Goal: Task Accomplishment & Management: Use online tool/utility

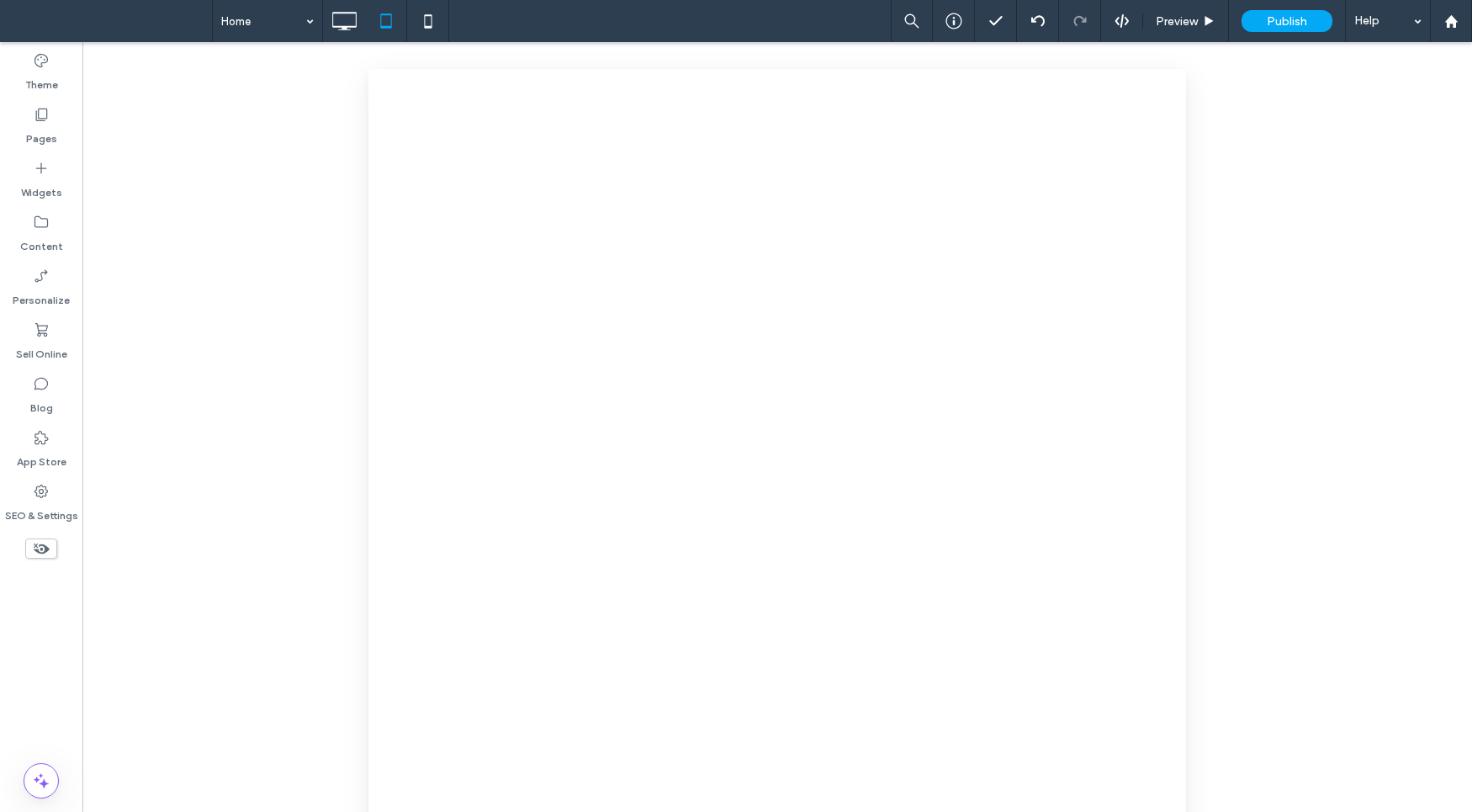
click at [1127, 29] on div "Preview Publish Help" at bounding box center [1181, 21] width 581 height 42
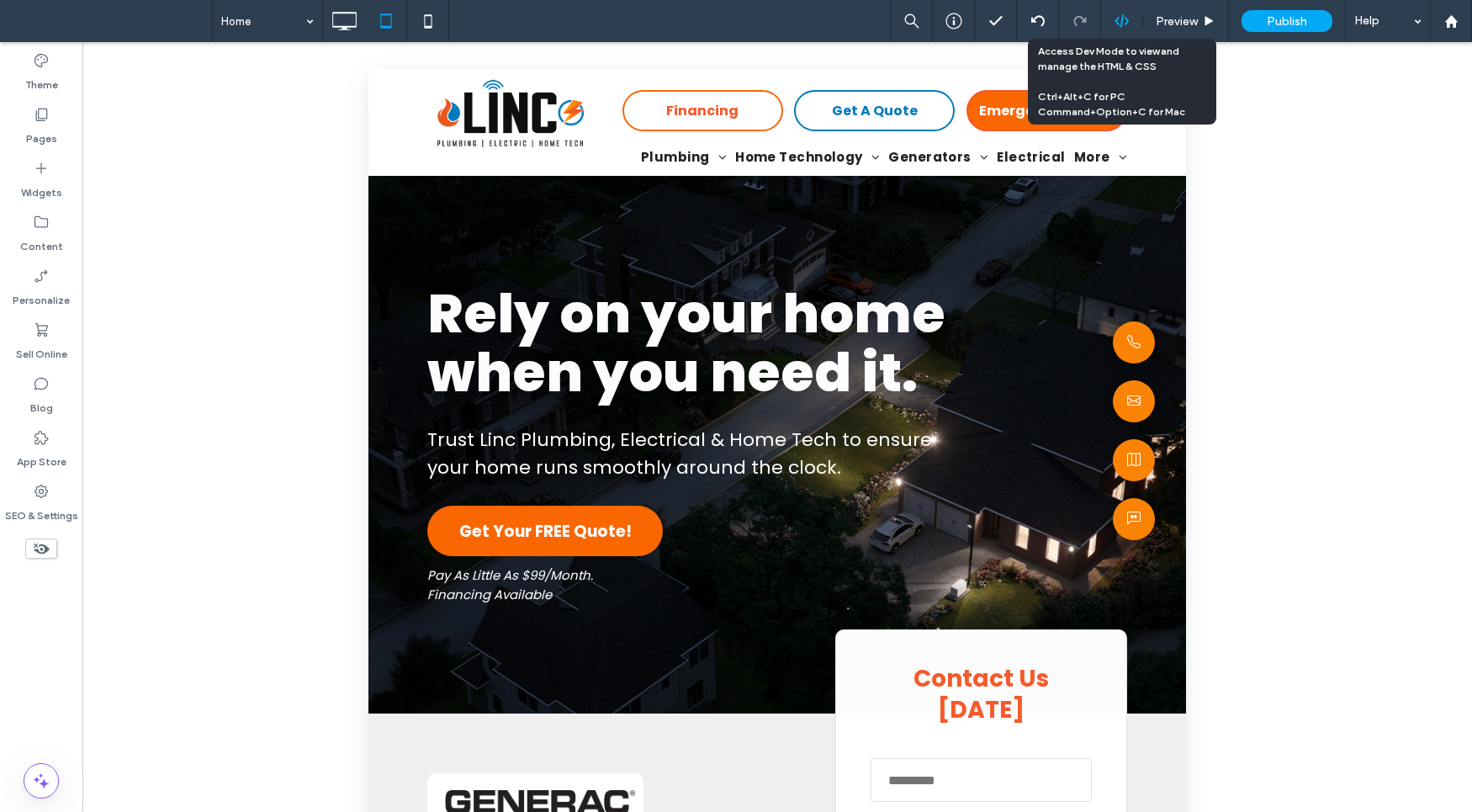
click at [1125, 15] on icon at bounding box center [1122, 21] width 15 height 15
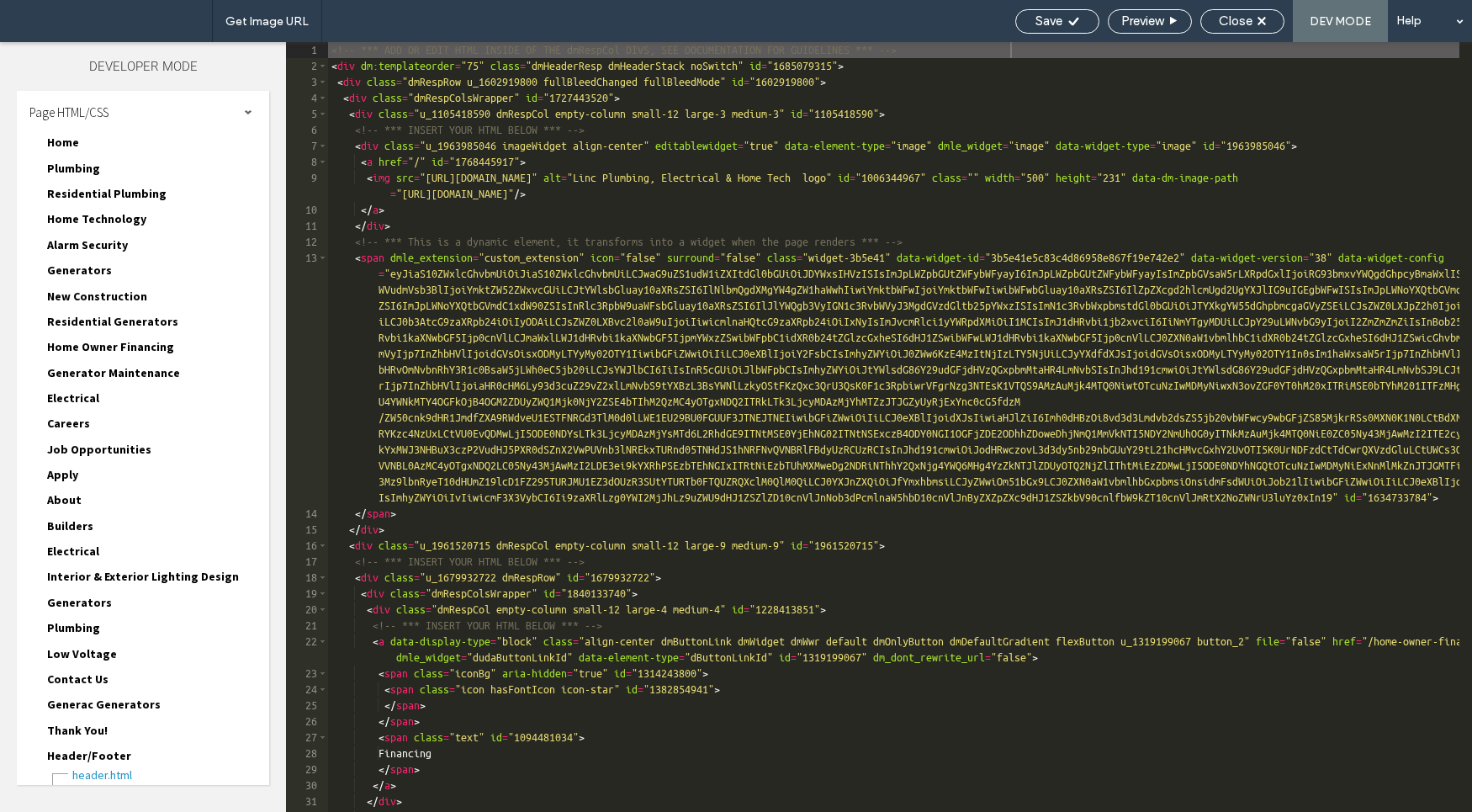
scroll to position [140, 0]
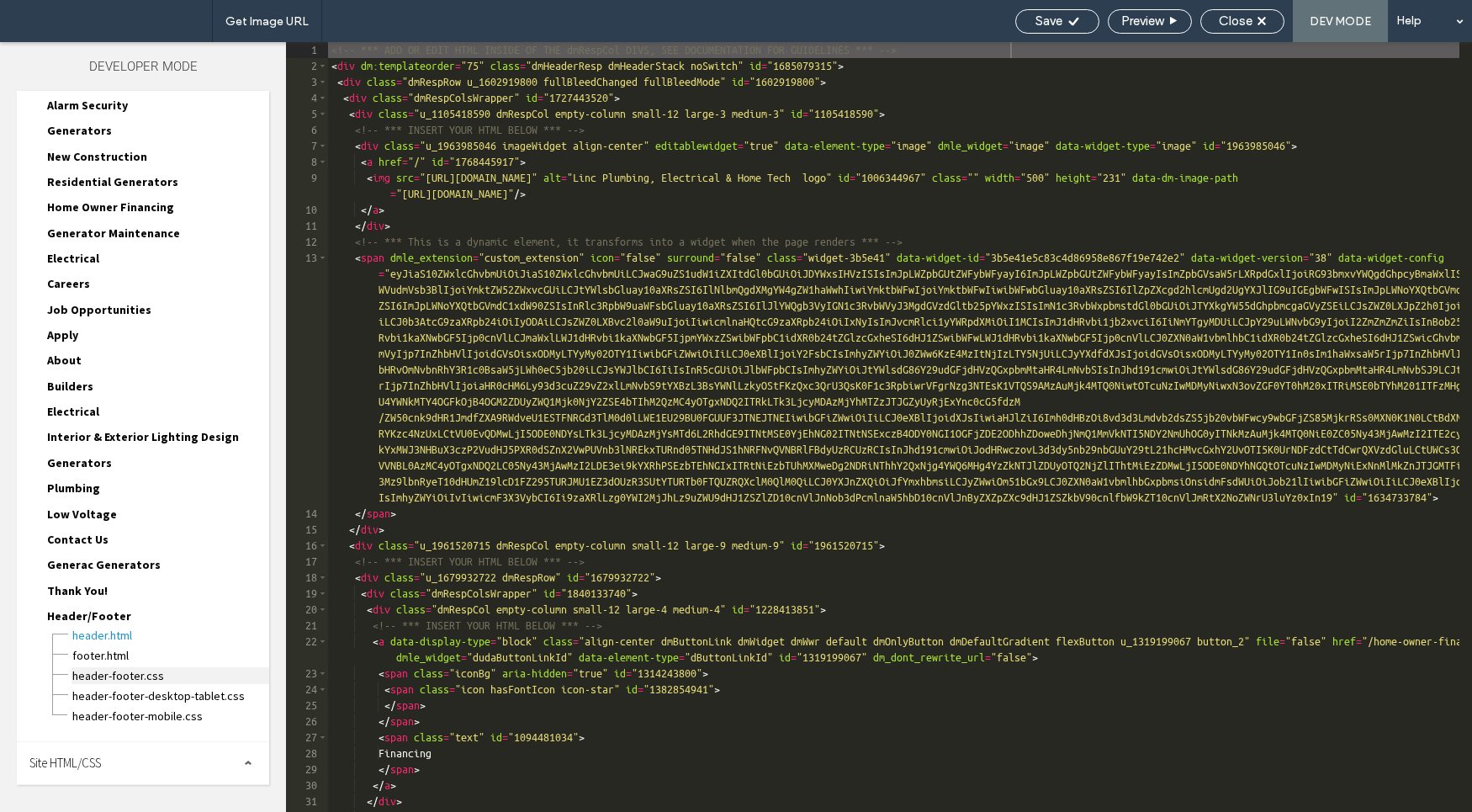
click at [142, 681] on span "header-footer.css" at bounding box center [170, 675] width 198 height 17
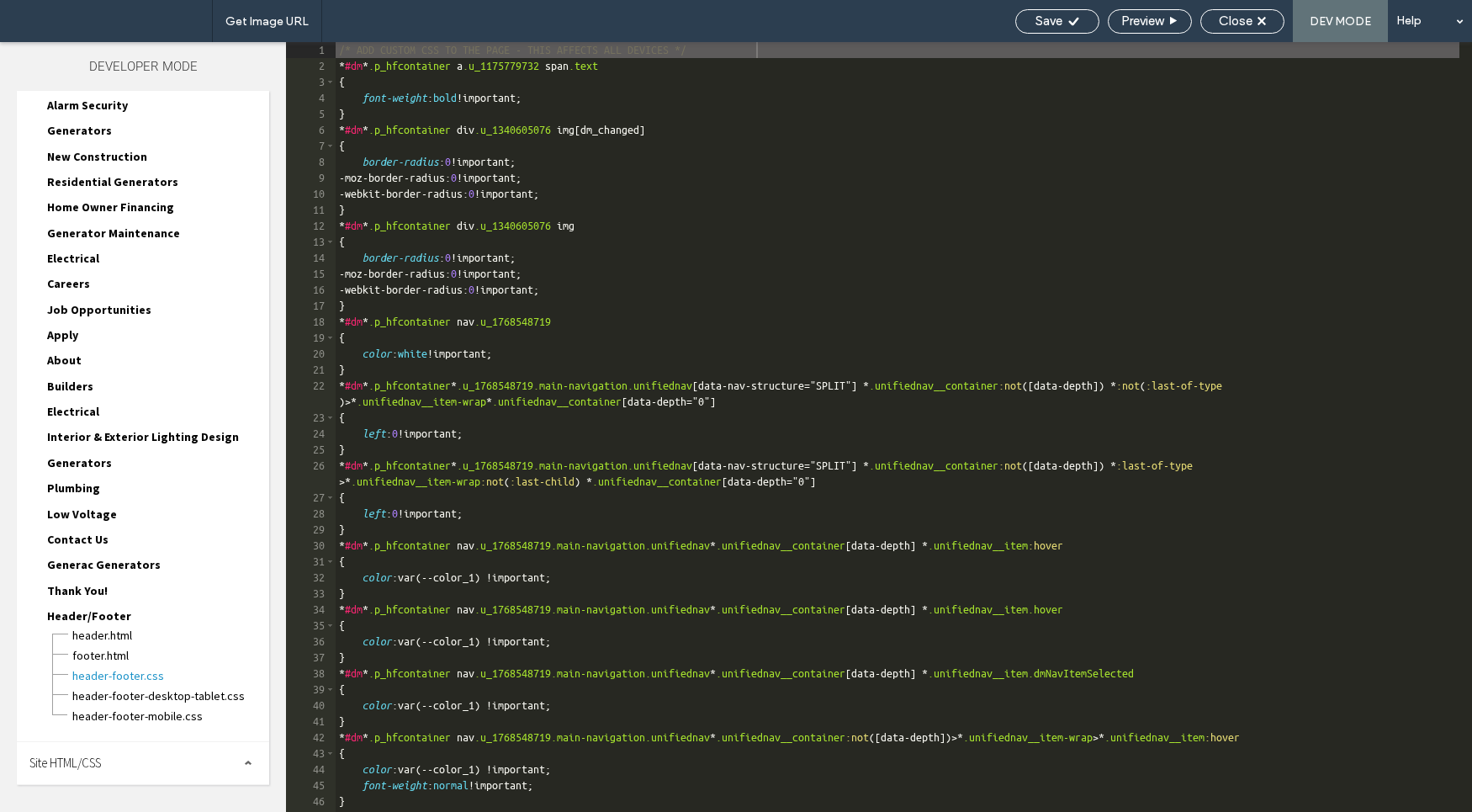
click at [161, 759] on div "Site HTML/CSS" at bounding box center [143, 763] width 252 height 42
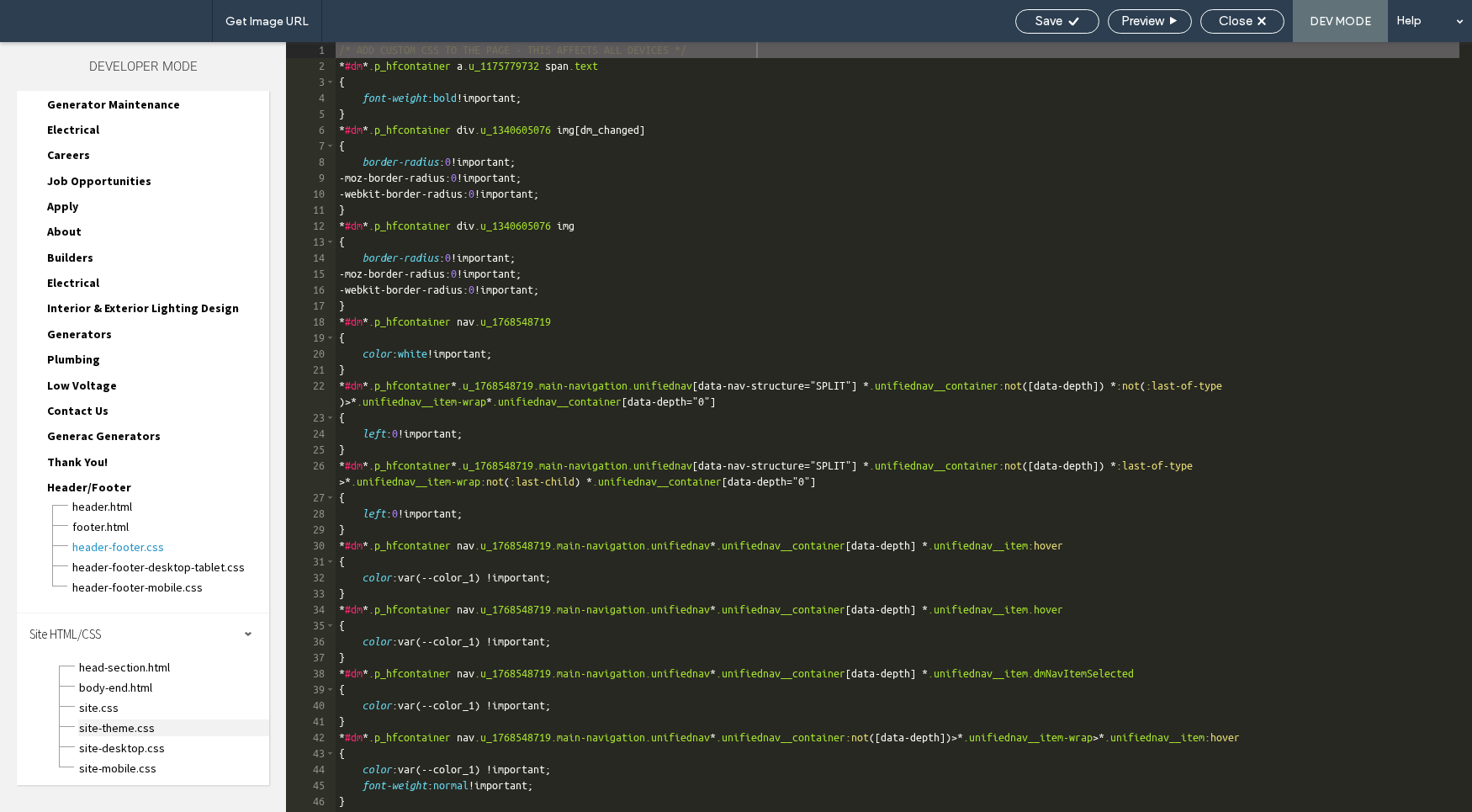
scroll to position [271, 0]
click at [152, 703] on span "site.css" at bounding box center [173, 705] width 191 height 17
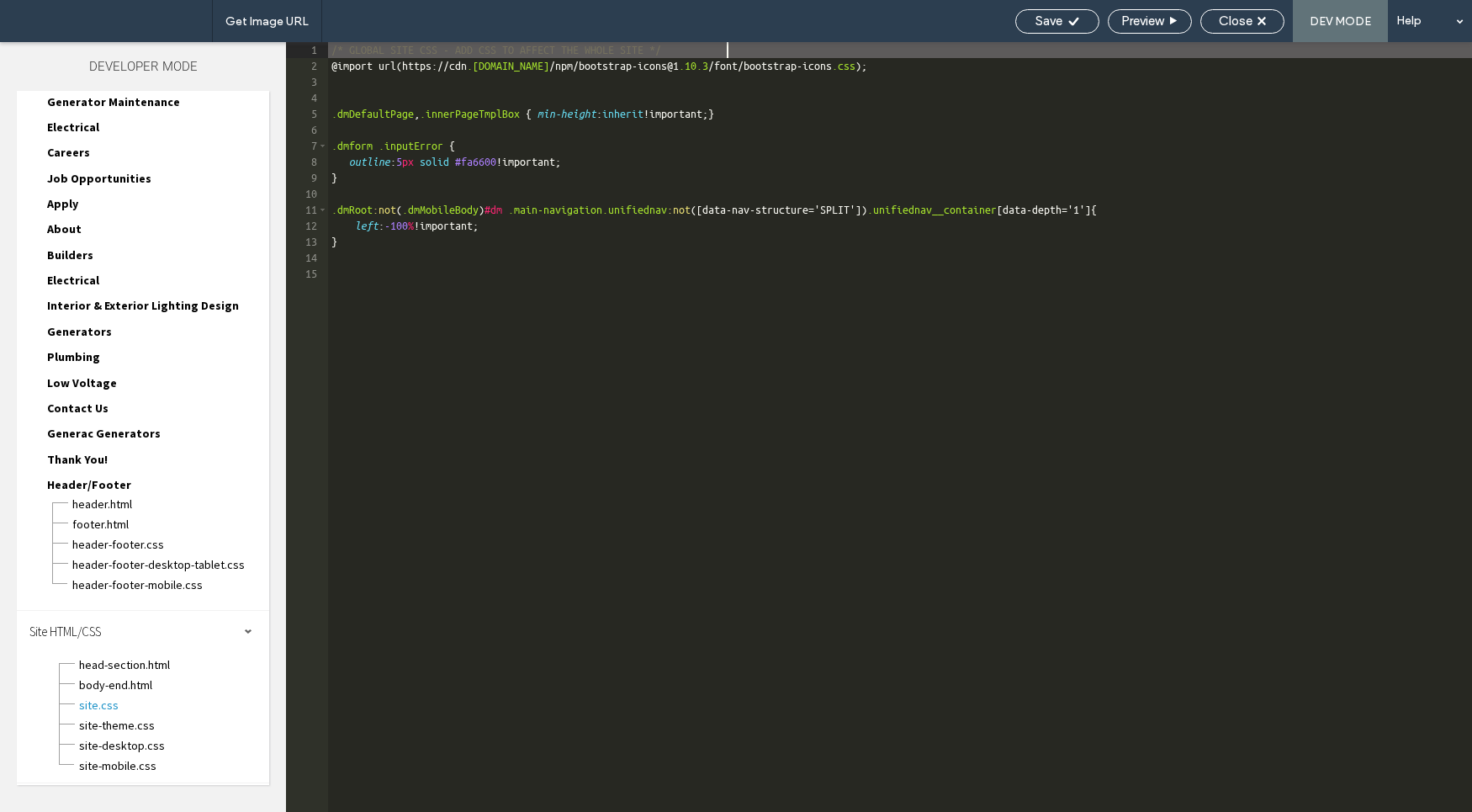
click at [454, 338] on div "/* GLOBAL SITE CSS - ADD CSS TO AFFECT THE WHOLE SITE */ @ import url ( https :…" at bounding box center [900, 442] width 1144 height 801
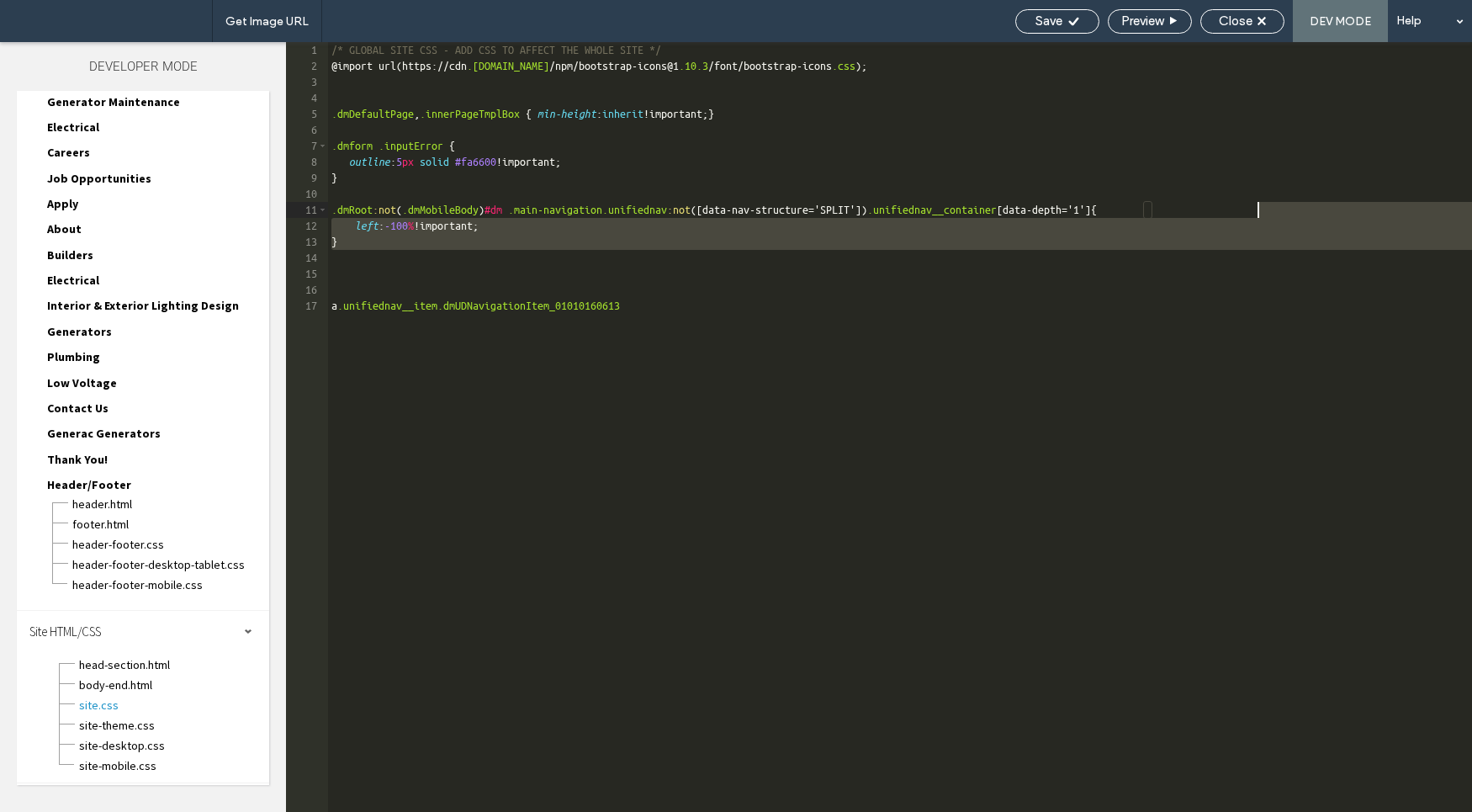
drag, startPoint x: 393, startPoint y: 252, endPoint x: 1257, endPoint y: 207, distance: 865.2
click at [1257, 207] on div "/* GLOBAL SITE CSS - ADD CSS TO AFFECT THE WHOLE SITE */ @ import url ( https :…" at bounding box center [900, 442] width 1144 height 801
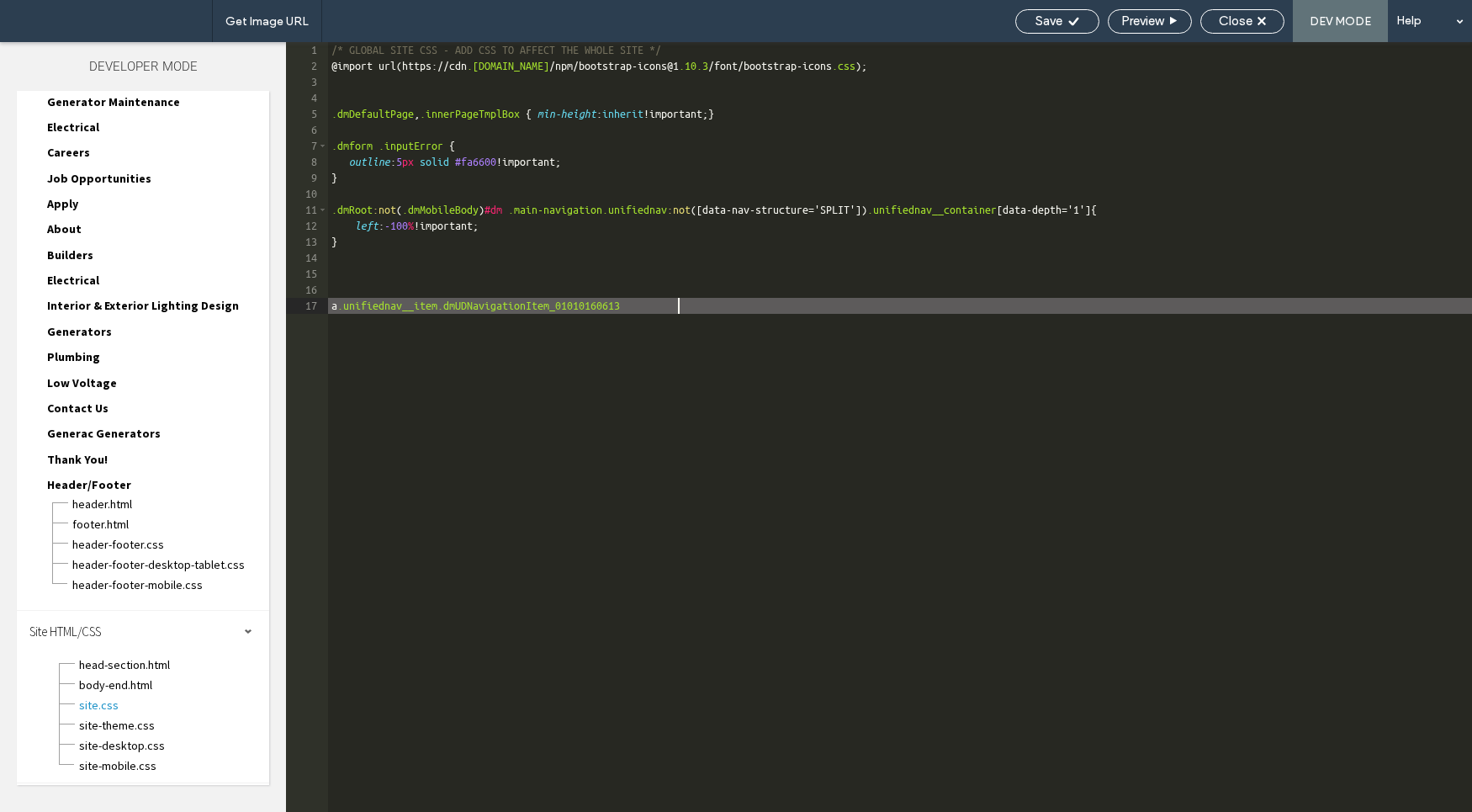
click at [702, 311] on div "/* GLOBAL SITE CSS - ADD CSS TO AFFECT THE WHOLE SITE */ @ import url ( https :…" at bounding box center [900, 442] width 1144 height 801
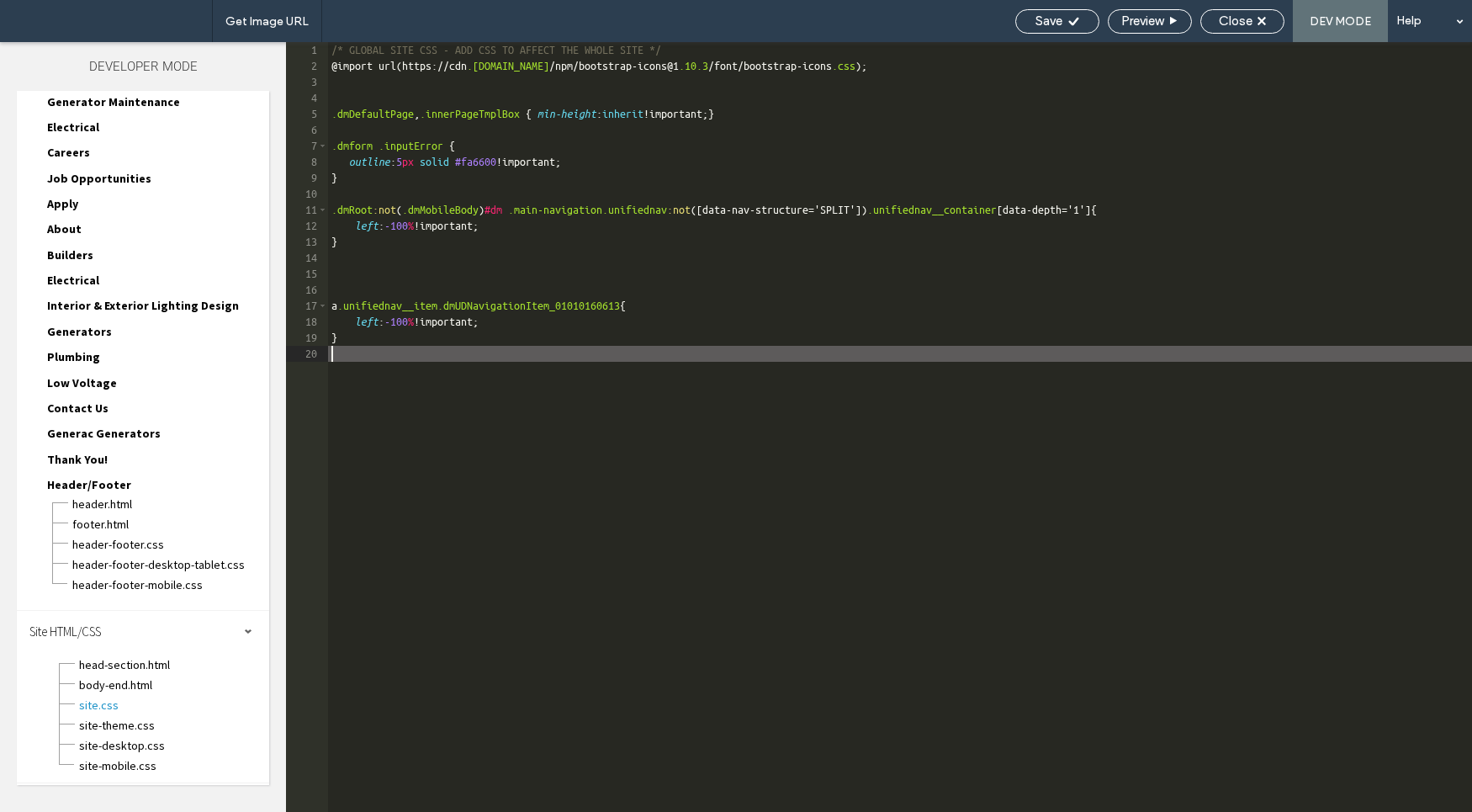
drag, startPoint x: 424, startPoint y: 322, endPoint x: 435, endPoint y: 322, distance: 11.0
click at [424, 322] on div "/* GLOBAL SITE CSS - ADD CSS TO AFFECT THE WHOLE SITE */ @ import url ( https :…" at bounding box center [900, 442] width 1144 height 801
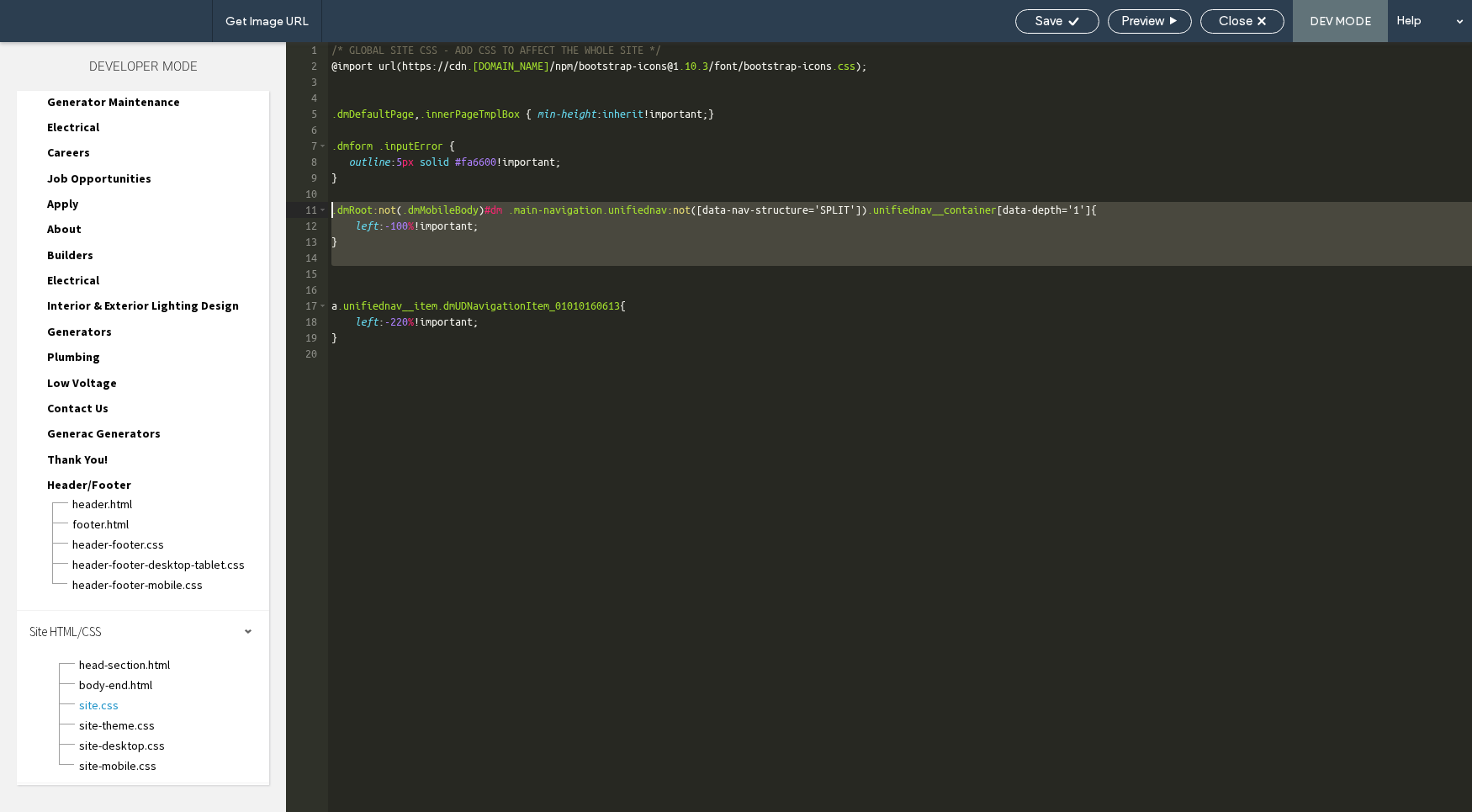
drag, startPoint x: 349, startPoint y: 271, endPoint x: 307, endPoint y: 209, distance: 74.9
click at [307, 209] on div "** 1 2 3 4 5 6 7 8 9 10 11 12 13 14 15 16 17 18 19 20 /* GLOBAL SITE CSS - ADD …" at bounding box center [878, 427] width 1186 height 770
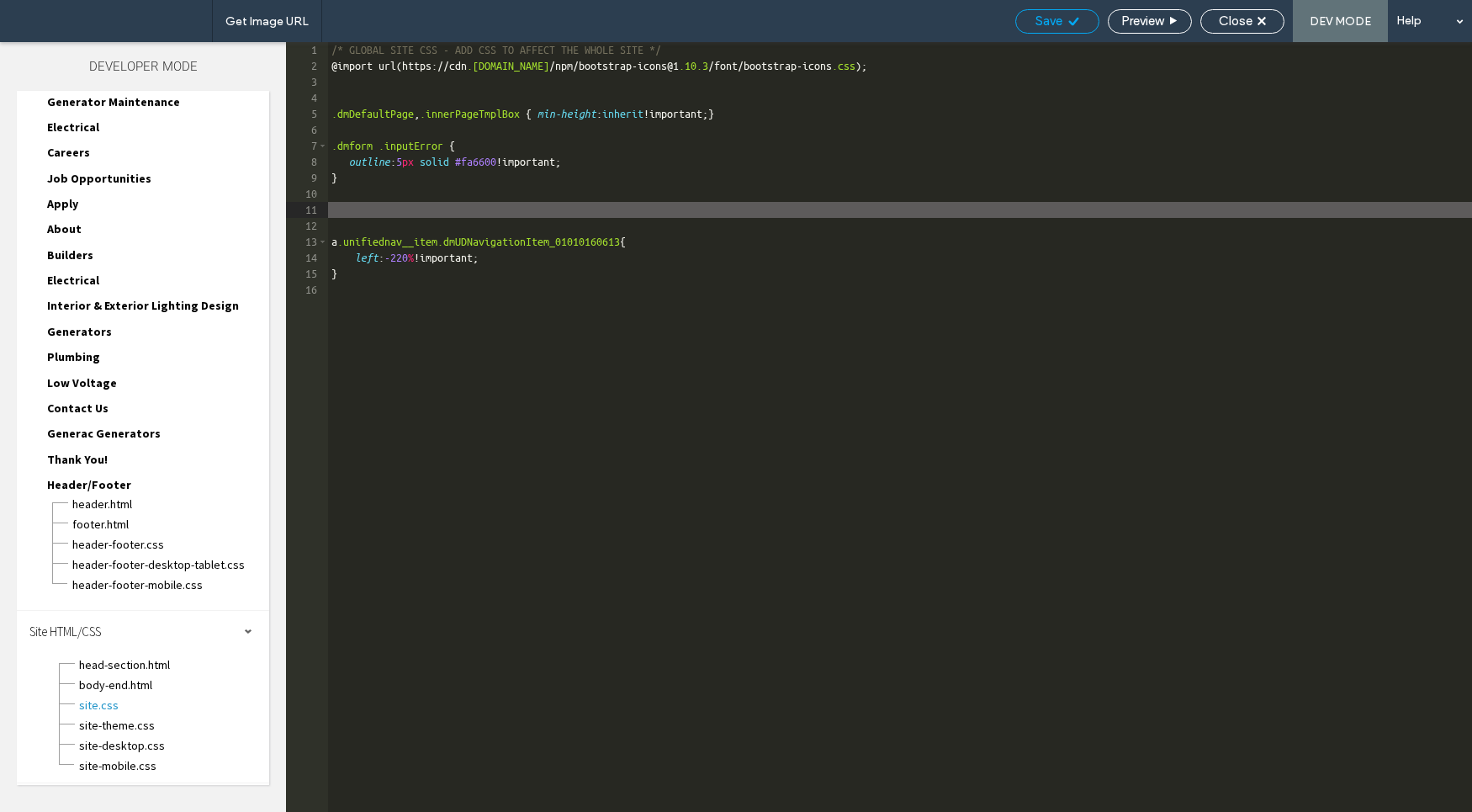
click at [1022, 13] on div "Save" at bounding box center [1057, 21] width 82 height 15
click at [1028, 21] on div "Save" at bounding box center [1057, 21] width 82 height 15
drag, startPoint x: 1028, startPoint y: 21, endPoint x: 1064, endPoint y: 2, distance: 40.7
click at [1028, 20] on div "Save" at bounding box center [1057, 21] width 82 height 15
click at [340, 218] on div "/* GLOBAL SITE CSS - ADD CSS TO AFFECT THE WHOLE SITE */ @ import url ( https :…" at bounding box center [900, 442] width 1144 height 801
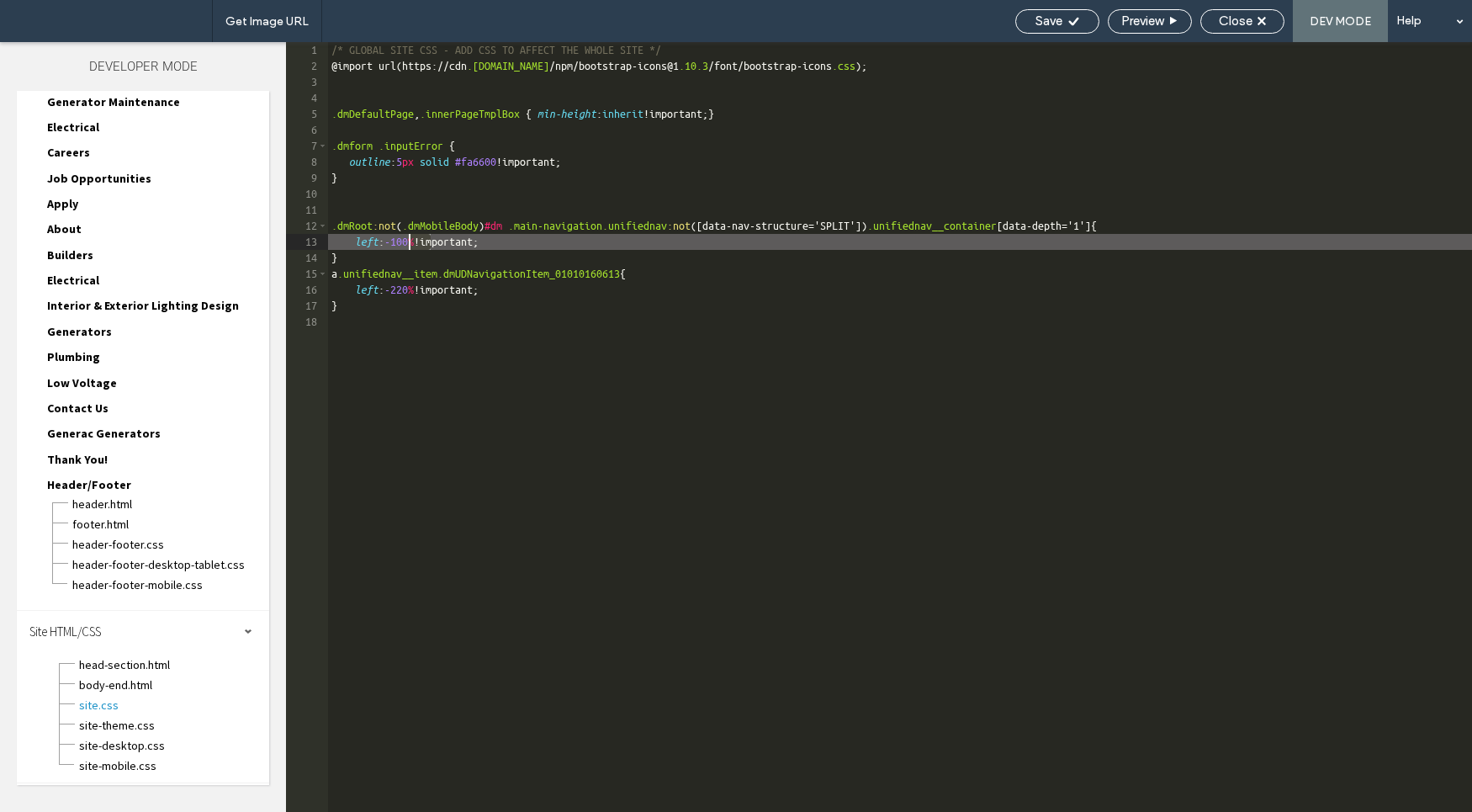
drag, startPoint x: 431, startPoint y: 241, endPoint x: 412, endPoint y: 247, distance: 19.9
click at [412, 247] on div "/* GLOBAL SITE CSS - ADD CSS TO AFFECT THE WHOLE SITE */ @ import url ( https :…" at bounding box center [900, 442] width 1144 height 801
type textarea "**"
click at [1014, 10] on div "Save Preview Close DEV MODE Help" at bounding box center [1240, 21] width 466 height 42
click at [1049, 13] on span "Save" at bounding box center [1049, 21] width 27 height 15
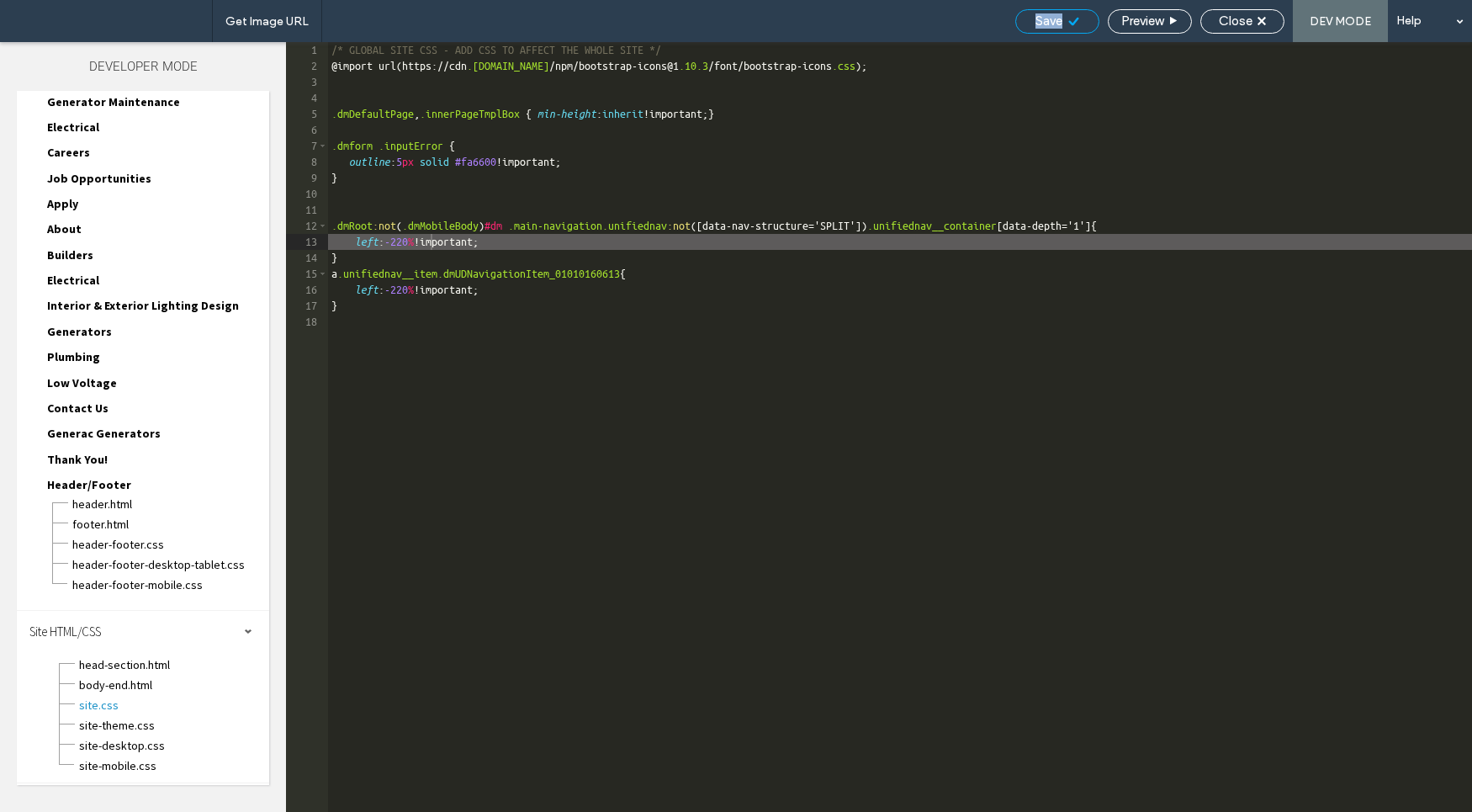
click at [1049, 13] on span "Save" at bounding box center [1049, 21] width 27 height 15
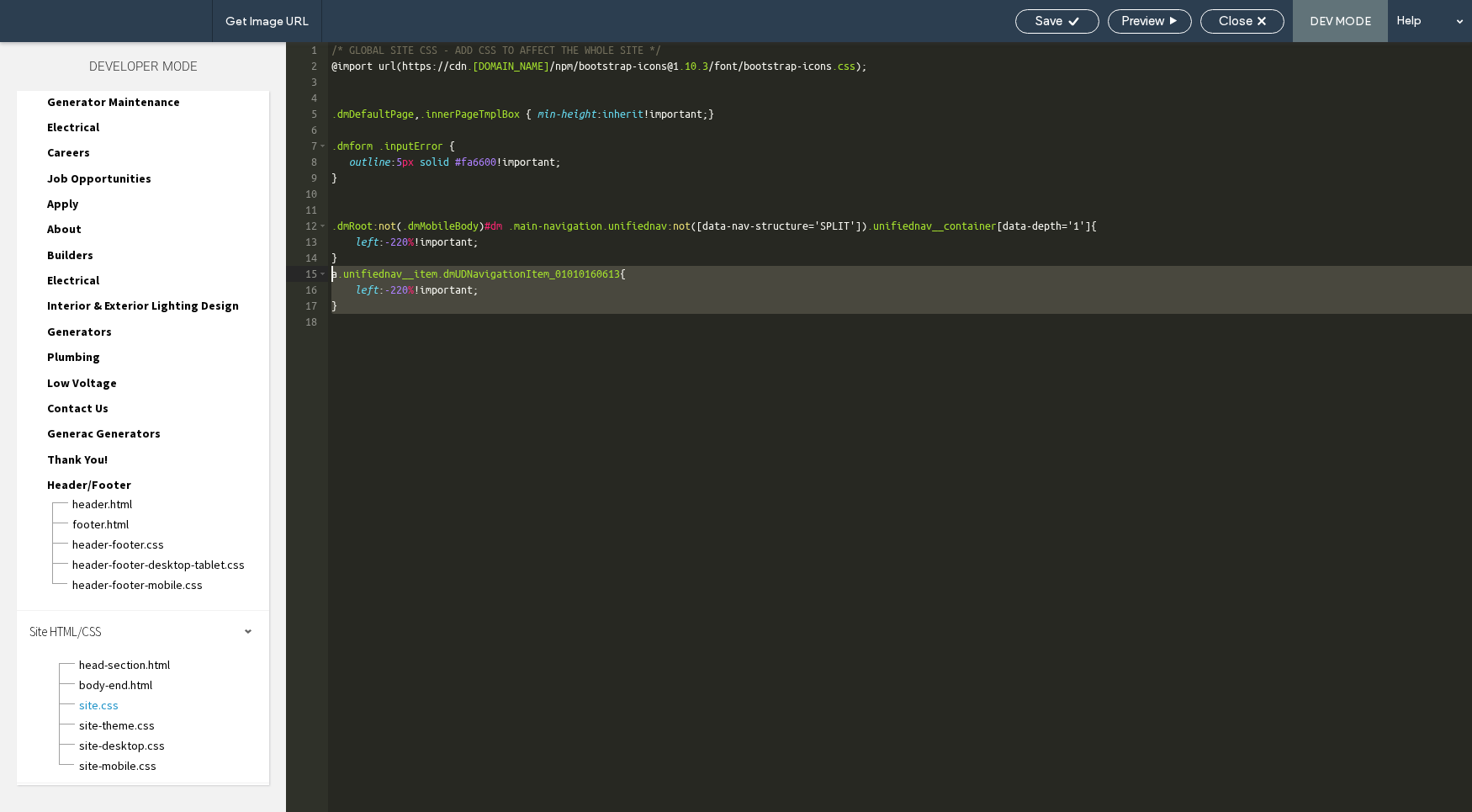
drag, startPoint x: 382, startPoint y: 319, endPoint x: 270, endPoint y: 275, distance: 120.3
click at [270, 275] on div "Theme Pages Widgets Content Personalize Sell Online Blog App Store SEO & Settin…" at bounding box center [736, 427] width 1472 height 770
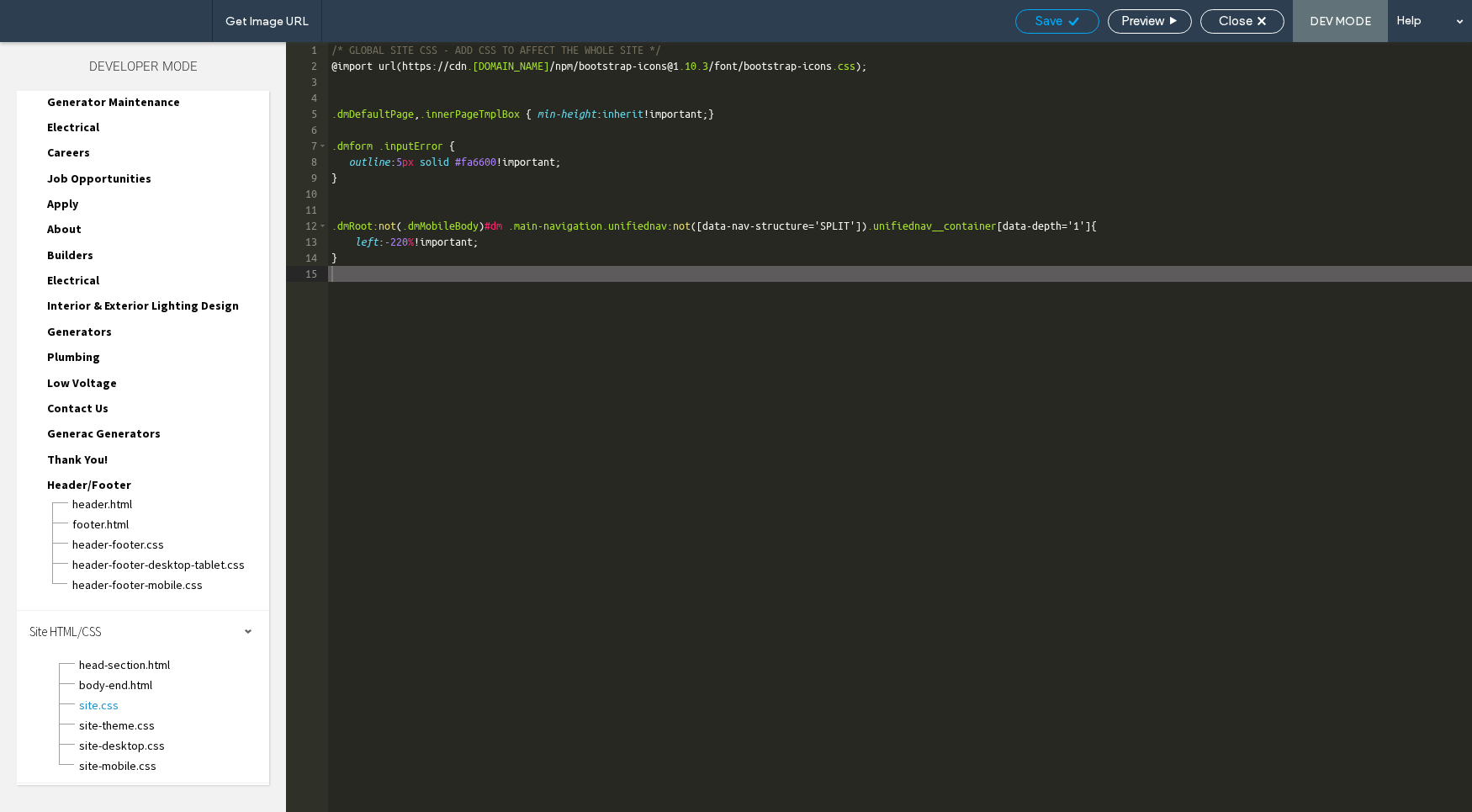
click at [1029, 24] on div "Save" at bounding box center [1057, 21] width 82 height 15
click at [1263, 24] on div "Close" at bounding box center [1243, 21] width 82 height 15
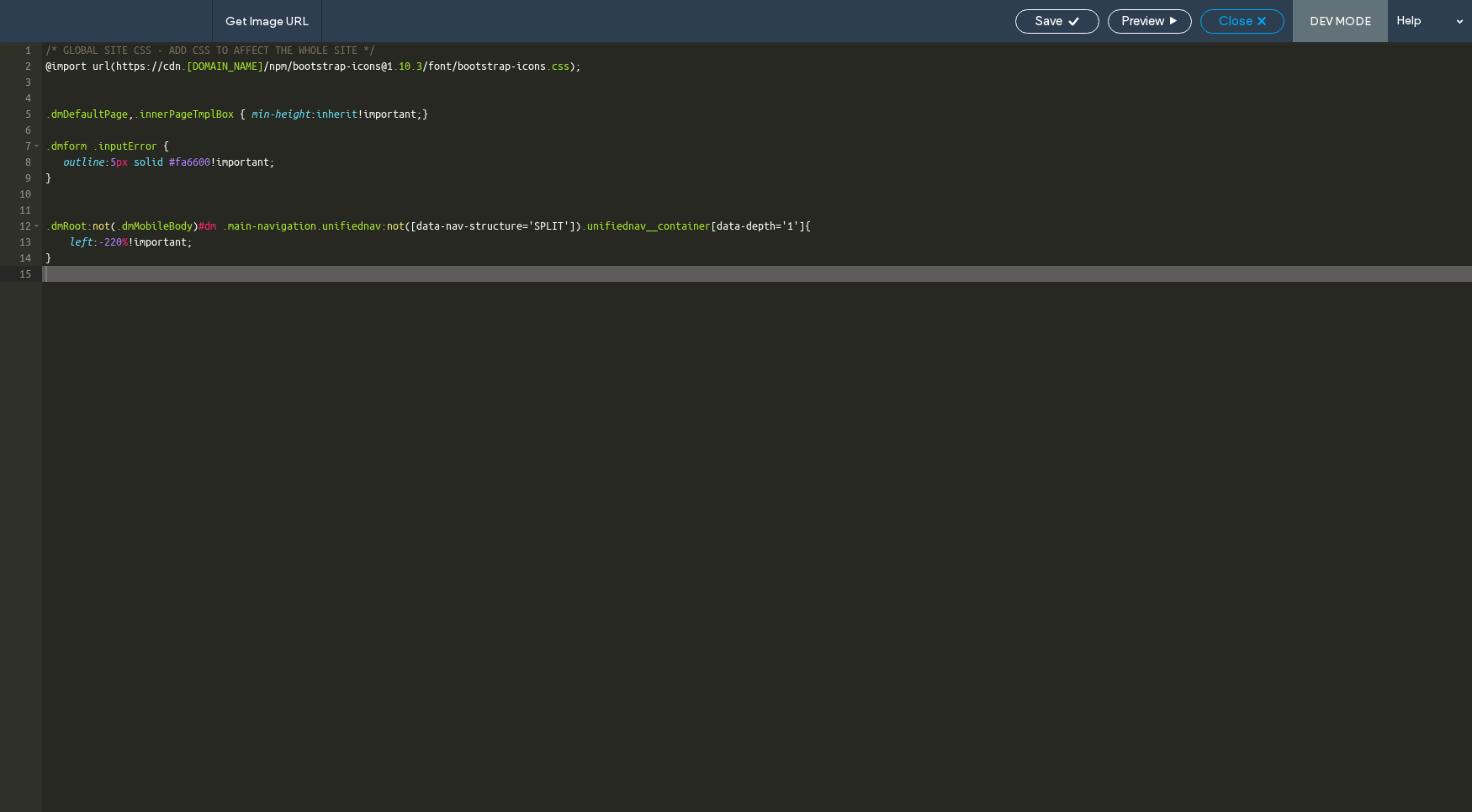
scroll to position [229, 0]
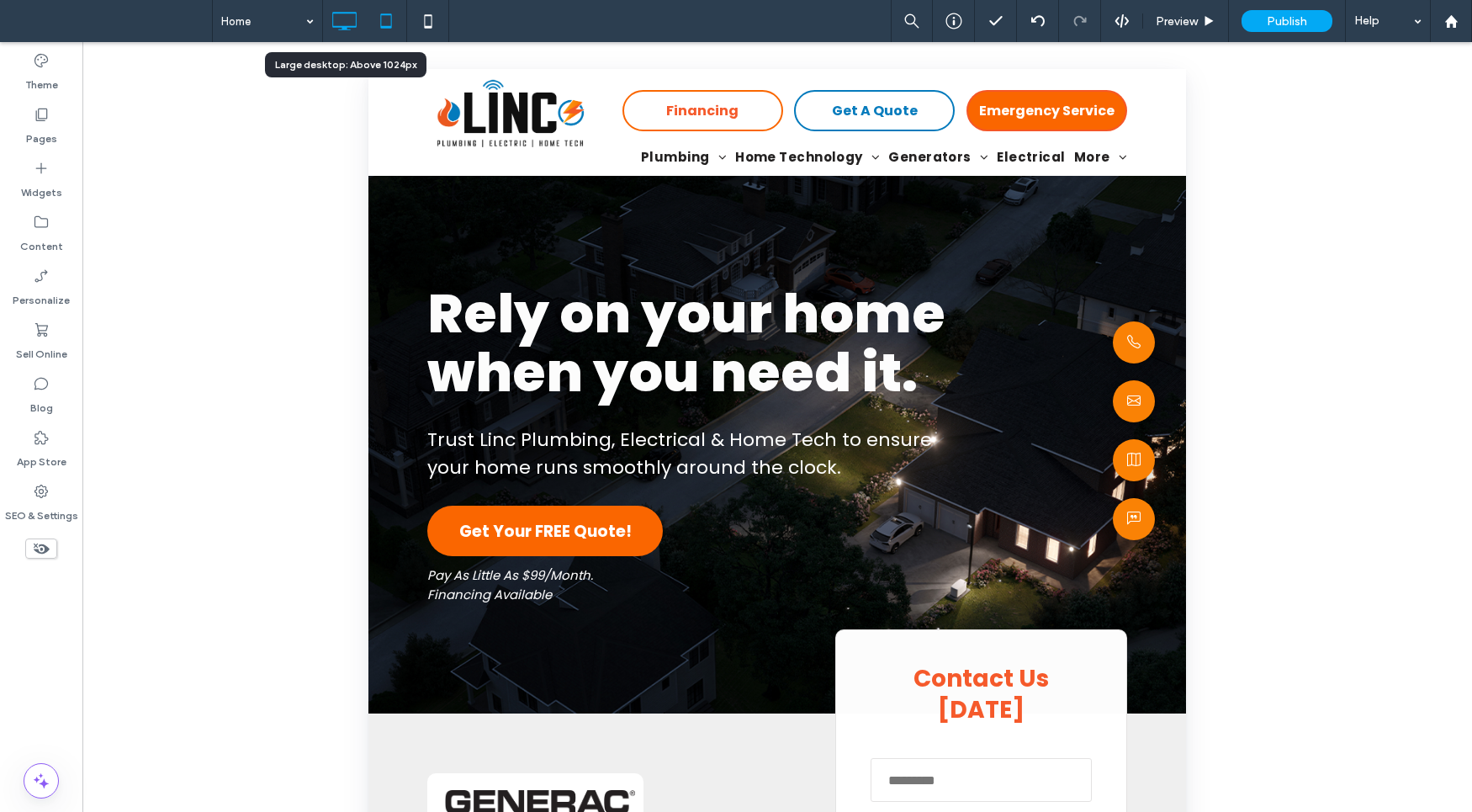
click at [331, 21] on icon at bounding box center [344, 21] width 34 height 34
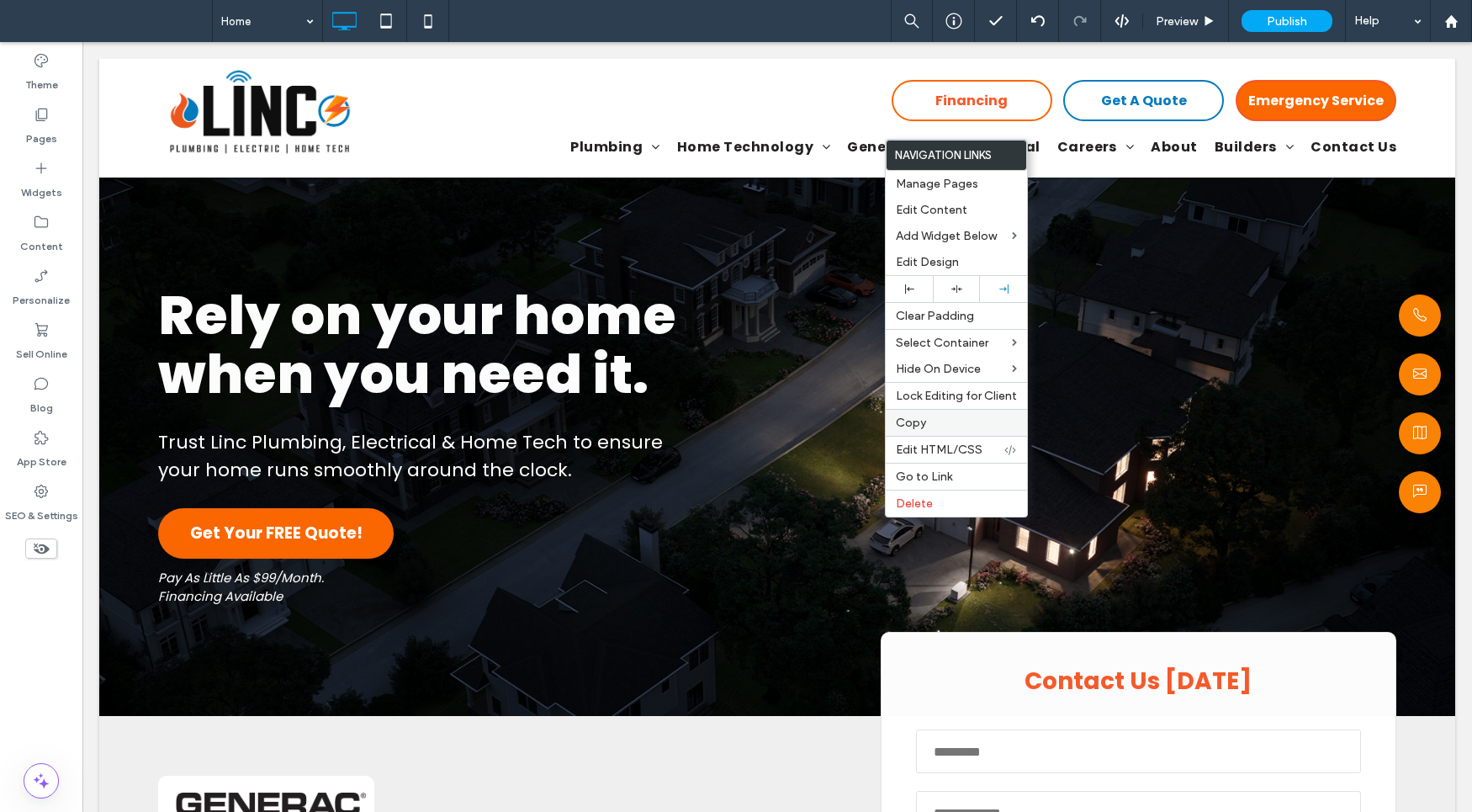
click at [954, 428] on label "Copy" at bounding box center [956, 423] width 121 height 14
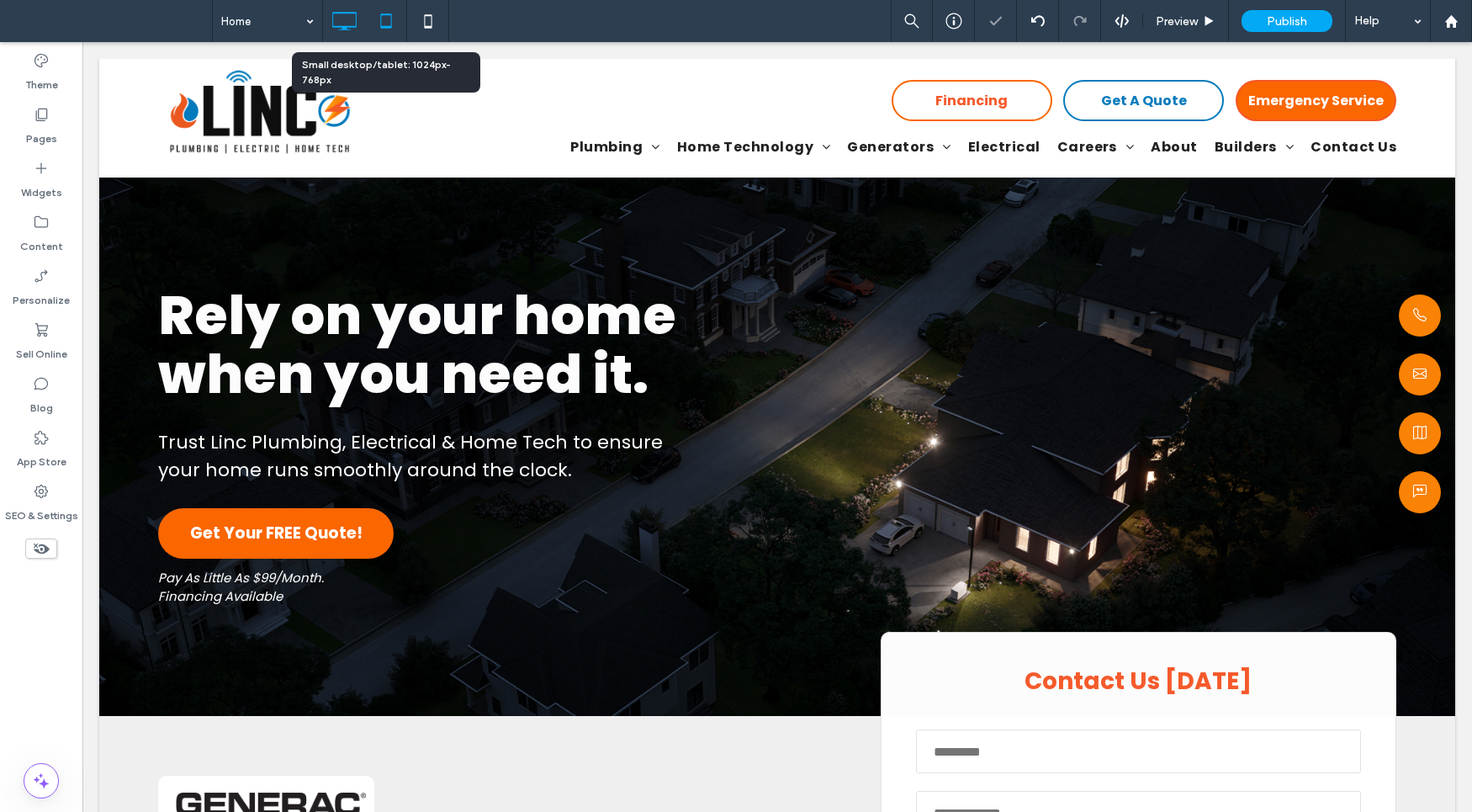
click at [386, 11] on icon at bounding box center [386, 21] width 34 height 34
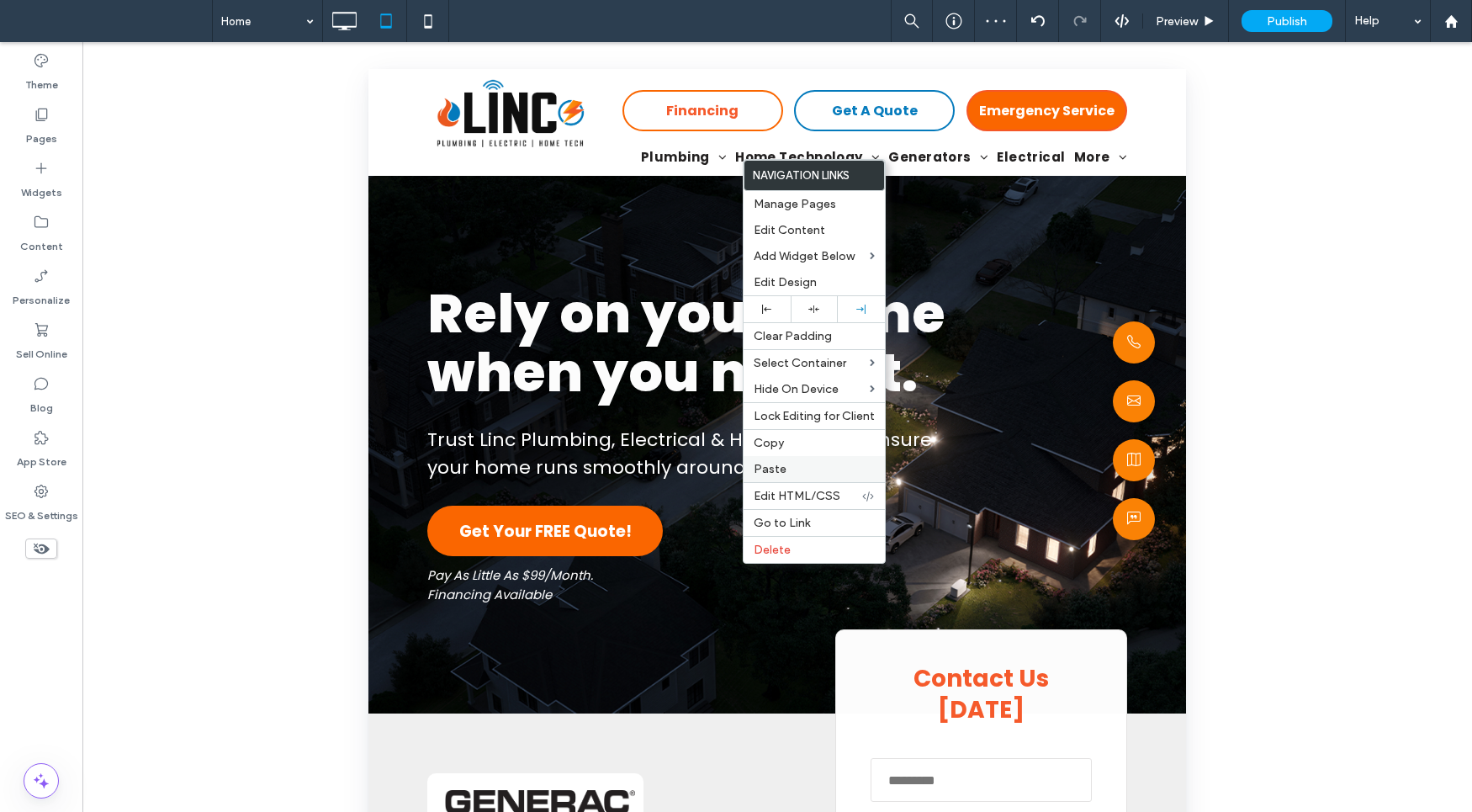
click at [813, 473] on label "Paste" at bounding box center [814, 469] width 121 height 14
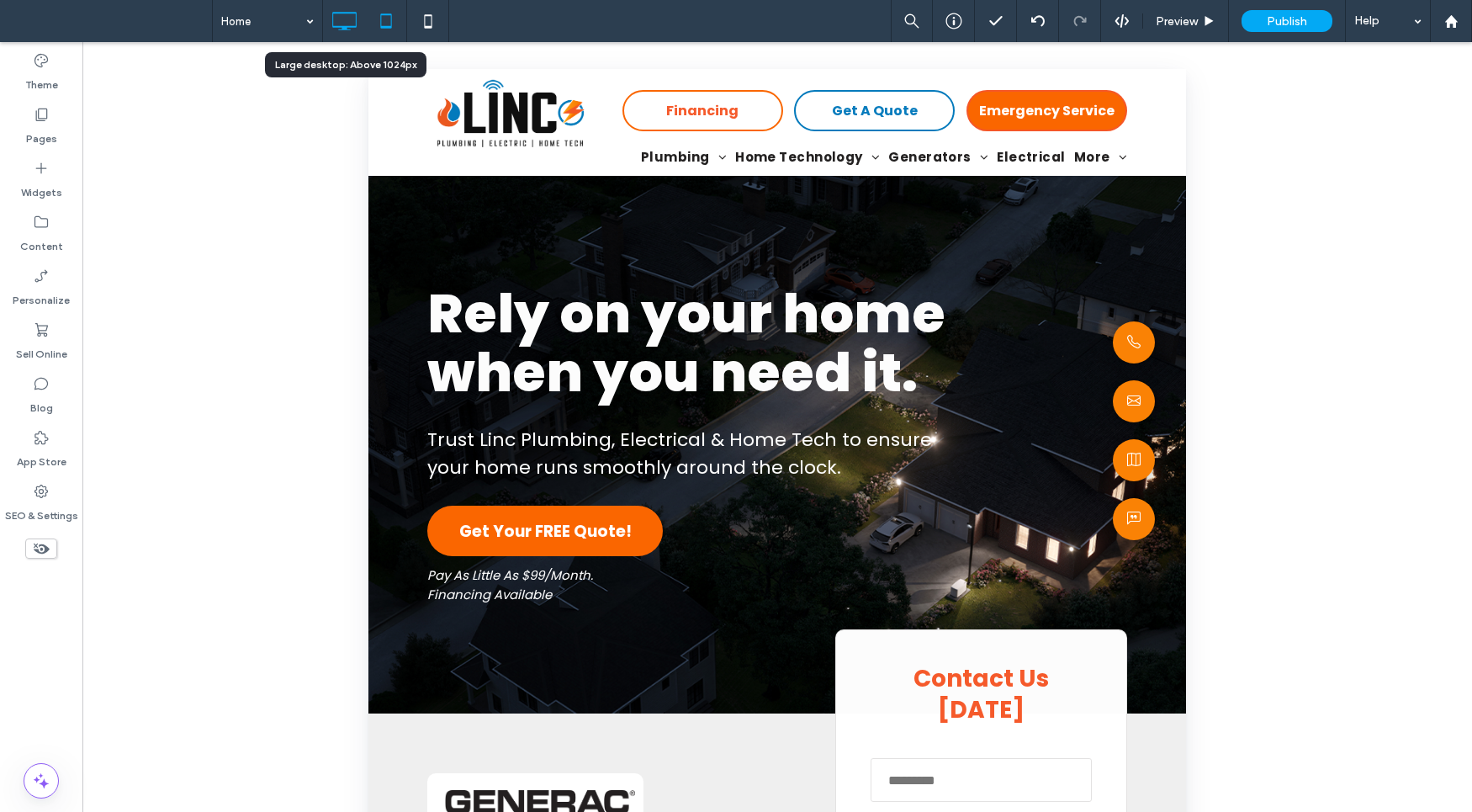
click at [347, 21] on icon at bounding box center [344, 21] width 34 height 34
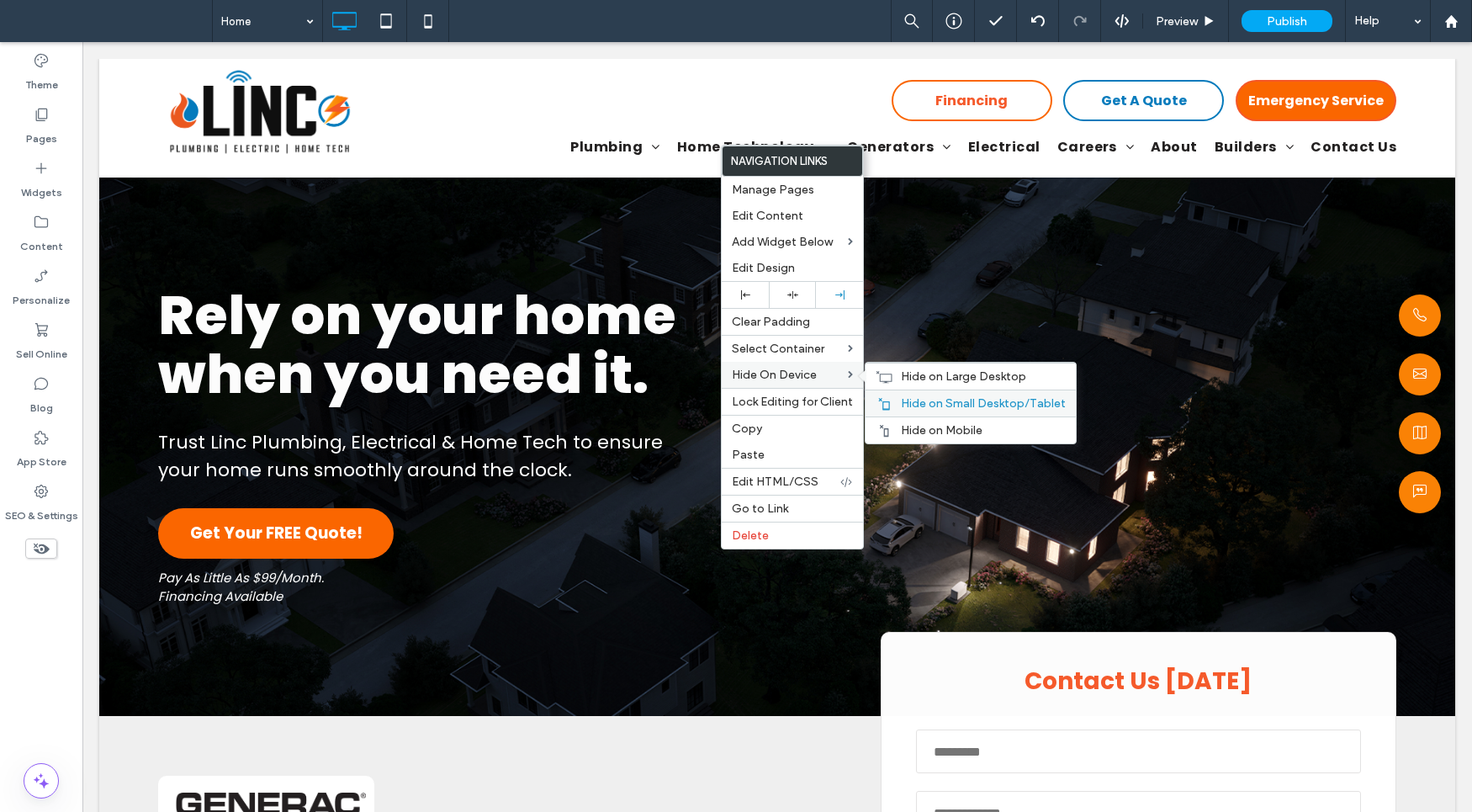
click at [966, 397] on span "Hide on Small Desktop/Tablet" at bounding box center [983, 403] width 165 height 14
click at [974, 375] on span "Hide on Large Desktop" at bounding box center [963, 376] width 125 height 14
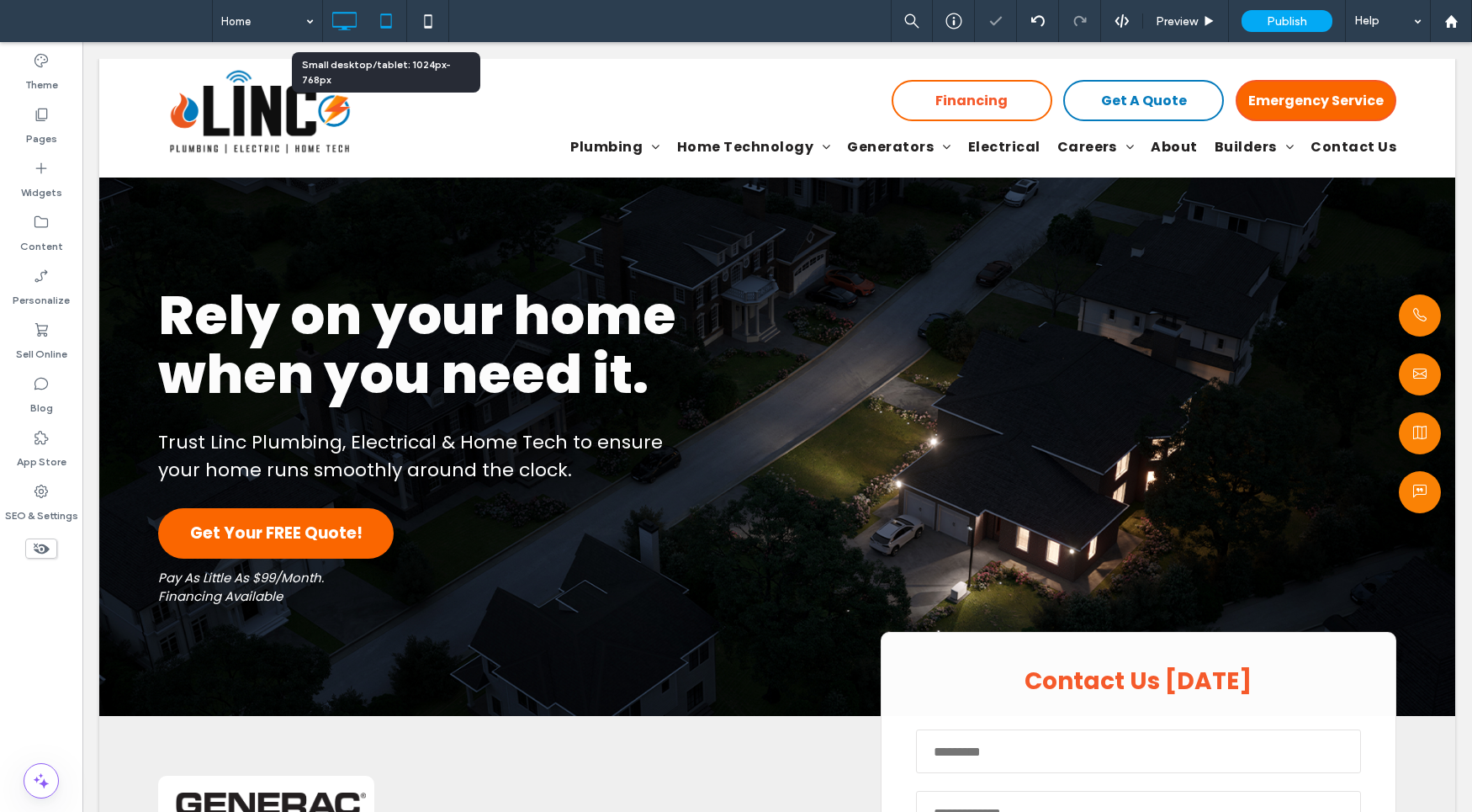
click at [382, 19] on icon at bounding box center [386, 21] width 34 height 34
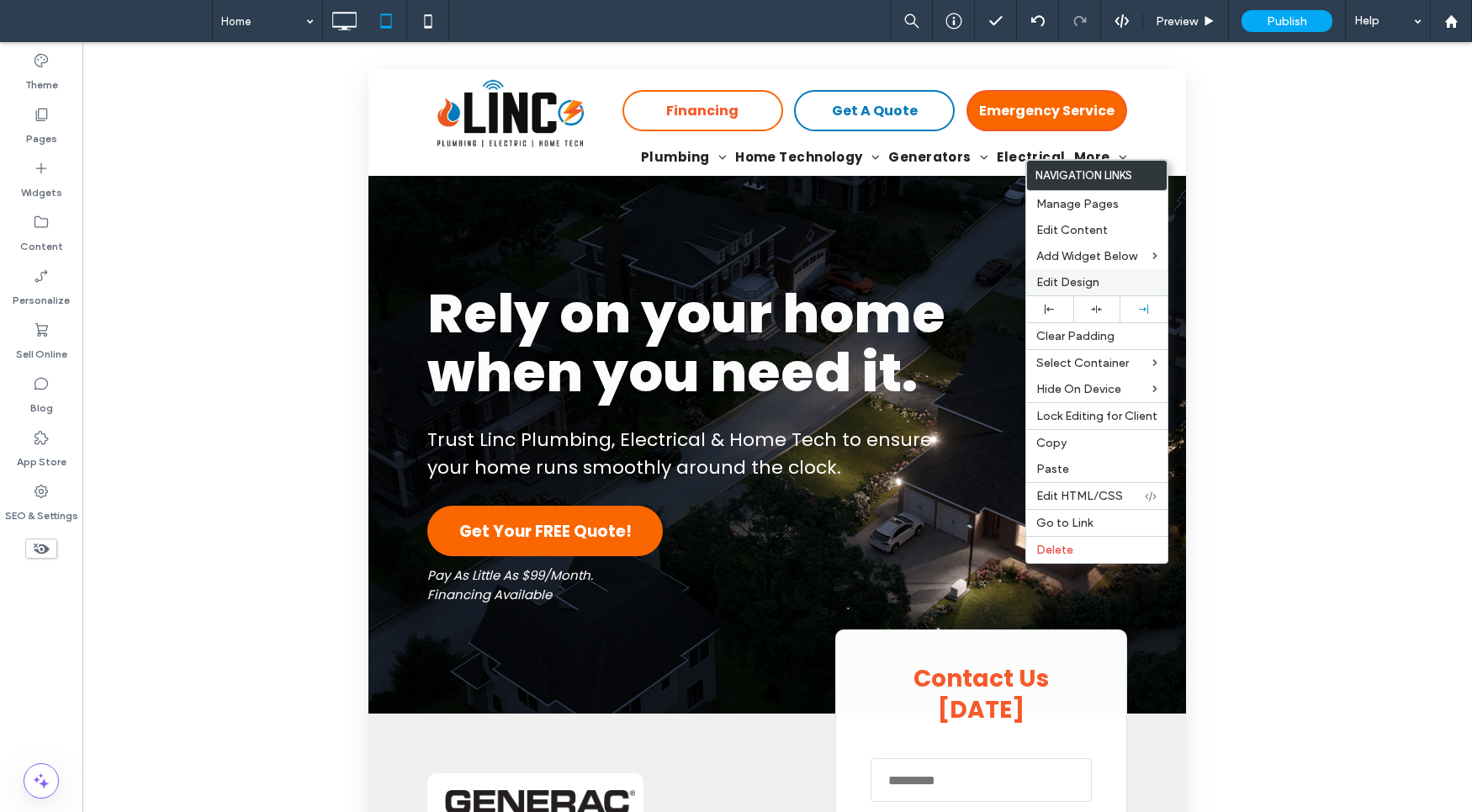
click at [1097, 282] on span "Edit Design" at bounding box center [1067, 282] width 63 height 14
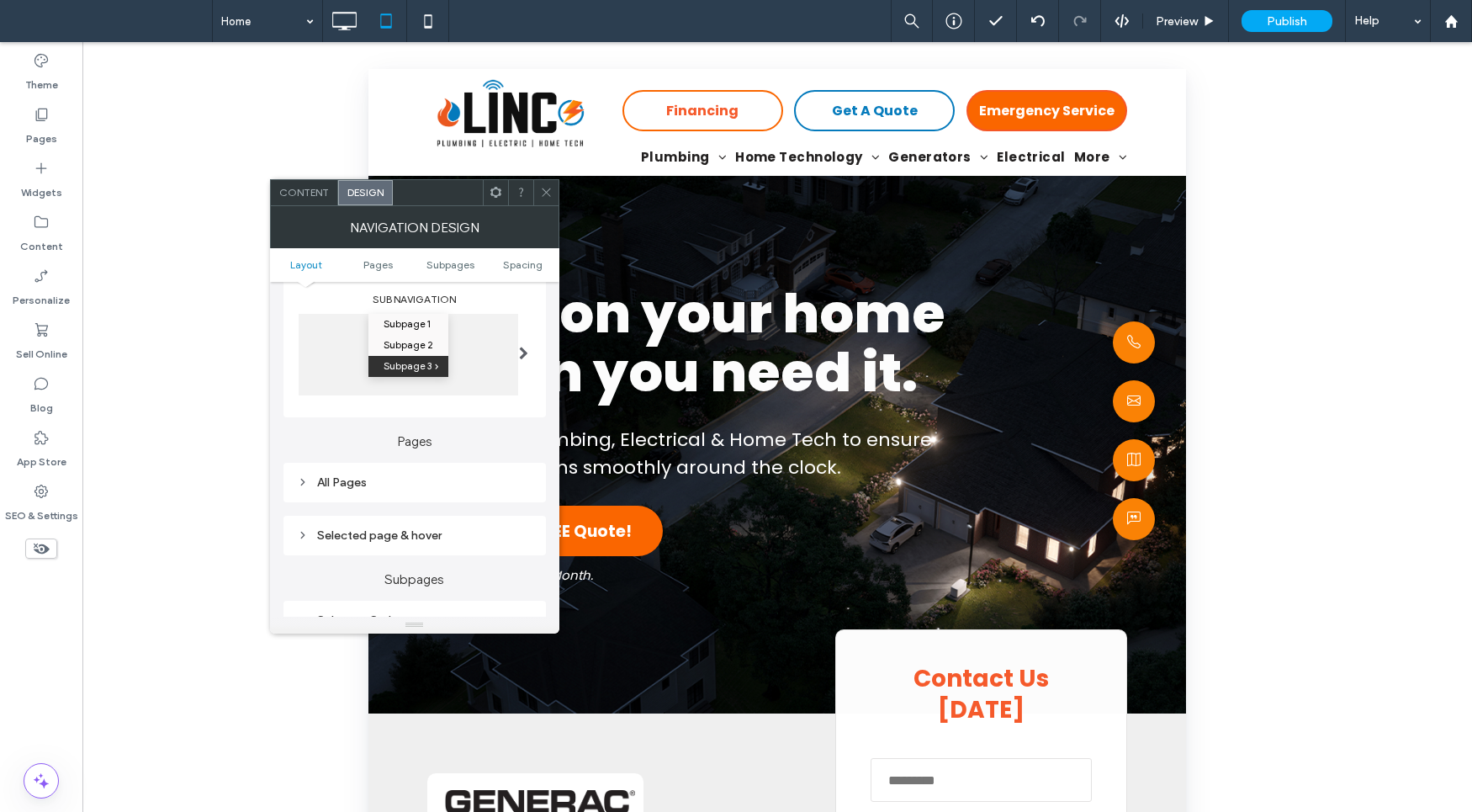
scroll to position [452, 0]
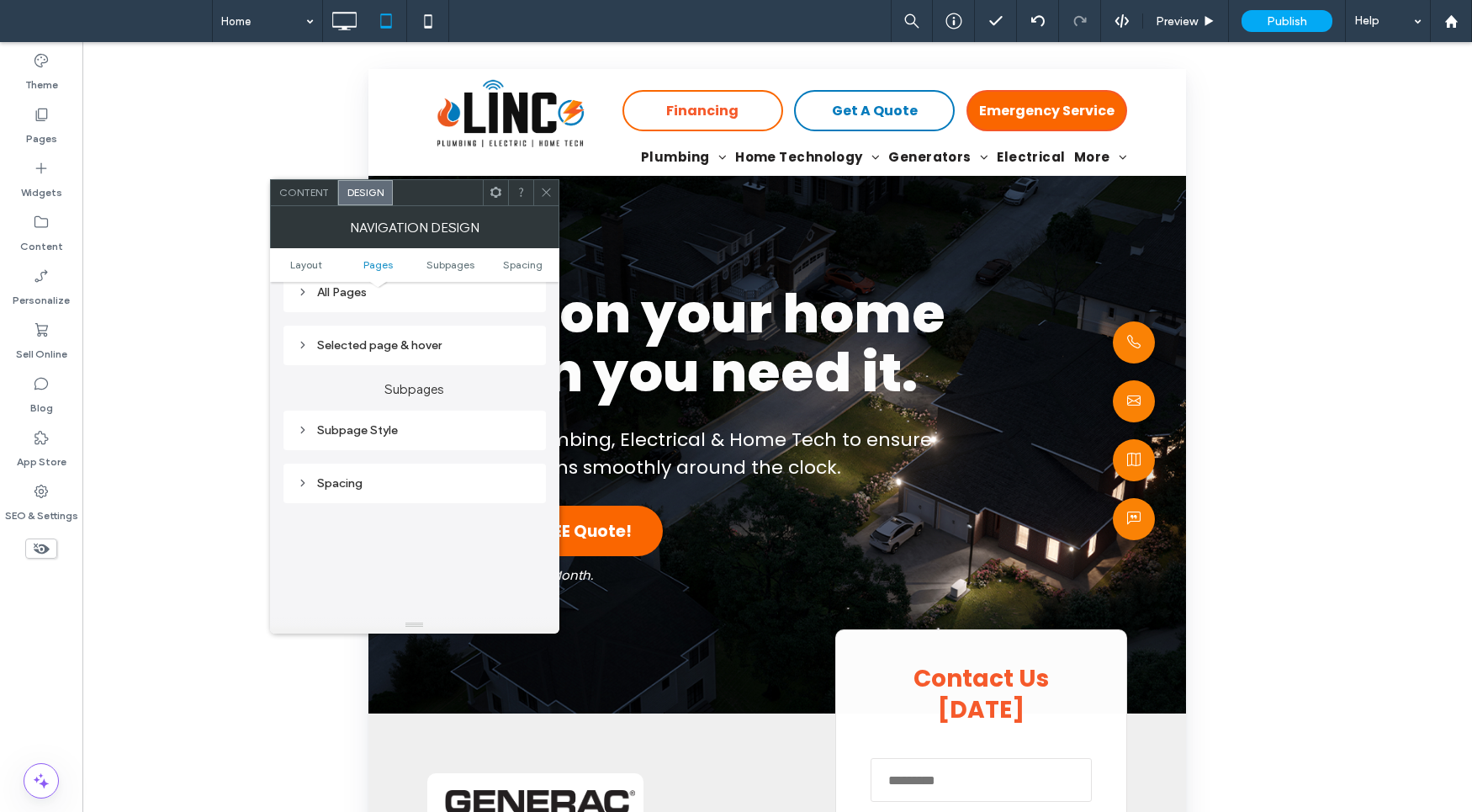
click at [427, 298] on div "All Pages" at bounding box center [415, 292] width 235 height 14
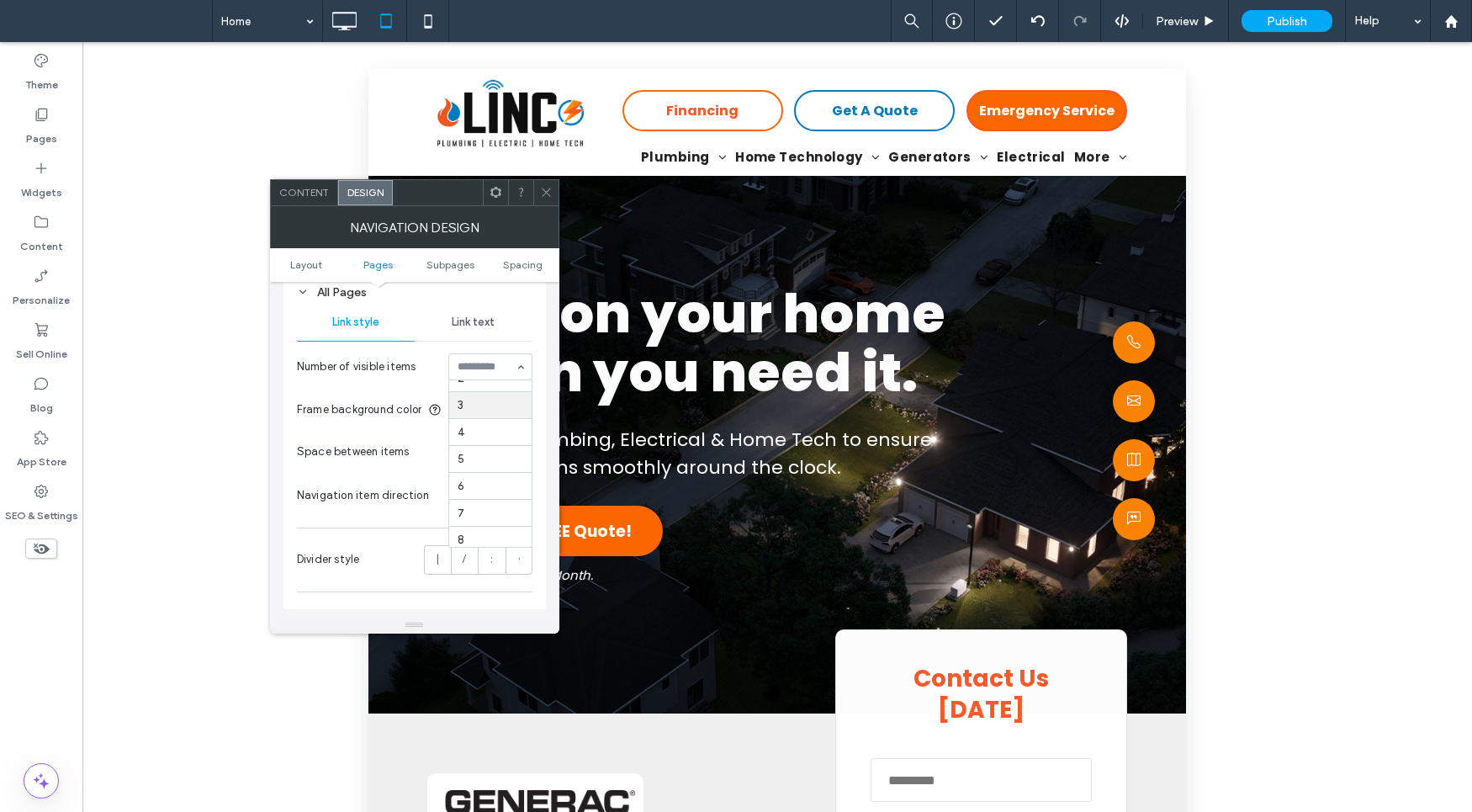
scroll to position [12, 0]
click at [475, 321] on span "Link text" at bounding box center [474, 321] width 43 height 13
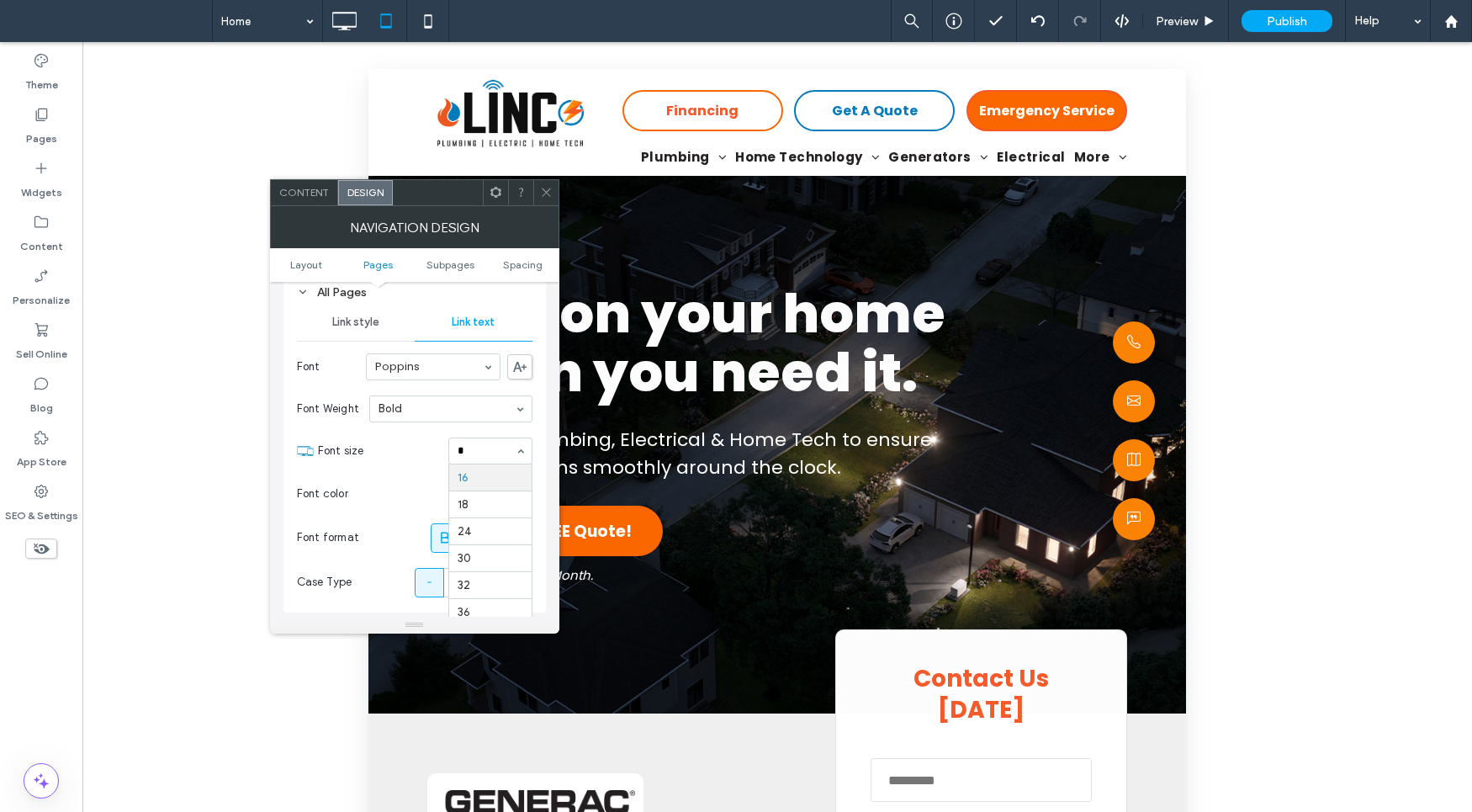
scroll to position [21, 0]
type input "**"
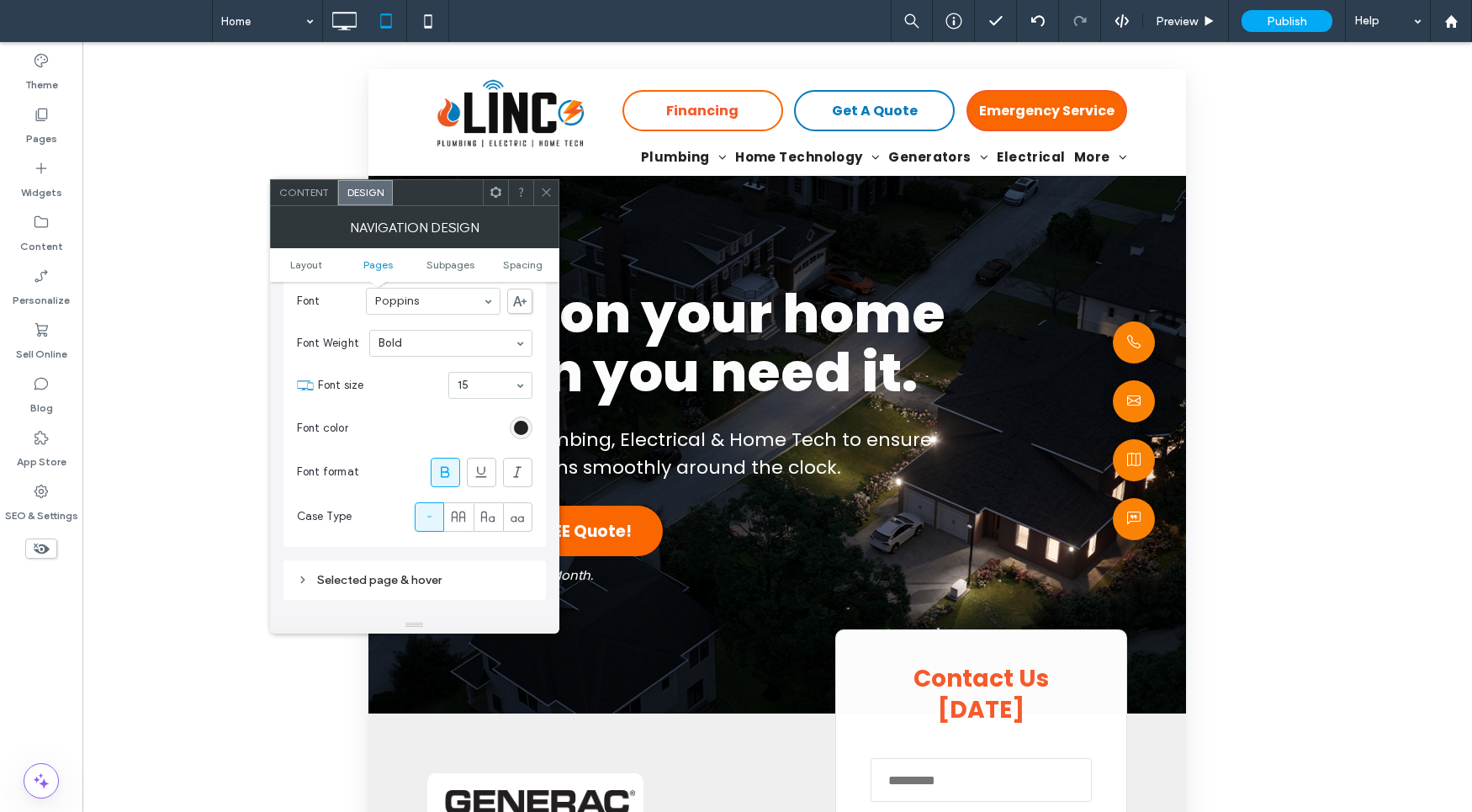
click at [408, 575] on div "Selected page & hover" at bounding box center [415, 580] width 235 height 14
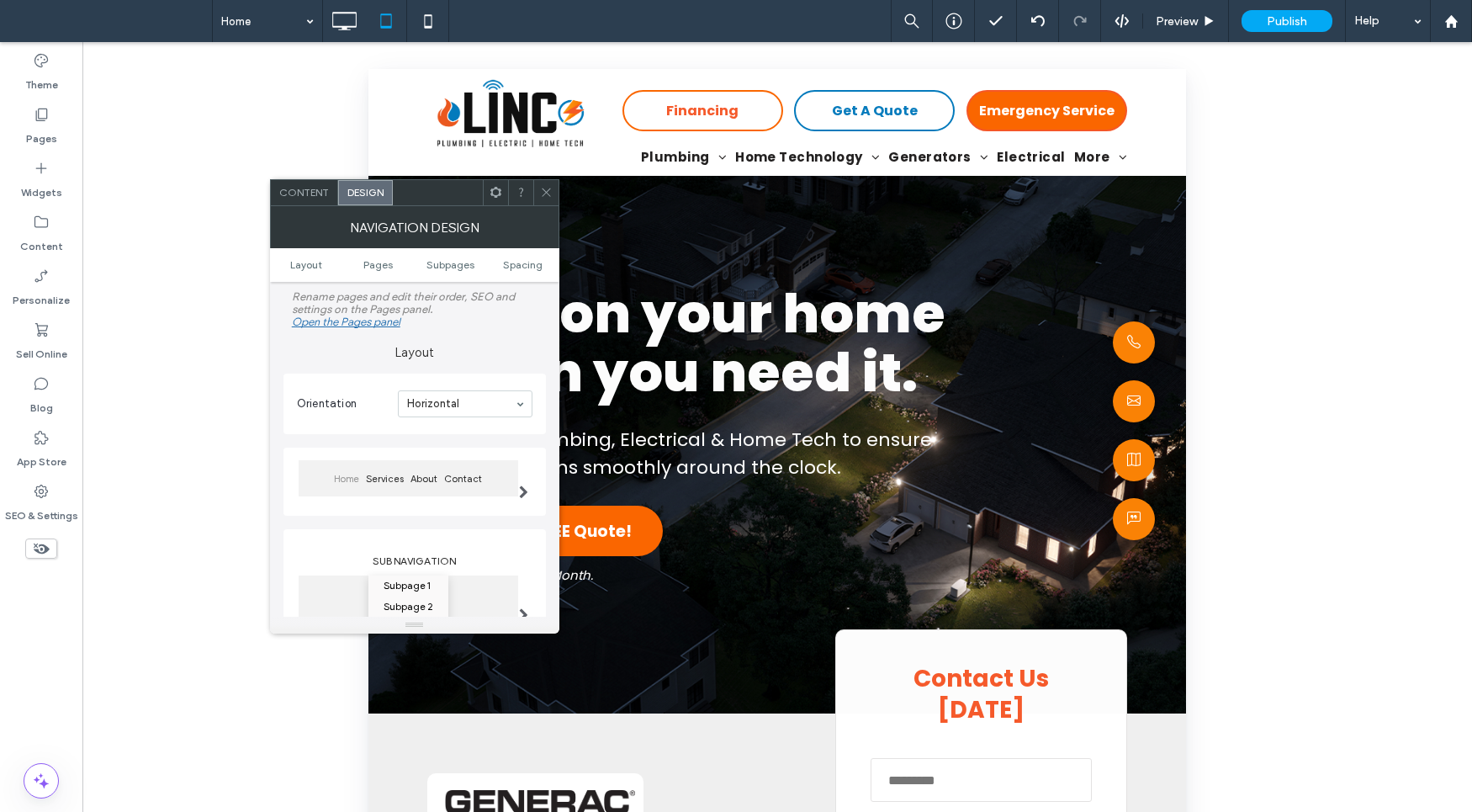
click at [306, 272] on ul "Layout Pages Subpages Spacing" at bounding box center [415, 265] width 289 height 34
click at [308, 261] on span "Layout" at bounding box center [306, 264] width 32 height 13
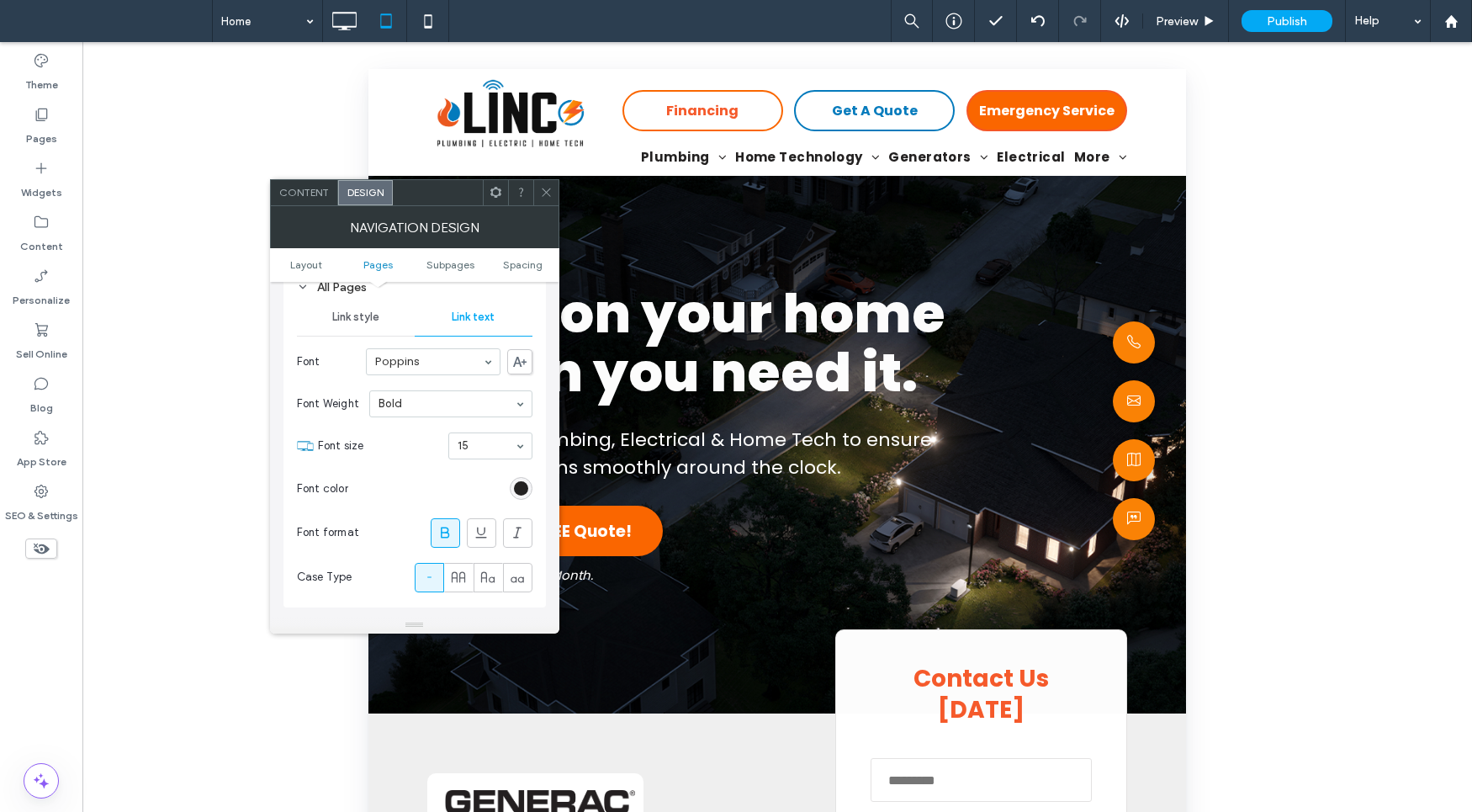
scroll to position [457, 0]
click at [375, 318] on span "Link style" at bounding box center [355, 316] width 47 height 13
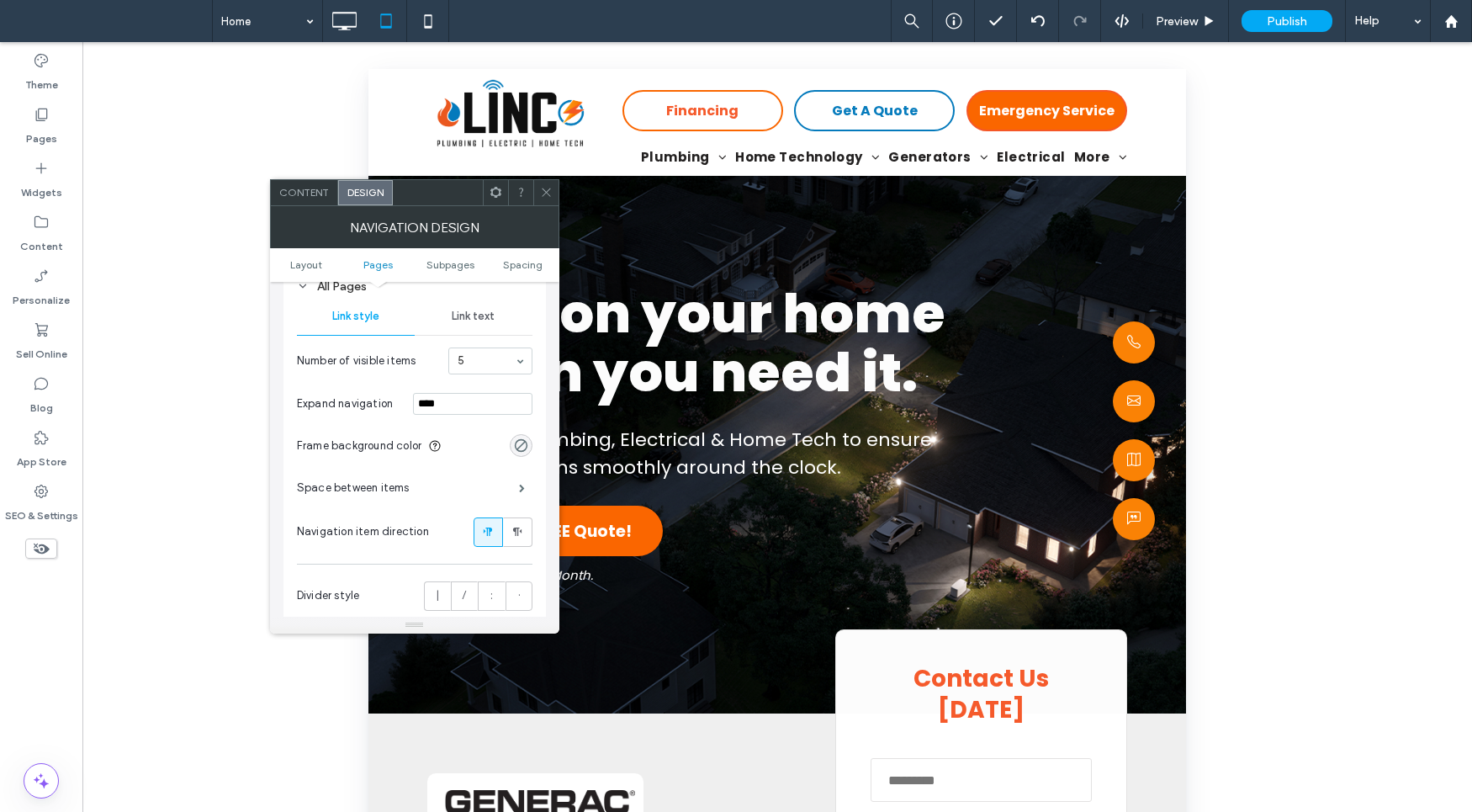
scroll to position [461, 0]
click at [519, 483] on span at bounding box center [522, 483] width 6 height 8
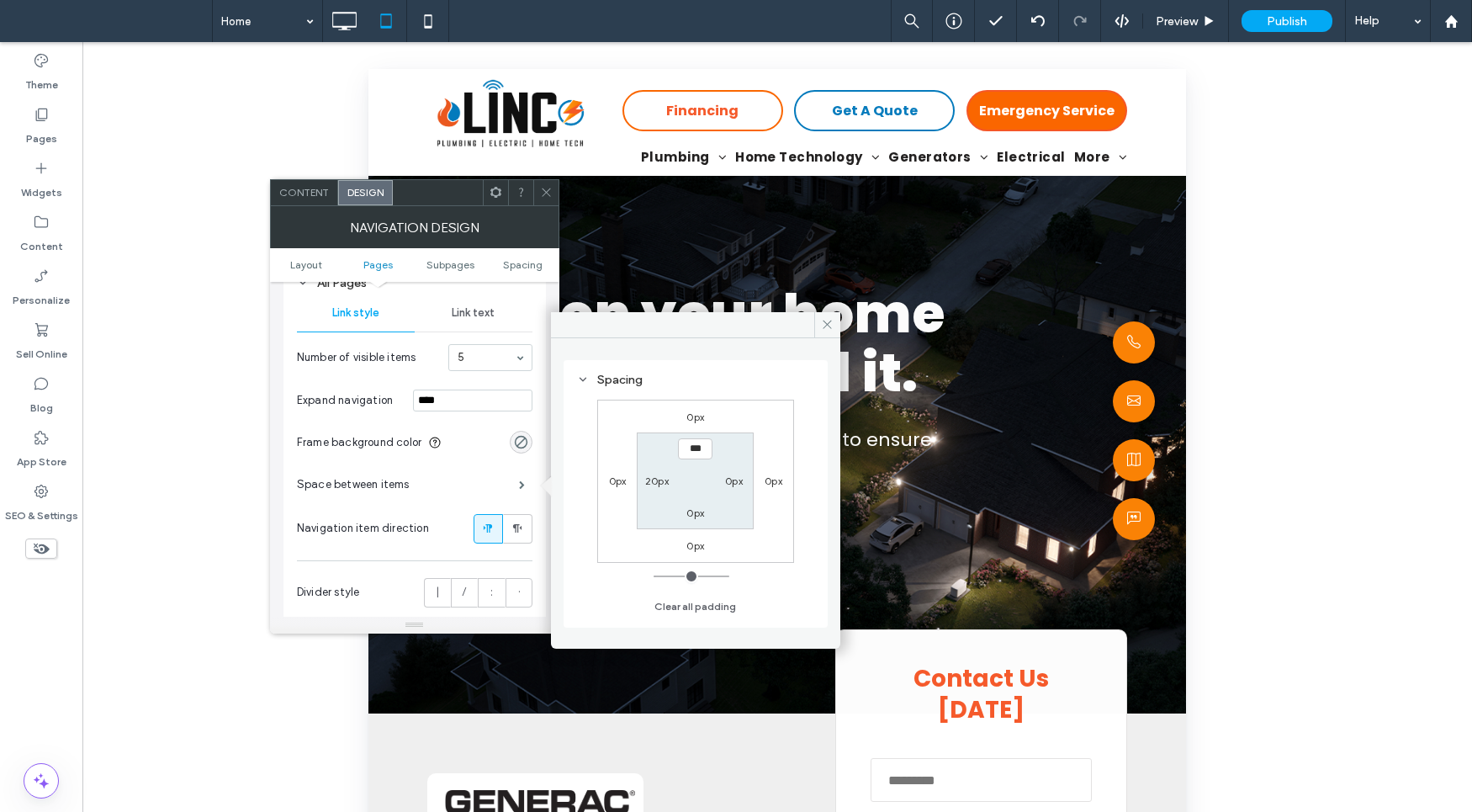
click at [661, 479] on label "20px" at bounding box center [657, 481] width 23 height 13
type input "**"
type input "****"
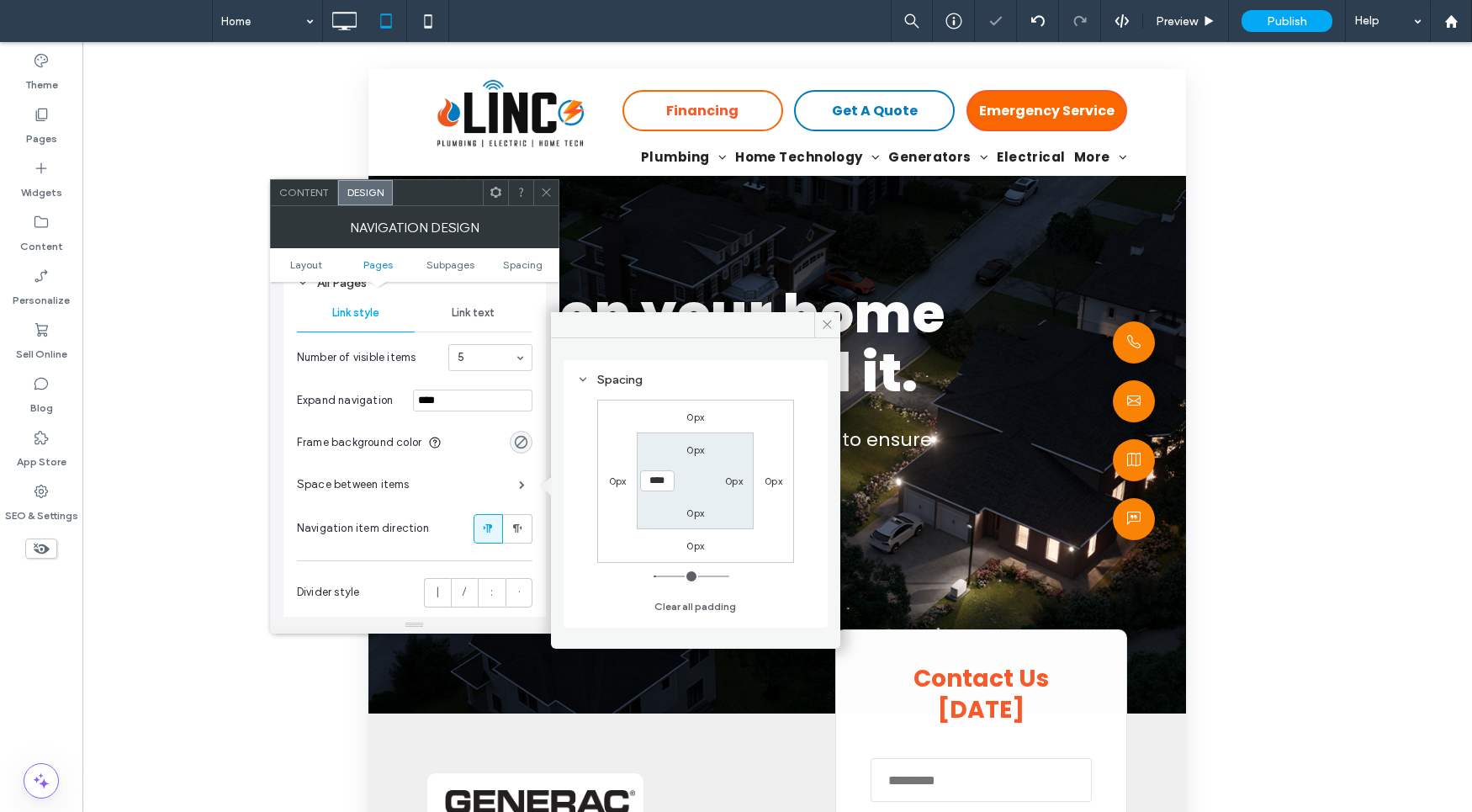
click at [549, 189] on icon at bounding box center [546, 192] width 13 height 13
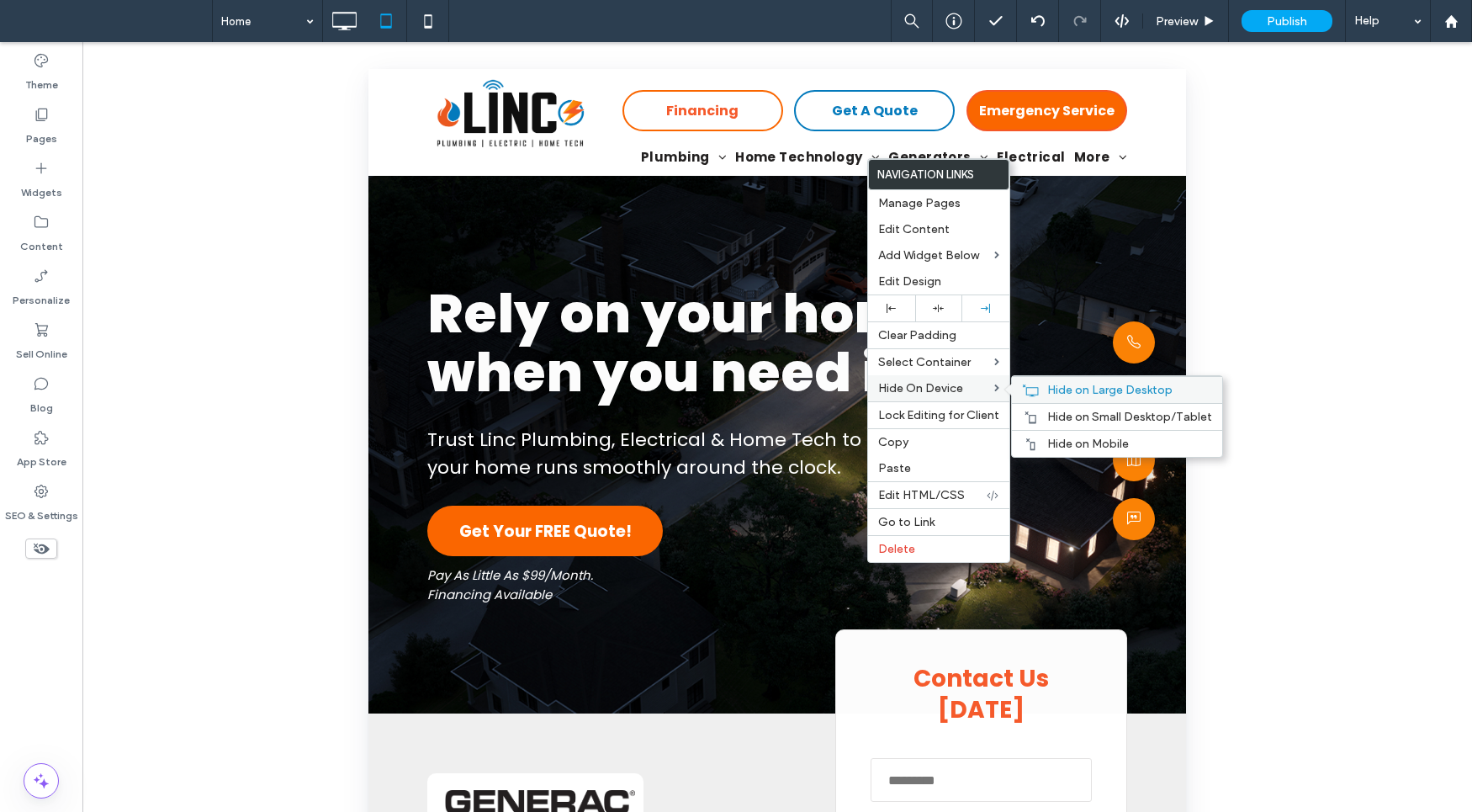
click at [1048, 386] on span "Hide on Large Desktop" at bounding box center [1110, 389] width 125 height 14
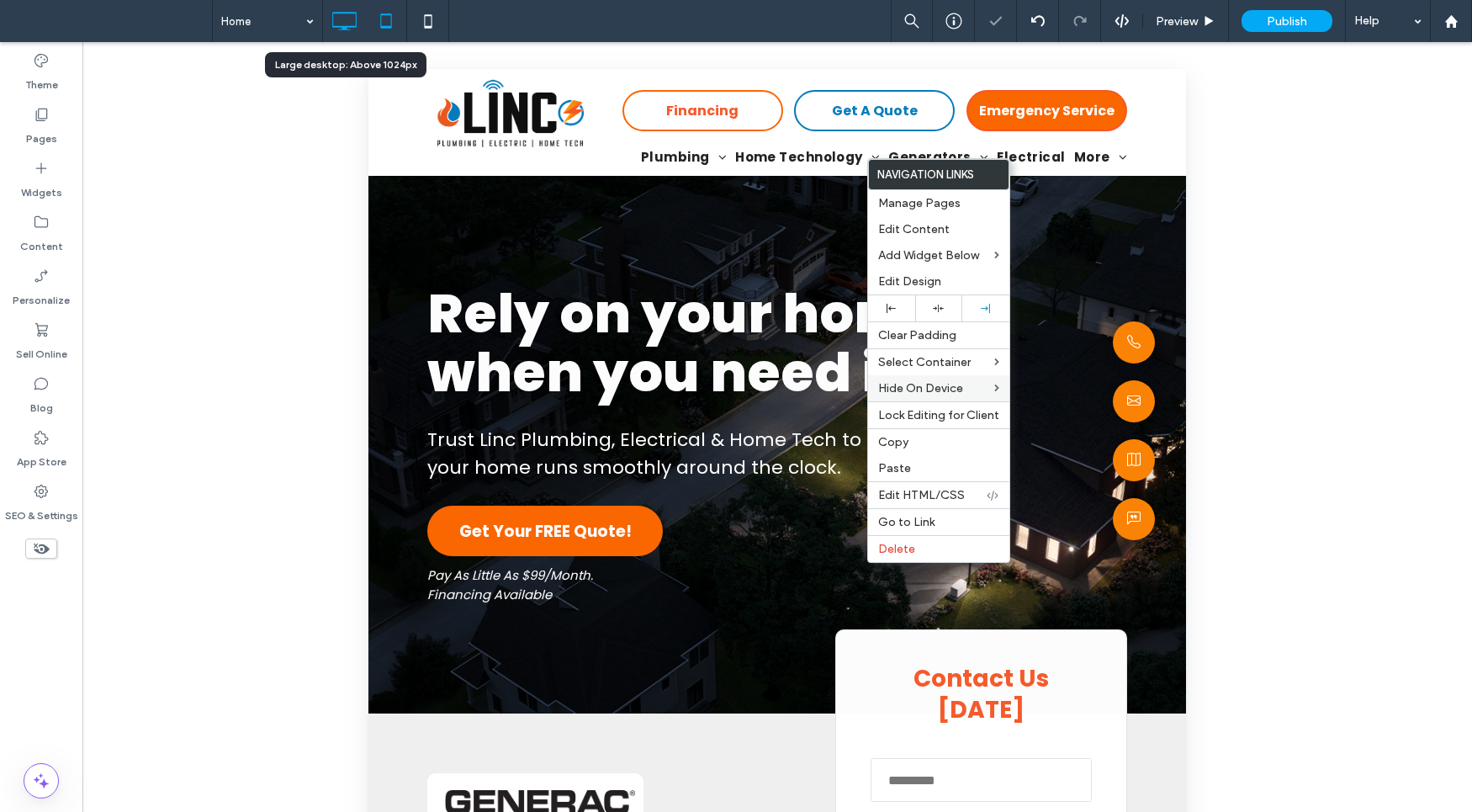
click at [347, 13] on icon at bounding box center [344, 21] width 34 height 34
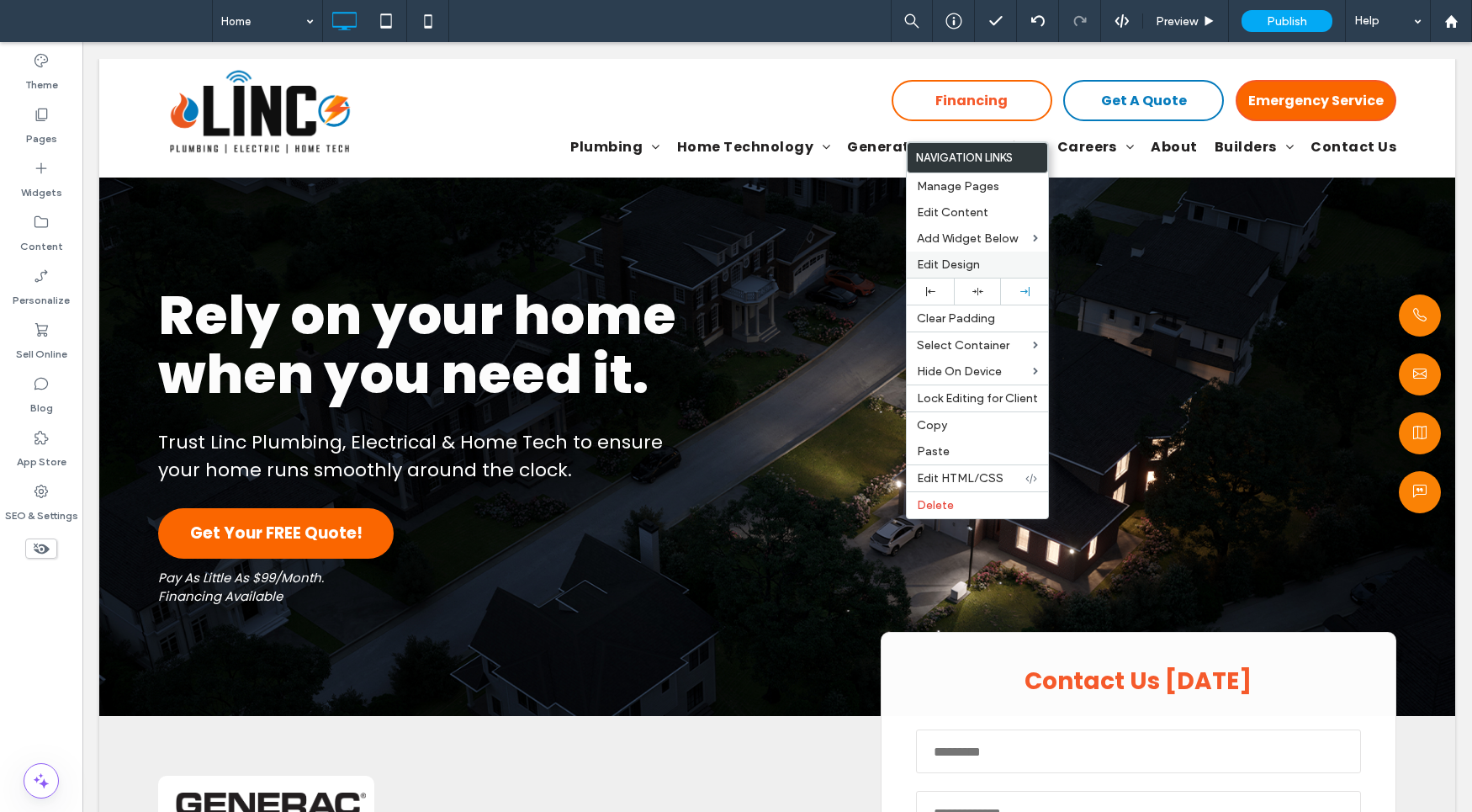
click at [994, 268] on label "Edit Design" at bounding box center [977, 264] width 121 height 14
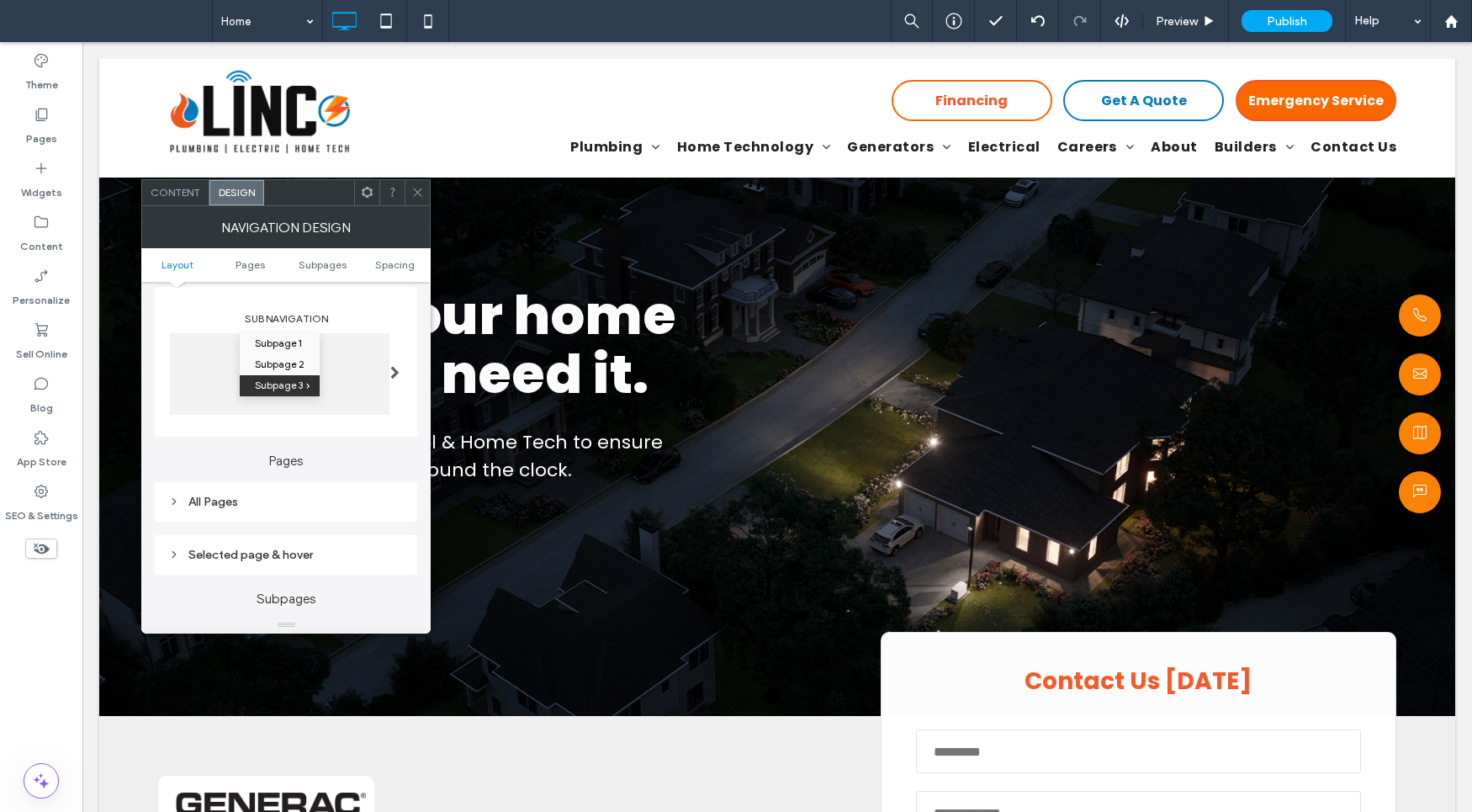
scroll to position [250, 0]
click at [316, 483] on div "All Pages" at bounding box center [286, 493] width 235 height 22
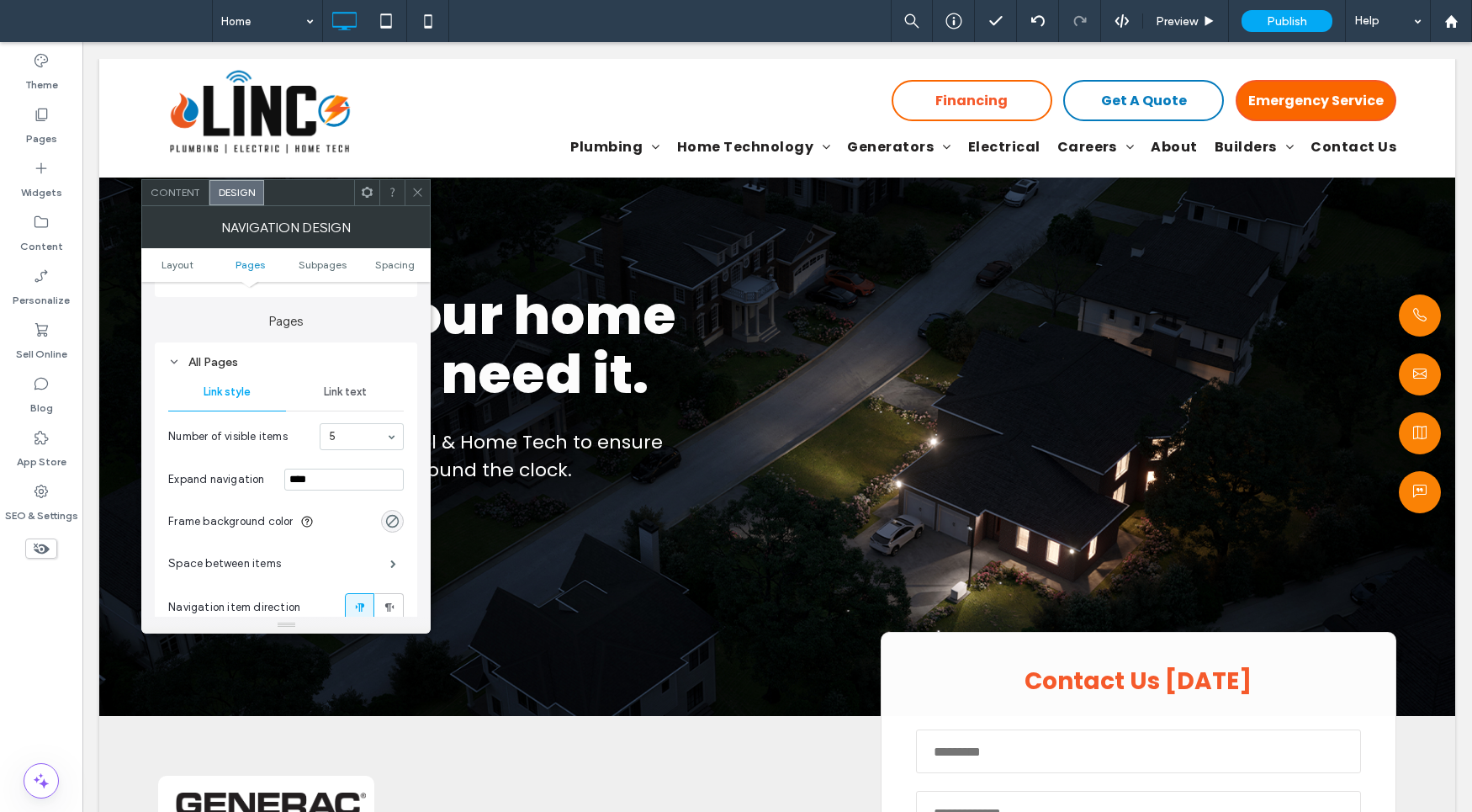
scroll to position [354, 0]
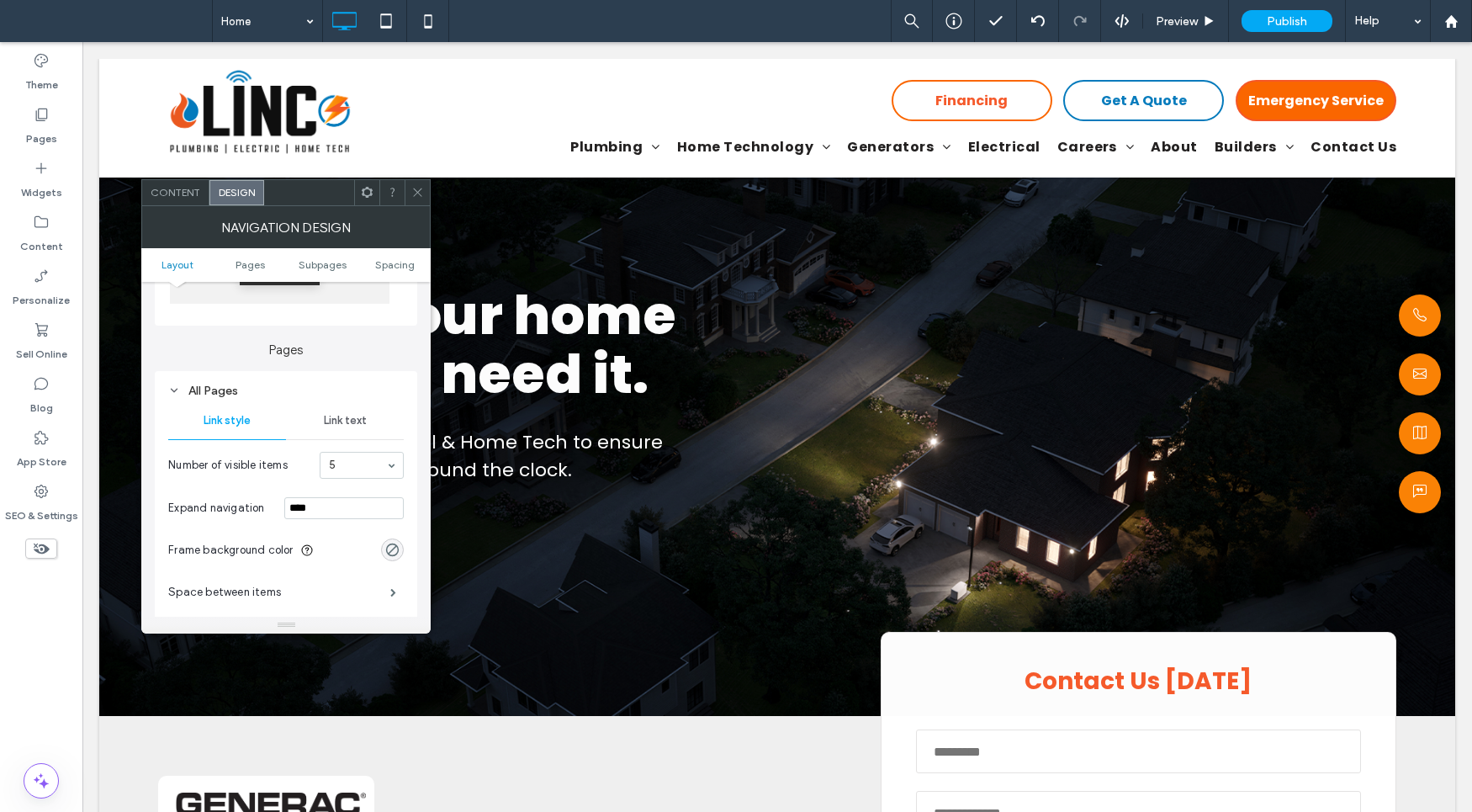
click at [422, 196] on icon at bounding box center [417, 192] width 13 height 13
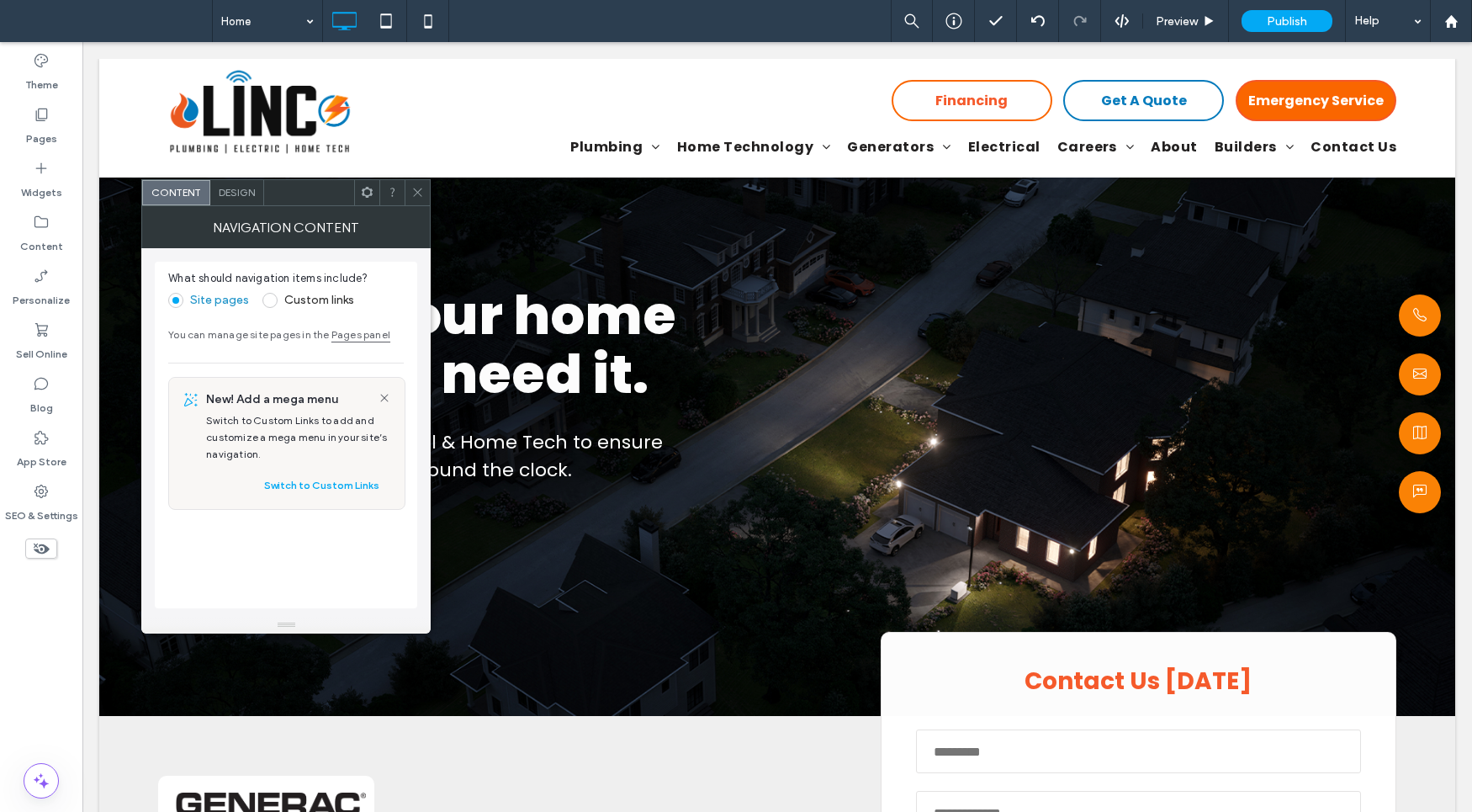
click at [427, 192] on div at bounding box center [417, 192] width 25 height 25
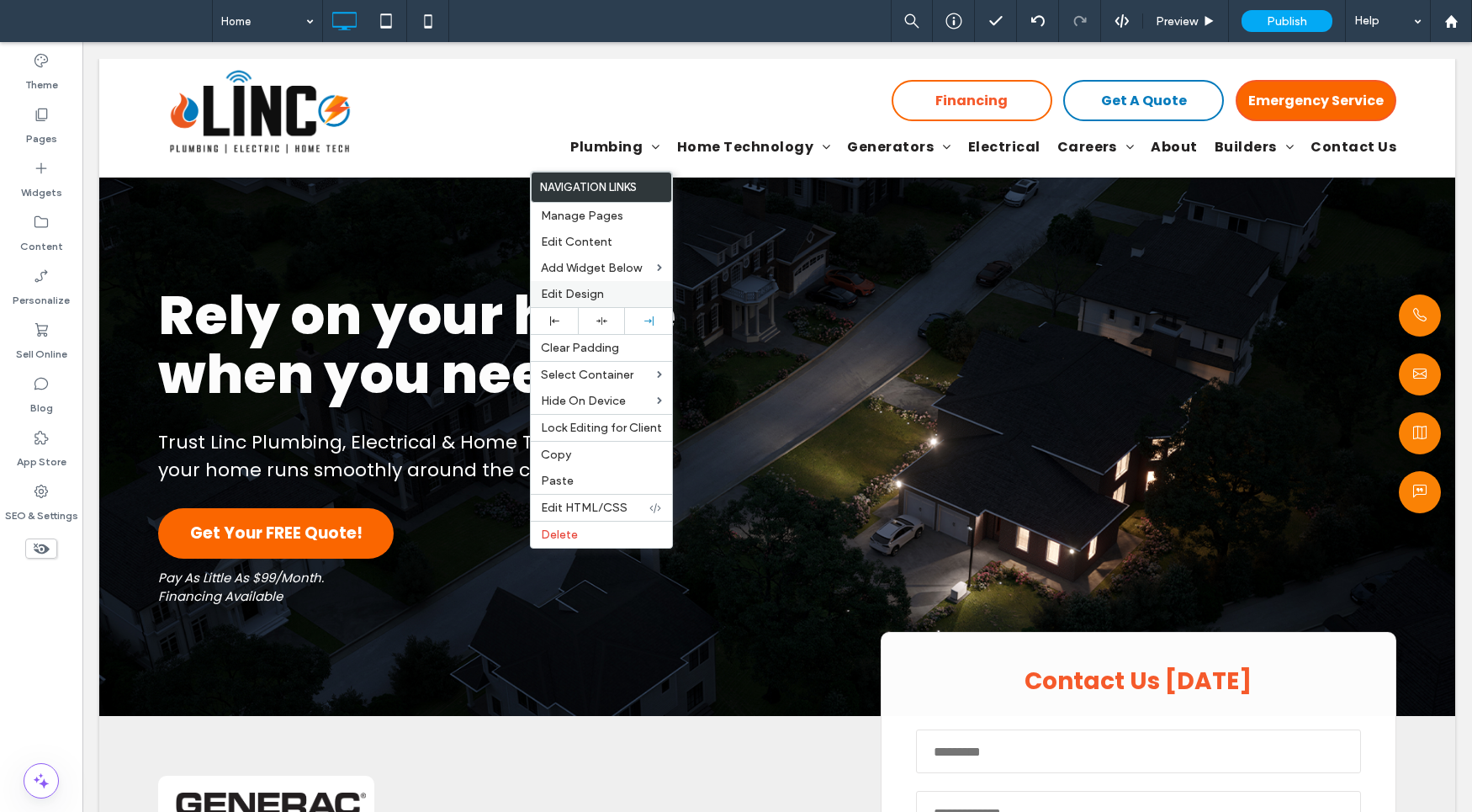
click at [609, 299] on label "Edit Design" at bounding box center [601, 294] width 121 height 14
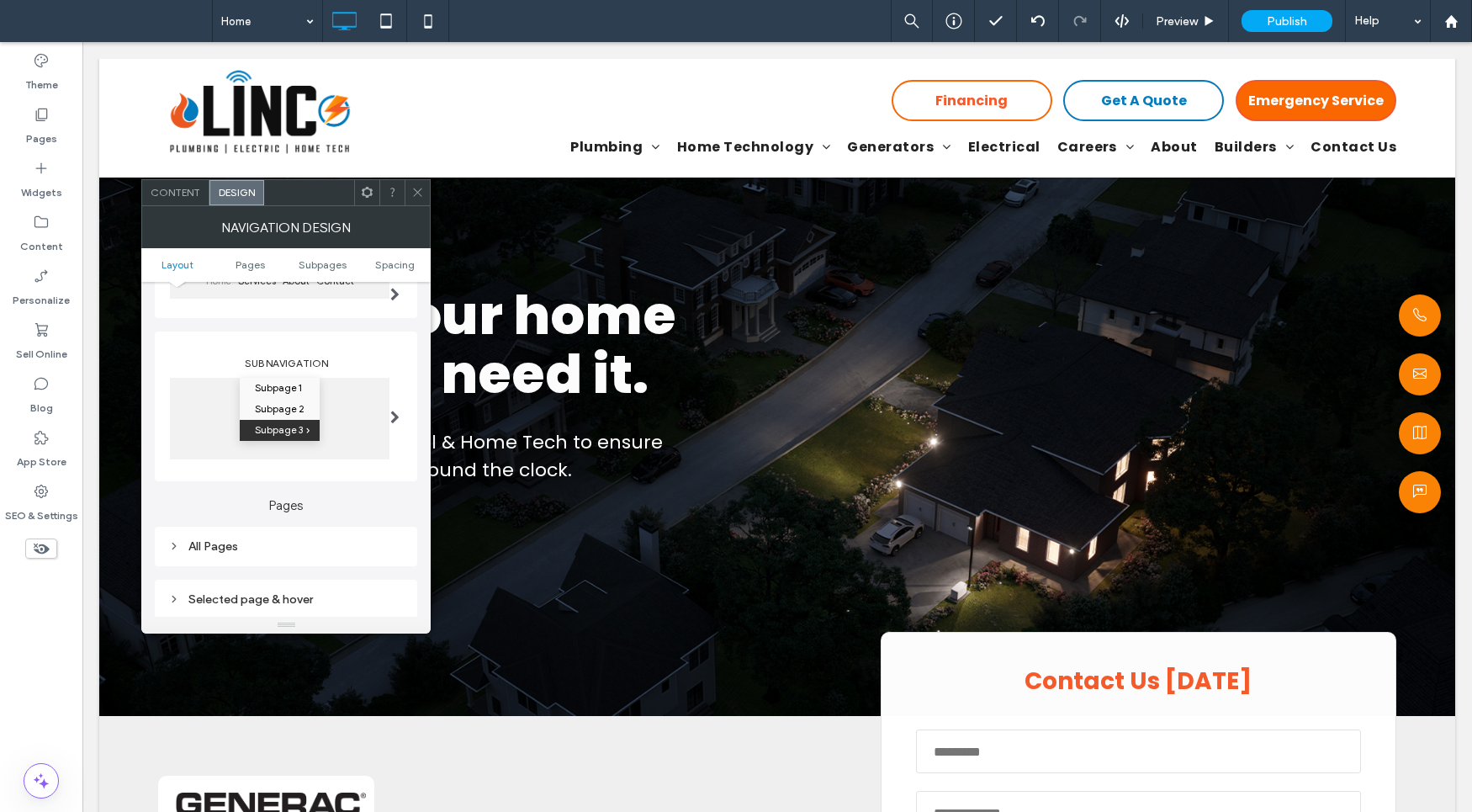
scroll to position [162, 0]
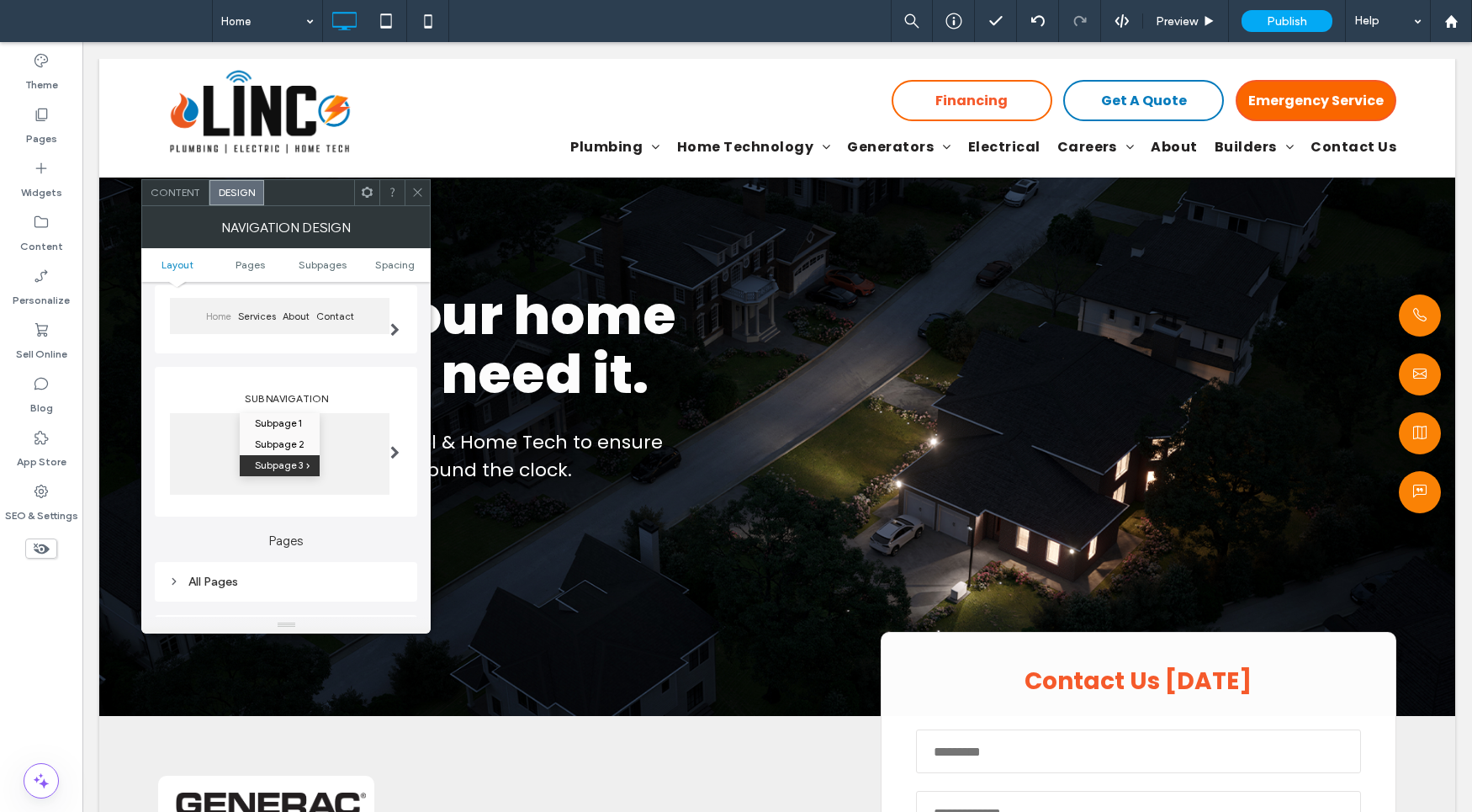
click at [321, 578] on div "All Pages" at bounding box center [286, 582] width 235 height 14
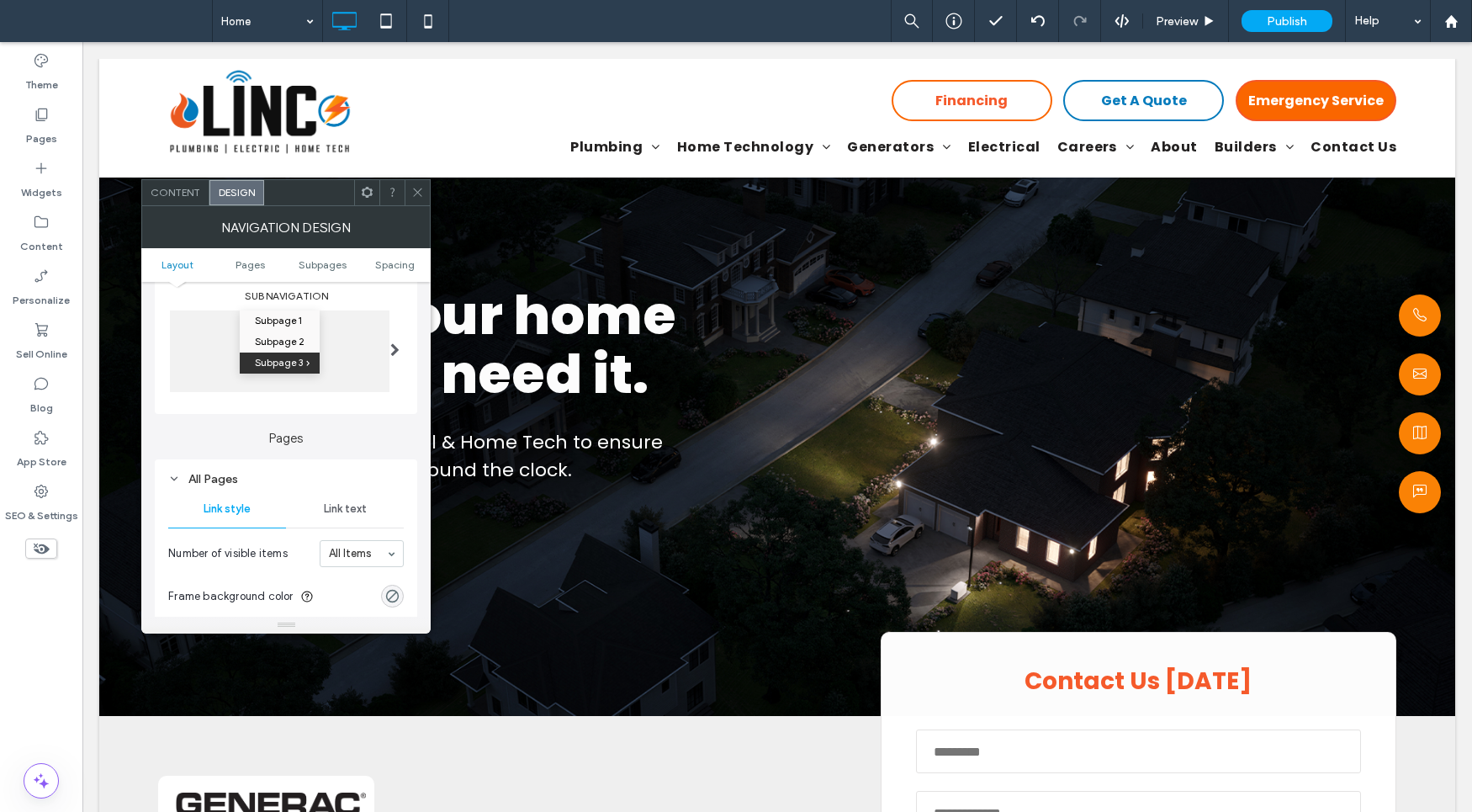
scroll to position [269, 0]
click at [340, 500] on span "Link text" at bounding box center [346, 505] width 43 height 13
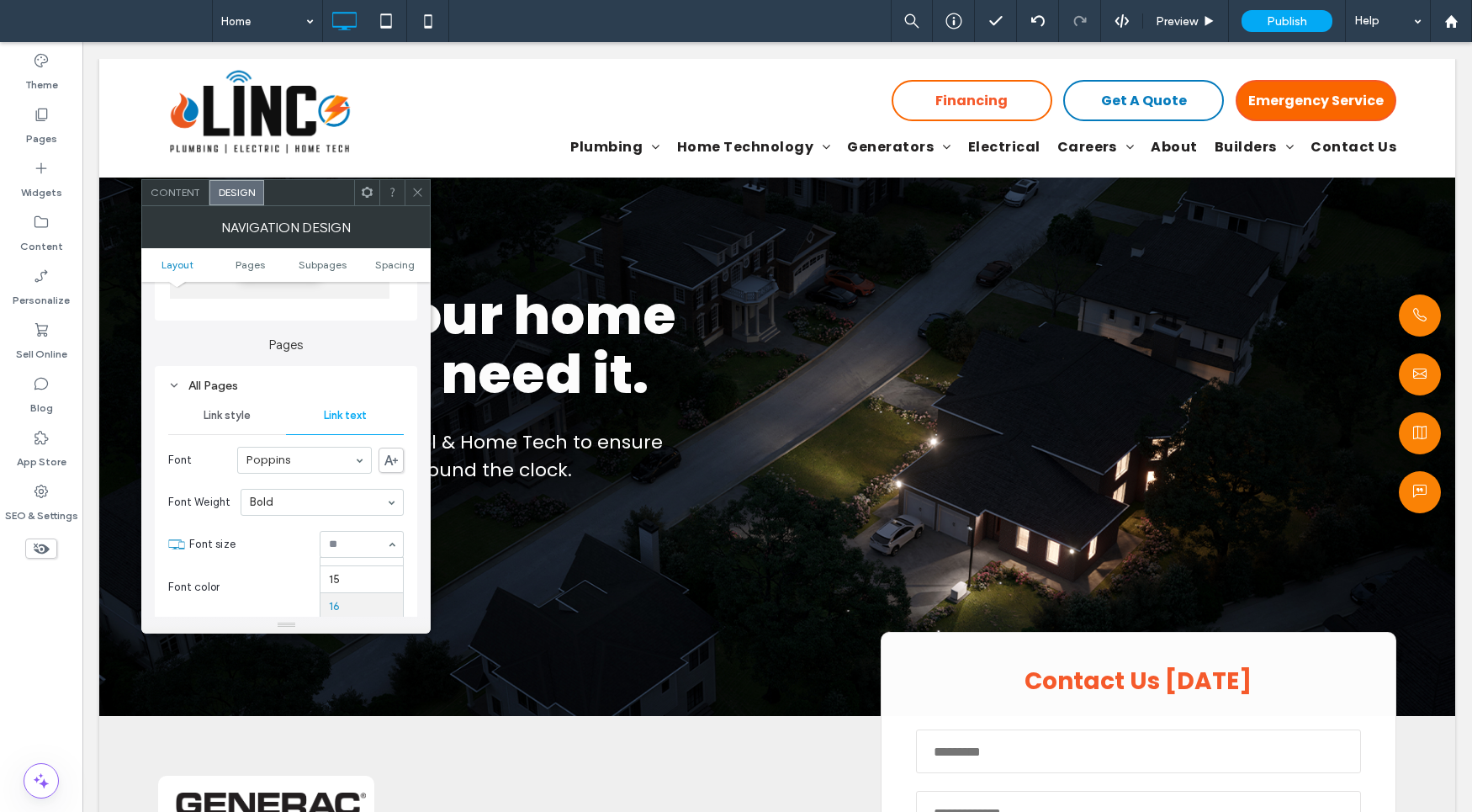
scroll to position [128, 0]
click at [376, 545] on input at bounding box center [357, 543] width 57 height 12
type input "**"
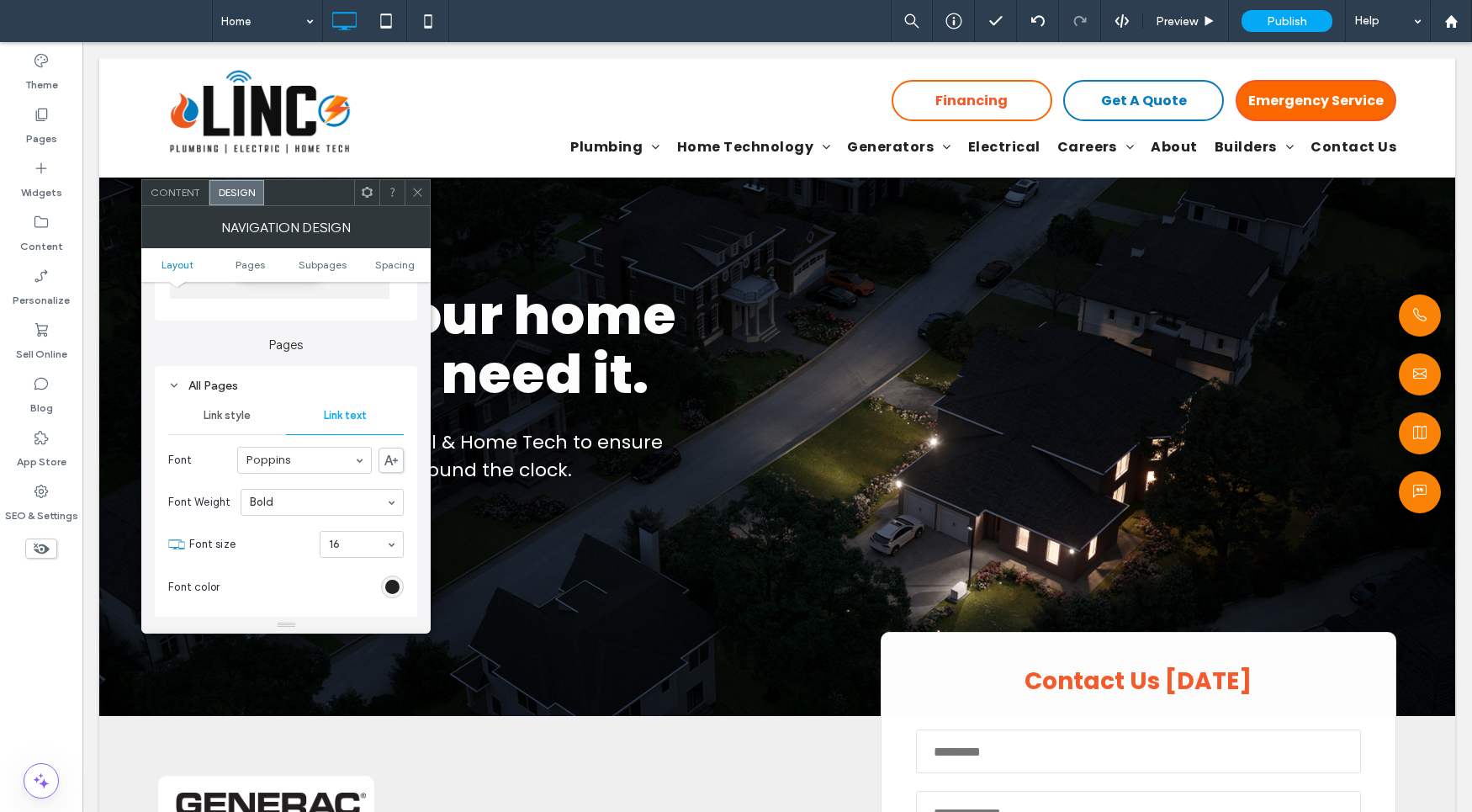
click at [332, 366] on div "All Pages Link style Link text Font Poppins Font Weight Bold Font size 16 Font …" at bounding box center [286, 536] width 262 height 340
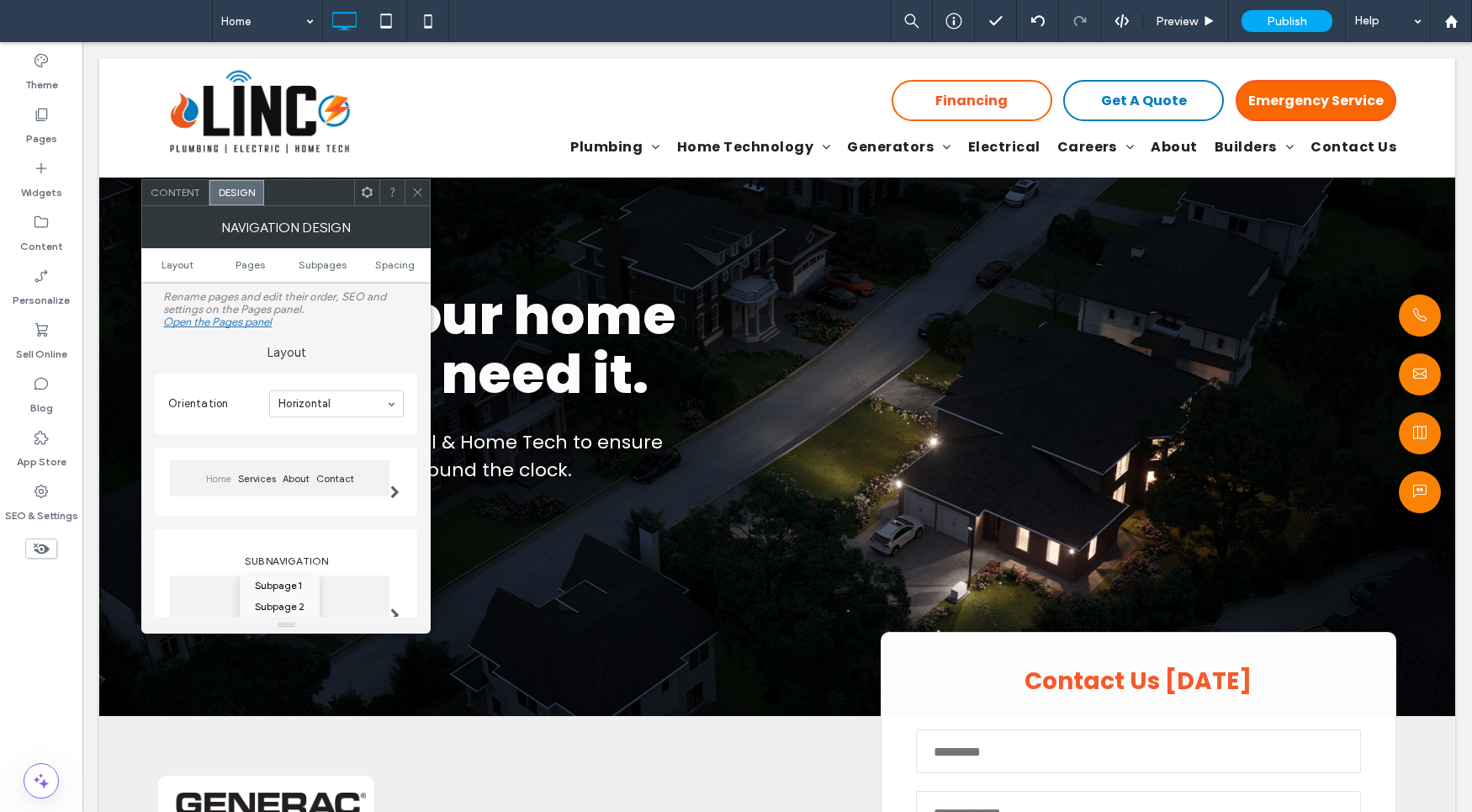
click at [168, 274] on ul "Layout Pages Subpages Spacing" at bounding box center [286, 265] width 289 height 34
click at [177, 268] on span "Layout" at bounding box center [177, 264] width 32 height 13
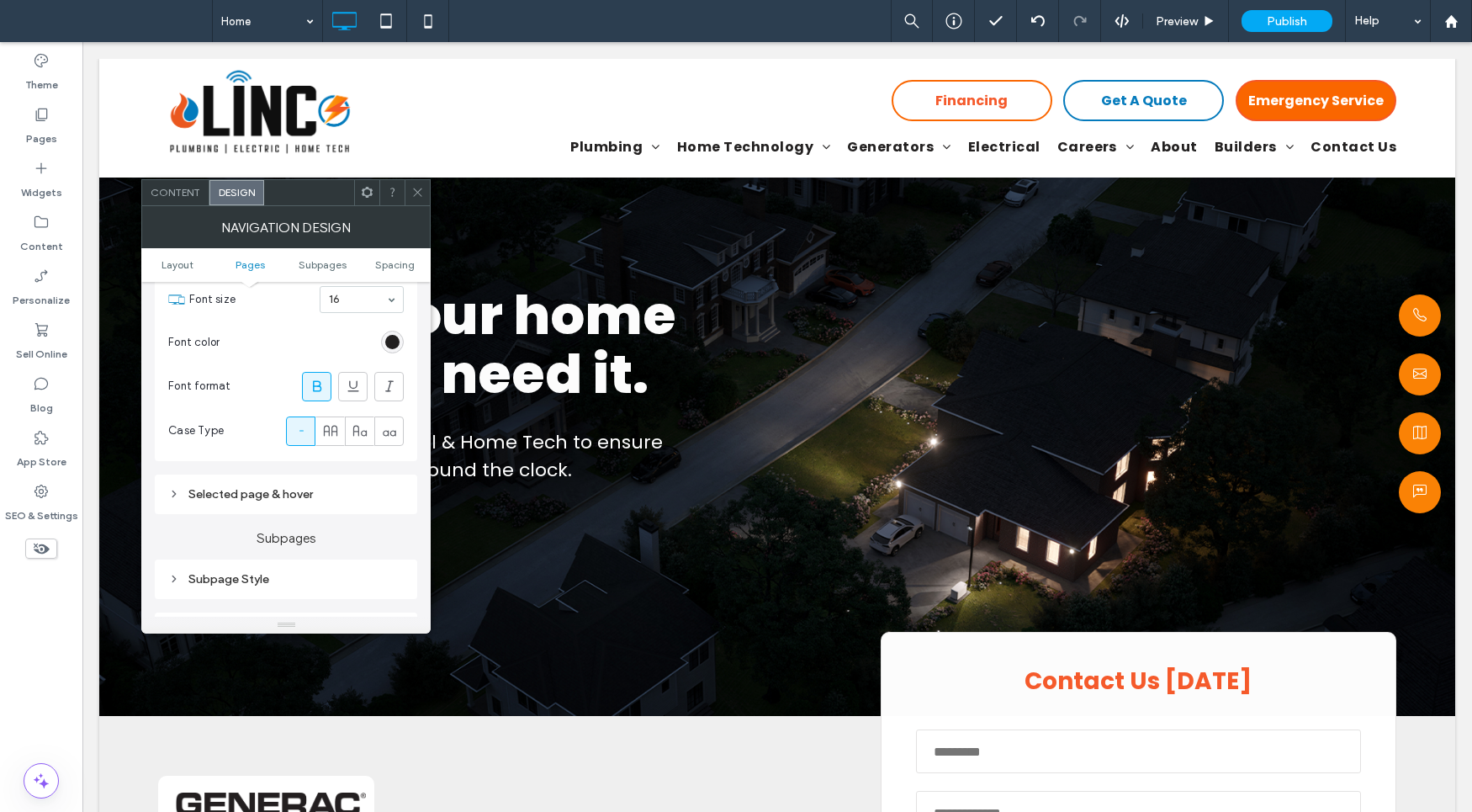
scroll to position [684, 0]
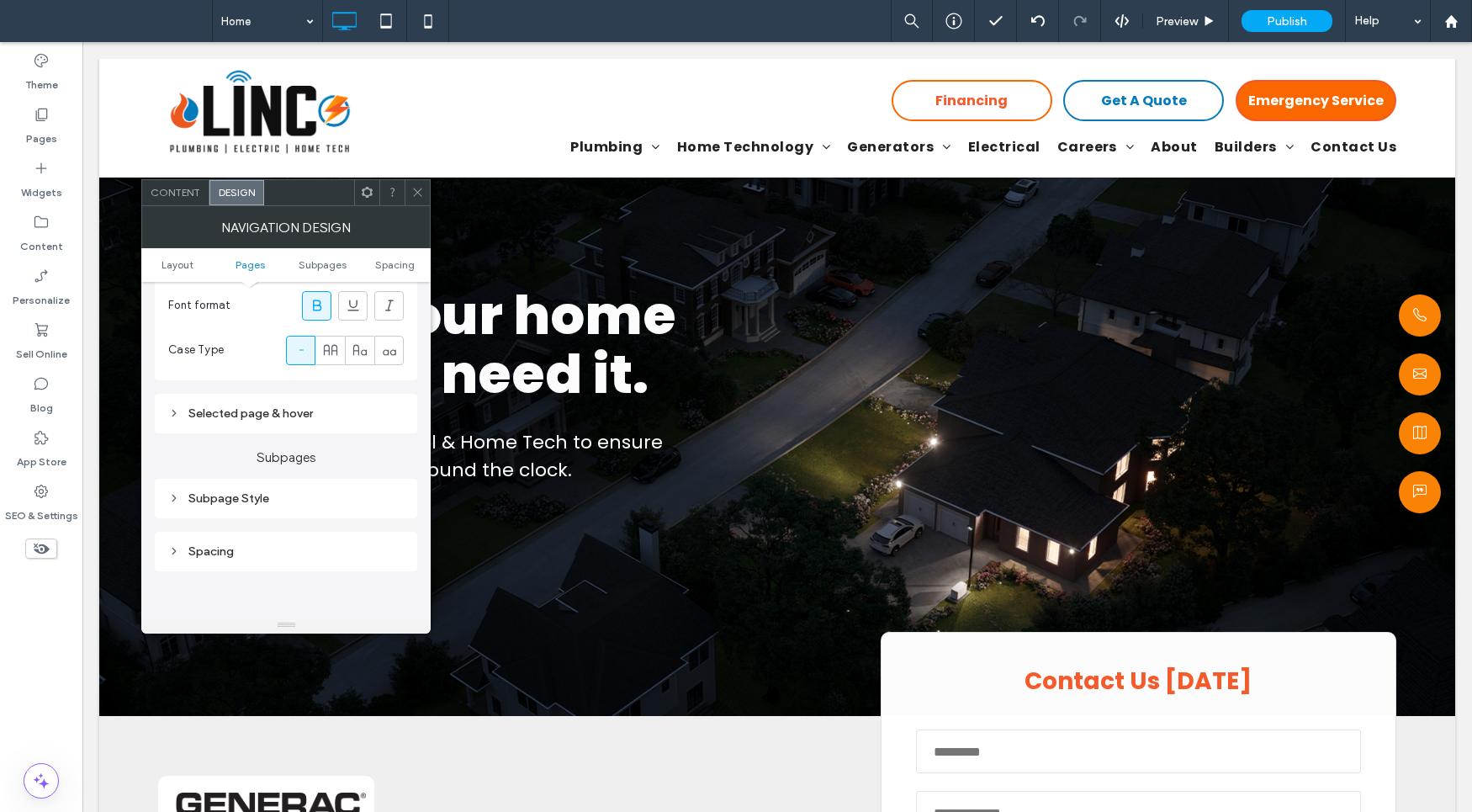
click at [237, 397] on div "Selected page & hover" at bounding box center [286, 414] width 262 height 39
click at [280, 419] on div "Selected page & hover" at bounding box center [286, 414] width 235 height 14
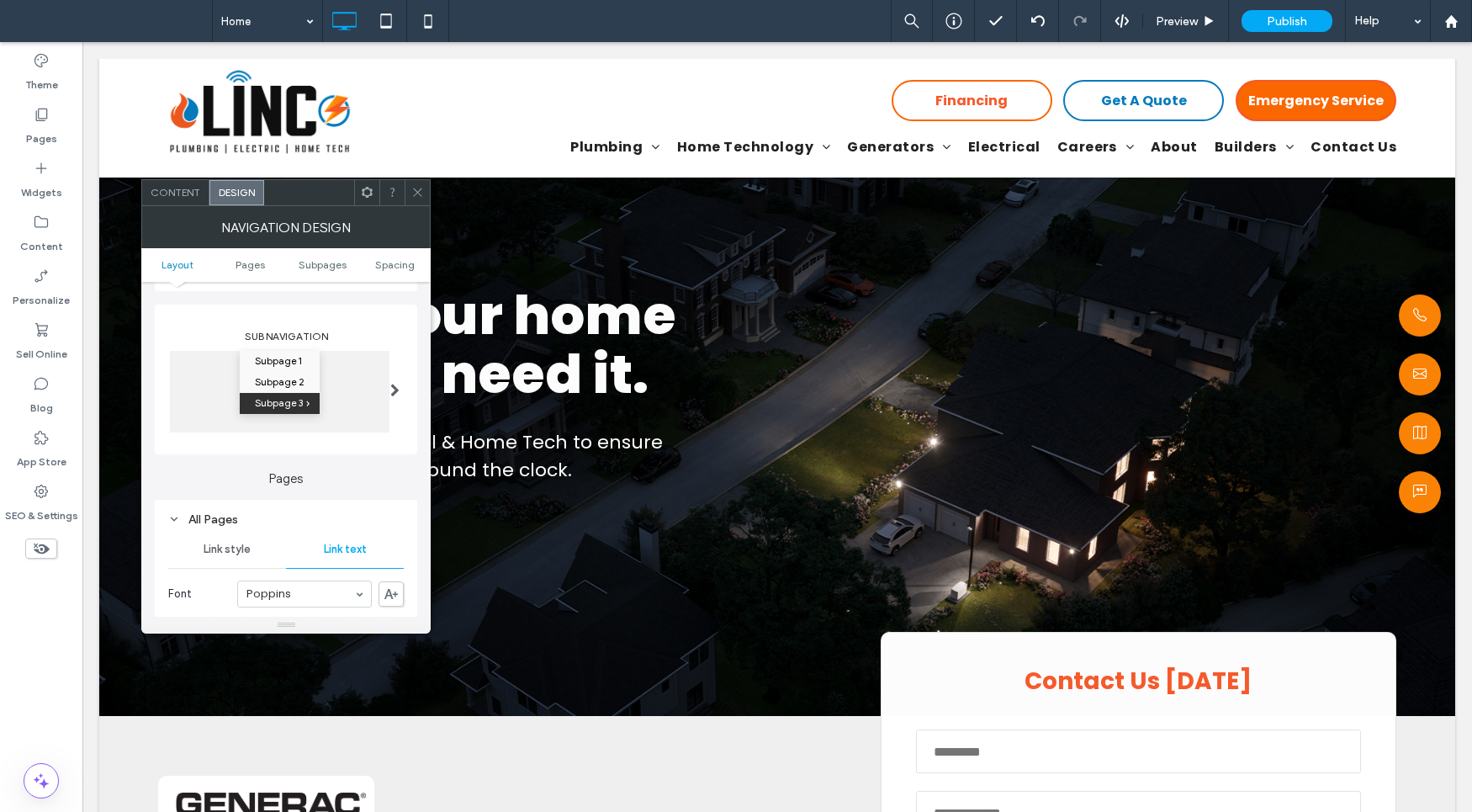
click at [225, 562] on div "Link style" at bounding box center [227, 549] width 118 height 37
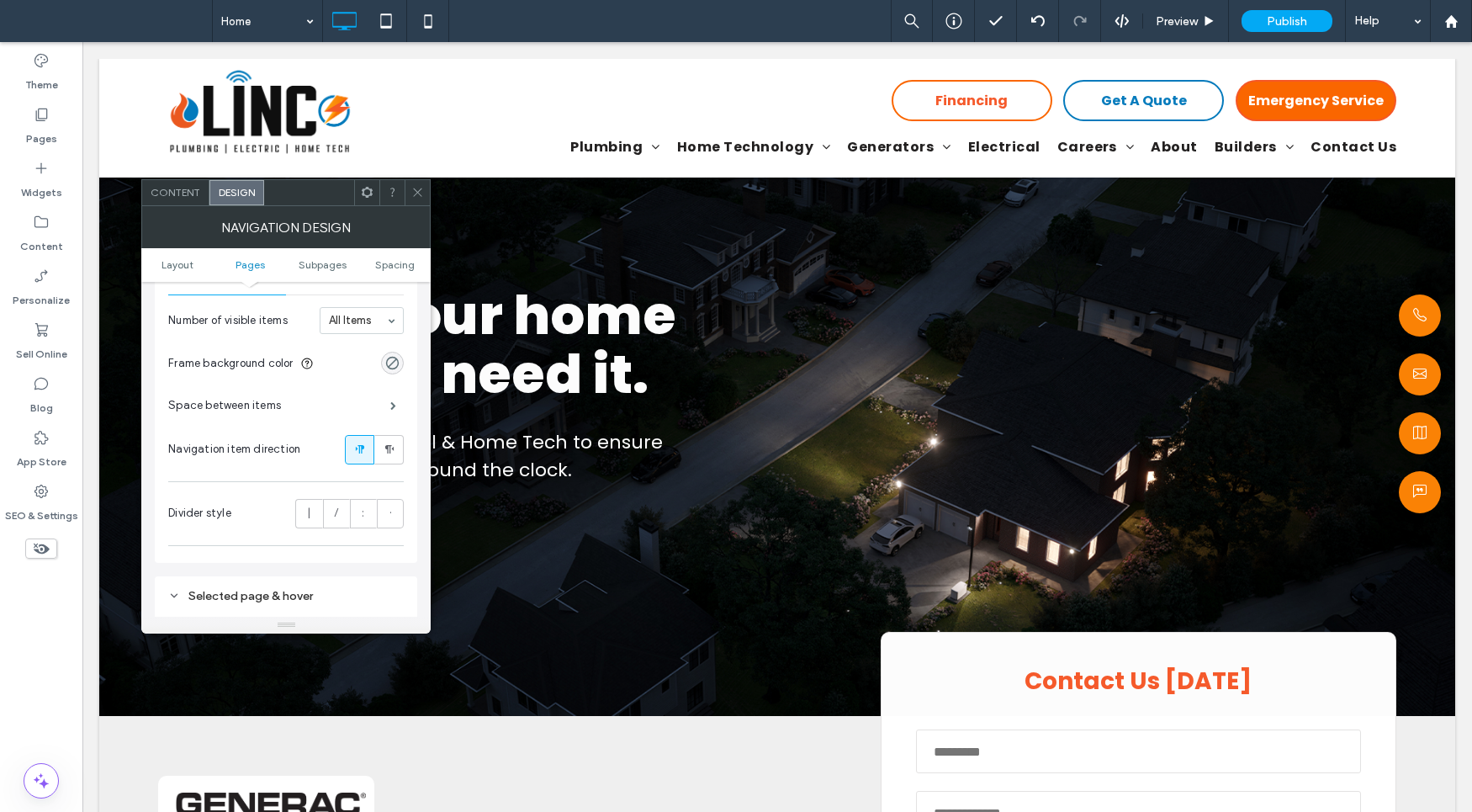
scroll to position [558, 0]
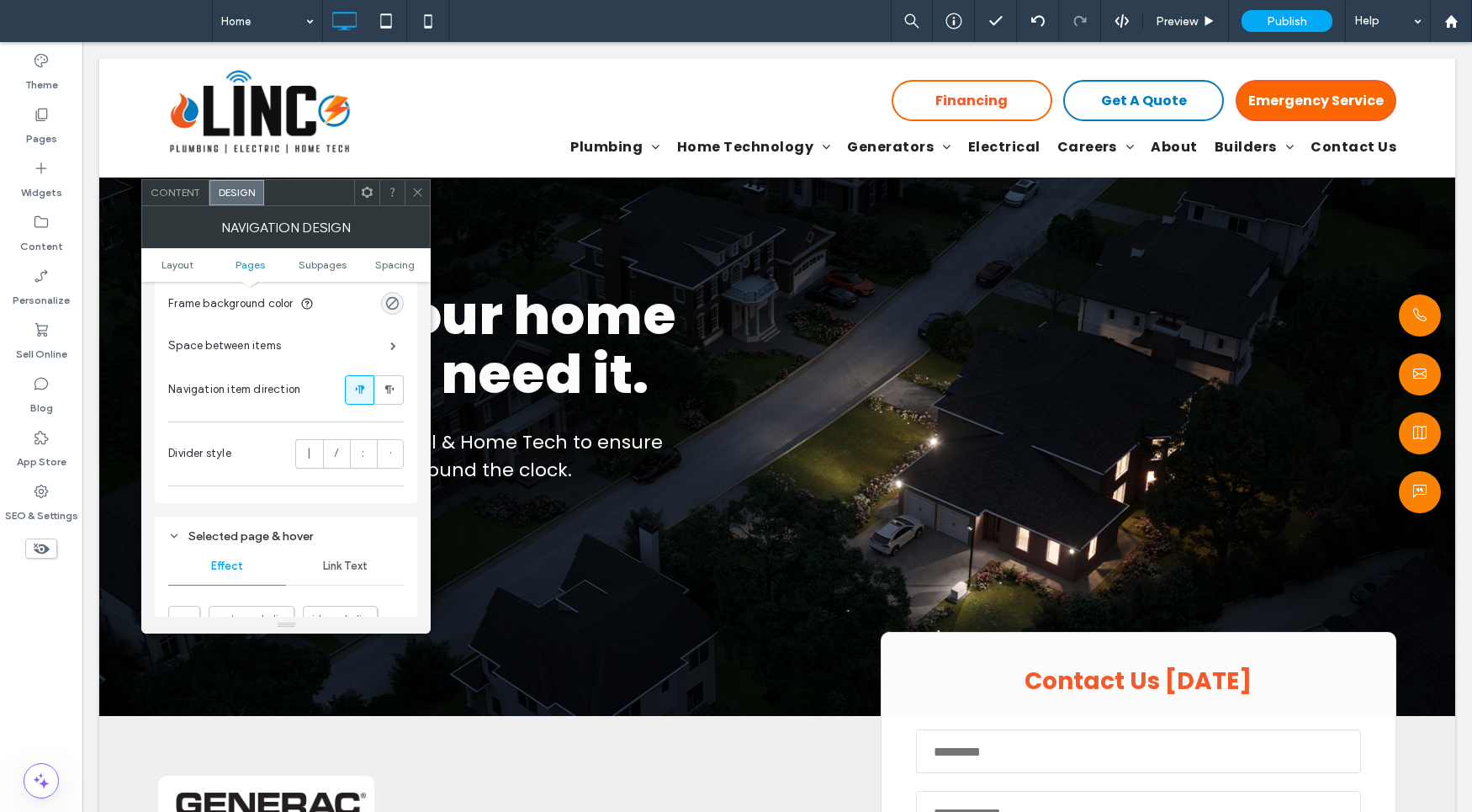
click at [377, 343] on div "Space between items" at bounding box center [286, 346] width 235 height 42
click at [391, 343] on span at bounding box center [393, 345] width 6 height 8
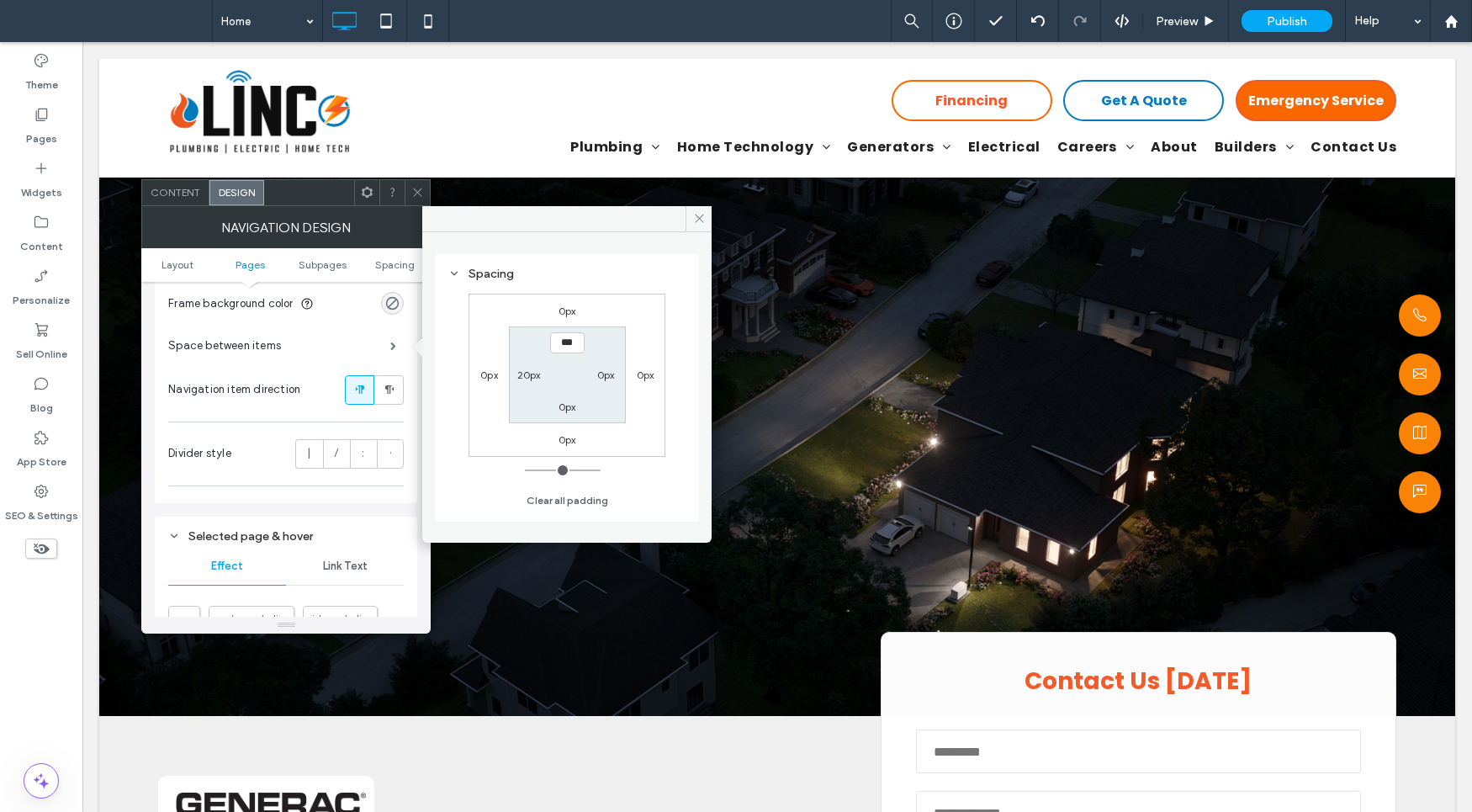
click at [526, 372] on label "20px" at bounding box center [529, 374] width 23 height 13
type input "**"
type input "****"
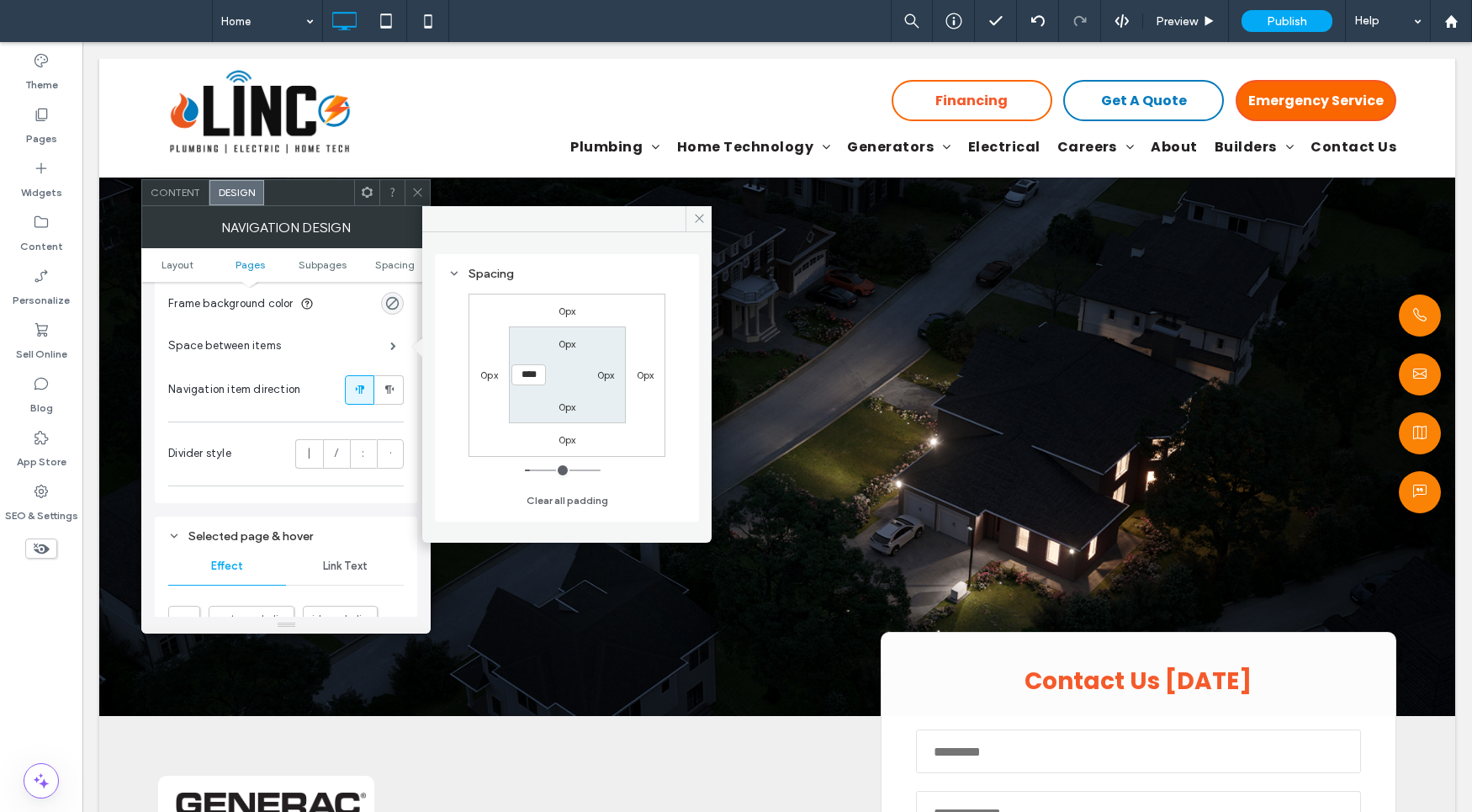
click at [572, 401] on label "0px" at bounding box center [568, 406] width 18 height 13
click at [527, 369] on label "10px" at bounding box center [529, 374] width 21 height 13
type input "**"
type input "*"
type input "**"
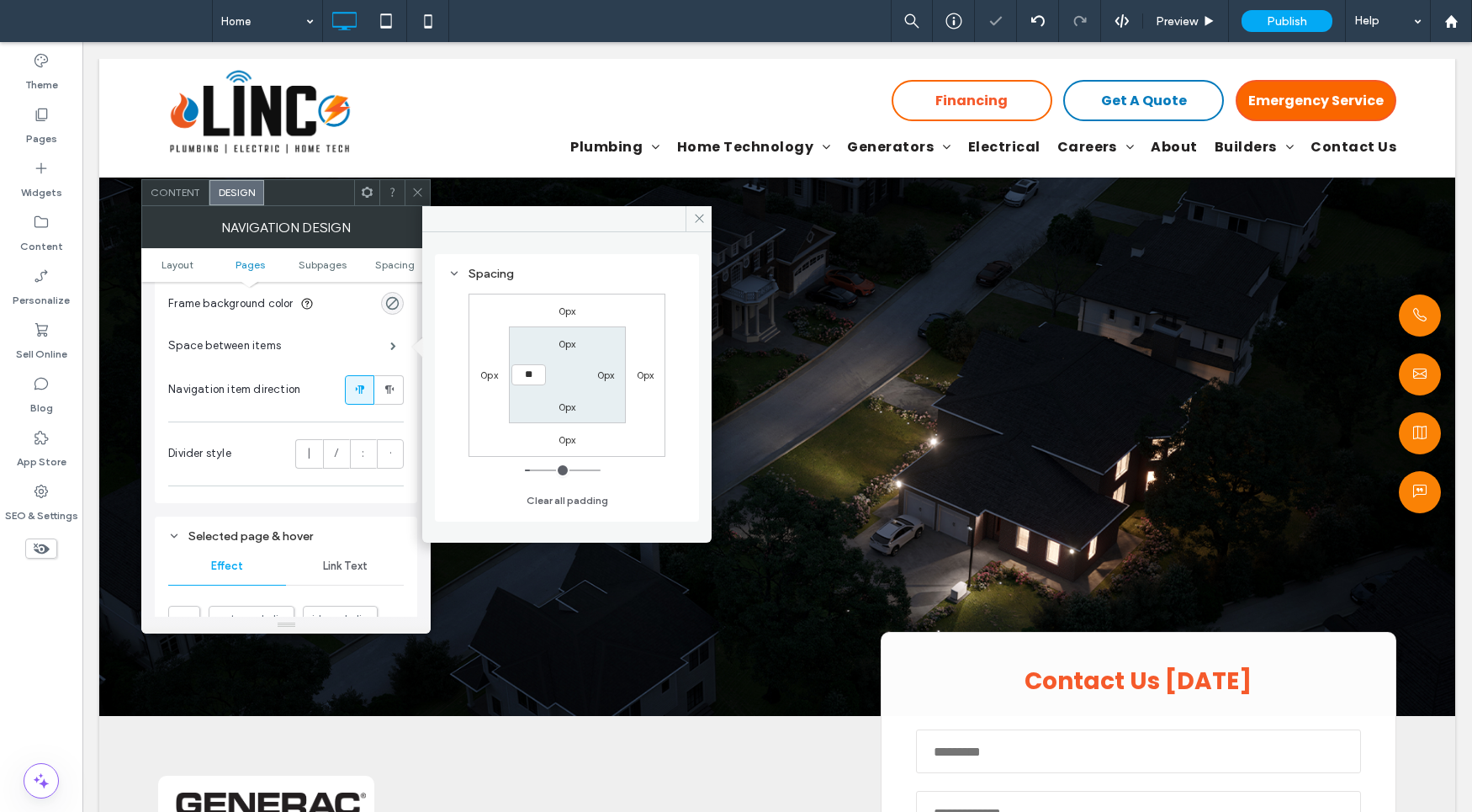
type input "**"
type input "****"
click at [569, 423] on div "0px 0px 0px 0px 0px 0px 0px ****" at bounding box center [567, 375] width 197 height 163
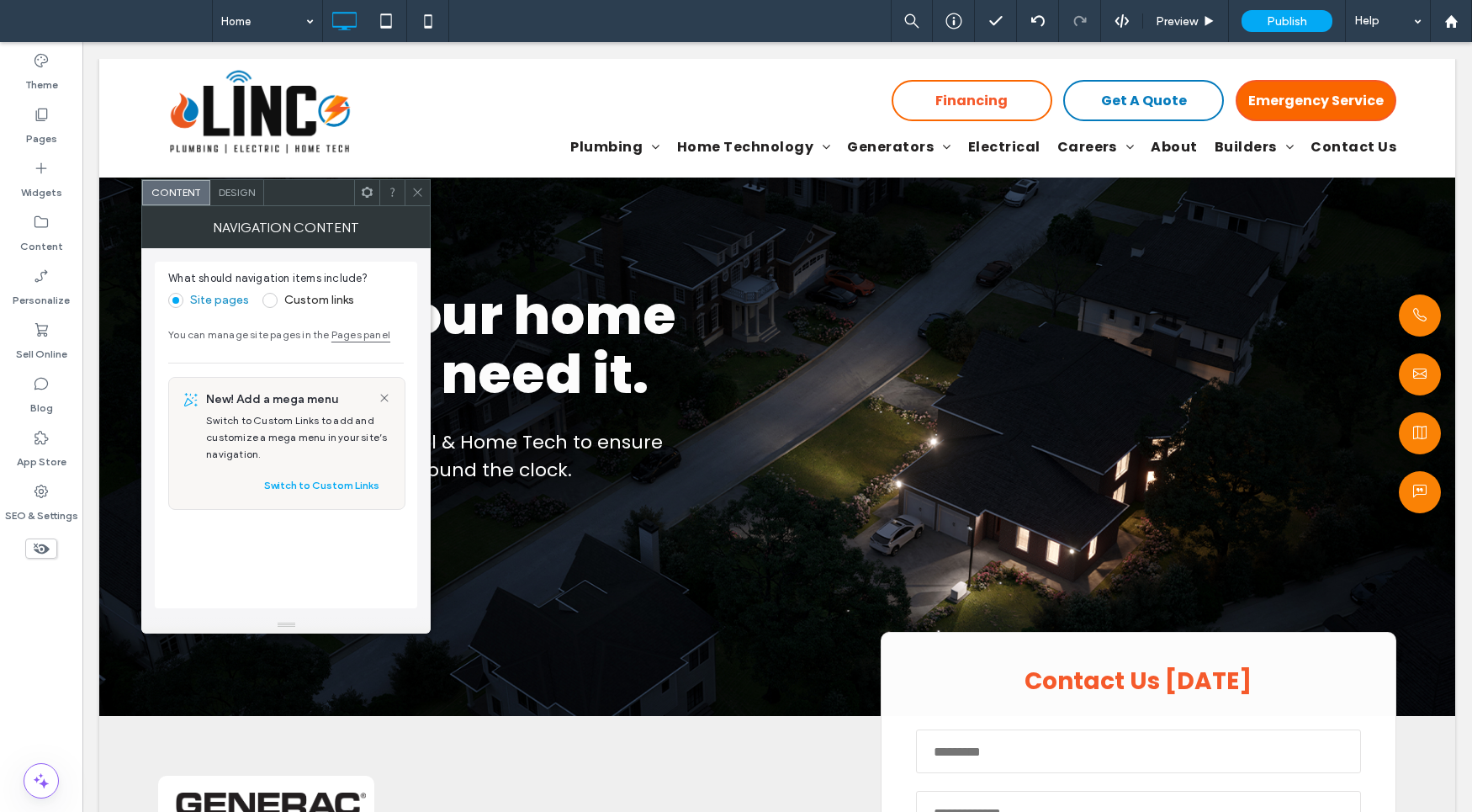
click at [238, 192] on span "Design" at bounding box center [236, 192] width 36 height 13
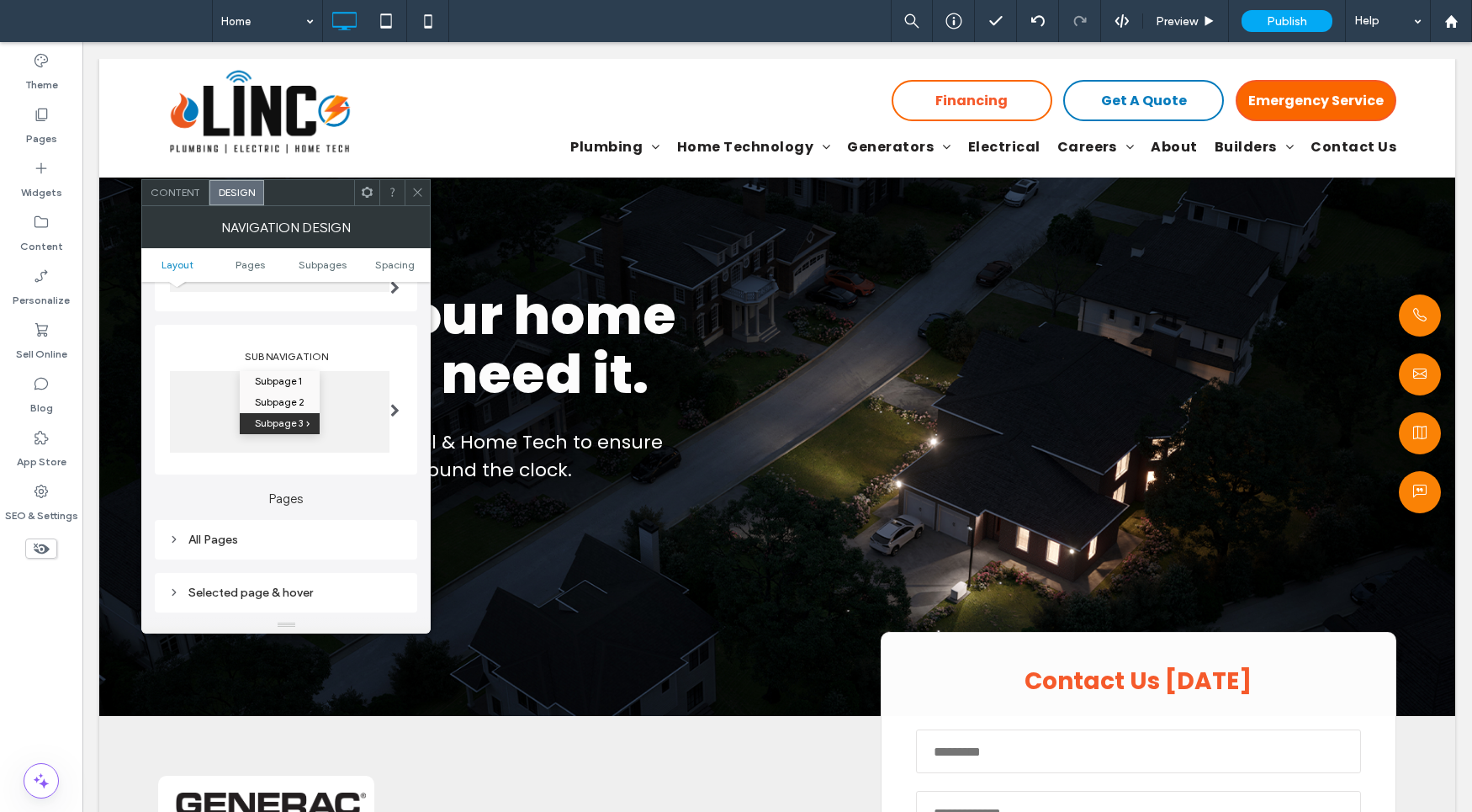
scroll to position [395, 0]
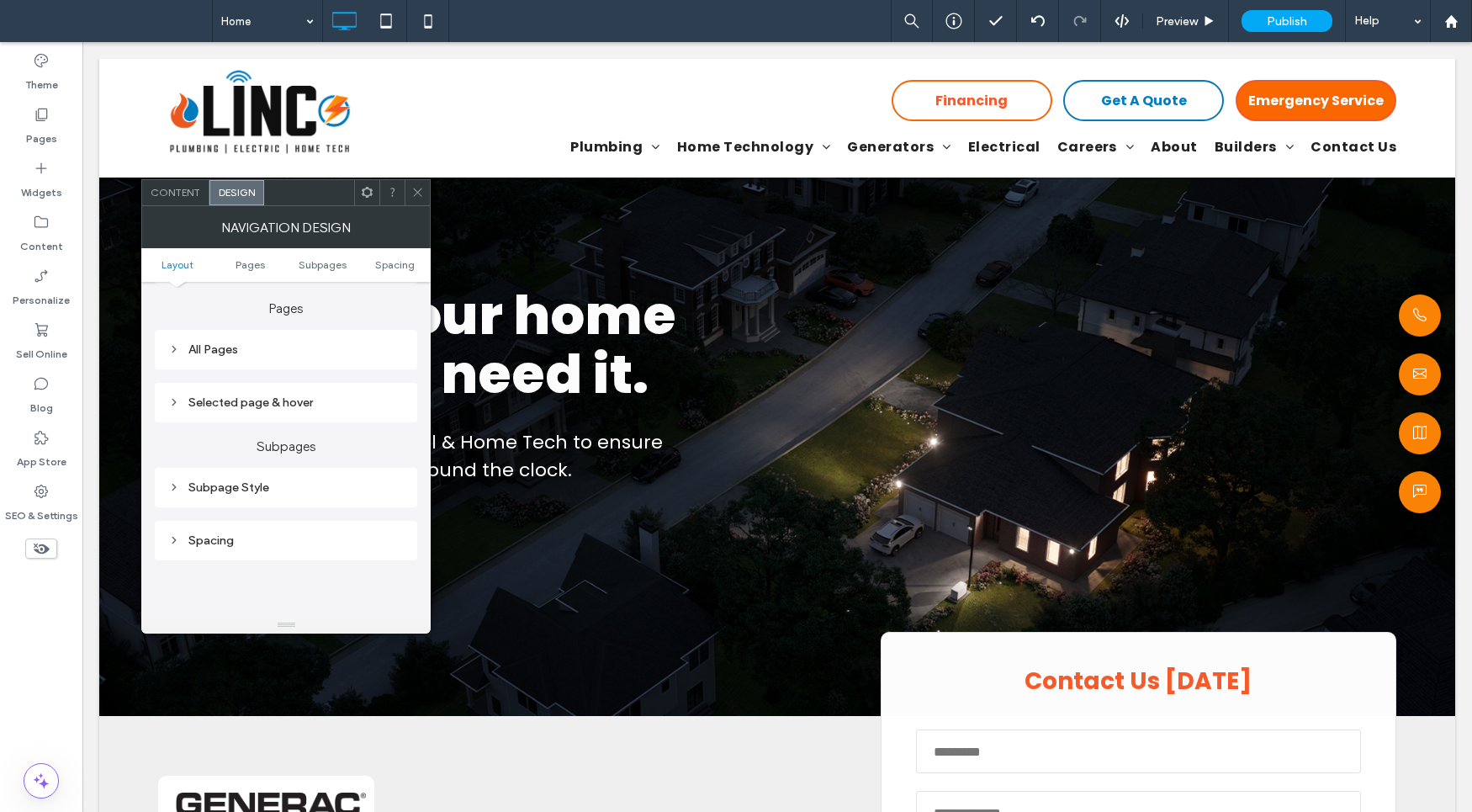
click at [308, 355] on div "All Pages" at bounding box center [286, 349] width 235 height 14
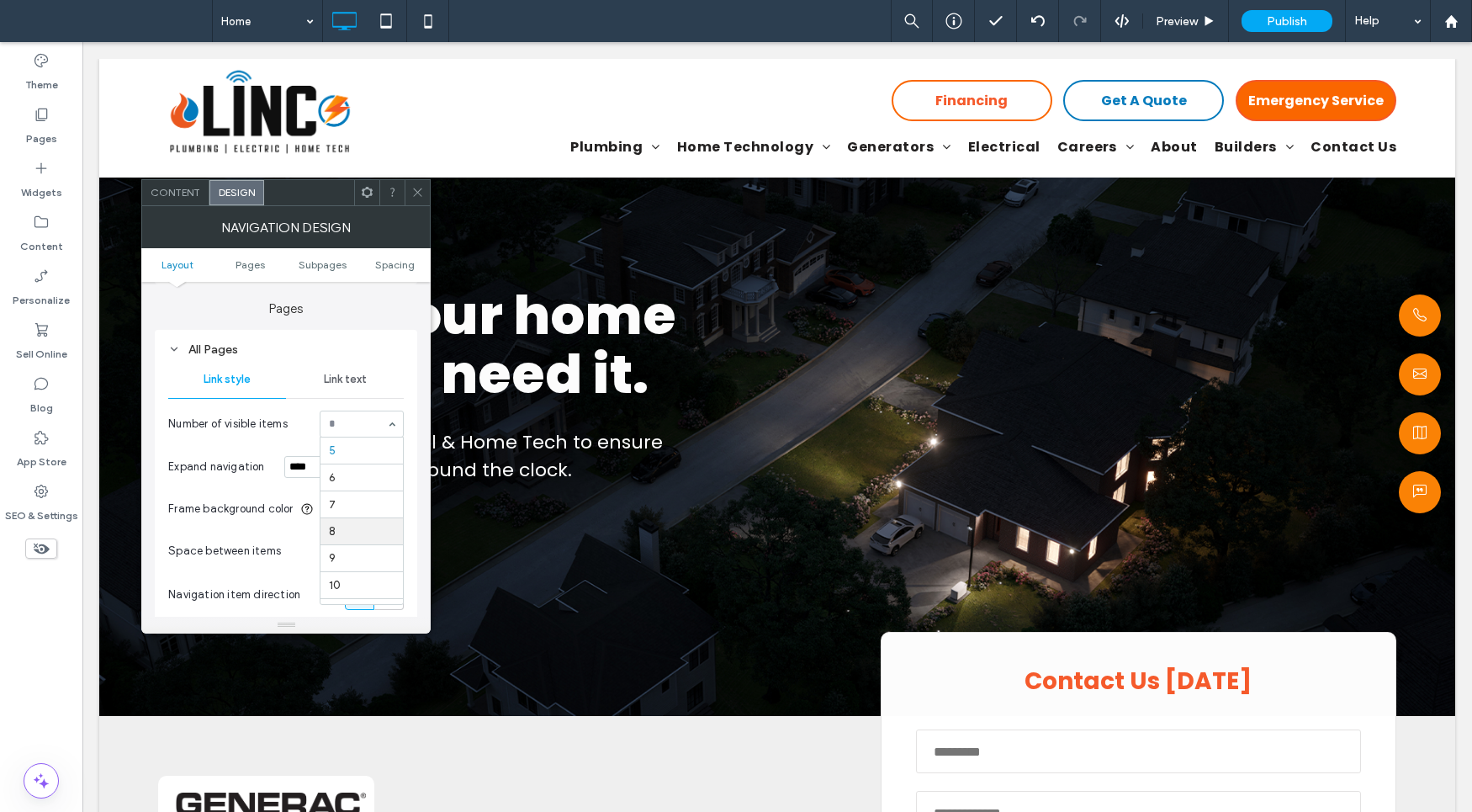
scroll to position [102, 0]
click at [389, 427] on div "All Items" at bounding box center [362, 423] width 84 height 27
click at [390, 427] on div "9" at bounding box center [362, 423] width 84 height 27
click at [412, 186] on icon at bounding box center [417, 192] width 13 height 13
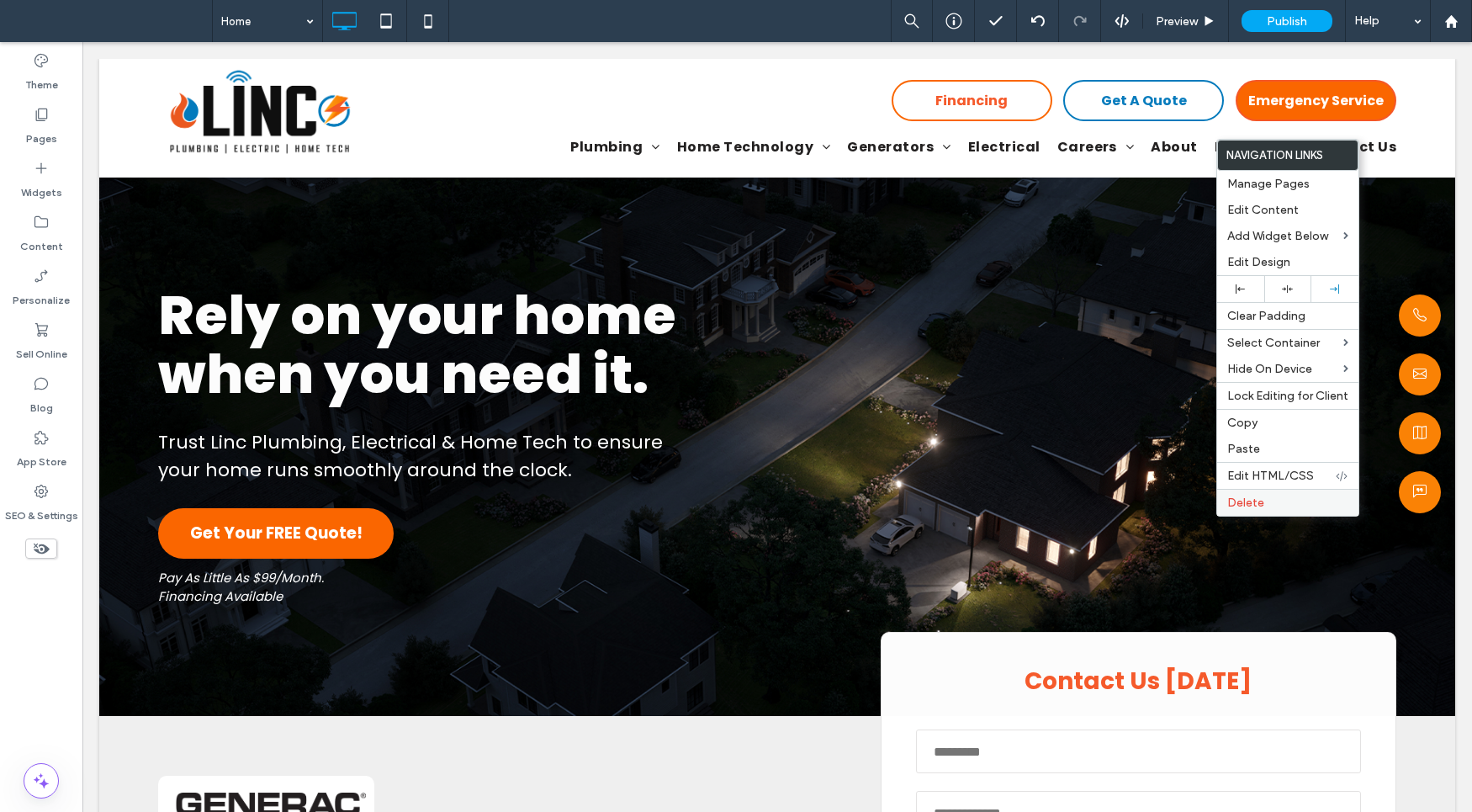
click at [1279, 500] on label "Delete" at bounding box center [1288, 502] width 121 height 14
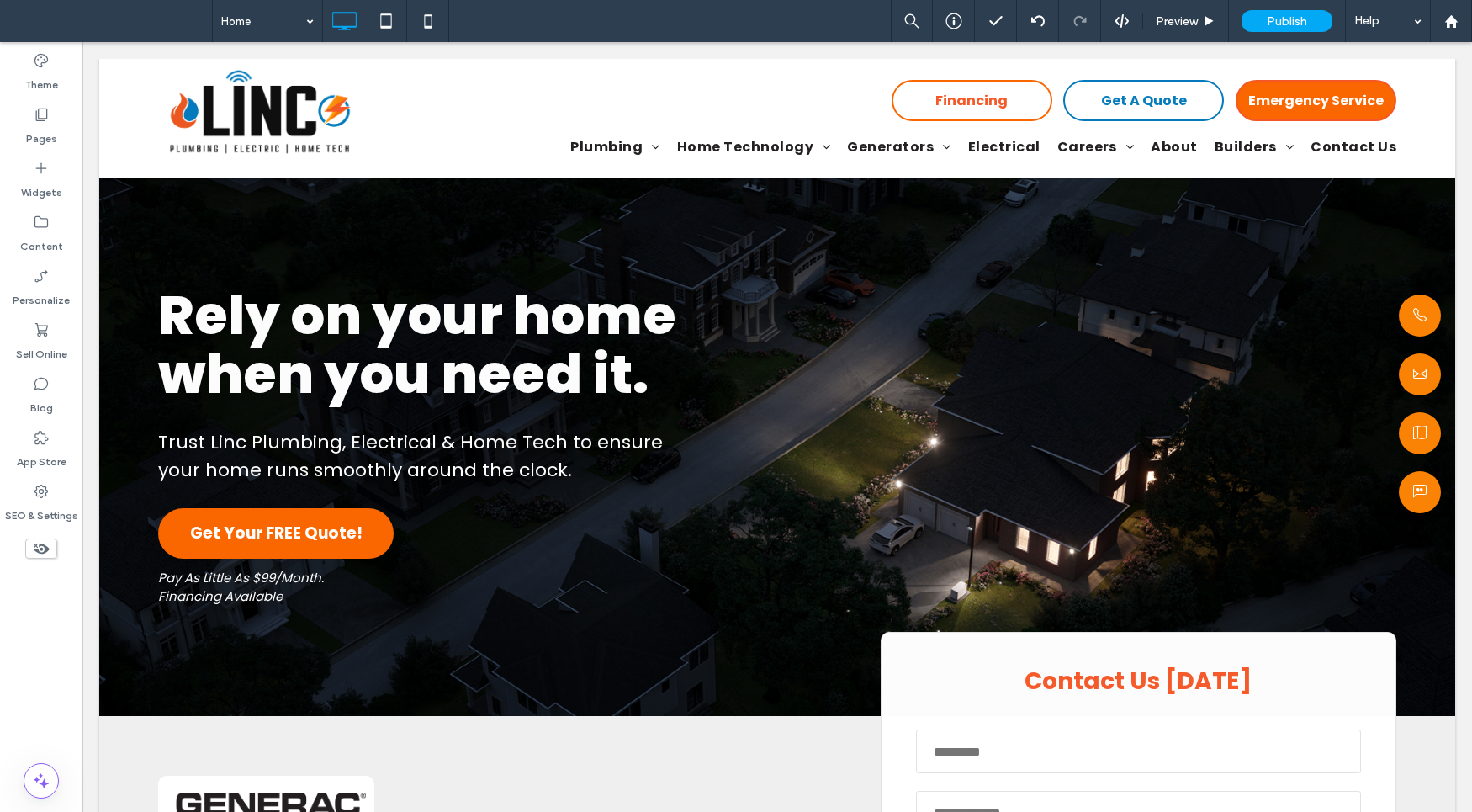
click at [1128, 12] on div "Preview Publish Help" at bounding box center [1181, 21] width 581 height 42
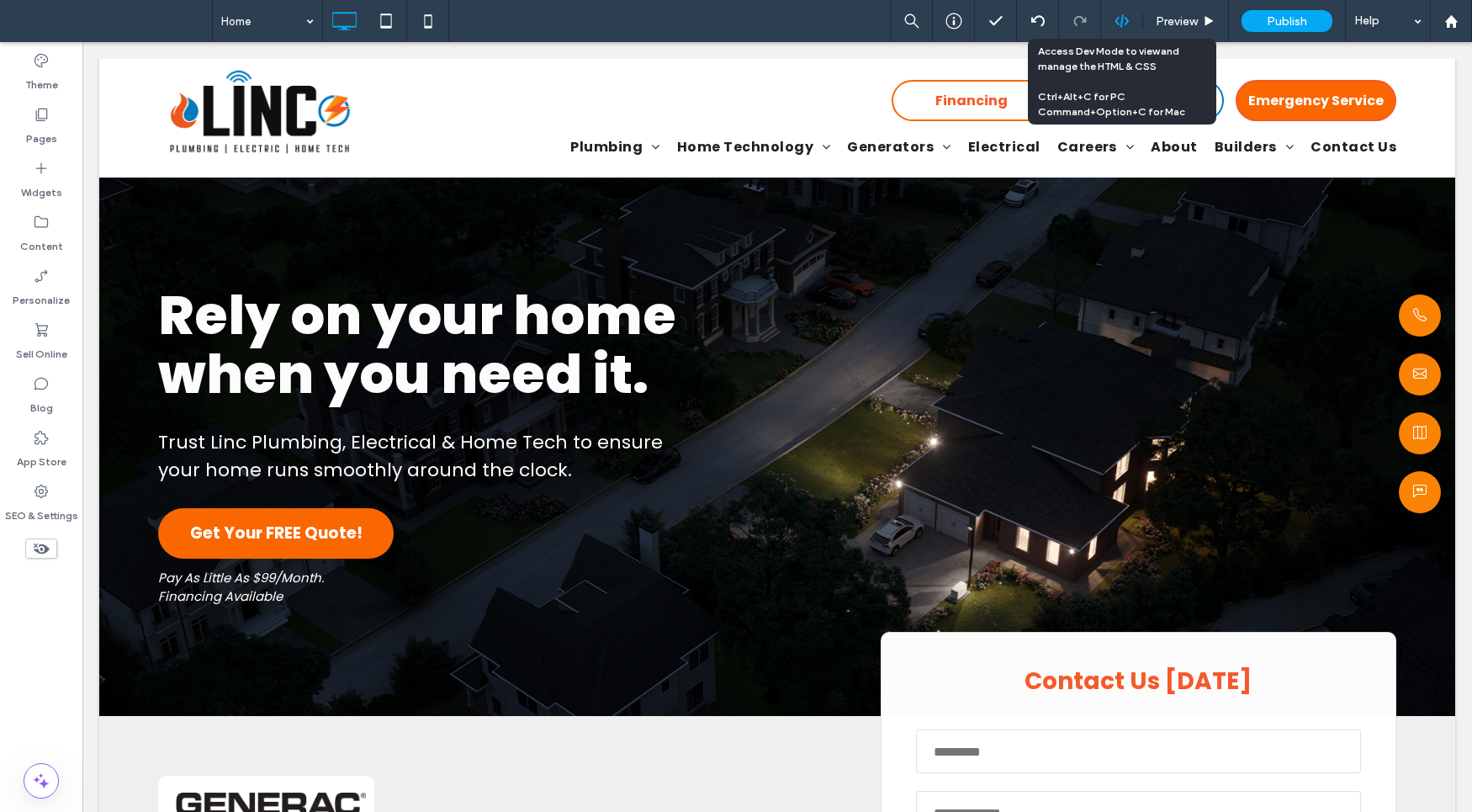
click at [1125, 16] on icon at bounding box center [1122, 21] width 15 height 15
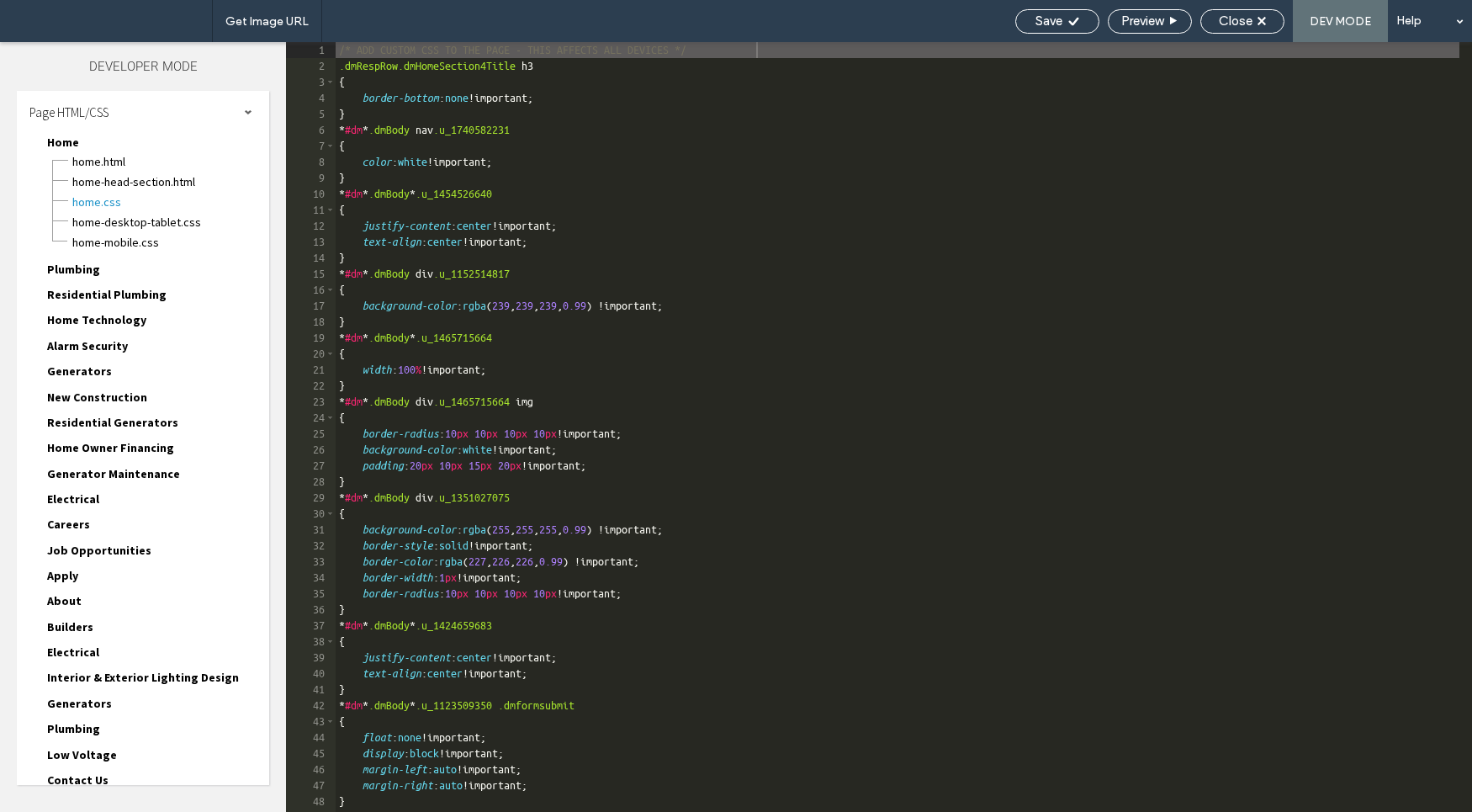
scroll to position [140, 0]
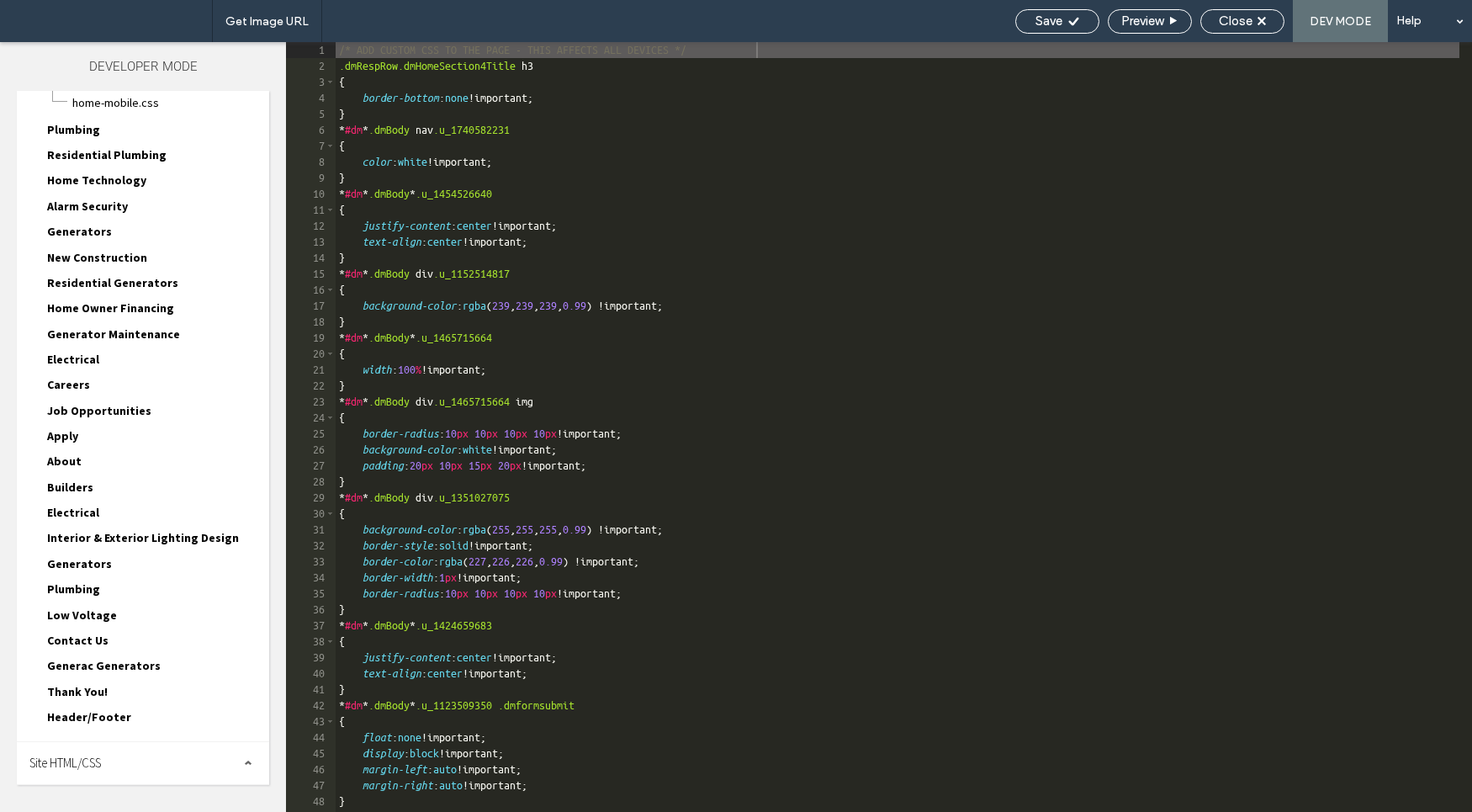
click at [173, 765] on div "Site HTML/CSS" at bounding box center [143, 763] width 252 height 42
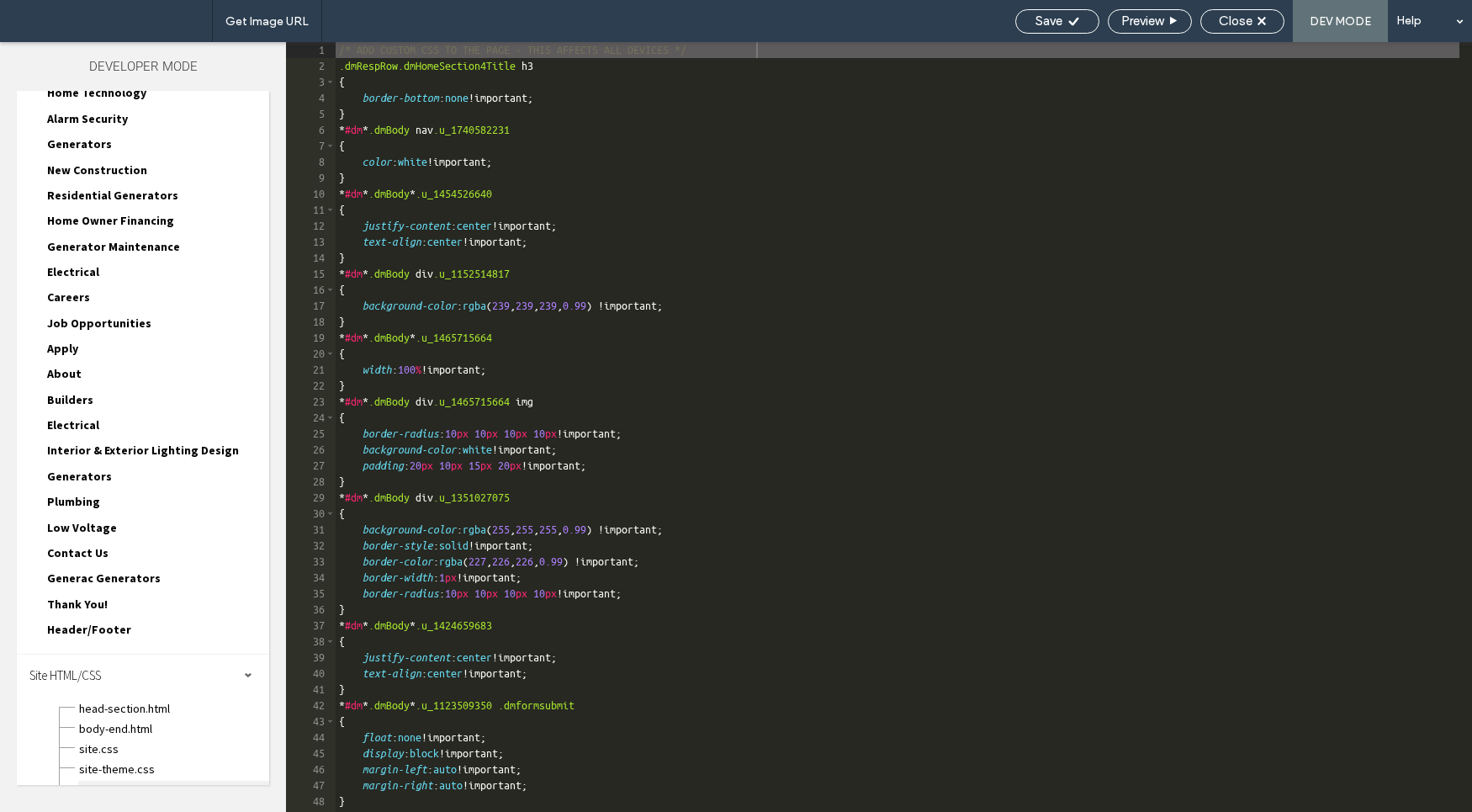
scroll to position [271, 0]
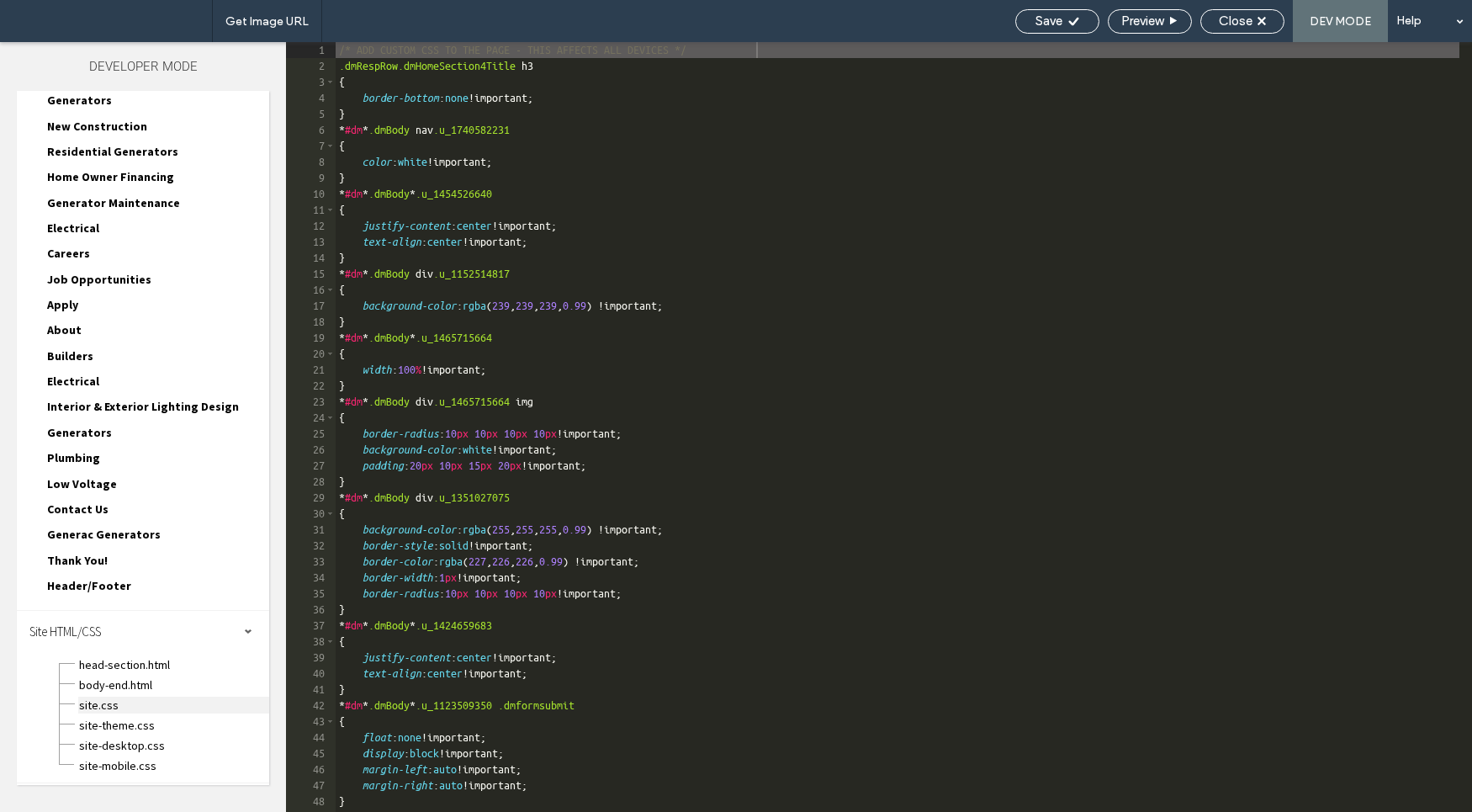
click at [163, 708] on span "site.css" at bounding box center [173, 705] width 191 height 17
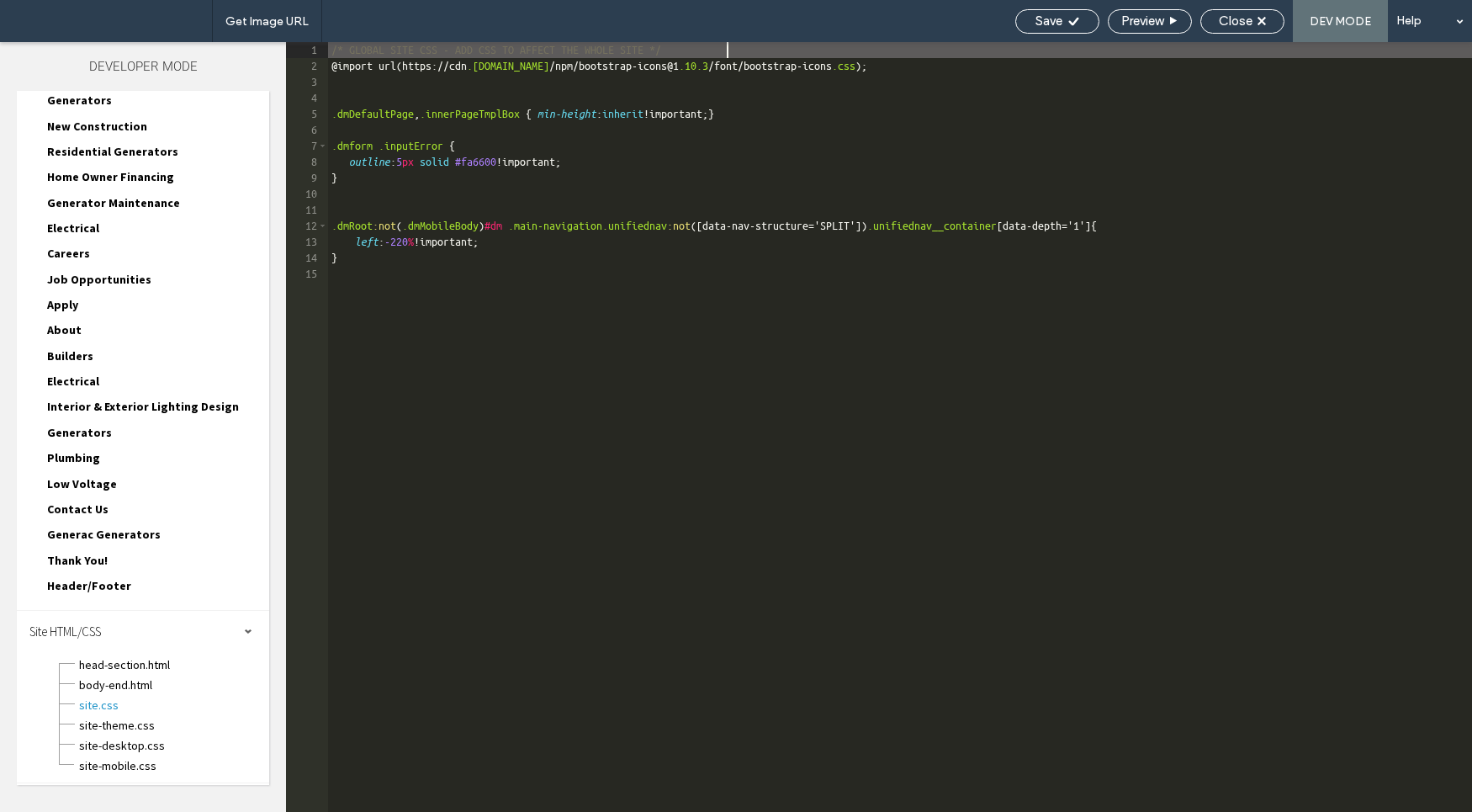
click at [480, 342] on div "/* GLOBAL SITE CSS - ADD CSS TO AFFECT THE WHOLE SITE */ @ import url ( https :…" at bounding box center [900, 442] width 1144 height 801
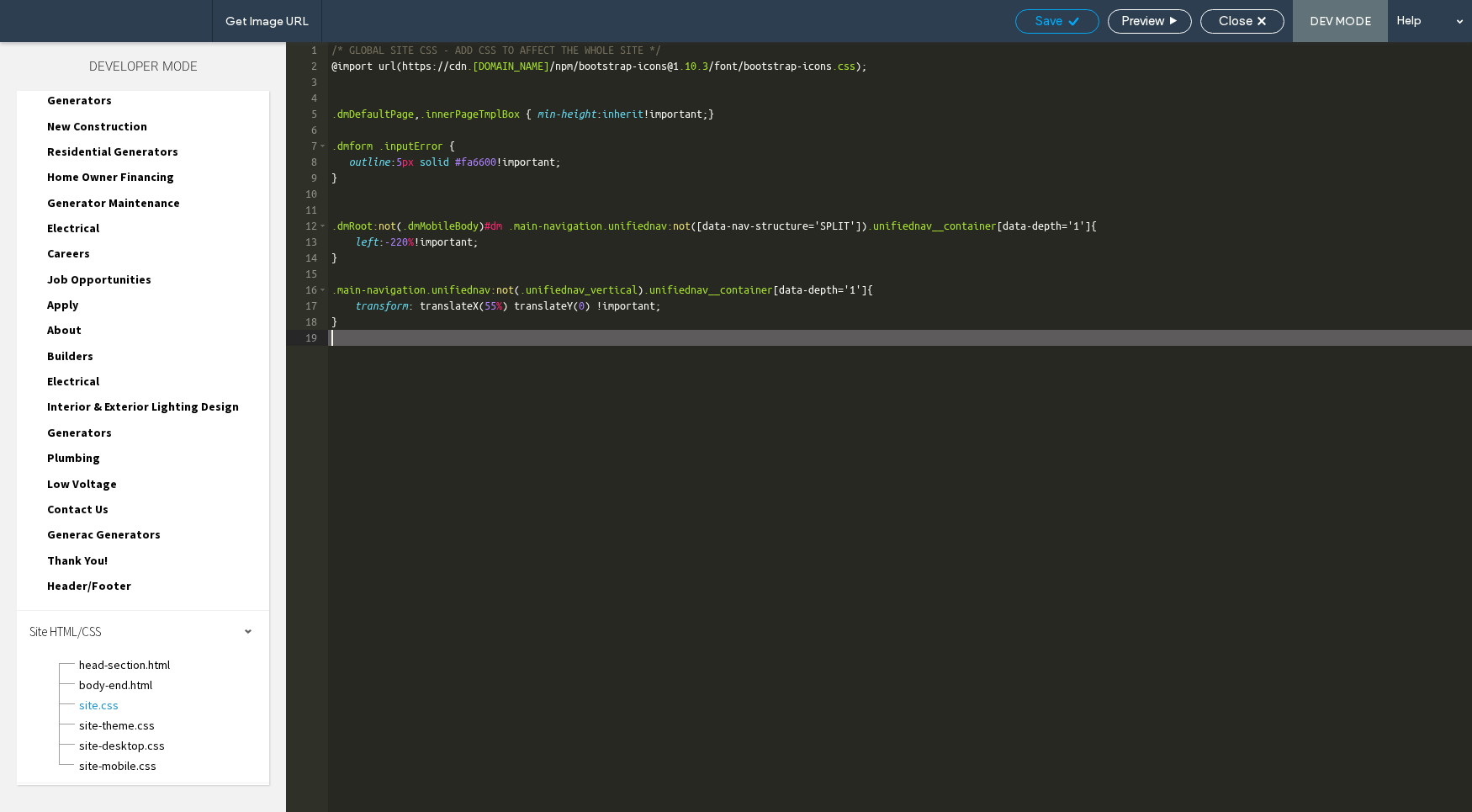
click at [1065, 13] on div "Save" at bounding box center [1057, 21] width 82 height 15
click at [1068, 22] on icon at bounding box center [1074, 21] width 13 height 13
click at [512, 263] on div "/* GLOBAL SITE CSS - ADD CSS TO AFFECT THE WHOLE SITE */ @ import url ( https :…" at bounding box center [900, 442] width 1144 height 801
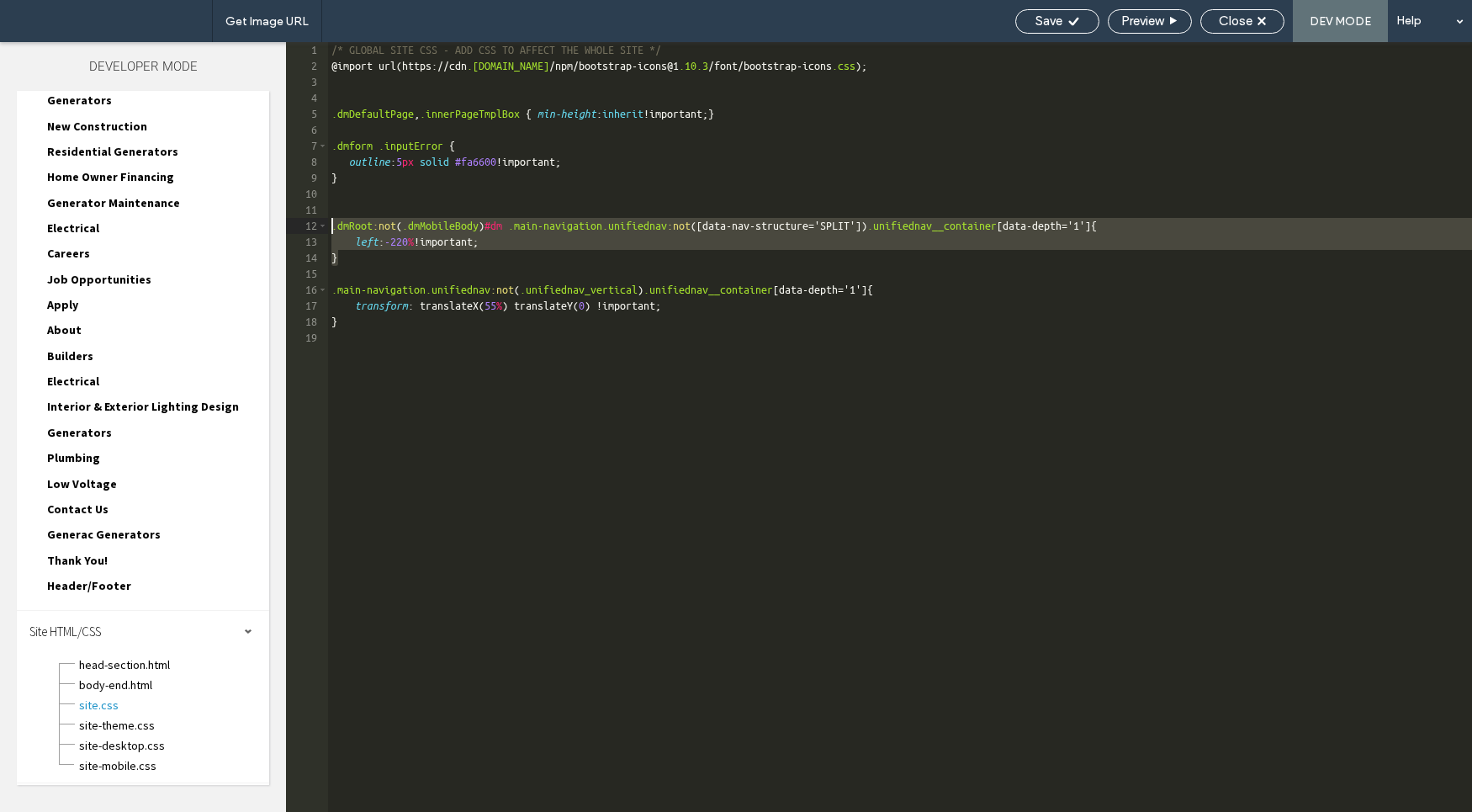
drag, startPoint x: 371, startPoint y: 229, endPoint x: 306, endPoint y: 222, distance: 65.4
click at [306, 222] on div "** 1 2 3 4 5 6 7 8 9 10 11 12 13 14 15 16 17 18 19 /* GLOBAL SITE CSS - ADD CSS…" at bounding box center [878, 427] width 1186 height 770
click at [432, 251] on div "/* GLOBAL SITE CSS - ADD CSS TO AFFECT THE WHOLE SITE */ @ import url ( https :…" at bounding box center [900, 442] width 1144 height 801
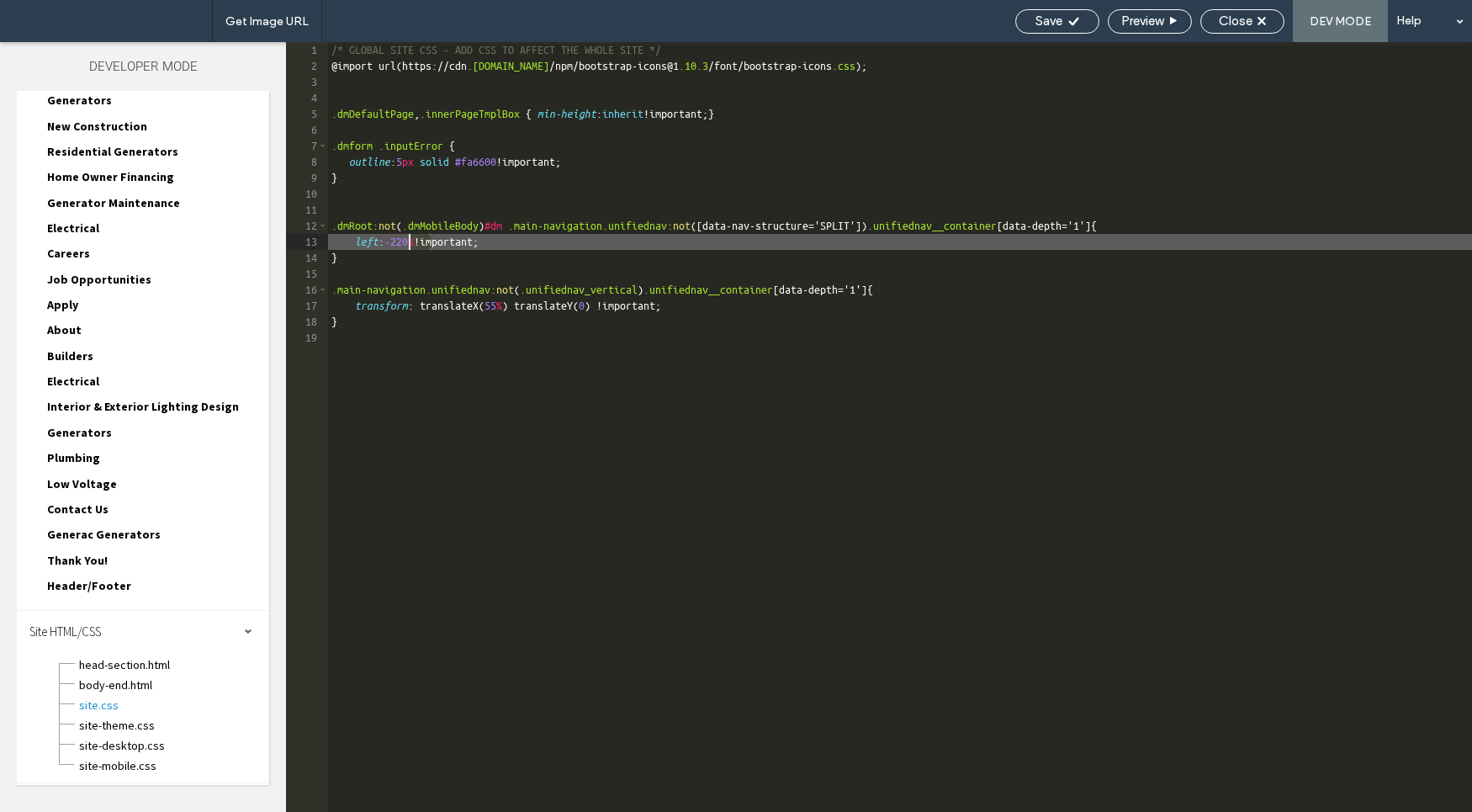
drag, startPoint x: 428, startPoint y: 243, endPoint x: 412, endPoint y: 243, distance: 16.0
click at [412, 243] on div "/* GLOBAL SITE CSS - ADD CSS TO AFFECT THE WHOLE SITE */ @ import url ( https :…" at bounding box center [900, 442] width 1144 height 801
click at [1062, 20] on div "Save" at bounding box center [1057, 21] width 82 height 15
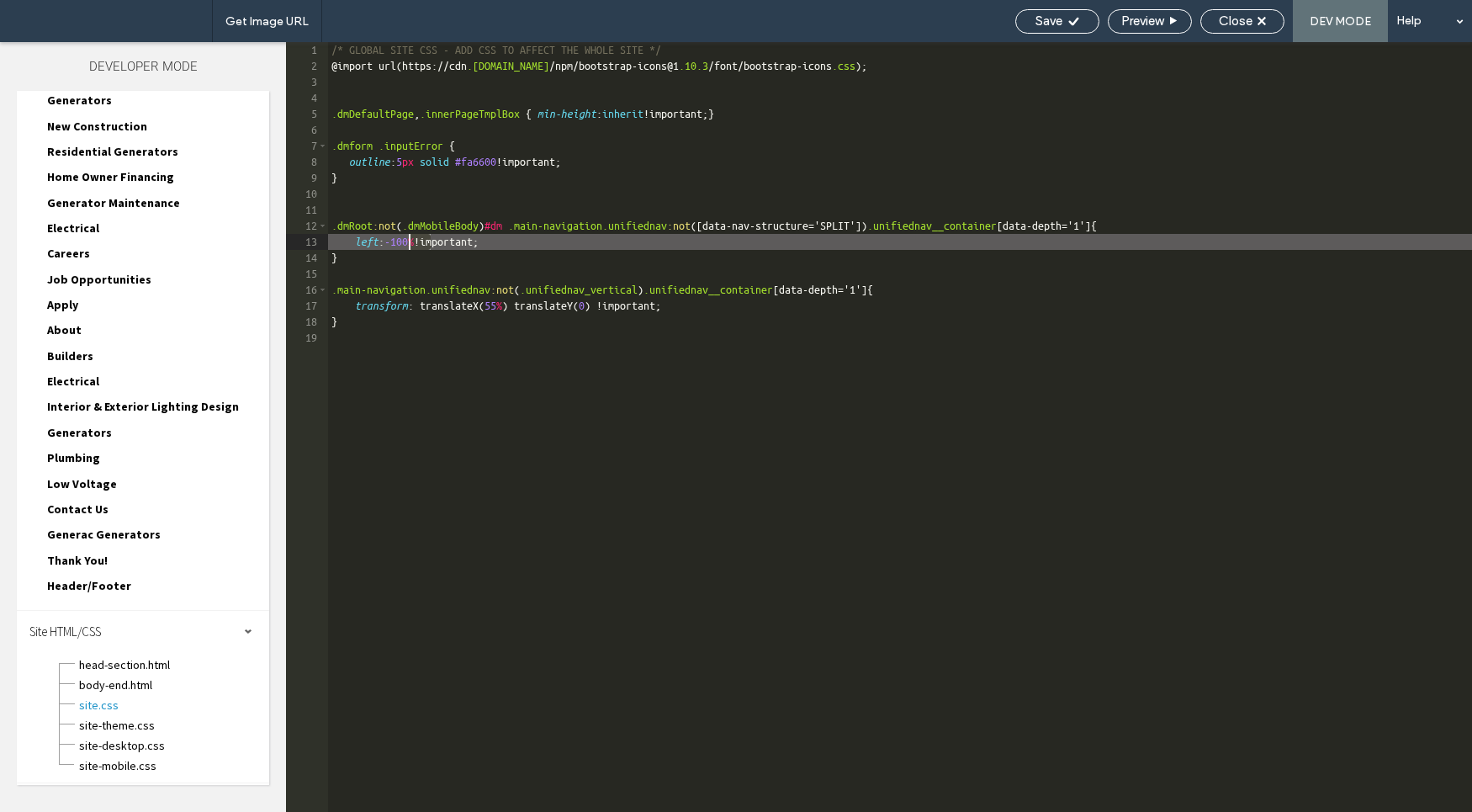
drag, startPoint x: 429, startPoint y: 240, endPoint x: 410, endPoint y: 244, distance: 19.4
click at [410, 244] on div "/* GLOBAL SITE CSS - ADD CSS TO AFFECT THE WHOLE SITE */ @ import url ( https :…" at bounding box center [900, 442] width 1144 height 801
click at [1036, 20] on span "Save" at bounding box center [1049, 21] width 27 height 15
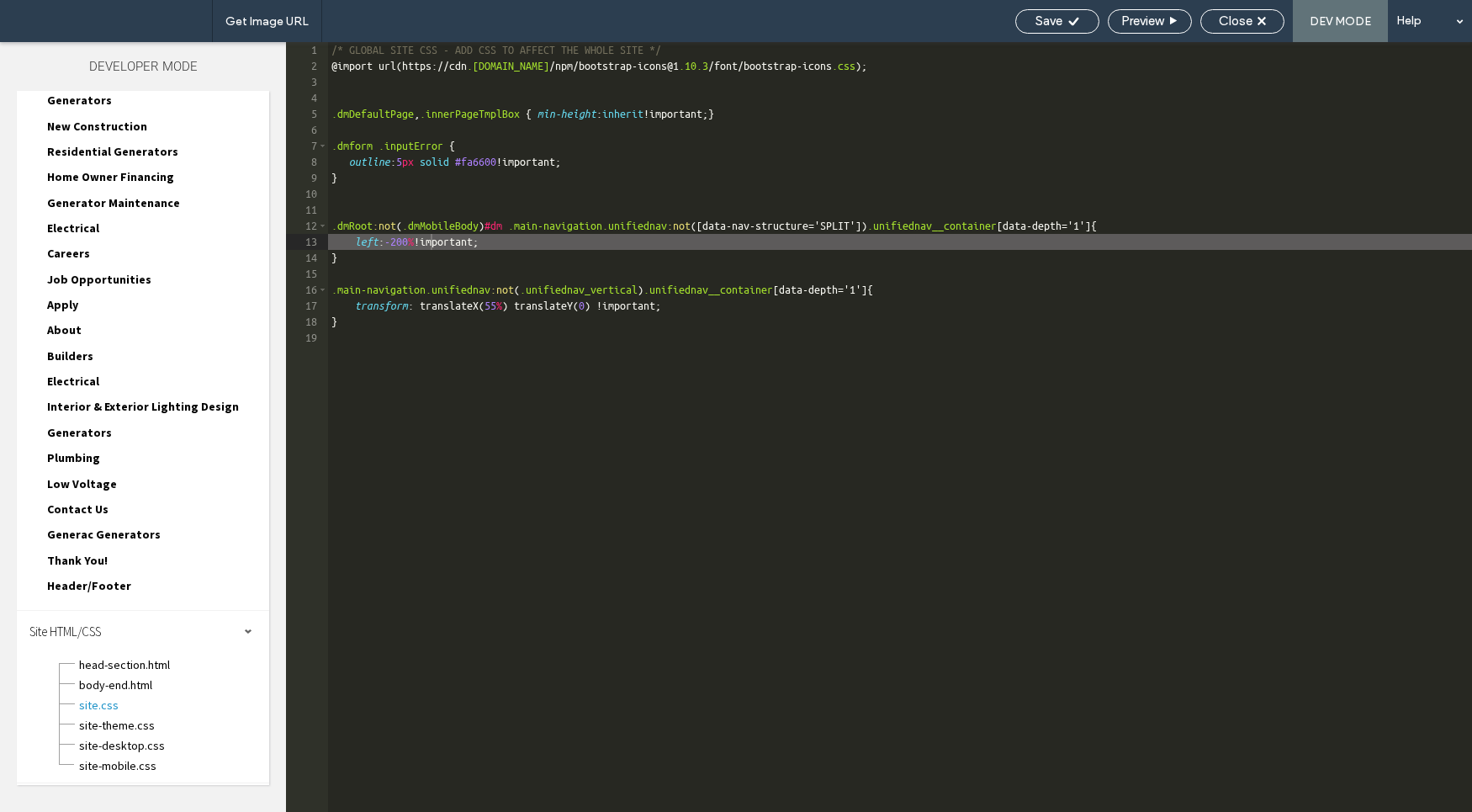
click at [515, 301] on div "/* GLOBAL SITE CSS - ADD CSS TO AFFECT THE WHOLE SITE */ @ import url ( https :…" at bounding box center [900, 442] width 1144 height 801
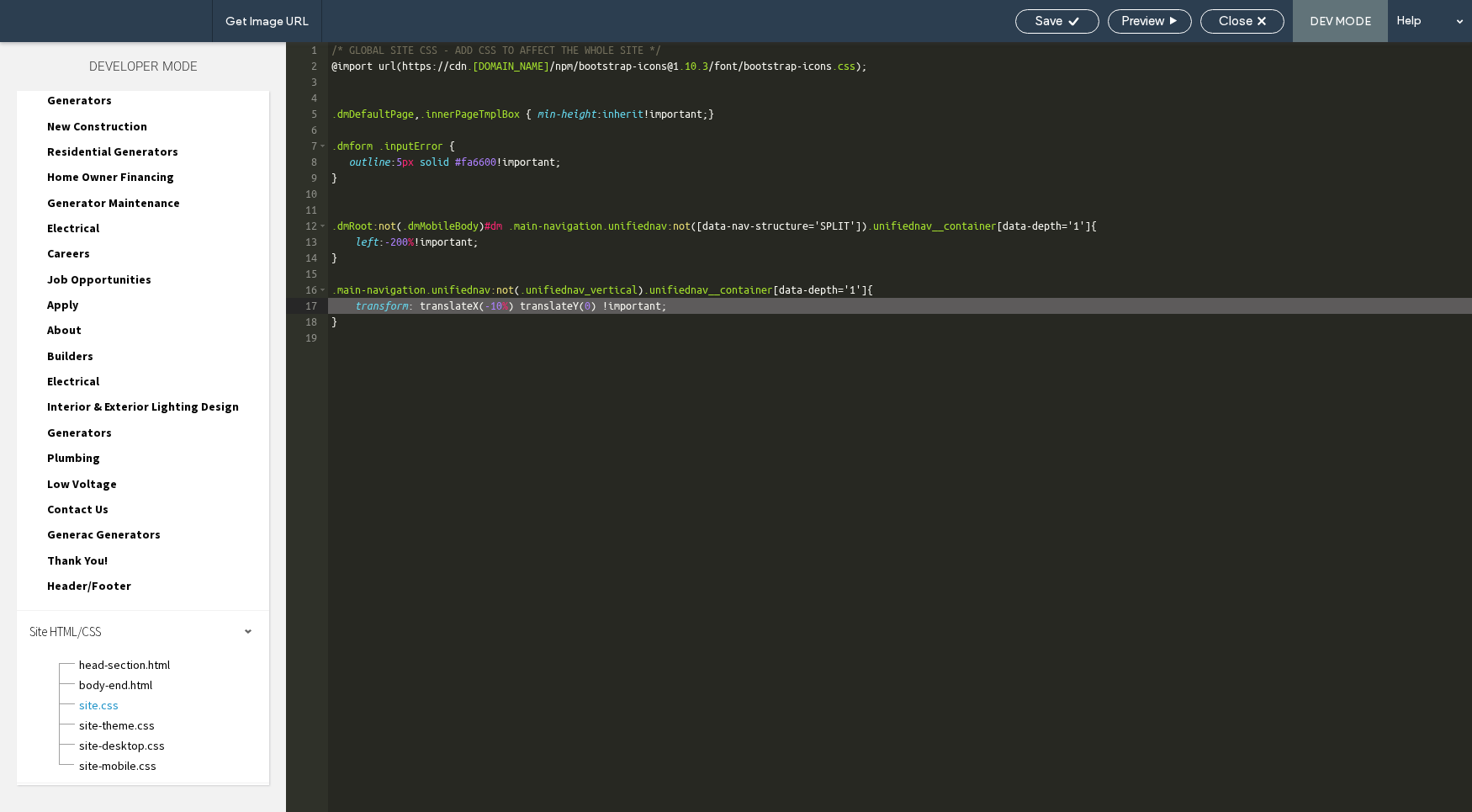
click at [1048, 34] on div "Save Preview Close DEV MODE Help" at bounding box center [1240, 21] width 466 height 42
click at [1056, 21] on span "Save" at bounding box center [1049, 21] width 27 height 15
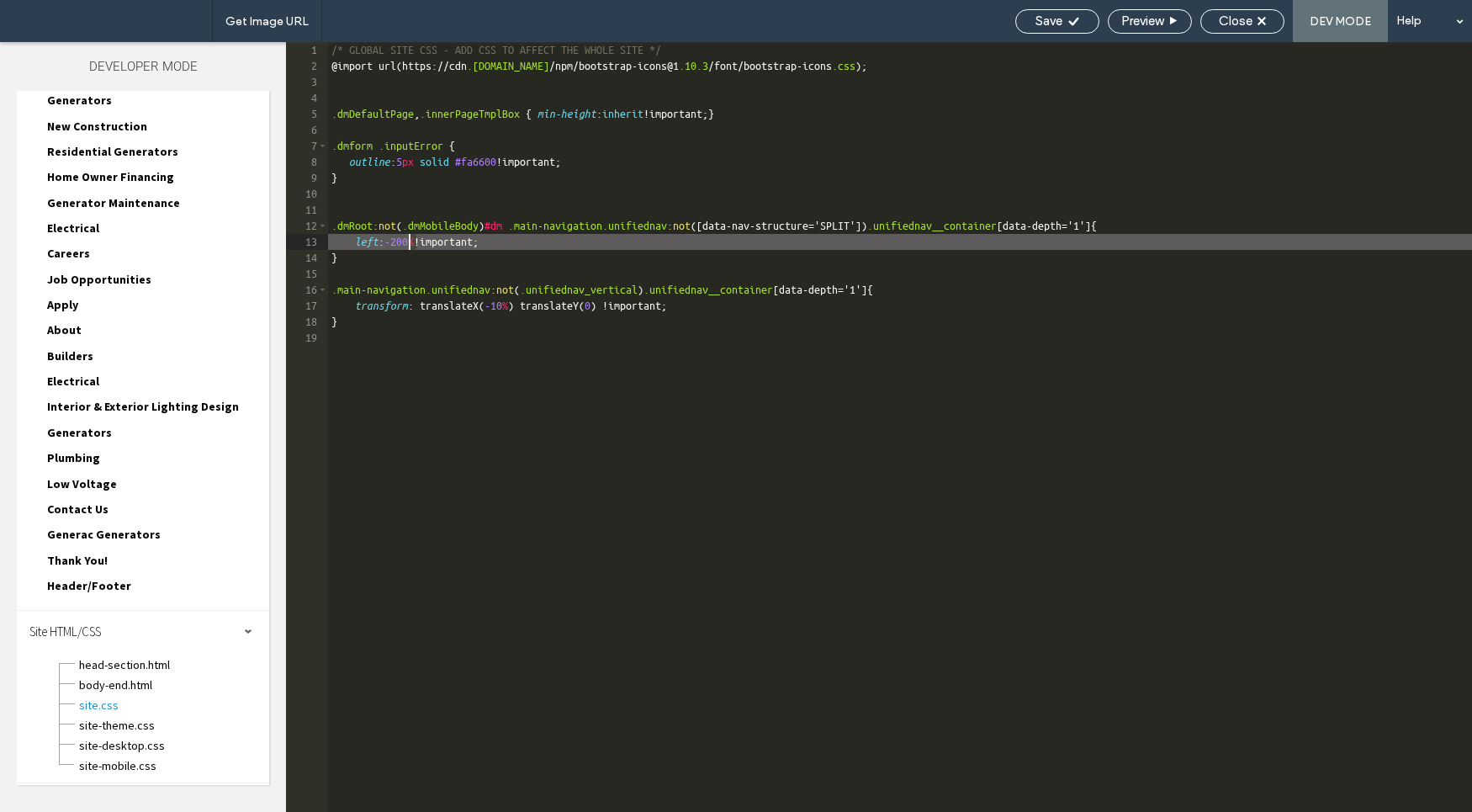
click at [410, 244] on div "/* GLOBAL SITE CSS - ADD CSS TO AFFECT THE WHOLE SITE */ @ import url ( https :…" at bounding box center [900, 442] width 1144 height 801
click at [1057, 28] on span "Save" at bounding box center [1049, 21] width 27 height 15
click at [530, 303] on div "/* GLOBAL SITE CSS - ADD CSS TO AFFECT THE WHOLE SITE */ @ import url ( https :…" at bounding box center [900, 442] width 1144 height 801
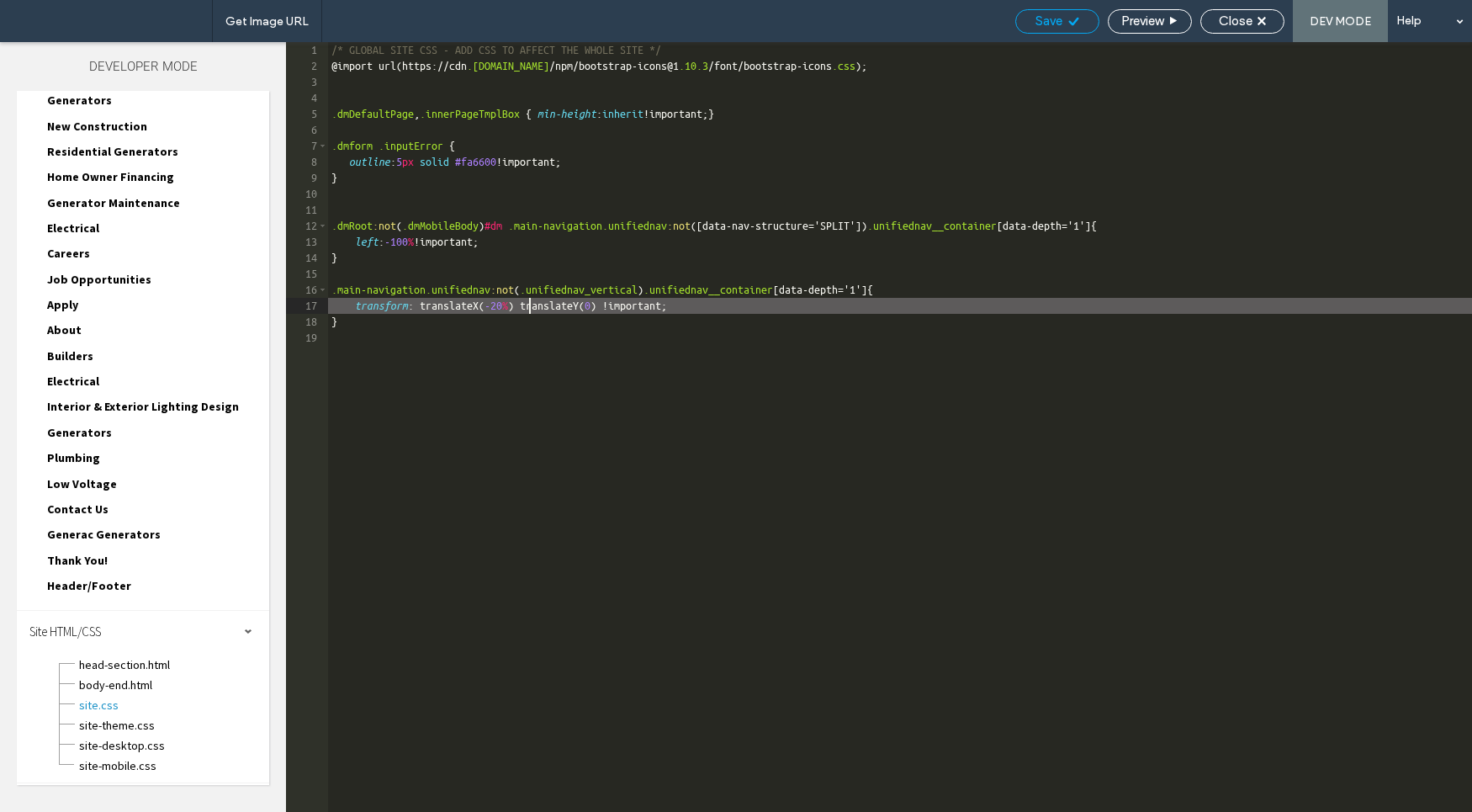
click at [1058, 21] on span "Save" at bounding box center [1049, 21] width 27 height 15
click at [528, 308] on div "/* GLOBAL SITE CSS - ADD CSS TO AFFECT THE WHOLE SITE */ @ import url ( https :…" at bounding box center [900, 442] width 1144 height 801
type textarea "**"
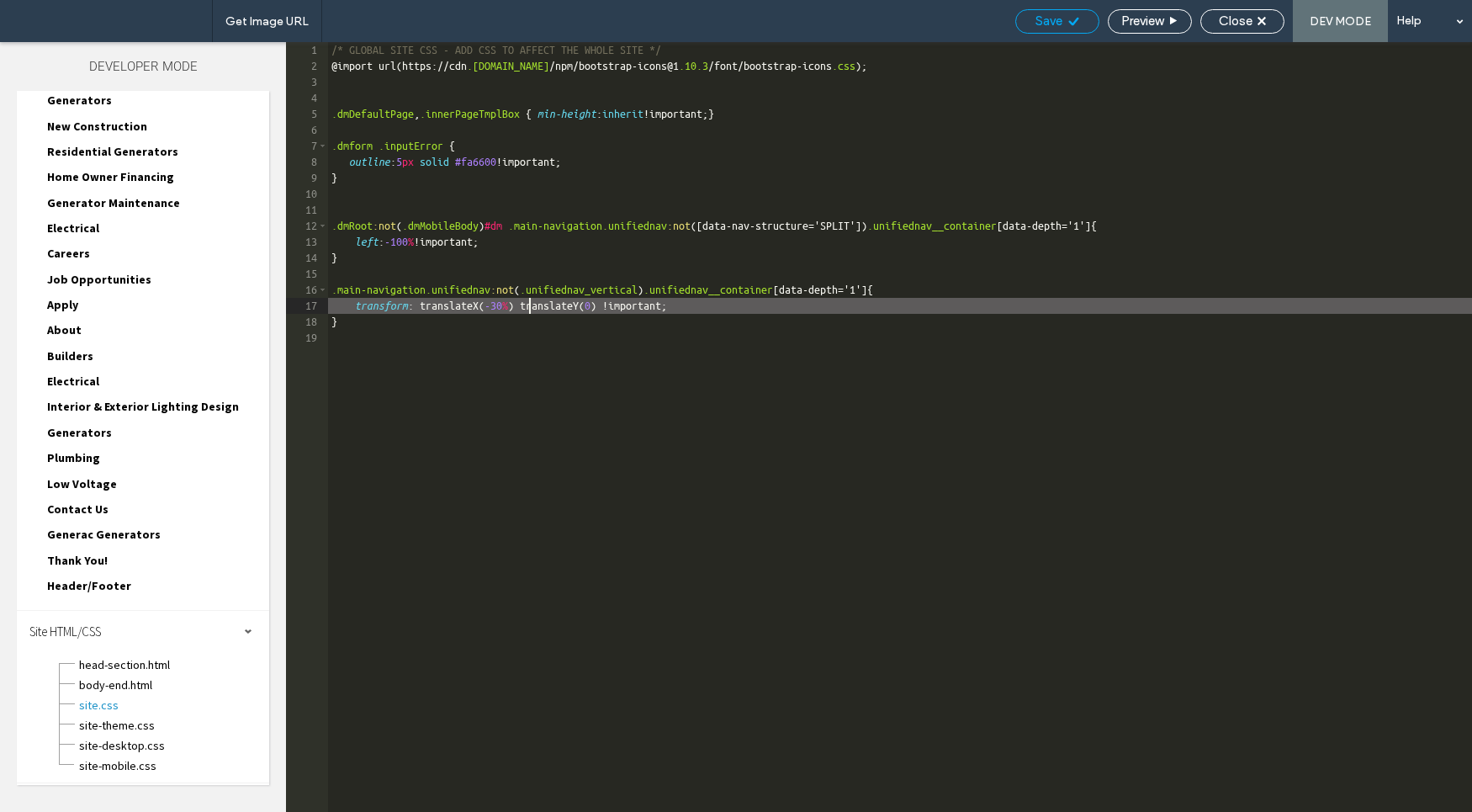
click at [1053, 25] on span "Save" at bounding box center [1049, 21] width 27 height 15
click at [1055, 26] on span "Save" at bounding box center [1049, 21] width 27 height 15
click at [1247, 16] on span "Close" at bounding box center [1236, 21] width 34 height 15
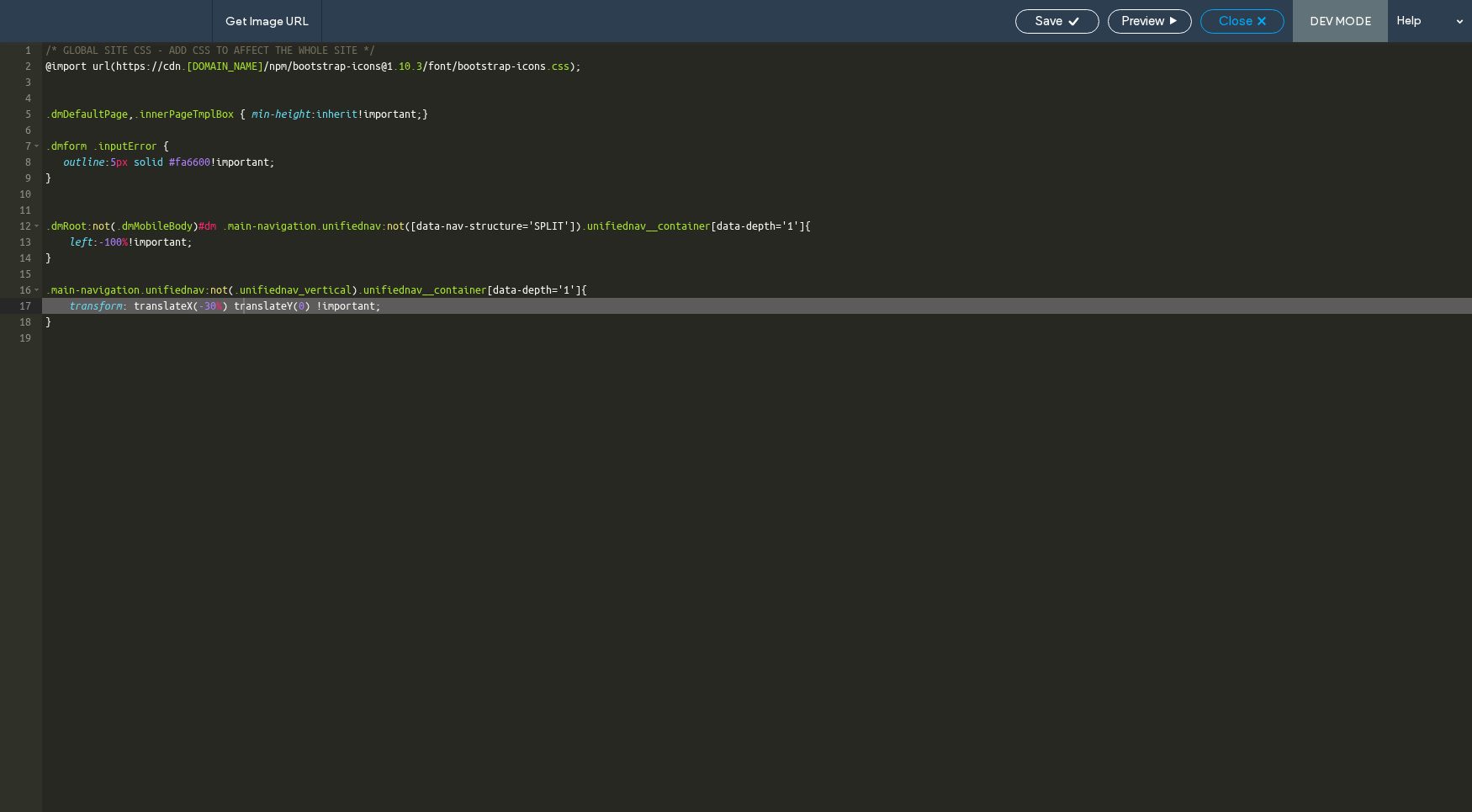
scroll to position [229, 0]
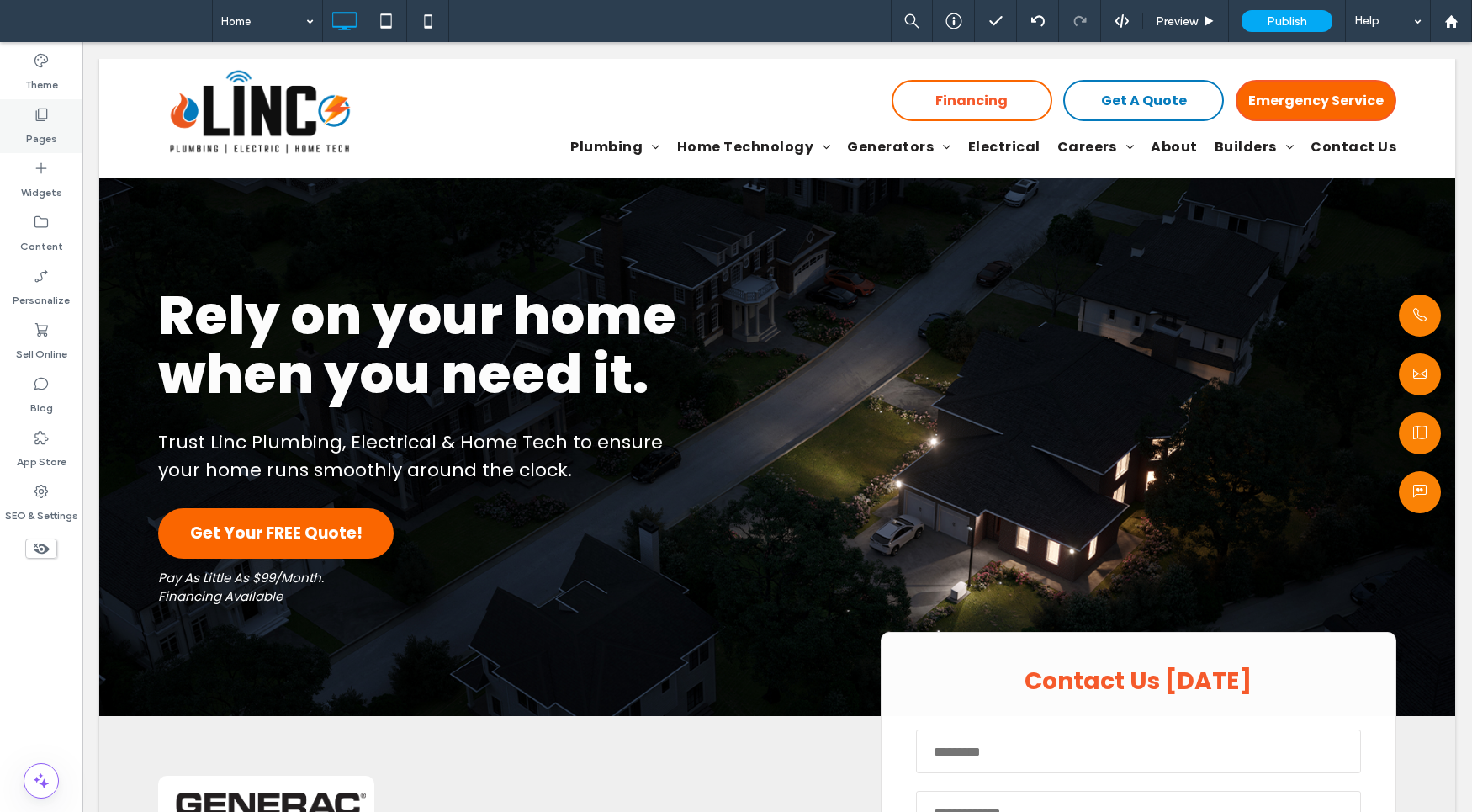
click at [49, 118] on div "Pages" at bounding box center [41, 126] width 82 height 54
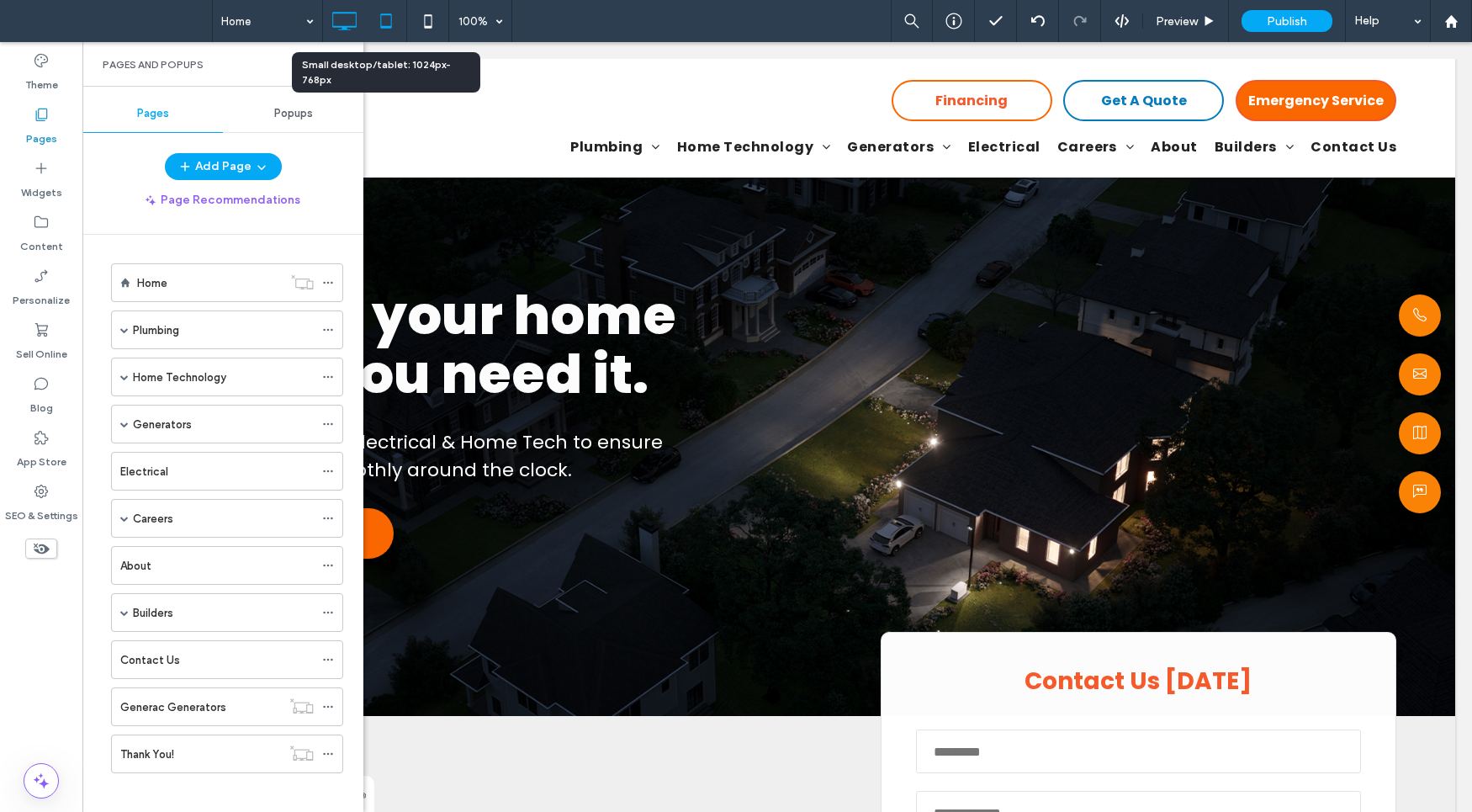
click at [382, 22] on icon at bounding box center [386, 21] width 34 height 34
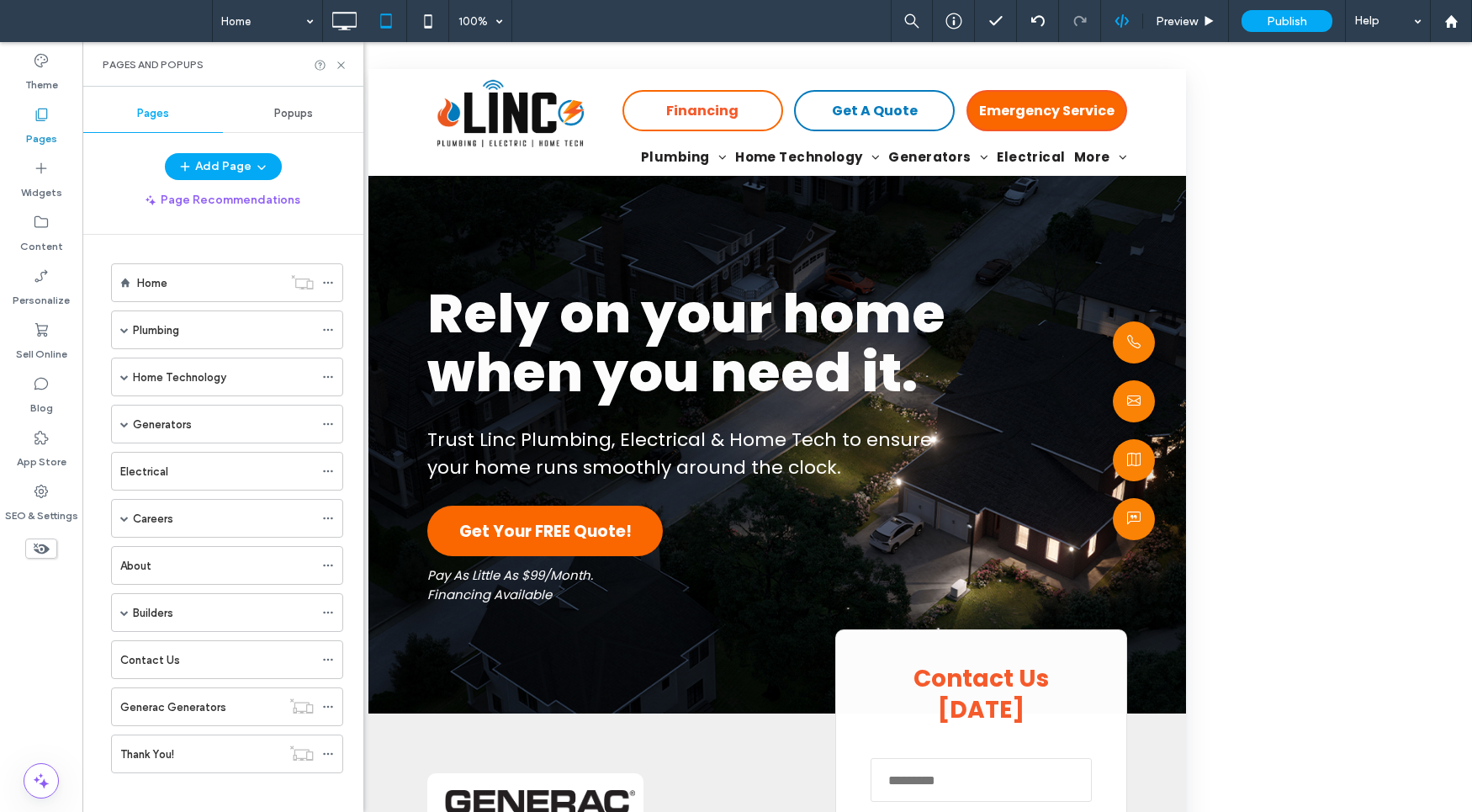
click at [1127, 19] on use at bounding box center [1121, 21] width 13 height 13
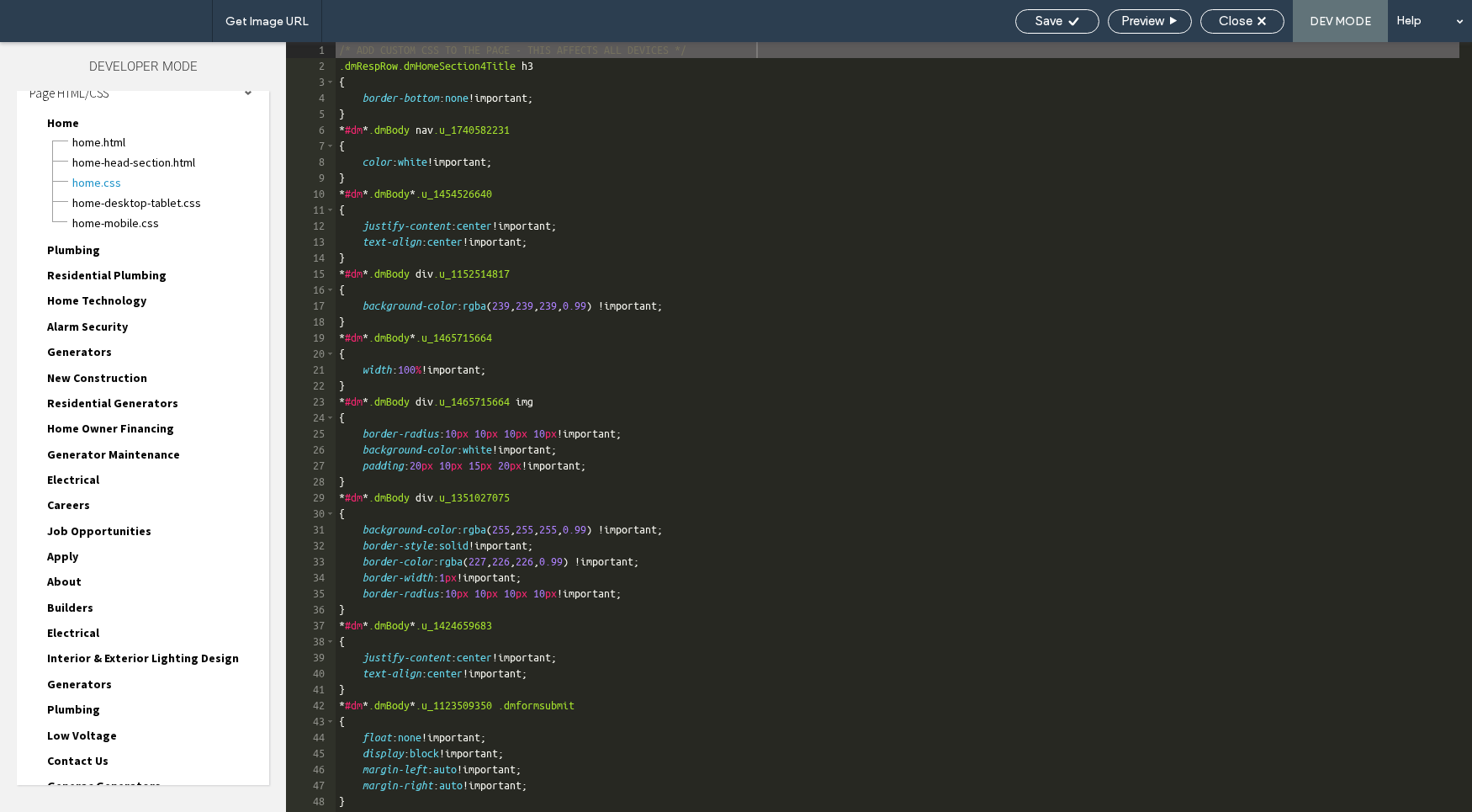
scroll to position [140, 0]
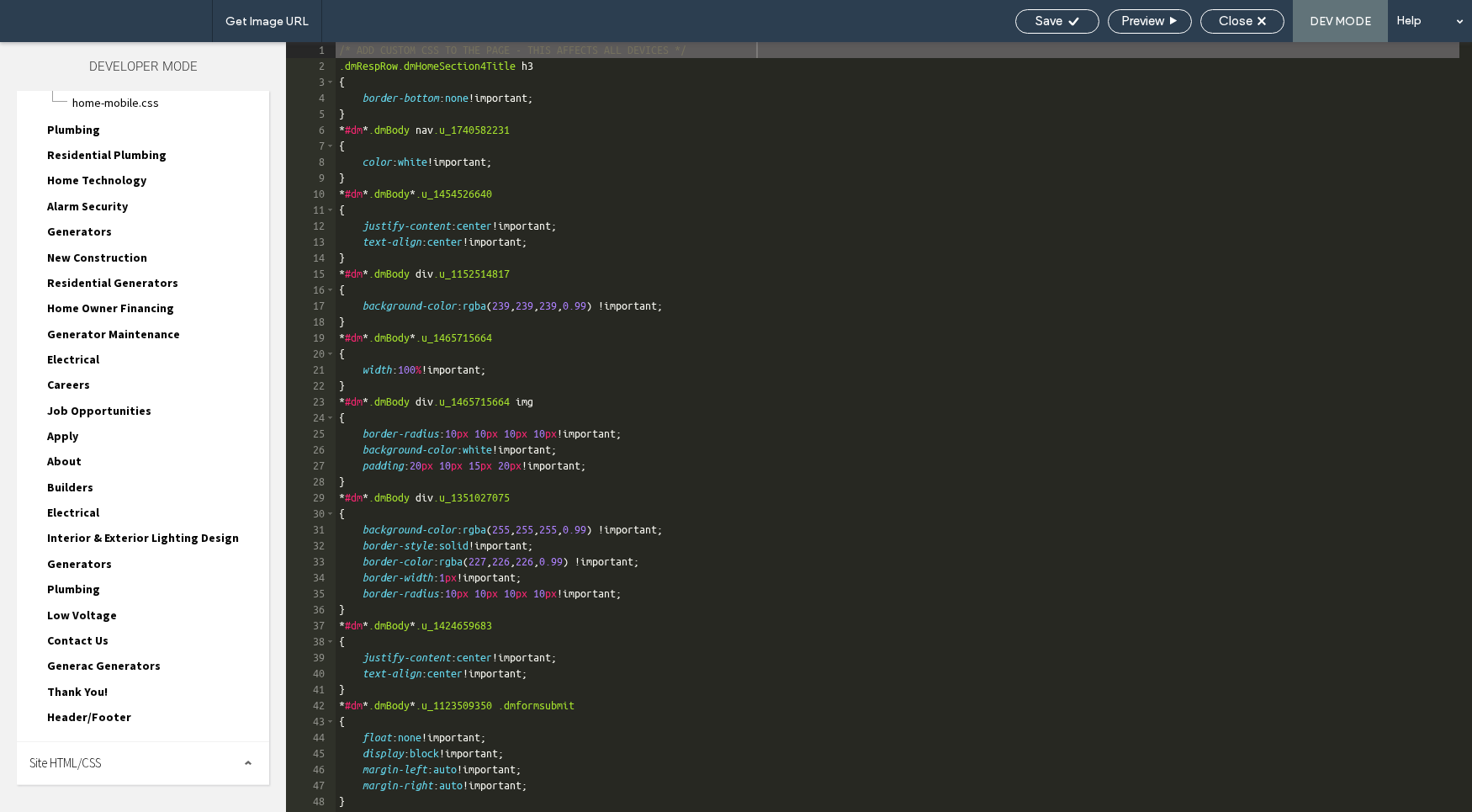
click at [112, 753] on div "Site HTML/CSS" at bounding box center [143, 763] width 252 height 42
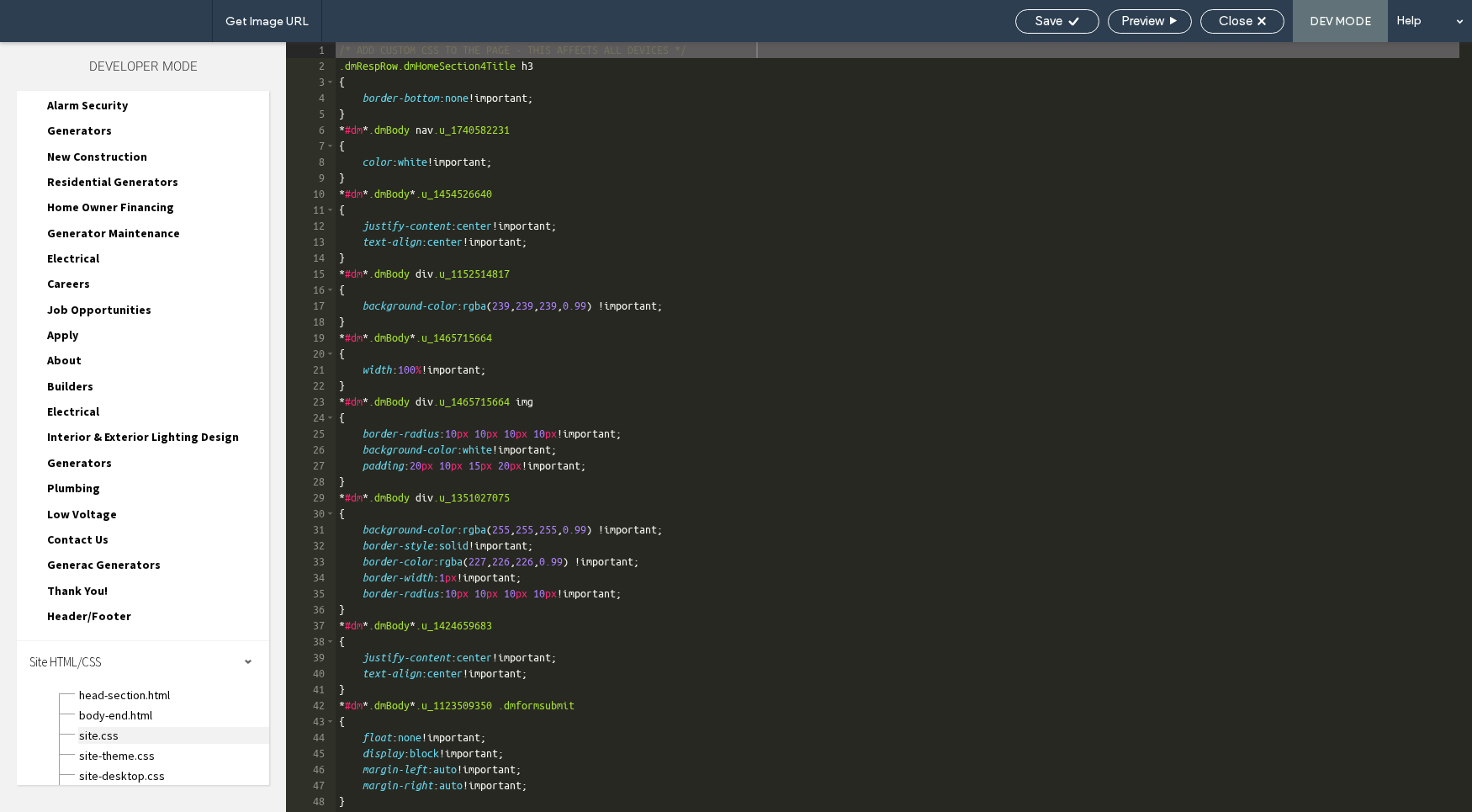
click at [151, 734] on span "site.css" at bounding box center [173, 735] width 191 height 17
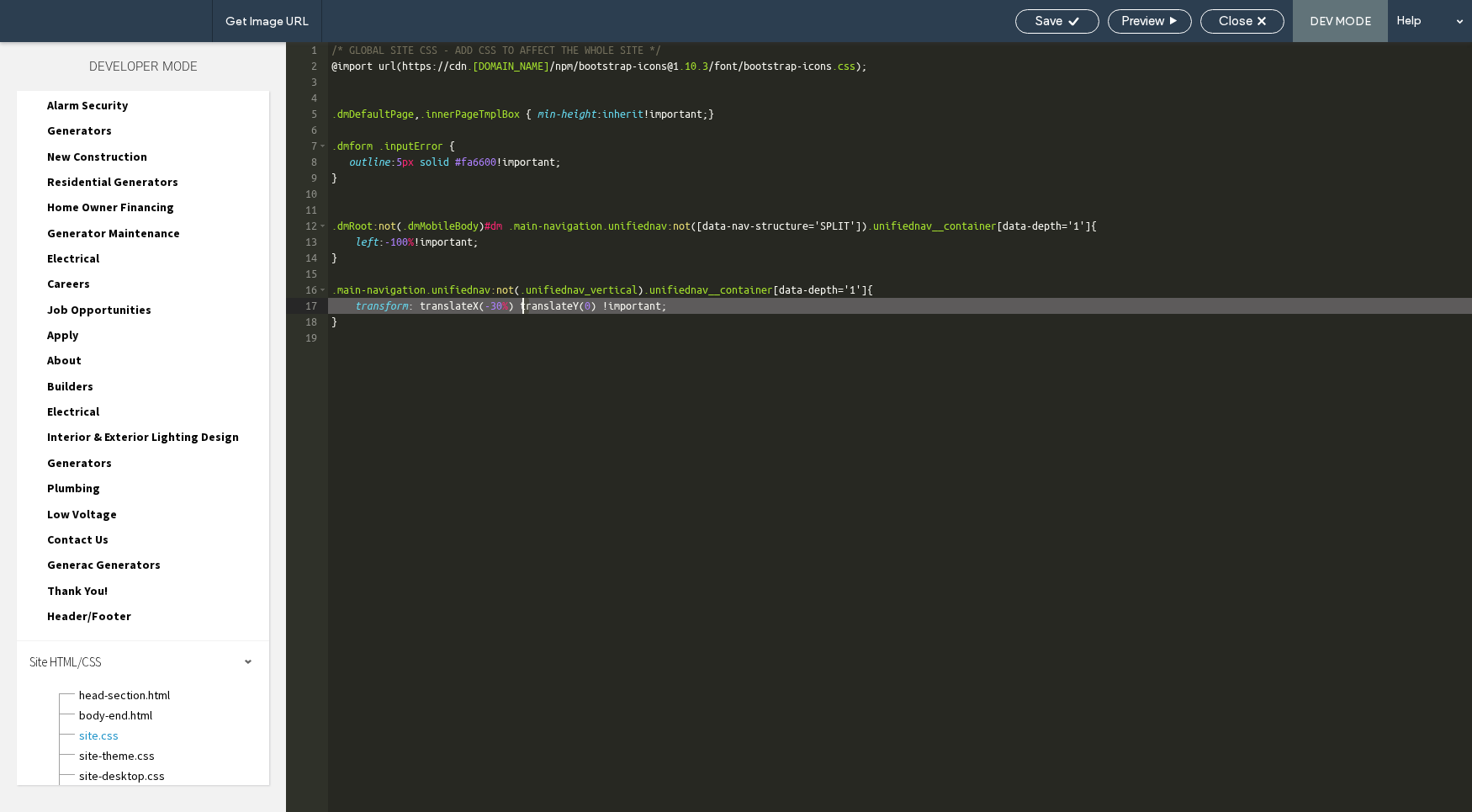
drag, startPoint x: 533, startPoint y: 303, endPoint x: 524, endPoint y: 305, distance: 9.2
click at [524, 305] on div "/* GLOBAL SITE CSS - ADD CSS TO AFFECT THE WHOLE SITE */ @ import url ( https :…" at bounding box center [900, 442] width 1144 height 801
click at [1043, 40] on div "Save Preview Close DEV MODE Help" at bounding box center [1240, 21] width 466 height 42
click at [1058, 28] on div "Save" at bounding box center [1057, 21] width 84 height 24
click at [1060, 28] on span "Save" at bounding box center [1049, 21] width 27 height 15
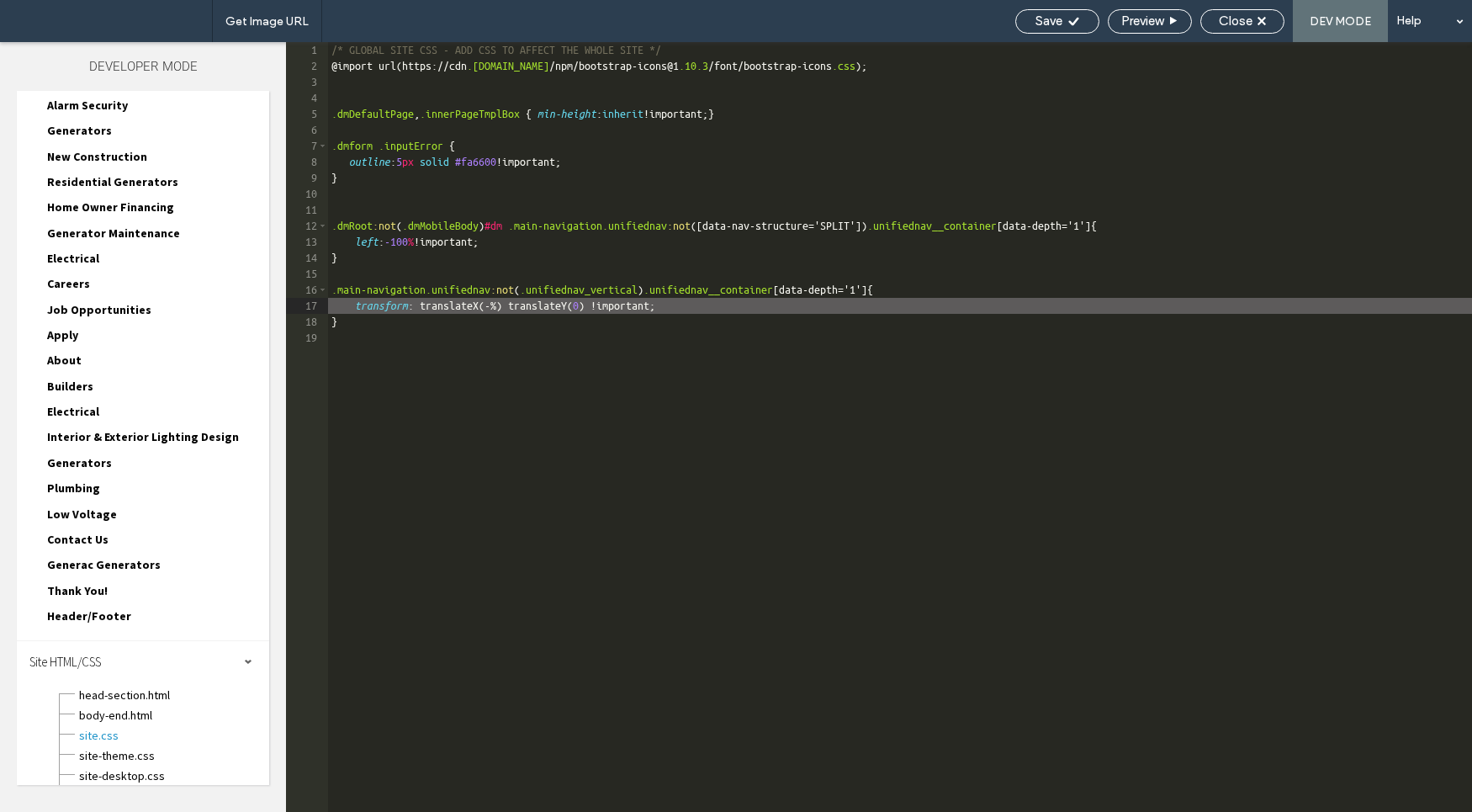
type textarea "**"
click at [1040, 25] on div "Save" at bounding box center [1057, 21] width 84 height 24
click at [1040, 23] on span "Save" at bounding box center [1049, 21] width 27 height 15
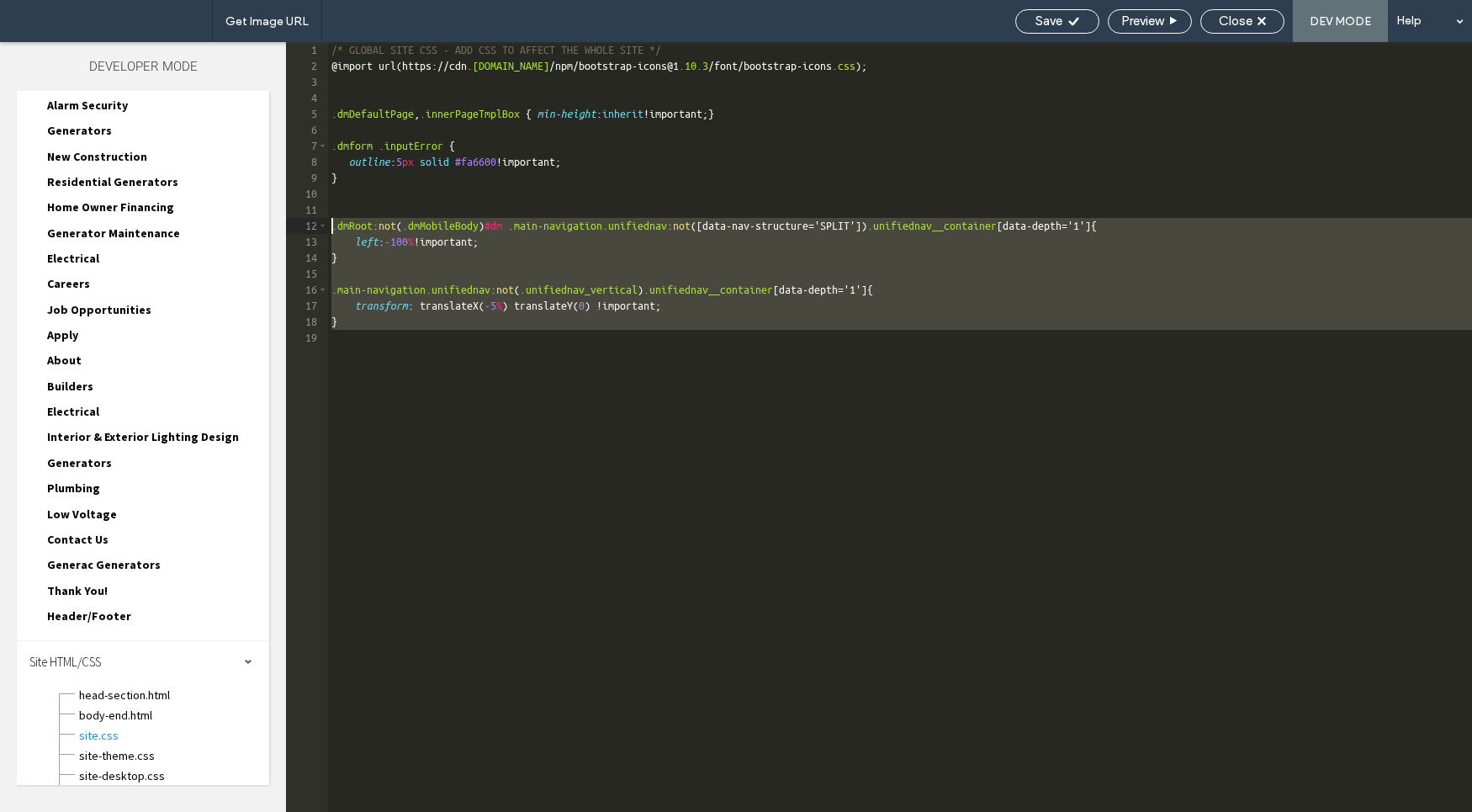
drag, startPoint x: 403, startPoint y: 377, endPoint x: 304, endPoint y: 224, distance: 182.2
click at [304, 224] on div "** 1 2 3 4 5 6 7 8 9 10 11 12 13 14 15 16 17 18 19 /* GLOBAL SITE CSS - ADD CSS…" at bounding box center [878, 427] width 1186 height 770
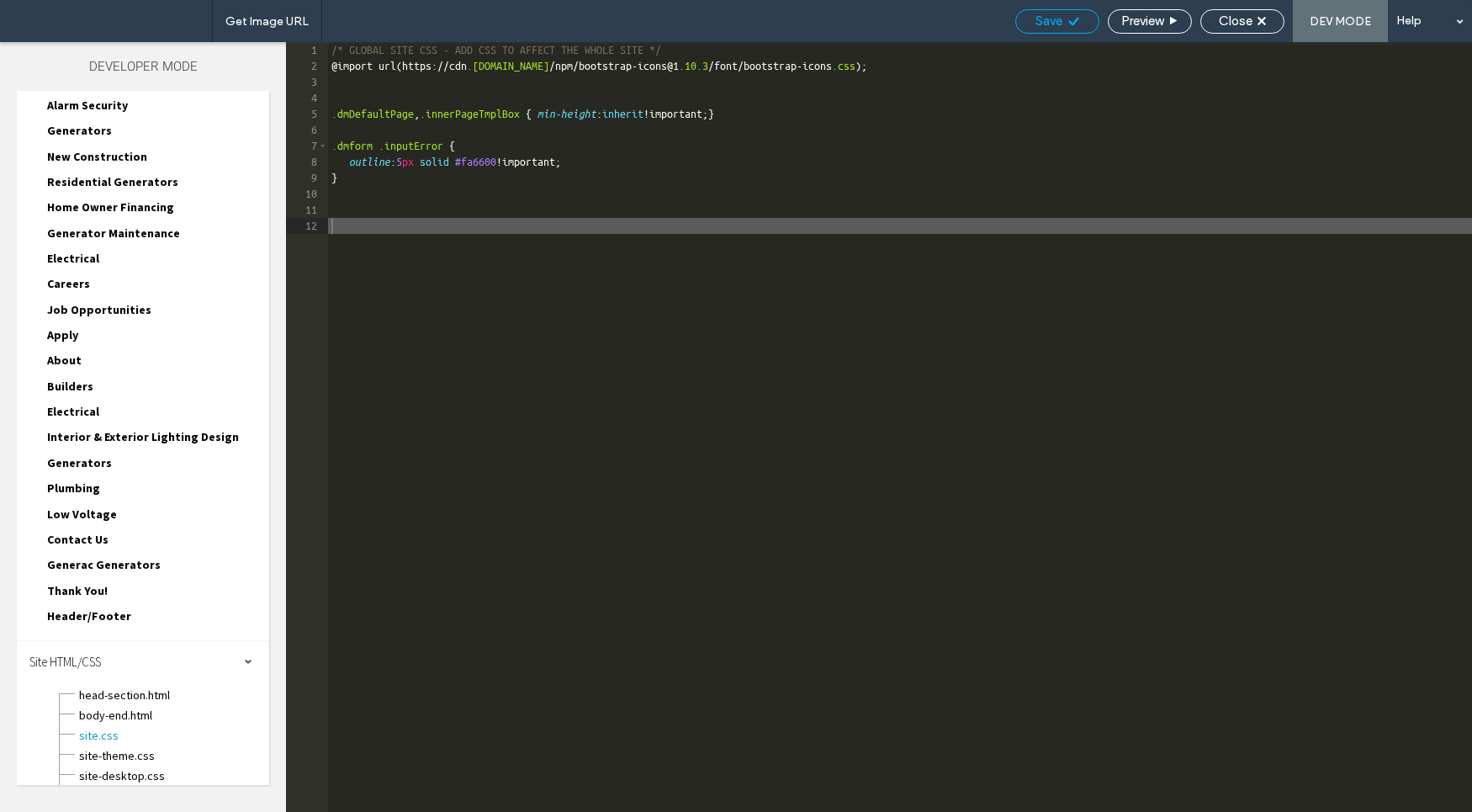
click at [1074, 20] on use at bounding box center [1073, 21] width 10 height 8
drag, startPoint x: 1074, startPoint y: 20, endPoint x: 1052, endPoint y: 0, distance: 29.7
click at [1073, 19] on icon at bounding box center [1074, 21] width 13 height 13
click at [1240, 17] on span "Close" at bounding box center [1236, 21] width 34 height 15
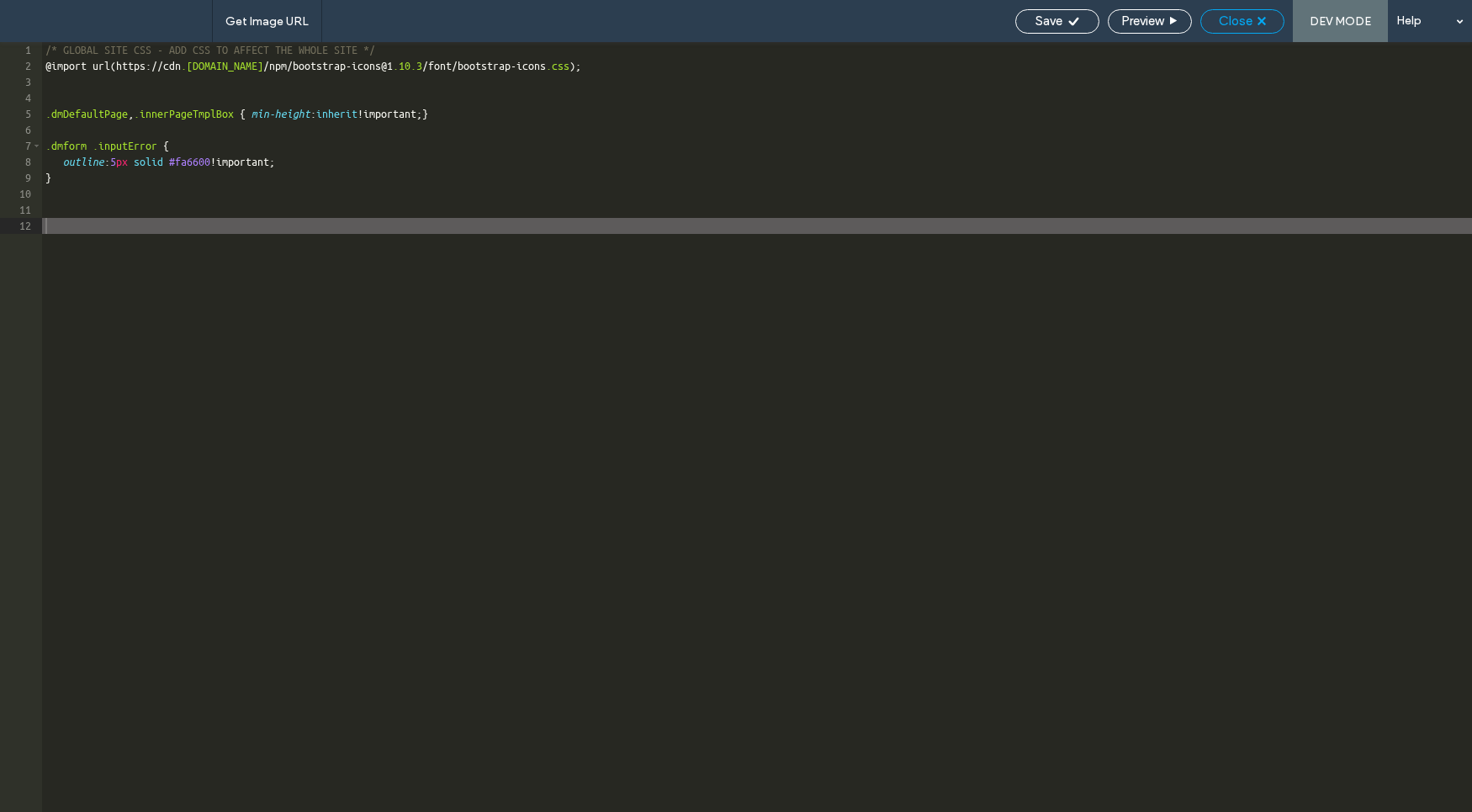
scroll to position [229, 0]
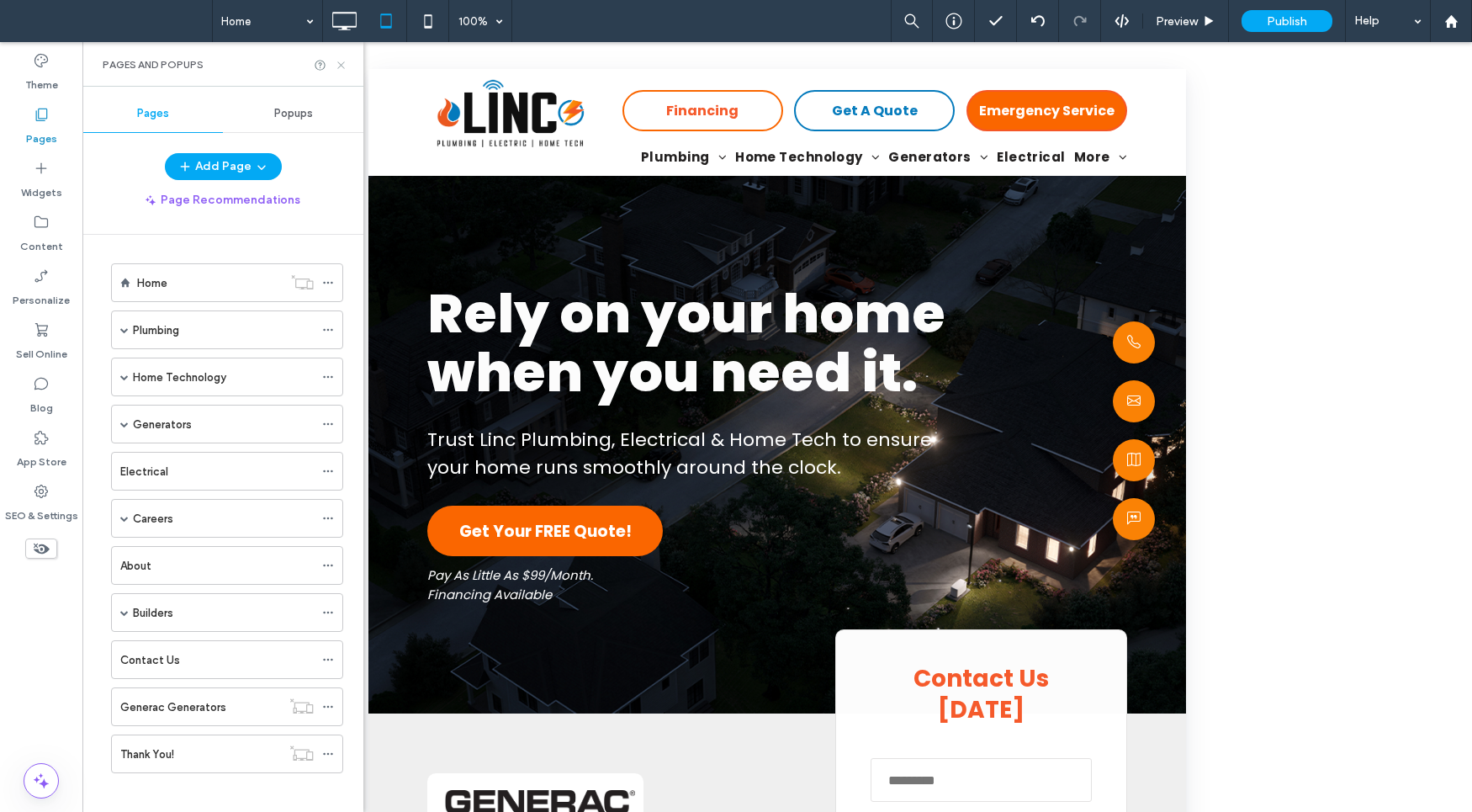
click at [337, 61] on icon at bounding box center [341, 65] width 13 height 13
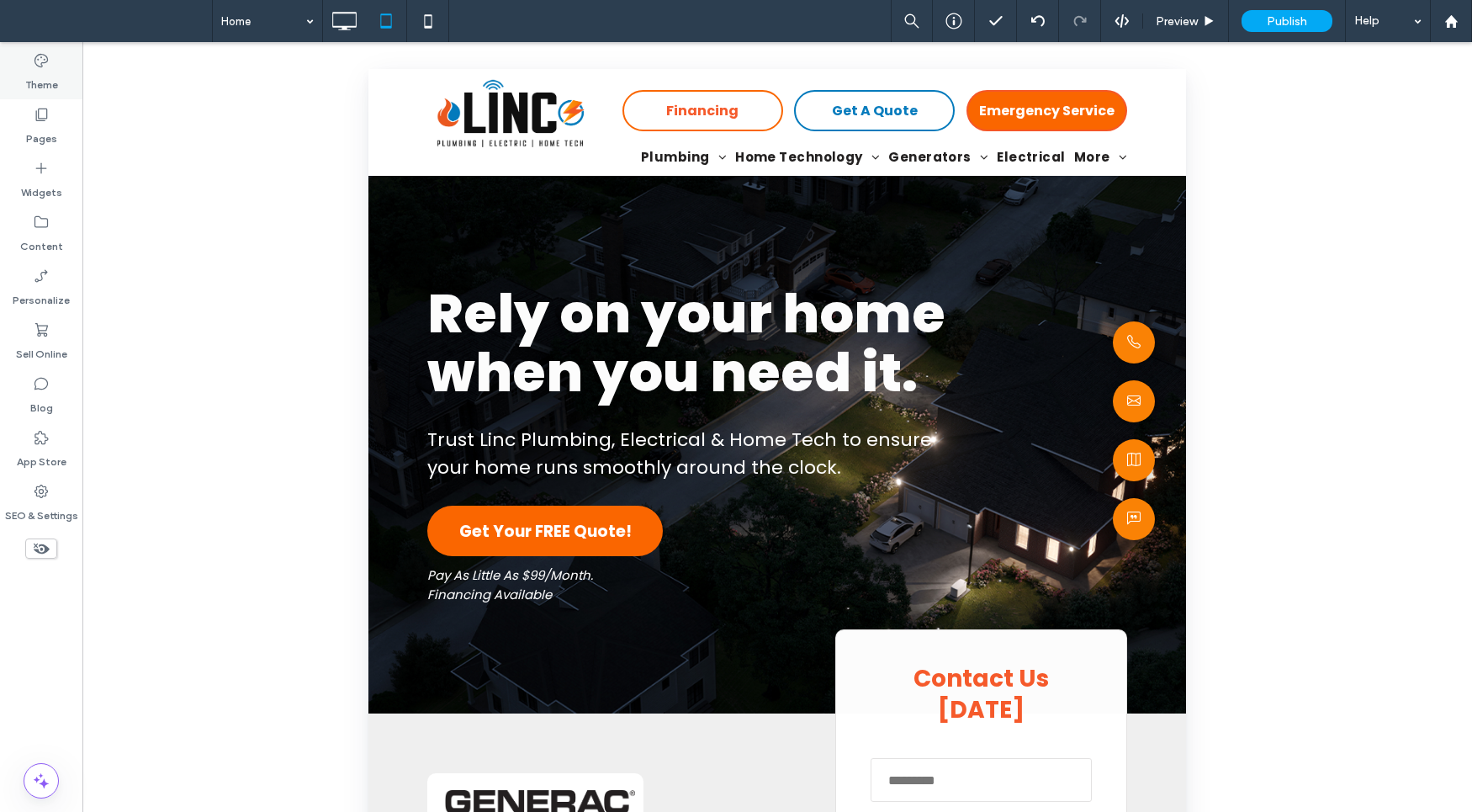
click at [46, 73] on label "Theme" at bounding box center [41, 81] width 33 height 23
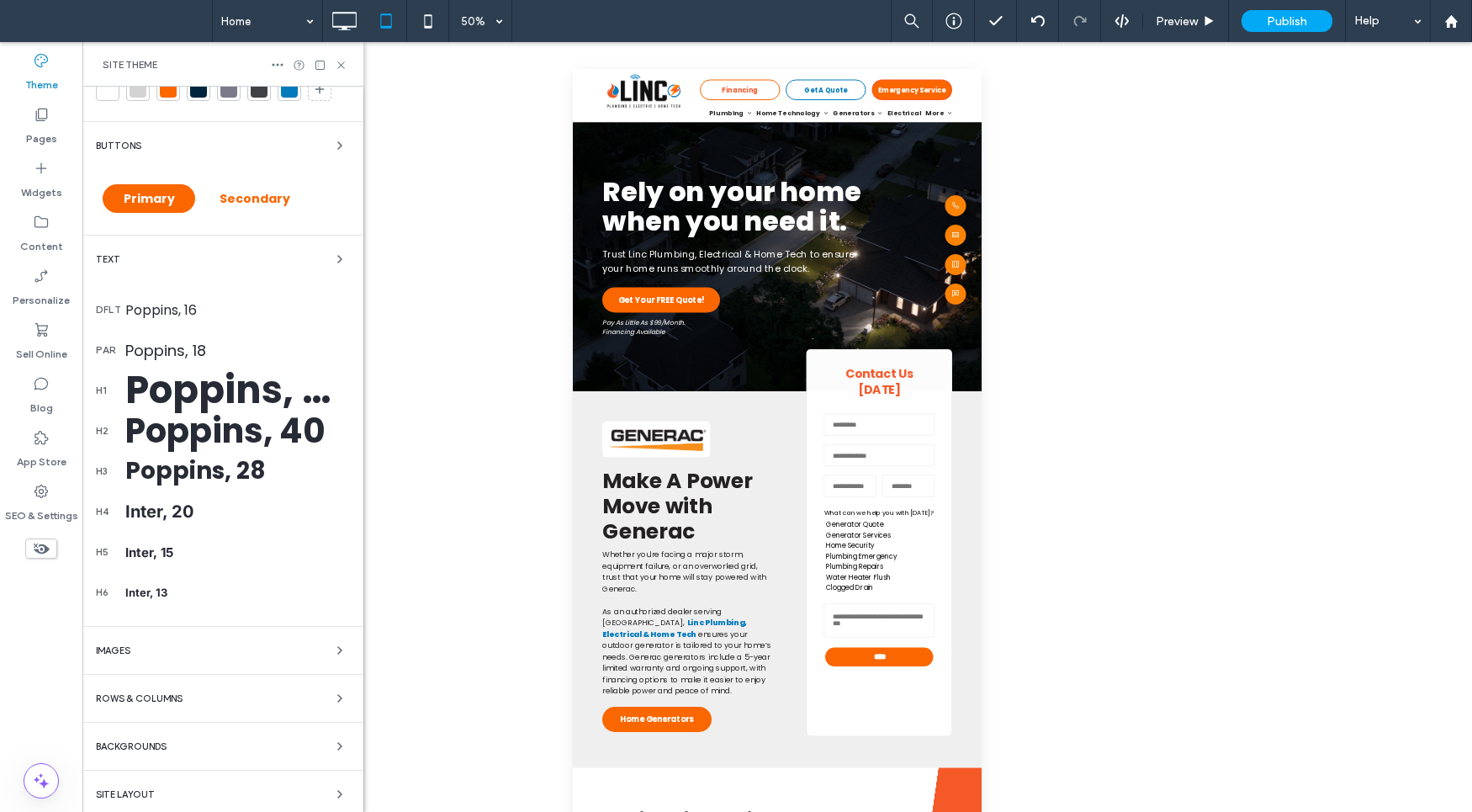
scroll to position [70, 0]
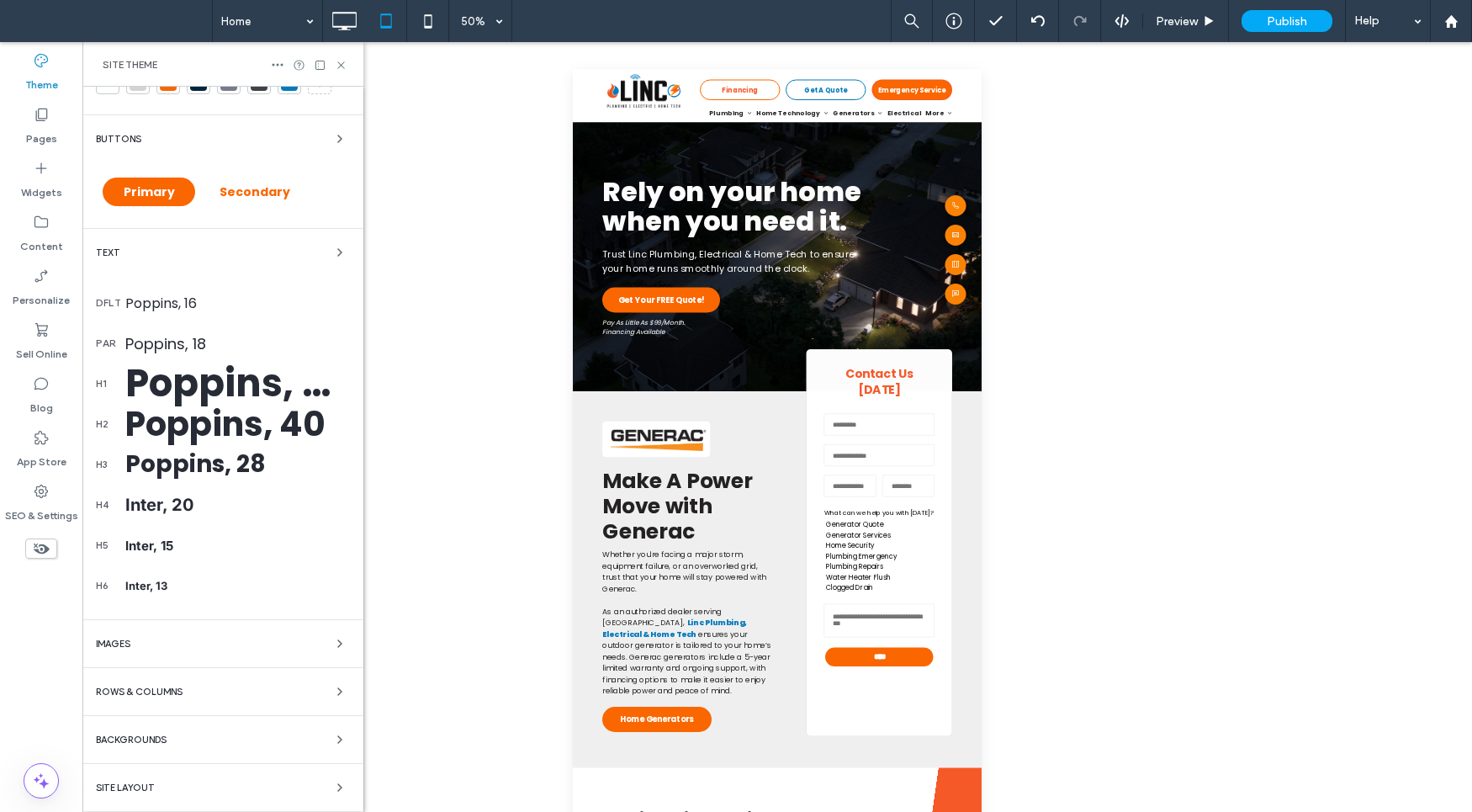
click at [206, 789] on div "Site Layout" at bounding box center [223, 787] width 254 height 21
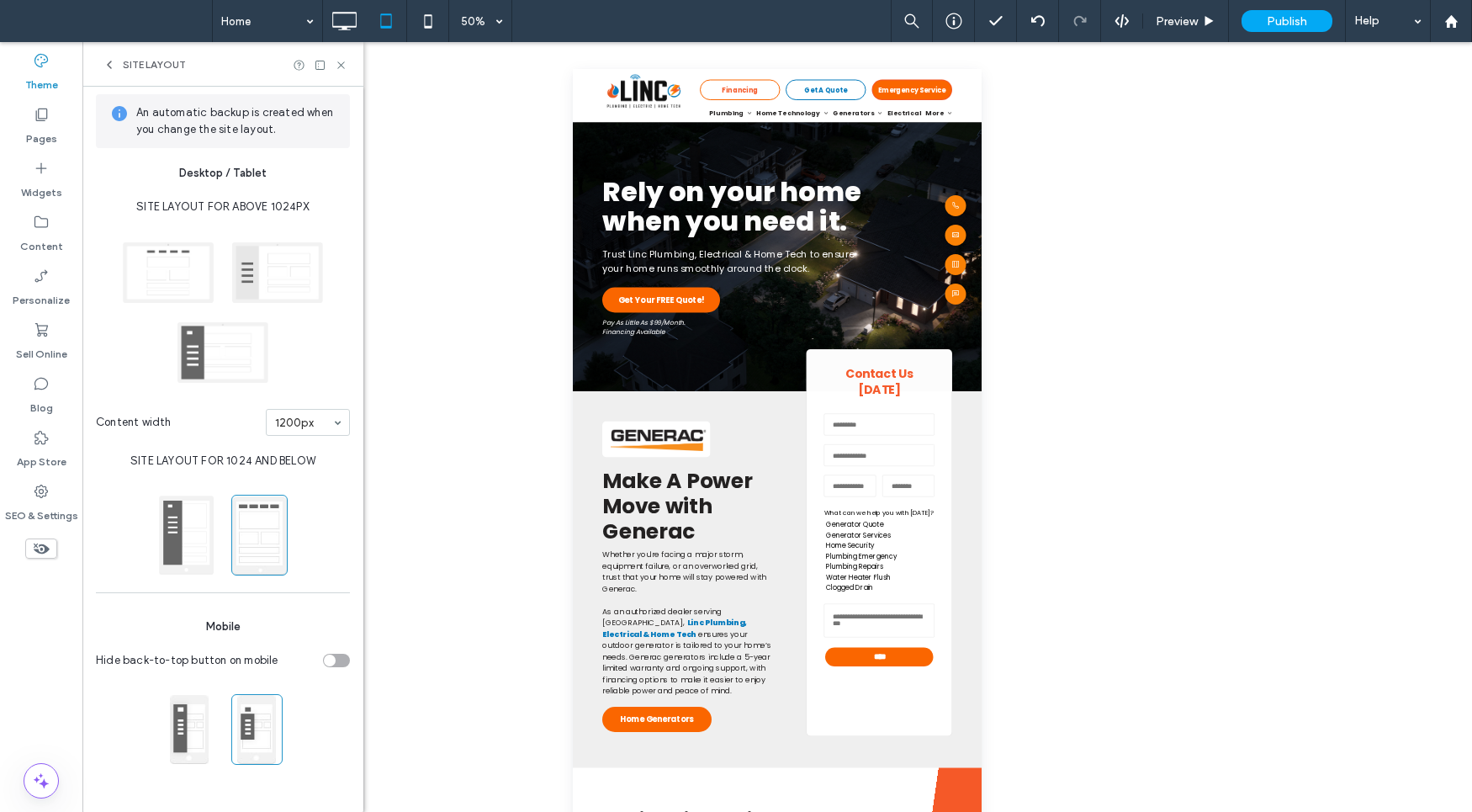
scroll to position [6, 0]
click at [184, 536] on span at bounding box center [186, 534] width 56 height 81
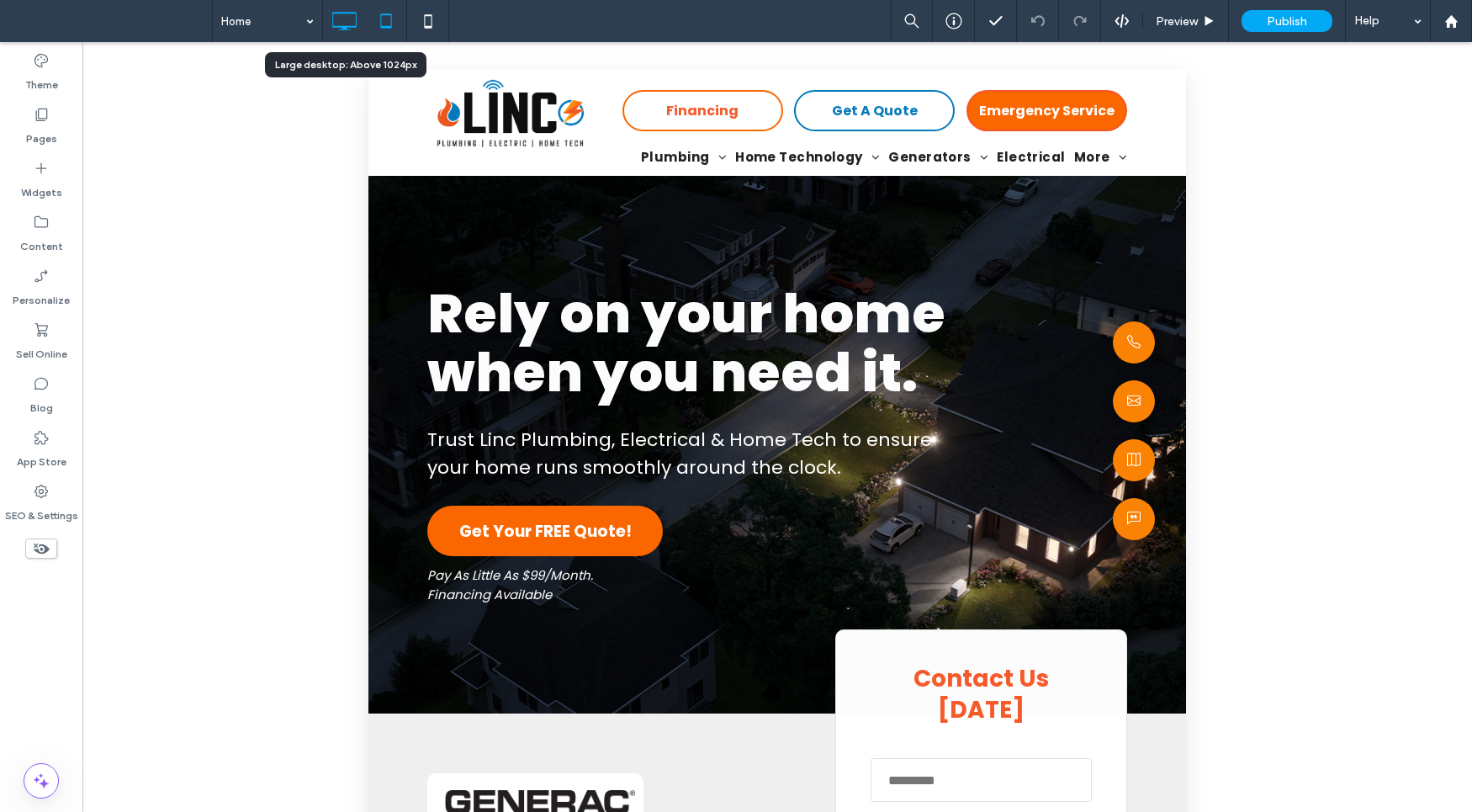
click at [344, 17] on icon at bounding box center [344, 21] width 34 height 34
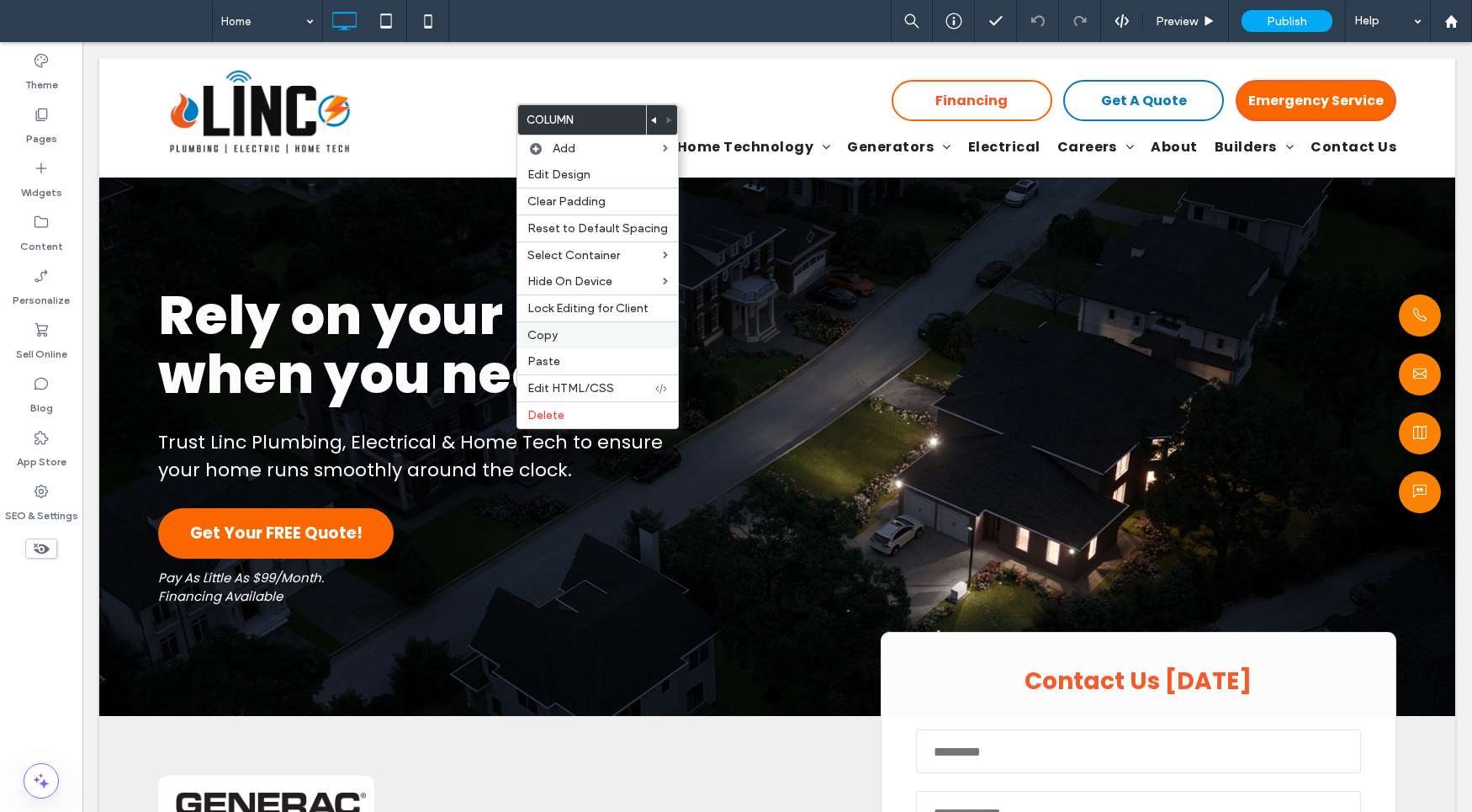
click at [577, 336] on label "Copy" at bounding box center [597, 335] width 141 height 14
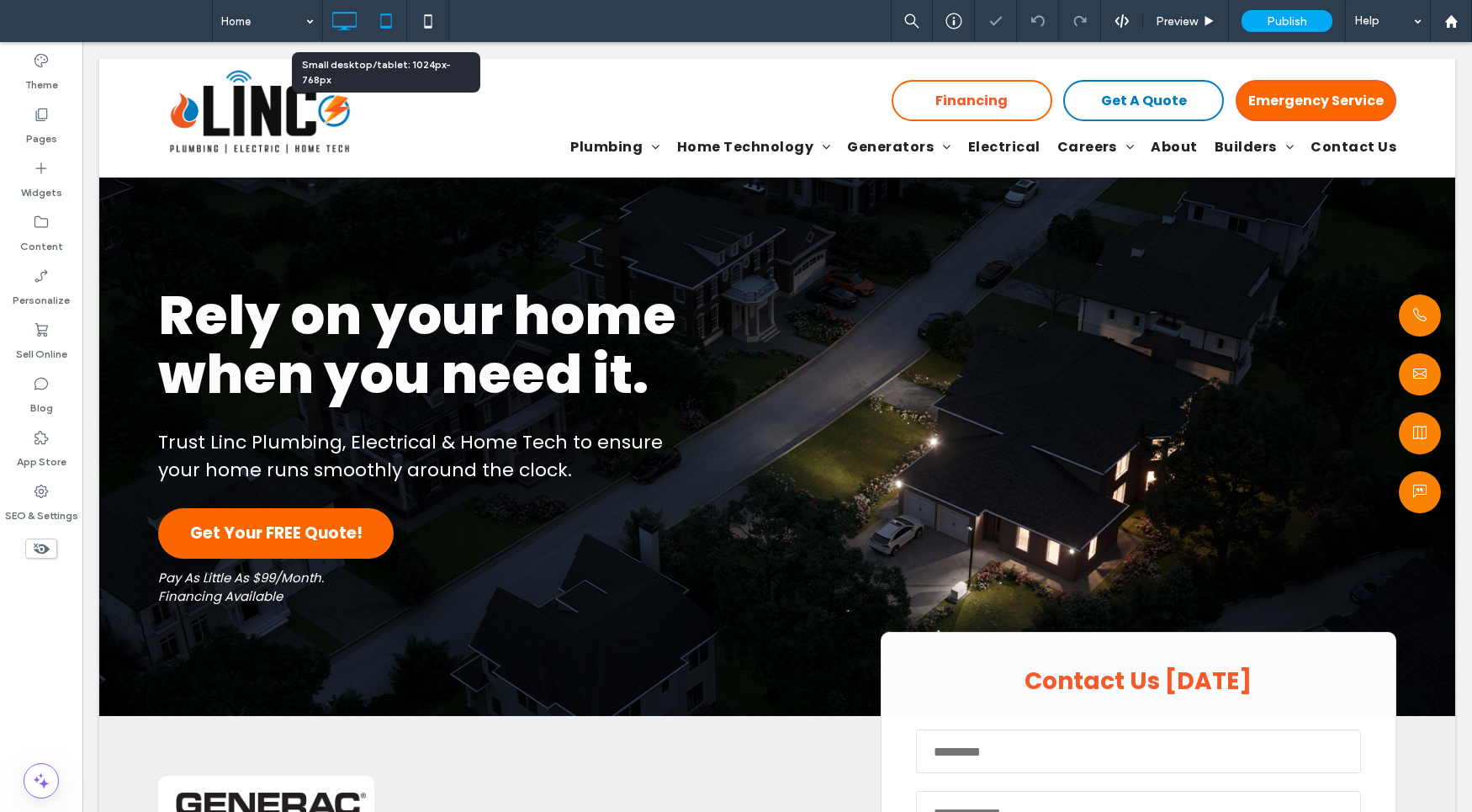
click at [384, 18] on icon at bounding box center [386, 21] width 34 height 34
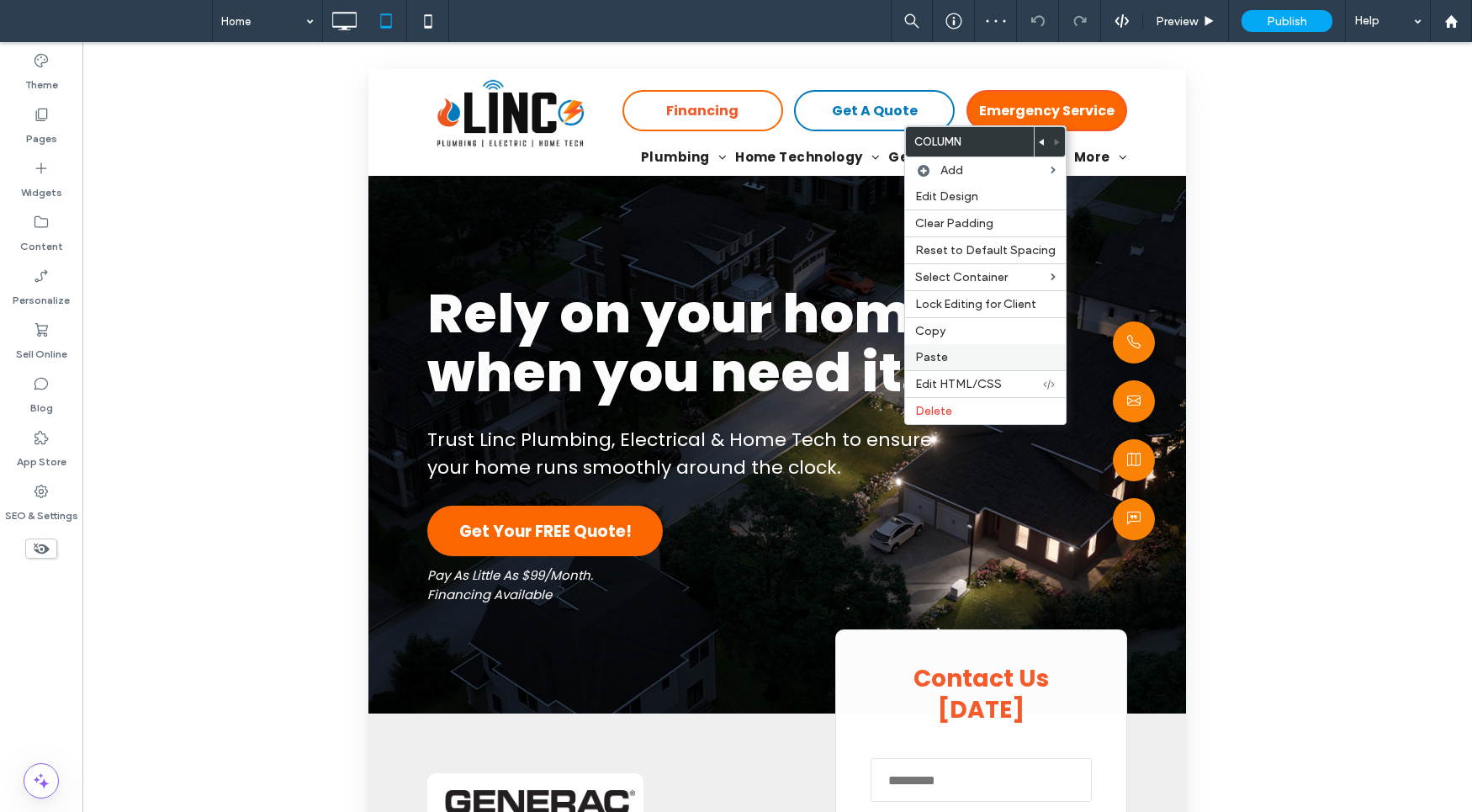
click at [967, 348] on div "Paste" at bounding box center [985, 356] width 160 height 26
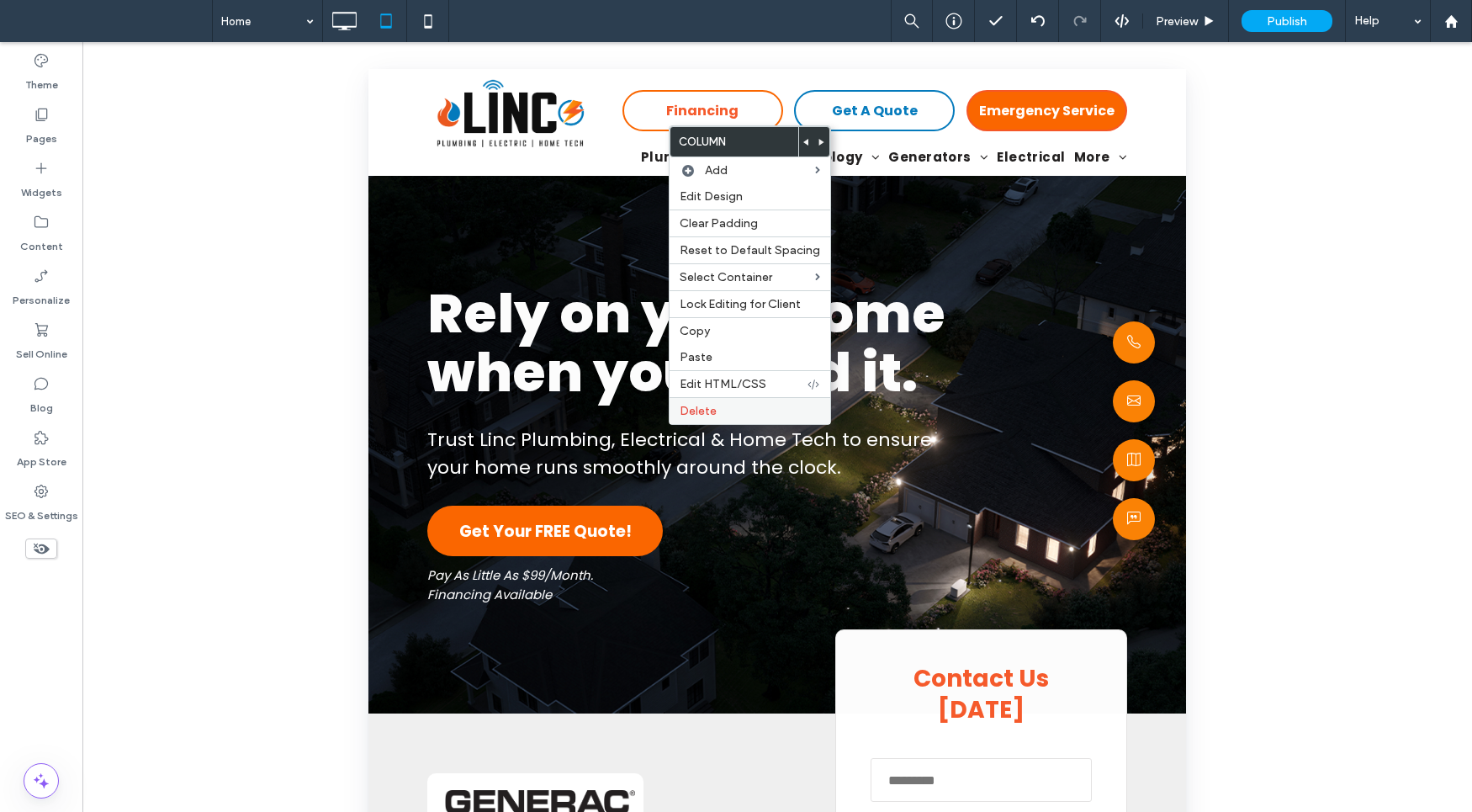
click at [710, 413] on span "Delete" at bounding box center [697, 411] width 37 height 14
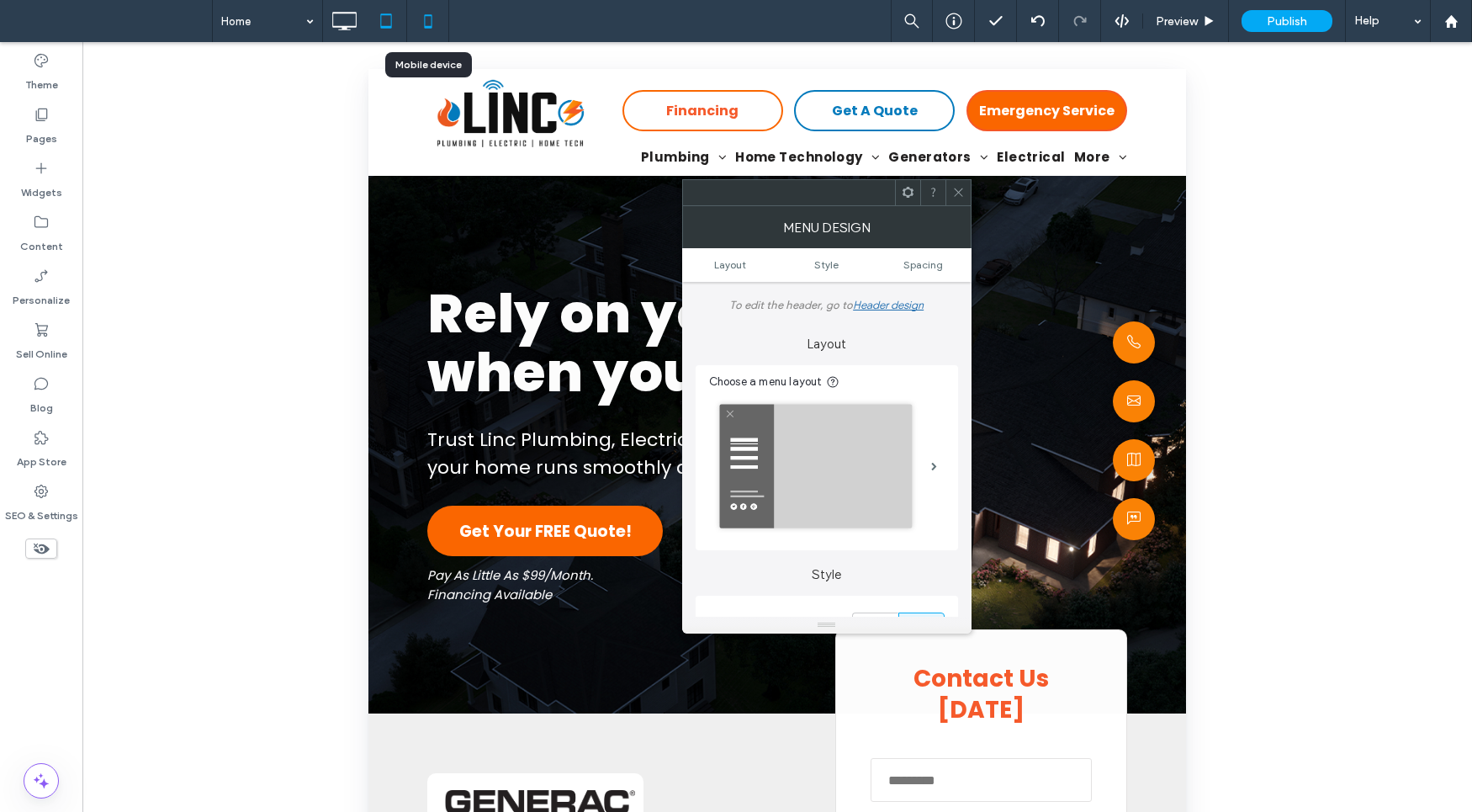
click at [424, 28] on icon at bounding box center [428, 21] width 34 height 34
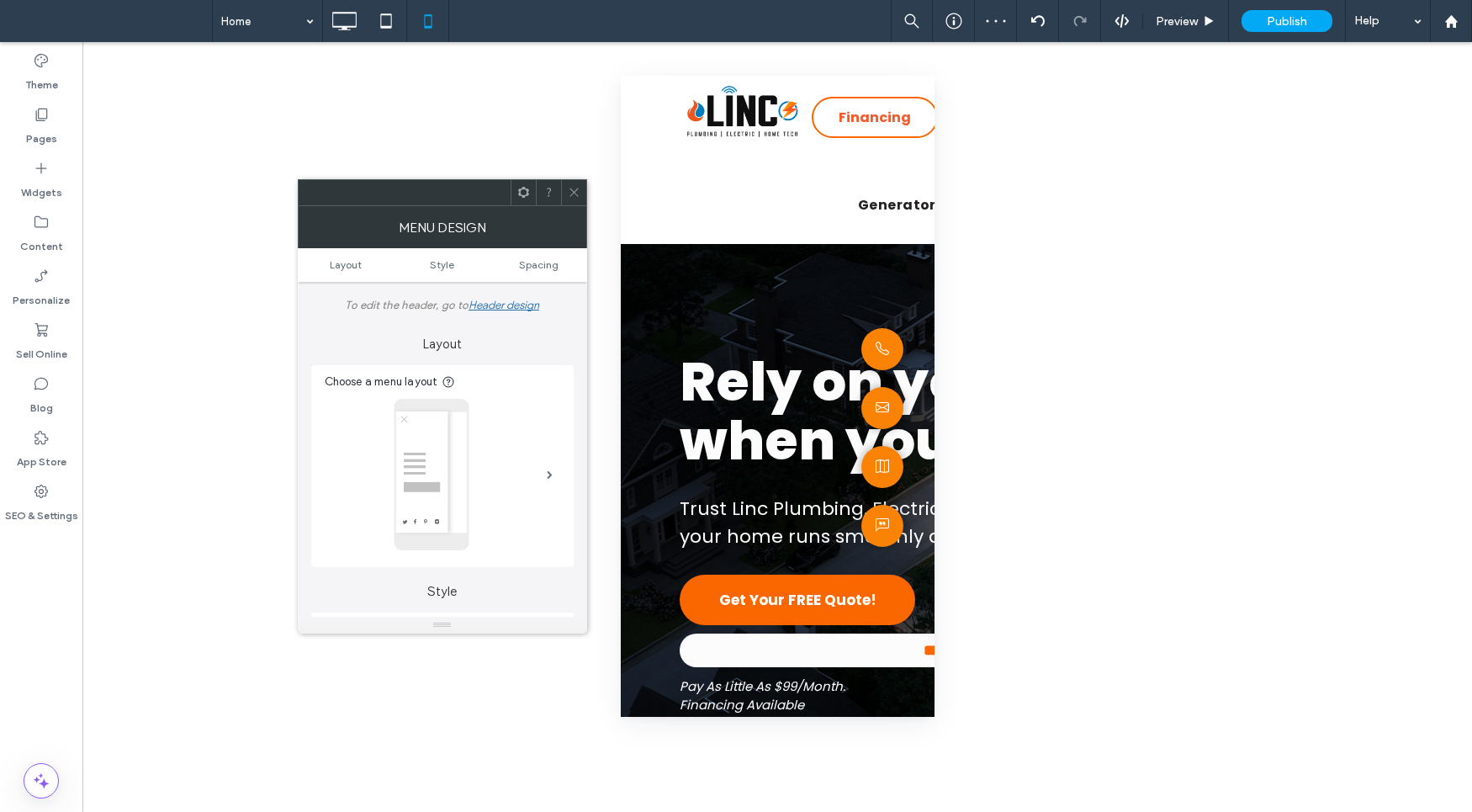
click at [569, 190] on icon at bounding box center [574, 192] width 13 height 13
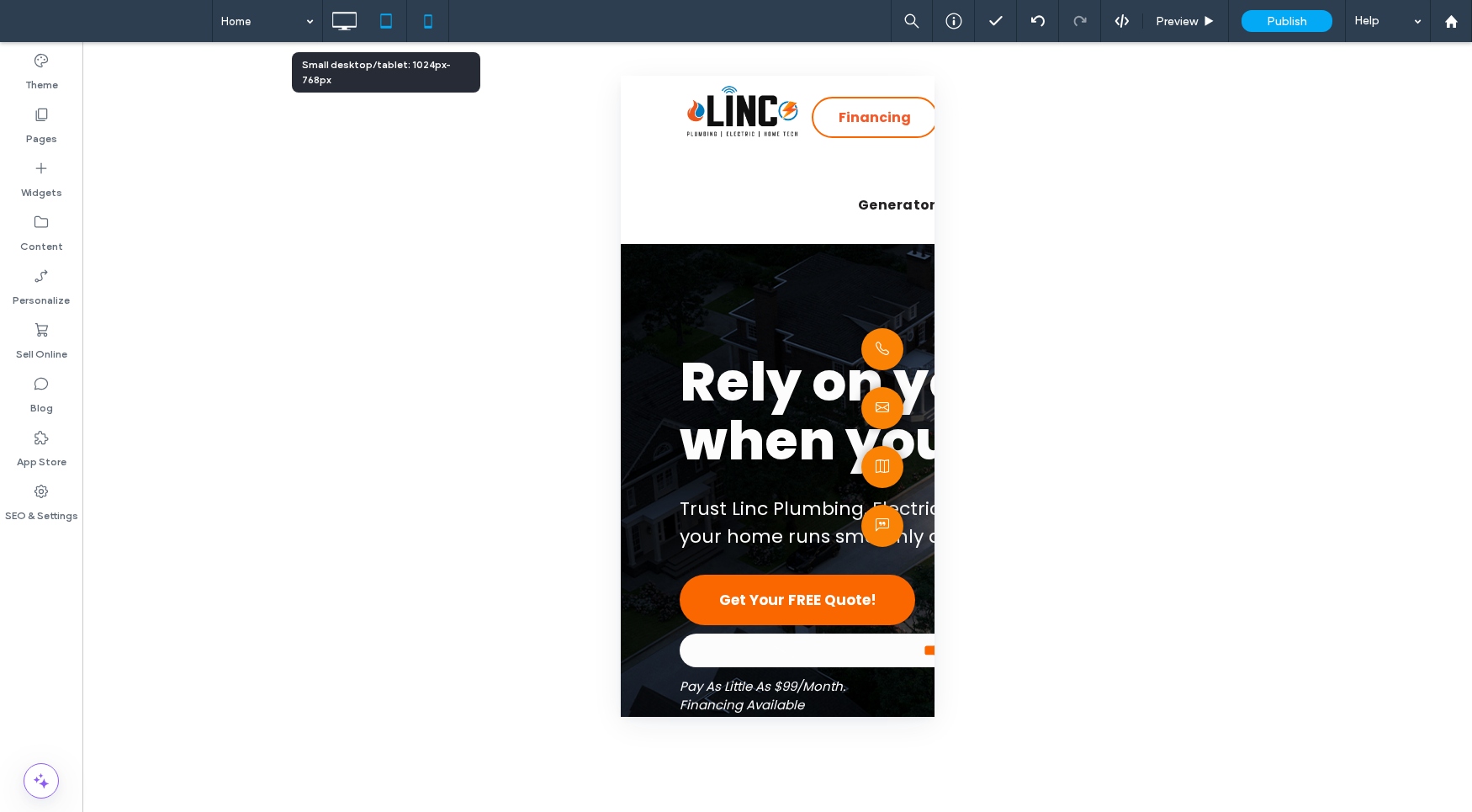
click at [389, 22] on icon at bounding box center [386, 21] width 34 height 34
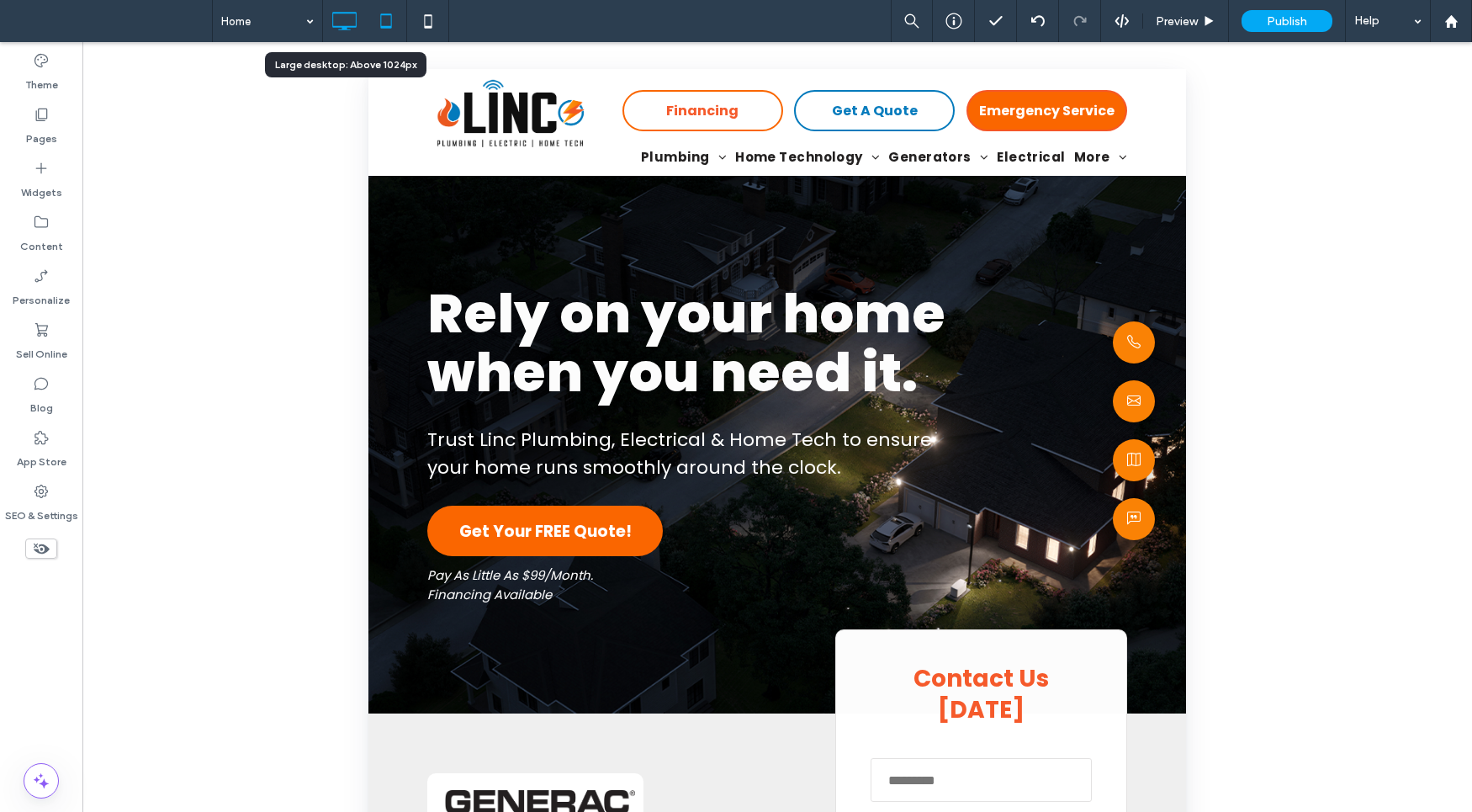
click at [349, 22] on icon at bounding box center [344, 21] width 34 height 34
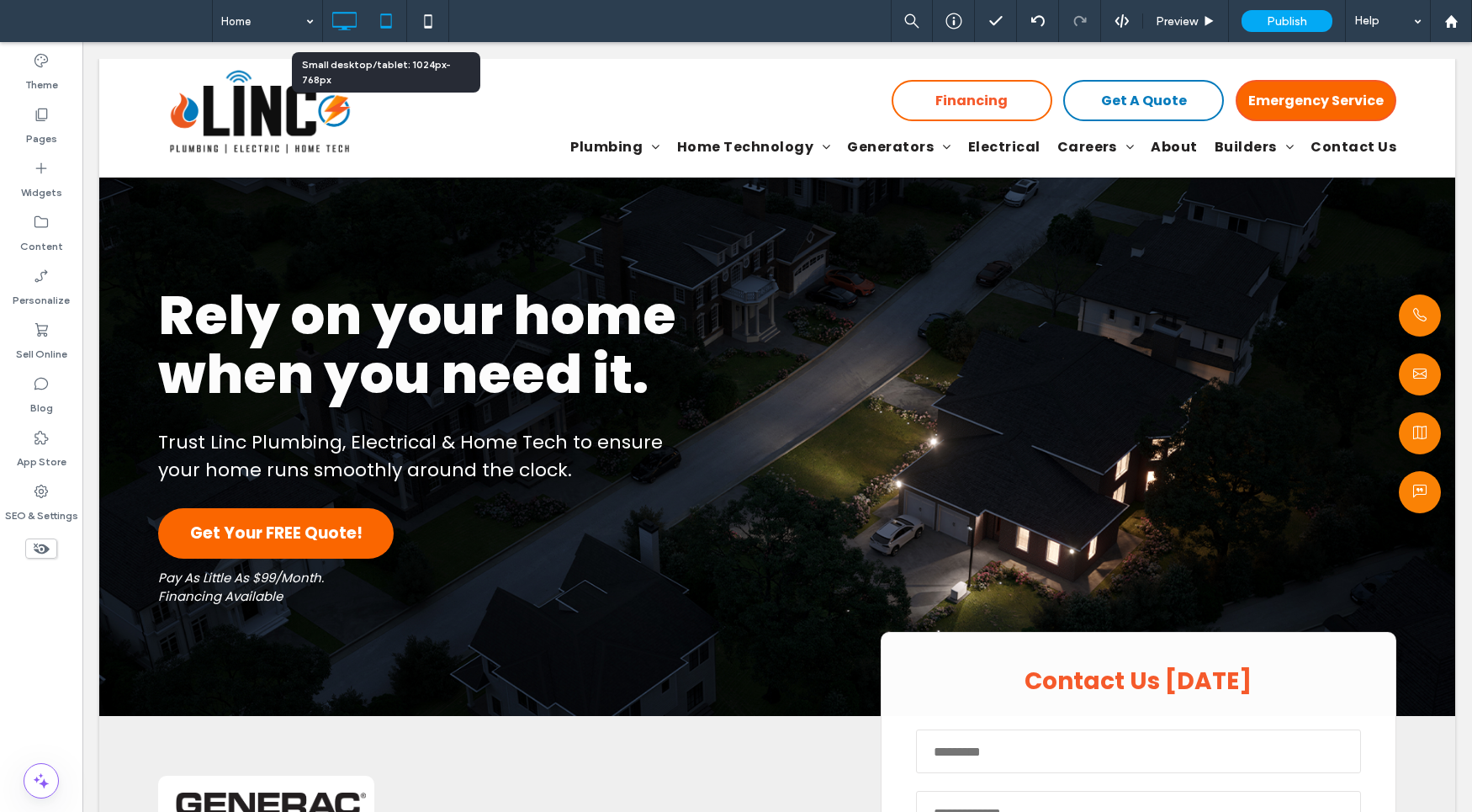
click at [397, 21] on icon at bounding box center [386, 21] width 34 height 34
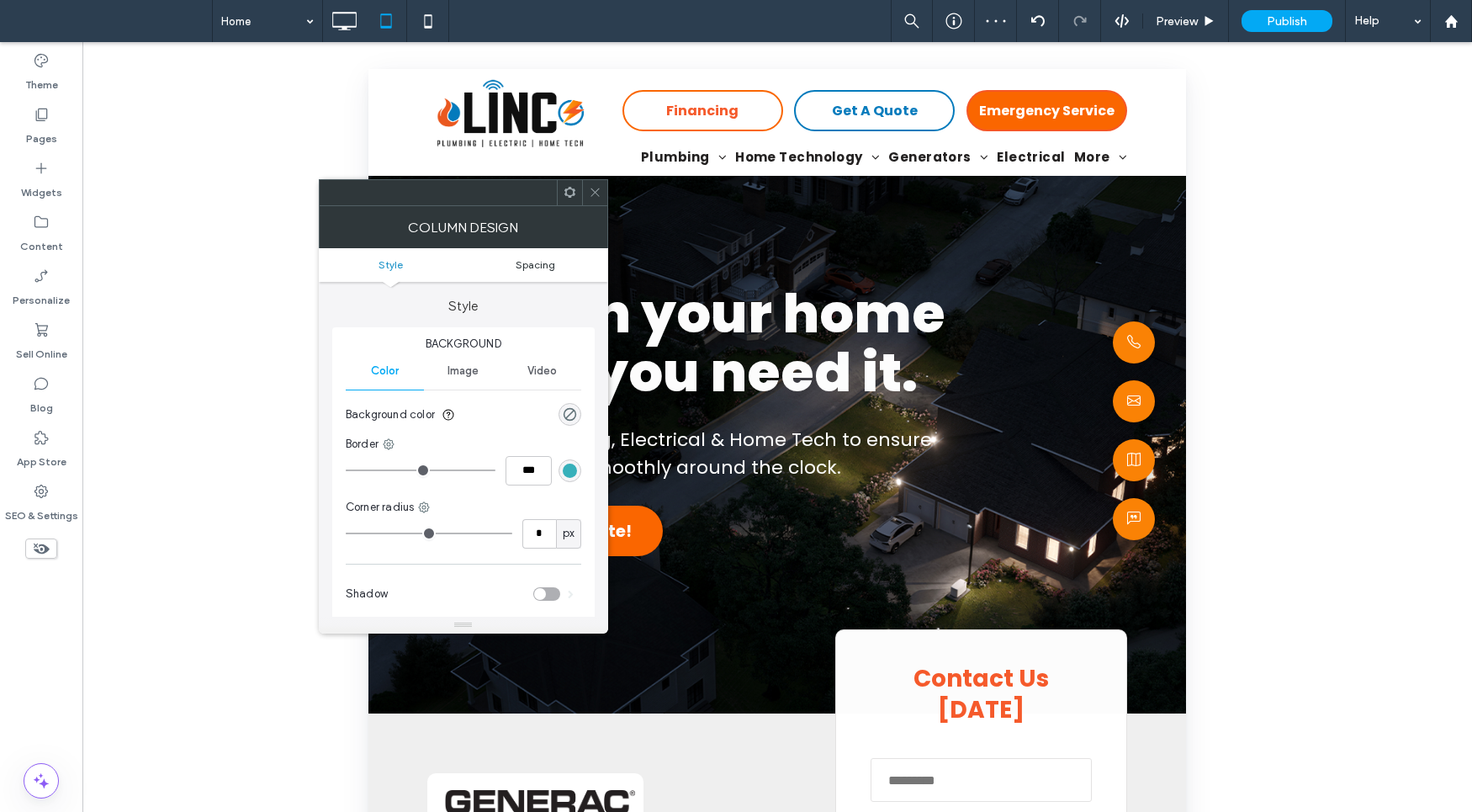
click at [550, 269] on span "Spacing" at bounding box center [535, 264] width 39 height 13
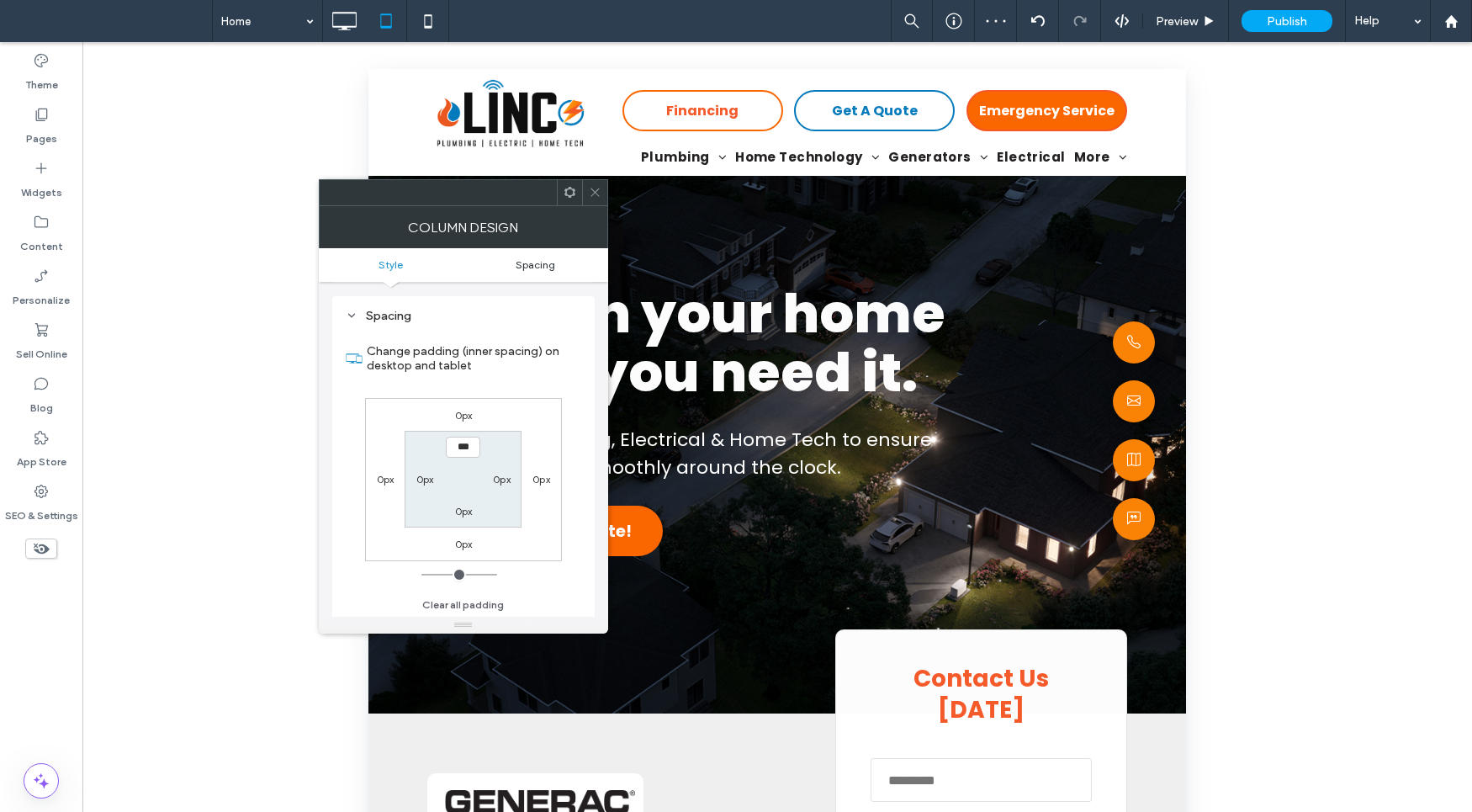
scroll to position [341, 0]
click at [497, 474] on label "0px" at bounding box center [502, 478] width 18 height 13
type input "*"
type input "***"
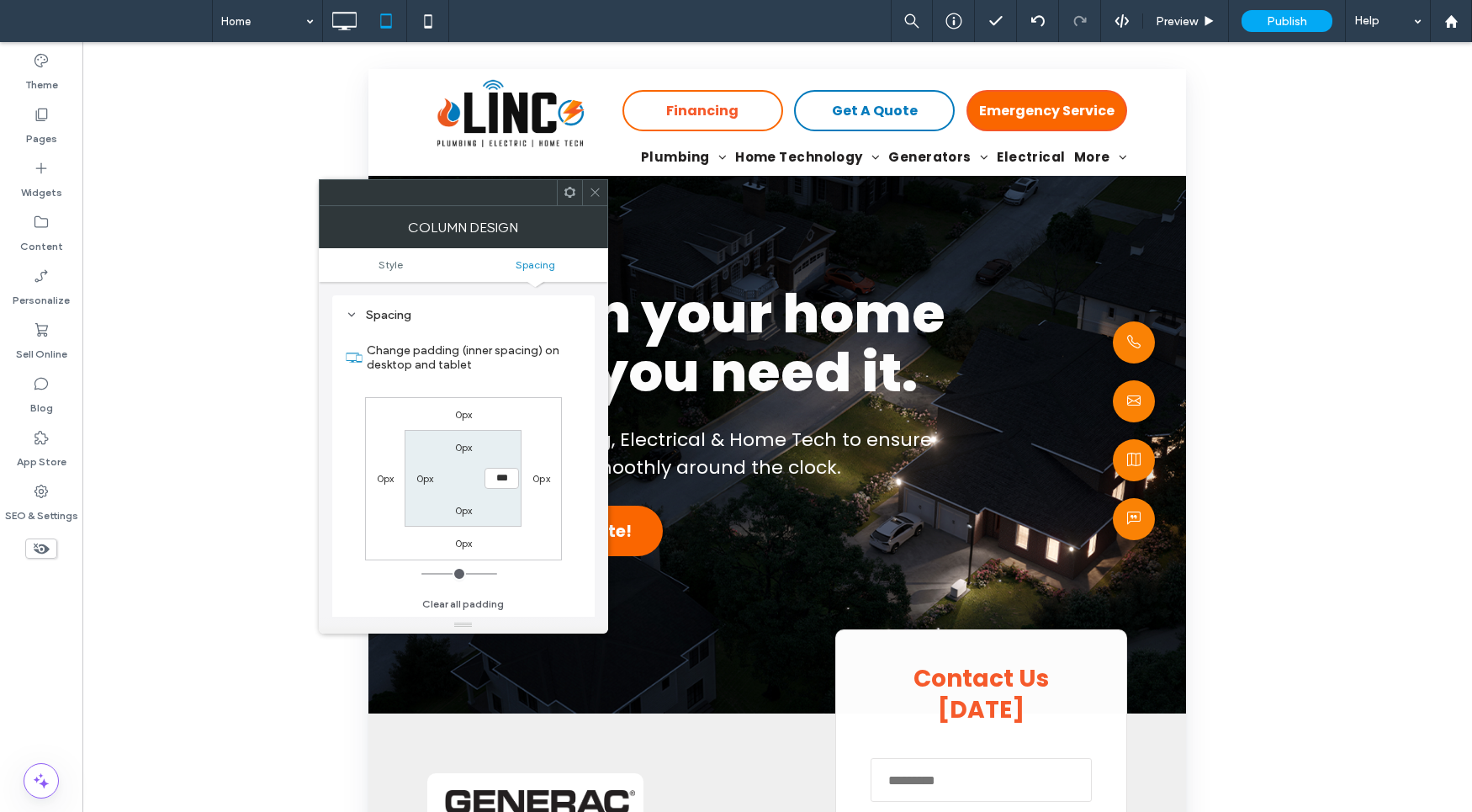
click at [417, 476] on label "0px" at bounding box center [425, 478] width 18 height 13
type input "*"
type input "***"
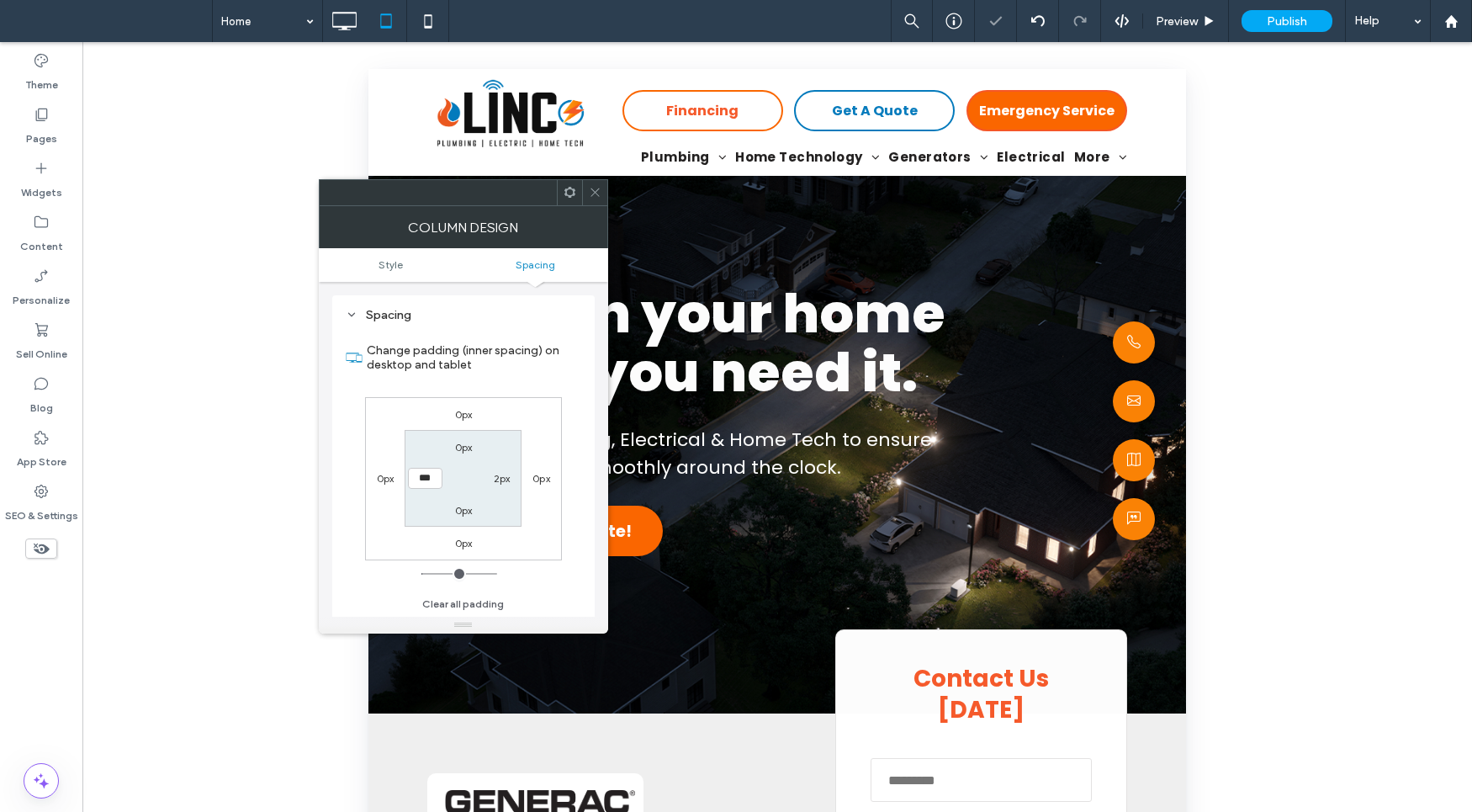
click at [553, 475] on div "0px" at bounding box center [540, 477] width 39 height 17
click at [598, 195] on use at bounding box center [595, 192] width 8 height 8
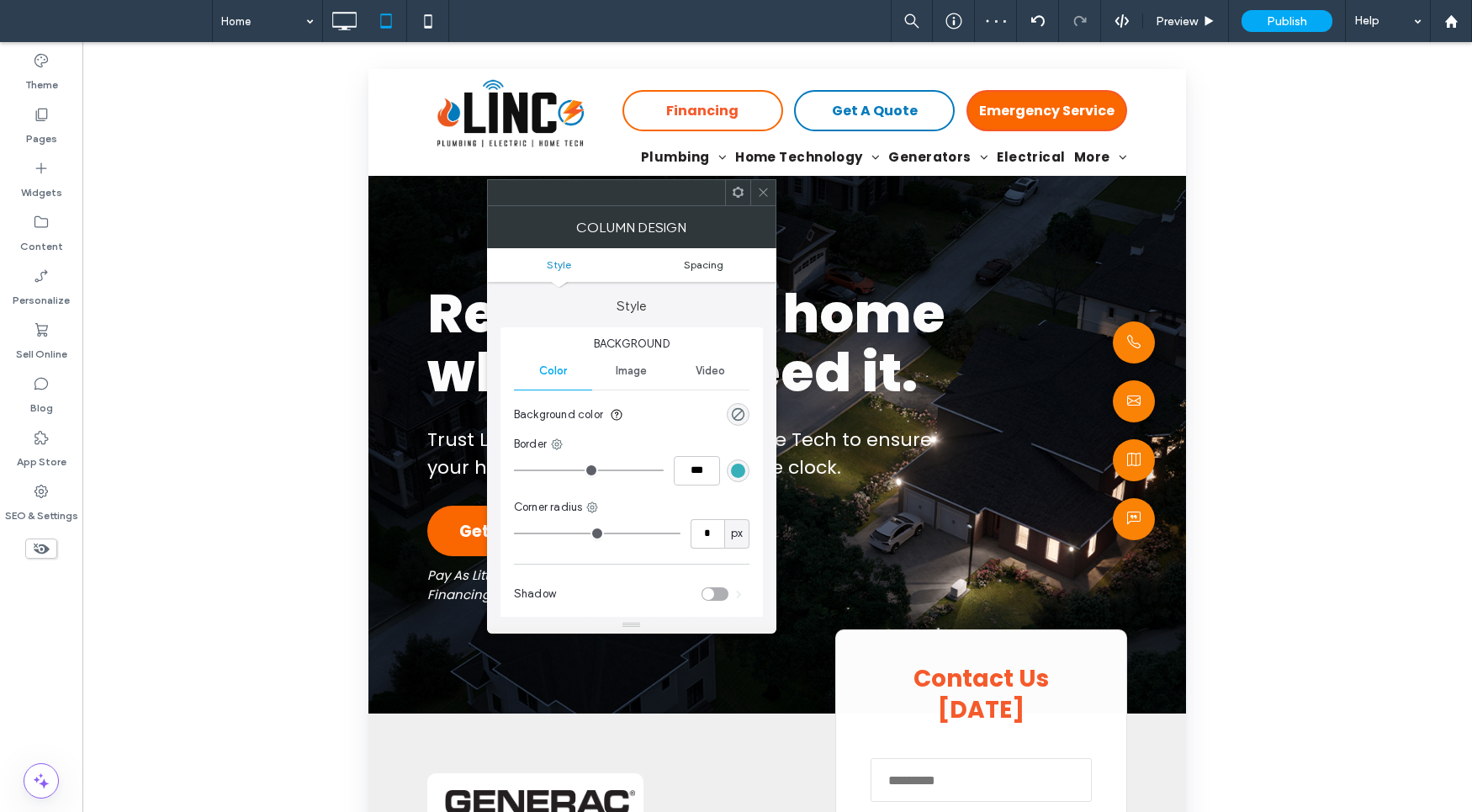
click at [706, 259] on span "Spacing" at bounding box center [704, 264] width 39 height 13
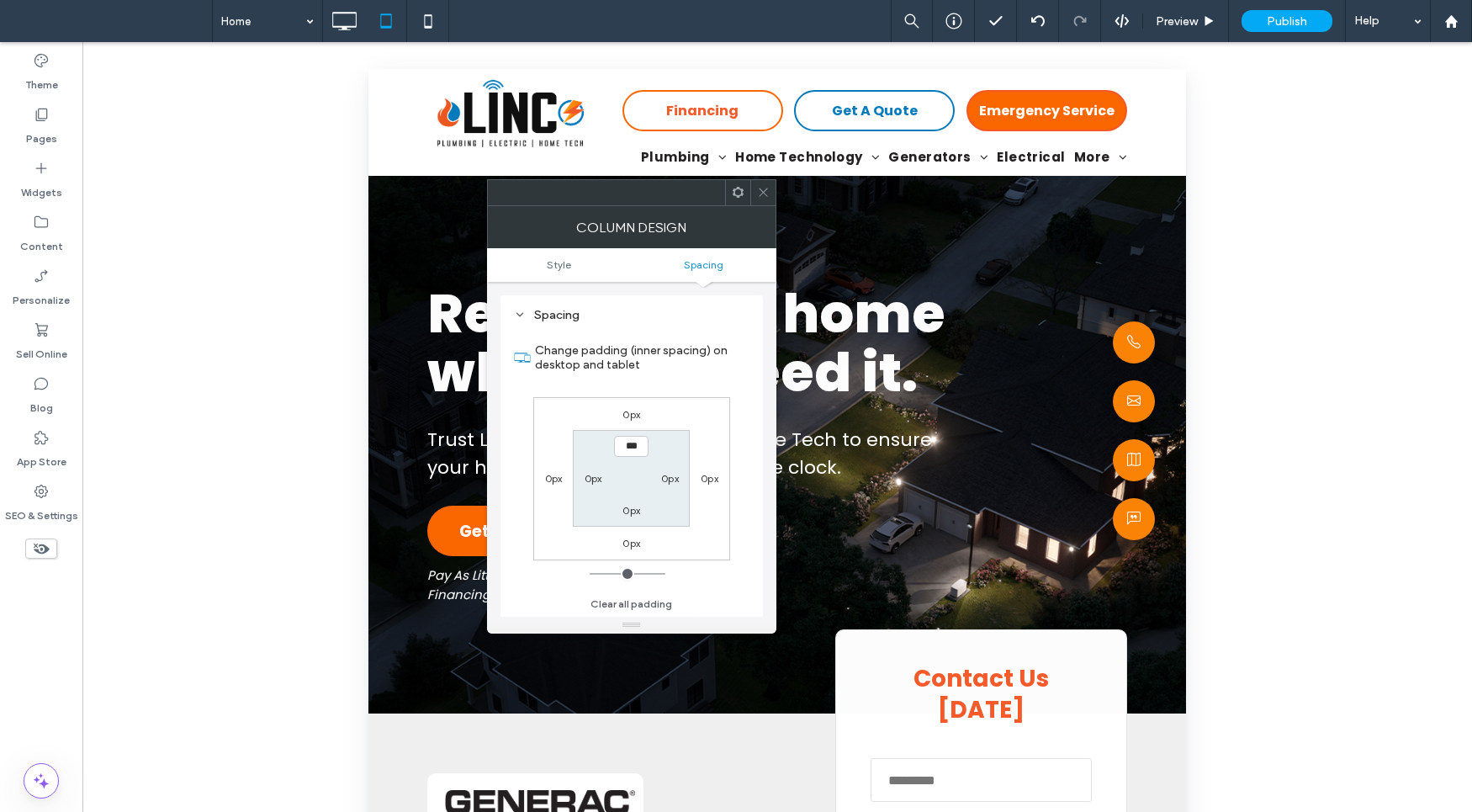
click at [585, 473] on label "0px" at bounding box center [594, 478] width 18 height 13
type input "*"
type input "***"
click at [677, 478] on label "0px" at bounding box center [670, 478] width 18 height 13
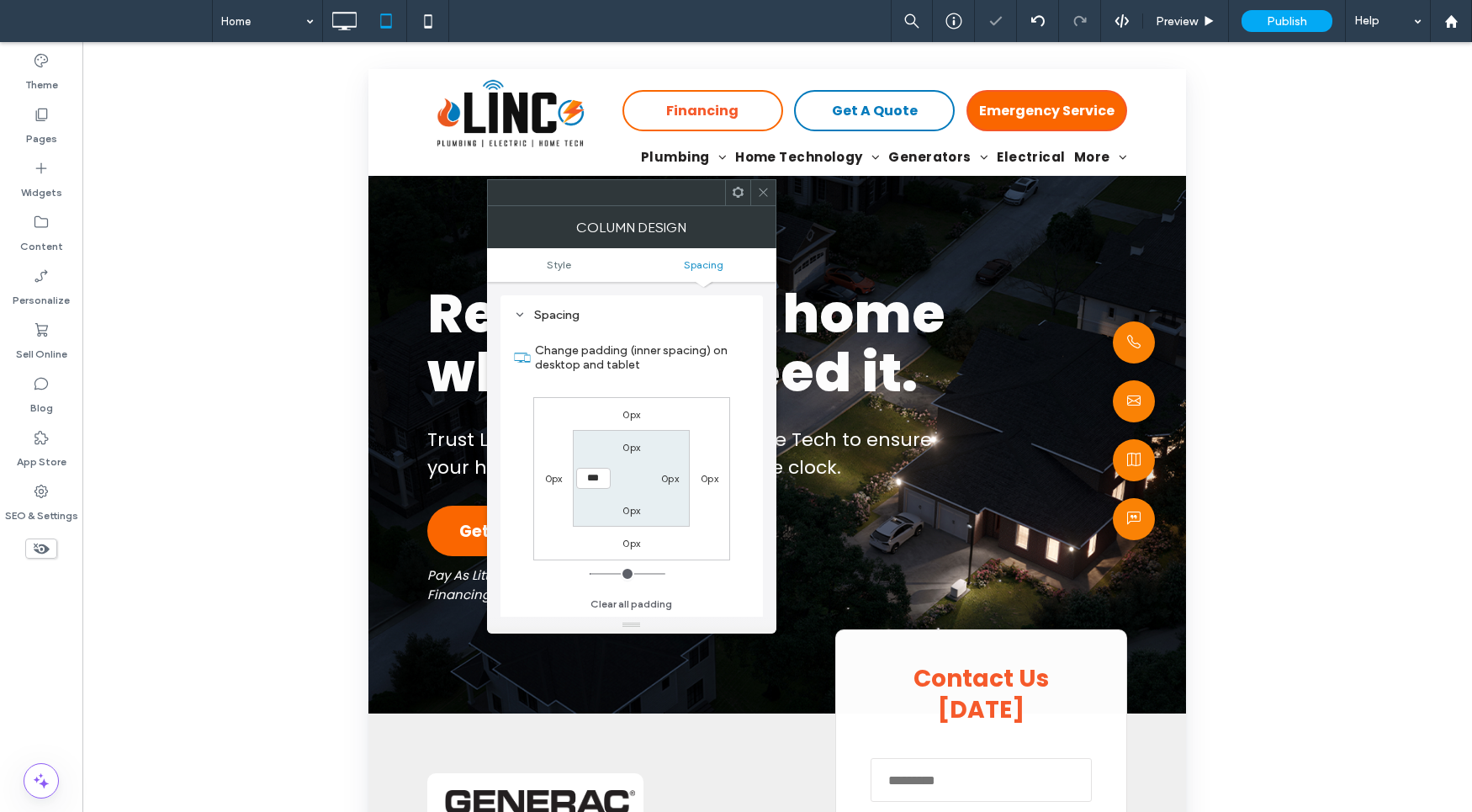
type input "*"
type input "***"
drag, startPoint x: 639, startPoint y: 521, endPoint x: 679, endPoint y: 423, distance: 105.8
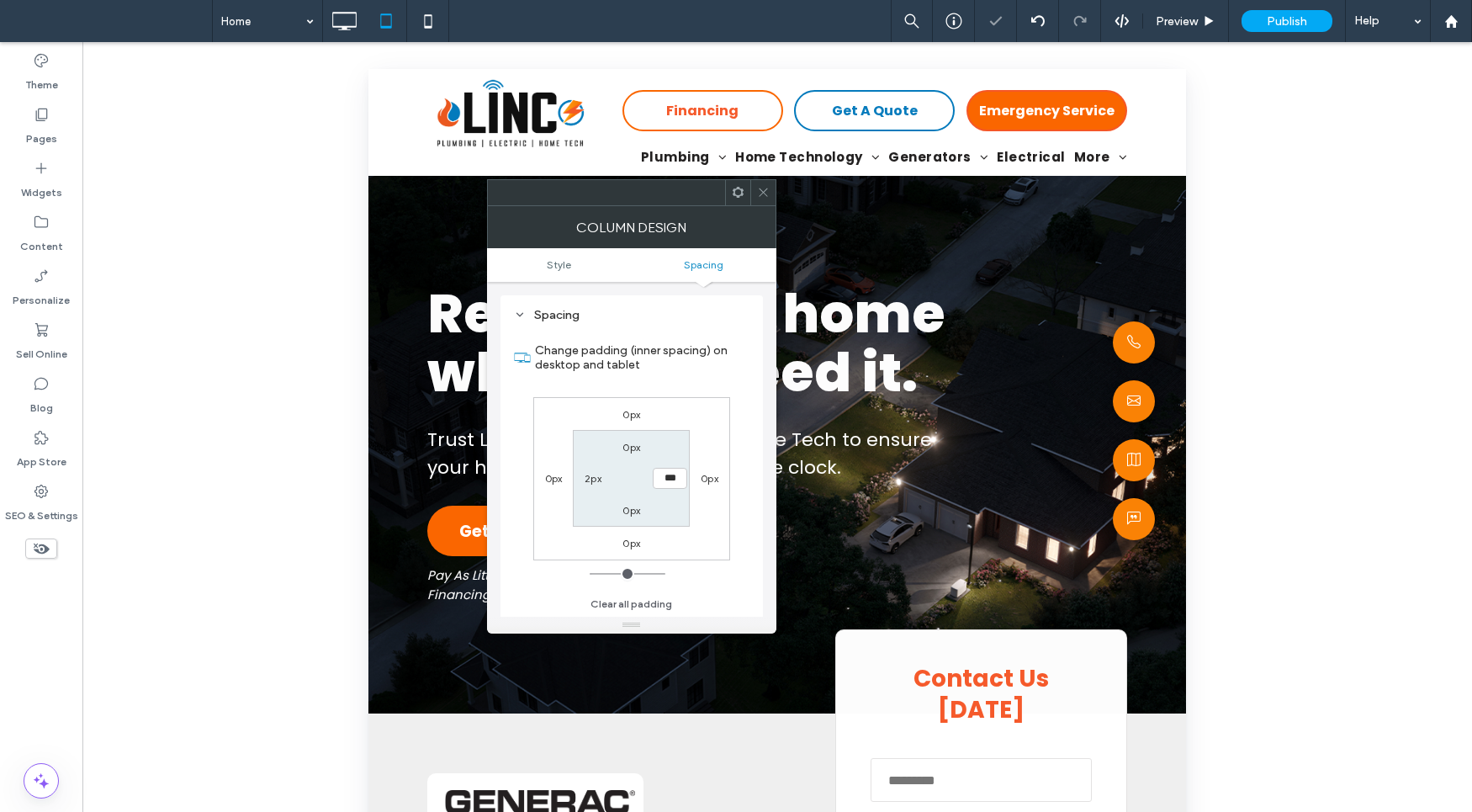
click at [639, 519] on section "0px *** 0px 2px" at bounding box center [631, 478] width 117 height 97
click at [760, 197] on icon at bounding box center [764, 192] width 13 height 13
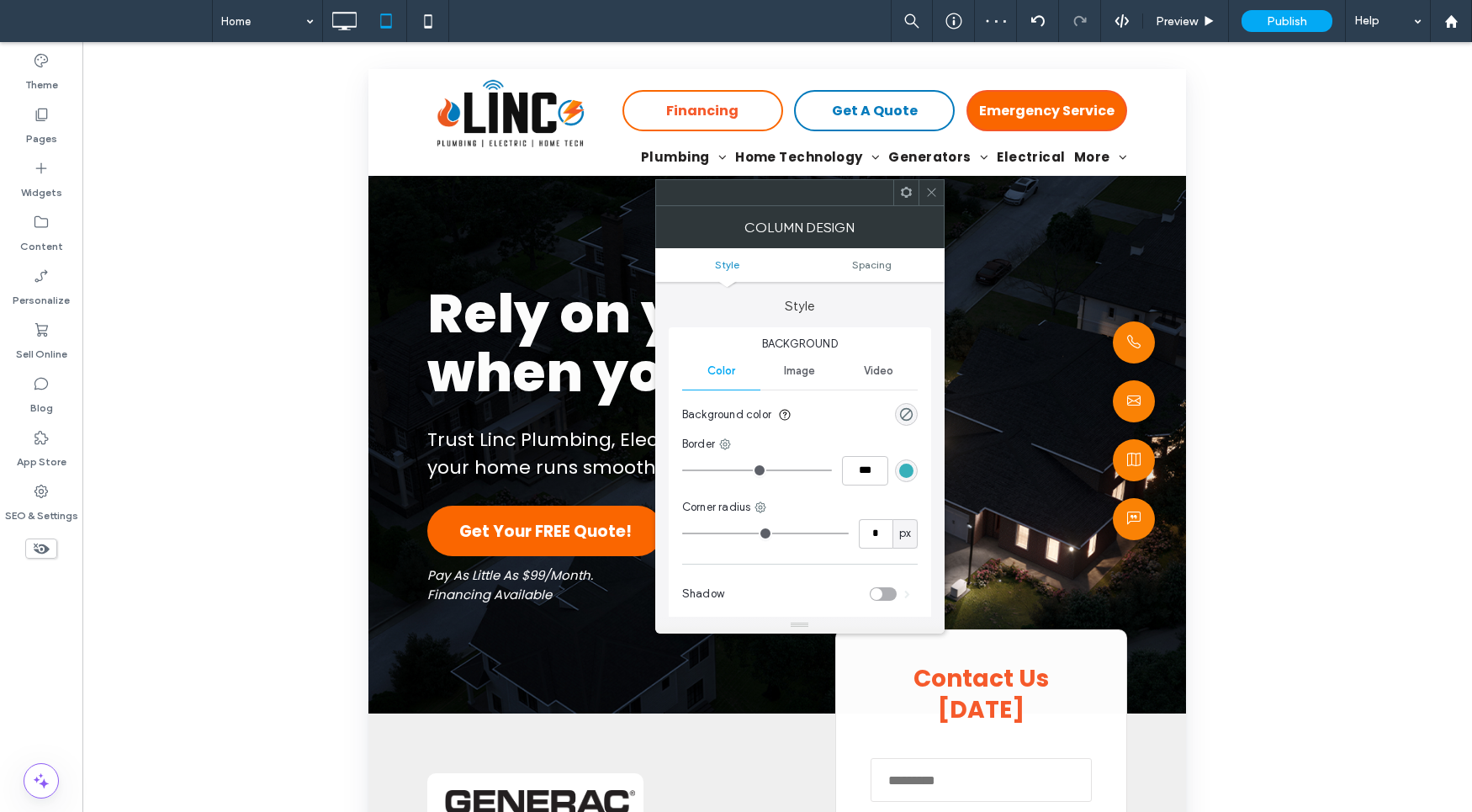
click at [866, 274] on ul "Style Spacing" at bounding box center [800, 265] width 289 height 34
drag, startPoint x: 870, startPoint y: 261, endPoint x: 862, endPoint y: 271, distance: 12.8
click at [871, 261] on span "Spacing" at bounding box center [872, 264] width 39 height 13
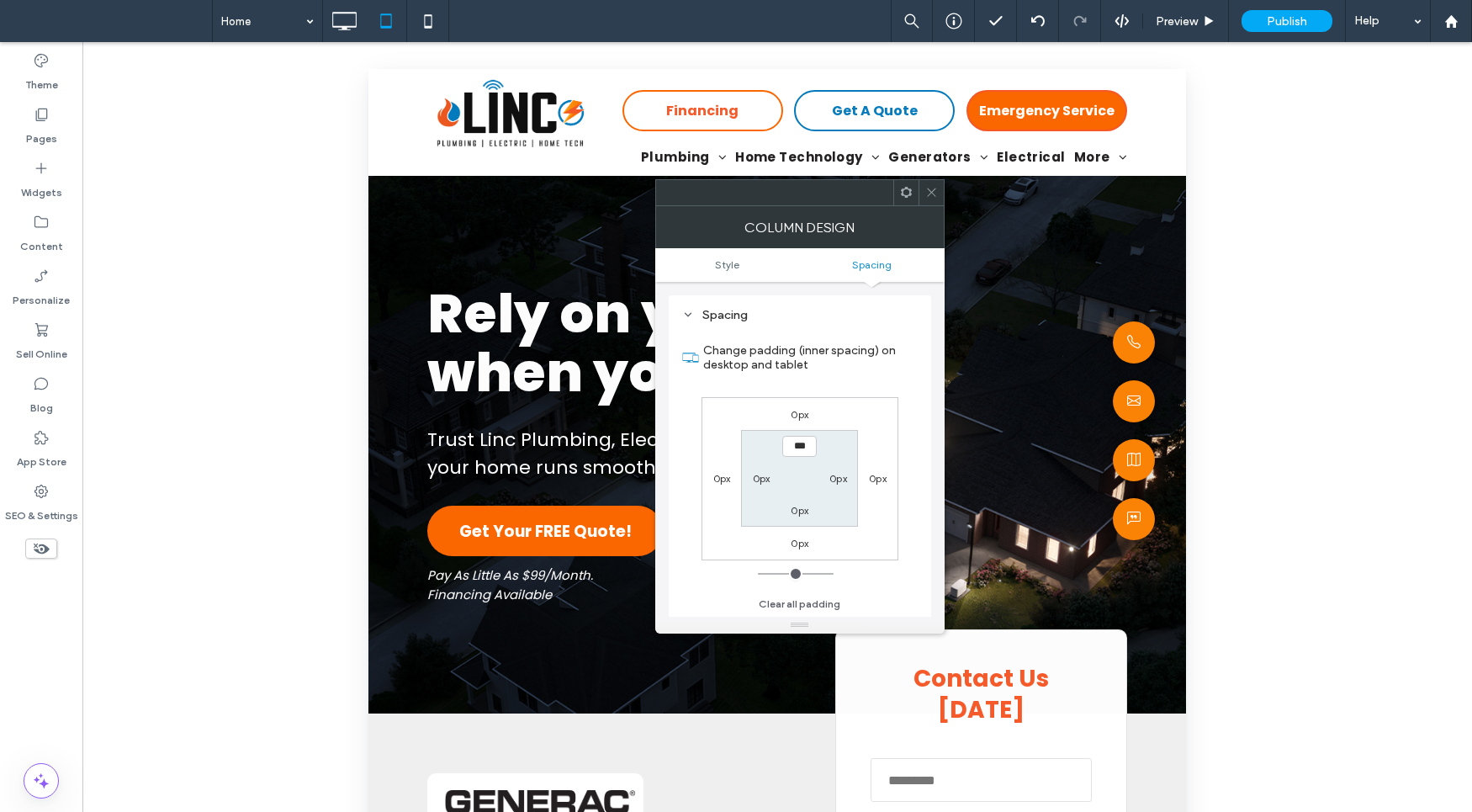
click at [750, 475] on div "0px" at bounding box center [761, 477] width 39 height 17
click at [755, 477] on label "0px" at bounding box center [762, 478] width 18 height 13
type input "*"
type input "***"
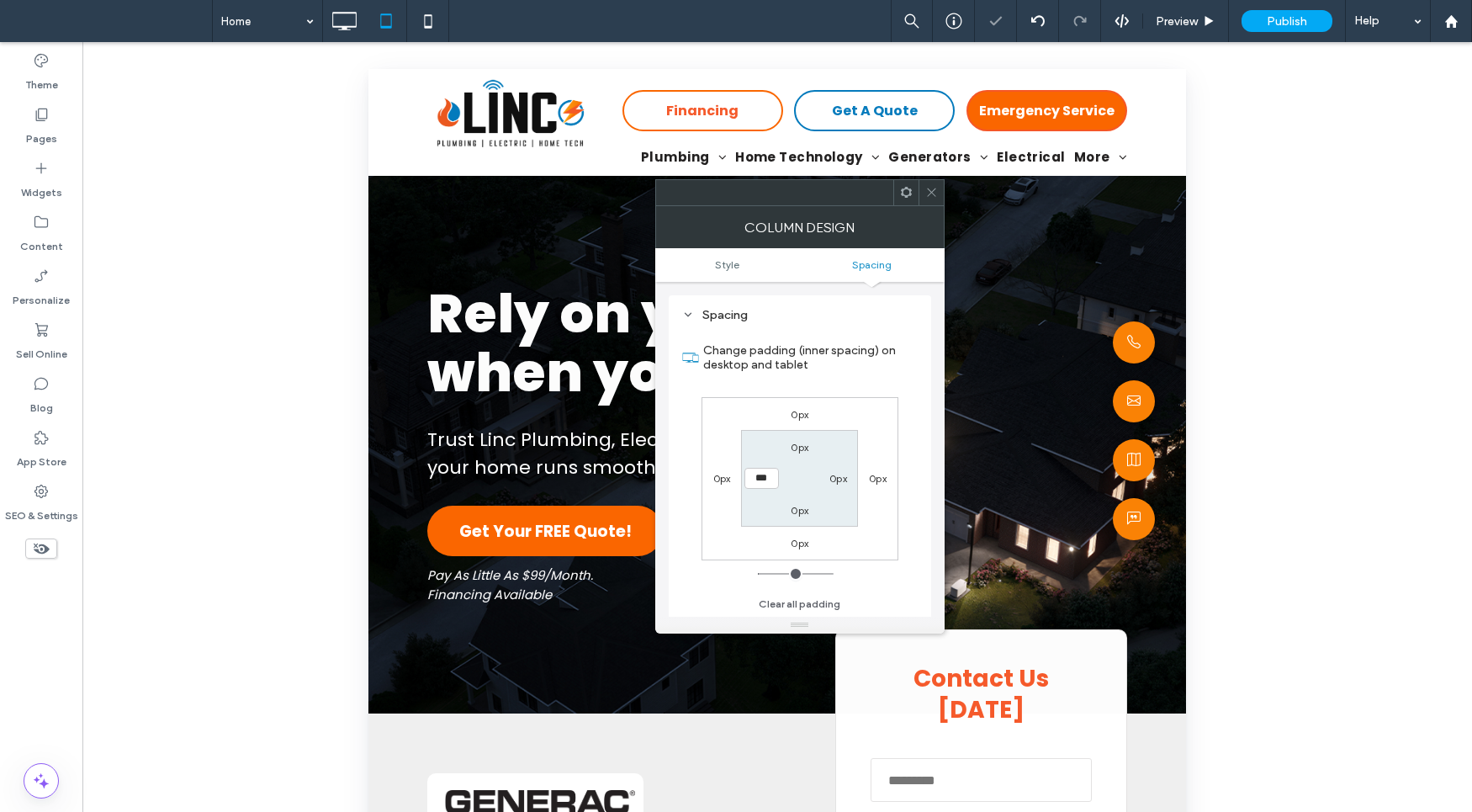
click at [840, 471] on div "0px" at bounding box center [838, 477] width 18 height 17
click at [840, 474] on label "0px" at bounding box center [838, 478] width 18 height 13
type input "*"
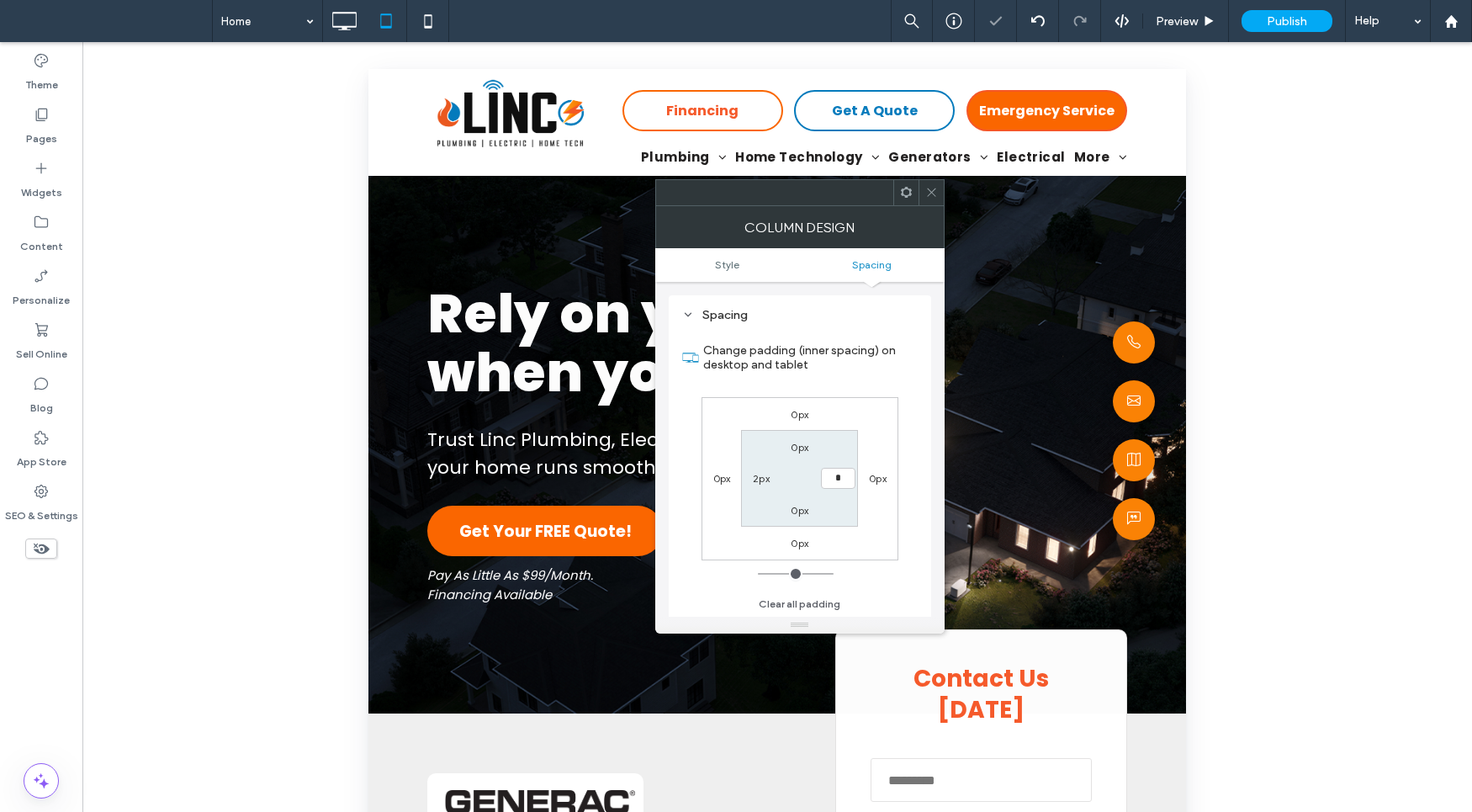
type input "***"
click at [865, 476] on div "0px" at bounding box center [877, 477] width 39 height 17
click at [936, 200] on span at bounding box center [931, 192] width 13 height 25
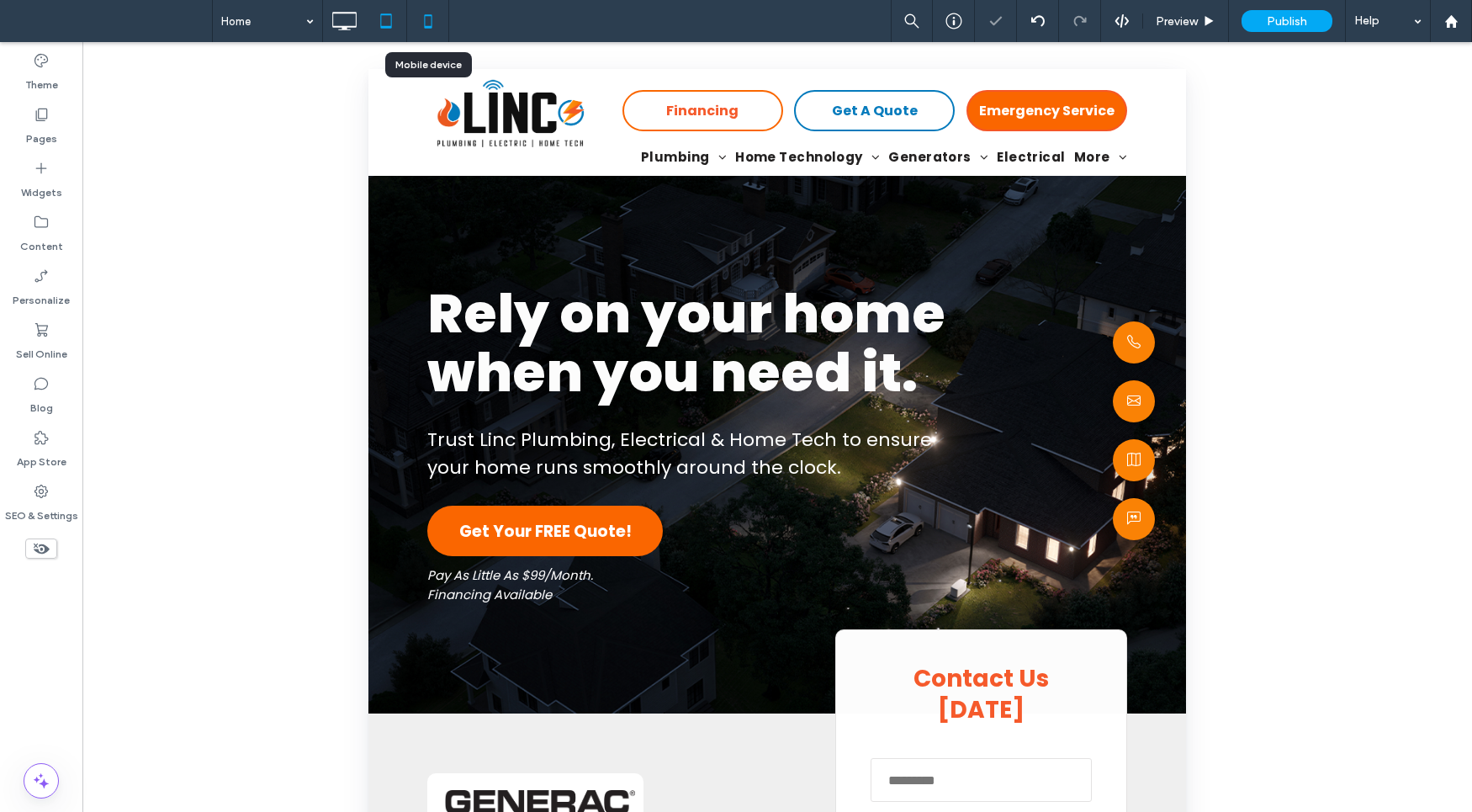
click at [434, 26] on icon at bounding box center [428, 21] width 34 height 34
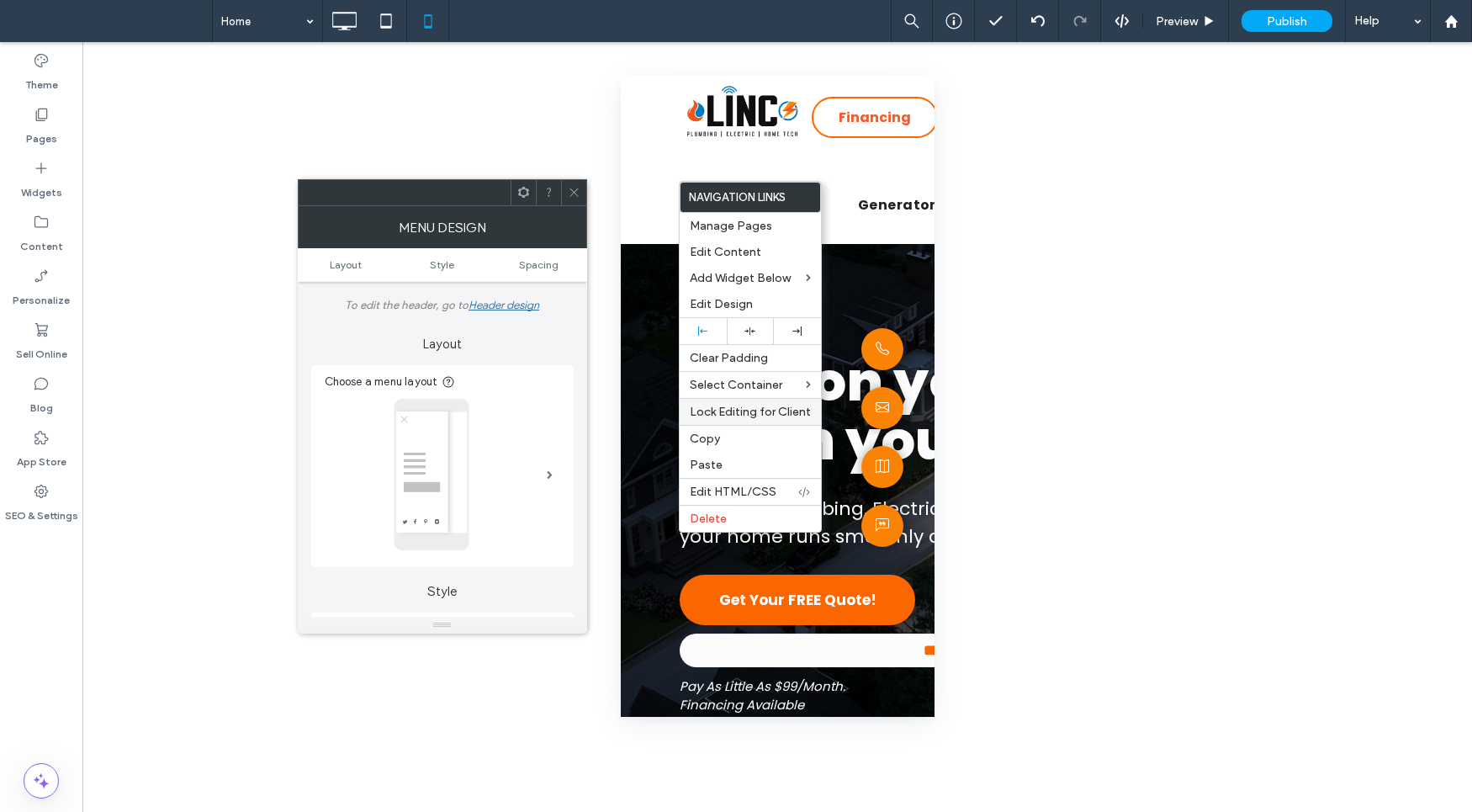
drag, startPoint x: 724, startPoint y: 435, endPoint x: 696, endPoint y: 398, distance: 46.4
click at [724, 434] on label "Copy" at bounding box center [749, 439] width 121 height 14
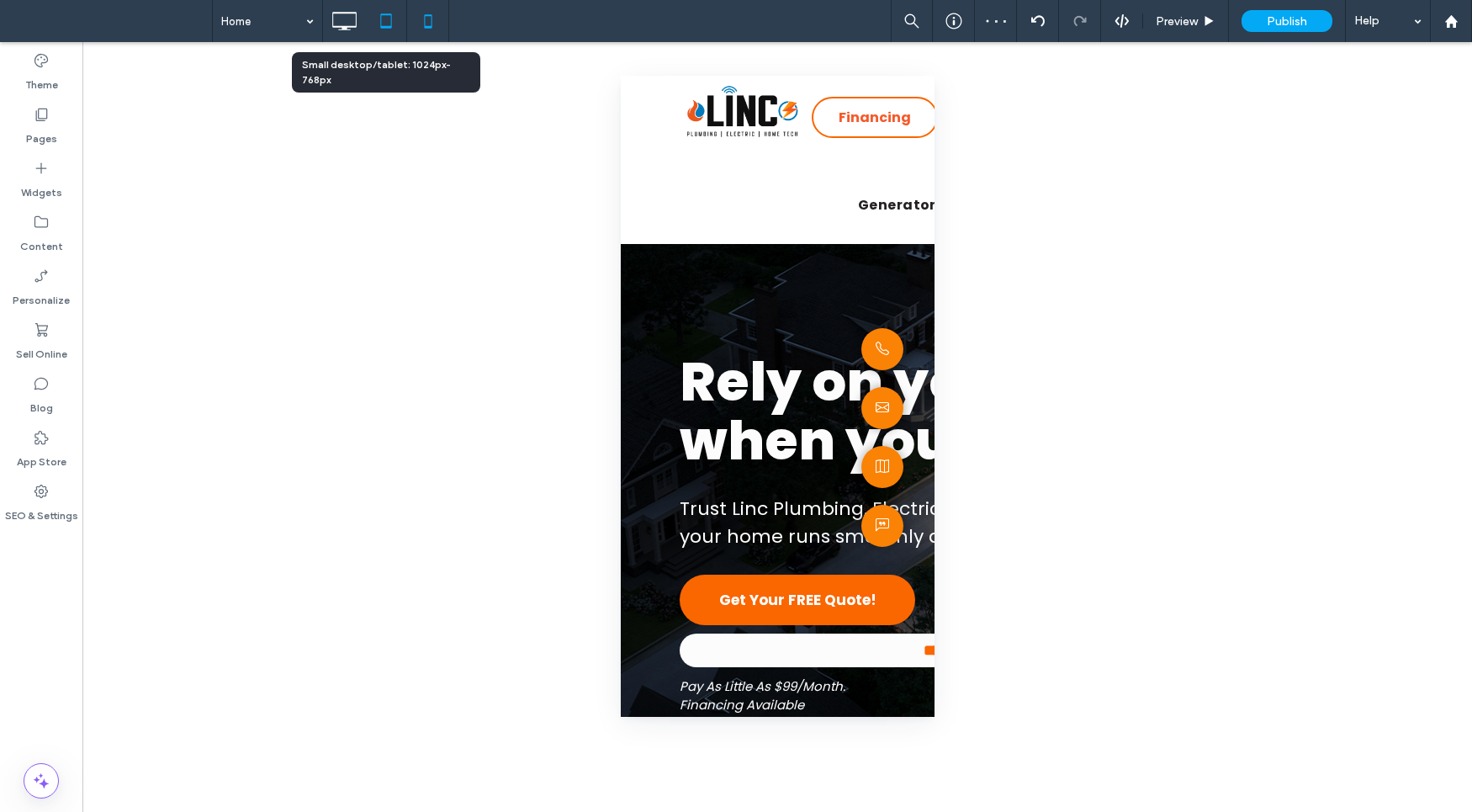
click at [395, 21] on icon at bounding box center [386, 21] width 34 height 34
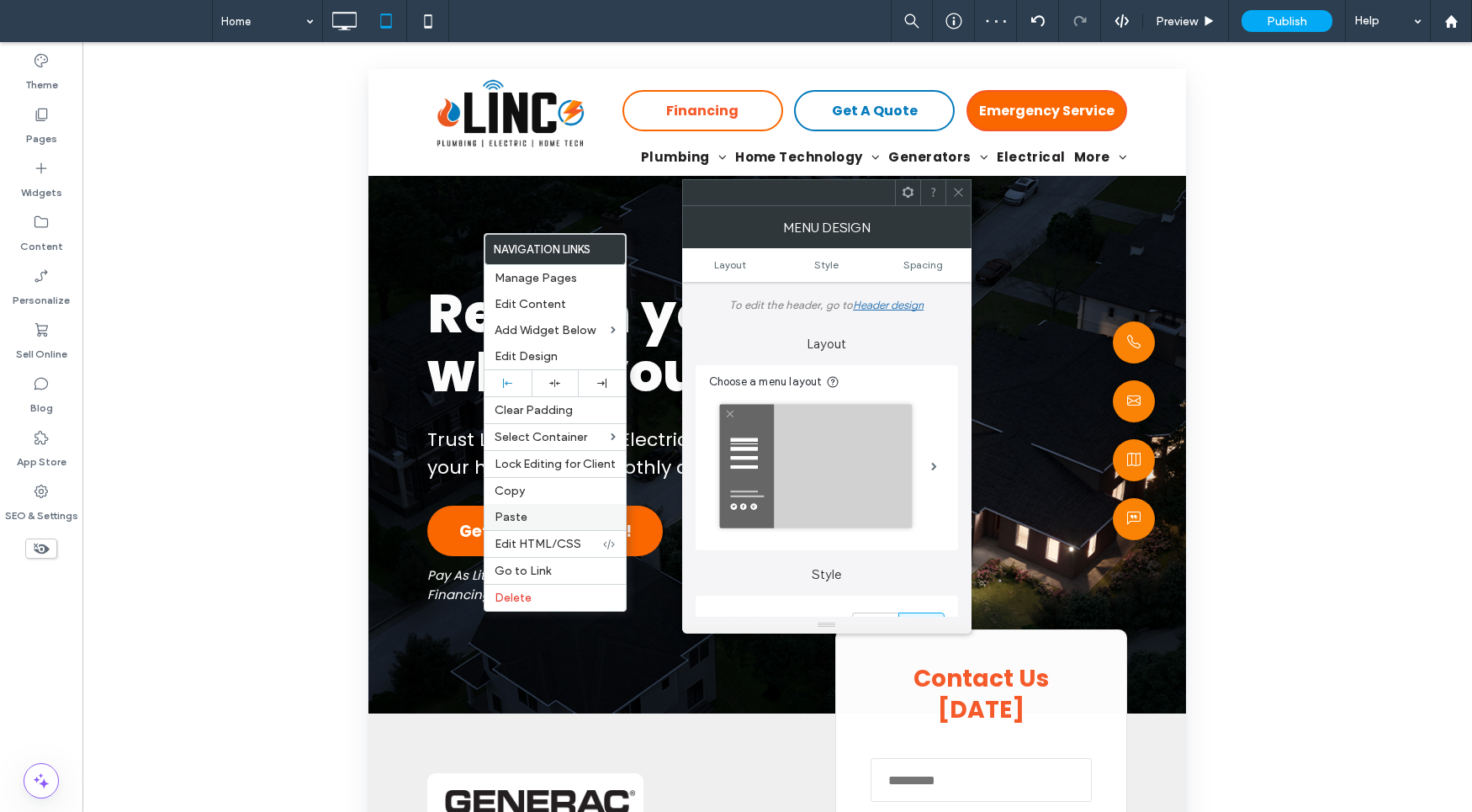
click at [561, 521] on label "Paste" at bounding box center [554, 517] width 121 height 14
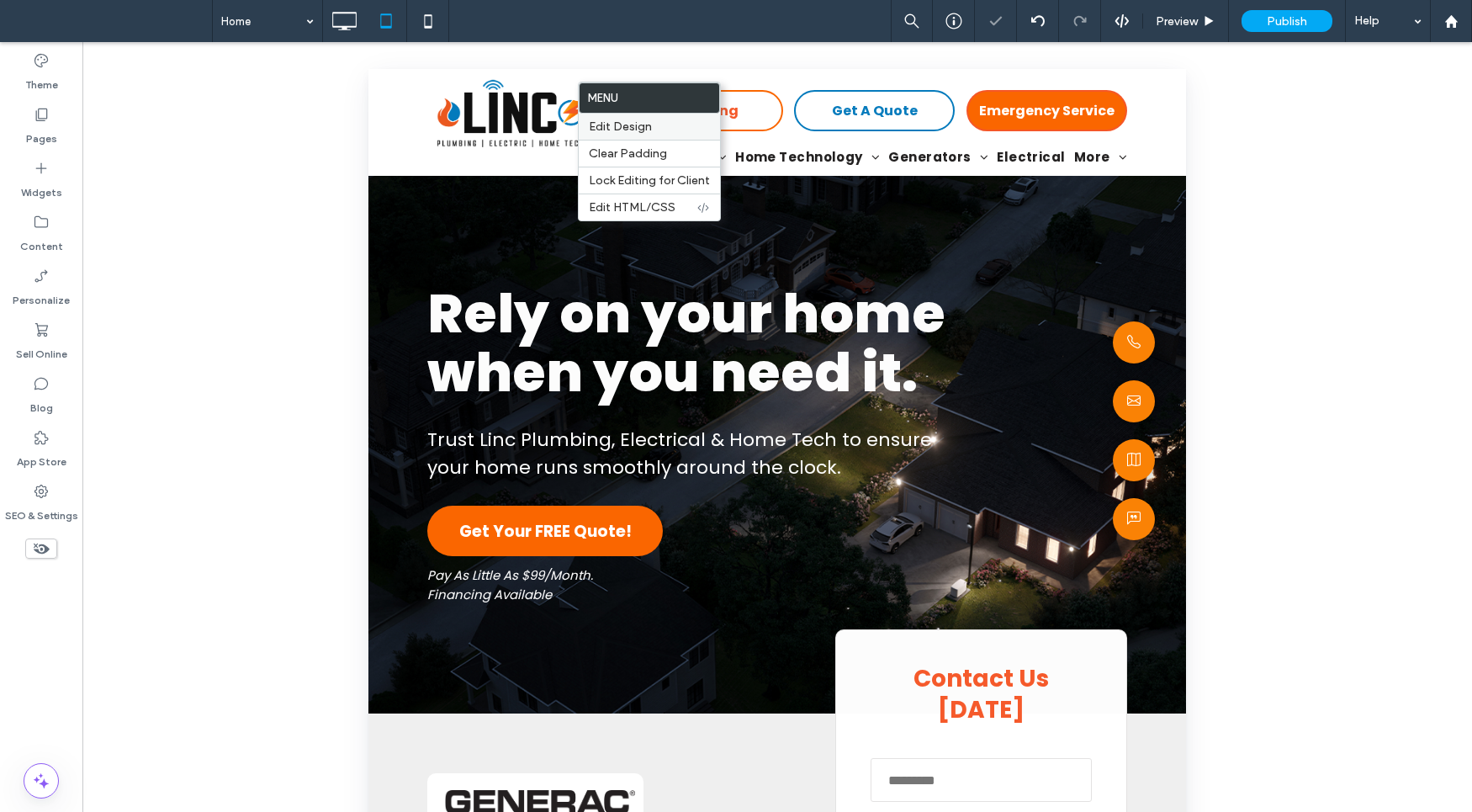
click at [628, 118] on div "Edit Design" at bounding box center [649, 126] width 141 height 26
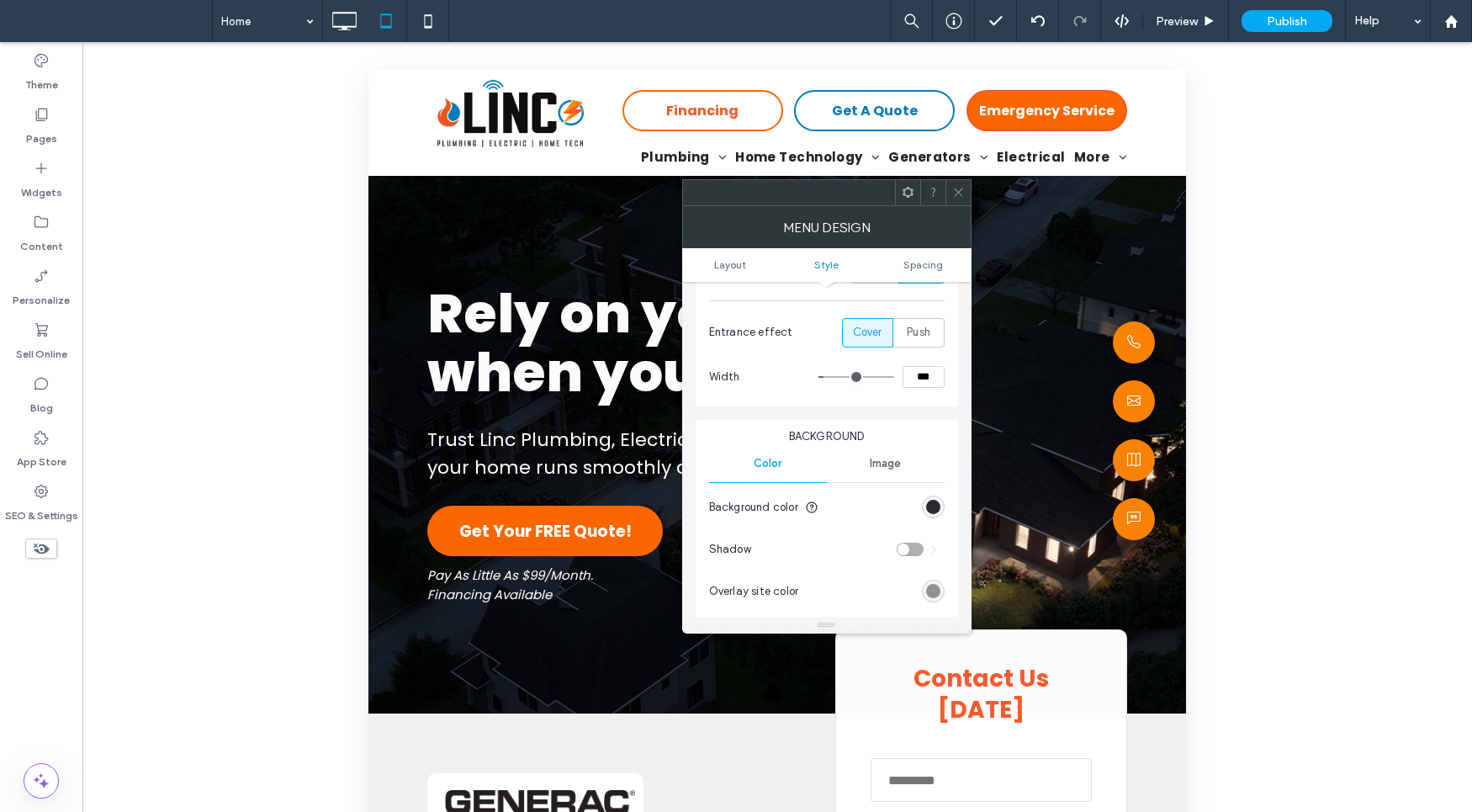
scroll to position [418, 0]
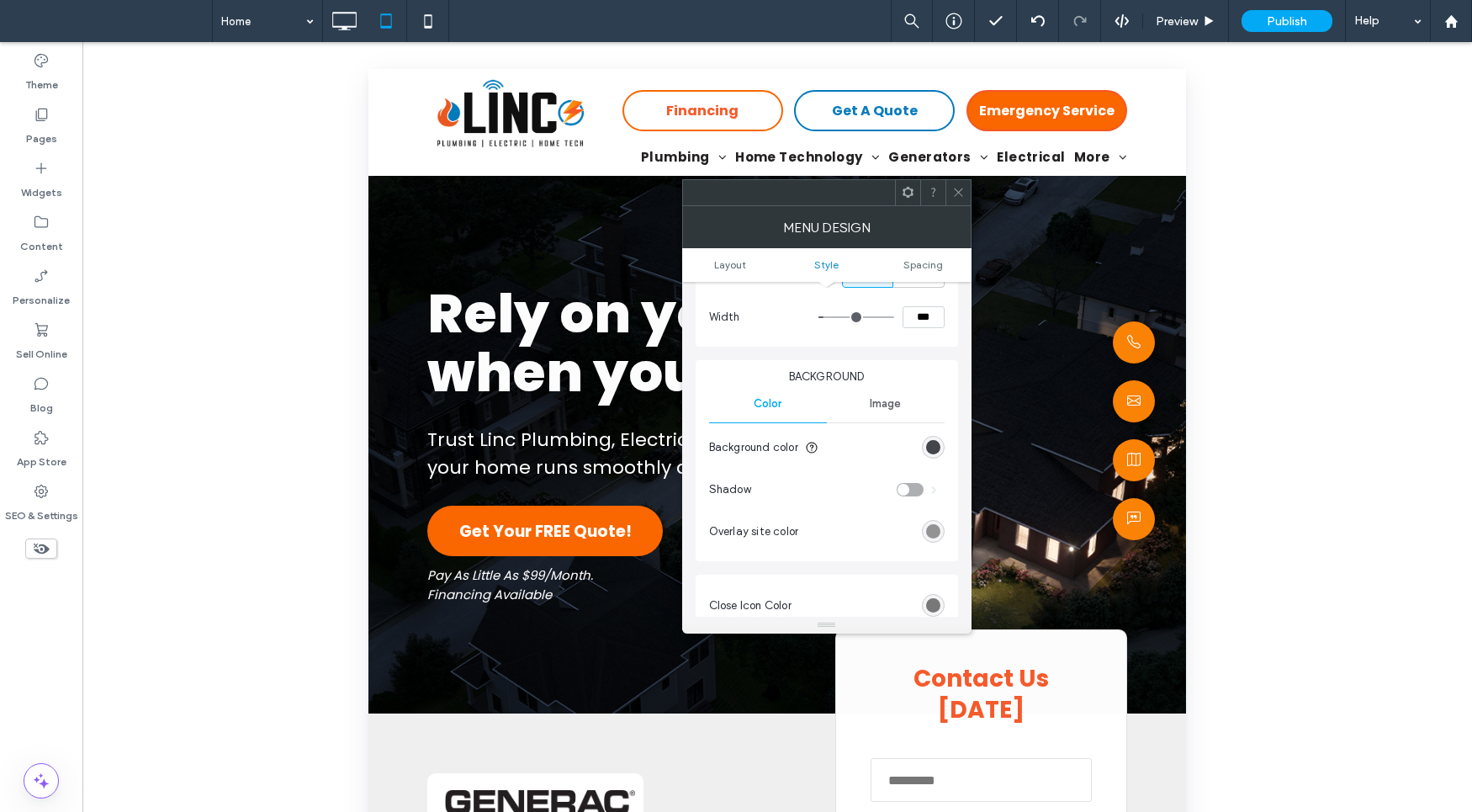
click at [937, 447] on div "rgb(39, 42, 47)" at bounding box center [933, 447] width 14 height 14
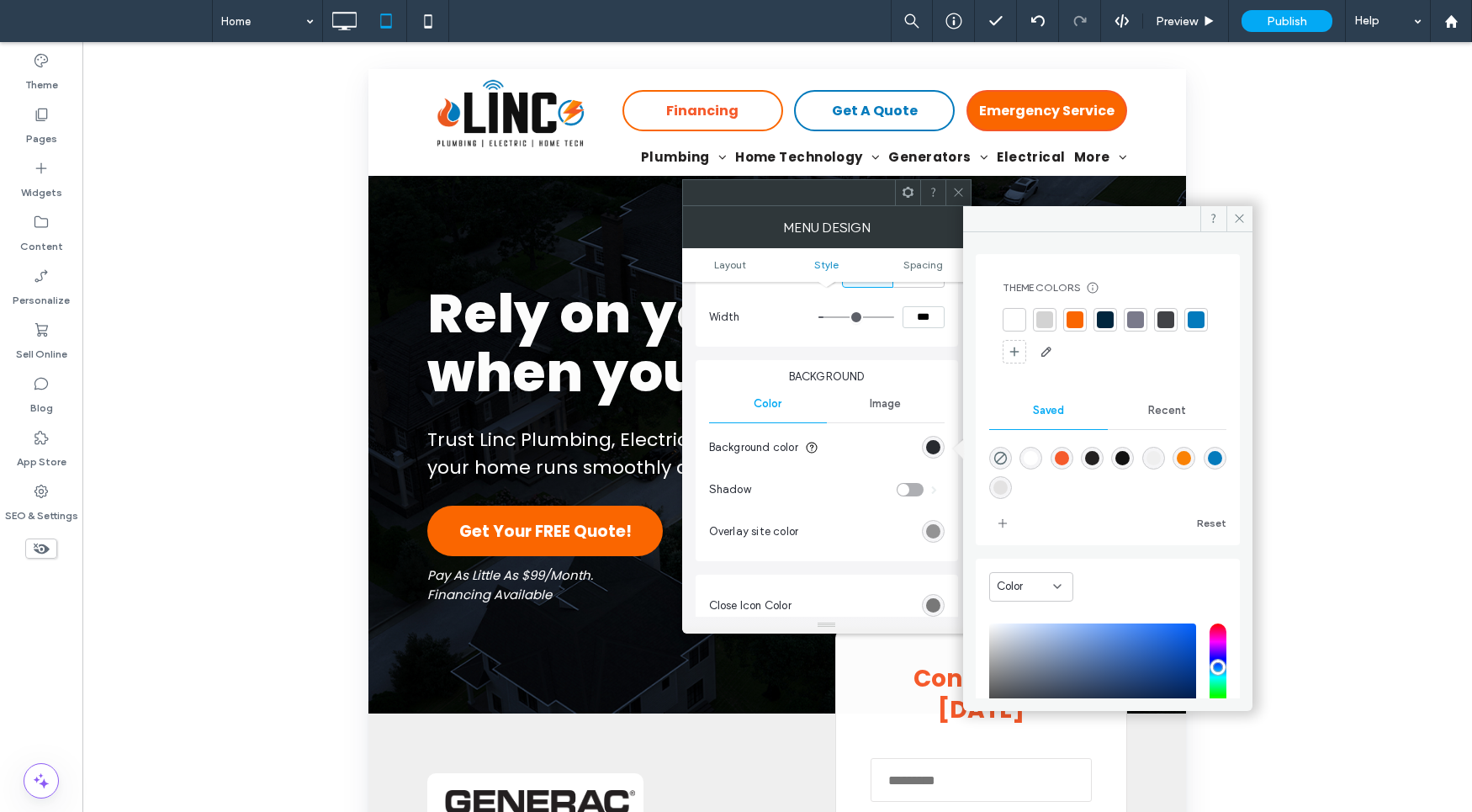
click at [1022, 311] on div at bounding box center [1014, 320] width 23 height 23
click at [1237, 220] on icon at bounding box center [1239, 218] width 13 height 13
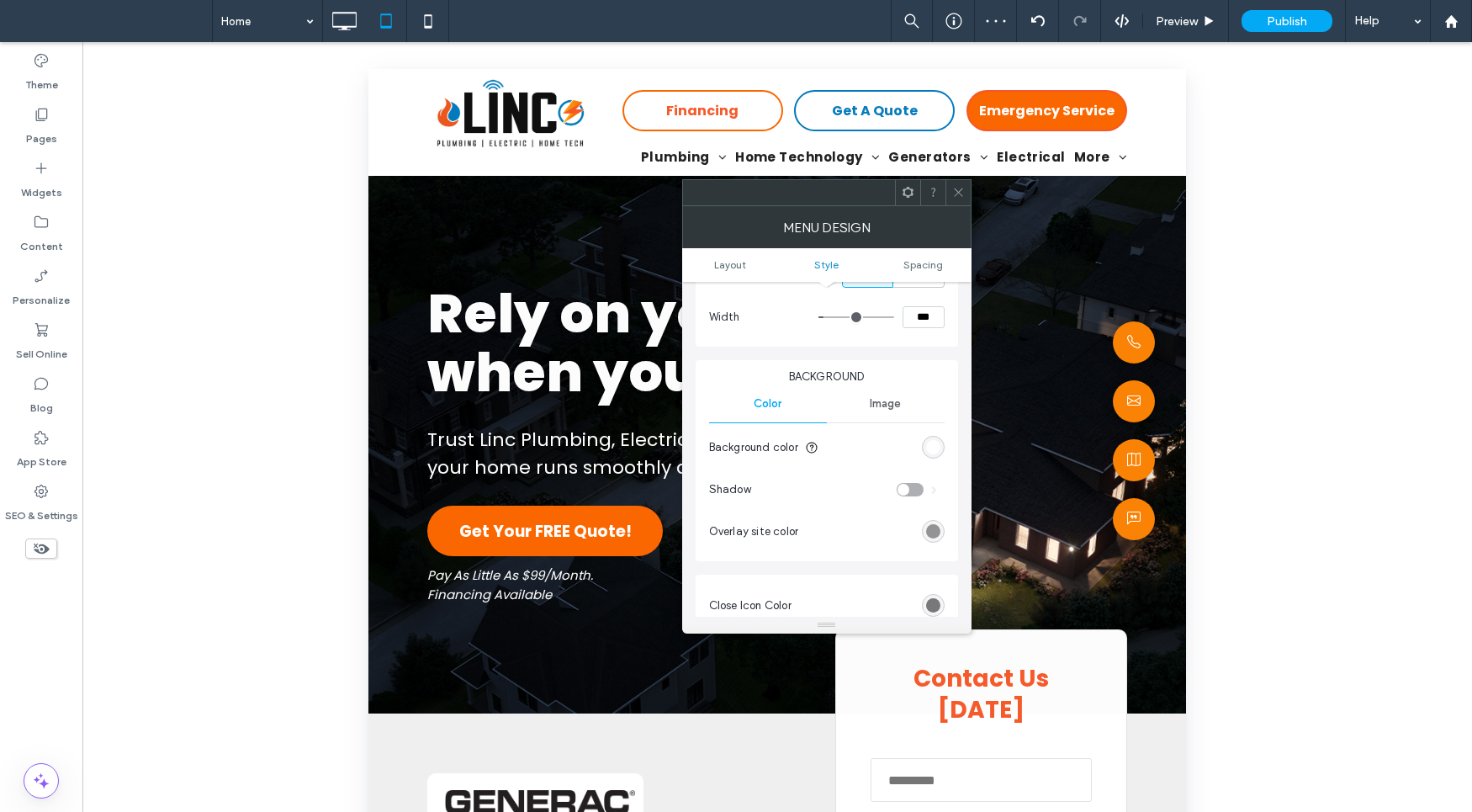
click at [965, 192] on div at bounding box center [958, 192] width 25 height 25
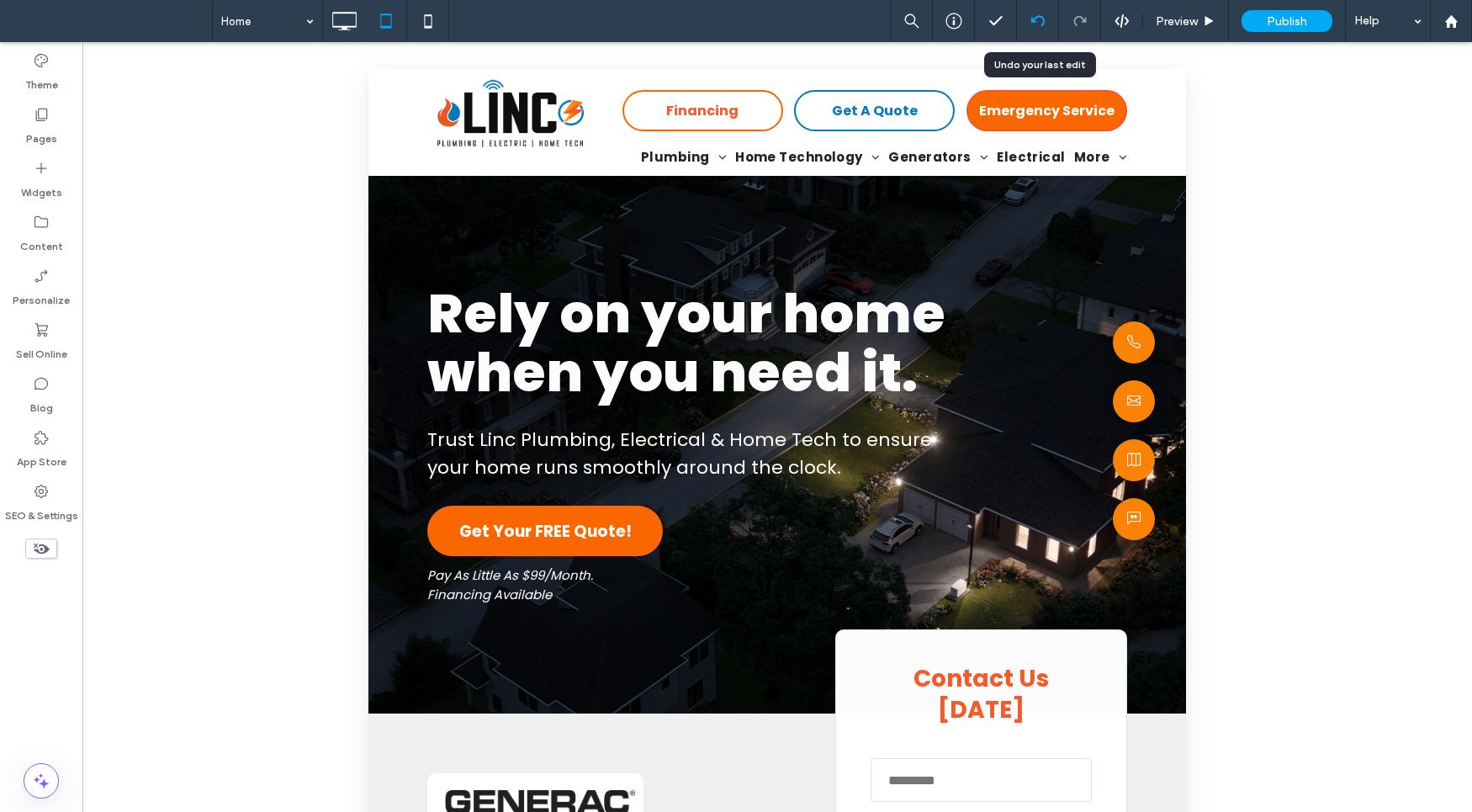
click at [1040, 19] on icon at bounding box center [1038, 21] width 13 height 13
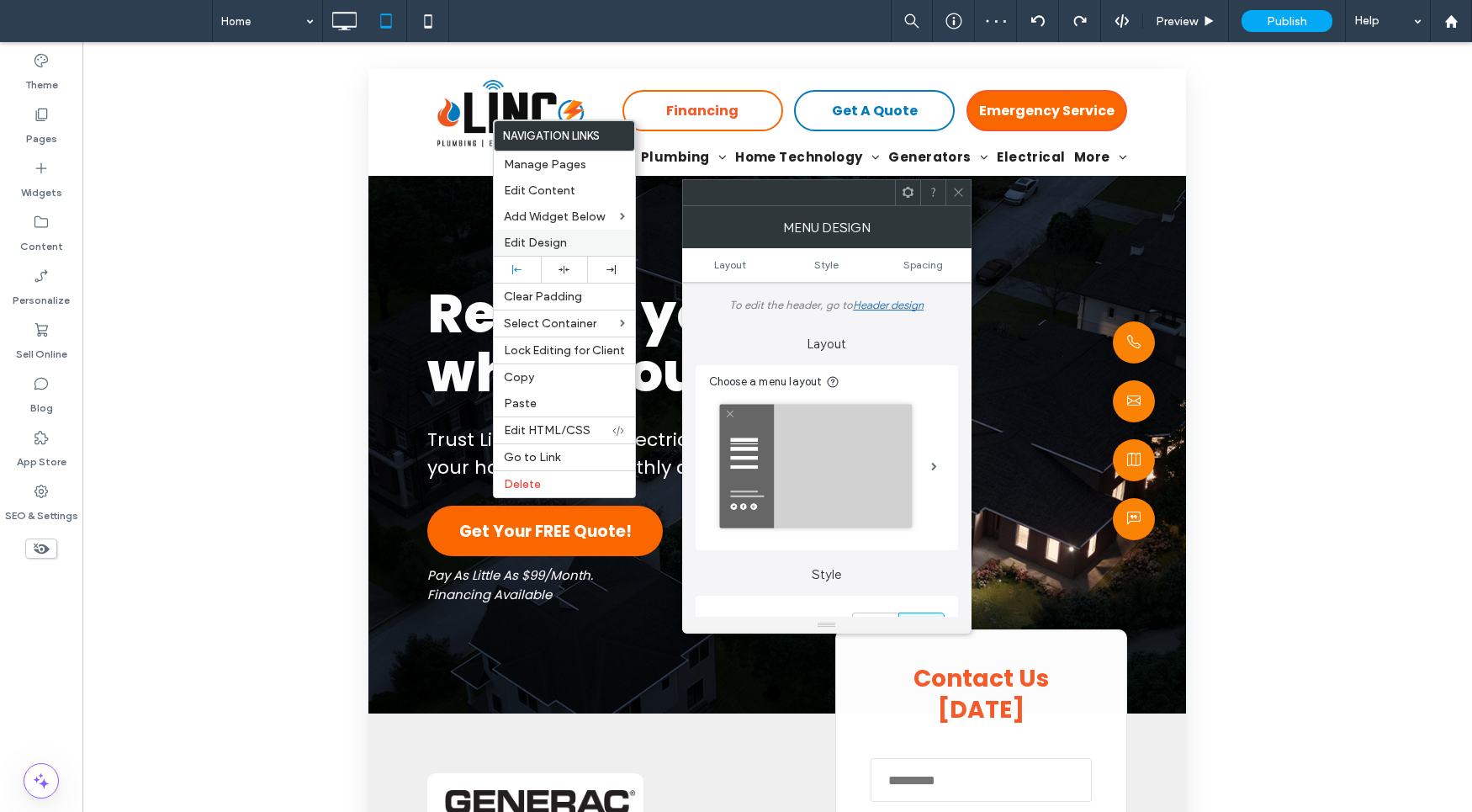
click at [544, 232] on div "Edit Design" at bounding box center [564, 242] width 141 height 26
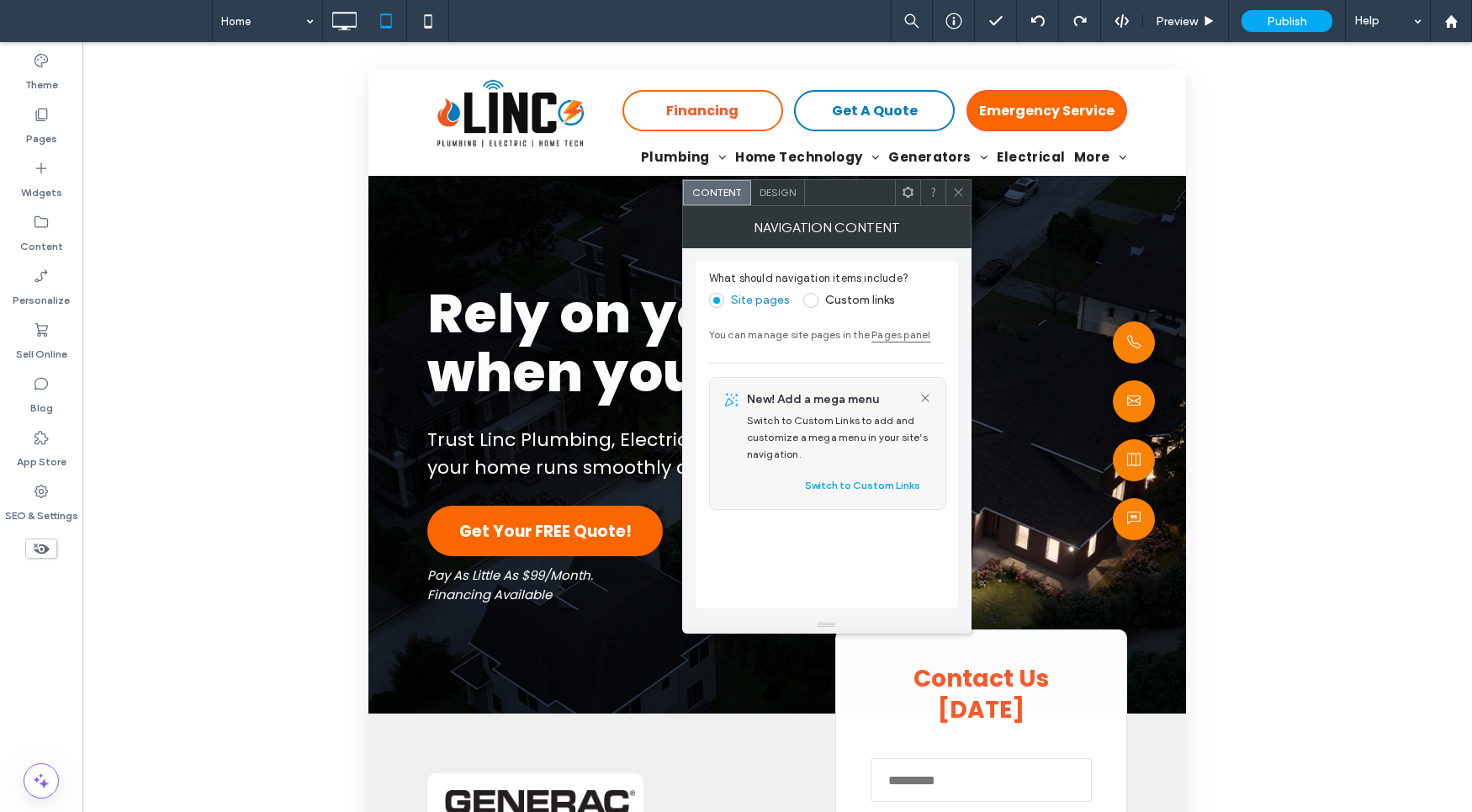
click at [775, 192] on span "Design" at bounding box center [777, 192] width 36 height 13
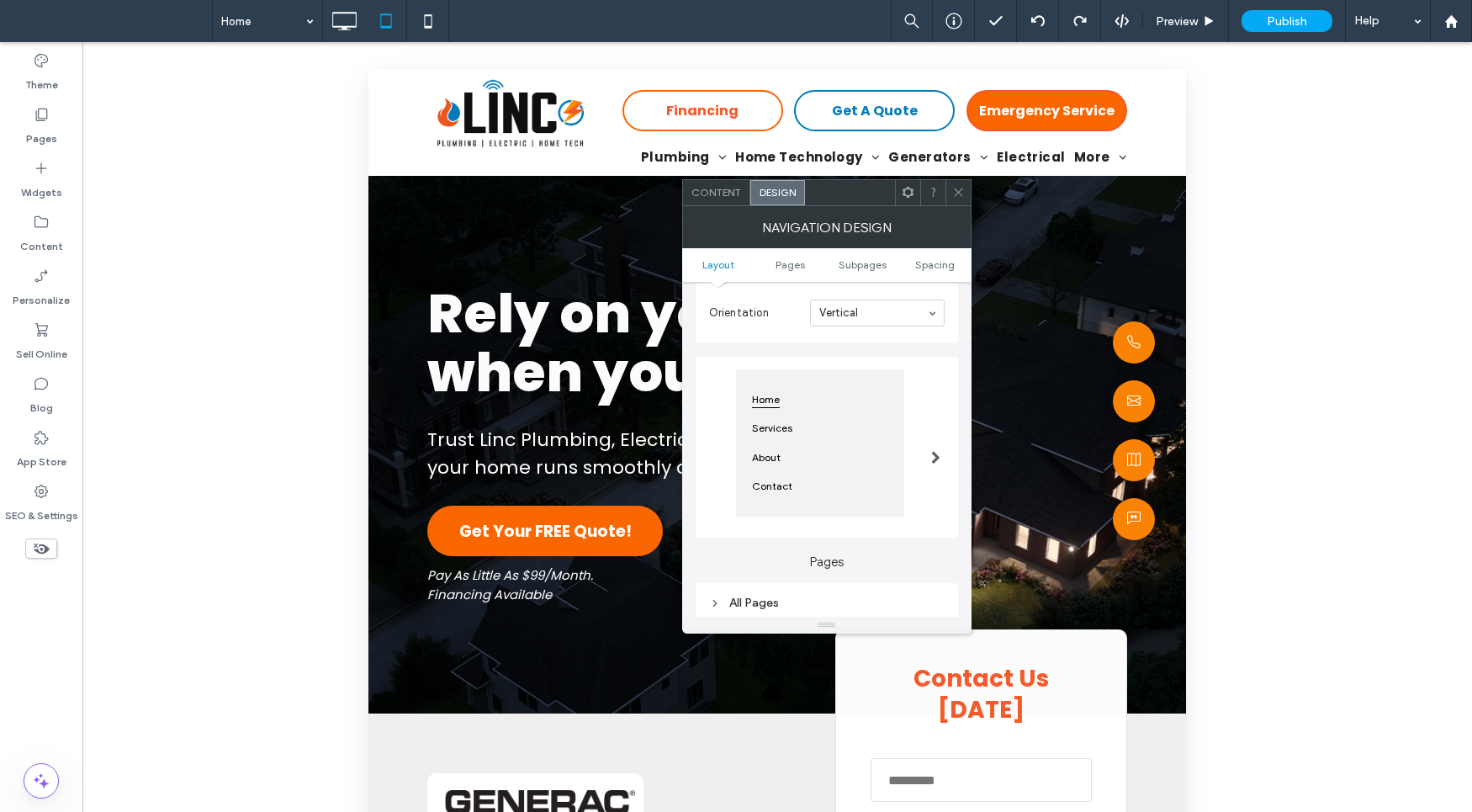
scroll to position [229, 0]
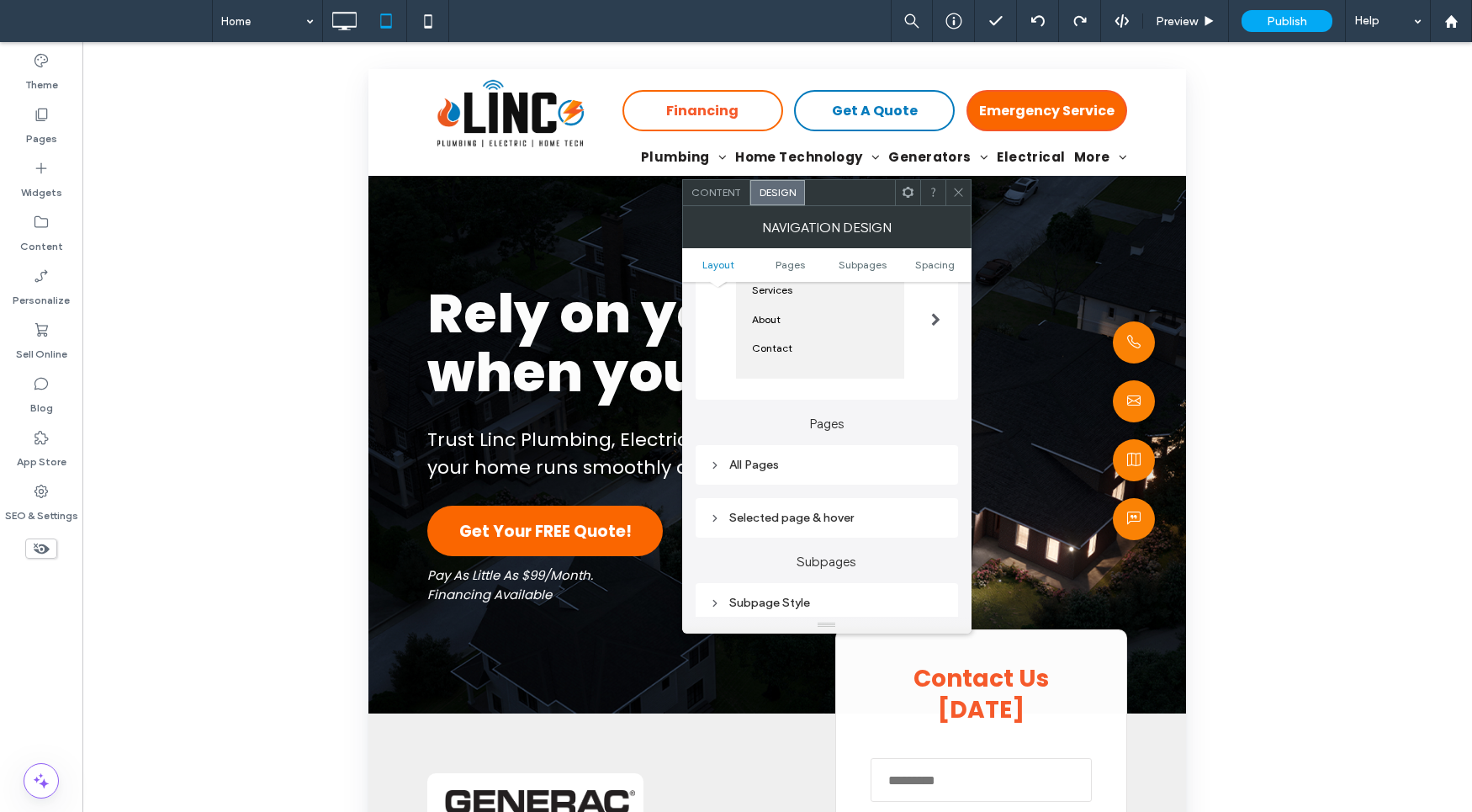
click at [868, 457] on div "All Pages" at bounding box center [826, 464] width 235 height 22
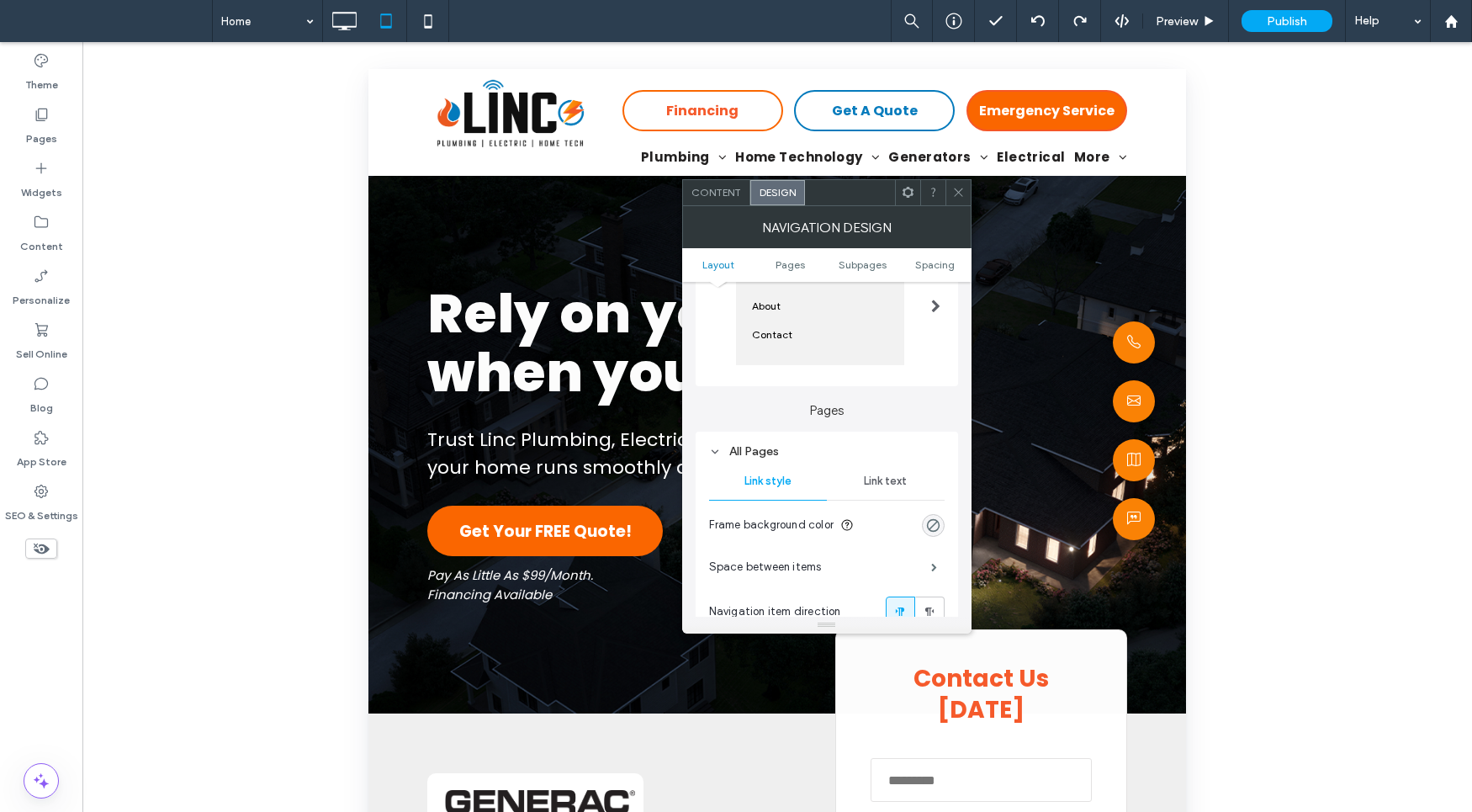
scroll to position [254, 0]
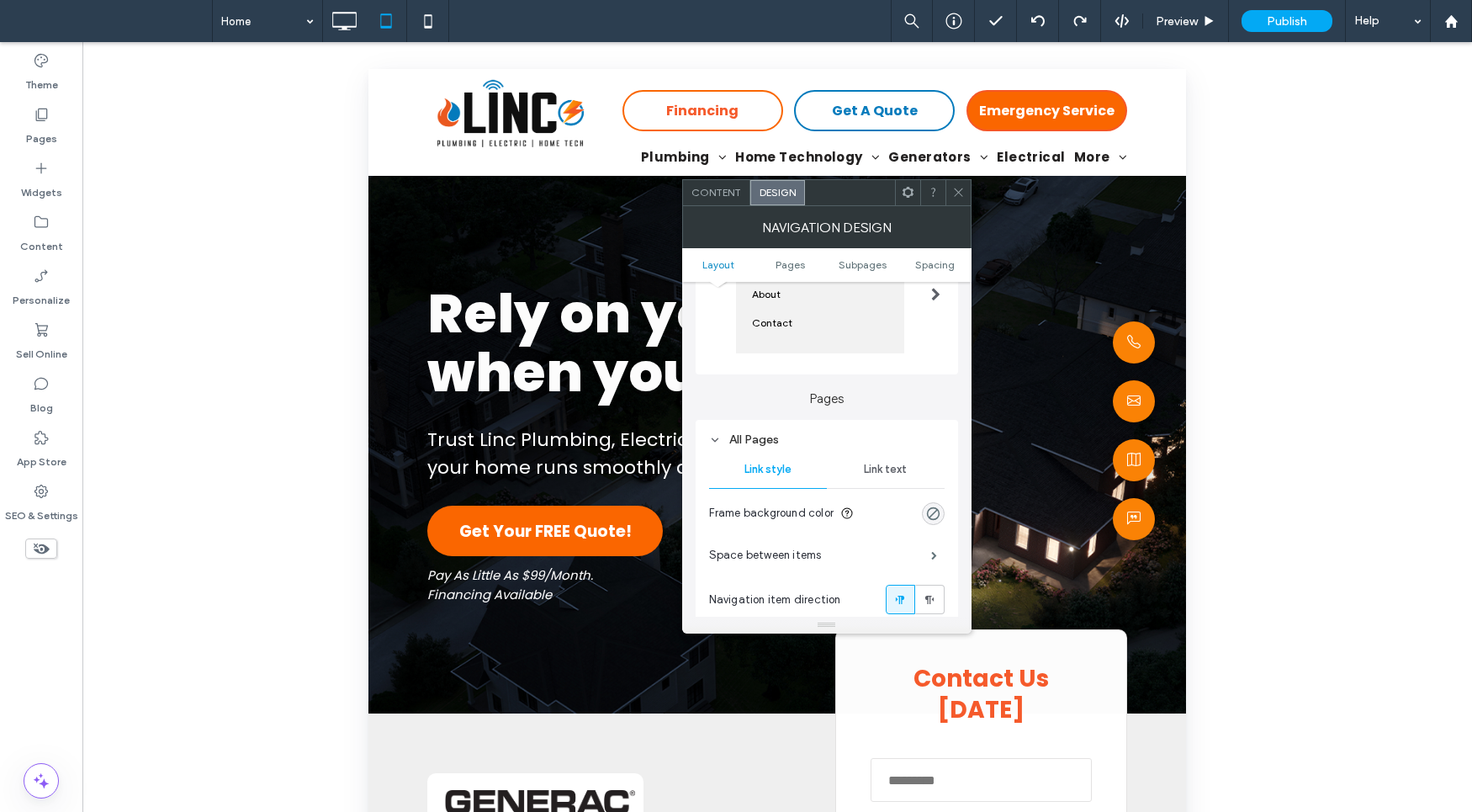
click at [883, 468] on span "Link text" at bounding box center [886, 469] width 43 height 13
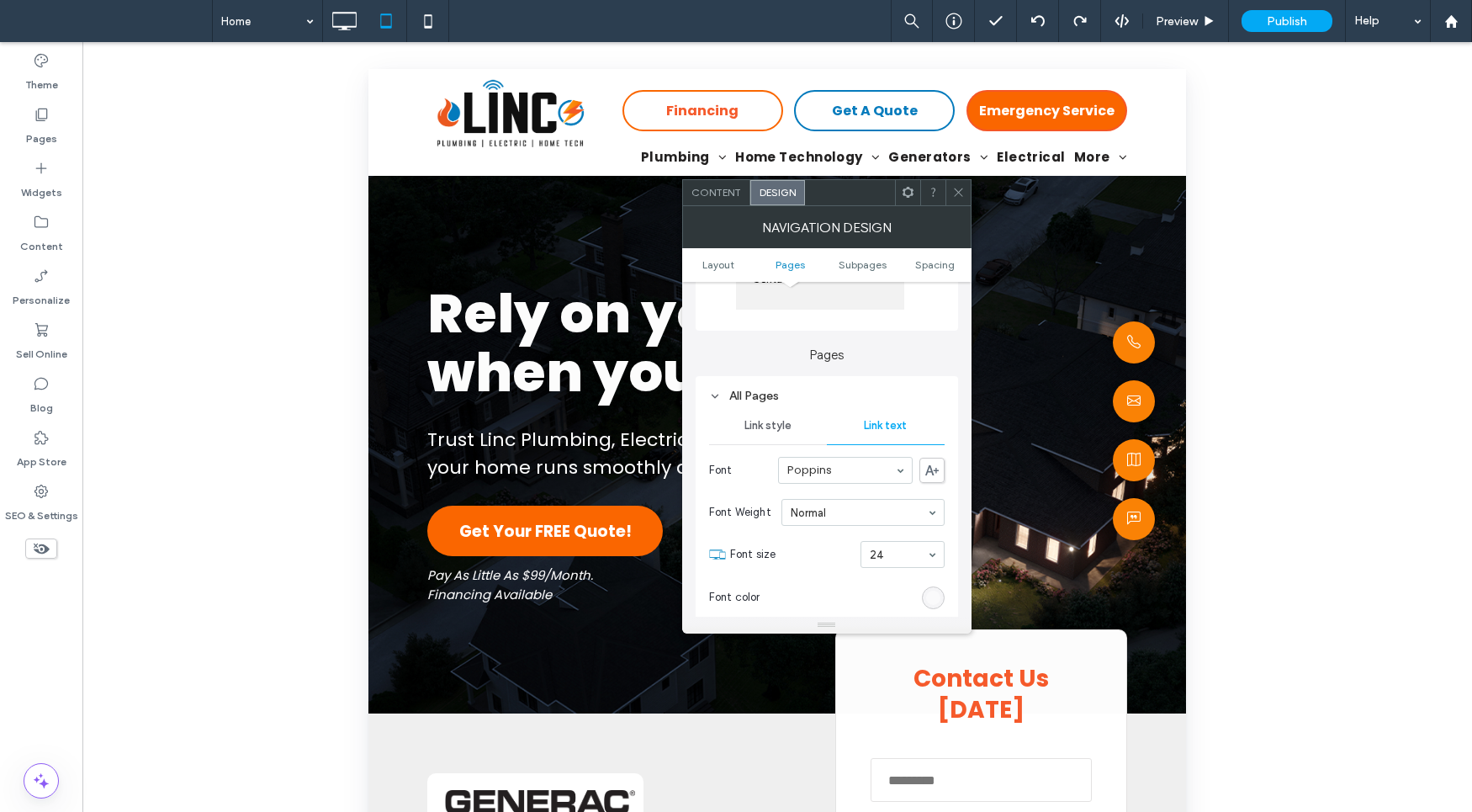
scroll to position [355, 0]
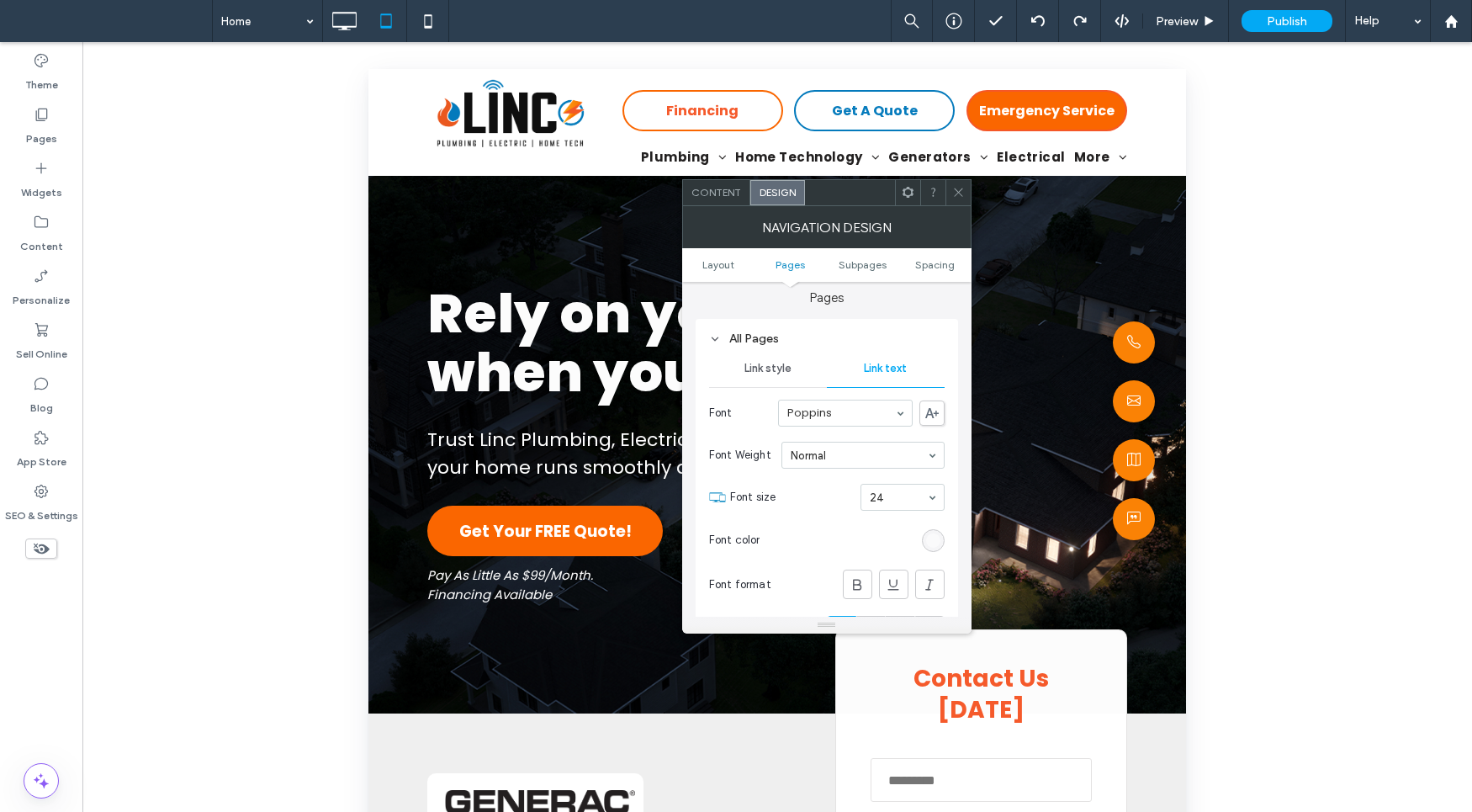
click at [938, 545] on div "rgba(255, 255, 255, 0.5)" at bounding box center [933, 541] width 14 height 14
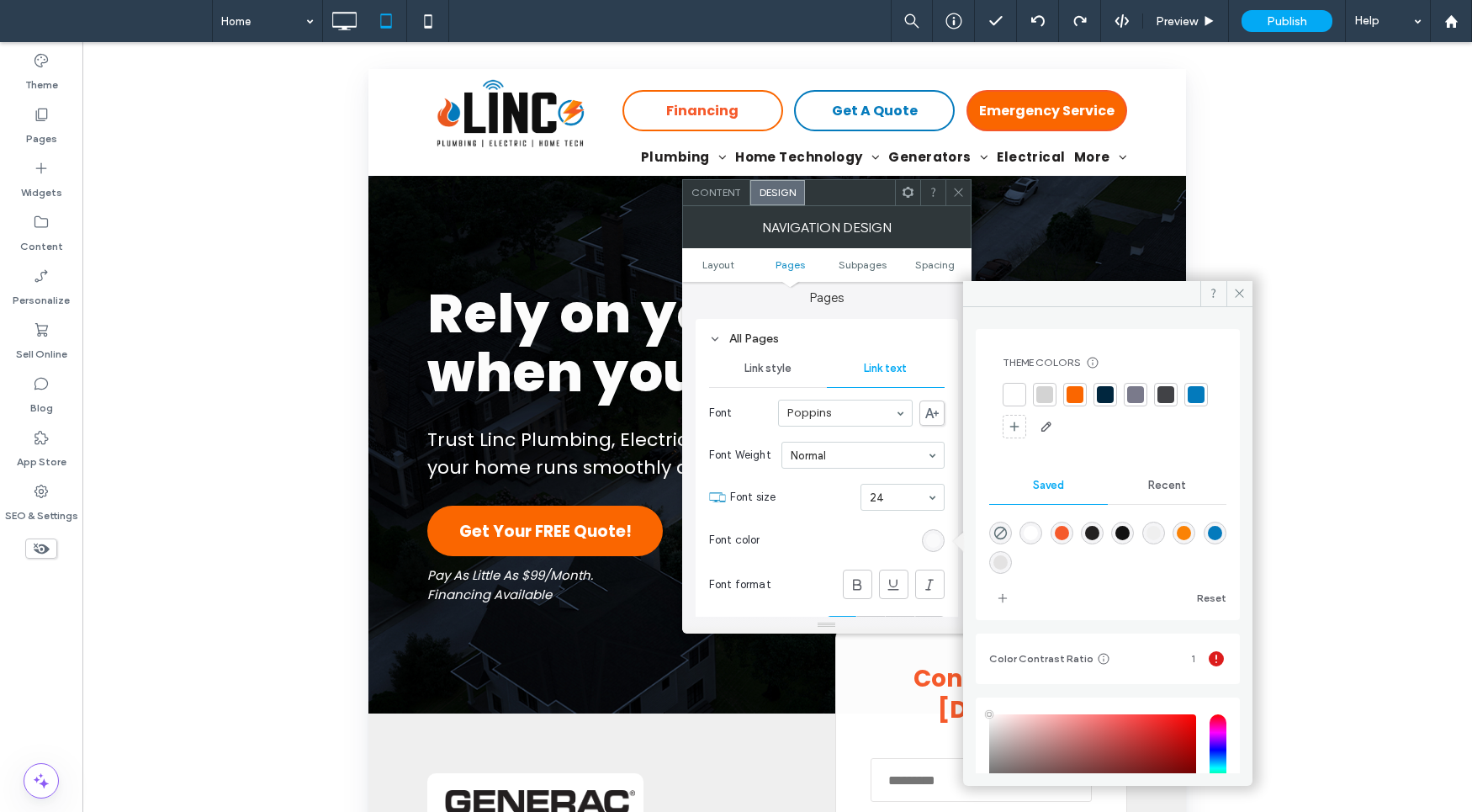
click at [1098, 384] on div at bounding box center [1105, 394] width 23 height 23
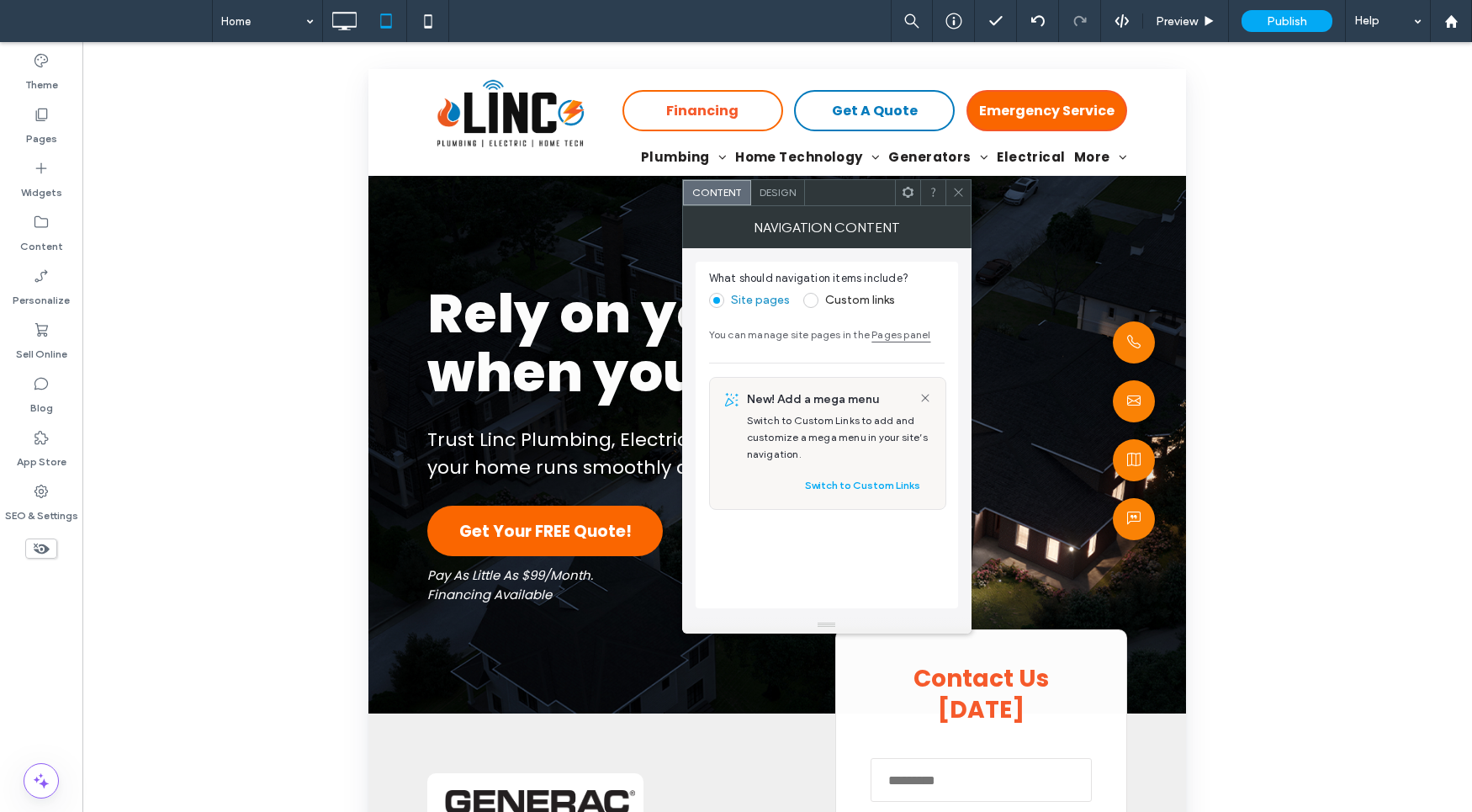
click at [792, 199] on div "Design" at bounding box center [778, 192] width 54 height 25
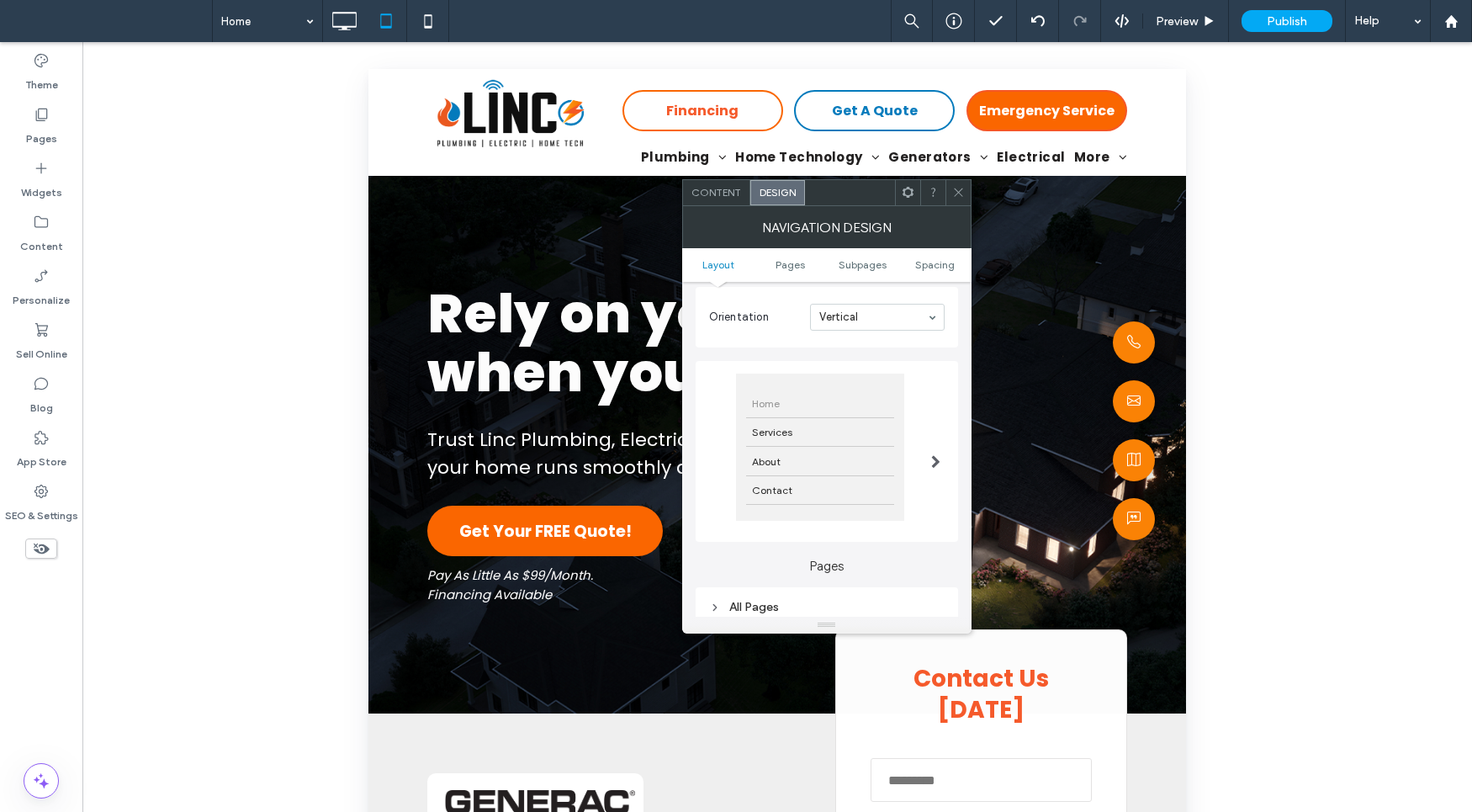
scroll to position [90, 0]
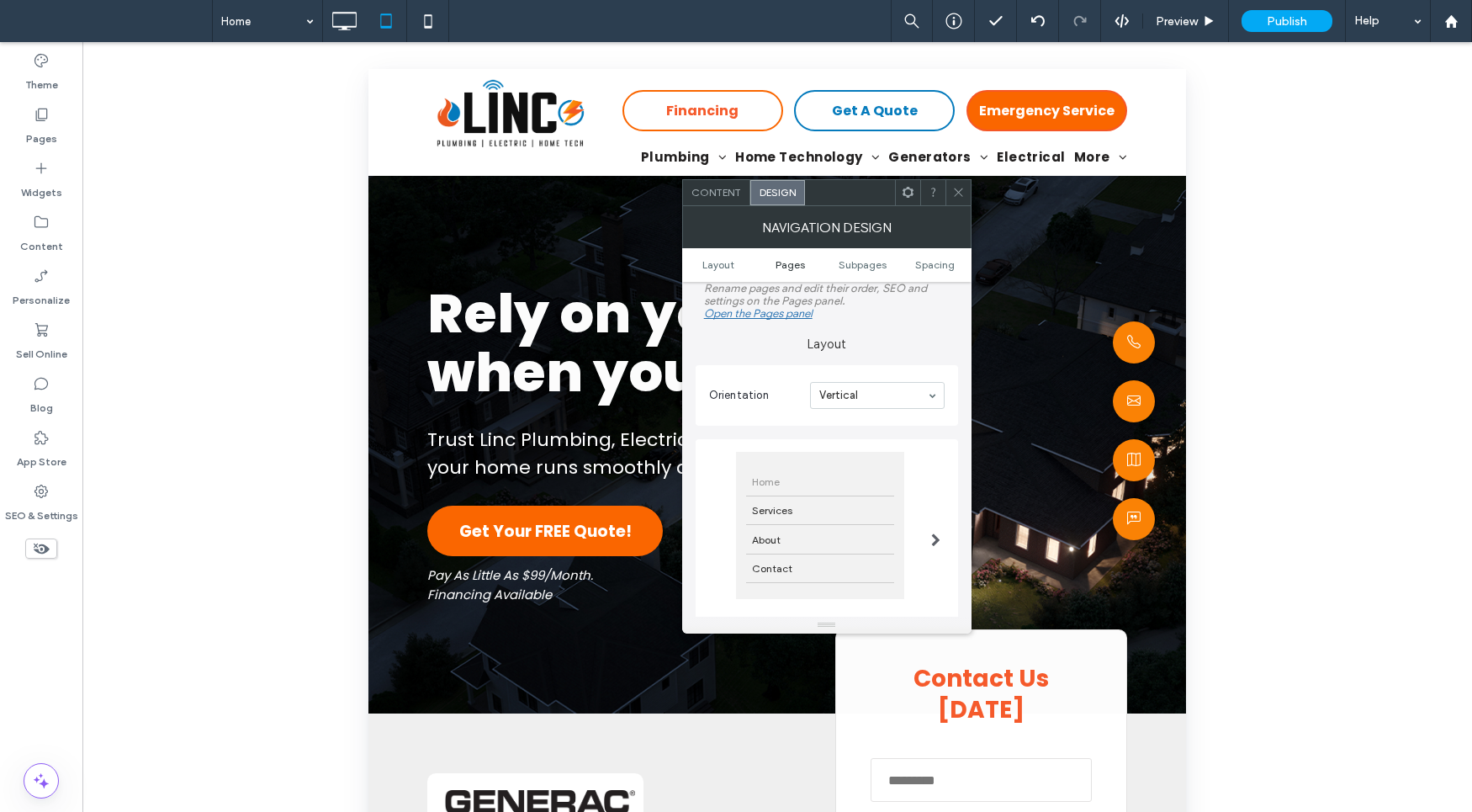
click at [792, 262] on span "Pages" at bounding box center [790, 264] width 30 height 13
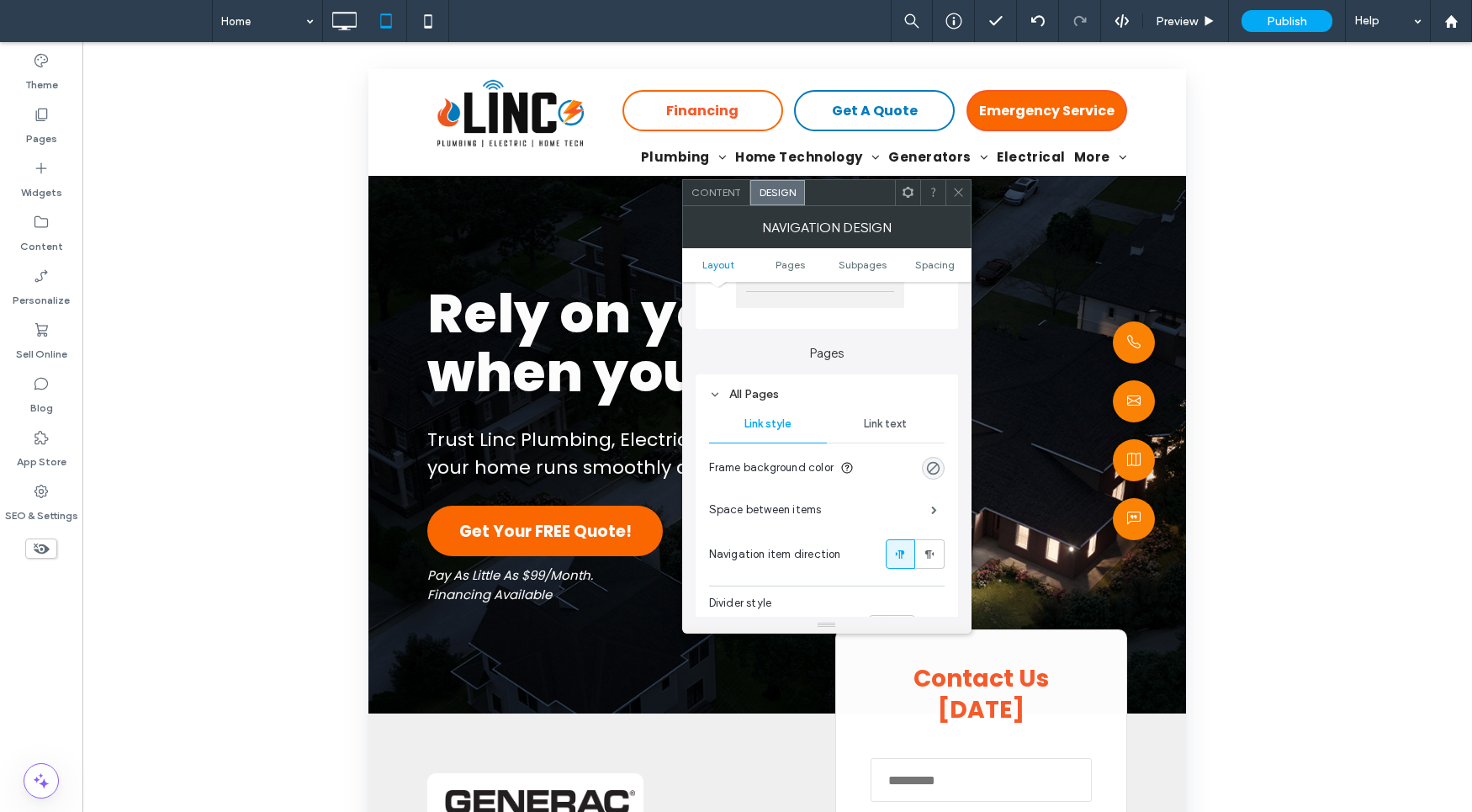
scroll to position [347, 0]
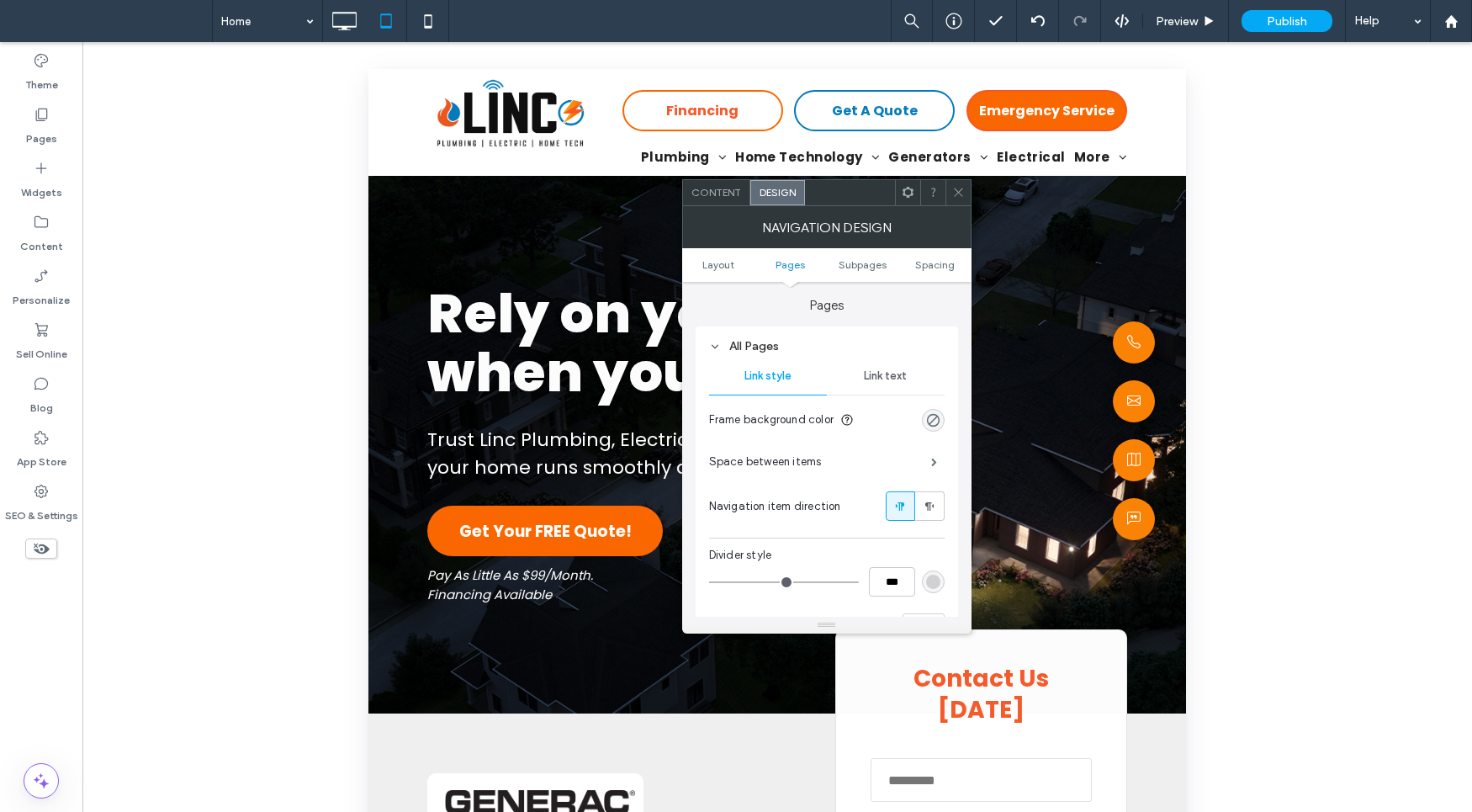
click at [884, 372] on span "Link text" at bounding box center [886, 375] width 43 height 13
click at [961, 190] on use at bounding box center [957, 192] width 8 height 8
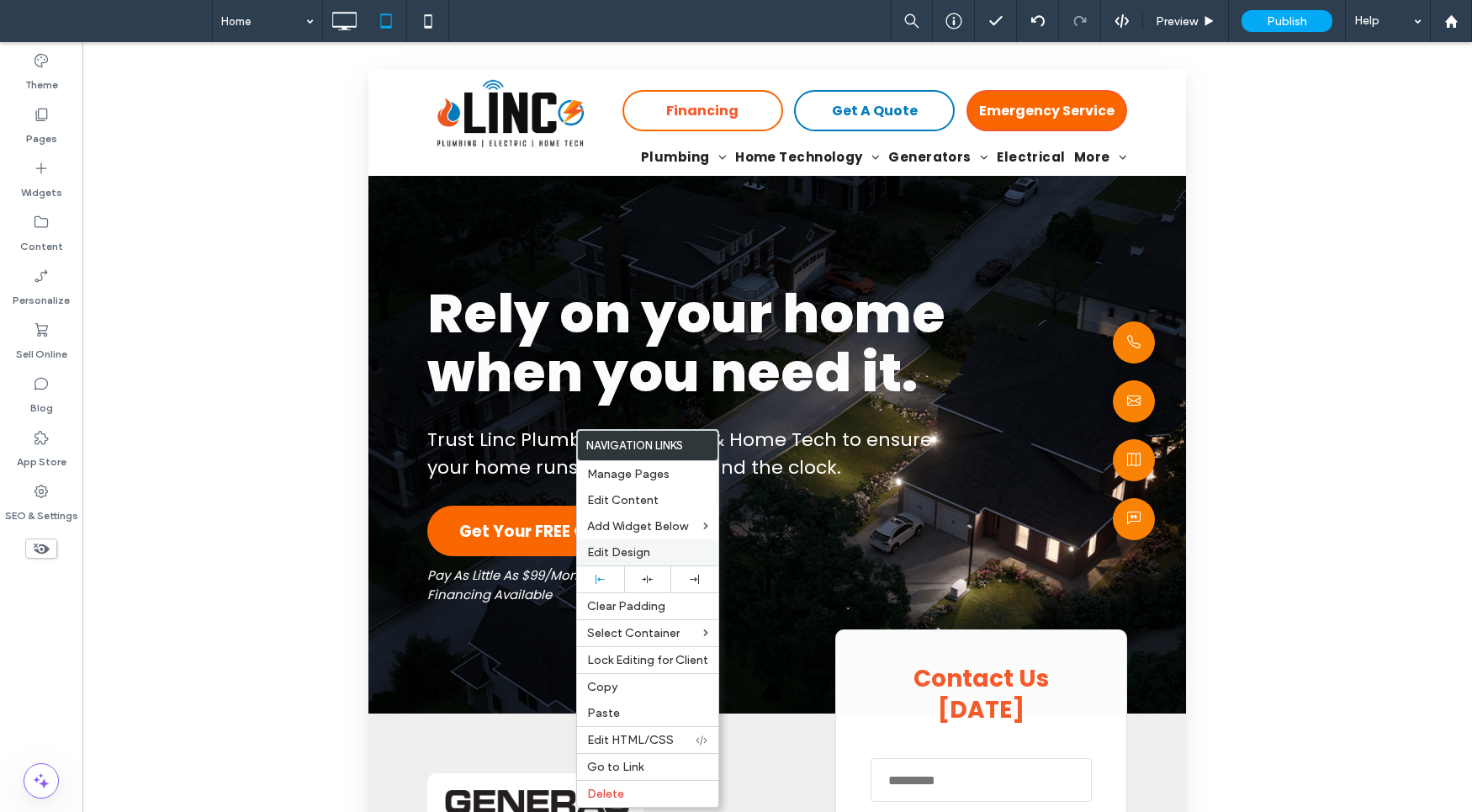
click at [684, 554] on label "Edit Design" at bounding box center [647, 552] width 121 height 14
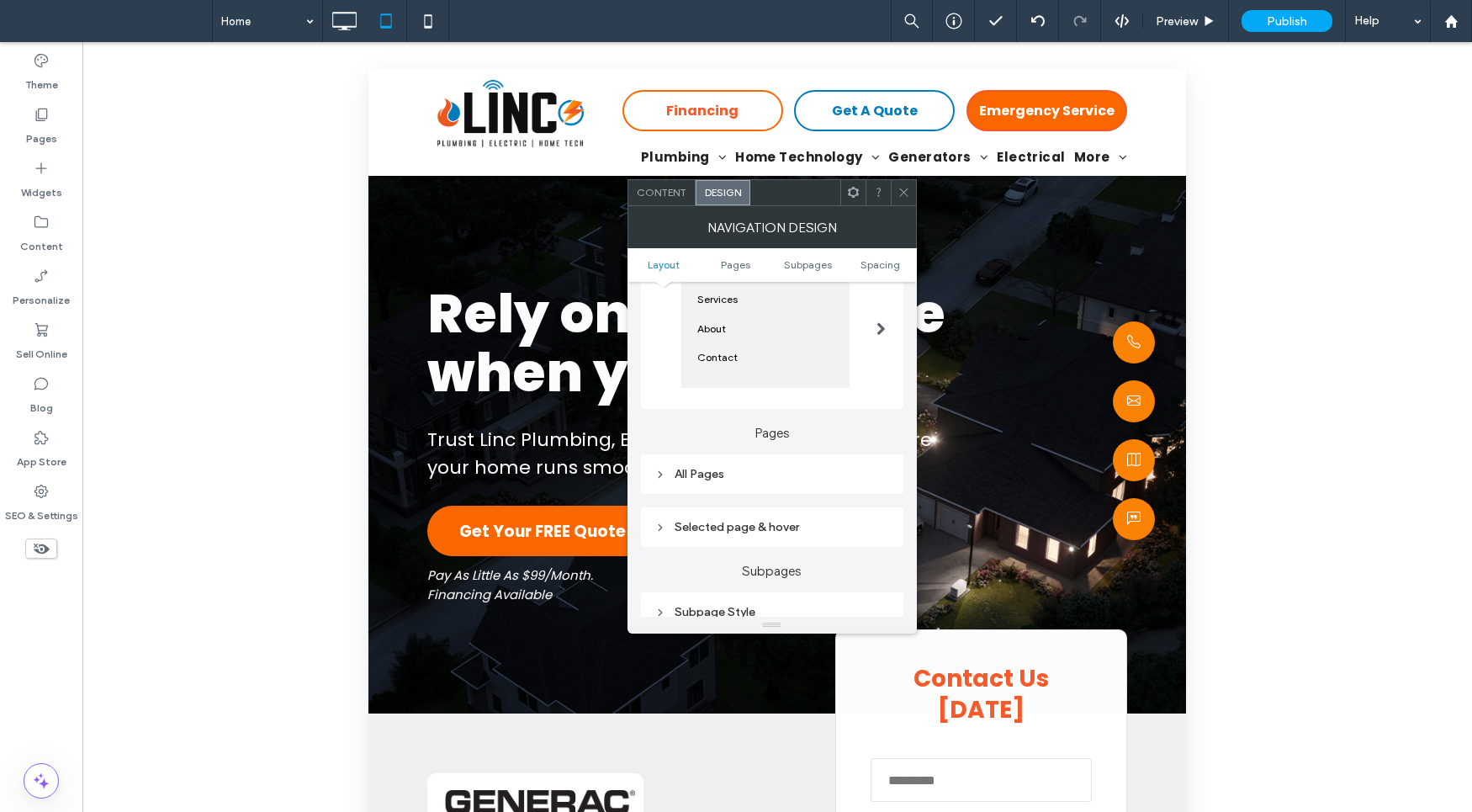
scroll to position [368, 0]
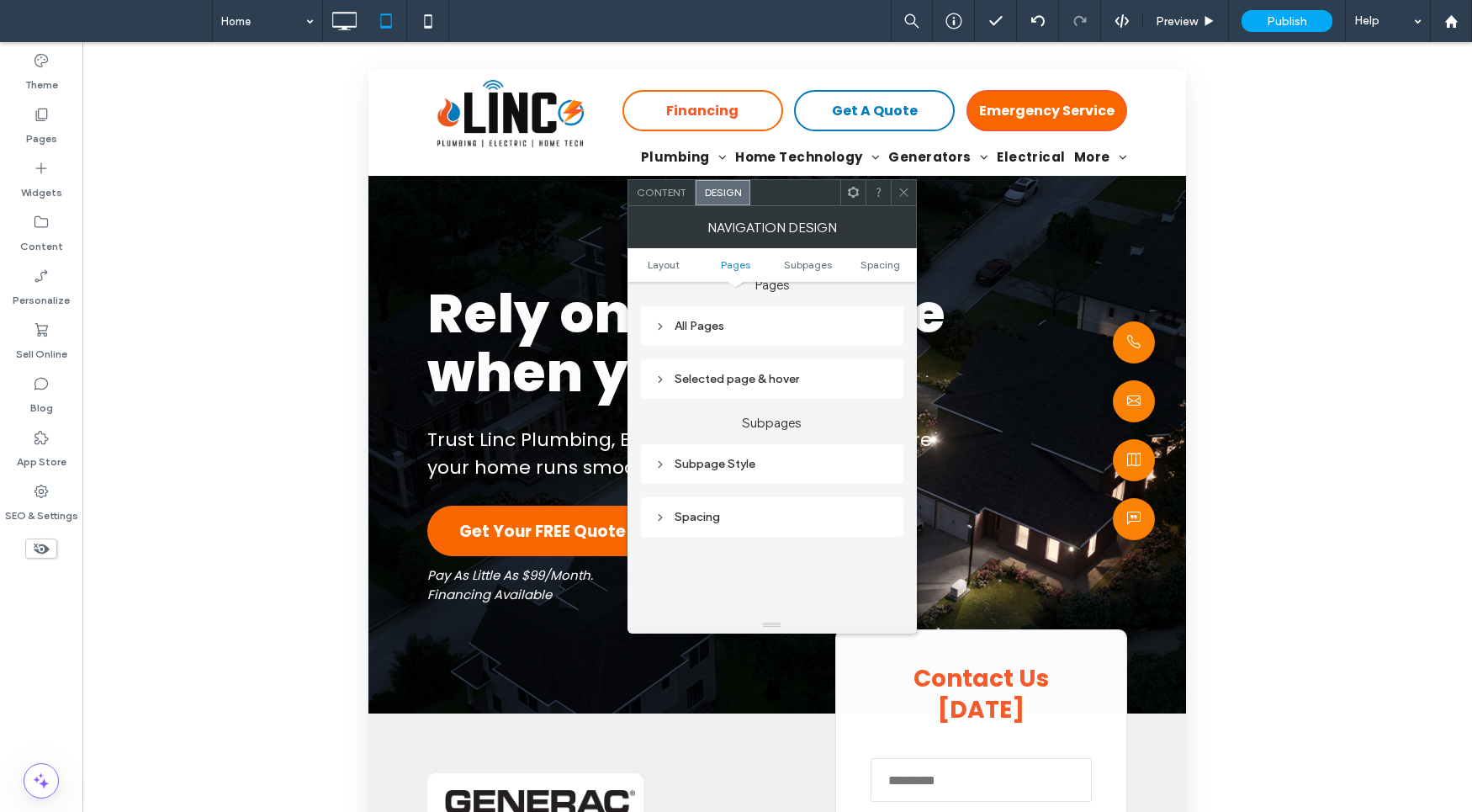
click at [778, 331] on div "All Pages" at bounding box center [772, 326] width 235 height 14
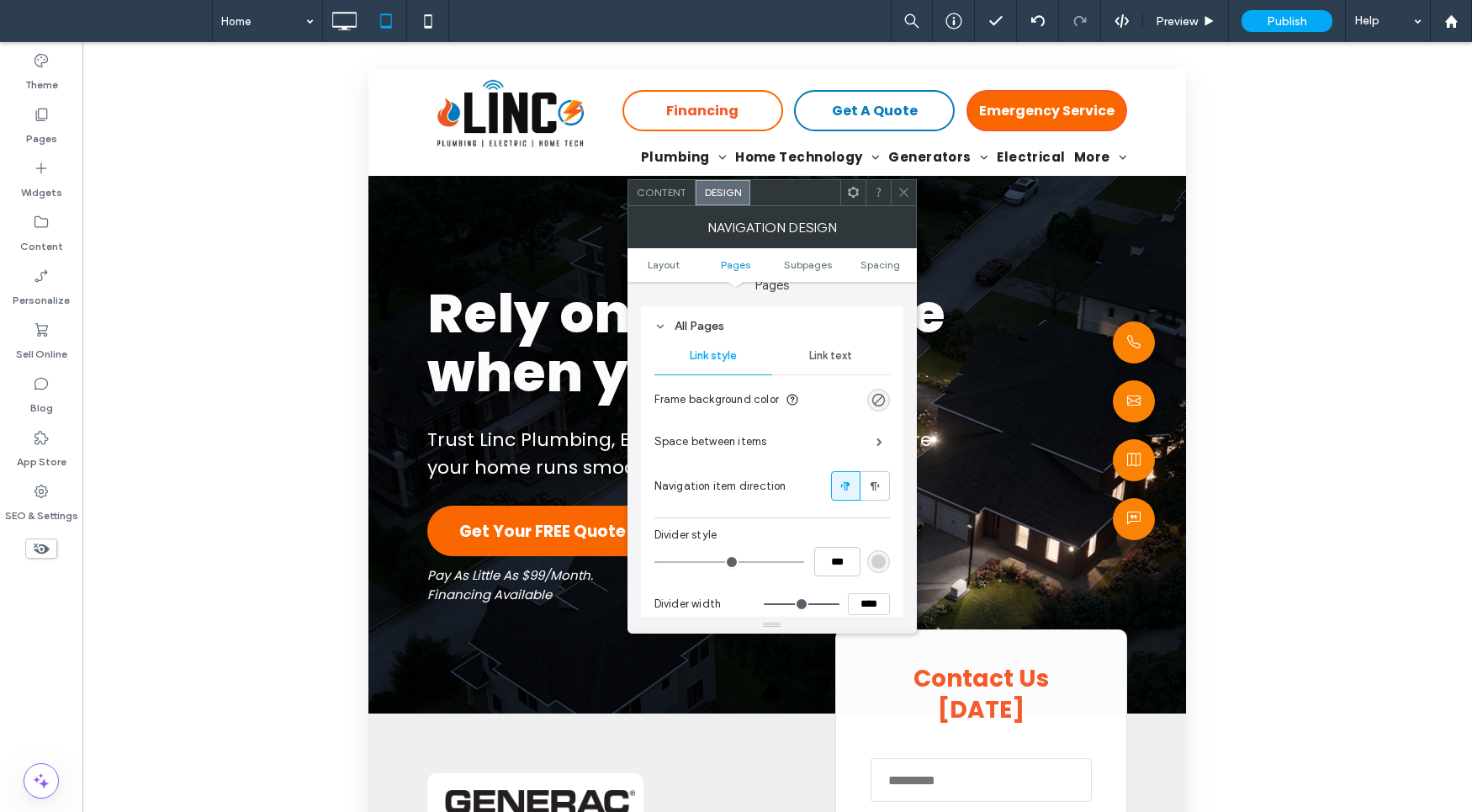
click at [836, 352] on span "Link text" at bounding box center [831, 355] width 43 height 13
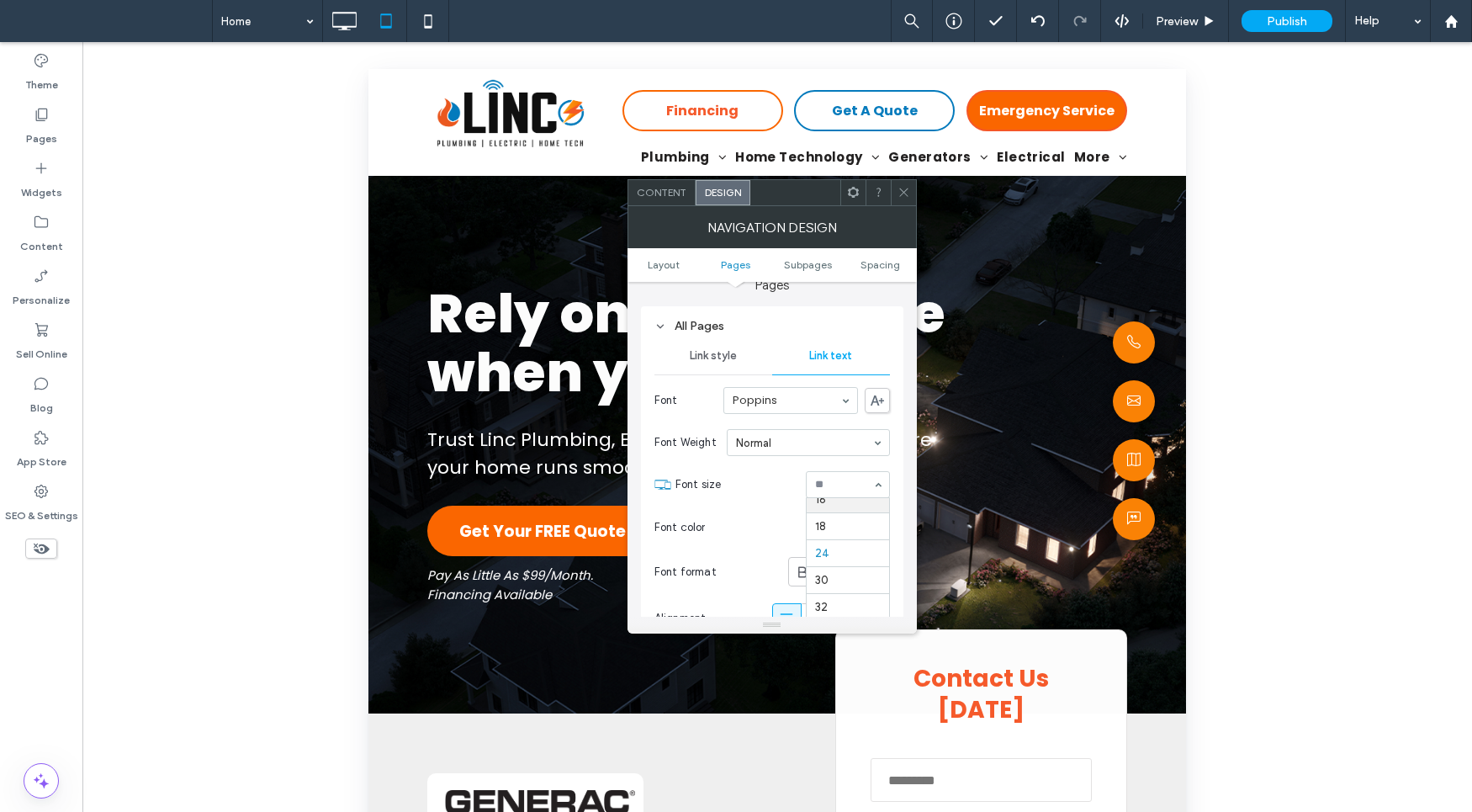
scroll to position [177, 0]
click at [805, 567] on use at bounding box center [802, 571] width 8 height 11
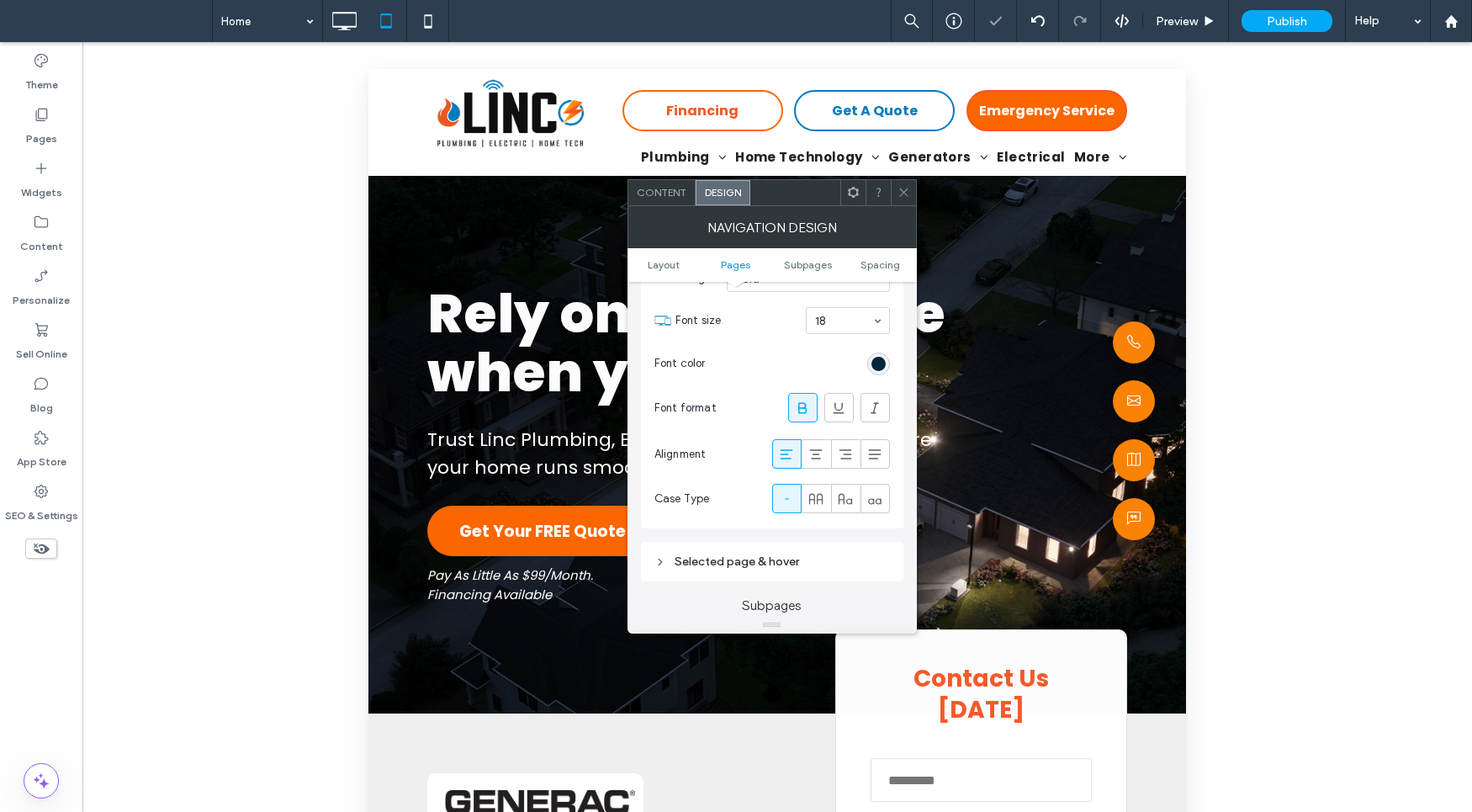
scroll to position [404, 0]
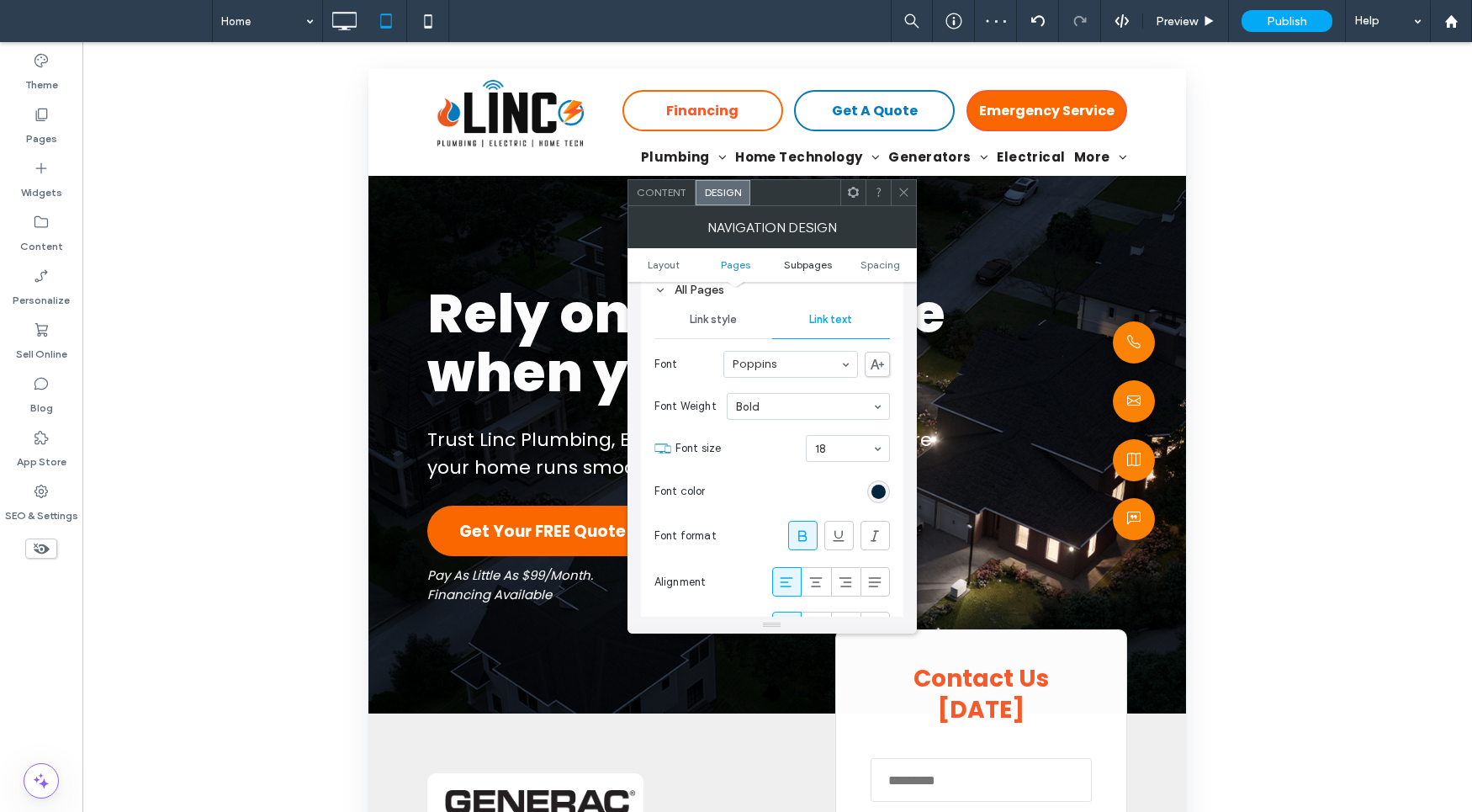
click at [804, 263] on span "Subpages" at bounding box center [809, 264] width 48 height 13
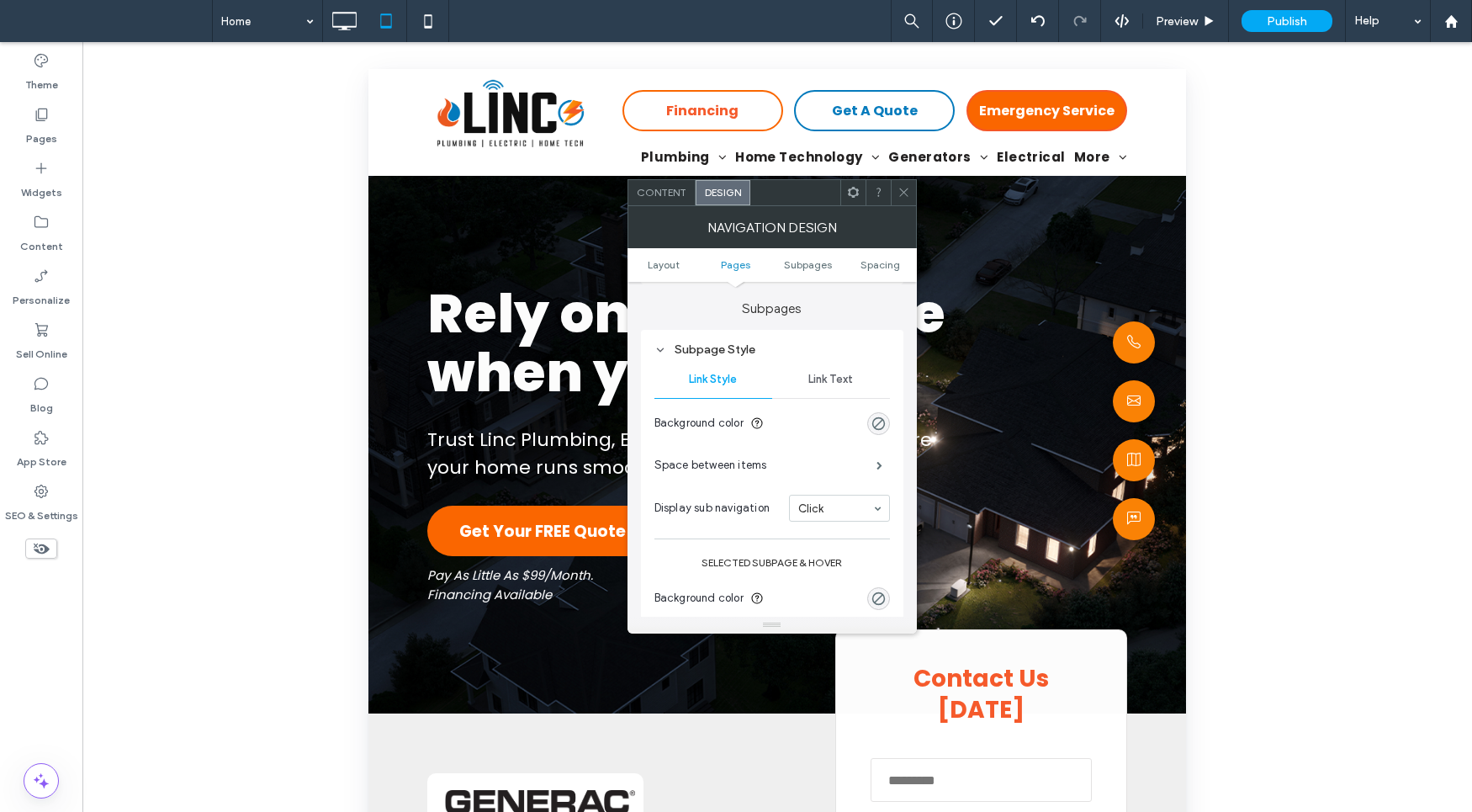
scroll to position [832, 0]
click at [827, 372] on span "Link Text" at bounding box center [831, 375] width 45 height 13
click at [880, 549] on div "rgba(255, 255, 255, 0.5)" at bounding box center [878, 548] width 14 height 14
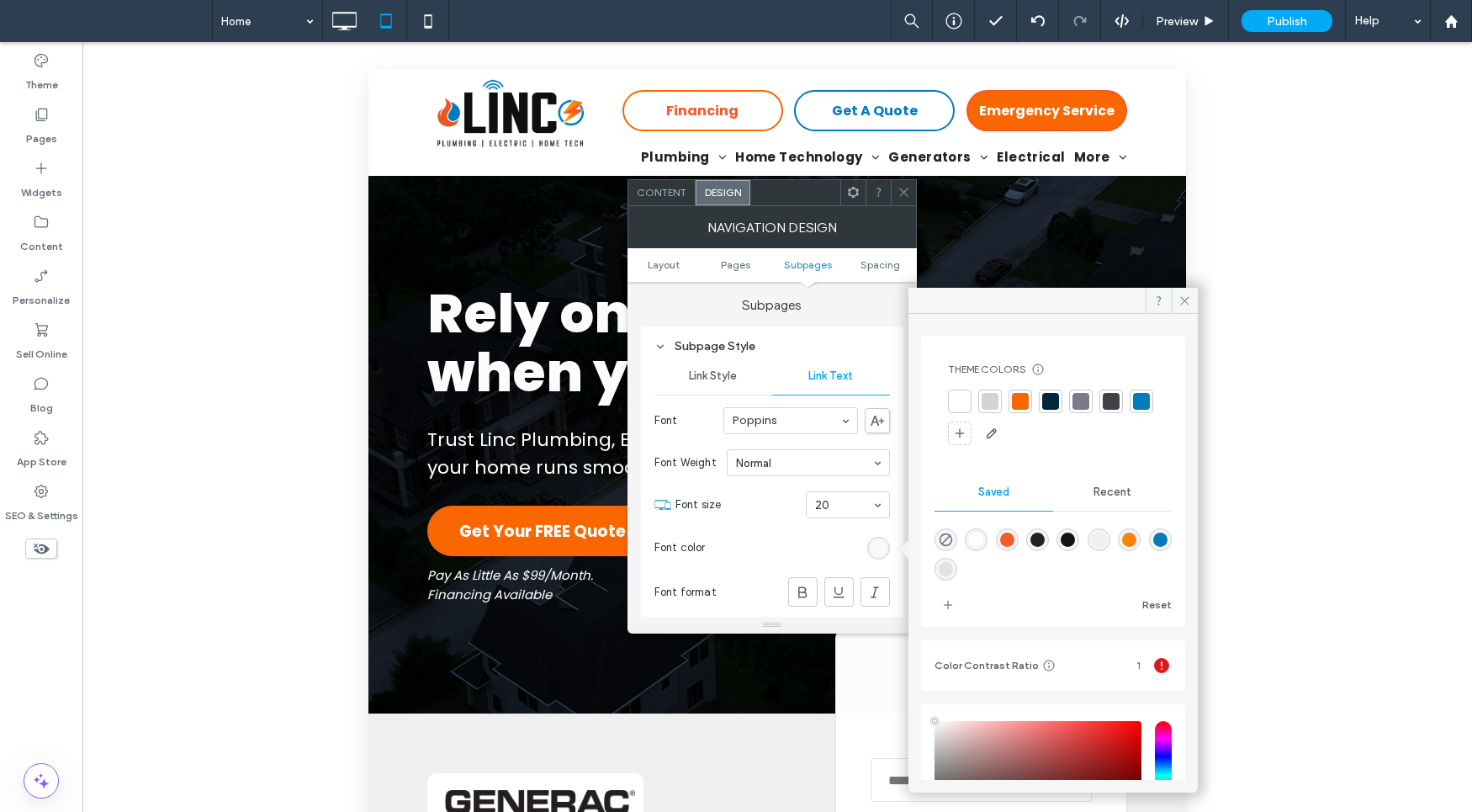
drag, startPoint x: 1050, startPoint y: 404, endPoint x: 961, endPoint y: 399, distance: 89.1
click at [1049, 402] on div at bounding box center [1050, 401] width 17 height 17
drag, startPoint x: 793, startPoint y: 592, endPoint x: 804, endPoint y: 568, distance: 26.4
click at [793, 591] on div at bounding box center [802, 591] width 28 height 28
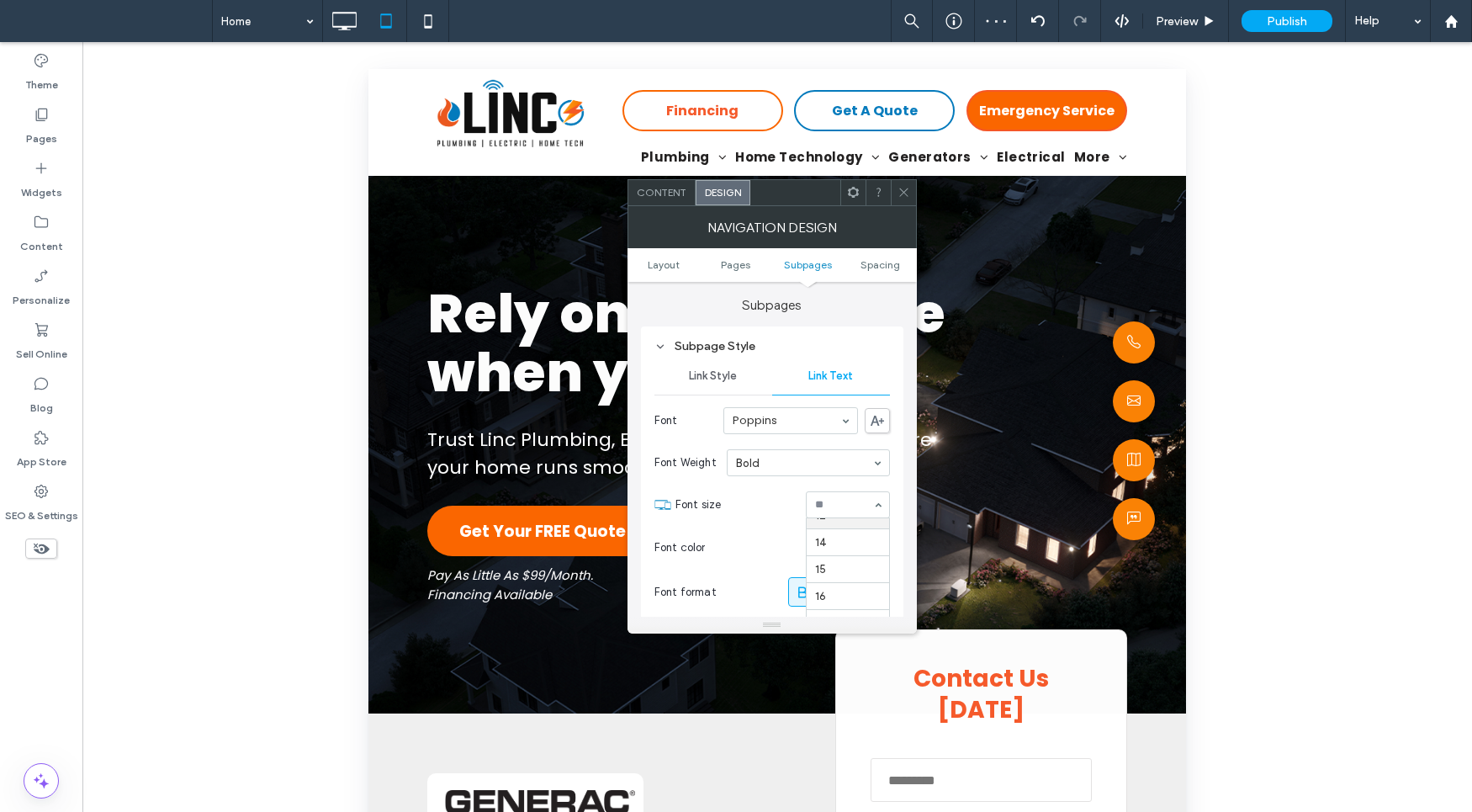
scroll to position [132, 0]
click at [719, 380] on span "Link Style" at bounding box center [713, 379] width 48 height 13
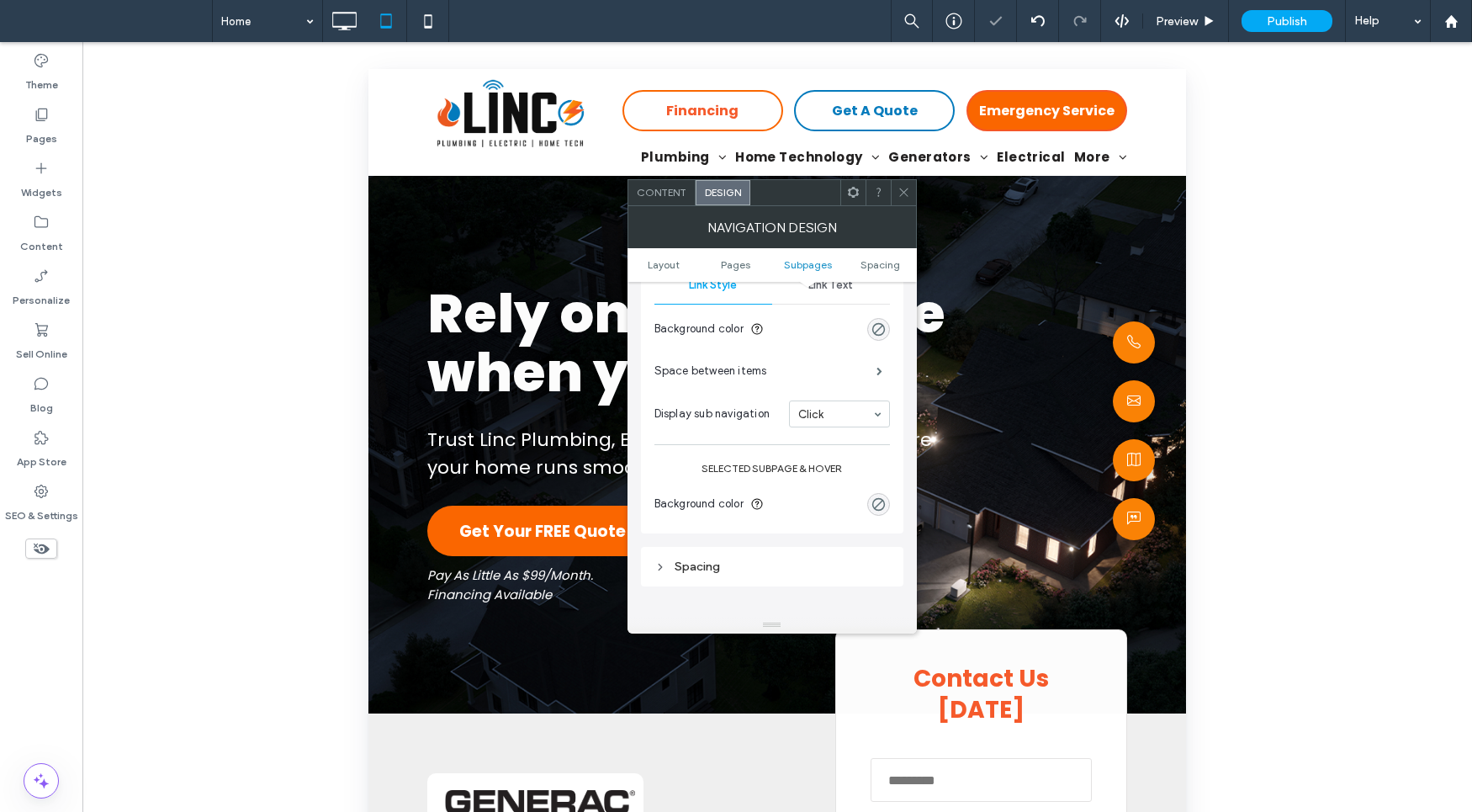
scroll to position [993, 0]
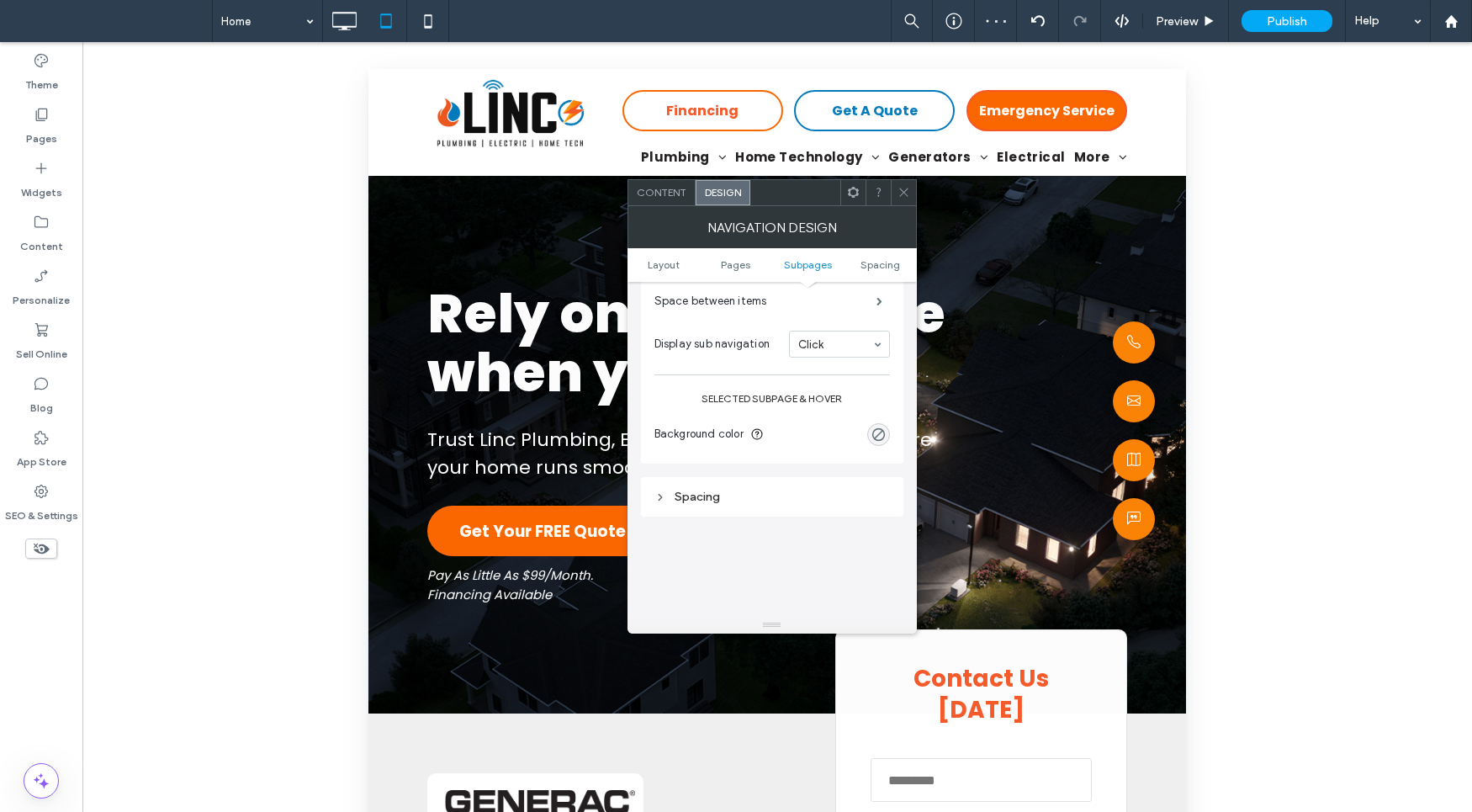
click at [859, 310] on div "Space between items" at bounding box center [772, 301] width 235 height 42
click at [877, 303] on span at bounding box center [879, 301] width 6 height 8
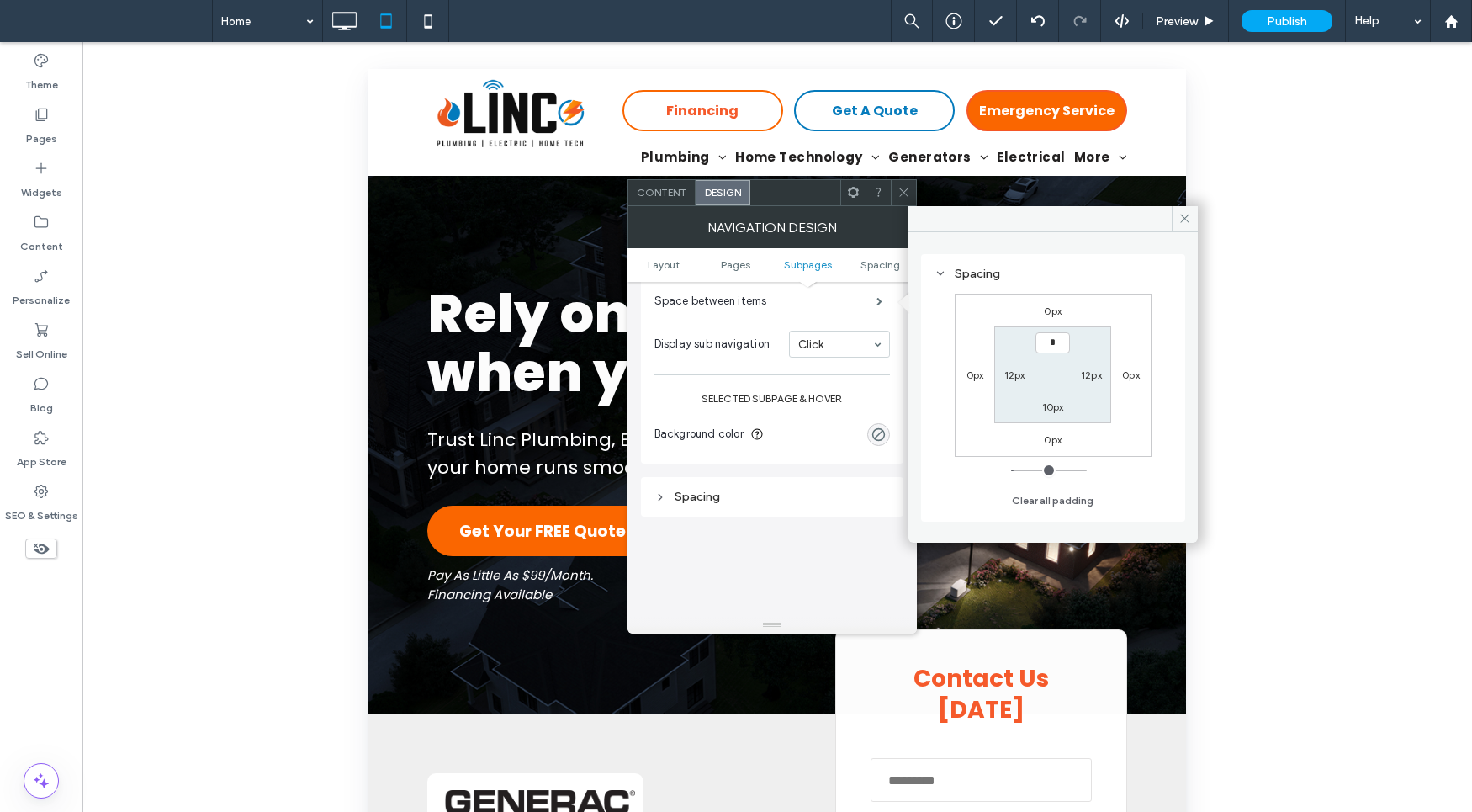
type input "***"
click at [1056, 400] on label "10px" at bounding box center [1053, 406] width 21 height 13
type input "**"
type input "*"
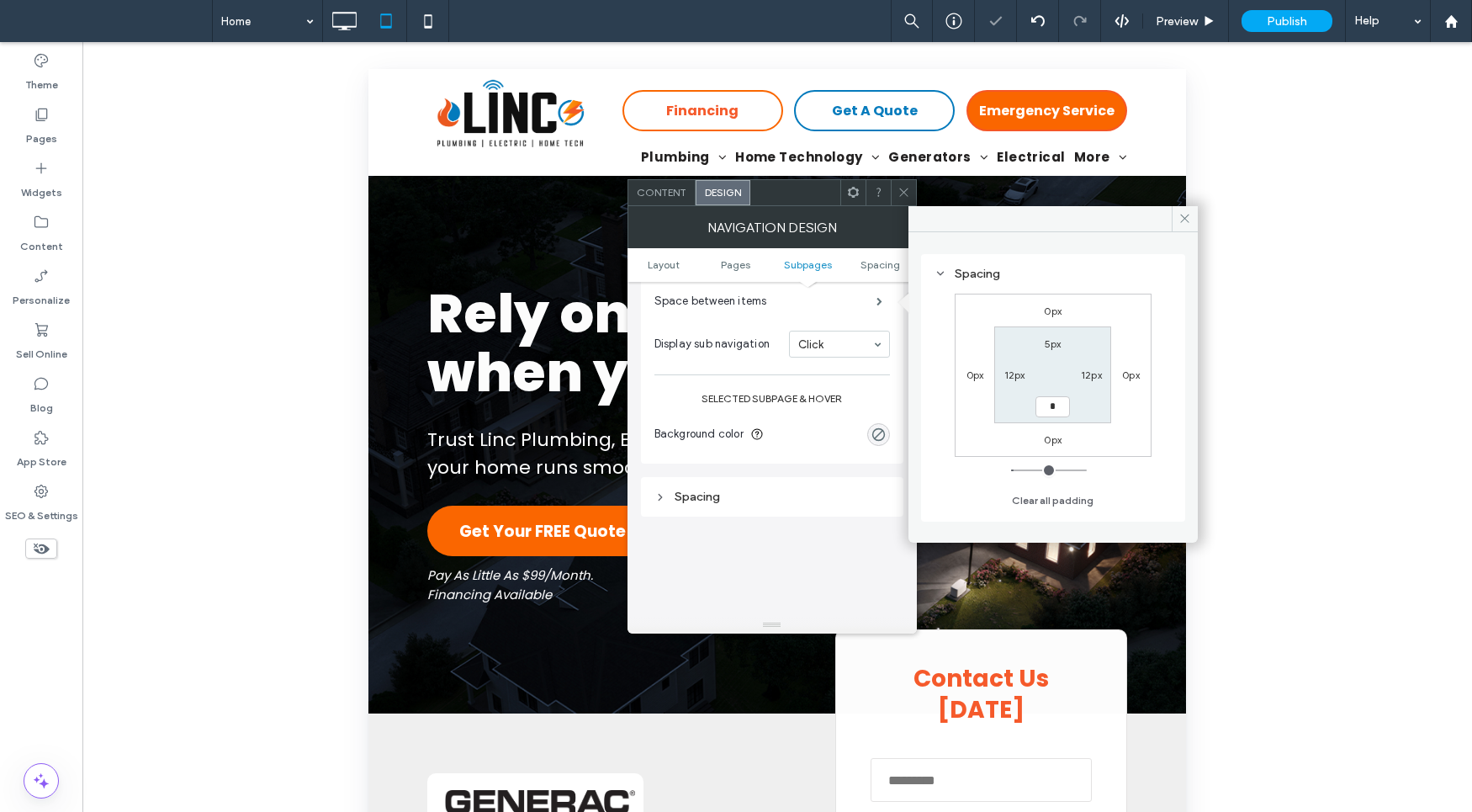
type input "***"
click at [1093, 373] on label "12px" at bounding box center [1091, 374] width 21 height 13
type input "**"
click at [814, 271] on ul "Layout Pages Subpages Spacing" at bounding box center [772, 265] width 289 height 34
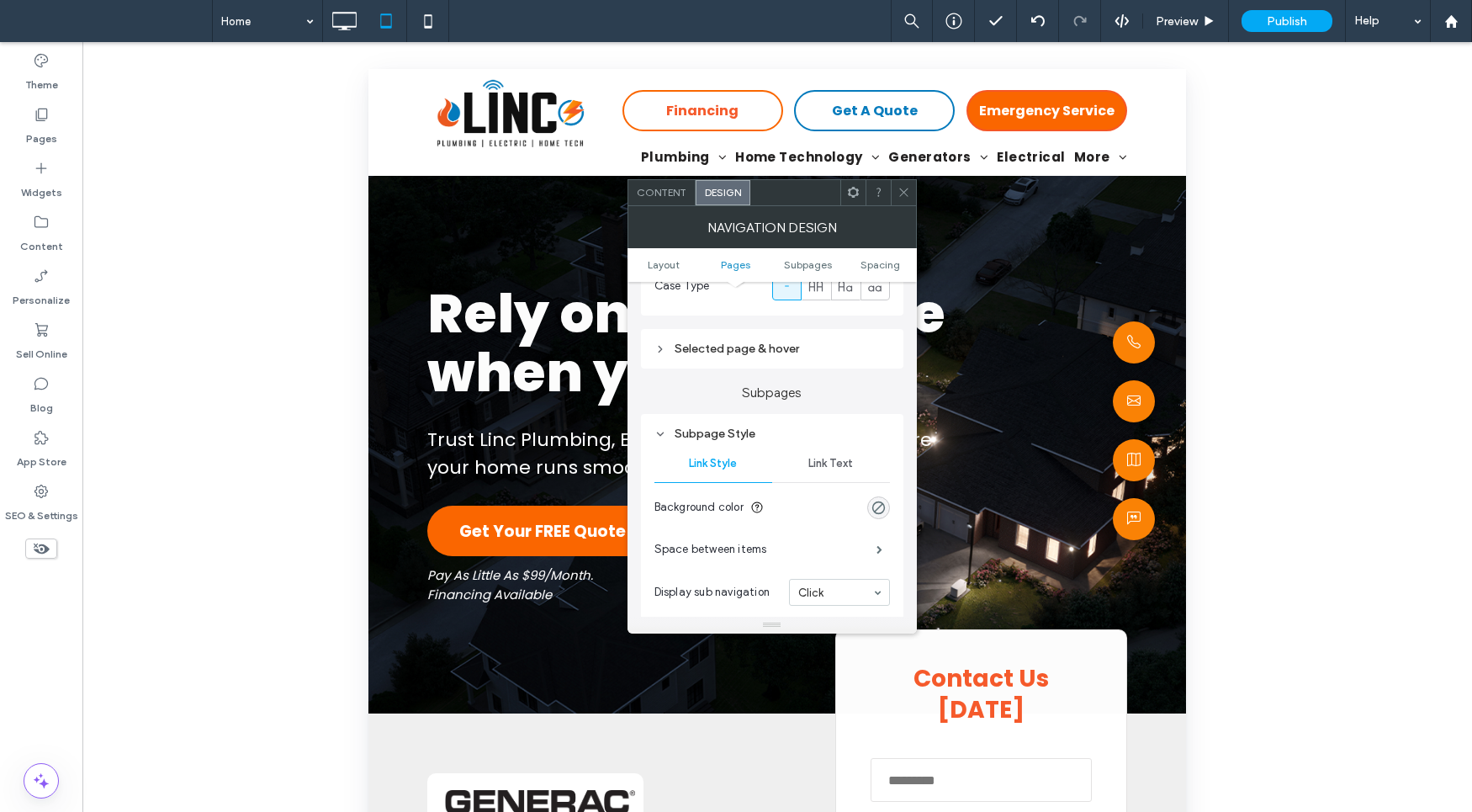
scroll to position [741, 0]
click at [847, 460] on span "Link Text" at bounding box center [831, 466] width 45 height 13
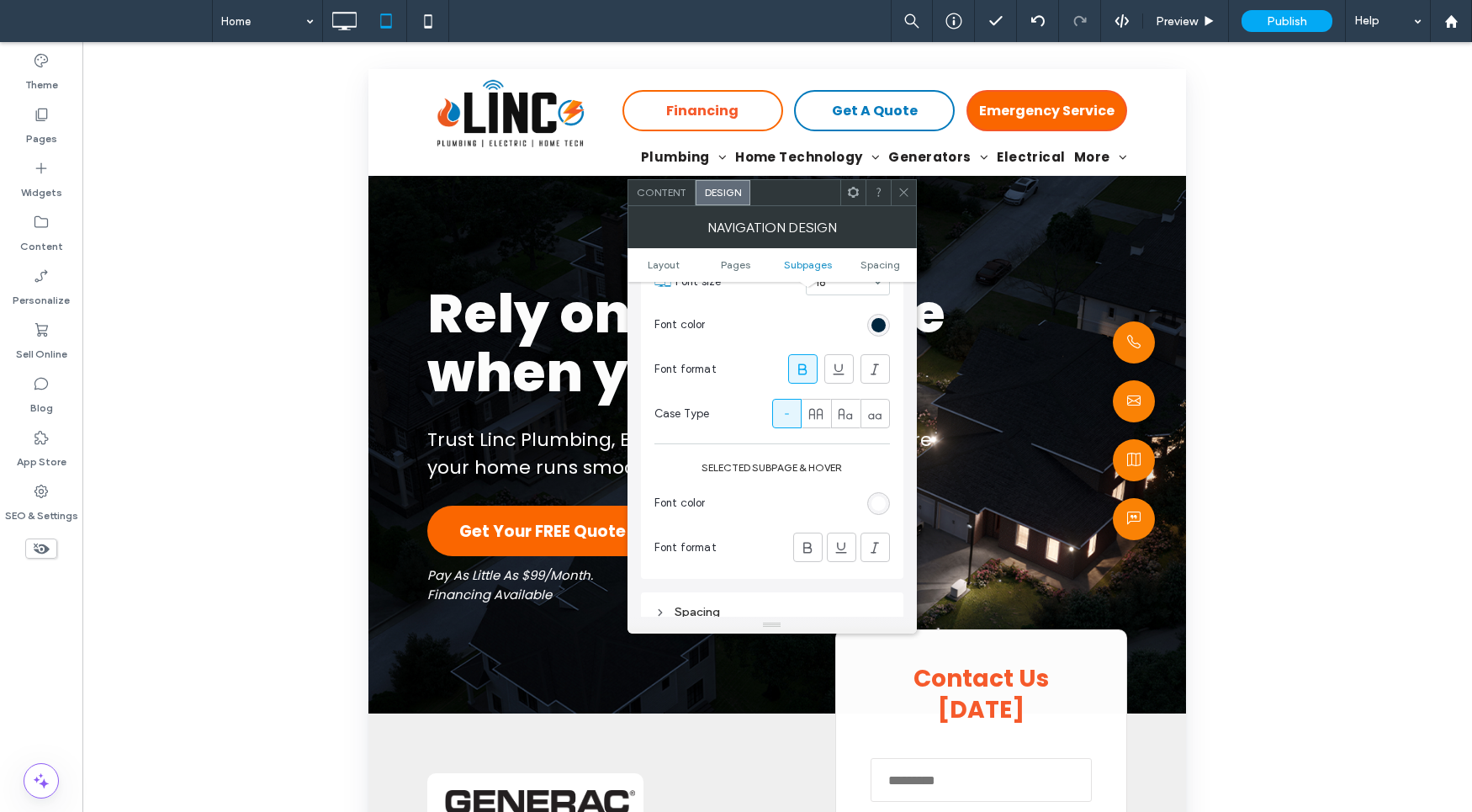
scroll to position [1059, 0]
click at [876, 494] on div "rgb(255, 255, 255)" at bounding box center [878, 500] width 14 height 14
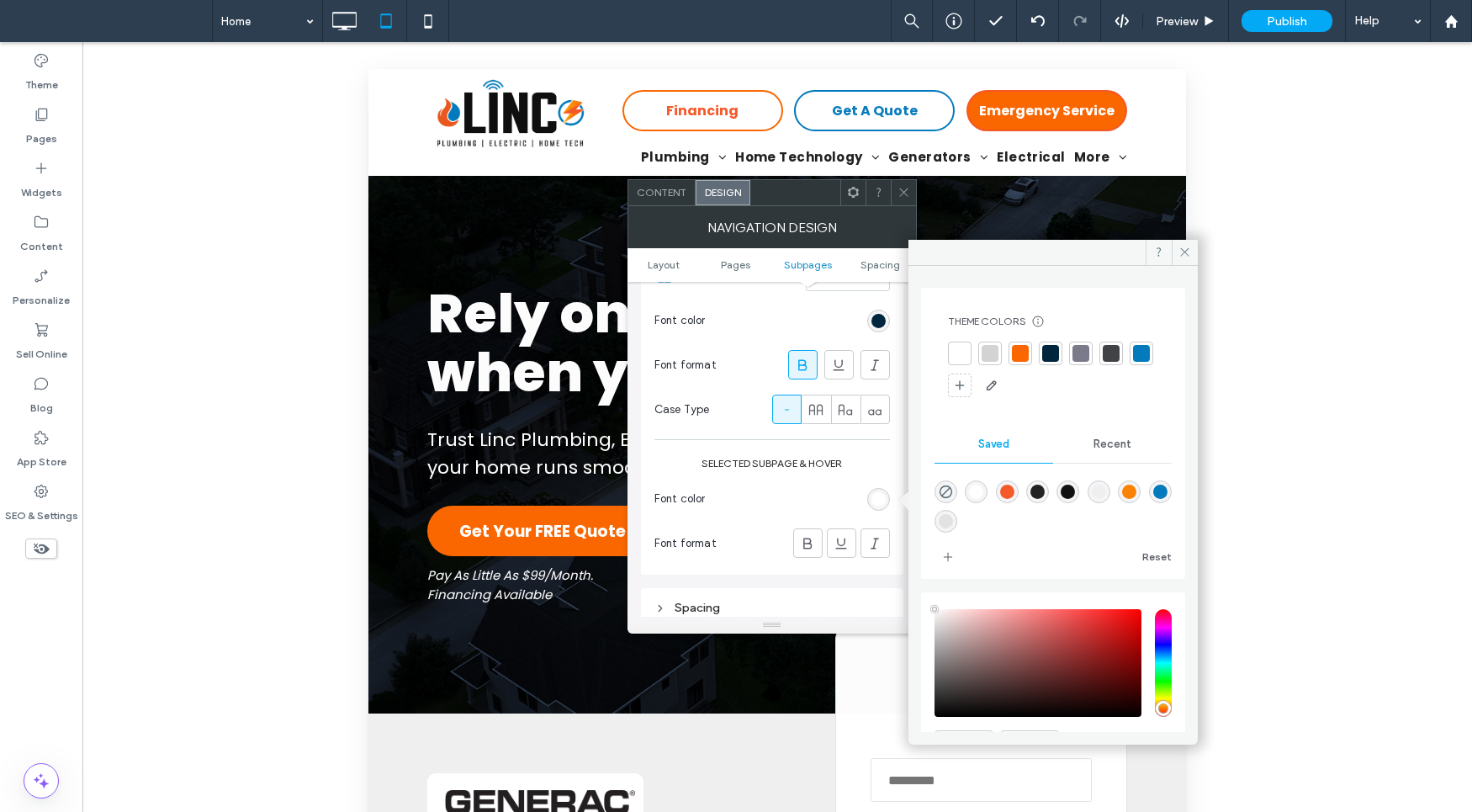
click at [1013, 492] on div "rgba(245,88,40,0.99)" at bounding box center [1007, 491] width 14 height 14
type input "*******"
type input "**"
type input "***"
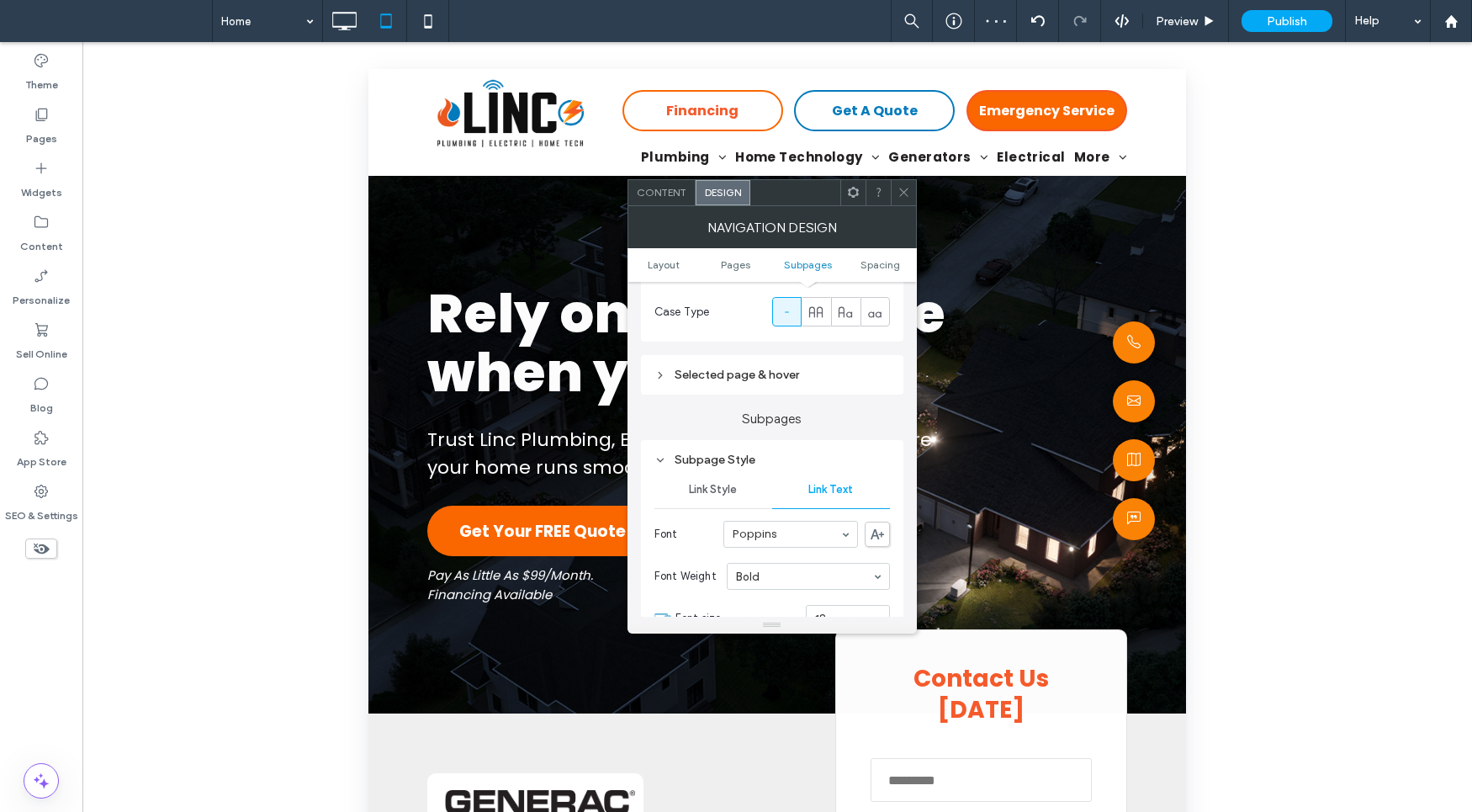
scroll to position [717, 0]
click at [734, 492] on span "Link Style" at bounding box center [713, 490] width 48 height 13
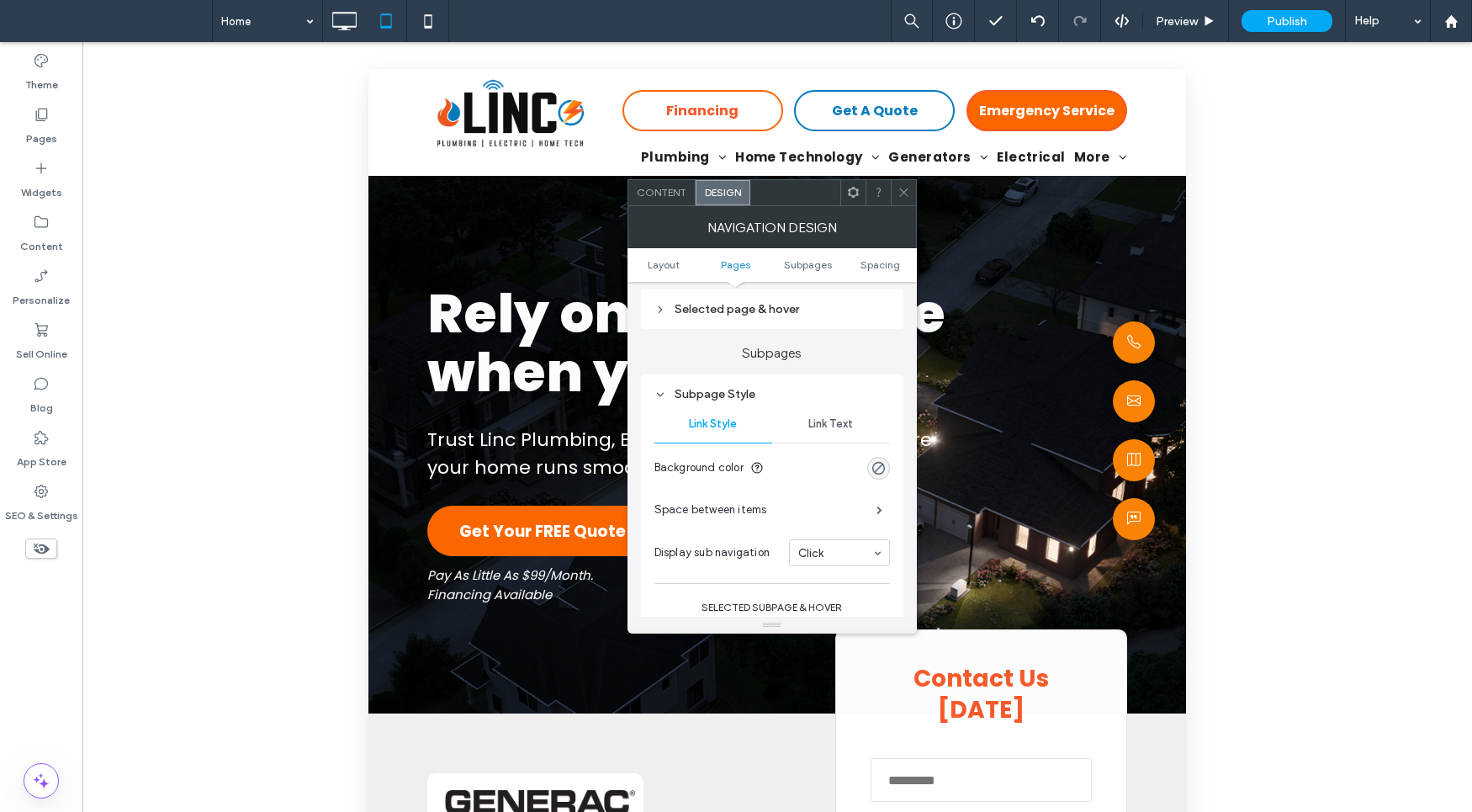
scroll to position [783, 0]
click at [838, 425] on span "Link Text" at bounding box center [831, 424] width 45 height 13
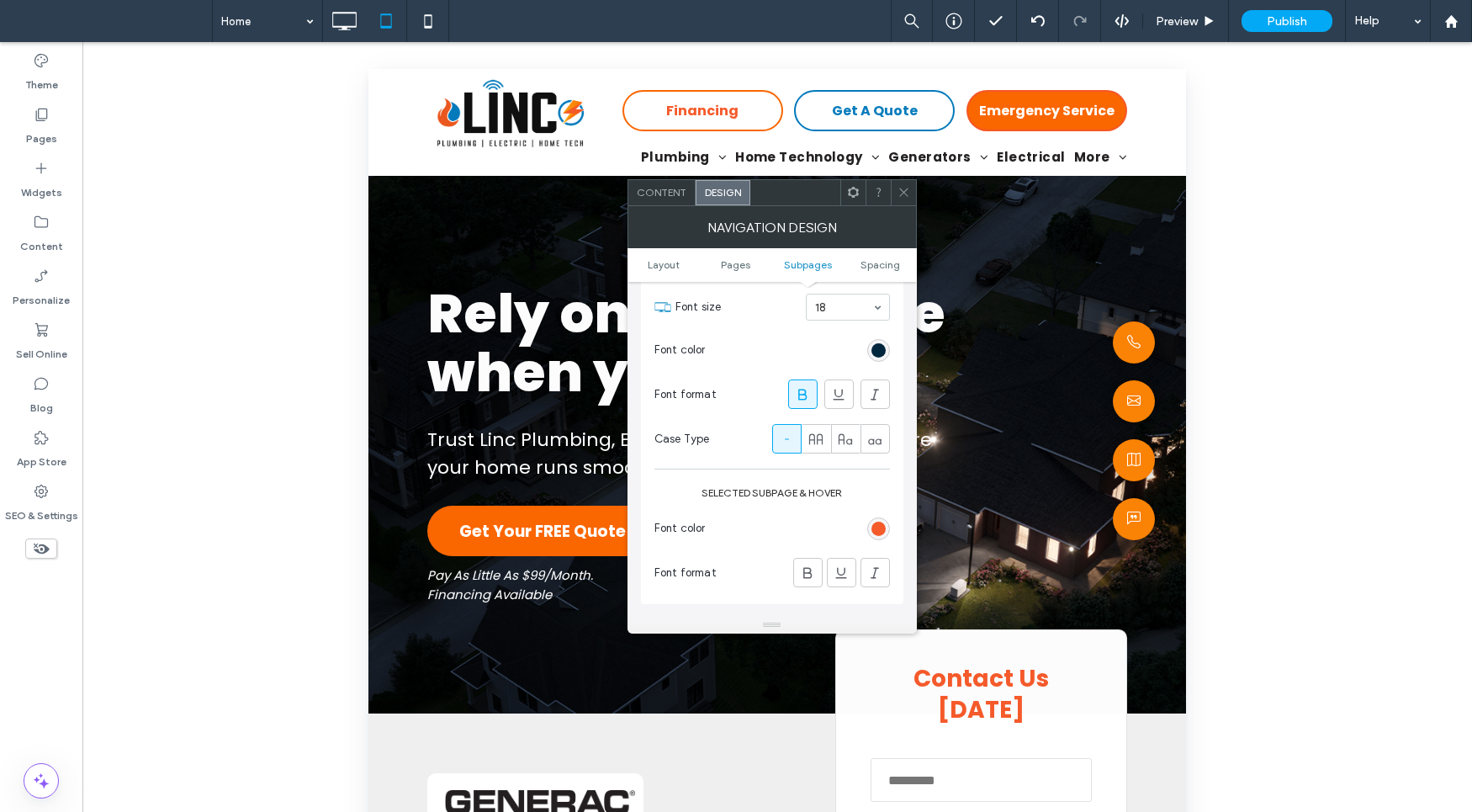
scroll to position [1021, 0]
click at [737, 257] on ul "Layout Pages Subpages Spacing" at bounding box center [772, 265] width 289 height 34
click at [740, 262] on span "Pages" at bounding box center [735, 264] width 30 height 13
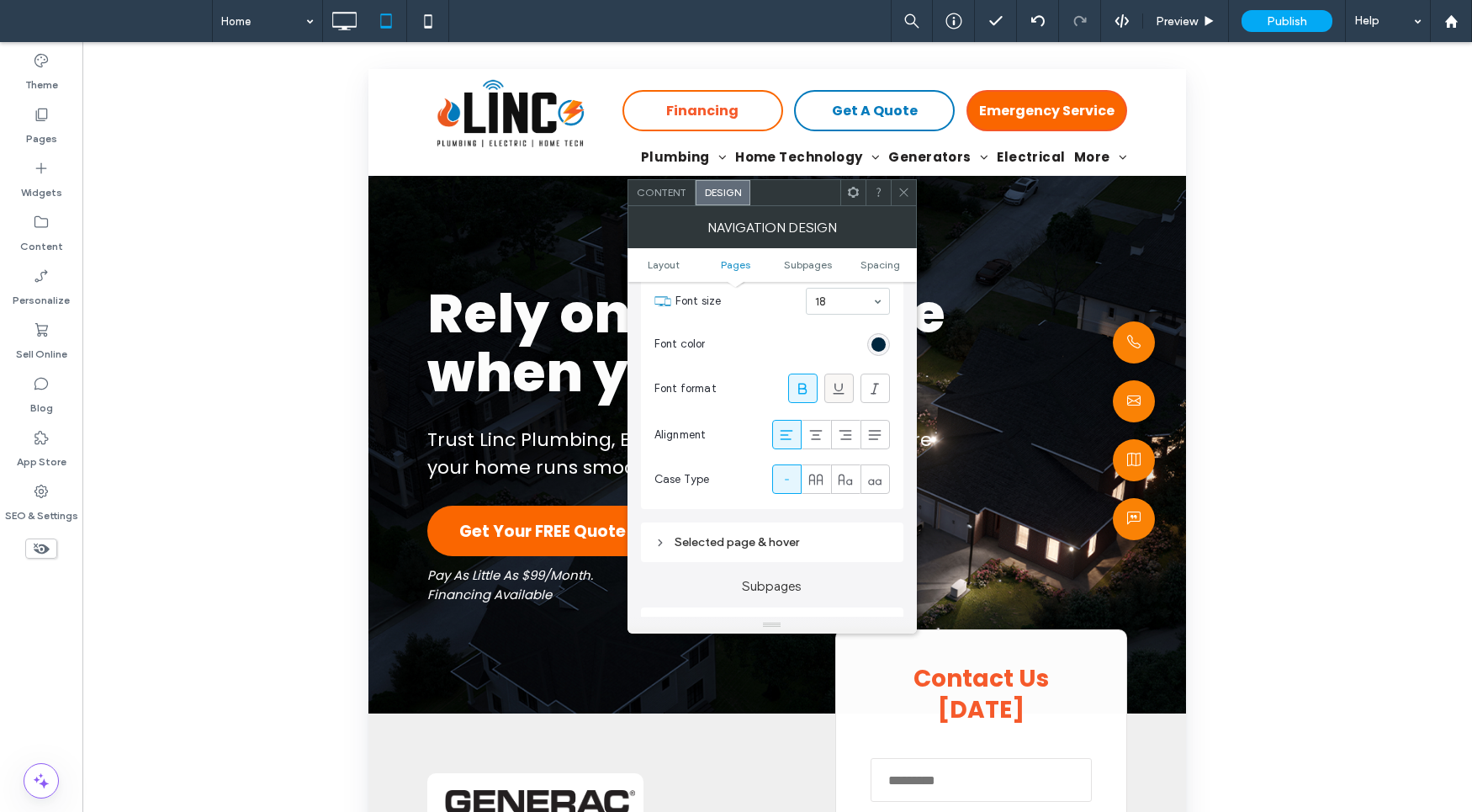
scroll to position [536, 0]
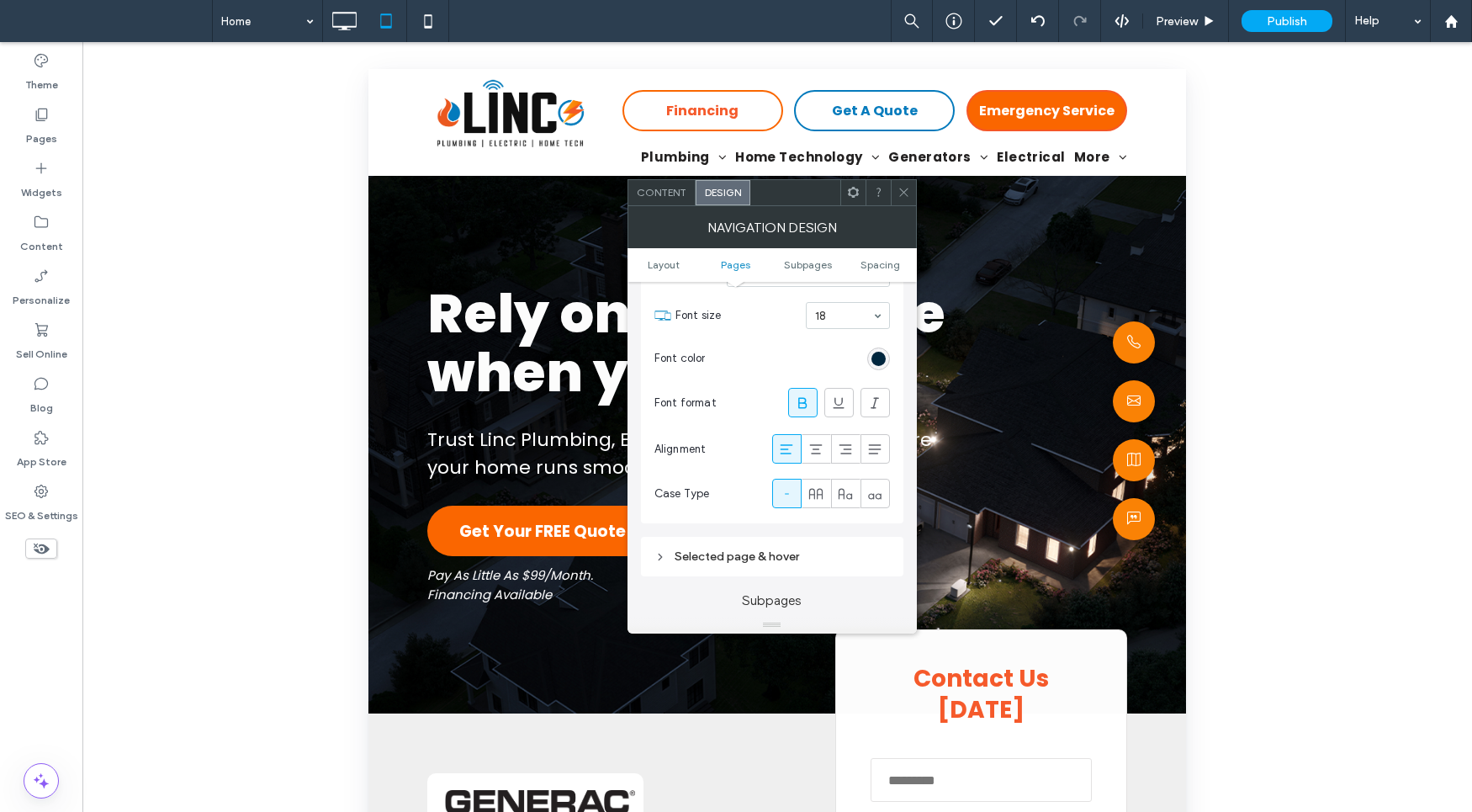
click at [769, 562] on div "Selected page & hover" at bounding box center [772, 556] width 235 height 14
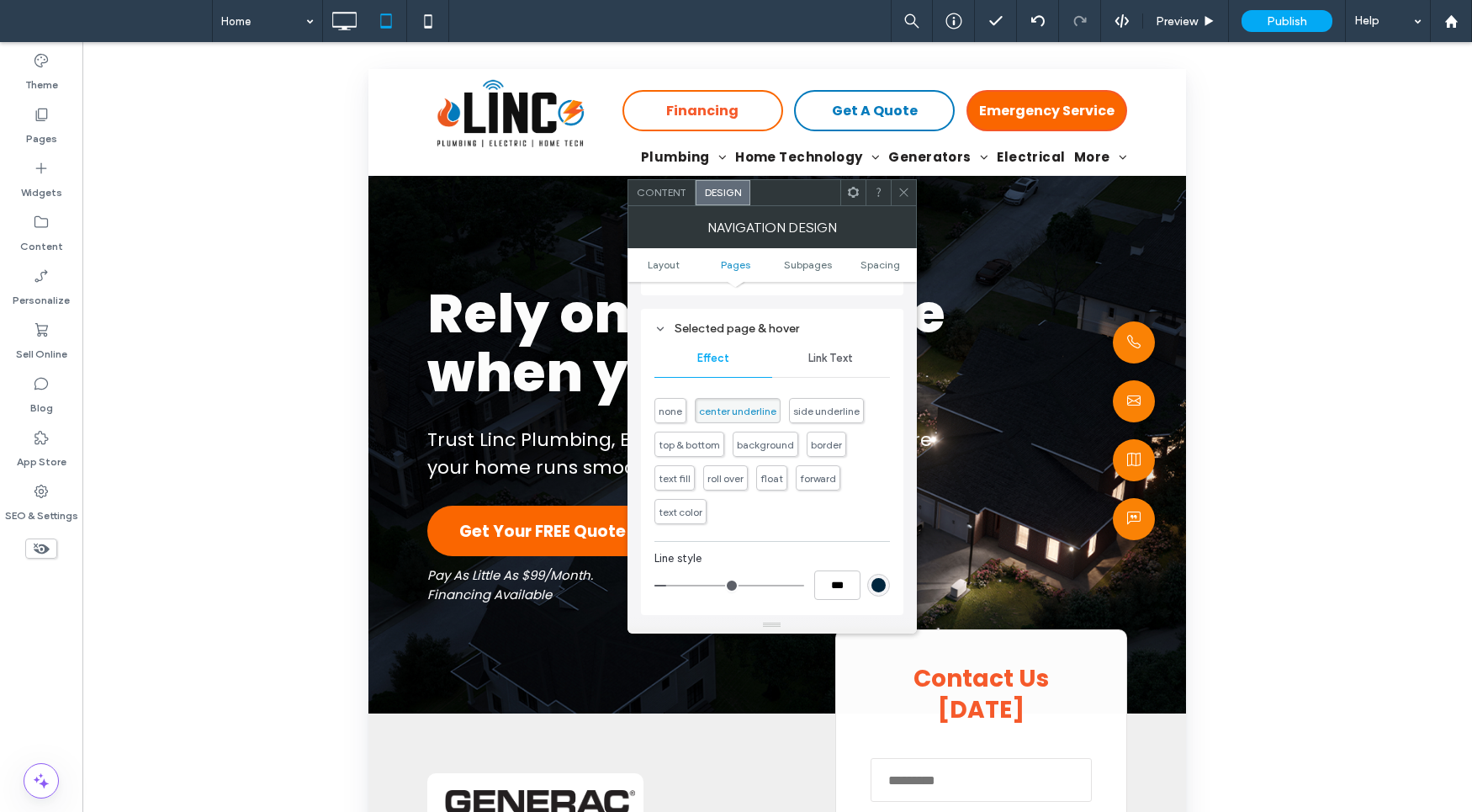
scroll to position [800, 0]
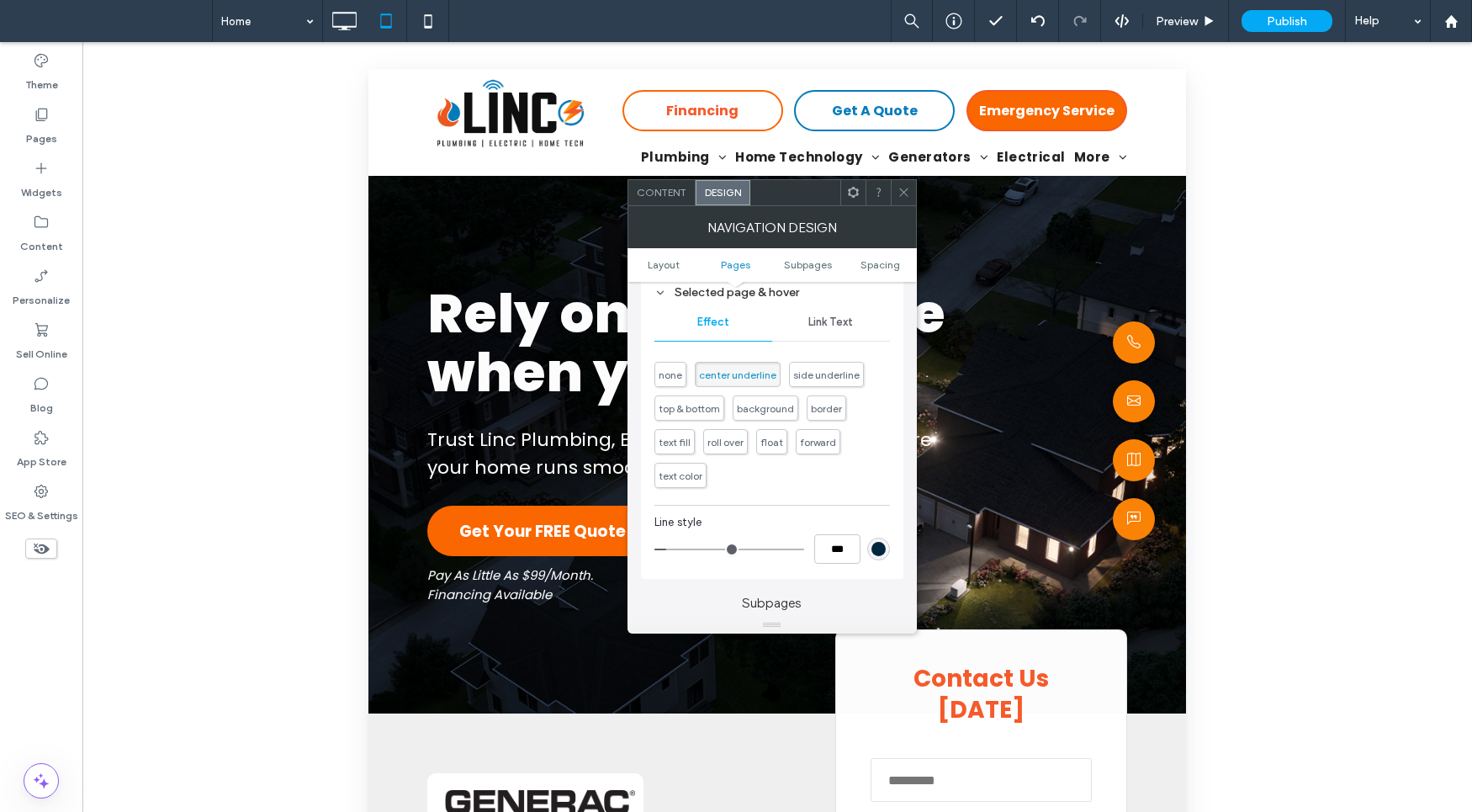
click at [831, 313] on div "Link Text" at bounding box center [831, 321] width 118 height 37
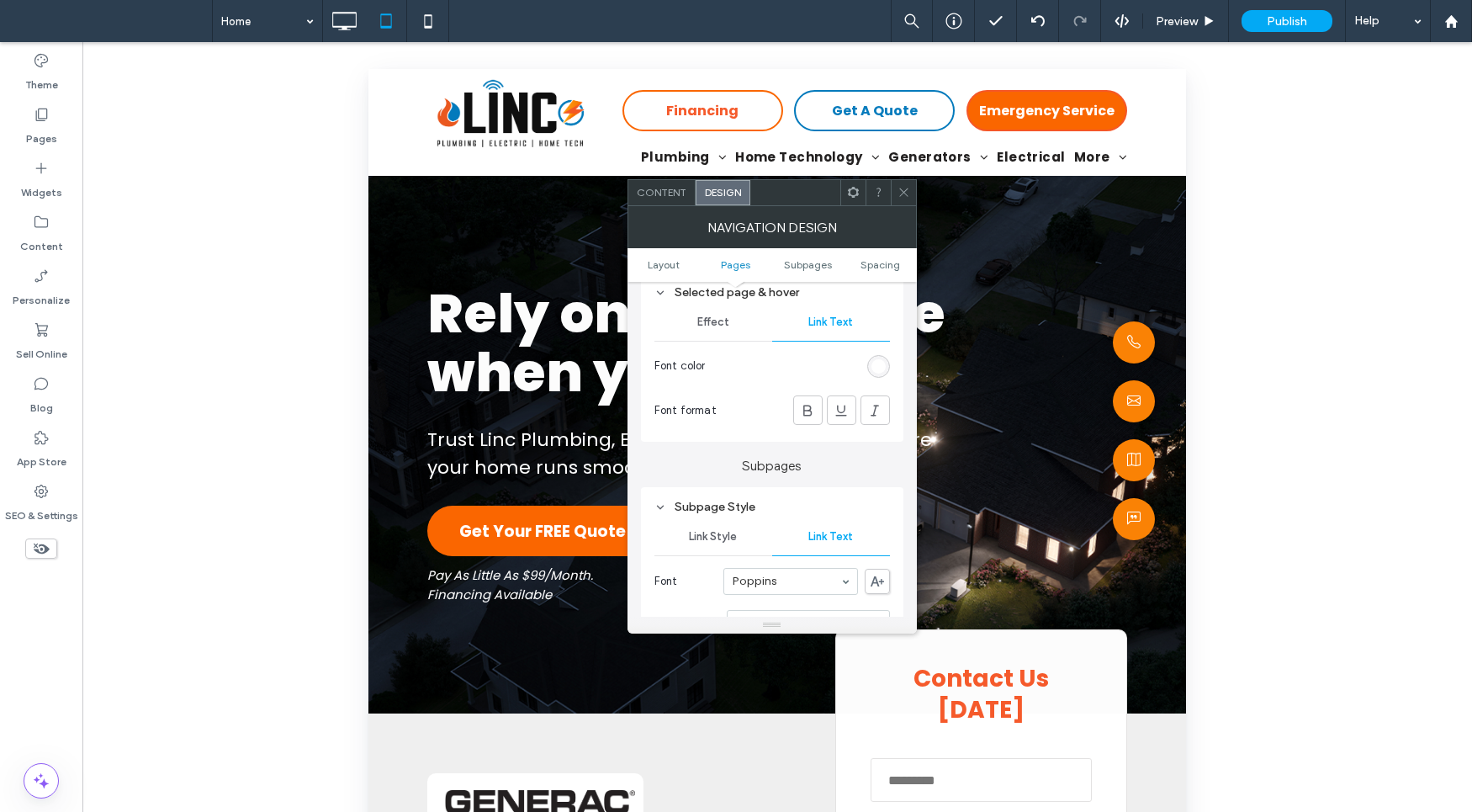
click at [885, 361] on div "rgb(255, 255, 255)" at bounding box center [878, 366] width 14 height 14
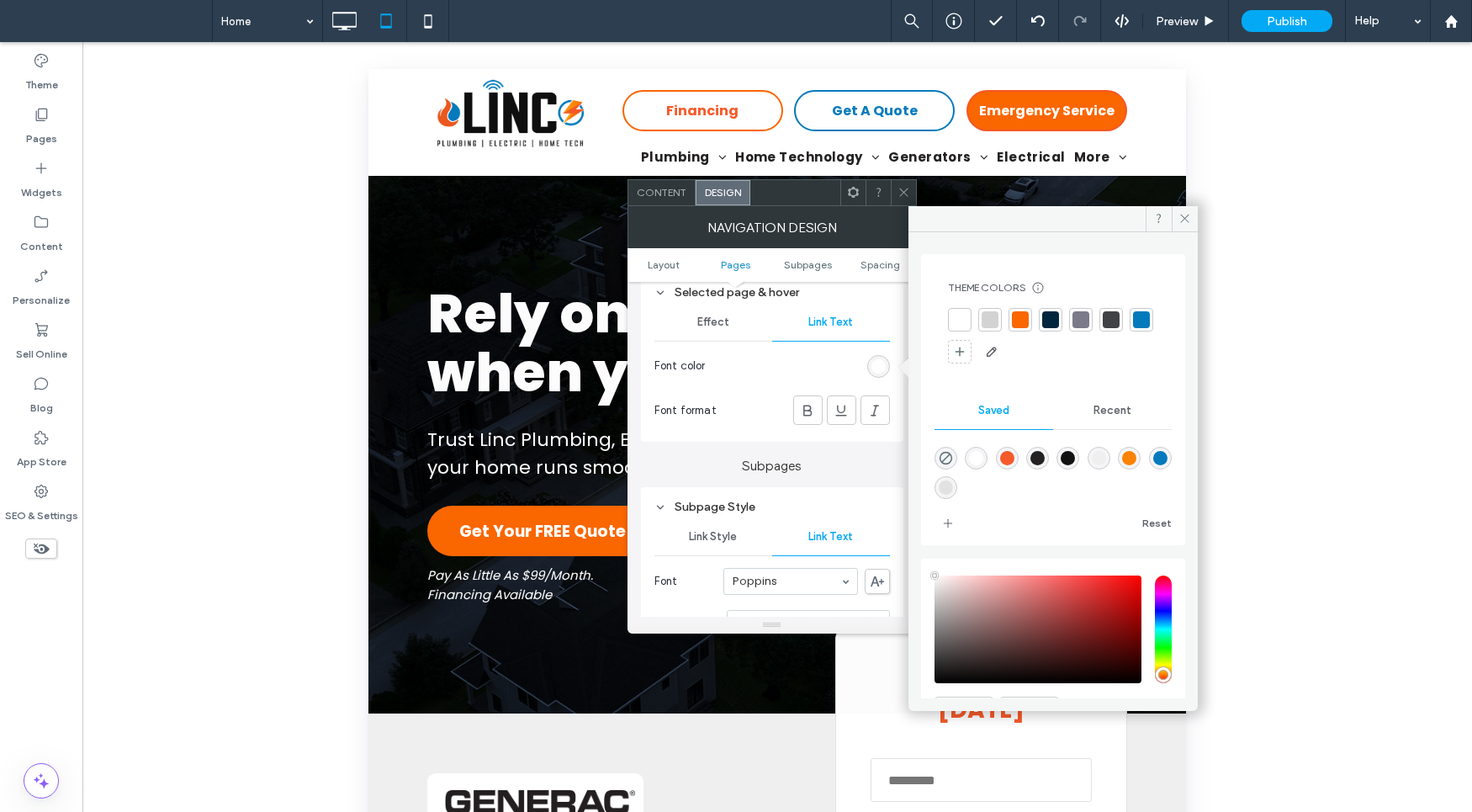
click at [1014, 453] on div "rgba(245,88,40,0.99)" at bounding box center [1007, 458] width 14 height 14
type input "*******"
type input "**"
type input "***"
drag, startPoint x: 911, startPoint y: 184, endPoint x: 836, endPoint y: 198, distance: 76.3
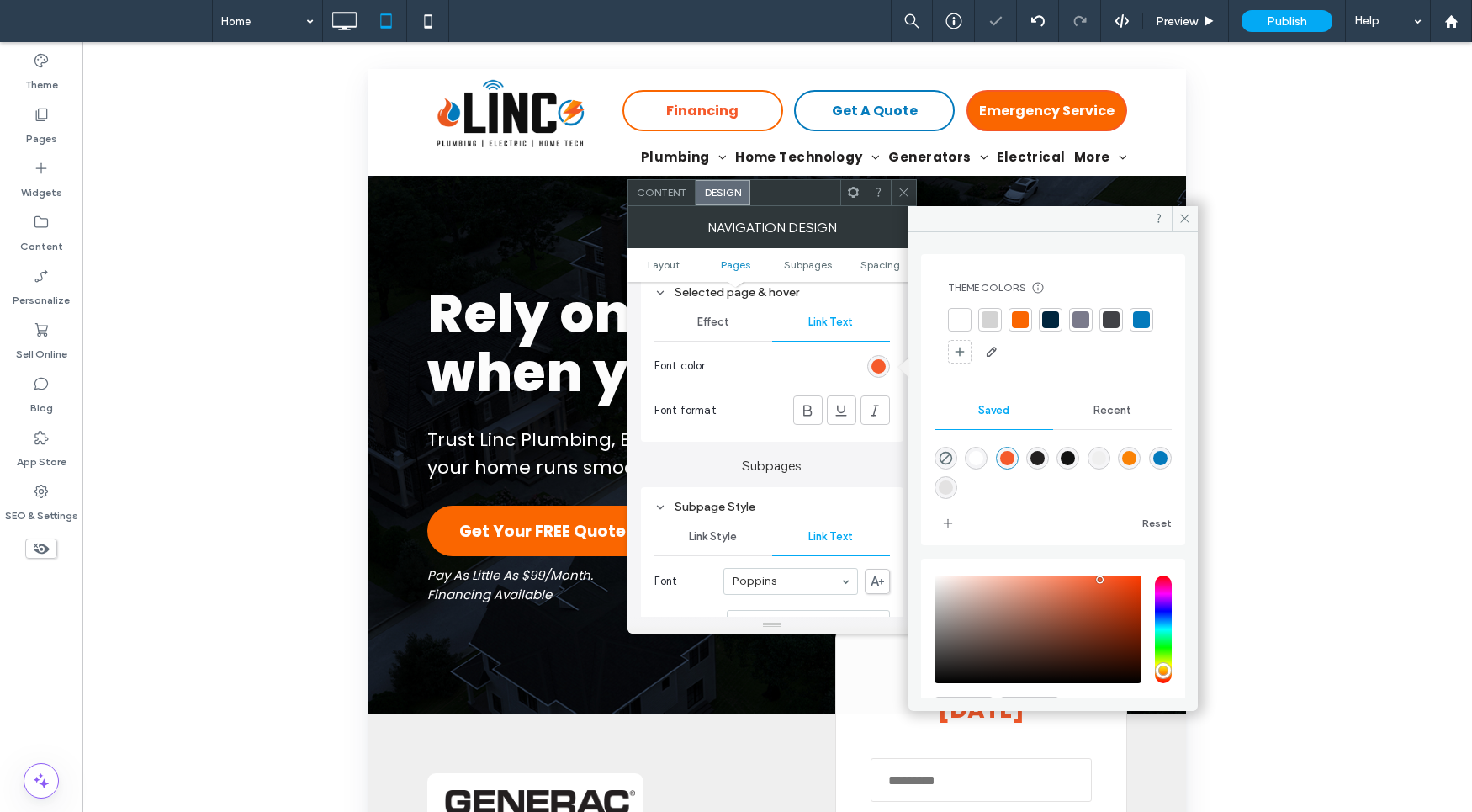
click at [911, 184] on div at bounding box center [903, 192] width 25 height 25
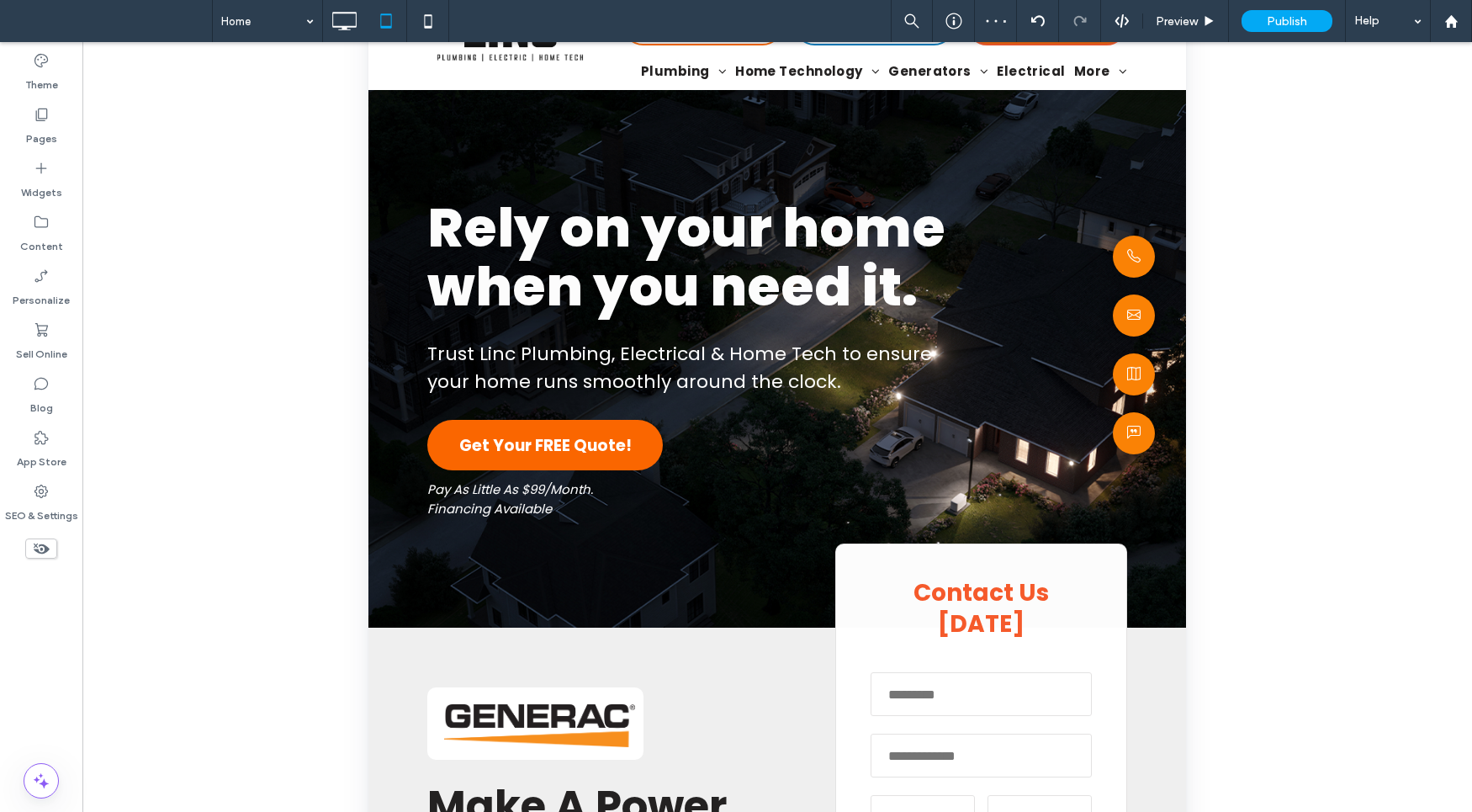
scroll to position [361, 0]
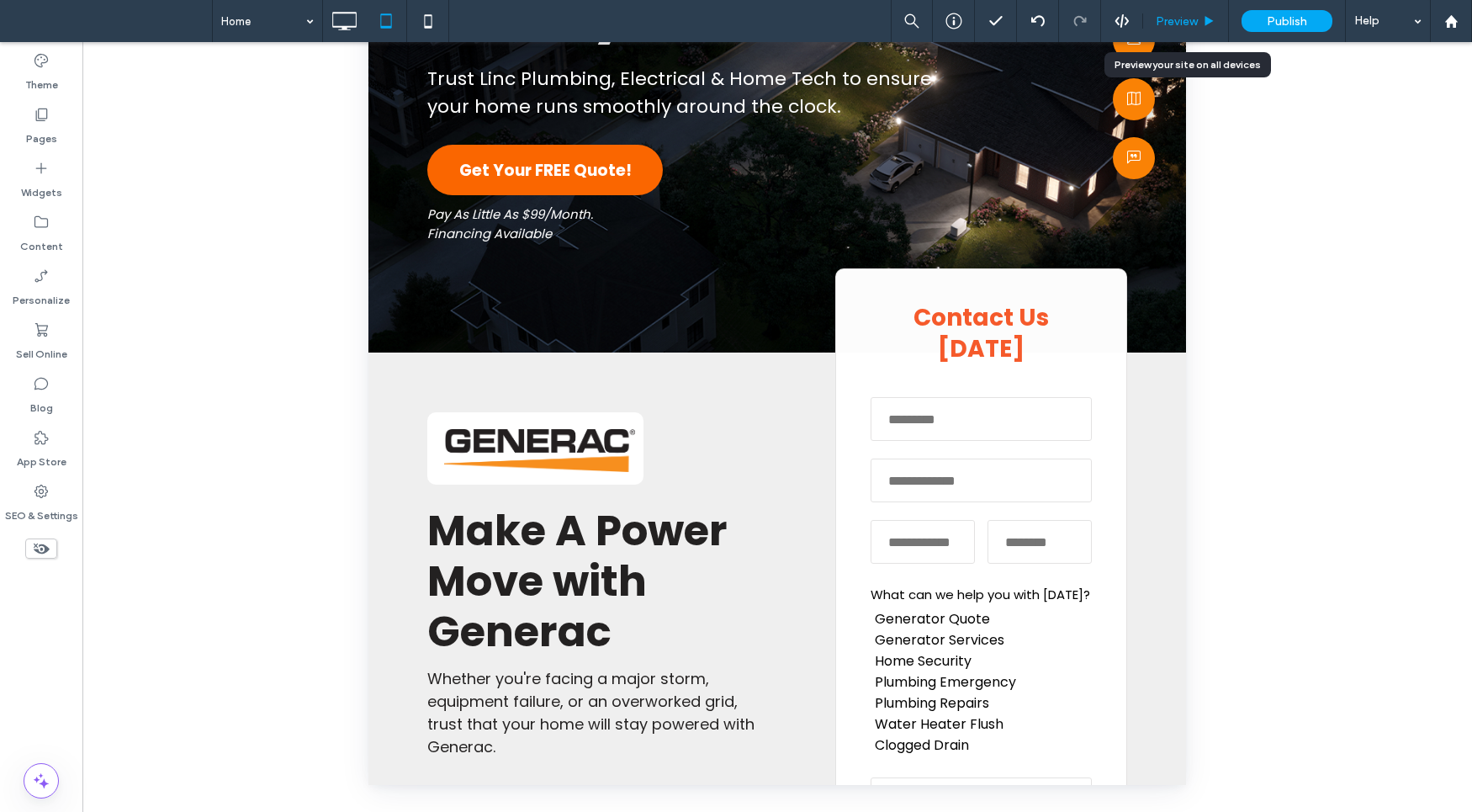
click at [1172, 40] on div "Preview" at bounding box center [1186, 21] width 86 height 42
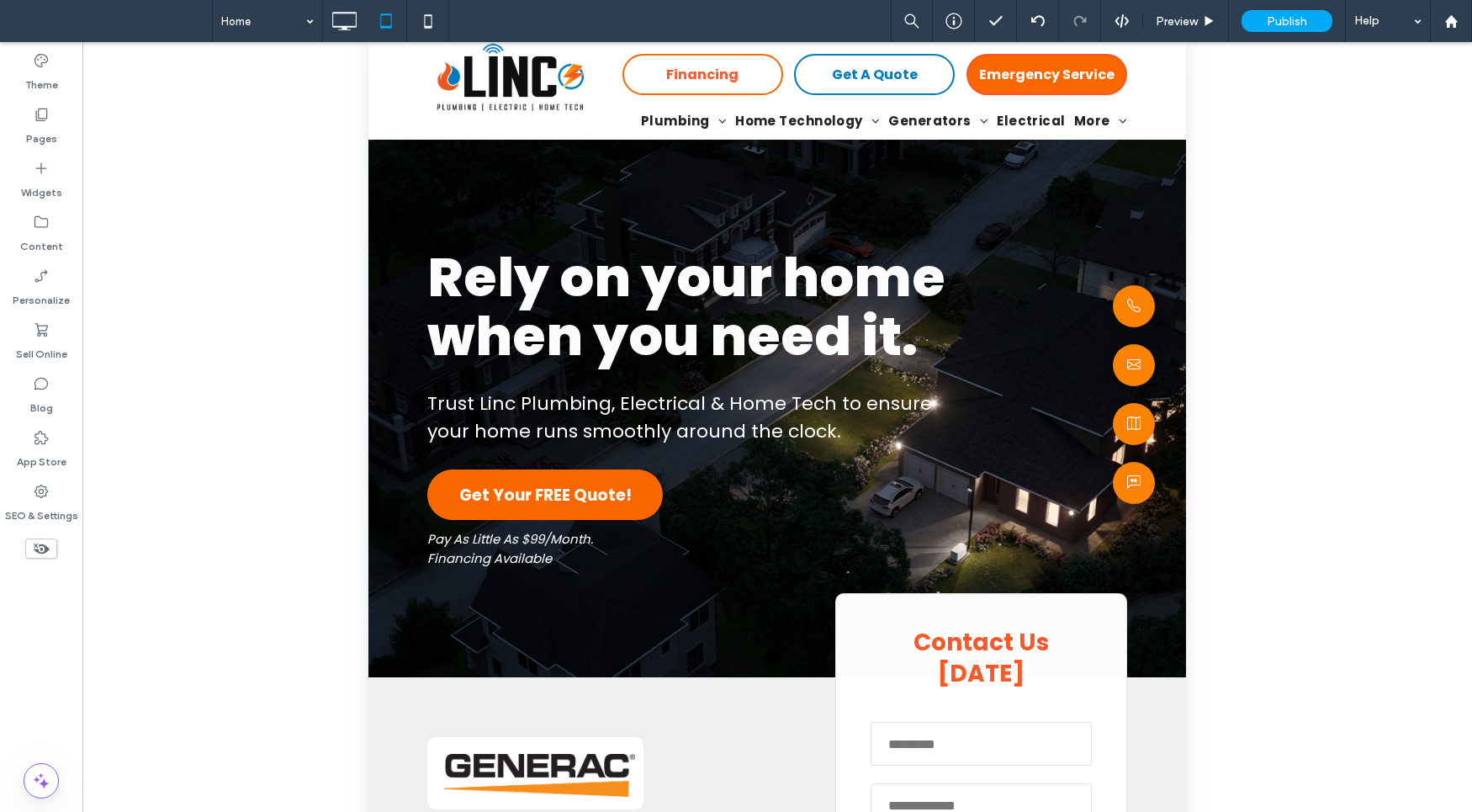
scroll to position [0, 0]
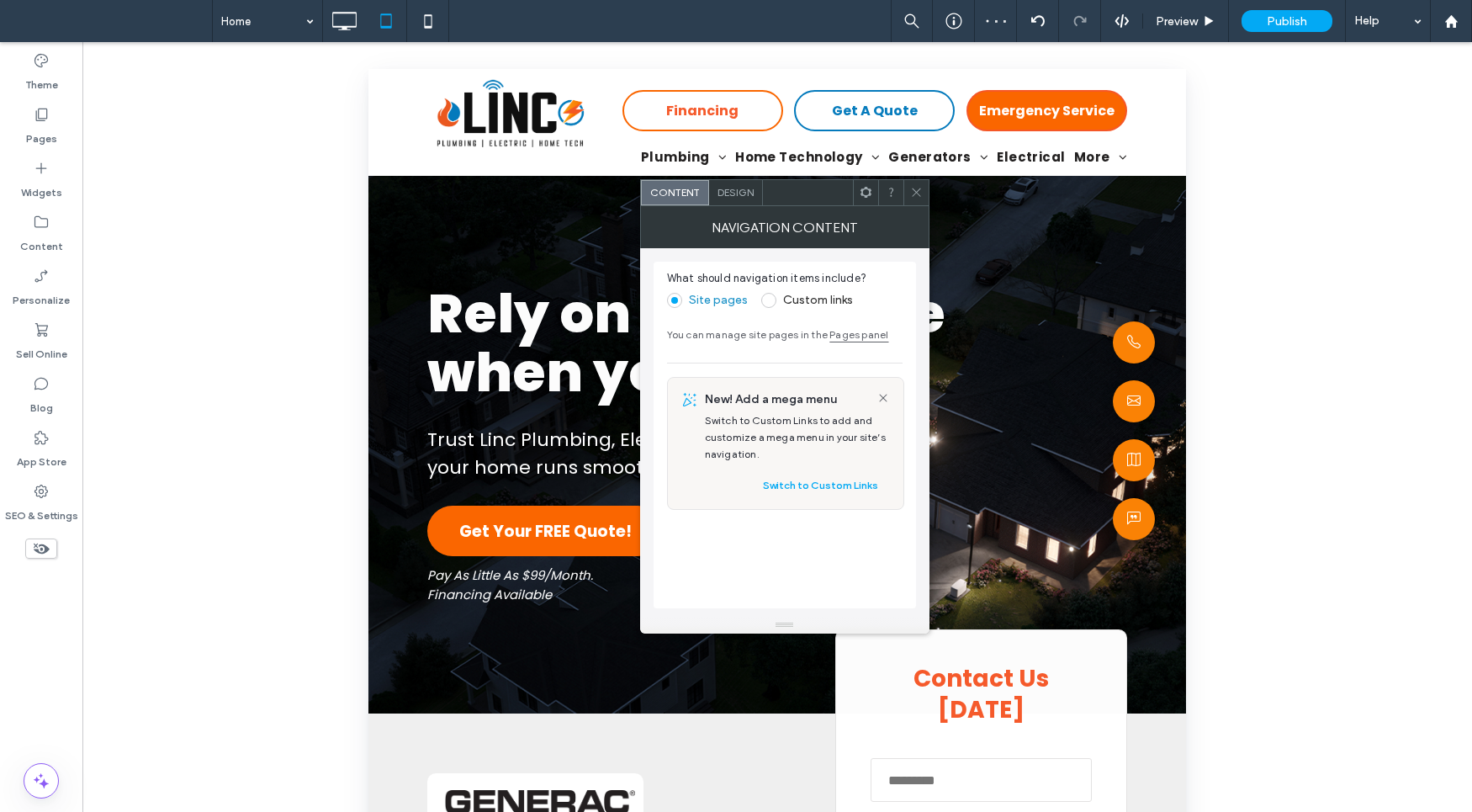
click at [919, 188] on icon at bounding box center [917, 192] width 13 height 13
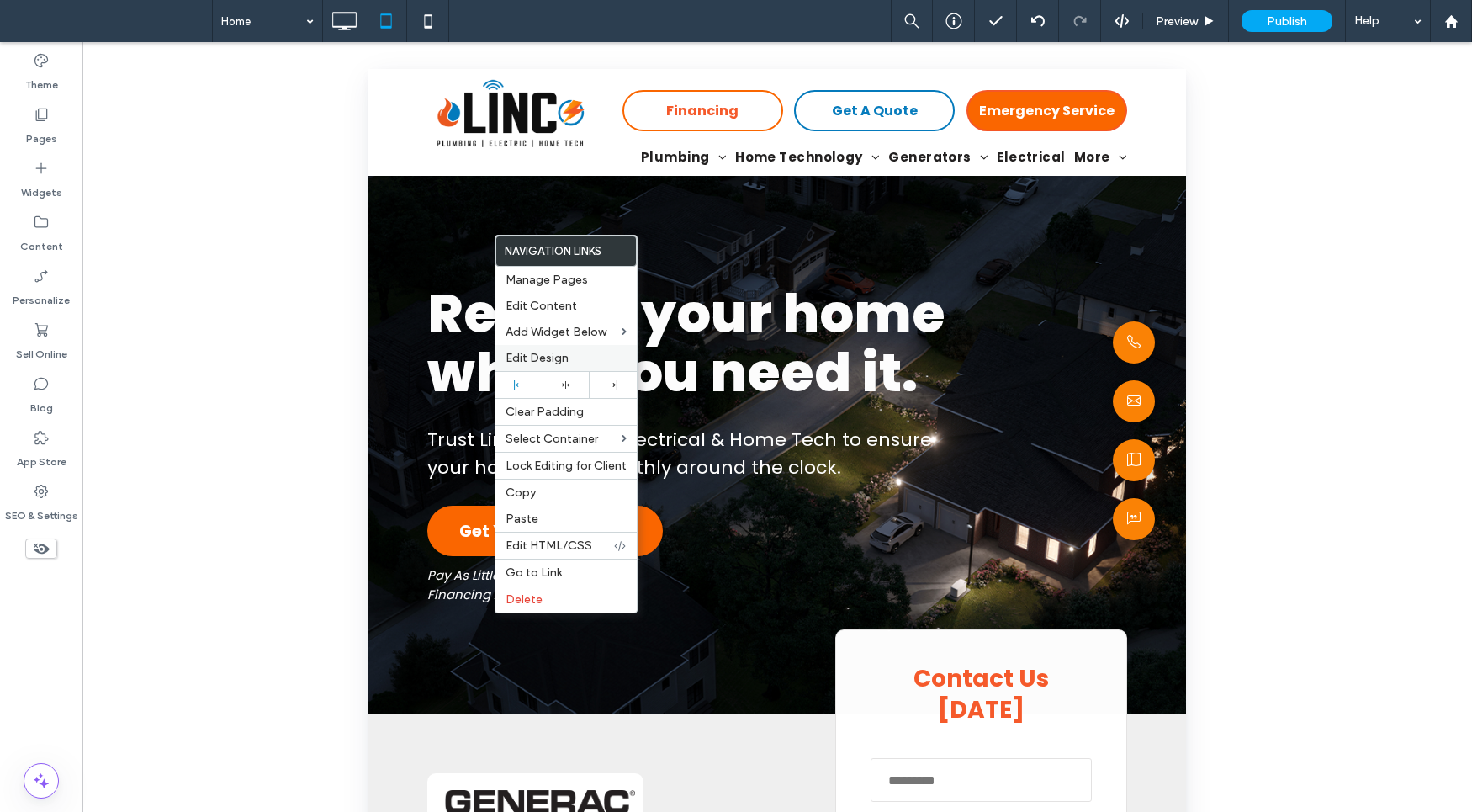
click at [573, 366] on div "Edit Design" at bounding box center [566, 357] width 141 height 26
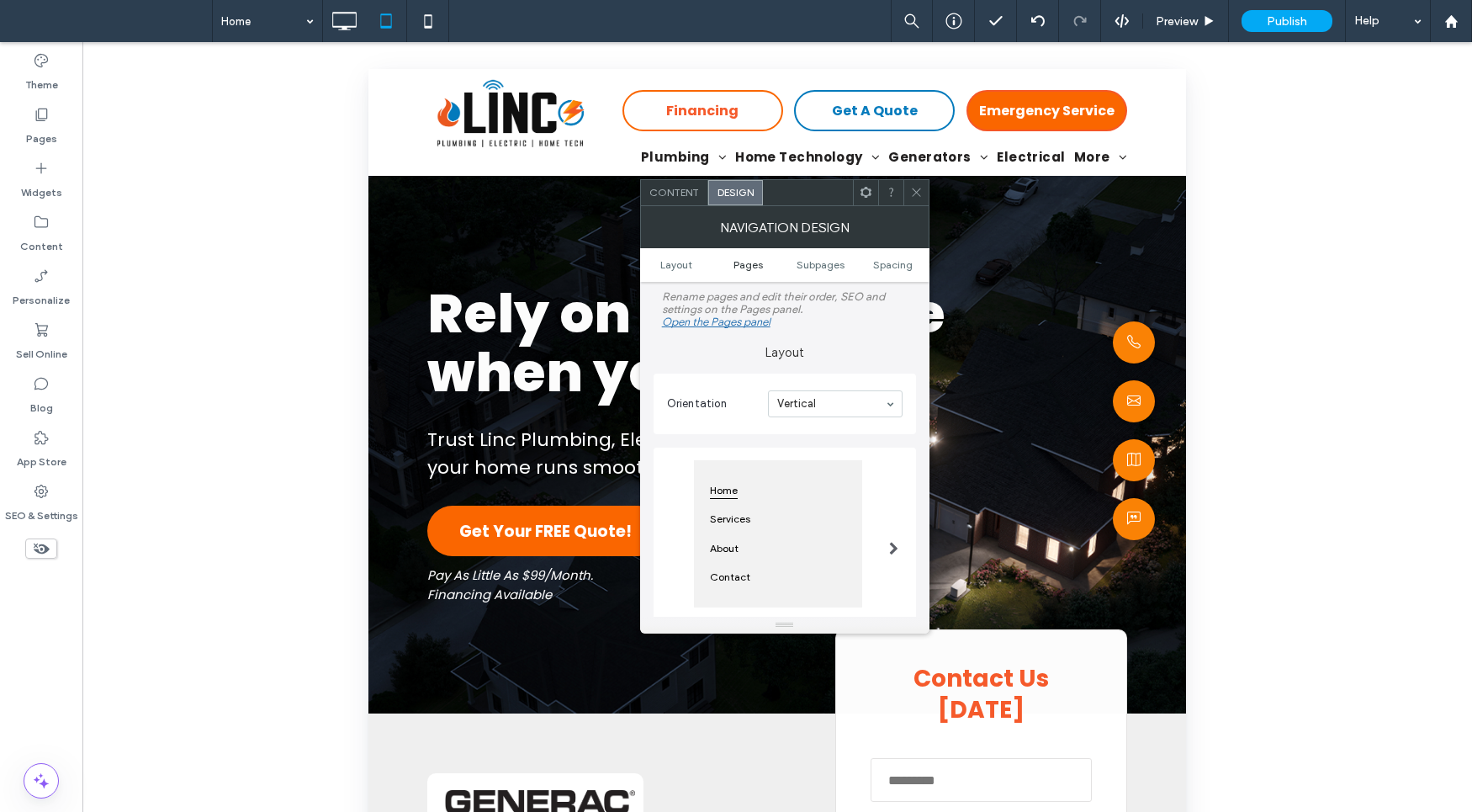
click at [728, 259] on link "Pages" at bounding box center [749, 264] width 73 height 13
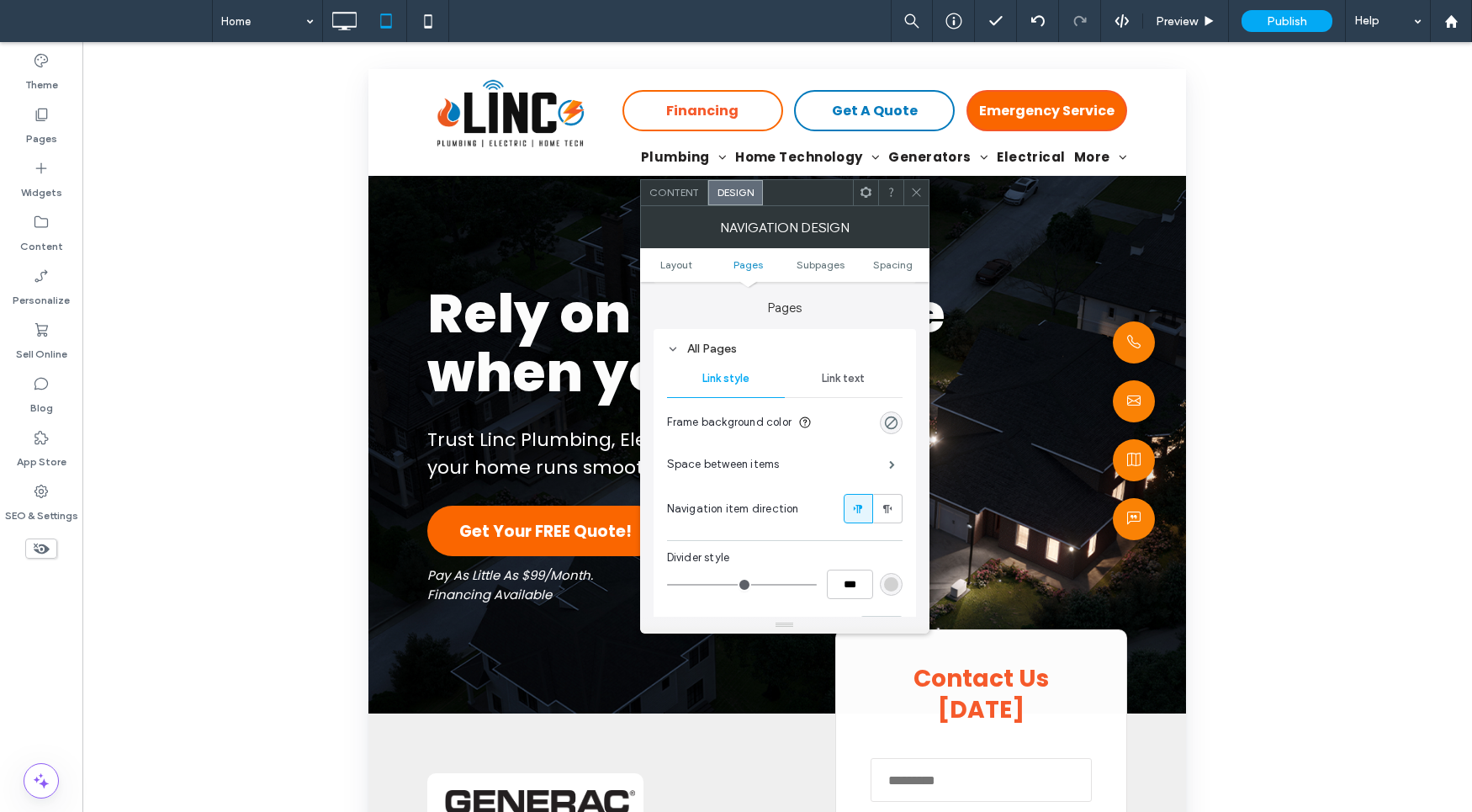
scroll to position [347, 0]
click at [843, 379] on span "Link text" at bounding box center [843, 375] width 43 height 13
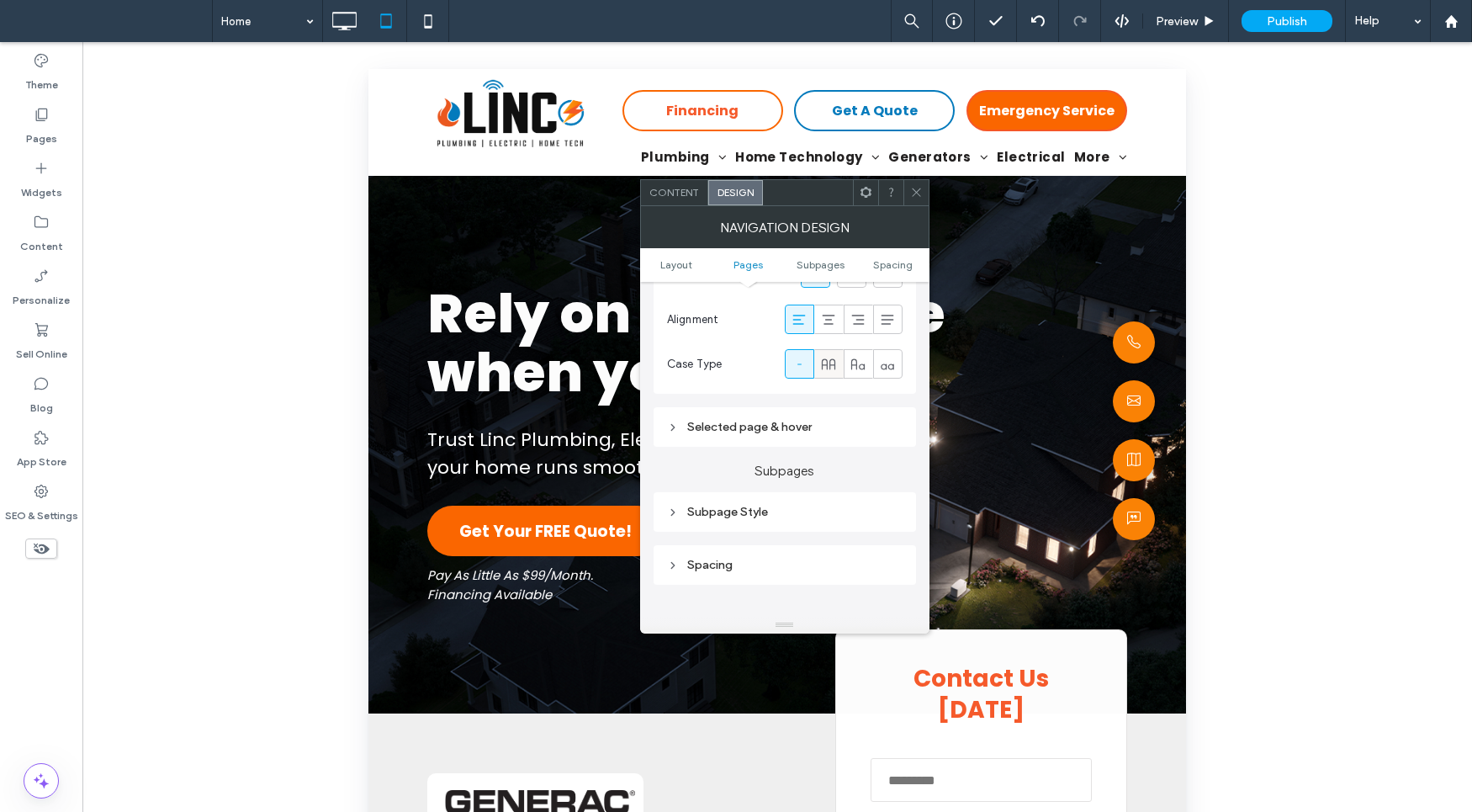
scroll to position [748, 0]
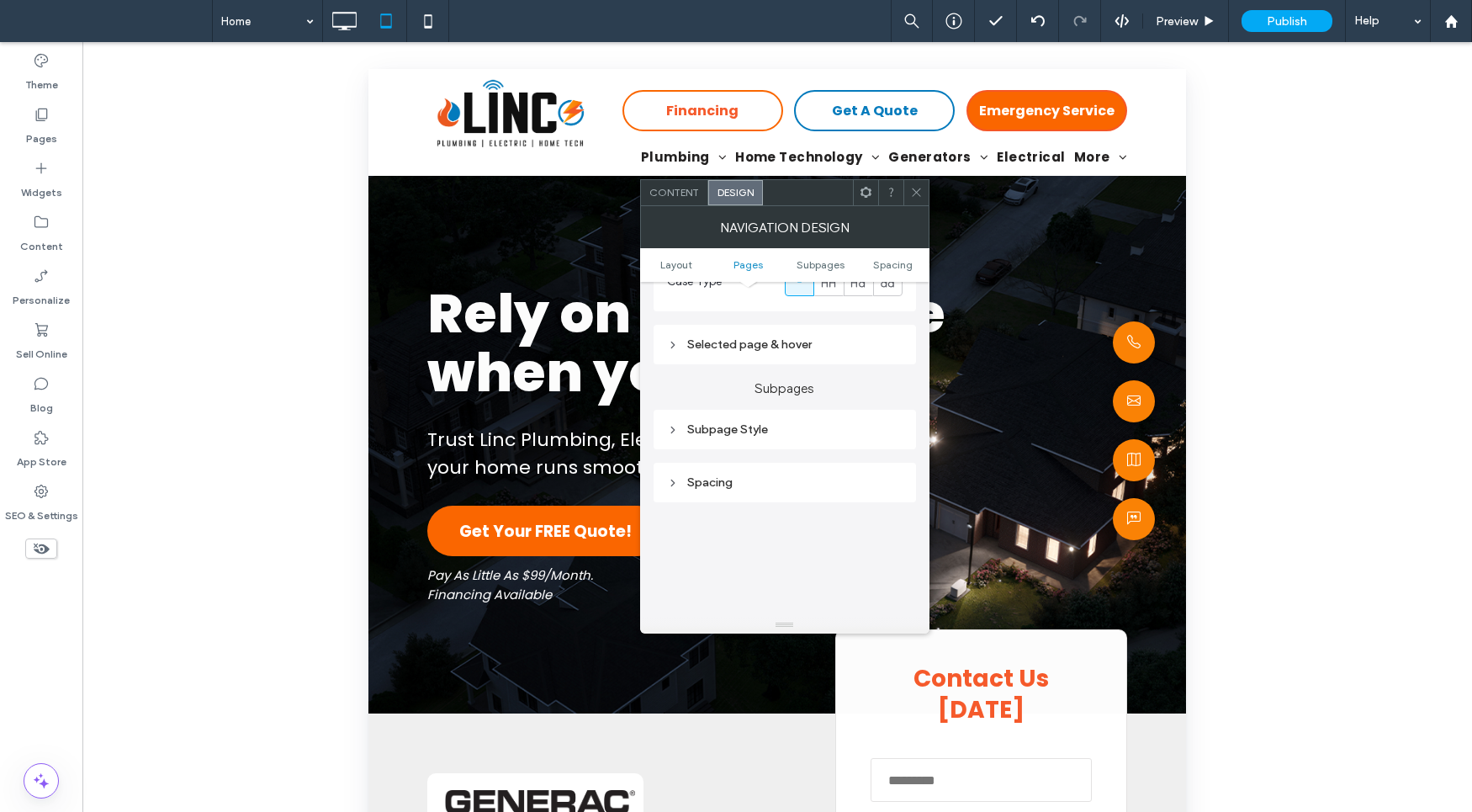
click at [818, 349] on div "Selected page & hover" at bounding box center [784, 345] width 235 height 14
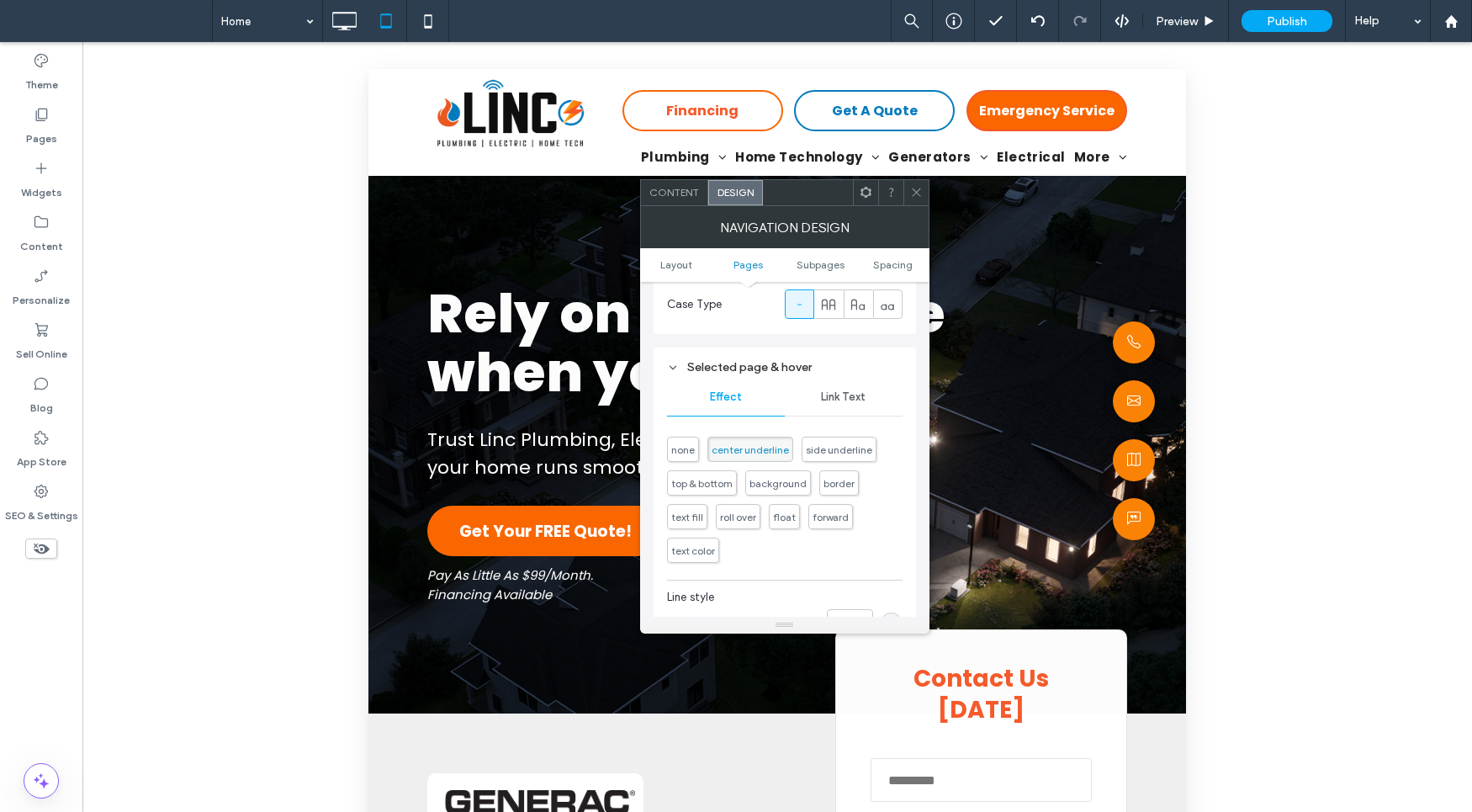
scroll to position [715, 0]
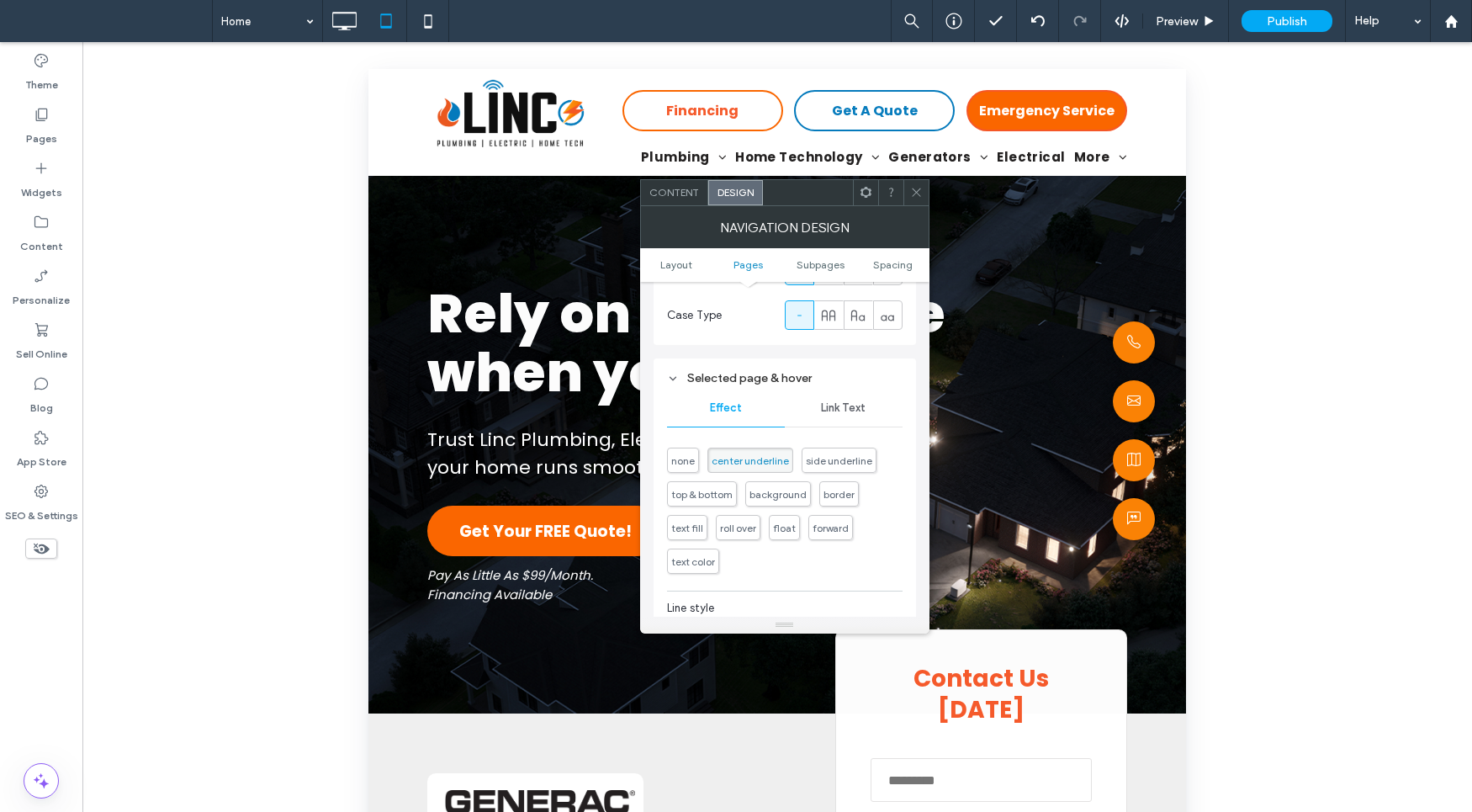
click at [839, 408] on span "Link Text" at bounding box center [843, 407] width 45 height 13
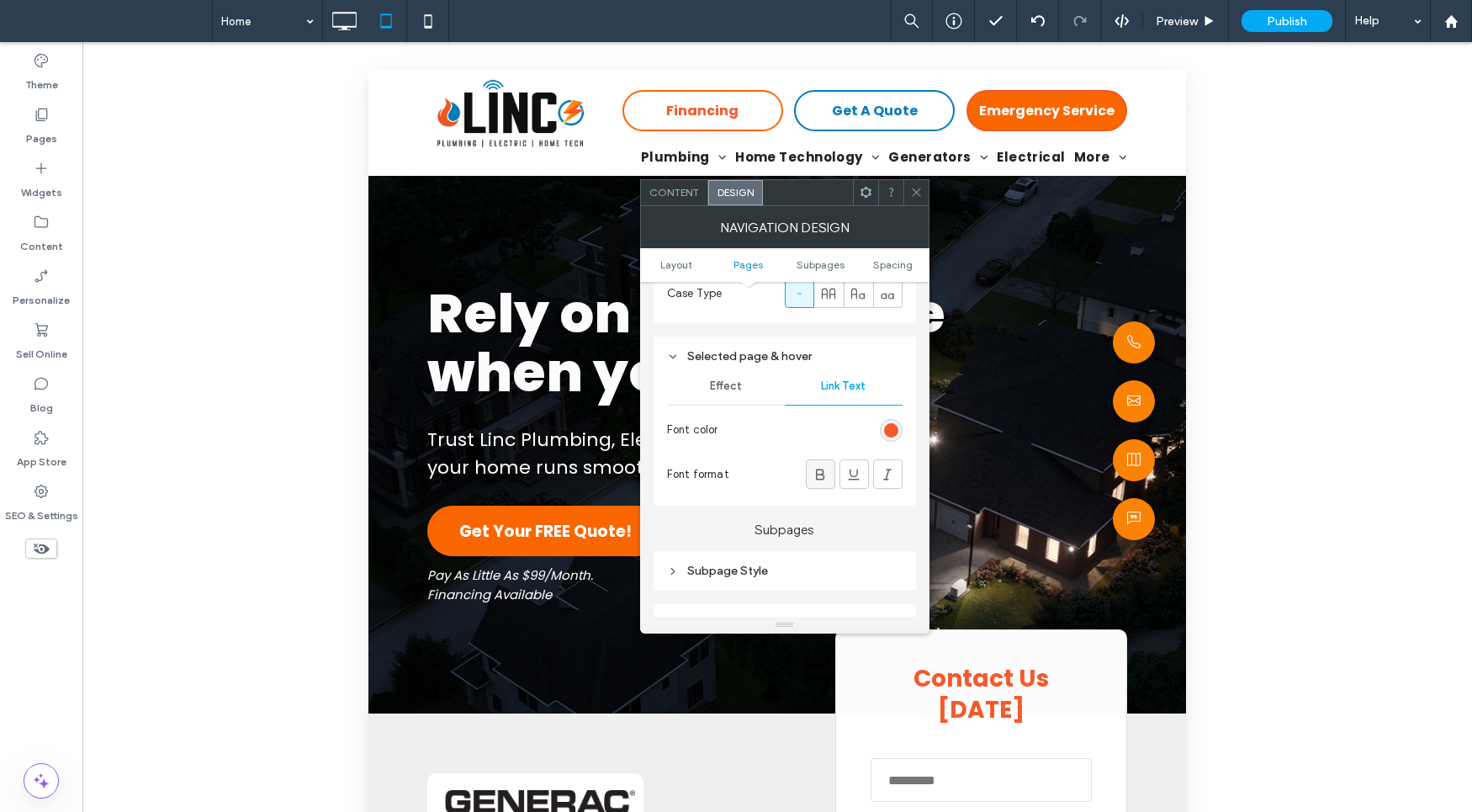
scroll to position [738, 0]
click at [819, 473] on icon at bounding box center [820, 474] width 17 height 17
click at [816, 271] on ul "Layout Pages Subpages Spacing" at bounding box center [784, 265] width 289 height 34
click at [815, 264] on span "Subpages" at bounding box center [821, 264] width 48 height 13
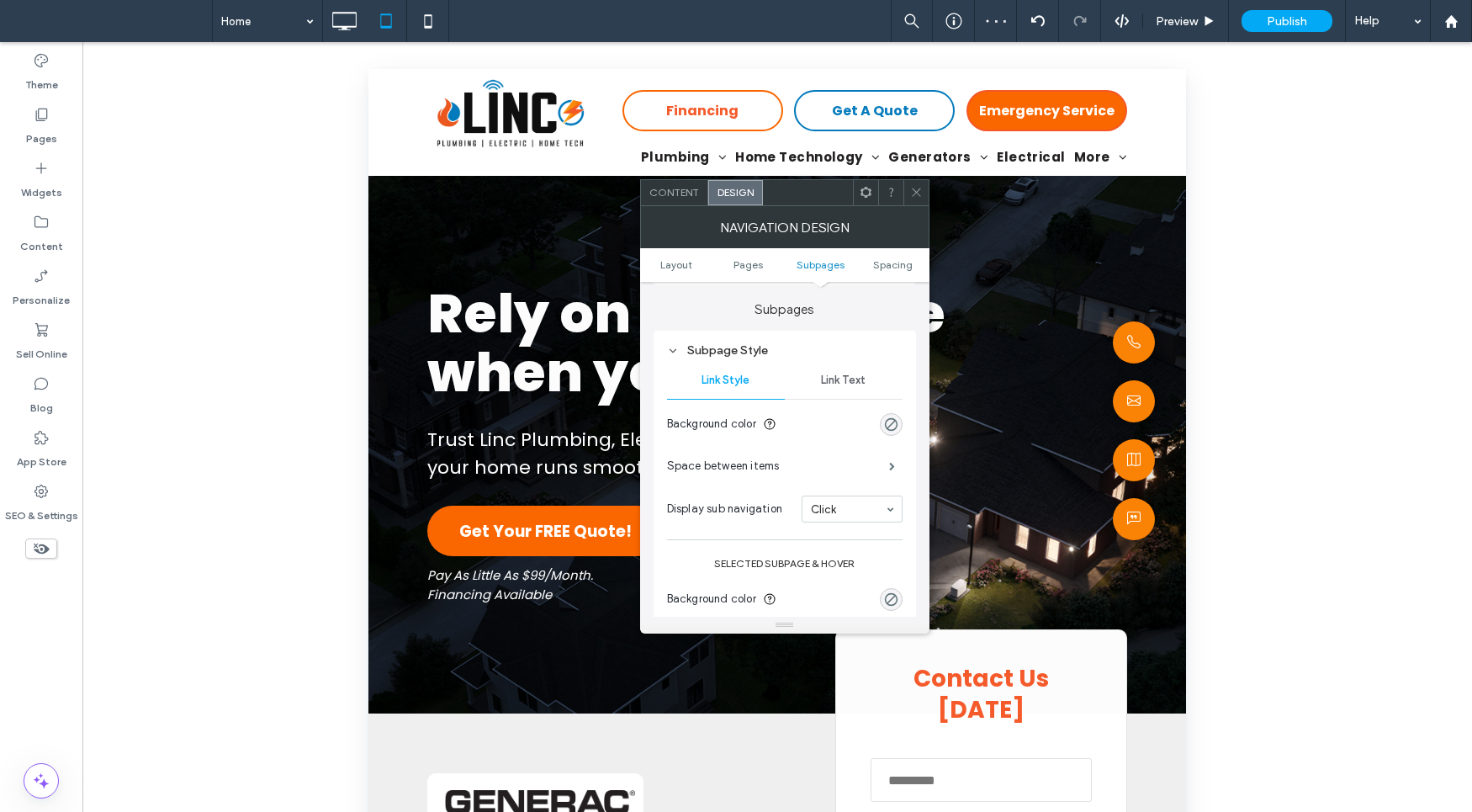
scroll to position [962, 0]
click at [841, 374] on span "Link Text" at bounding box center [843, 375] width 45 height 13
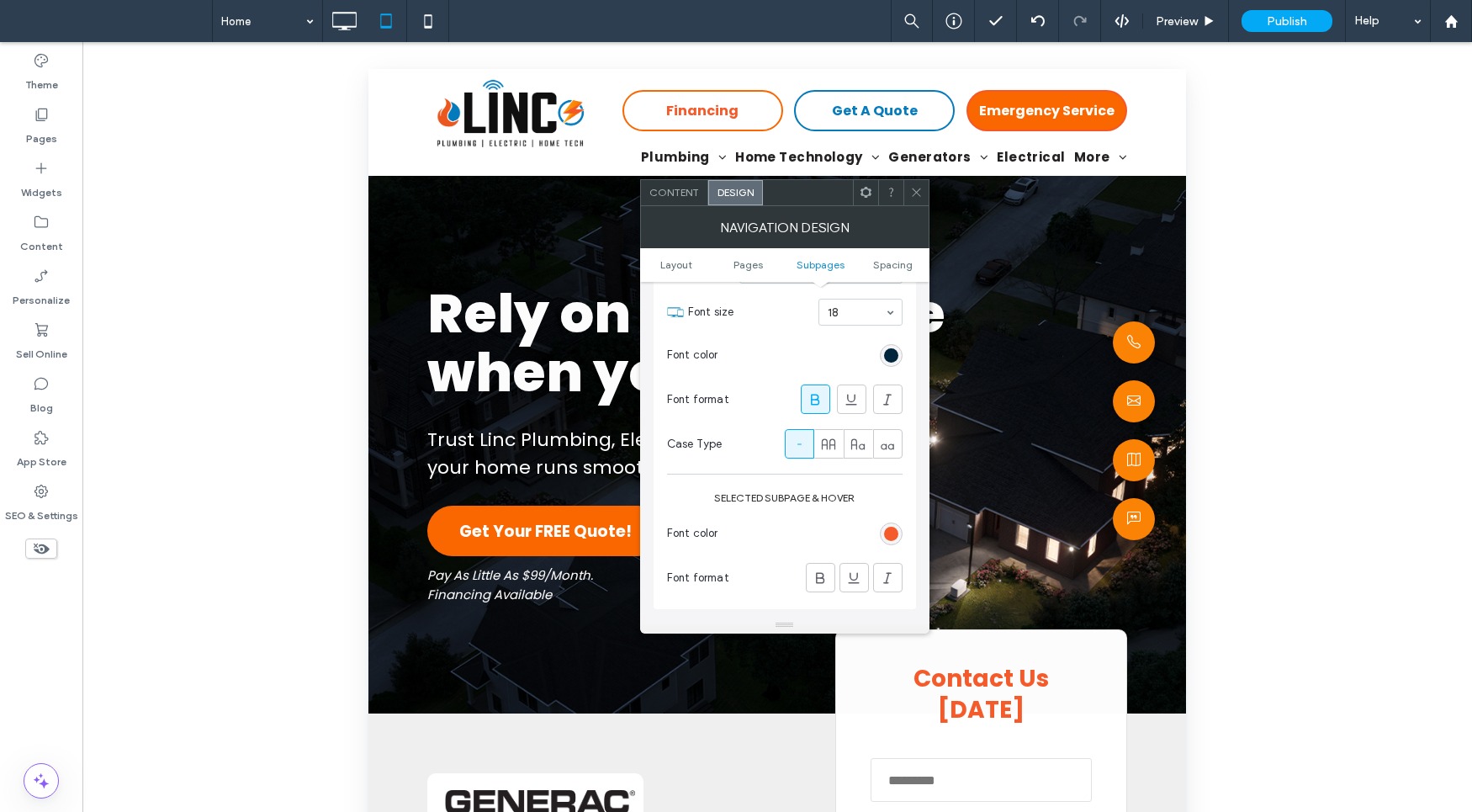
scroll to position [1164, 0]
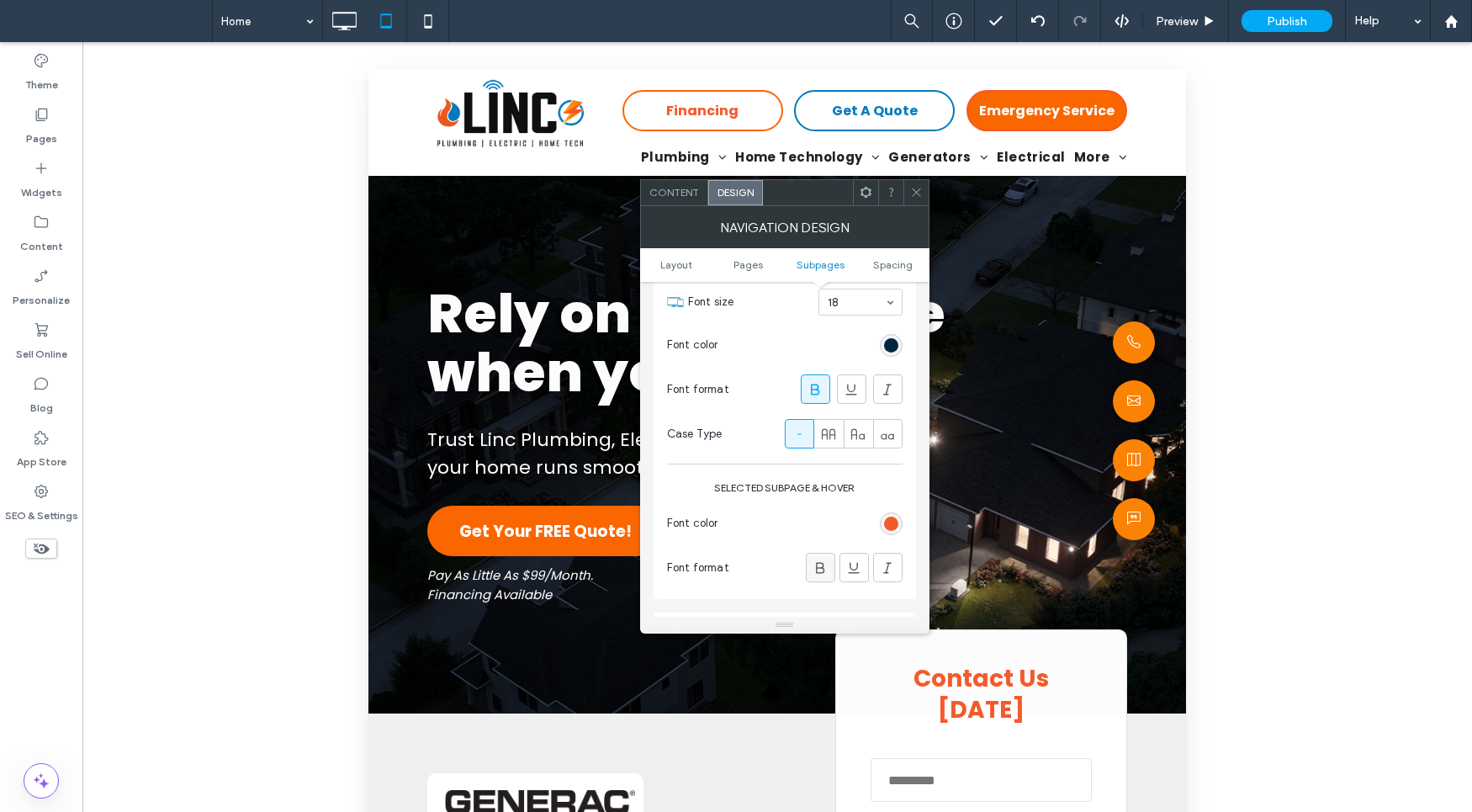
click at [820, 567] on icon at bounding box center [820, 568] width 17 height 17
click at [914, 196] on icon at bounding box center [917, 192] width 13 height 13
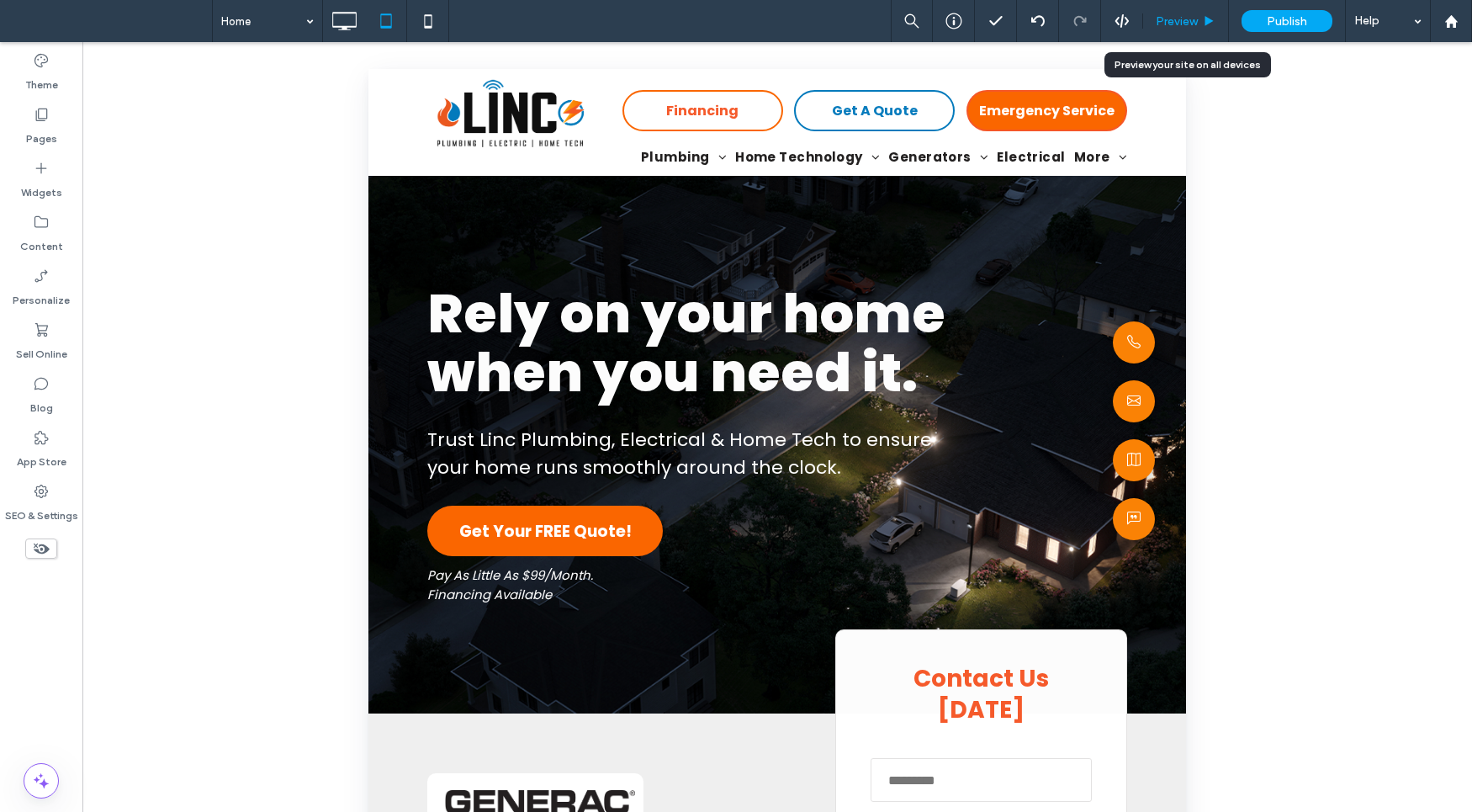
click at [1185, 19] on span "Preview" at bounding box center [1177, 21] width 42 height 14
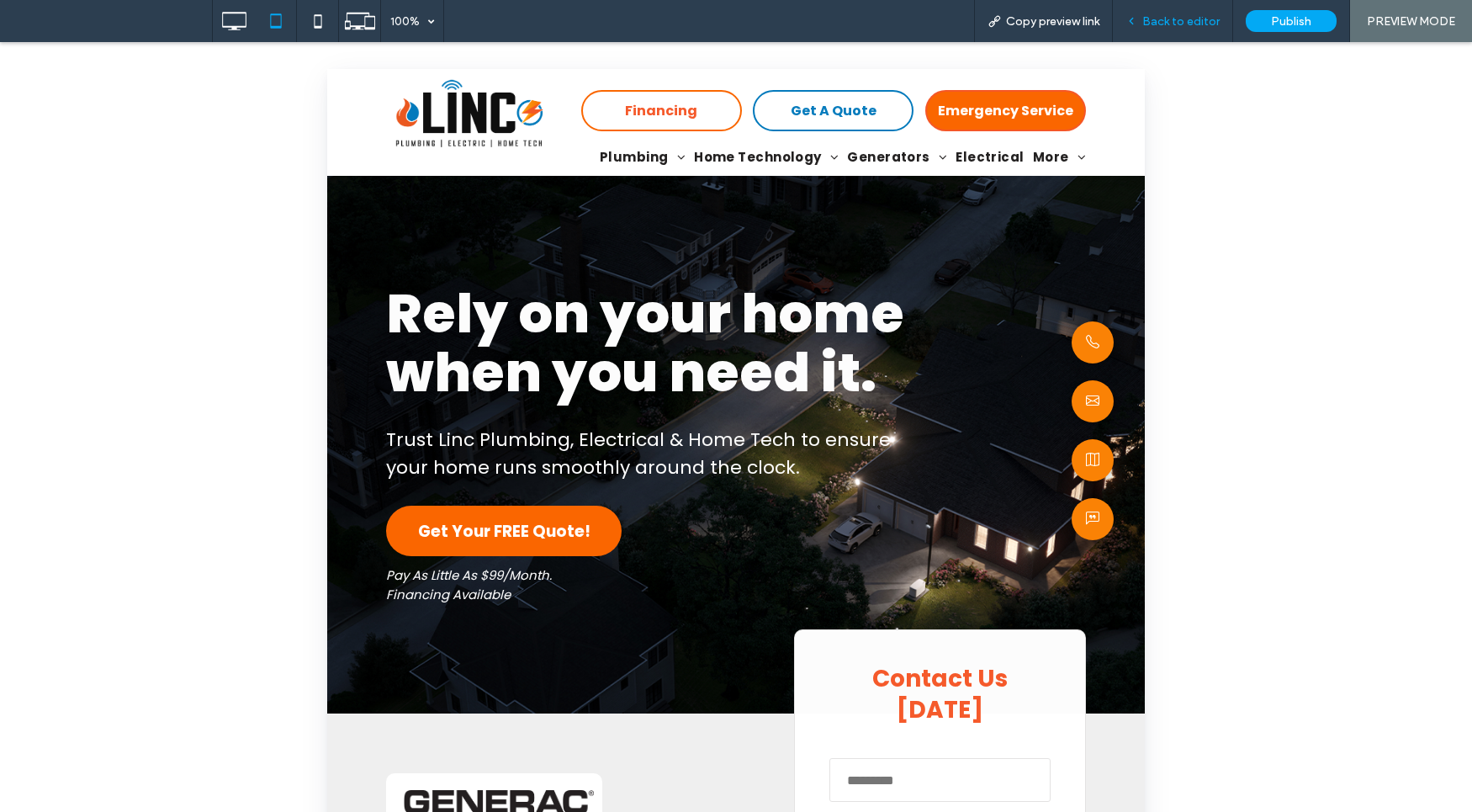
click at [1188, 21] on span "Back to editor" at bounding box center [1181, 21] width 77 height 14
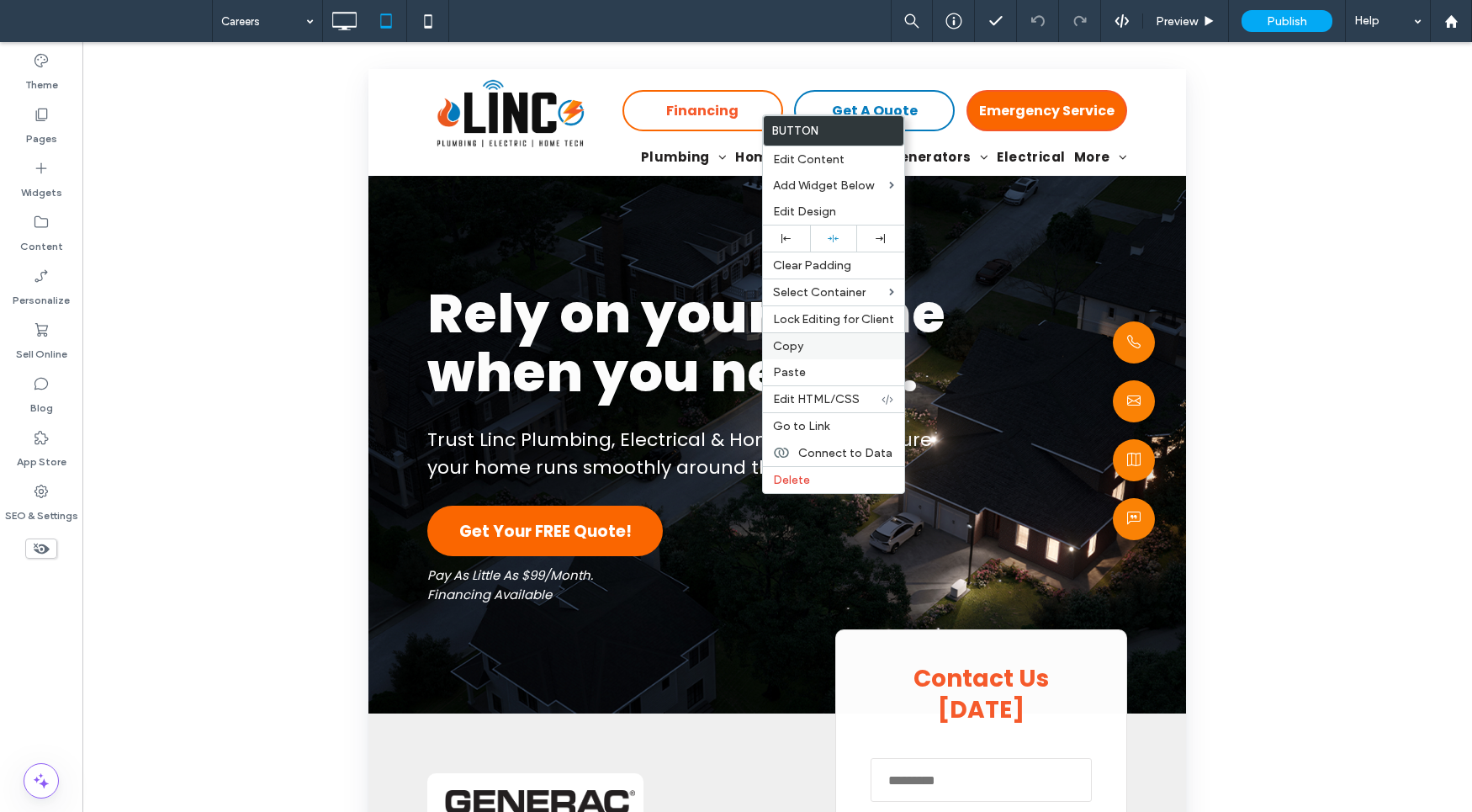
click at [811, 349] on label "Copy" at bounding box center [833, 346] width 121 height 14
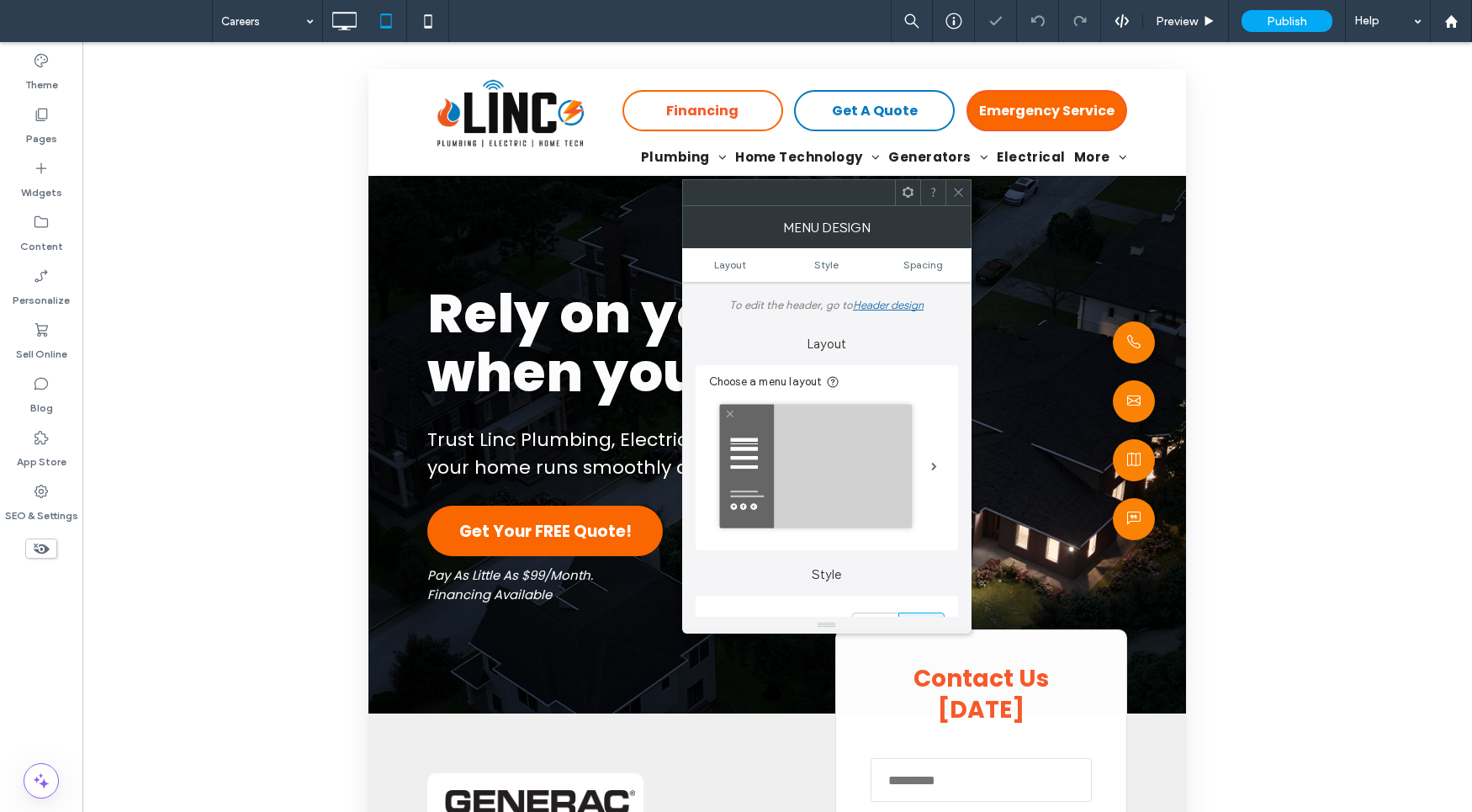
scroll to position [361, 0]
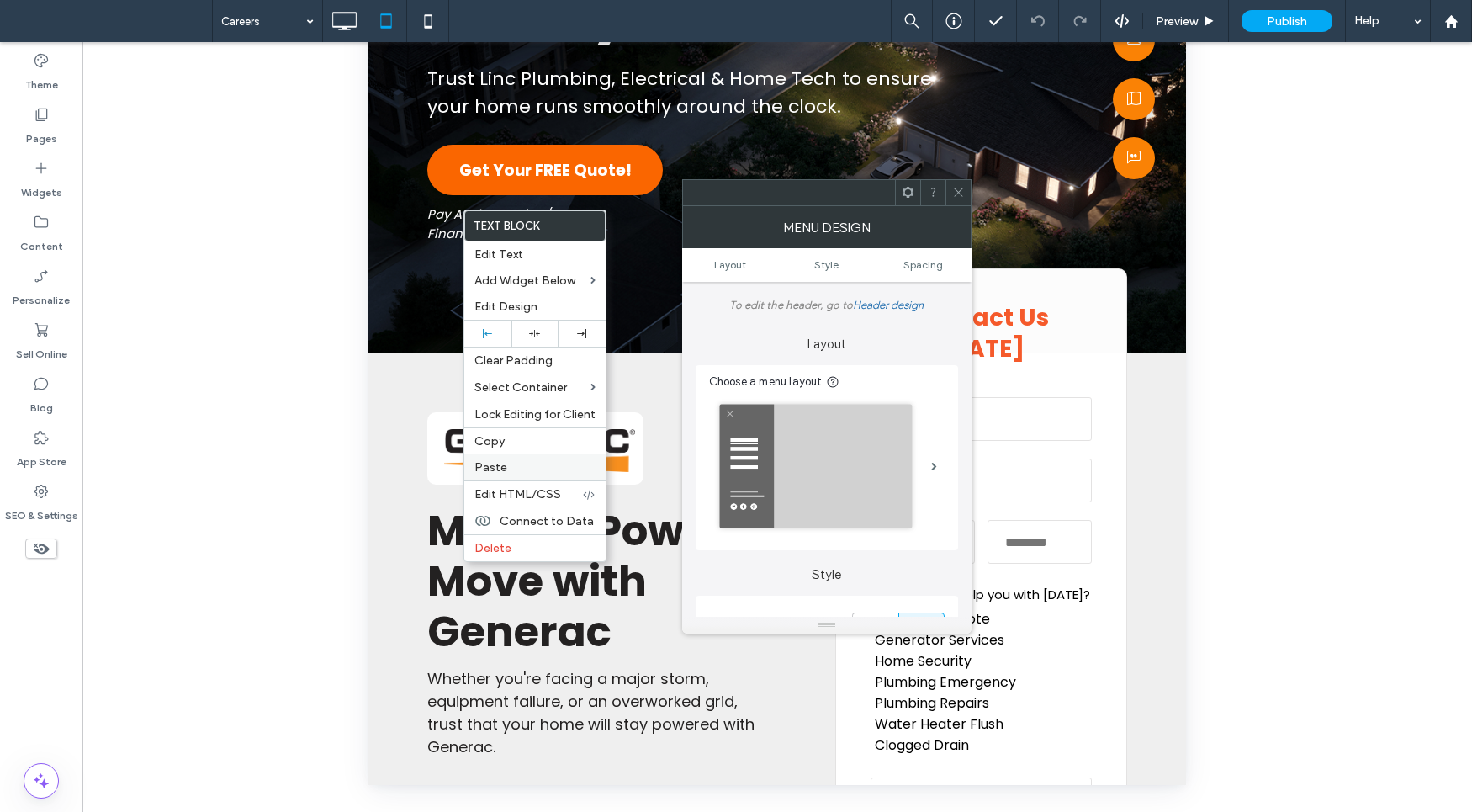
click at [520, 468] on label "Paste" at bounding box center [535, 467] width 121 height 14
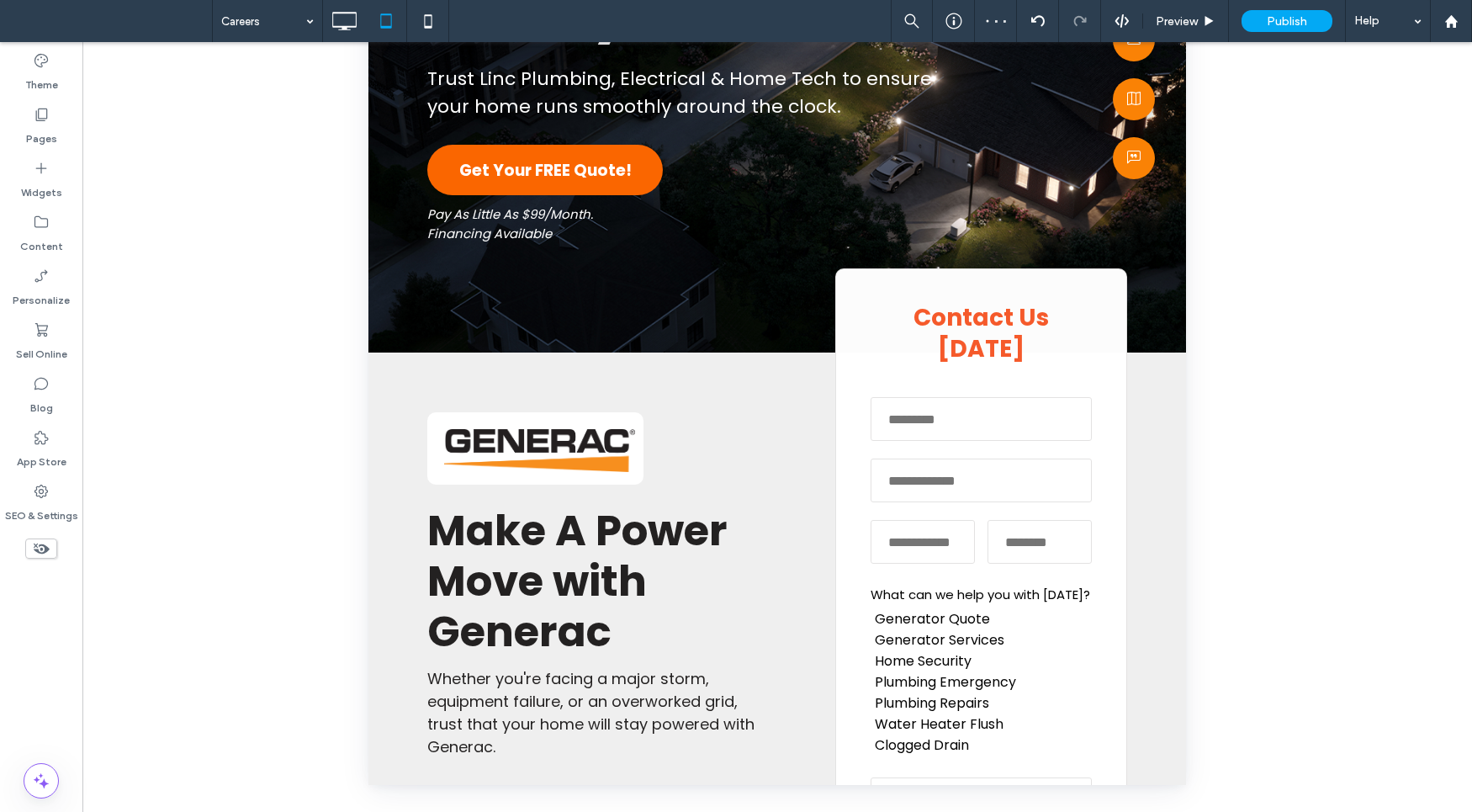
scroll to position [0, 0]
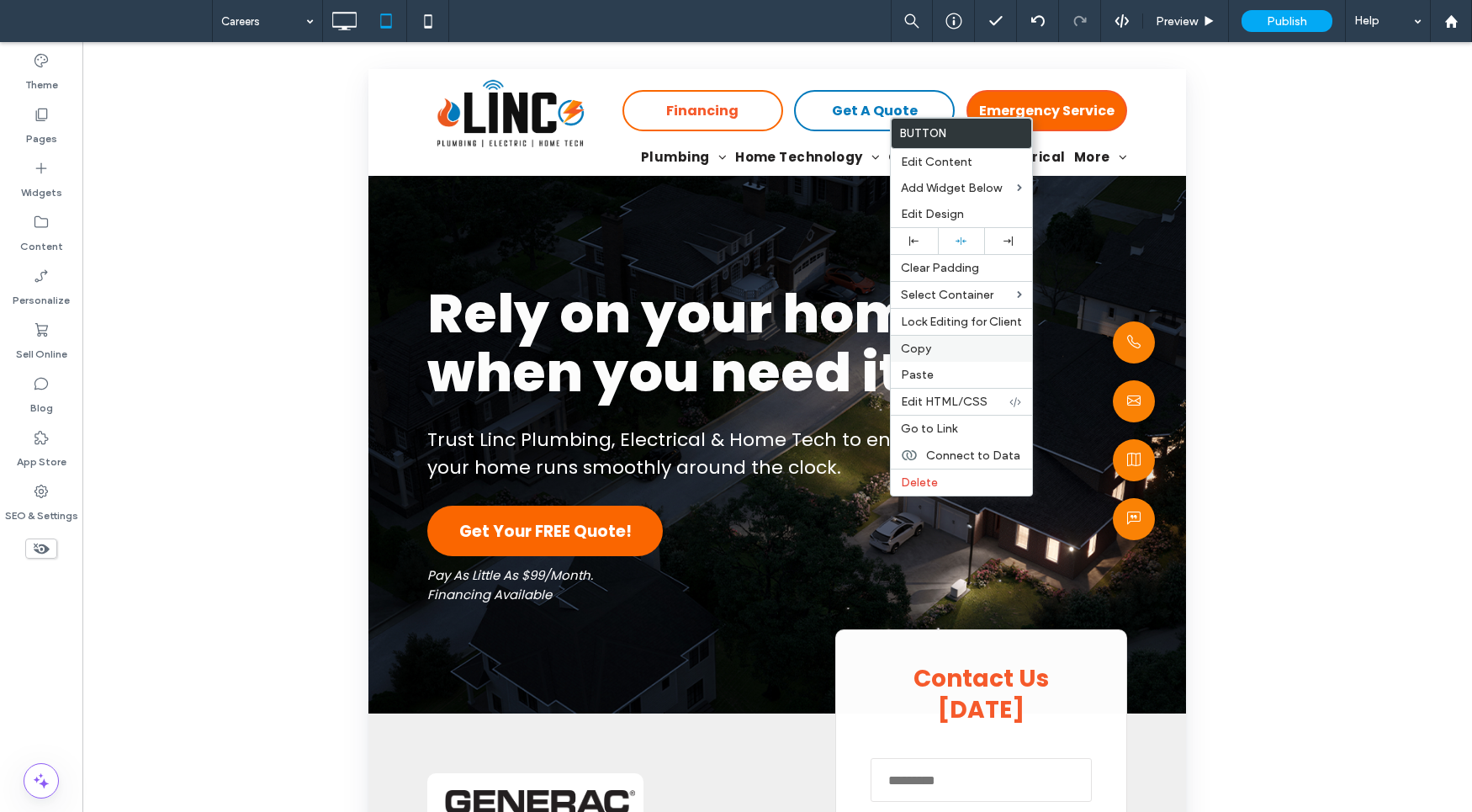
click at [947, 343] on label "Copy" at bounding box center [961, 348] width 121 height 14
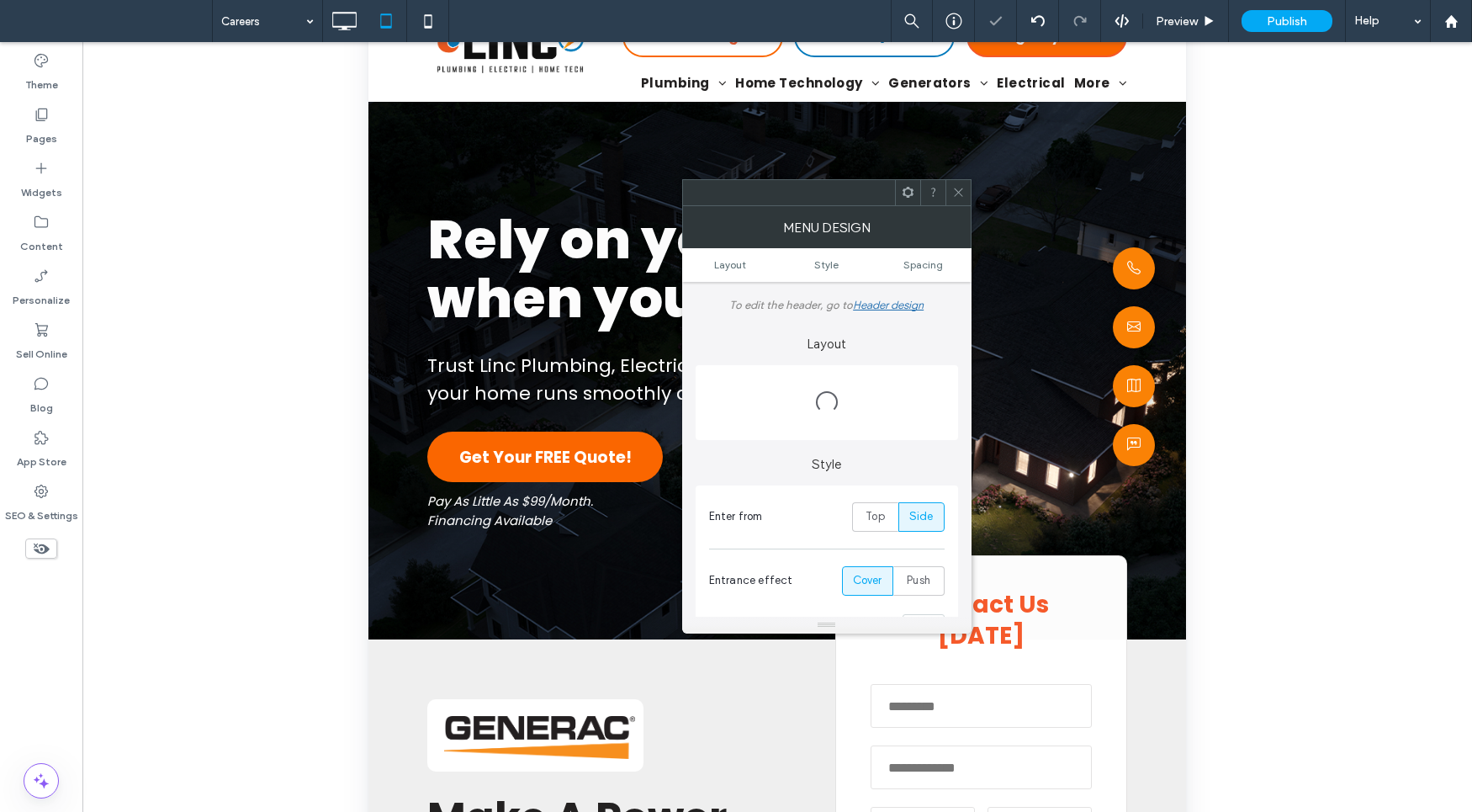
scroll to position [361, 0]
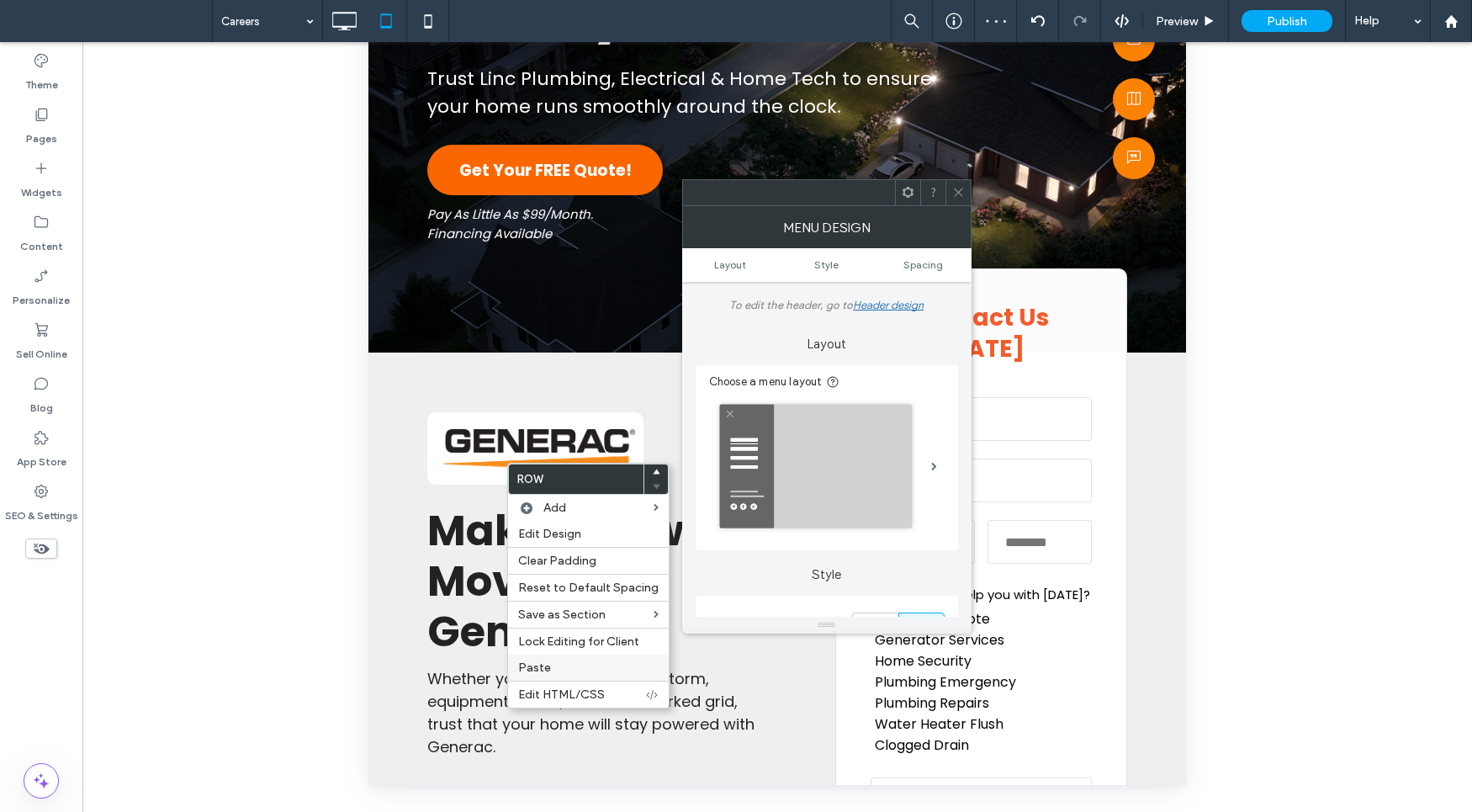
click at [570, 665] on label "Paste" at bounding box center [588, 667] width 141 height 14
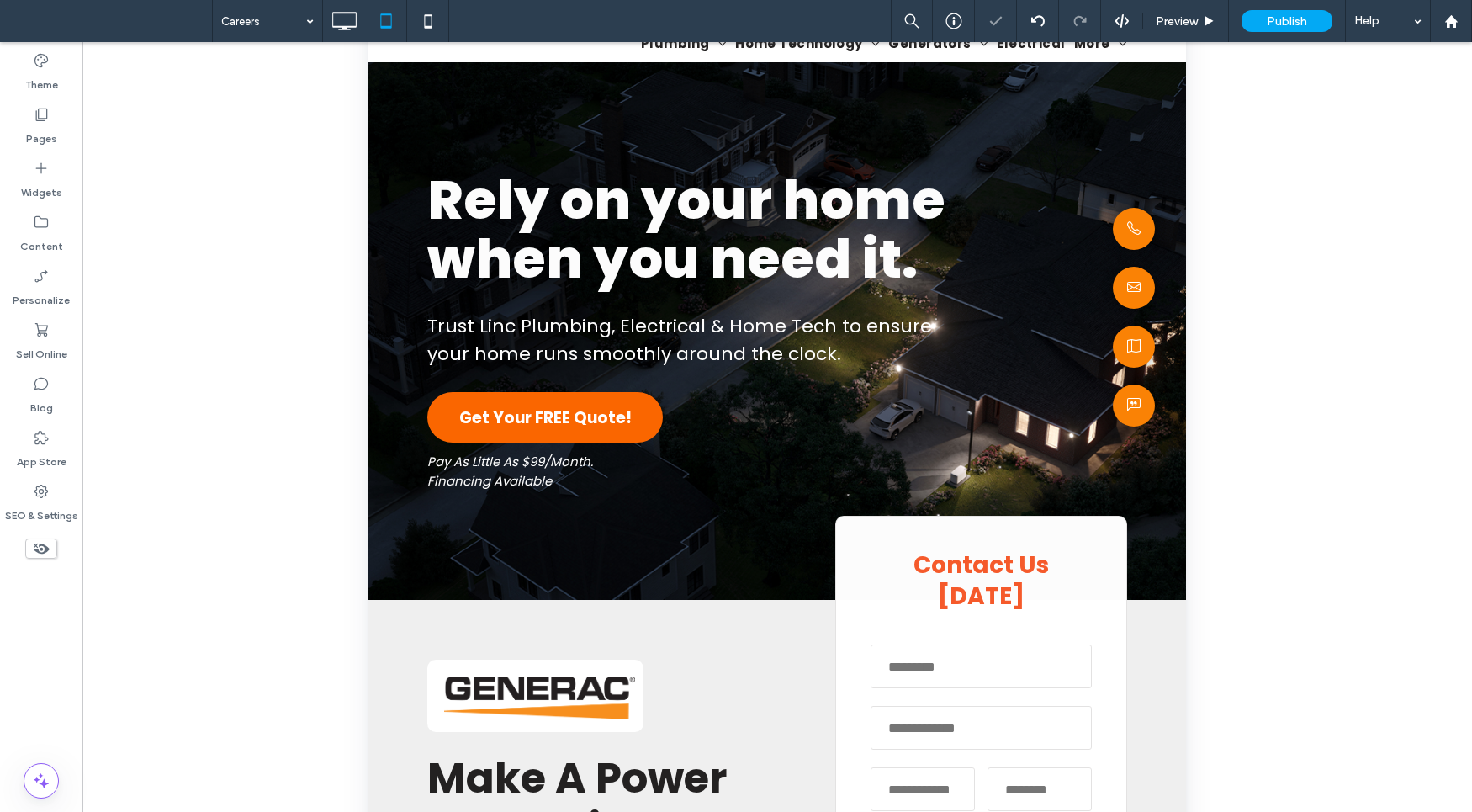
scroll to position [0, 0]
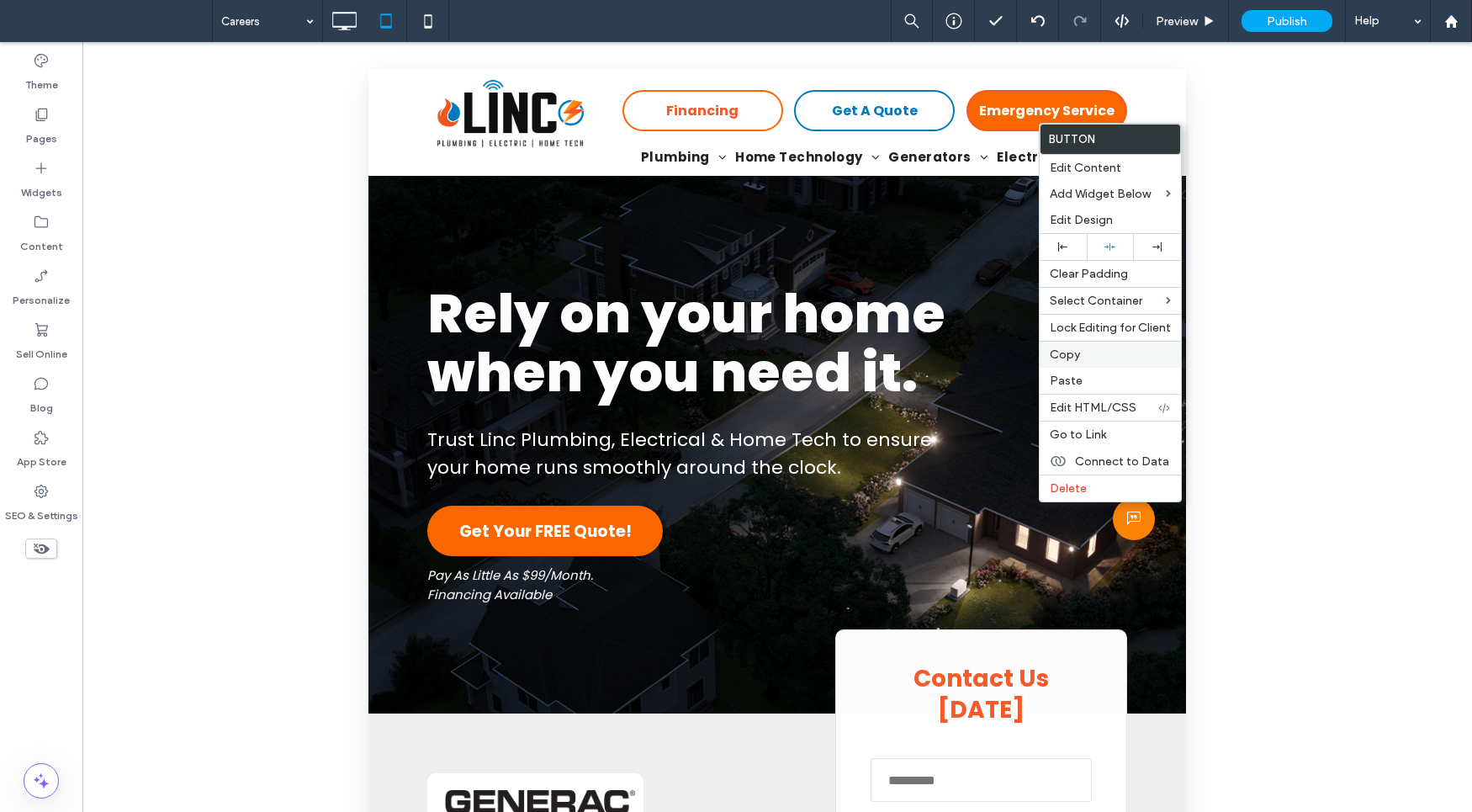
click at [1077, 352] on span "Copy" at bounding box center [1065, 355] width 30 height 14
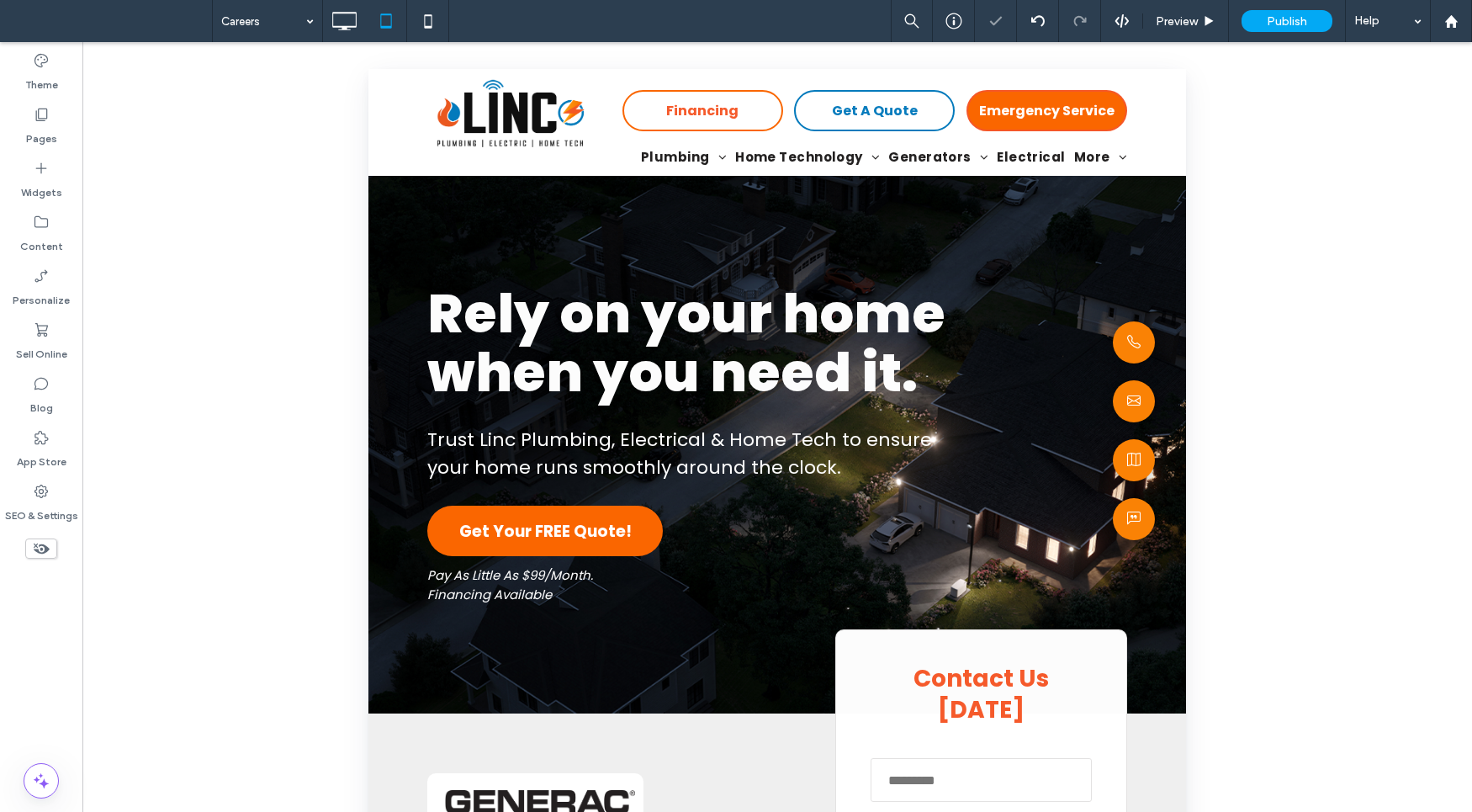
scroll to position [361, 0]
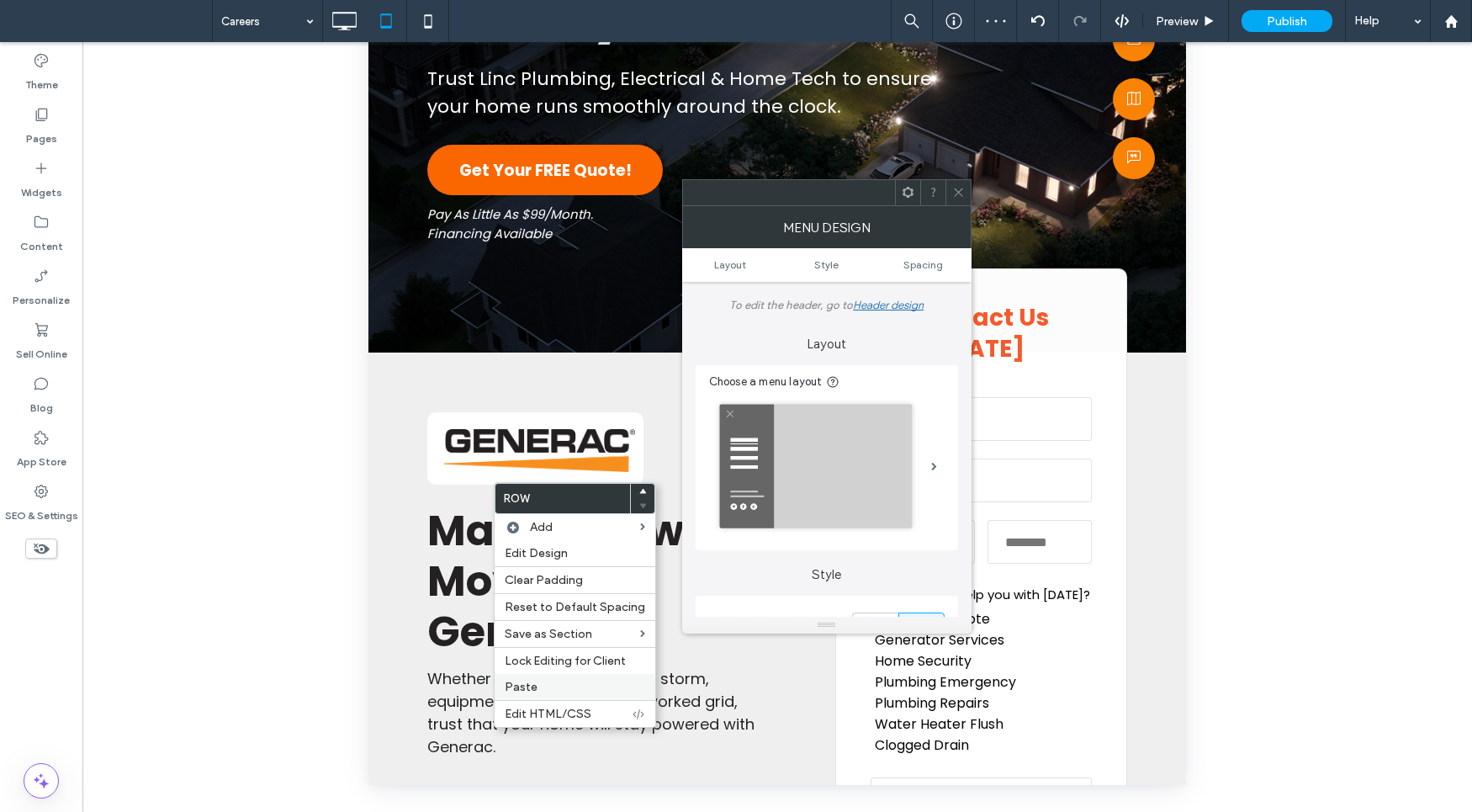
click at [547, 686] on label "Paste" at bounding box center [575, 687] width 141 height 14
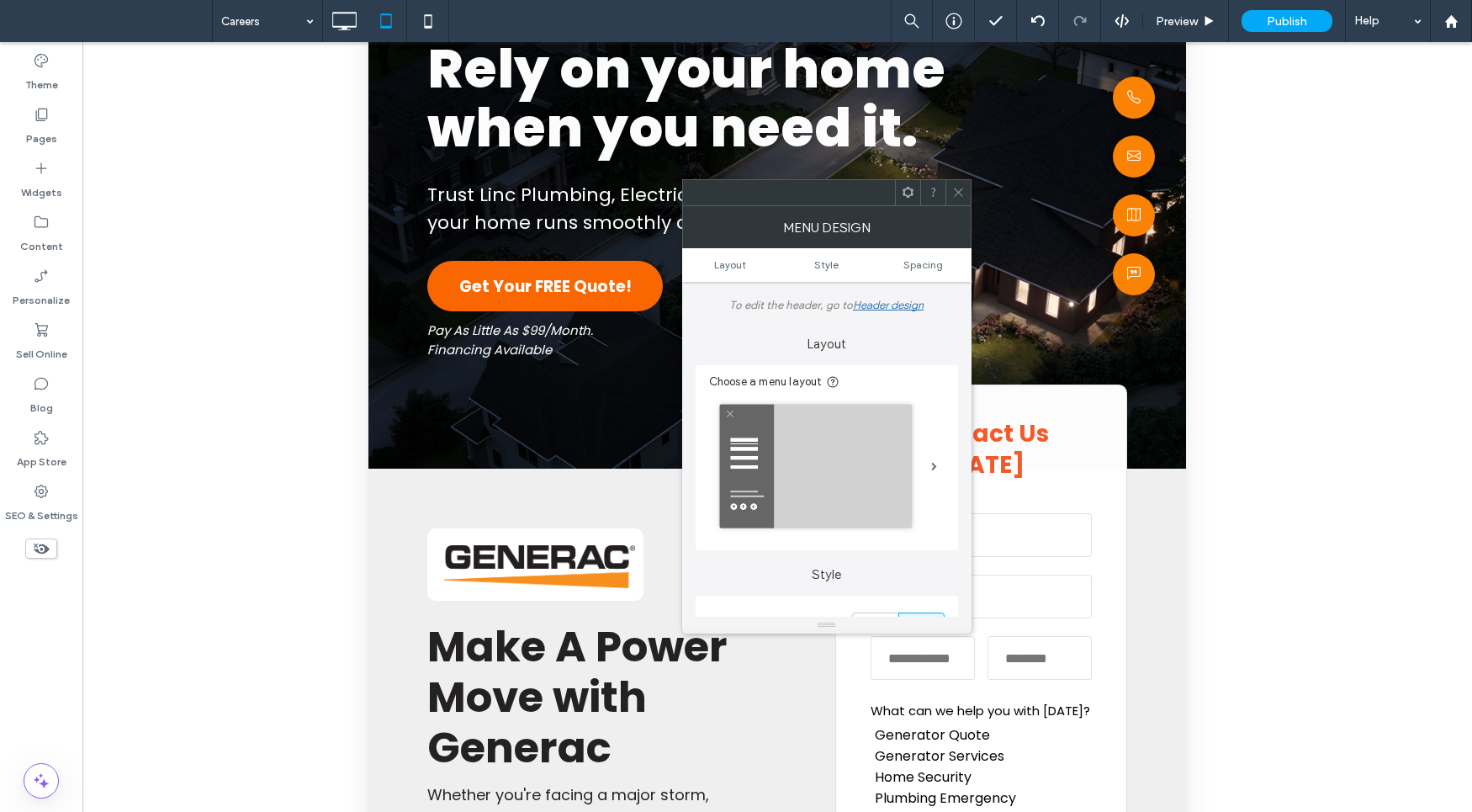
scroll to position [0, 0]
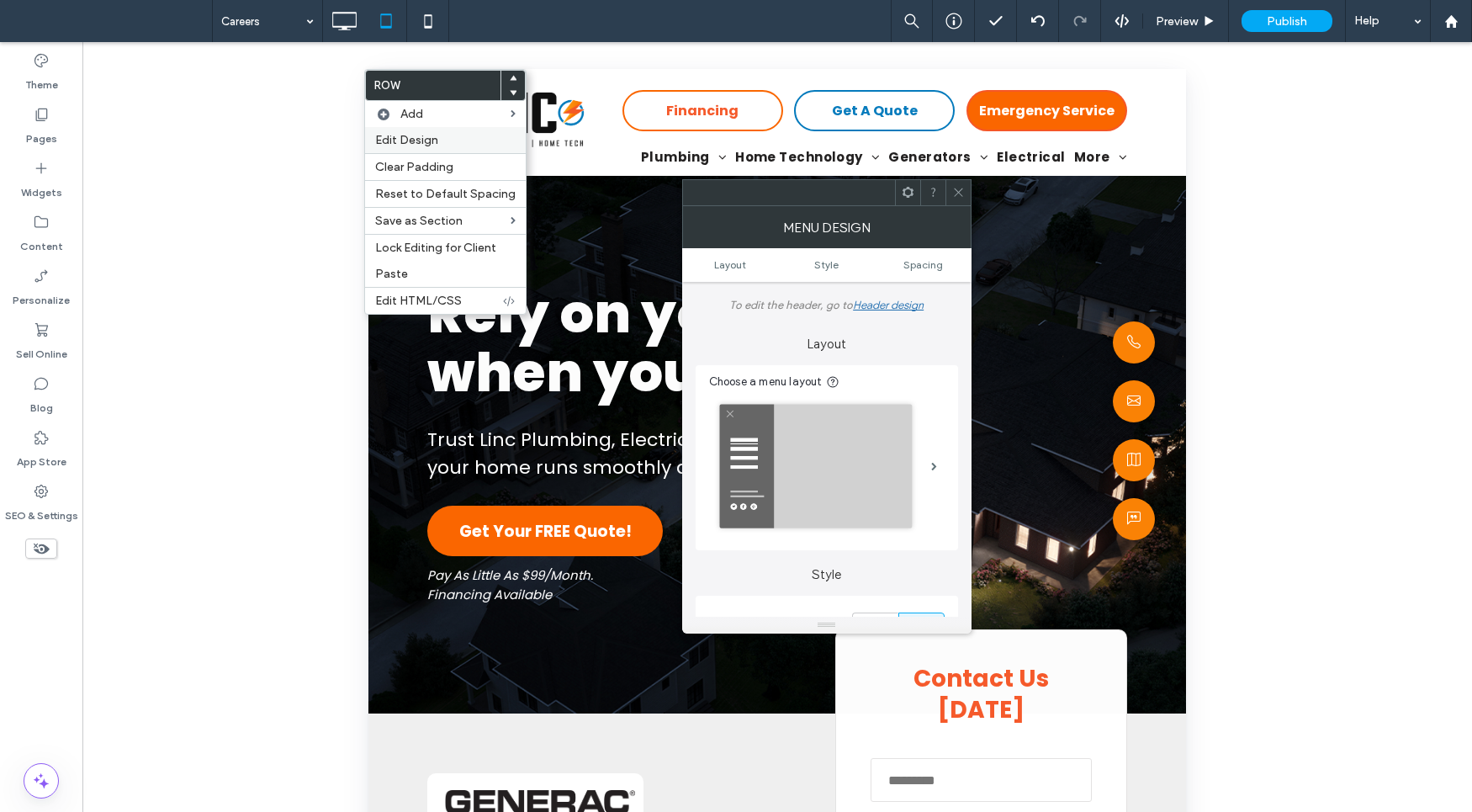
click at [423, 134] on span "Edit Design" at bounding box center [407, 140] width 63 height 14
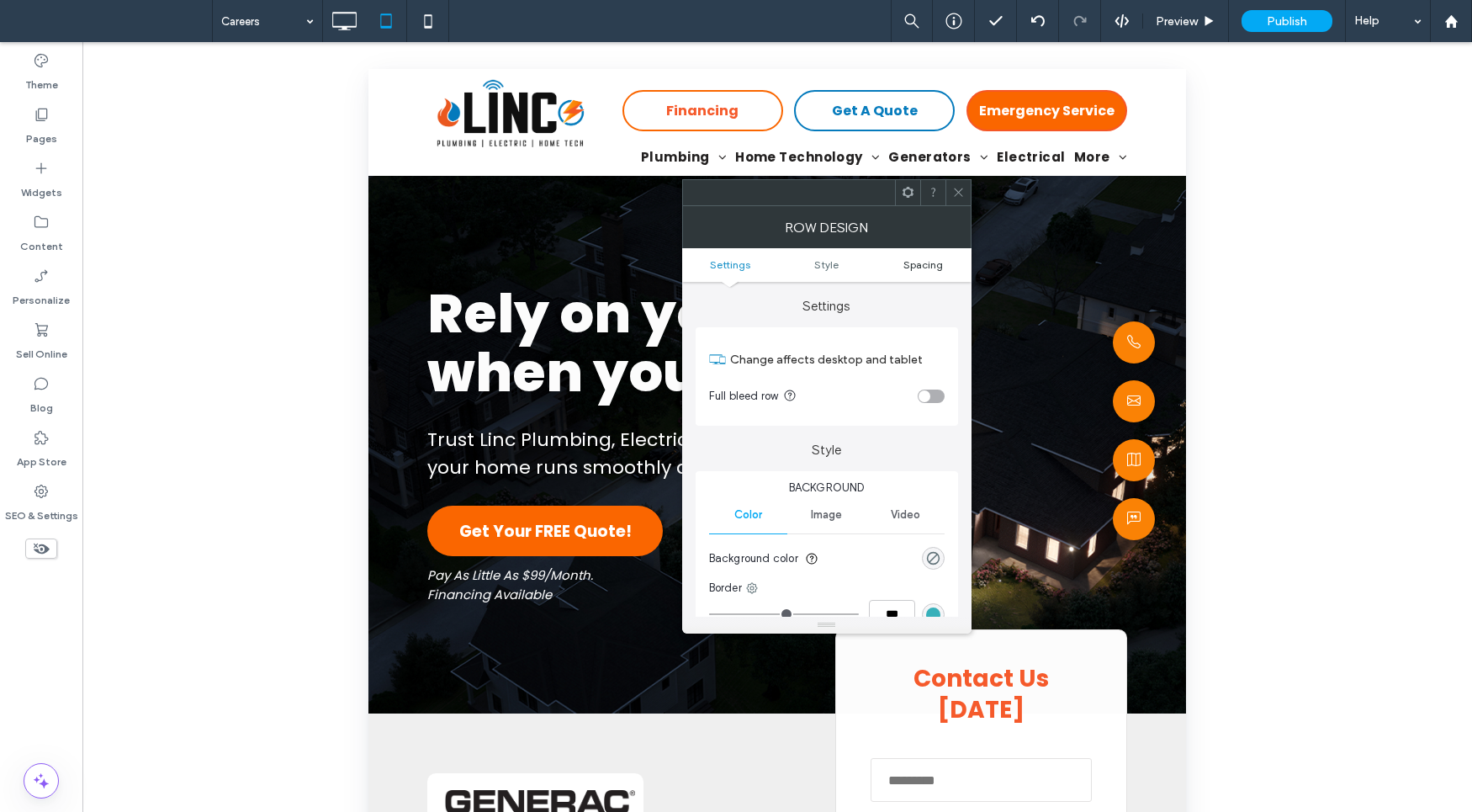
click at [928, 267] on span "Spacing" at bounding box center [923, 264] width 39 height 13
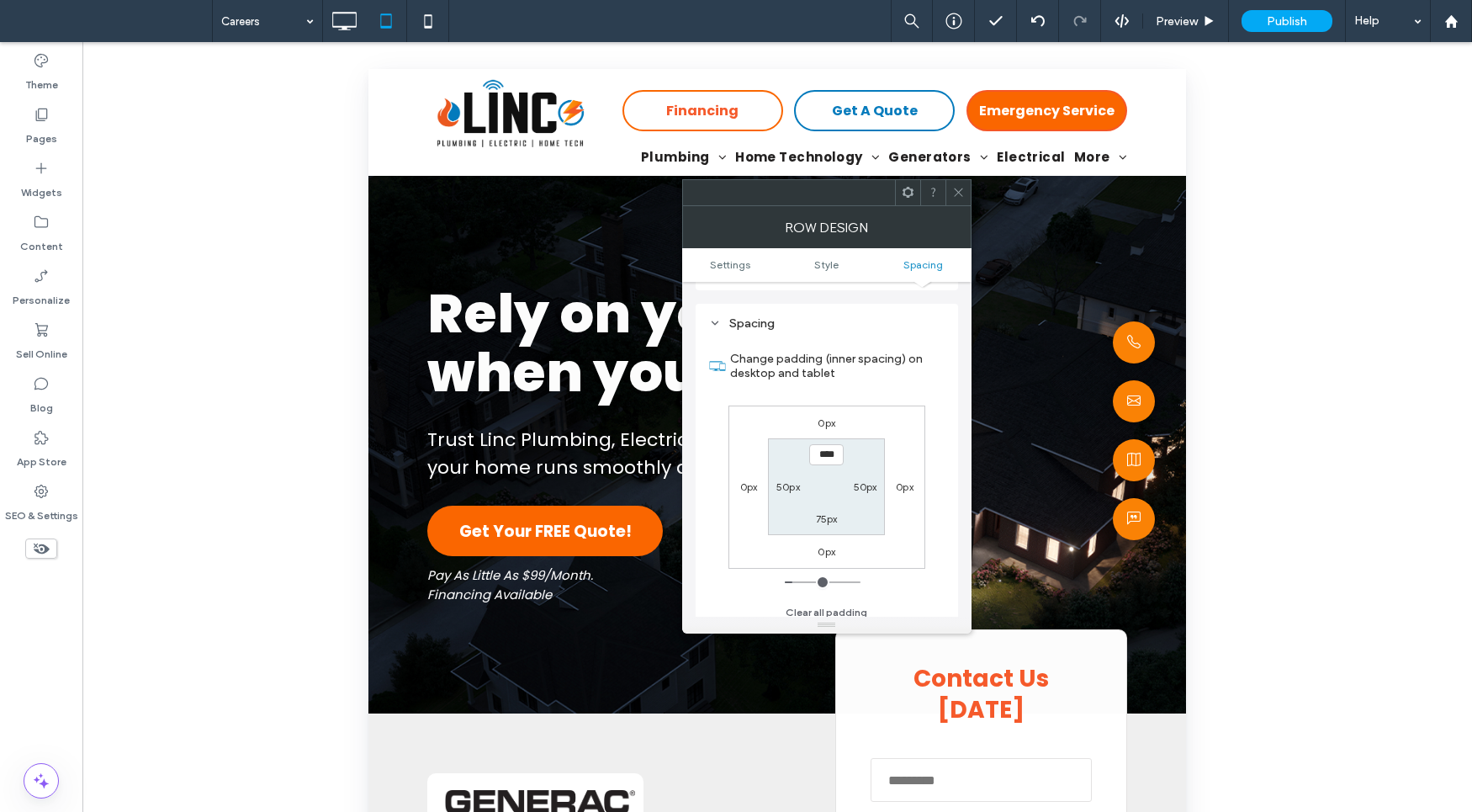
scroll to position [423, 0]
click at [825, 515] on label "75px" at bounding box center [826, 510] width 21 height 13
type input "**"
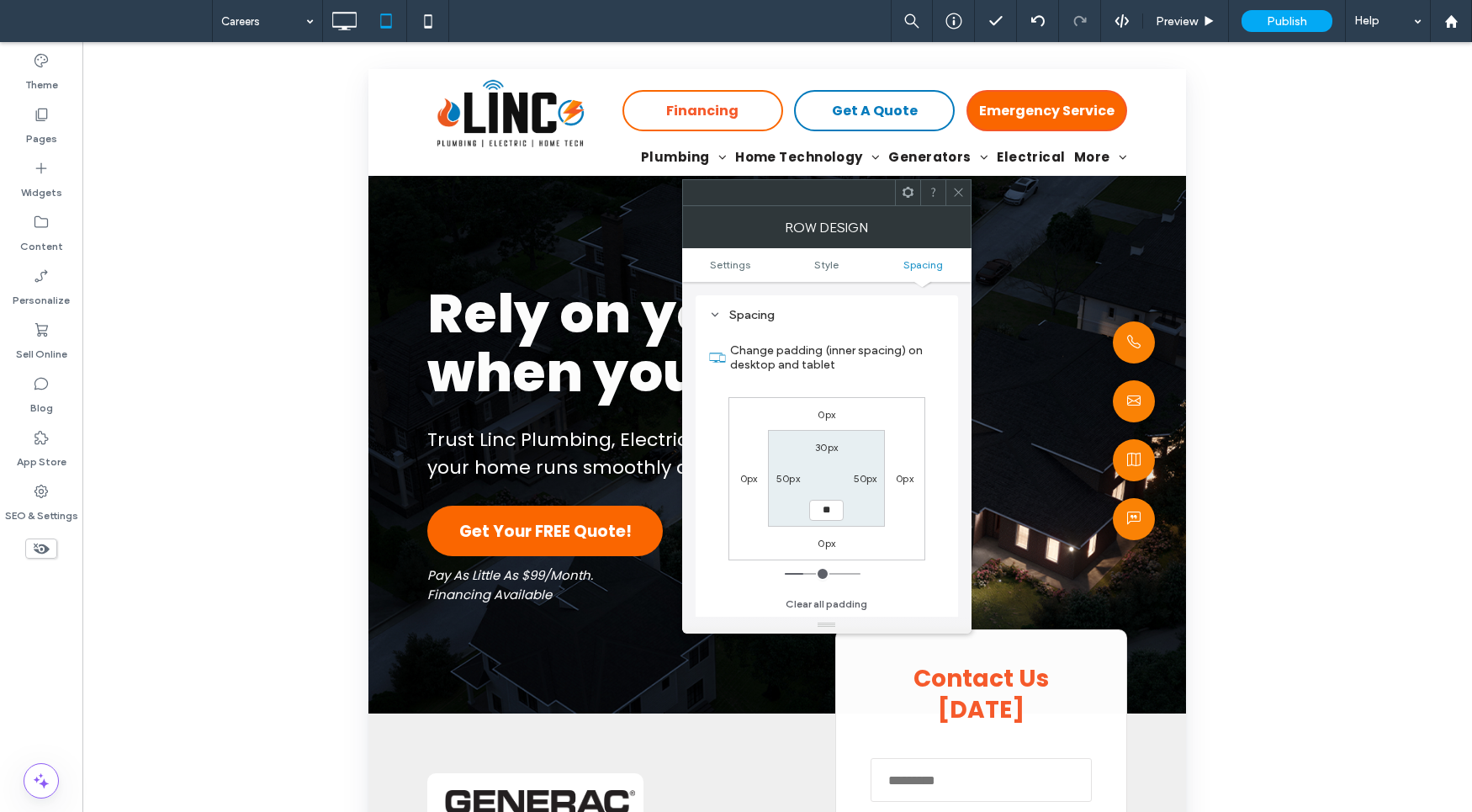
type input "****"
click at [827, 548] on label "0px" at bounding box center [826, 543] width 18 height 13
type input "*"
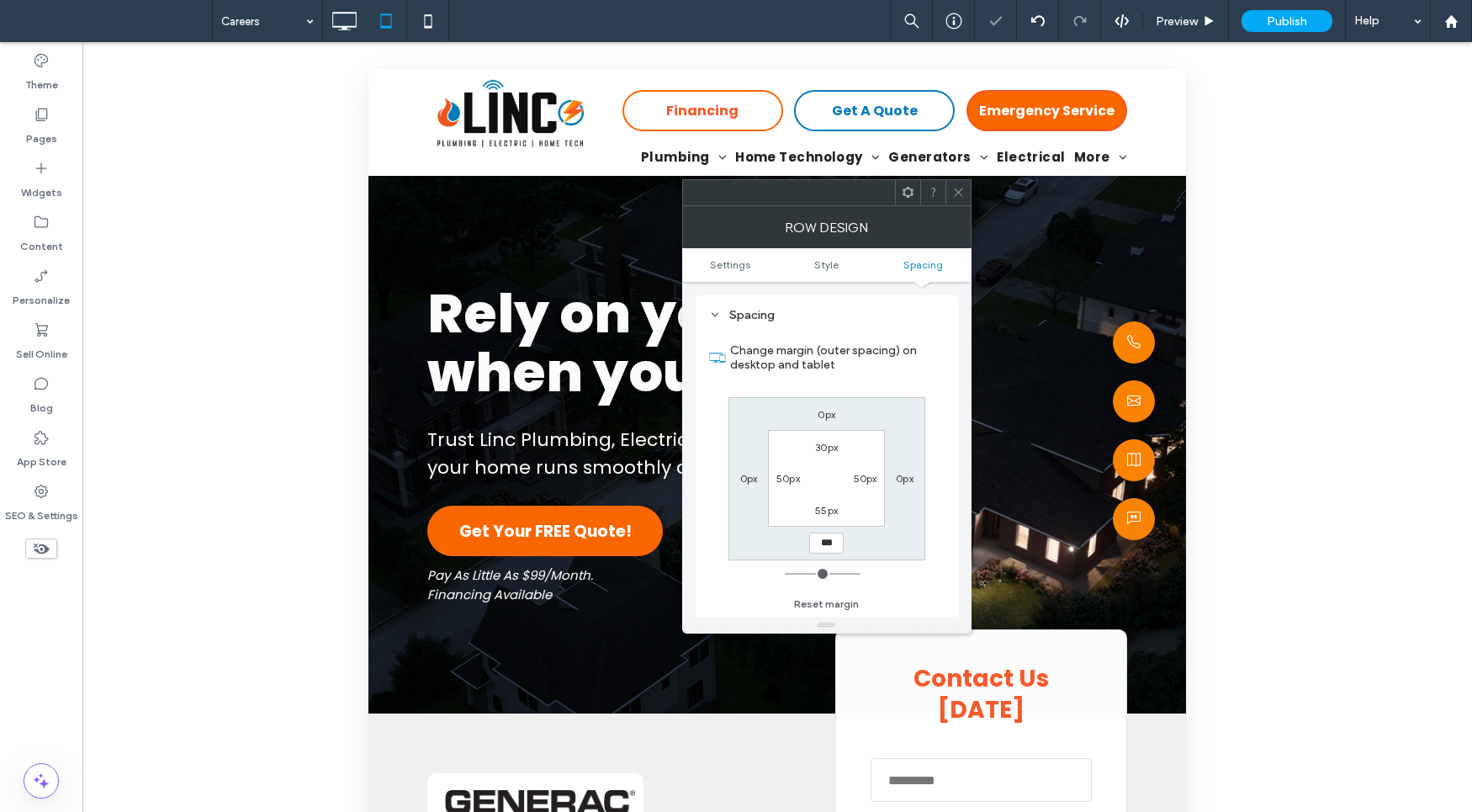
scroll to position [361, 0]
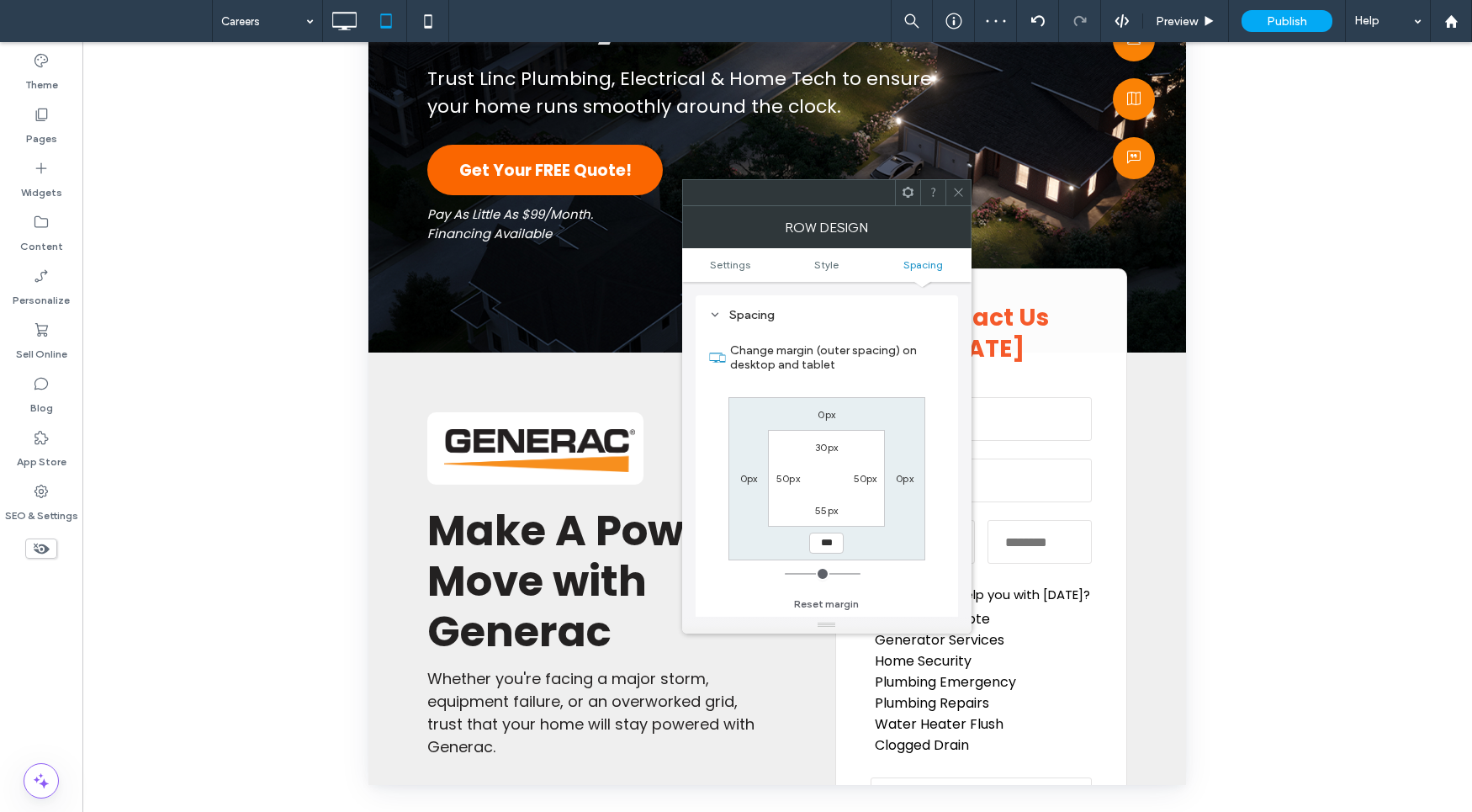
click at [959, 189] on icon at bounding box center [958, 192] width 13 height 13
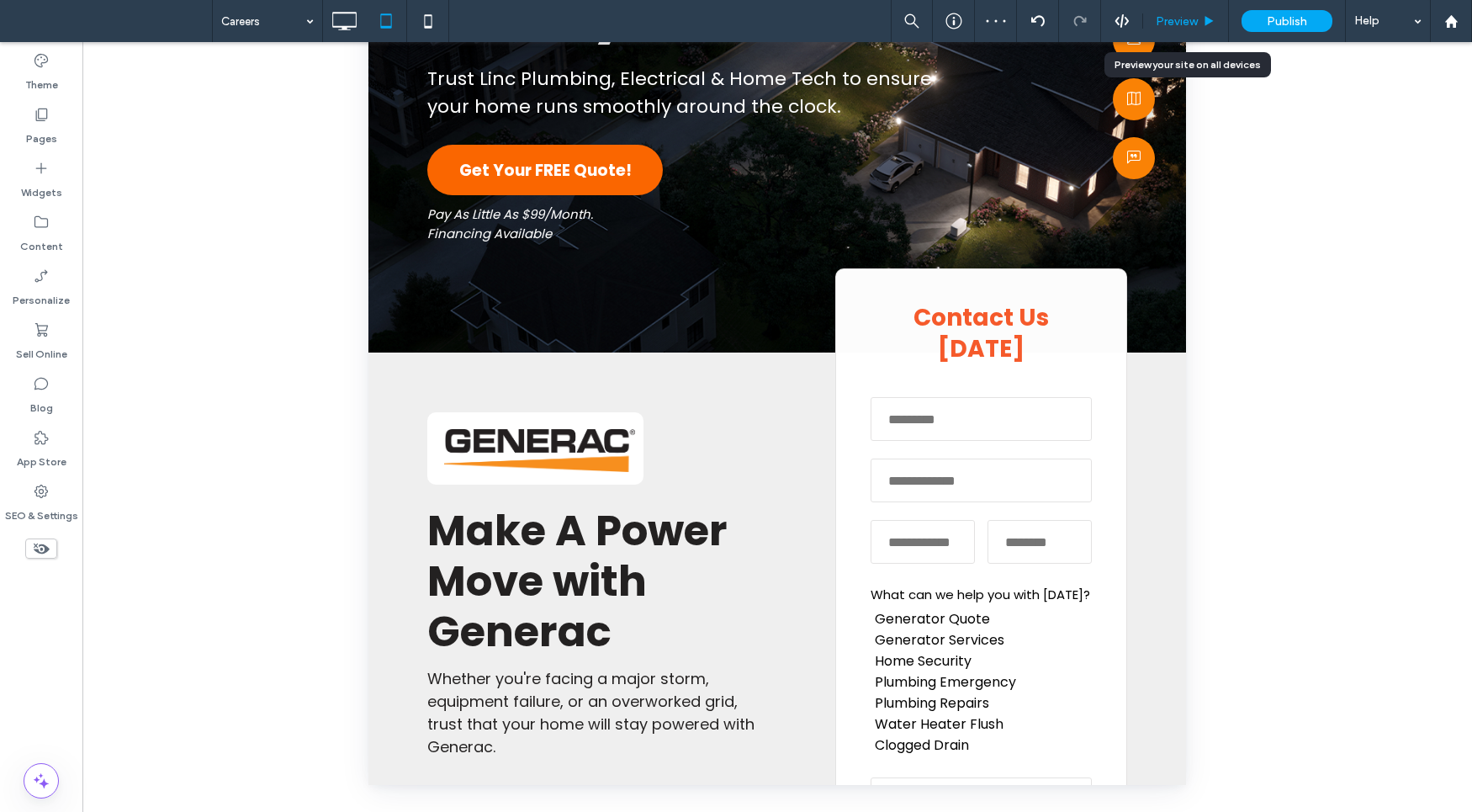
click at [1180, 22] on span "Preview" at bounding box center [1177, 21] width 42 height 14
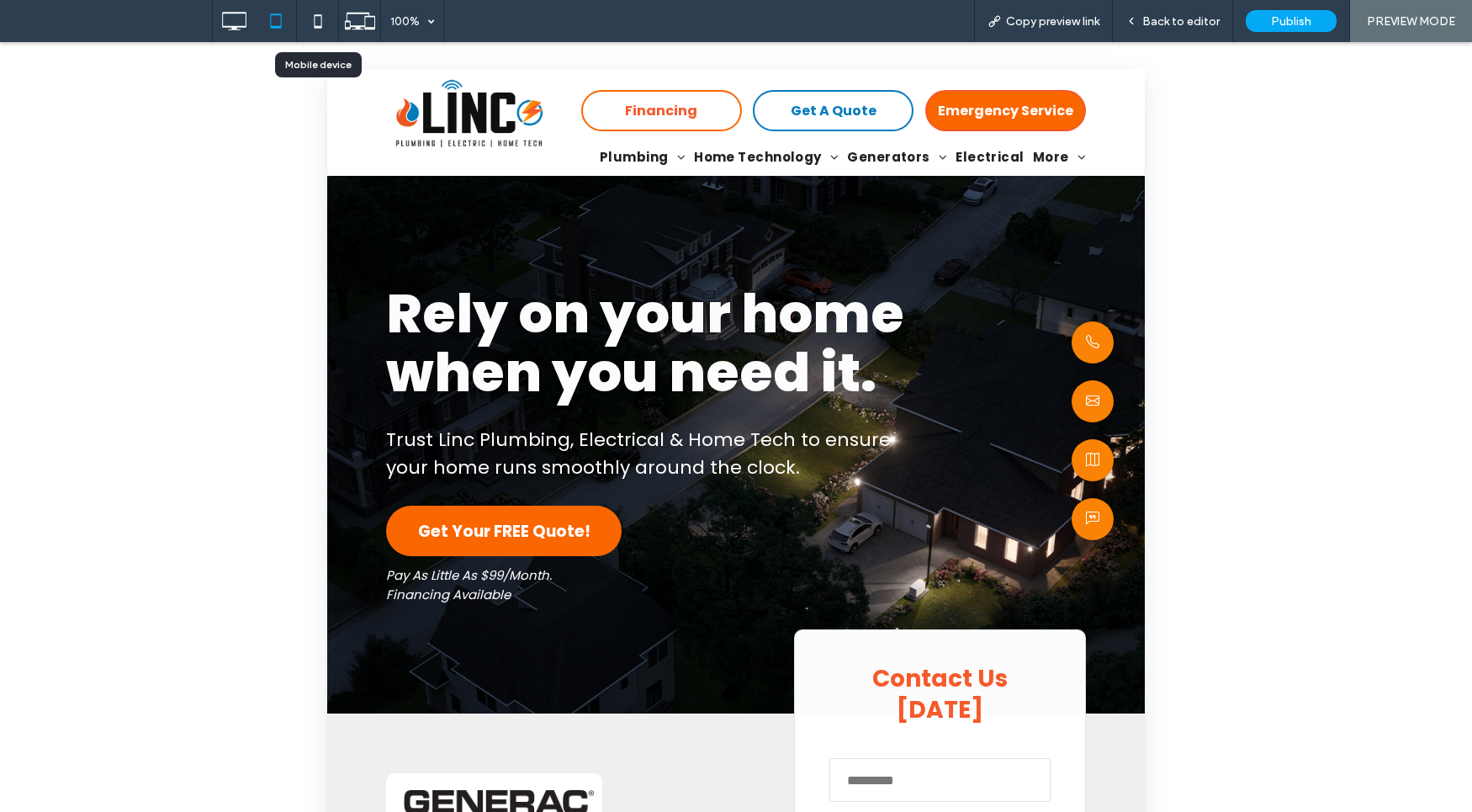
click at [303, 8] on icon at bounding box center [318, 21] width 34 height 34
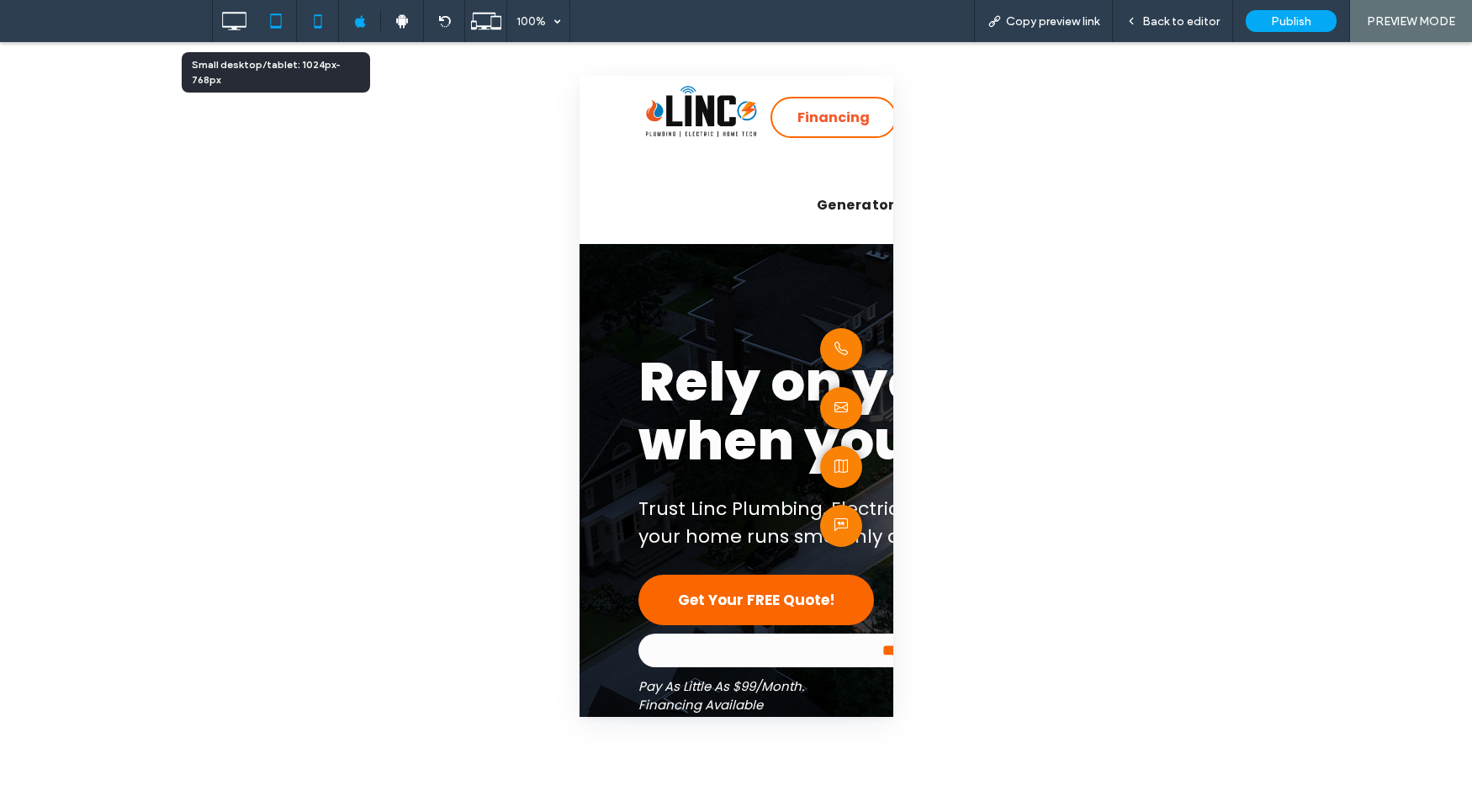
click at [272, 29] on icon at bounding box center [276, 21] width 34 height 34
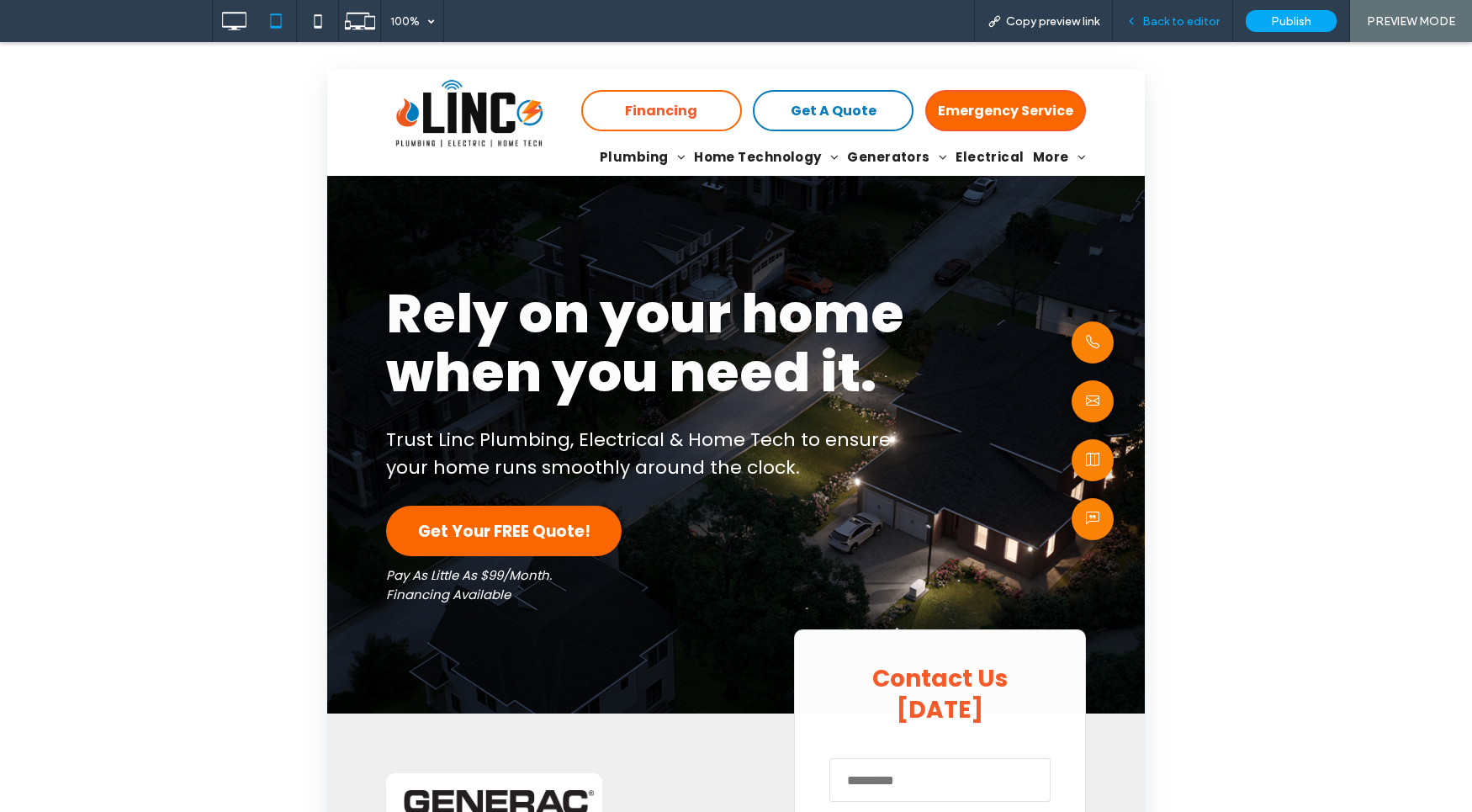
click at [1188, 18] on span "Back to editor" at bounding box center [1181, 21] width 77 height 14
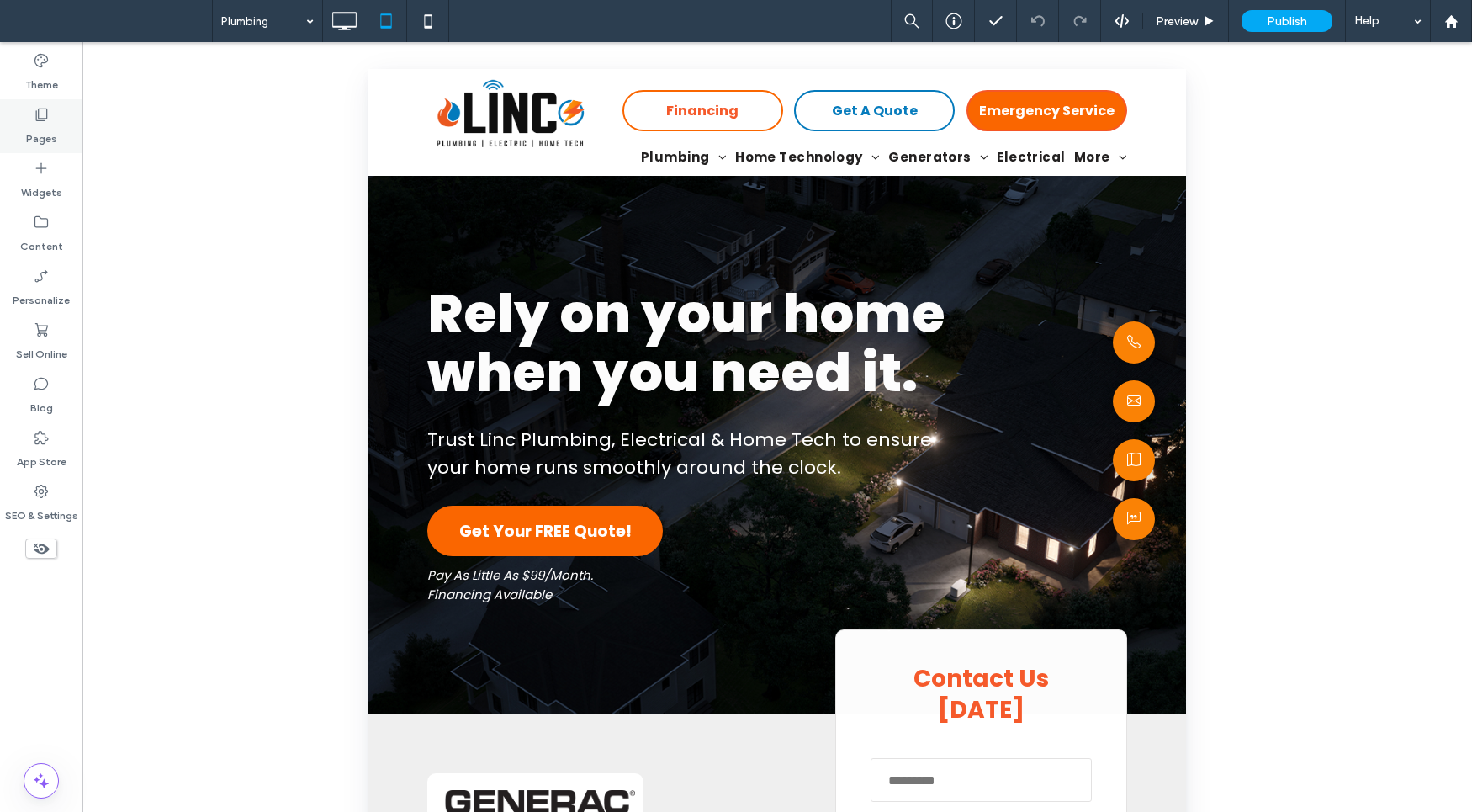
click at [51, 132] on label "Pages" at bounding box center [41, 134] width 31 height 23
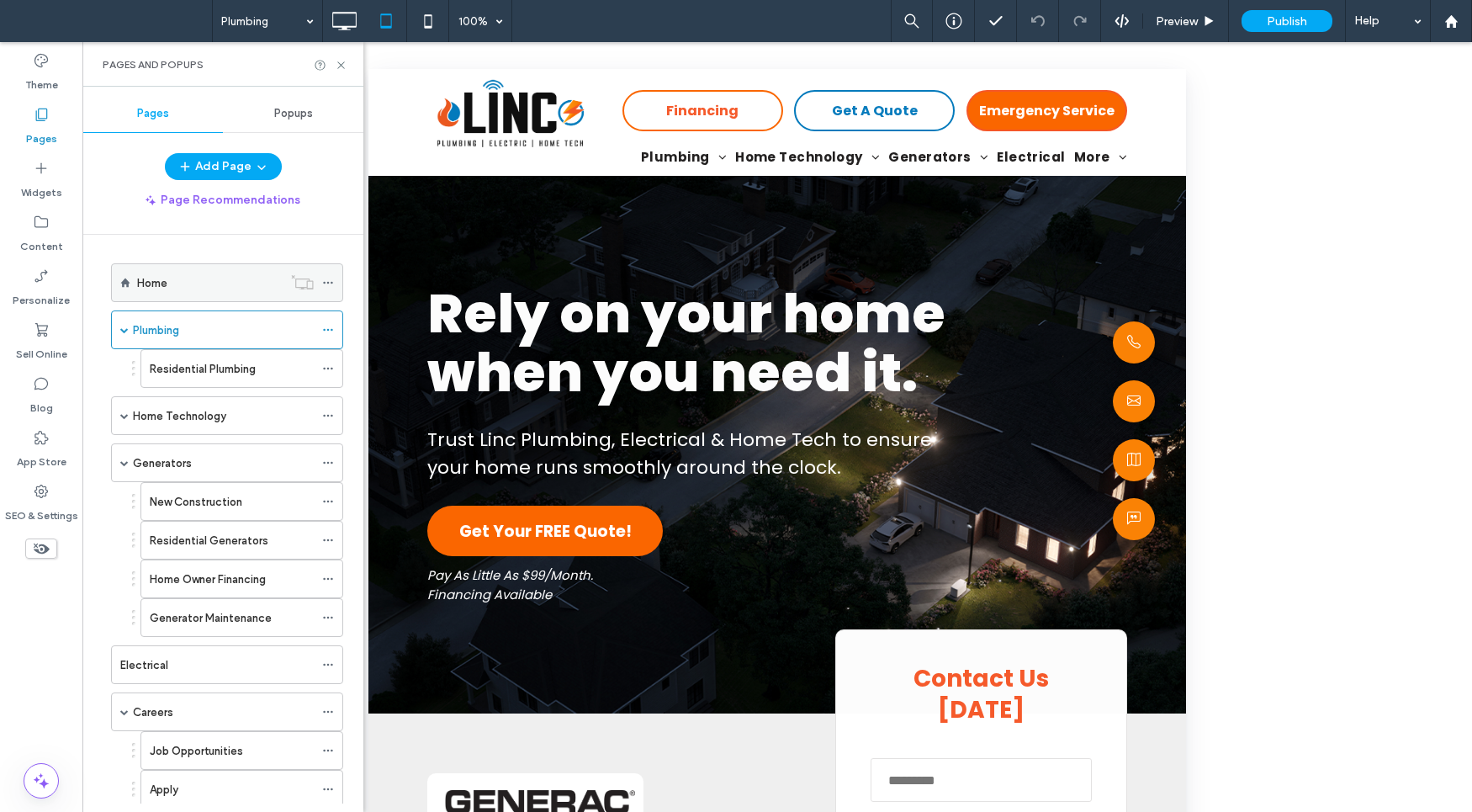
click at [324, 283] on use at bounding box center [328, 283] width 9 height 3
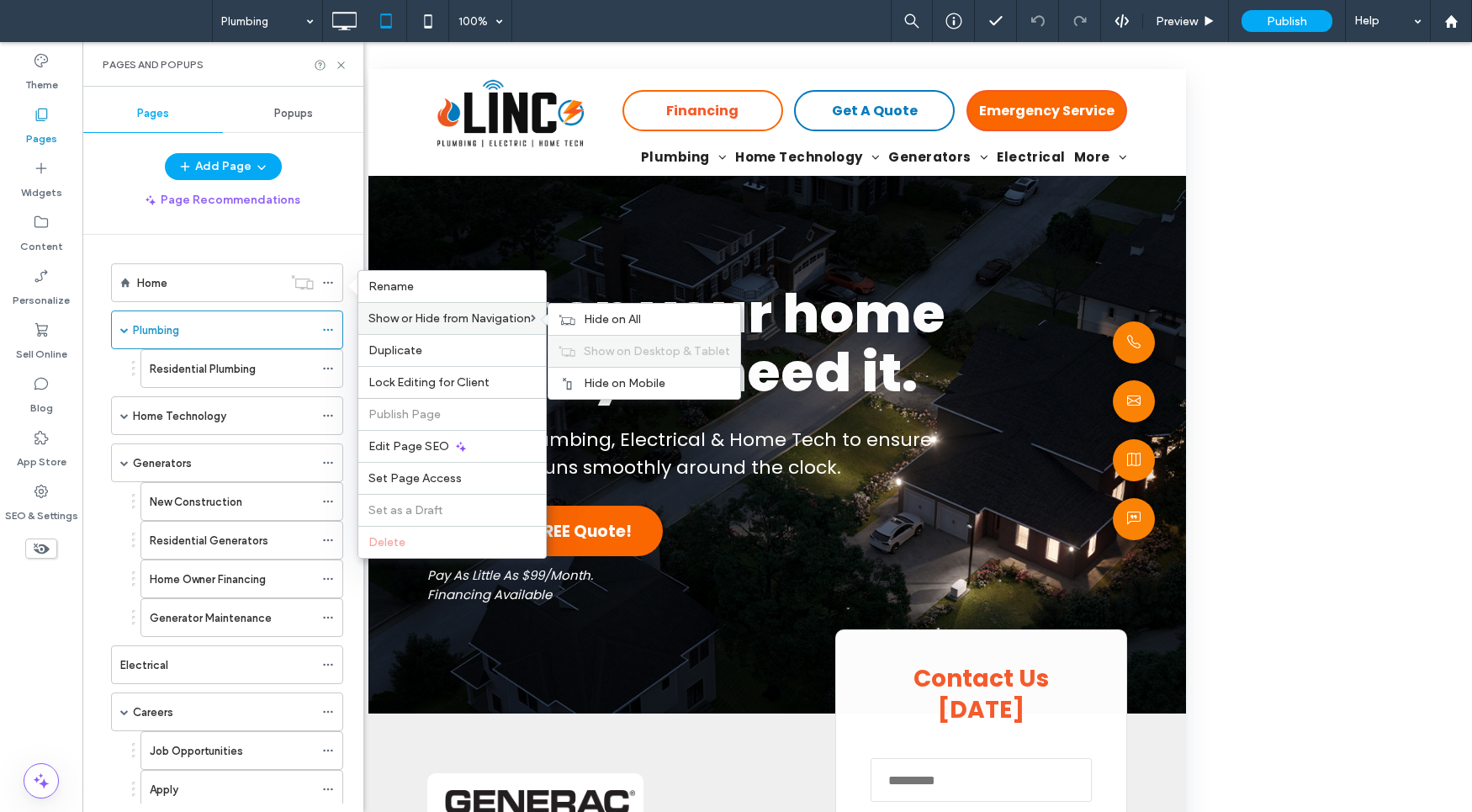
click at [650, 360] on div "Show on Desktop & Tablet" at bounding box center [645, 351] width 192 height 32
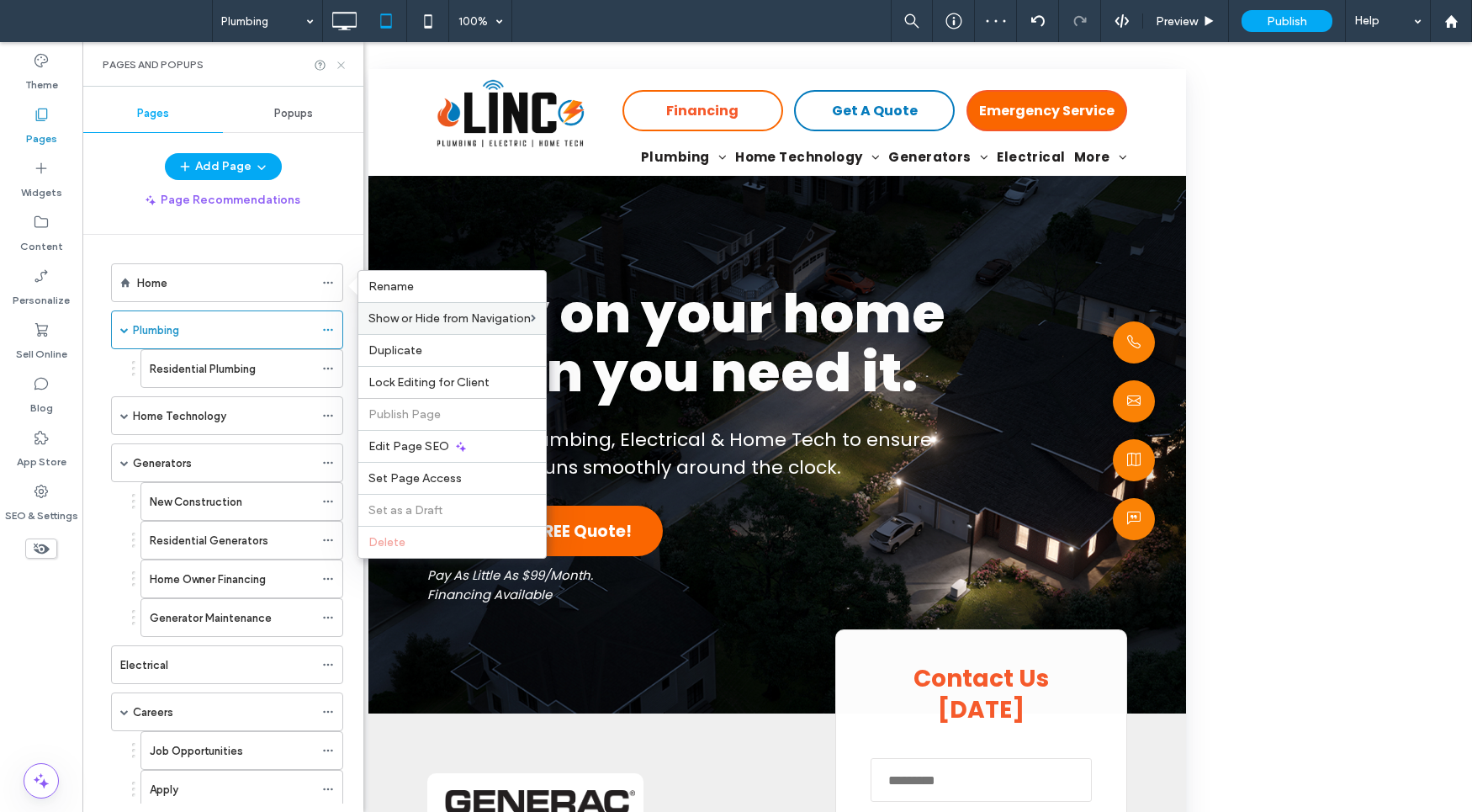
click at [343, 61] on icon at bounding box center [341, 65] width 13 height 13
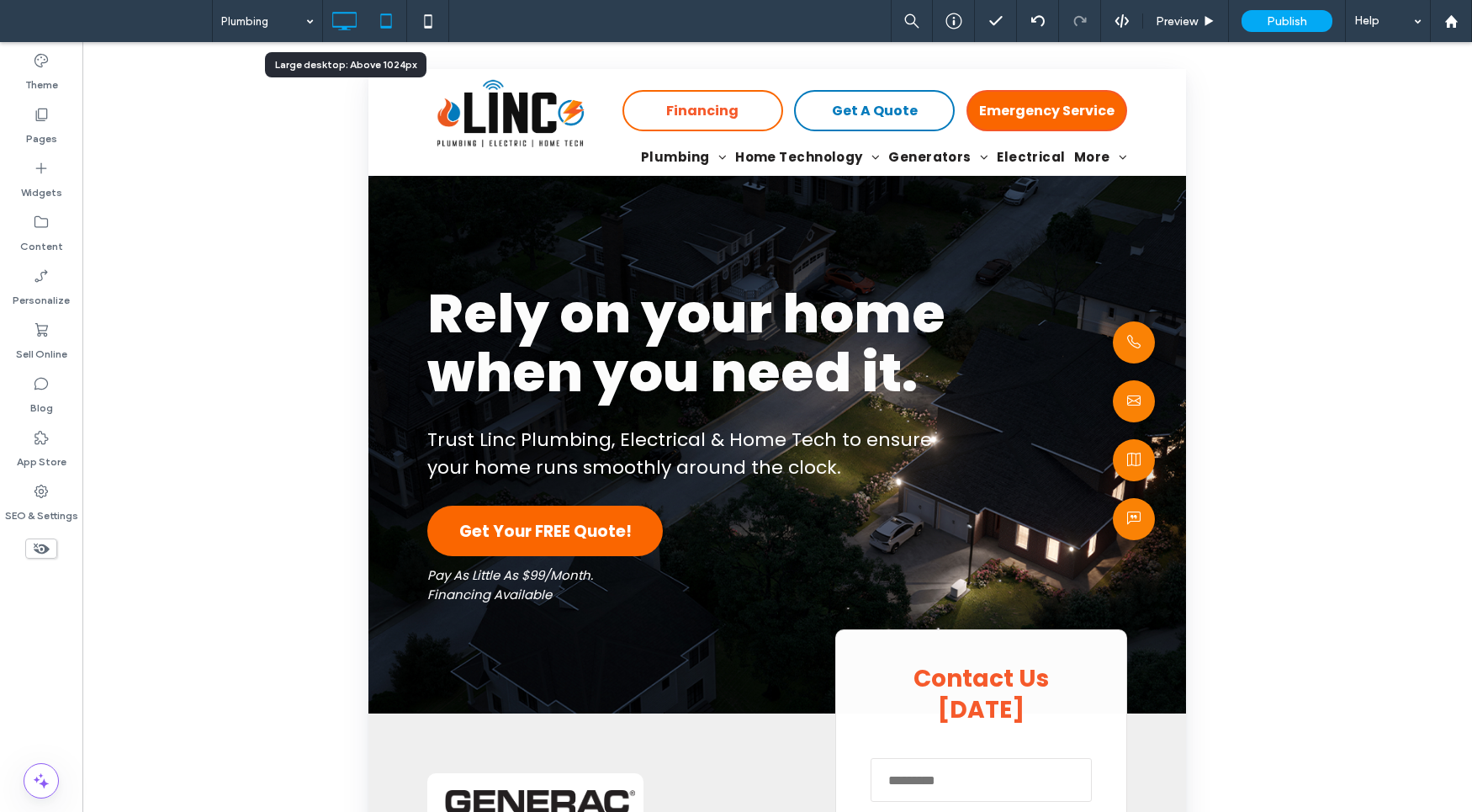
click at [346, 13] on icon at bounding box center [344, 21] width 34 height 34
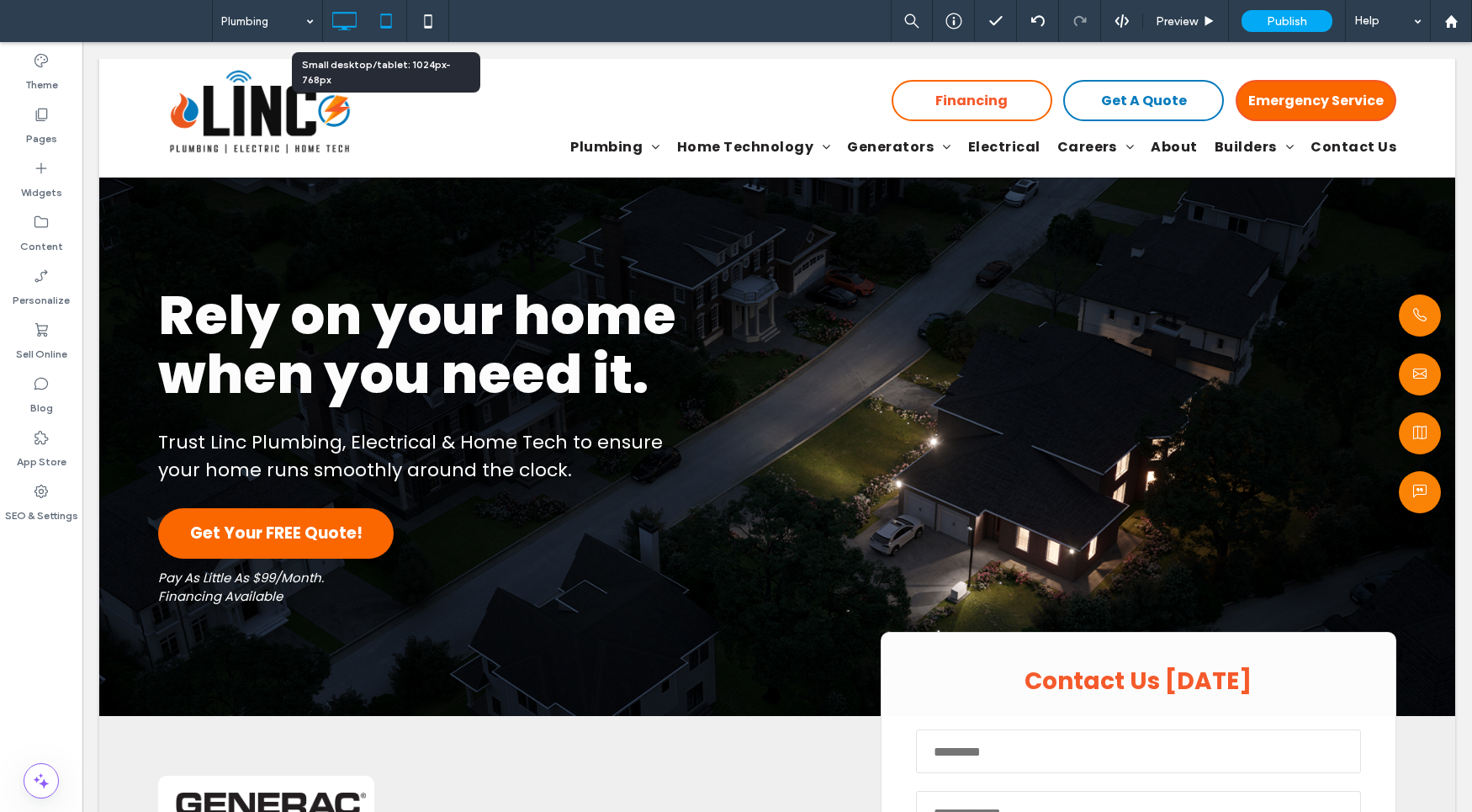
click at [387, 16] on icon at bounding box center [386, 21] width 34 height 34
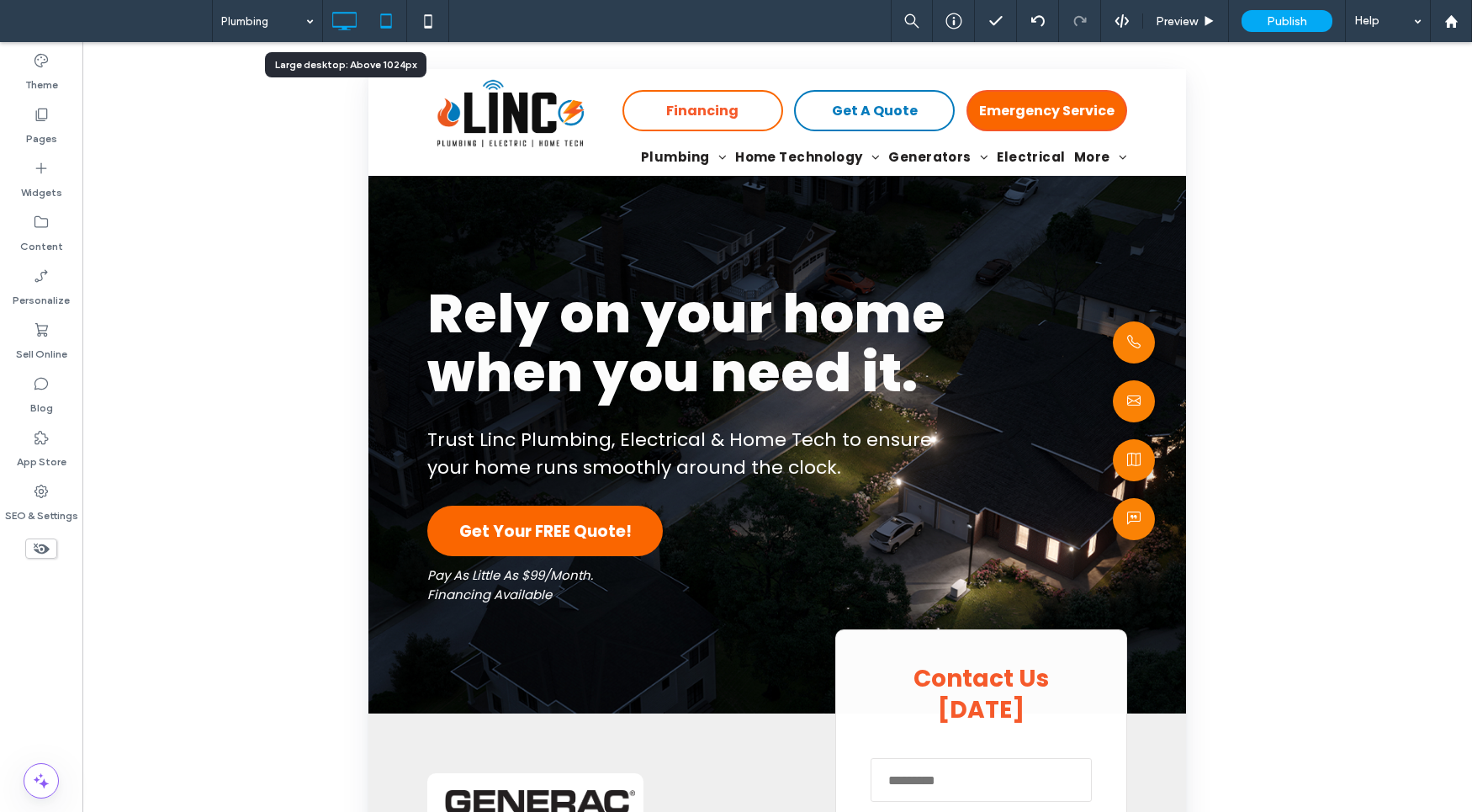
click at [355, 16] on use at bounding box center [344, 21] width 24 height 19
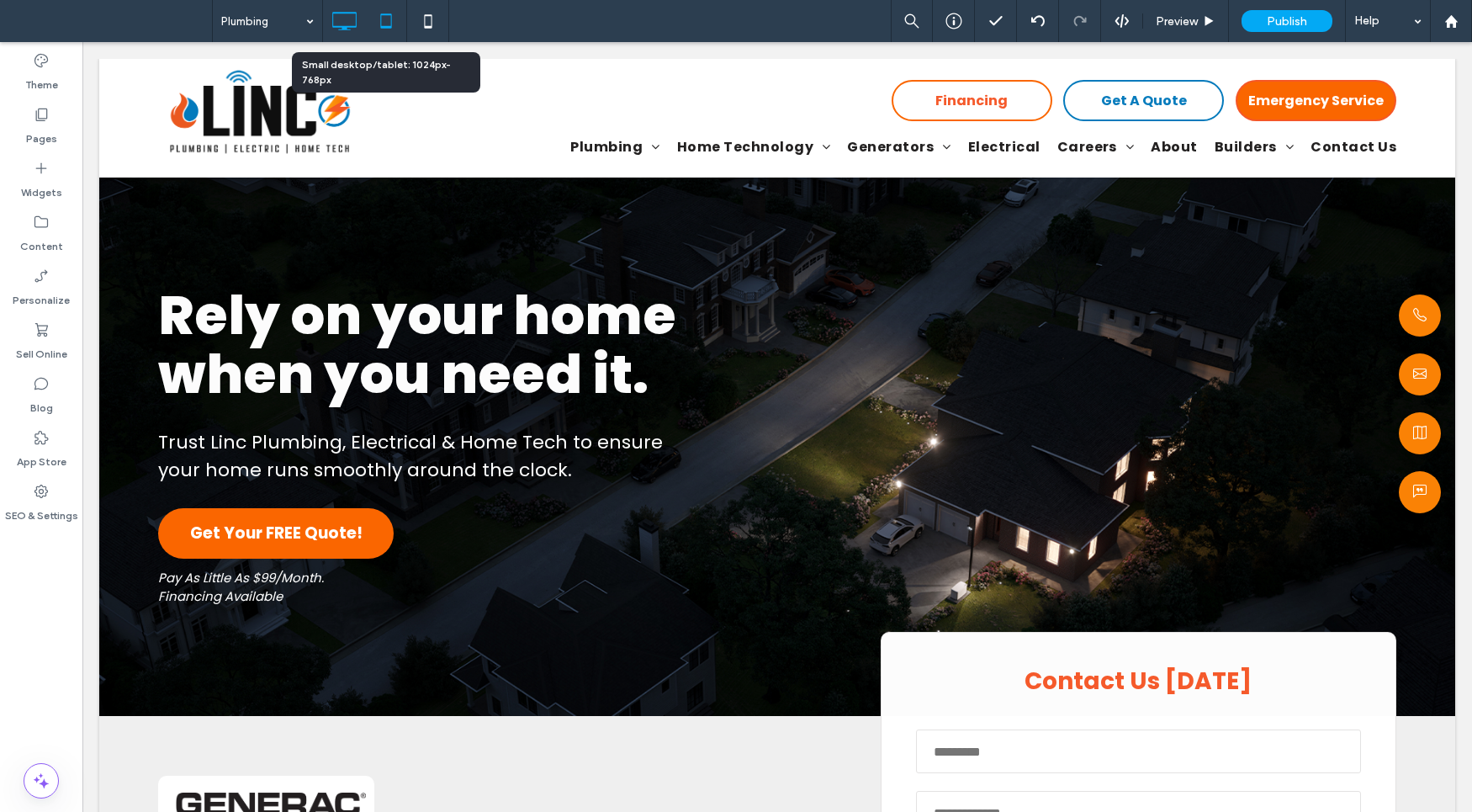
click at [385, 22] on icon at bounding box center [386, 21] width 34 height 34
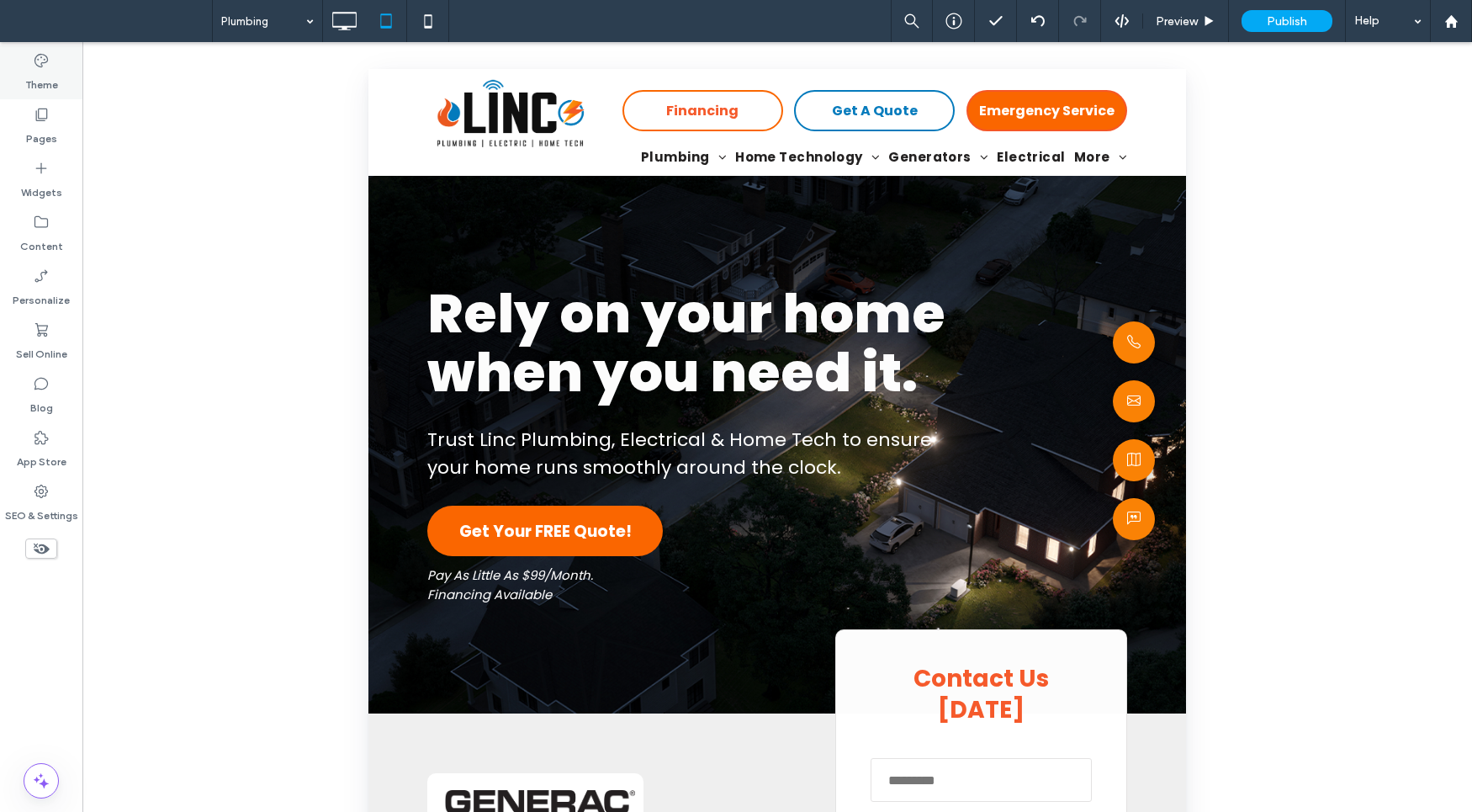
click at [20, 56] on div "Theme" at bounding box center [41, 73] width 82 height 54
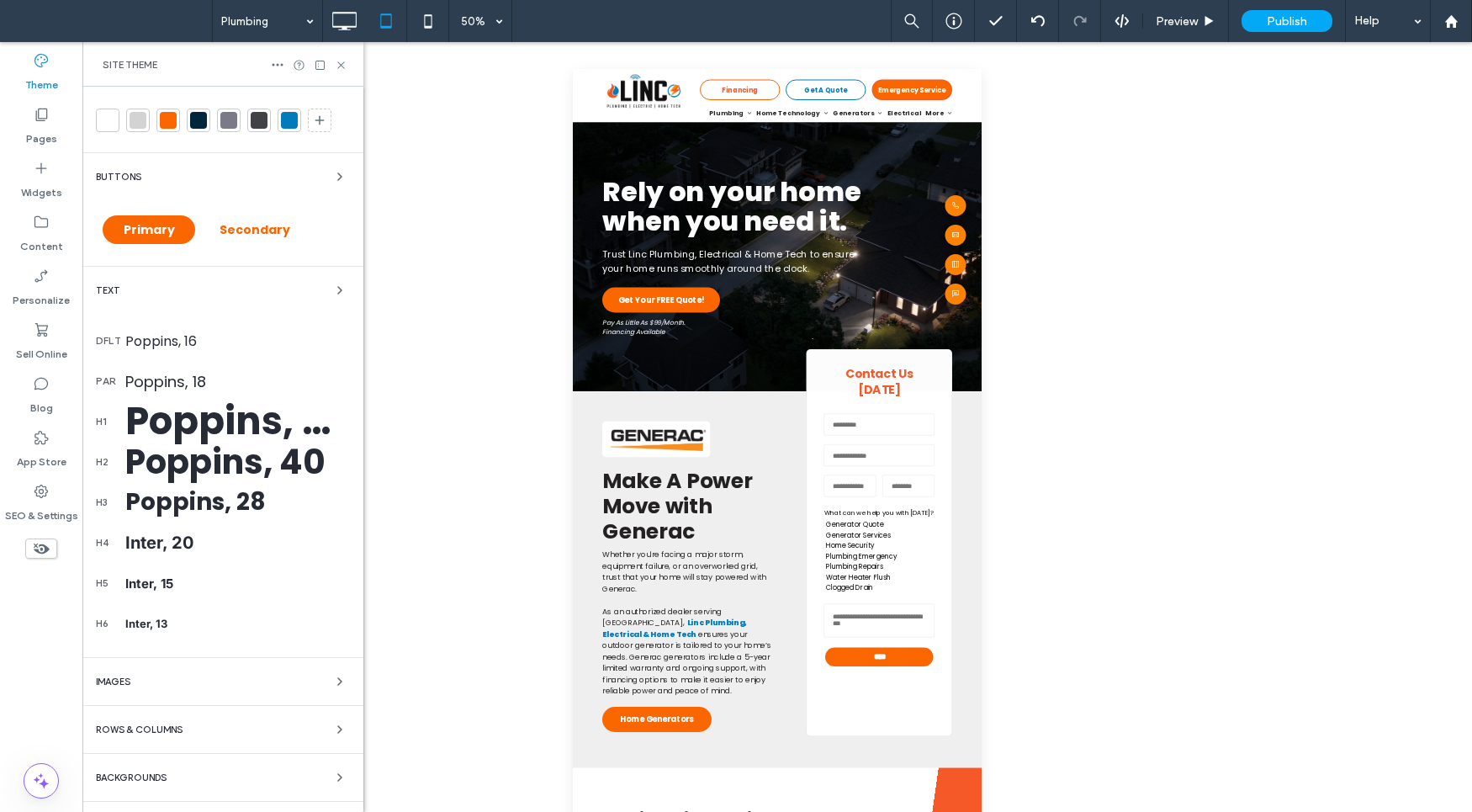
scroll to position [70, 0]
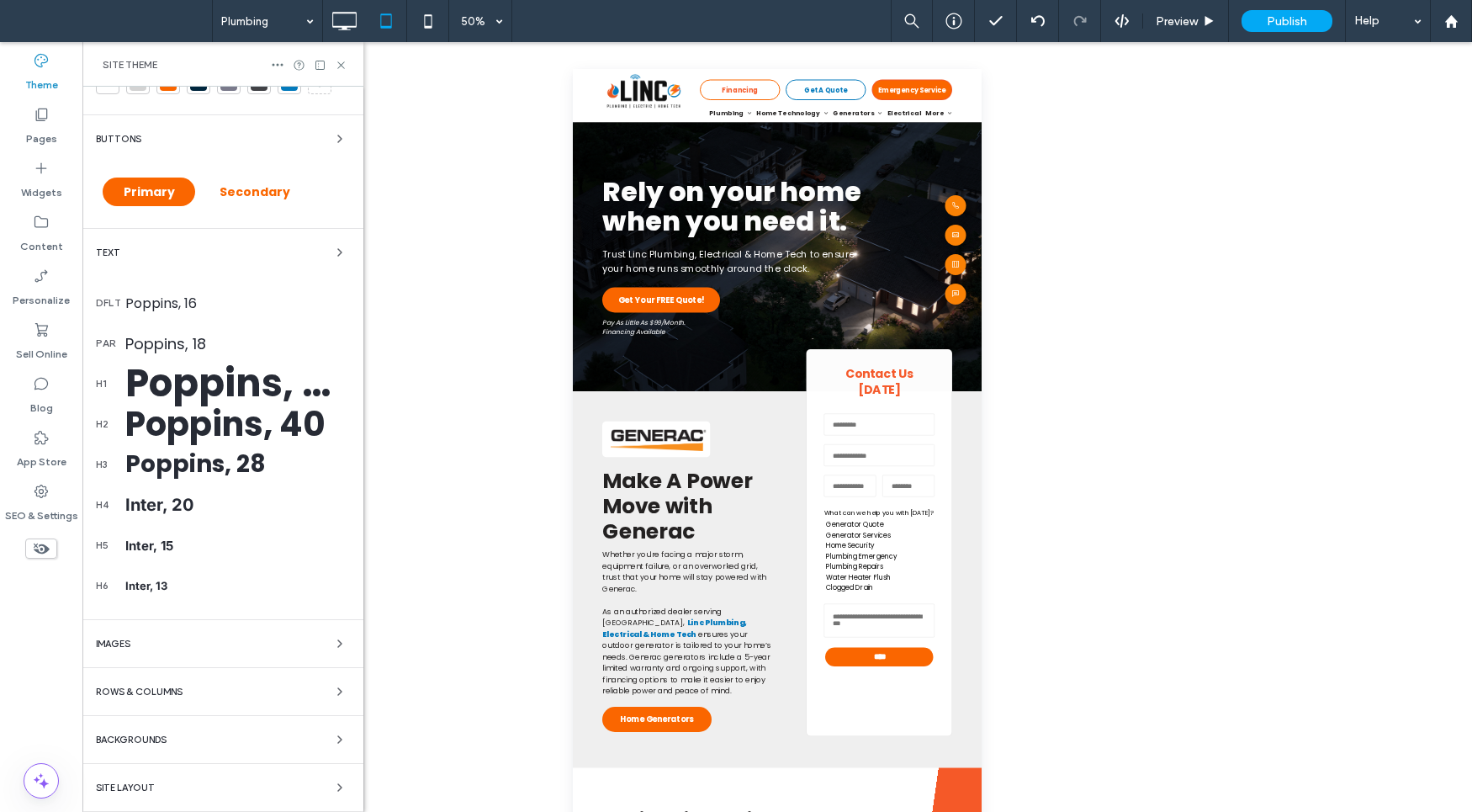
click at [185, 785] on div "Site Layout" at bounding box center [223, 787] width 254 height 21
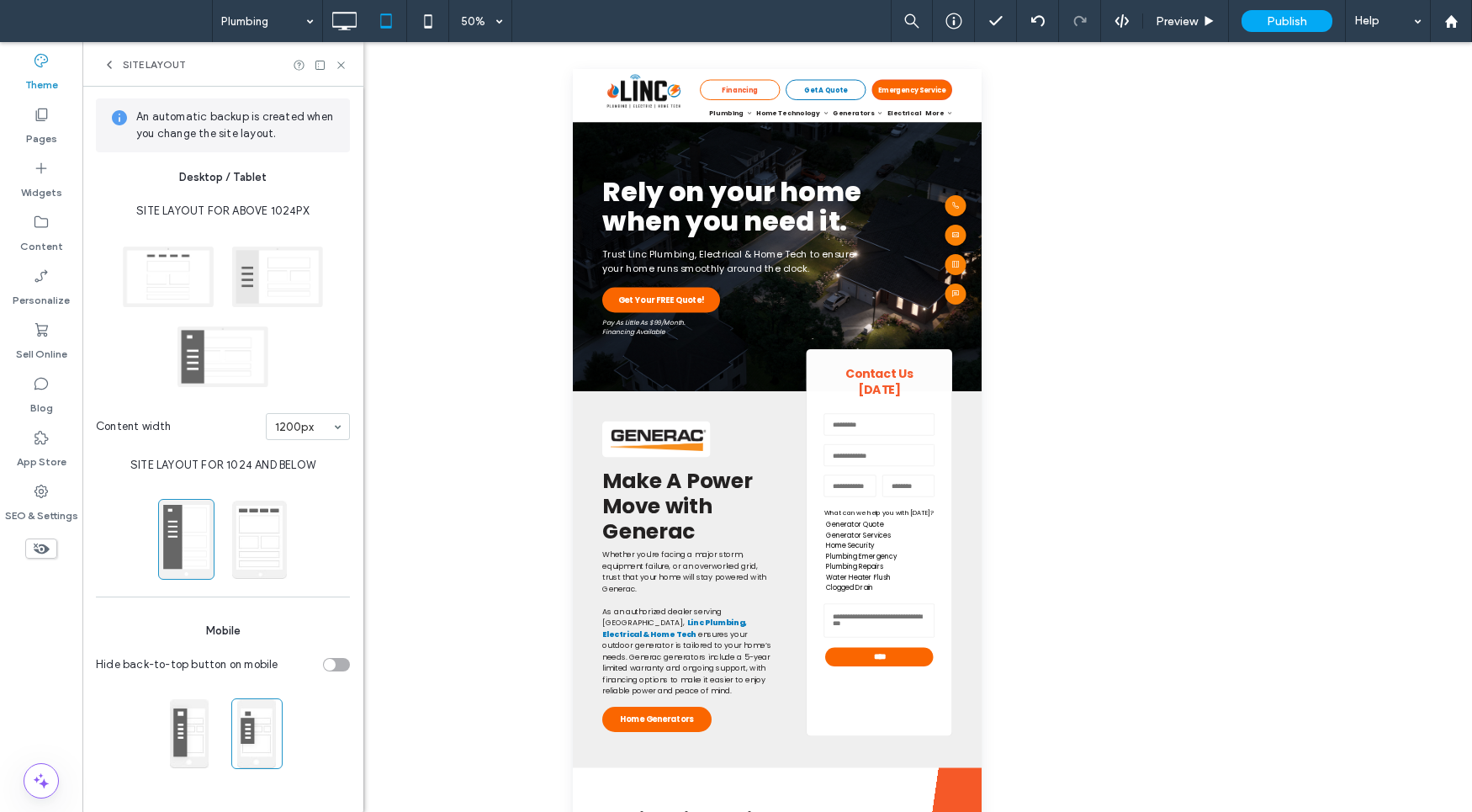
scroll to position [0, 0]
click at [347, 11] on icon at bounding box center [344, 21] width 34 height 34
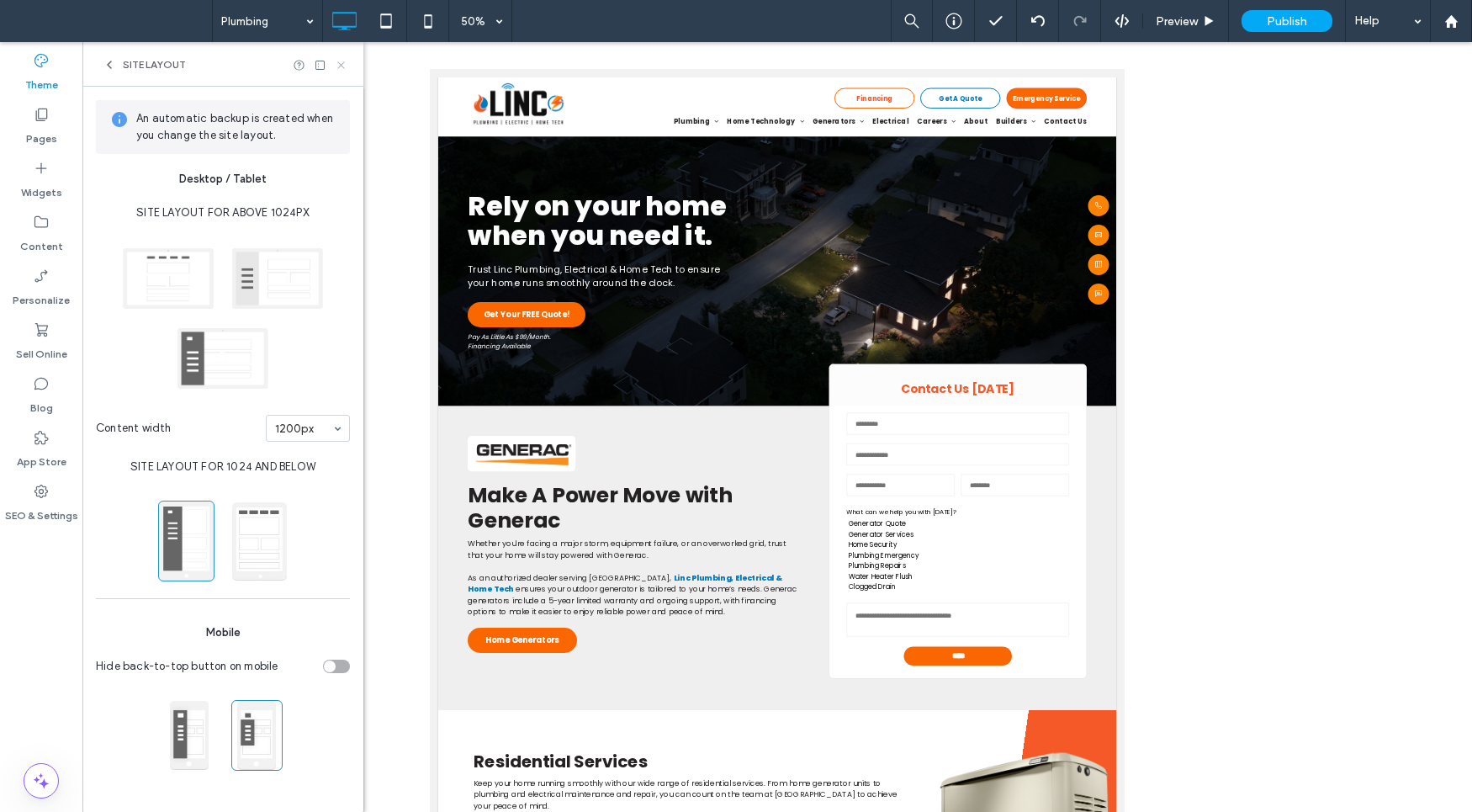
click at [338, 63] on icon at bounding box center [341, 65] width 13 height 13
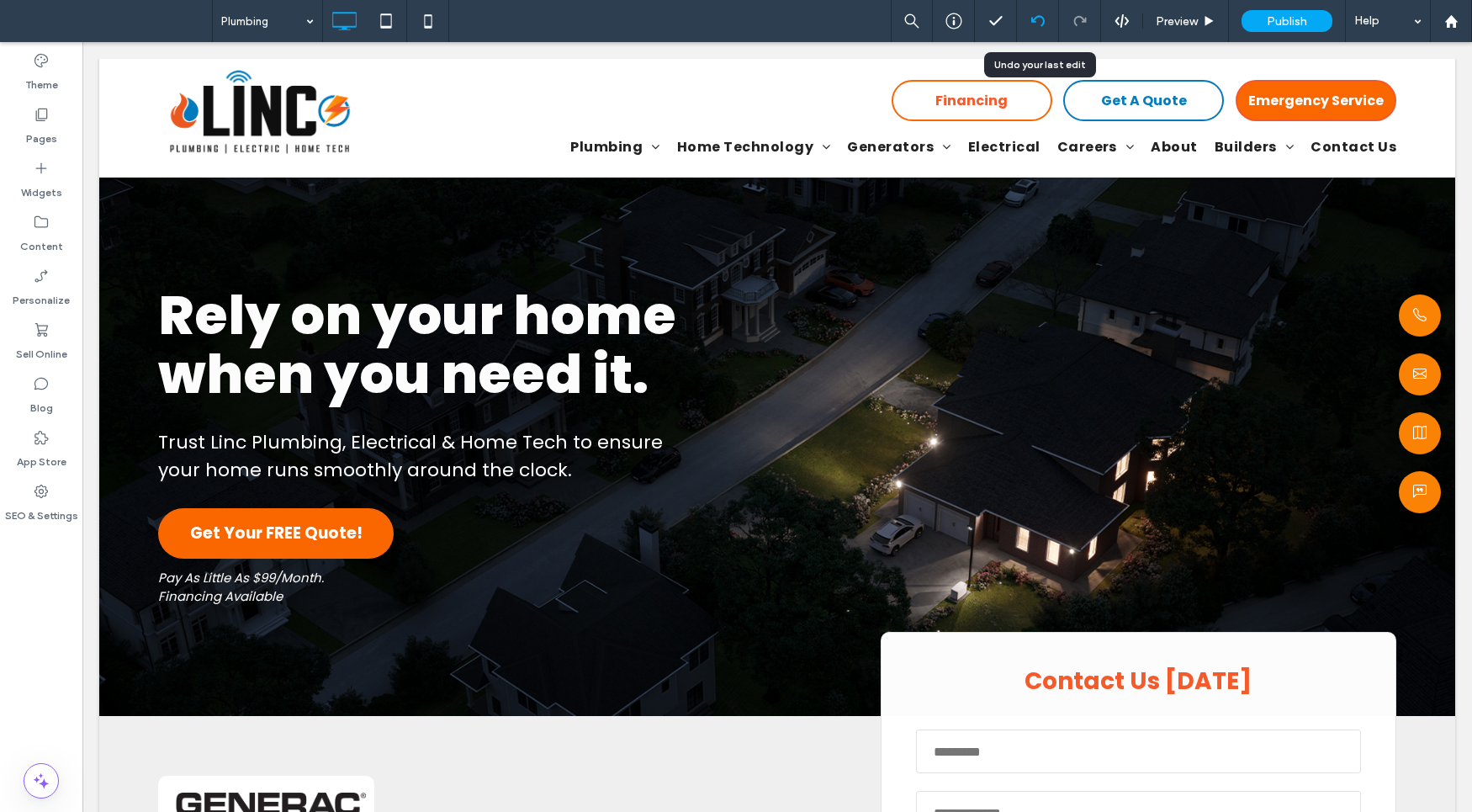
click at [1025, 21] on div at bounding box center [1038, 21] width 41 height 13
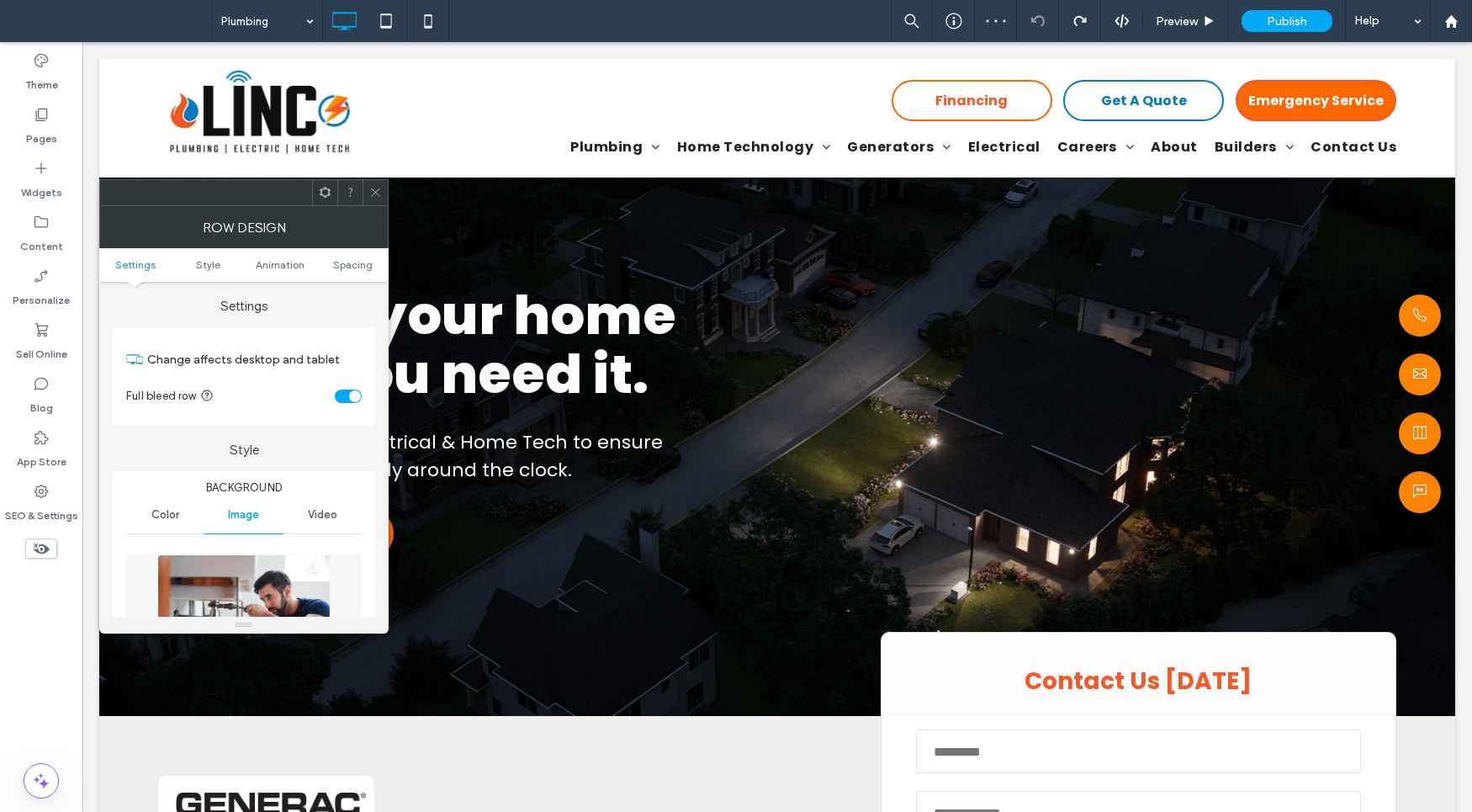
click at [371, 190] on icon at bounding box center [375, 192] width 13 height 13
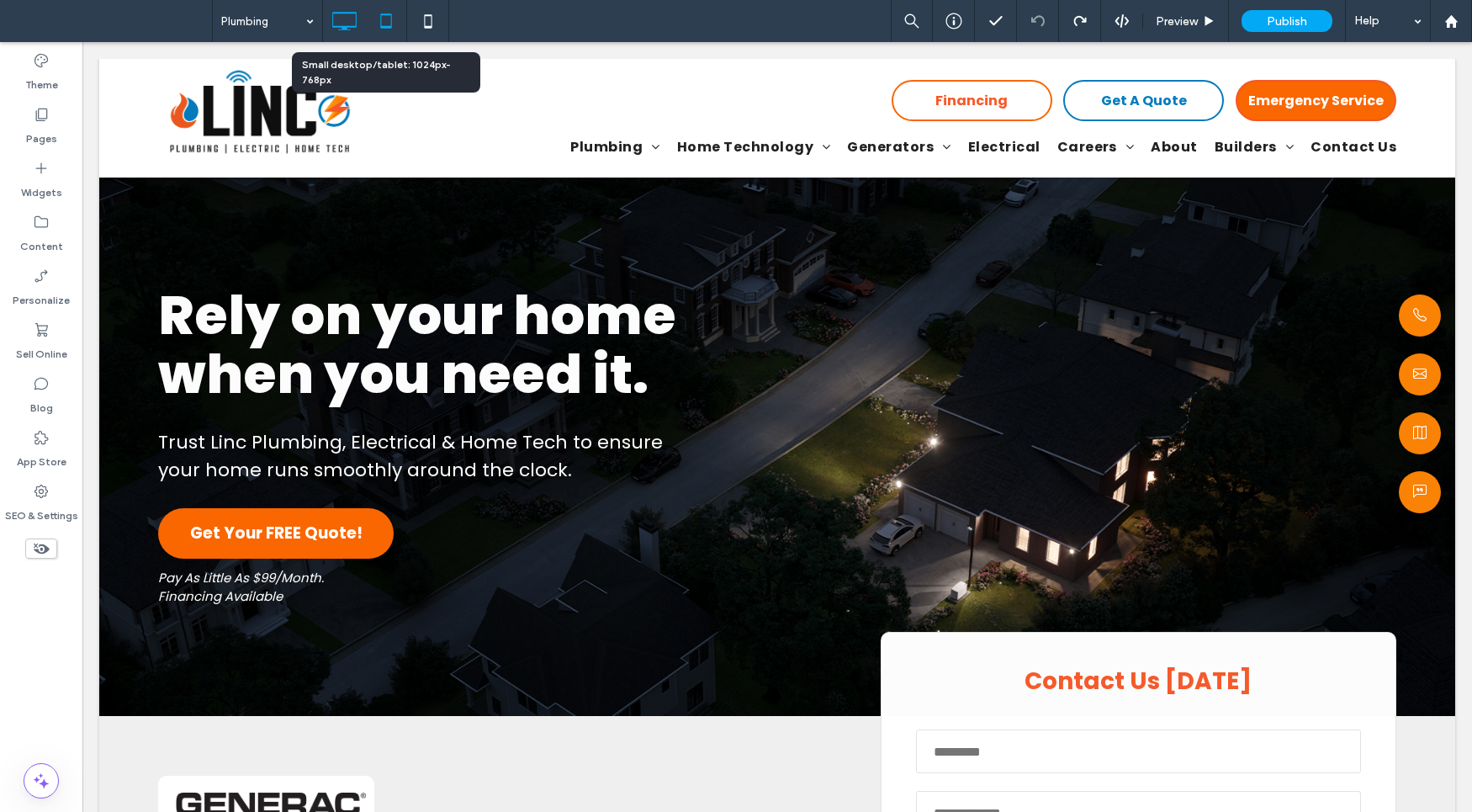
click at [378, 21] on icon at bounding box center [386, 21] width 34 height 34
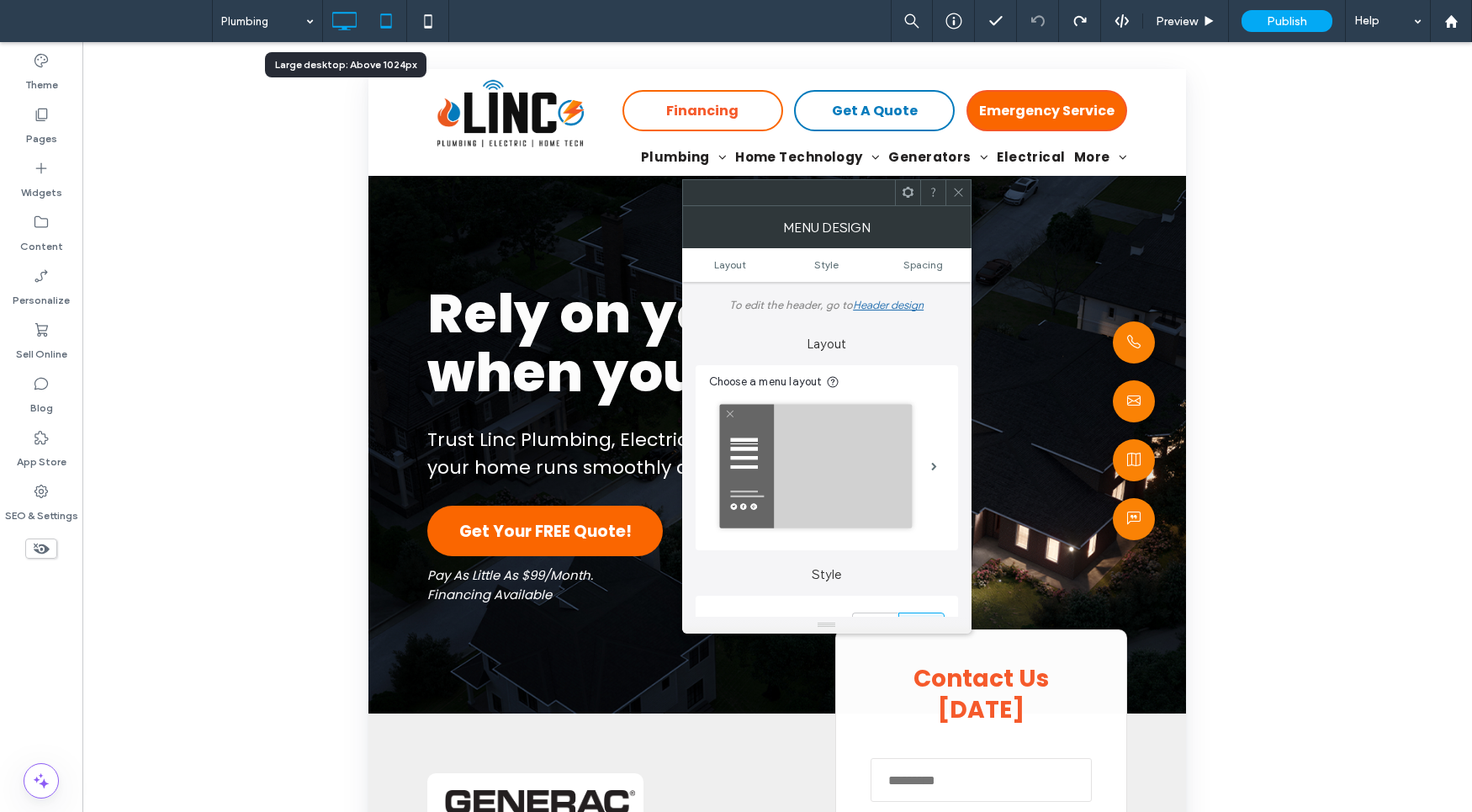
click at [347, 10] on icon at bounding box center [344, 21] width 34 height 34
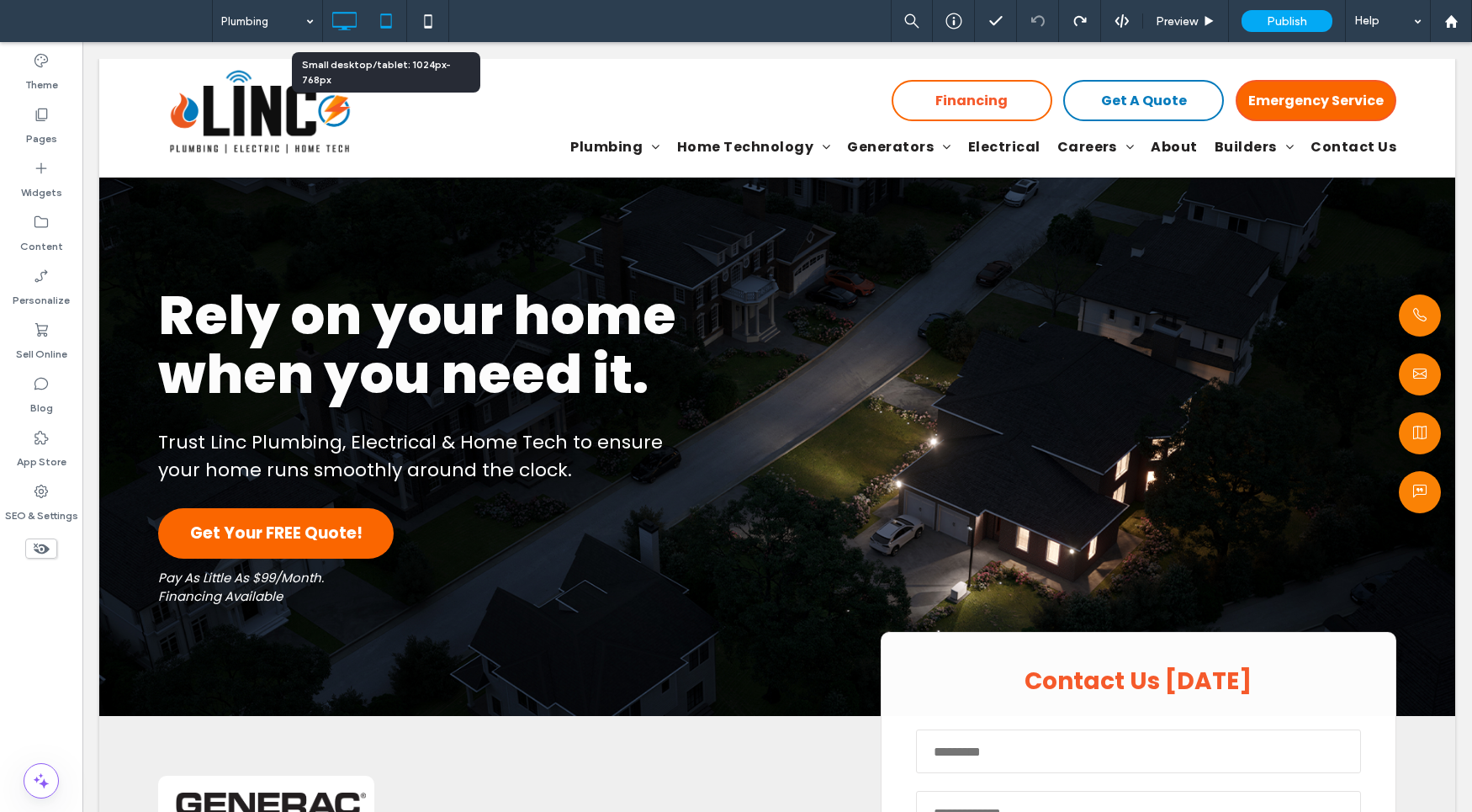
click at [379, 21] on icon at bounding box center [386, 21] width 34 height 34
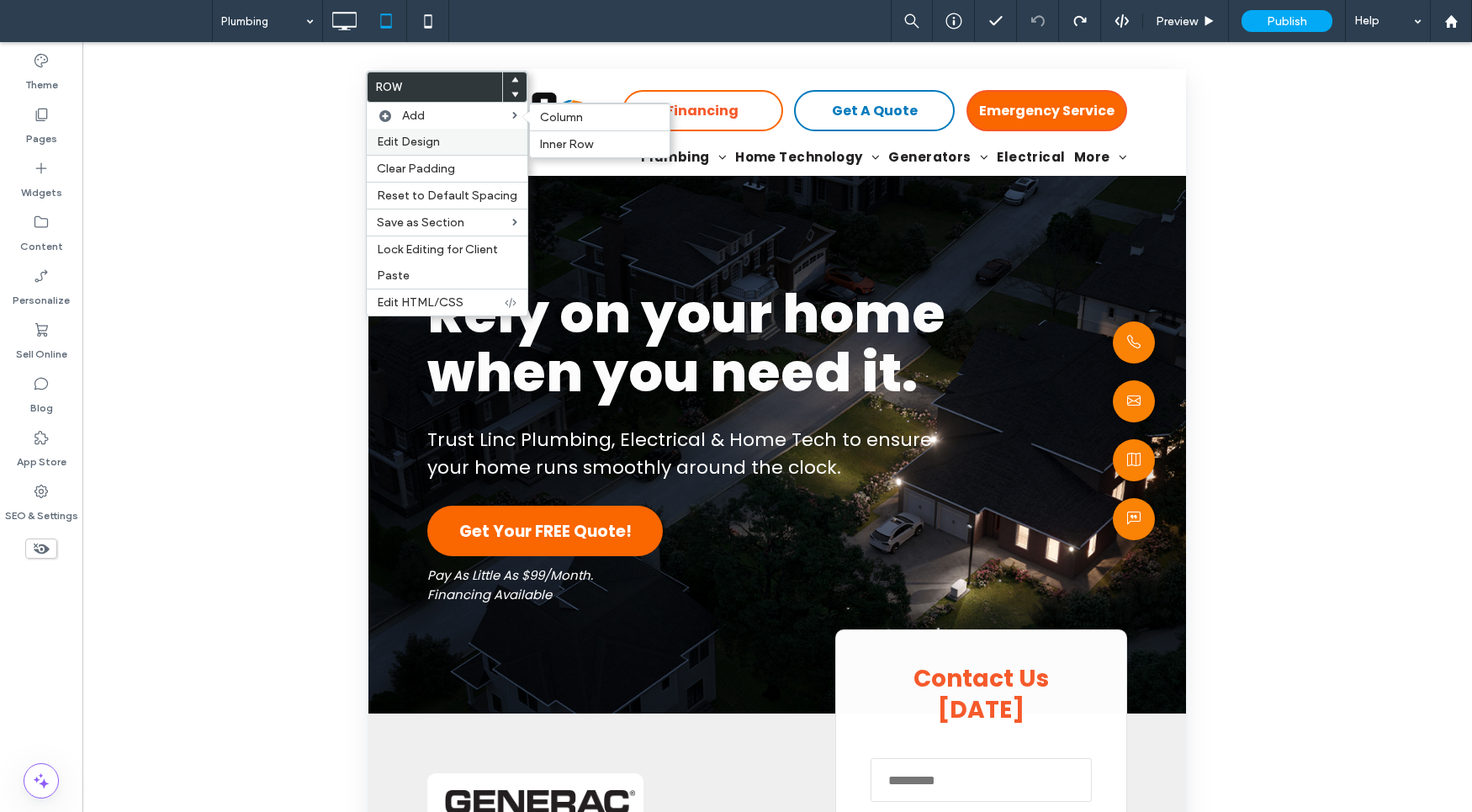
click at [406, 129] on div "Row Add Column Inner Row Edit Design Clear Padding Reset to Default Spacing Sav…" at bounding box center [447, 193] width 162 height 245
click at [414, 142] on span "Edit Design" at bounding box center [408, 141] width 63 height 14
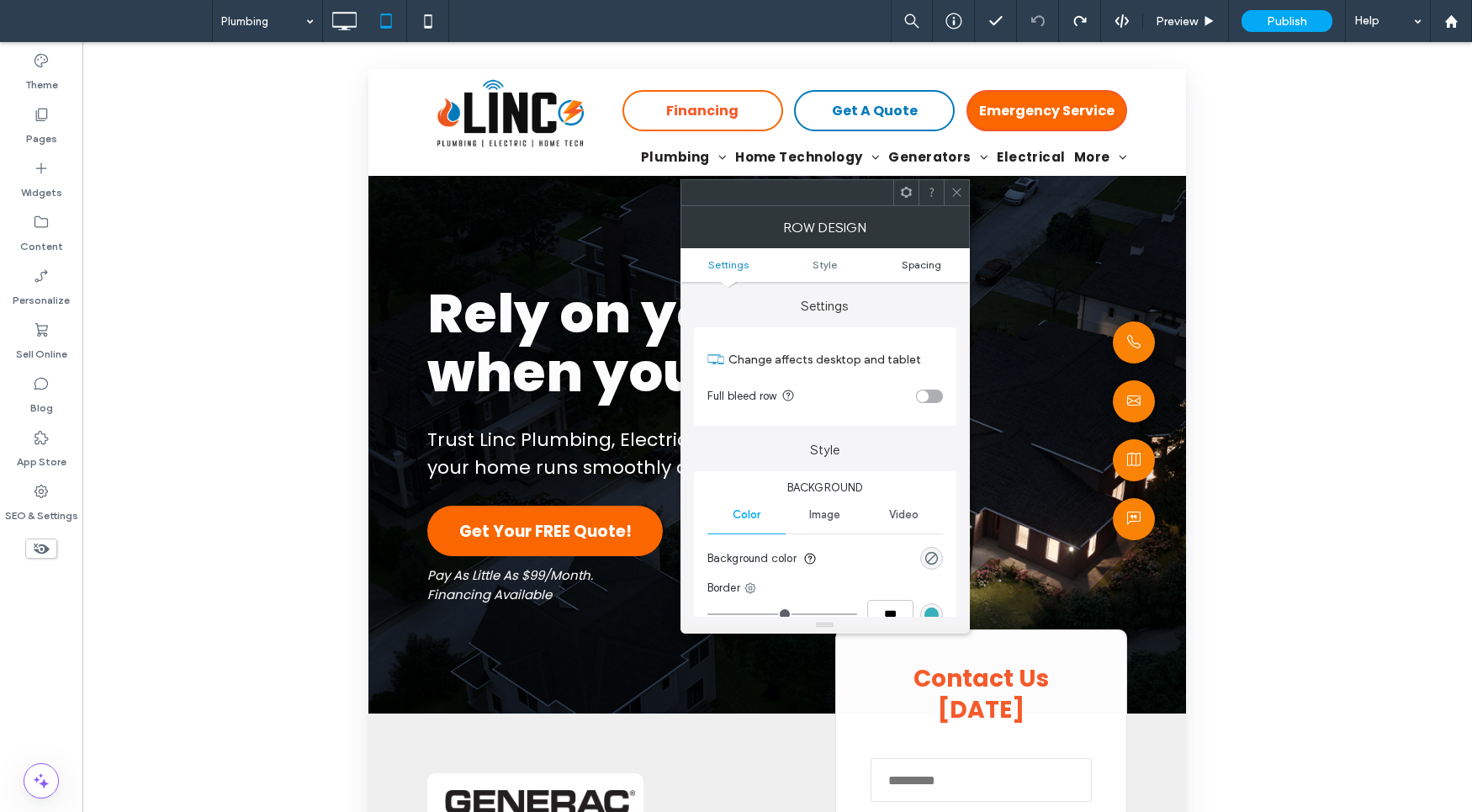
click at [914, 258] on span "Spacing" at bounding box center [921, 264] width 39 height 13
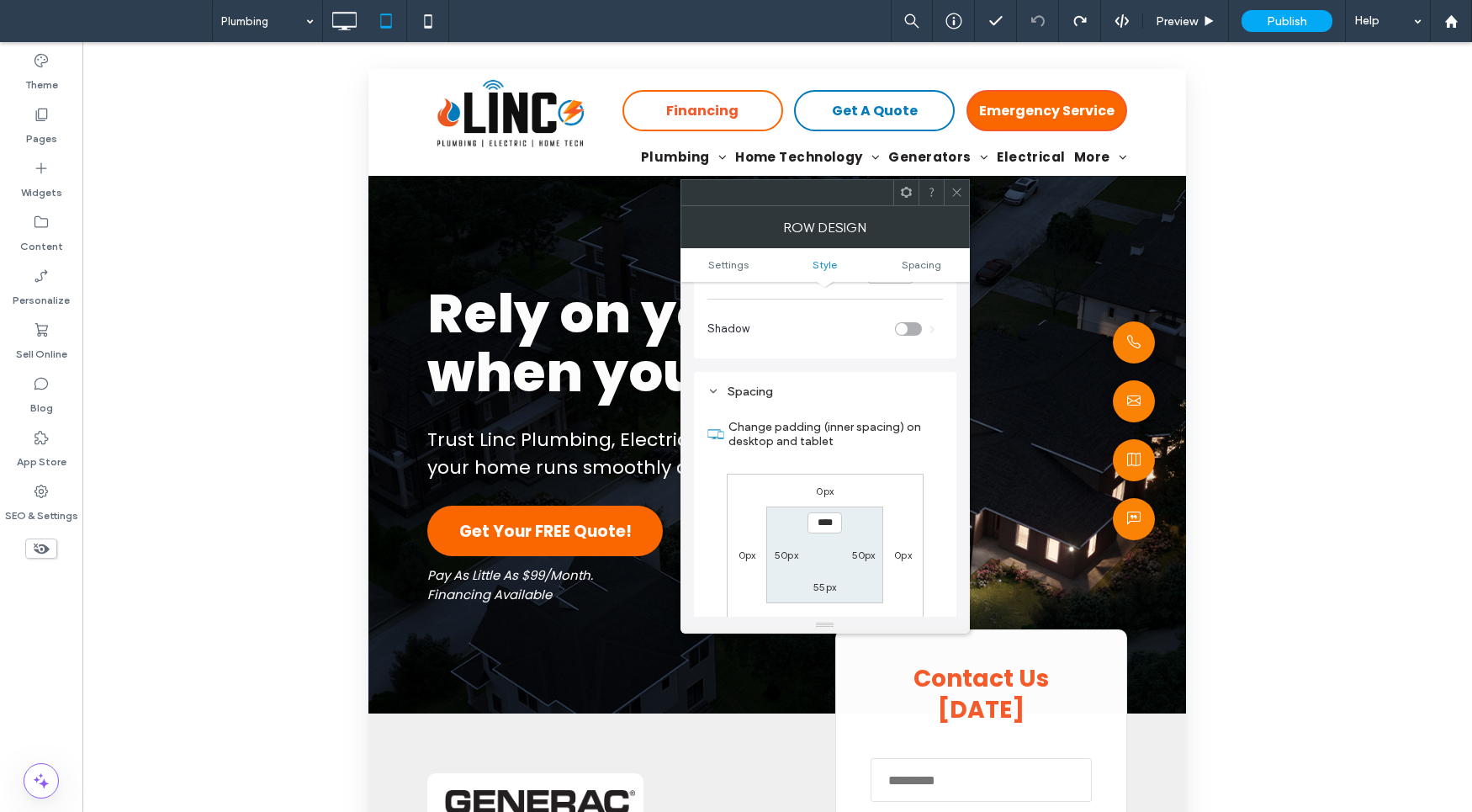
scroll to position [423, 0]
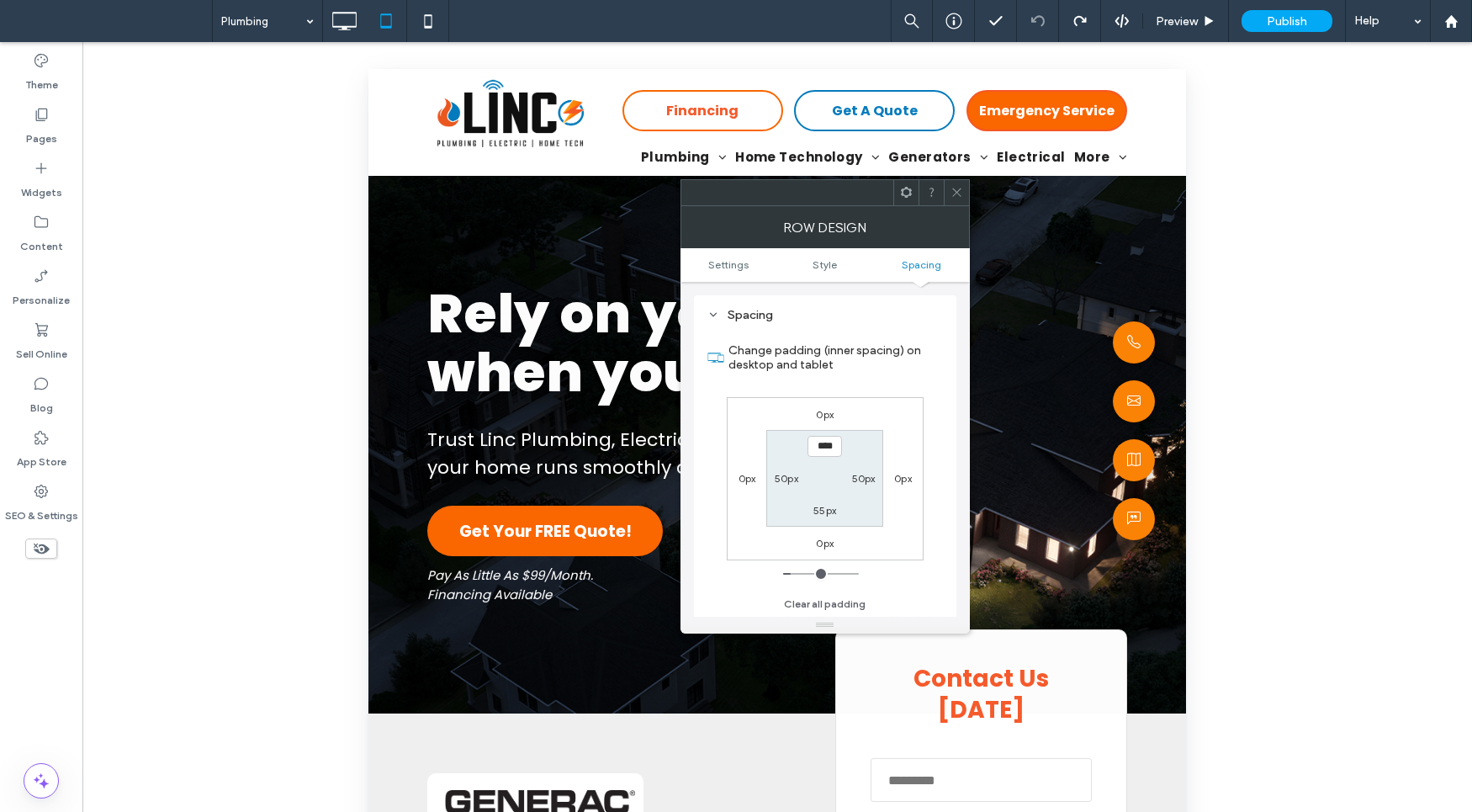
click at [827, 513] on label "55px" at bounding box center [824, 510] width 22 height 13
type input "**"
type input "****"
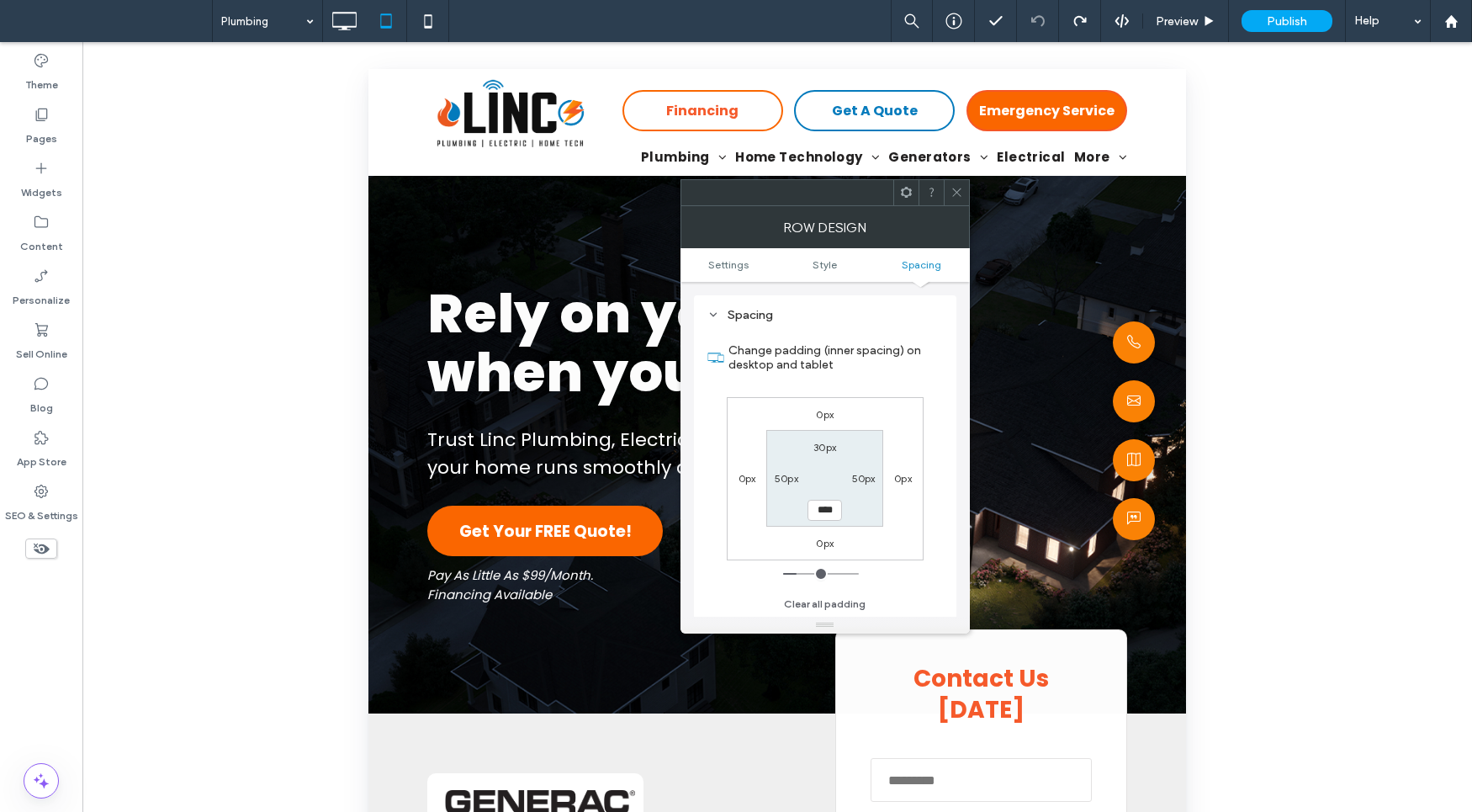
click at [901, 480] on label "0px" at bounding box center [903, 478] width 18 height 13
type input "*"
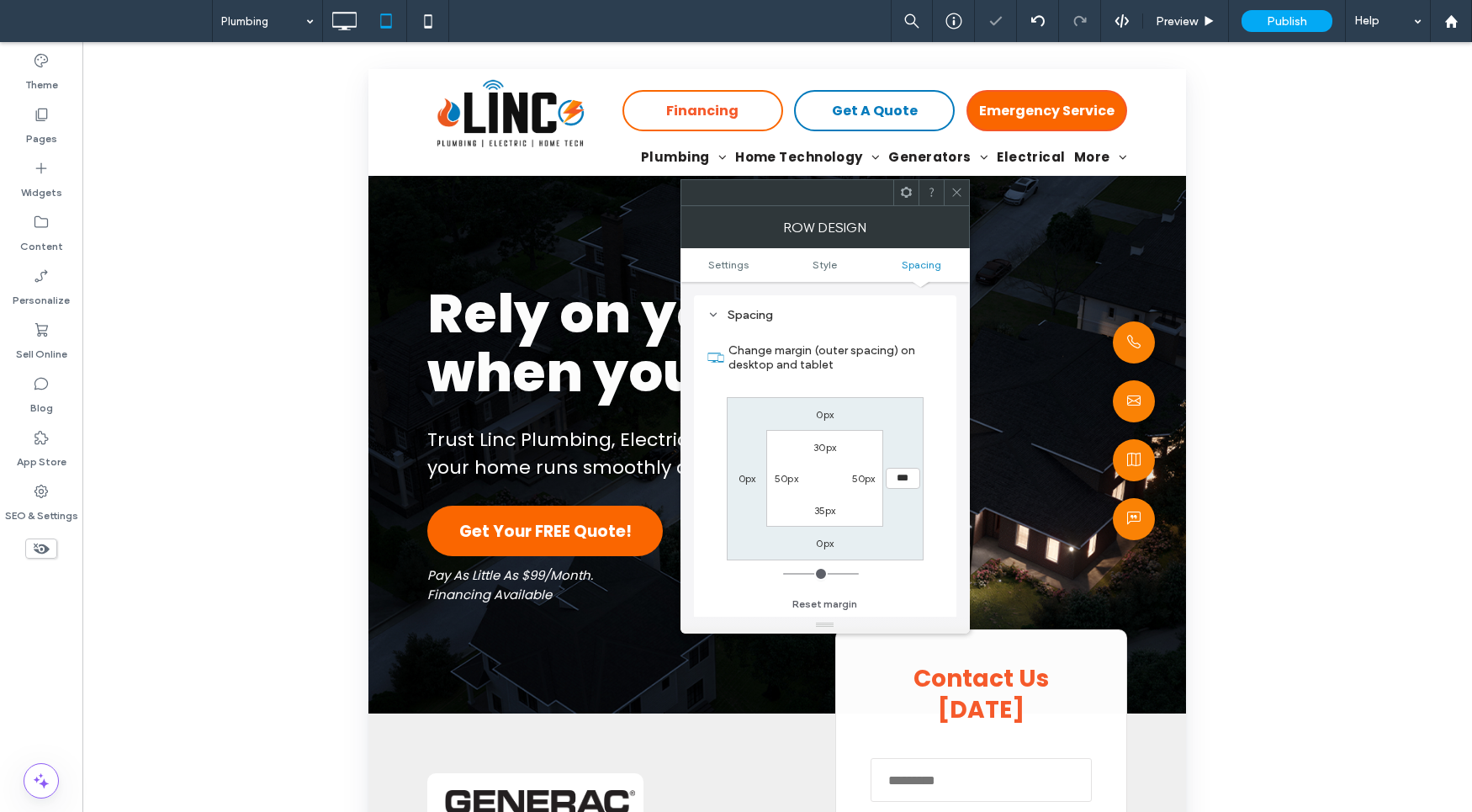
click at [960, 200] on span at bounding box center [957, 192] width 13 height 25
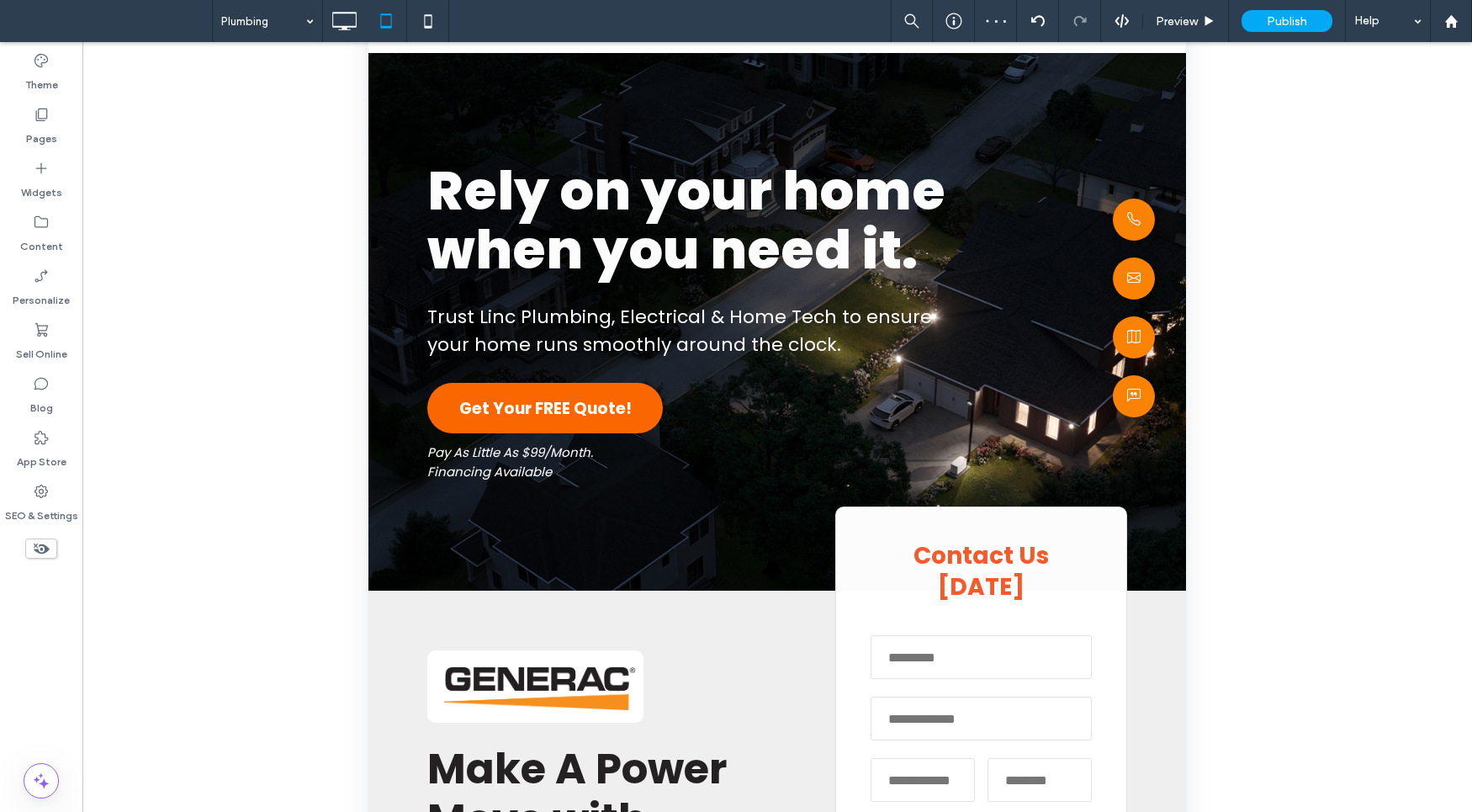
scroll to position [0, 0]
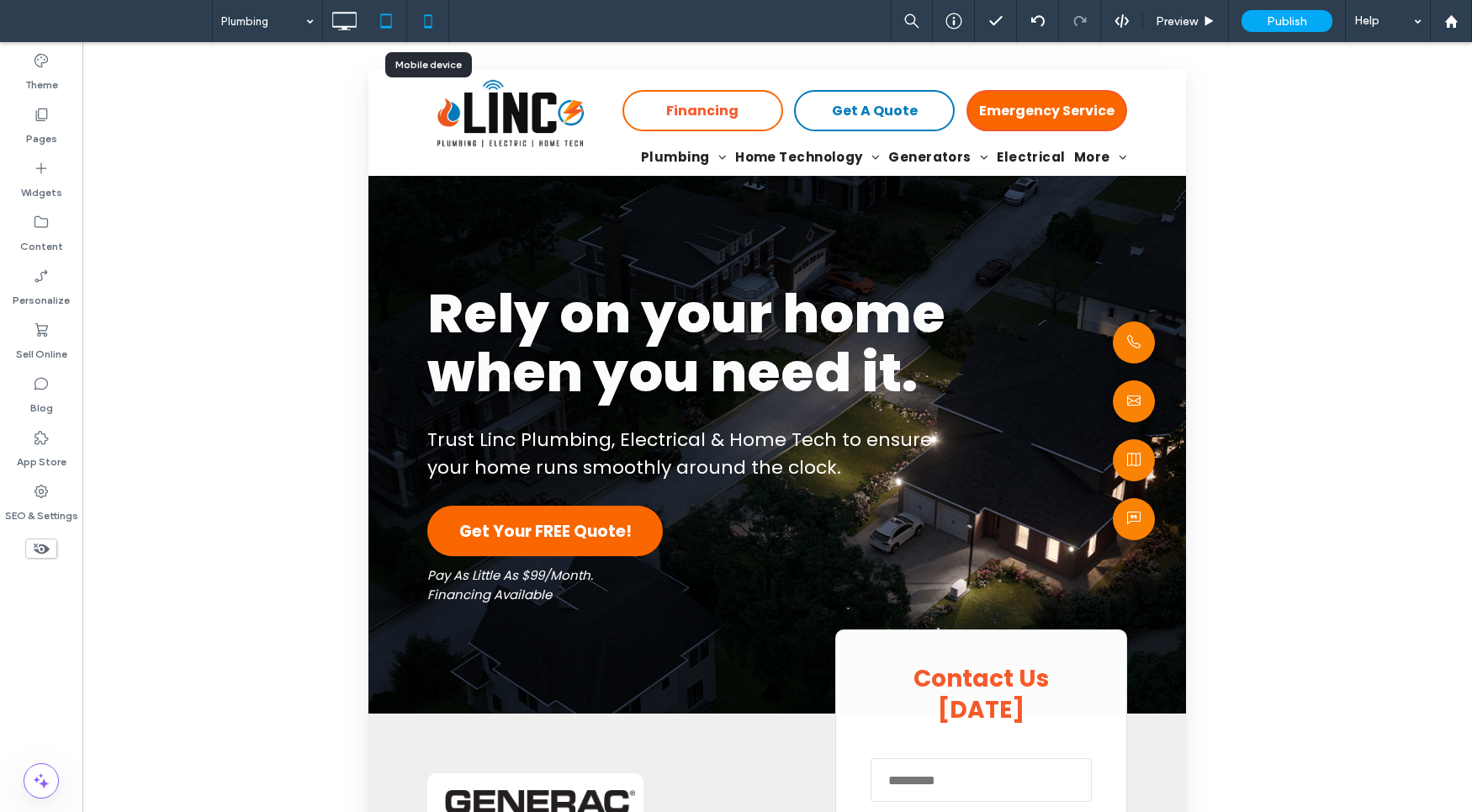
click at [436, 20] on icon at bounding box center [428, 21] width 34 height 34
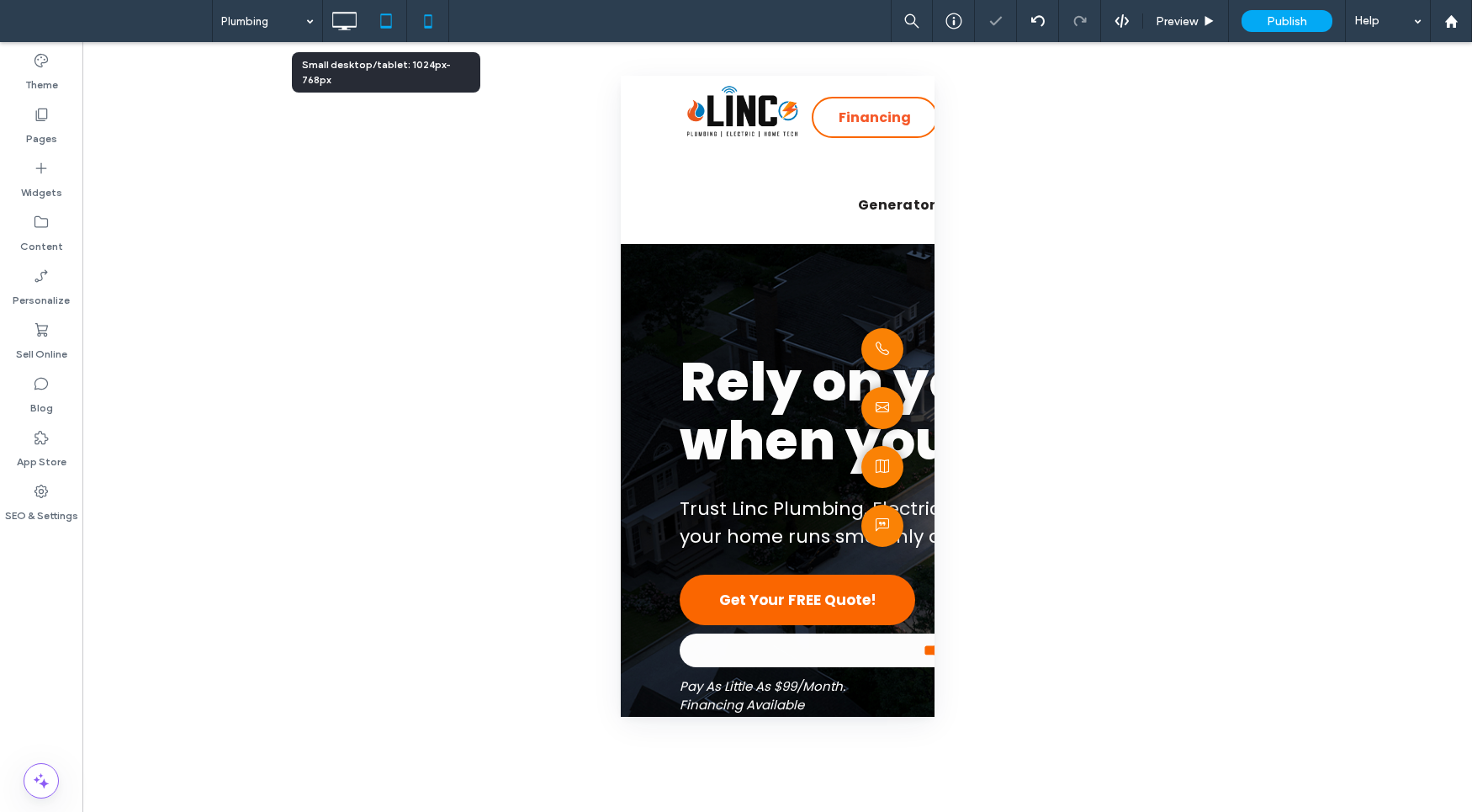
click at [397, 28] on icon at bounding box center [386, 21] width 34 height 34
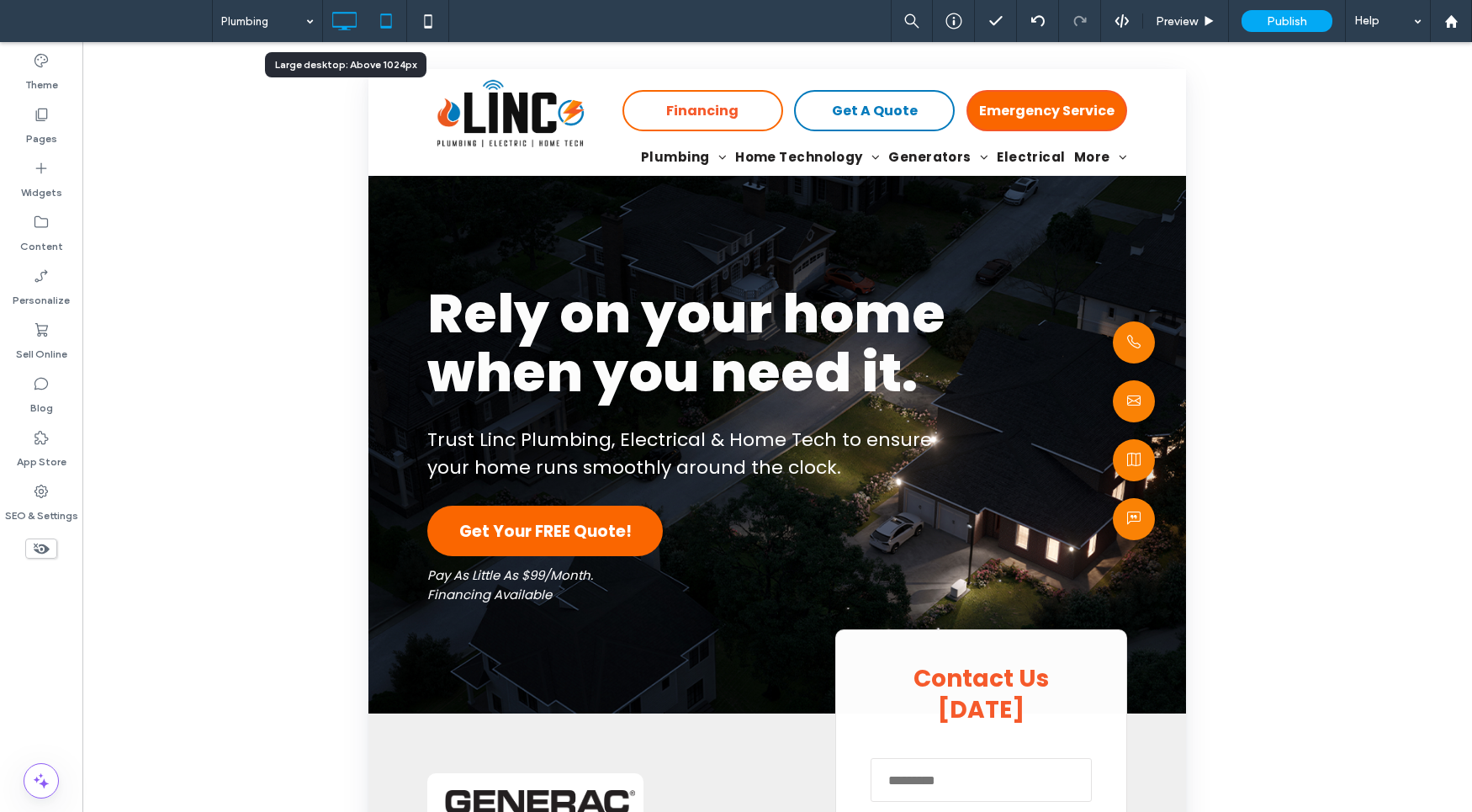
click at [345, 11] on icon at bounding box center [344, 21] width 34 height 34
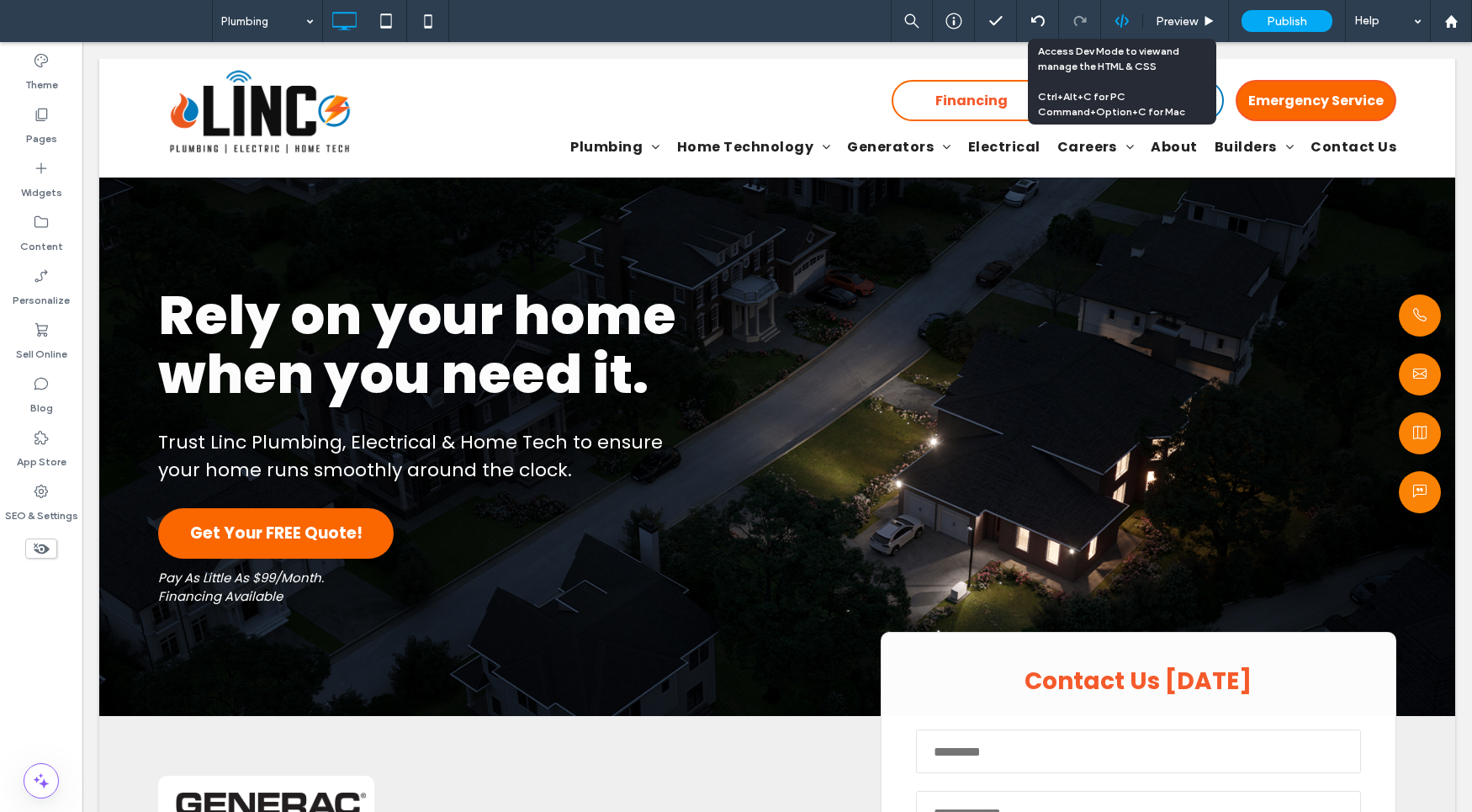
click at [1125, 27] on icon at bounding box center [1122, 21] width 15 height 15
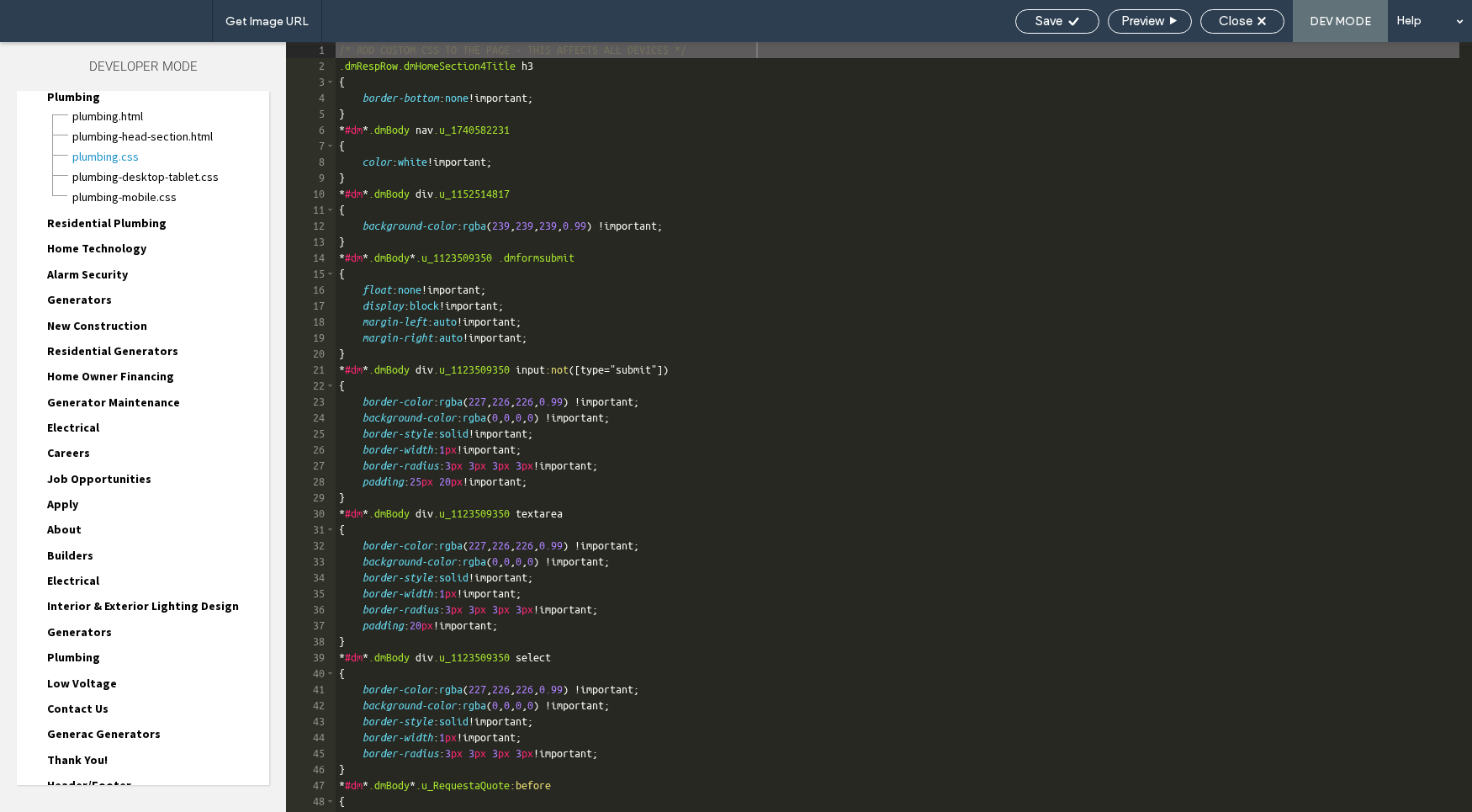
scroll to position [140, 0]
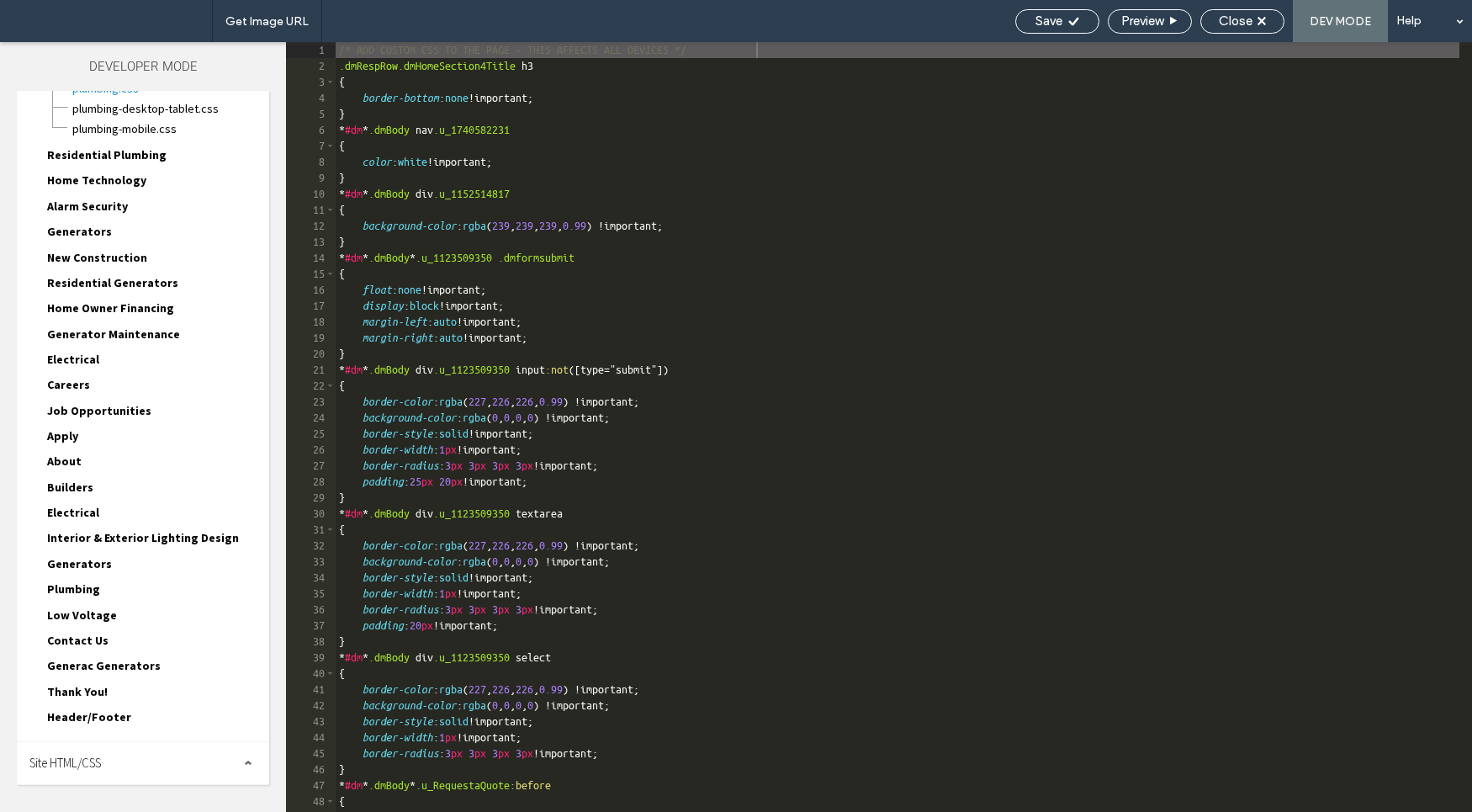
click at [86, 758] on span "Site HTML/CSS" at bounding box center [65, 763] width 72 height 16
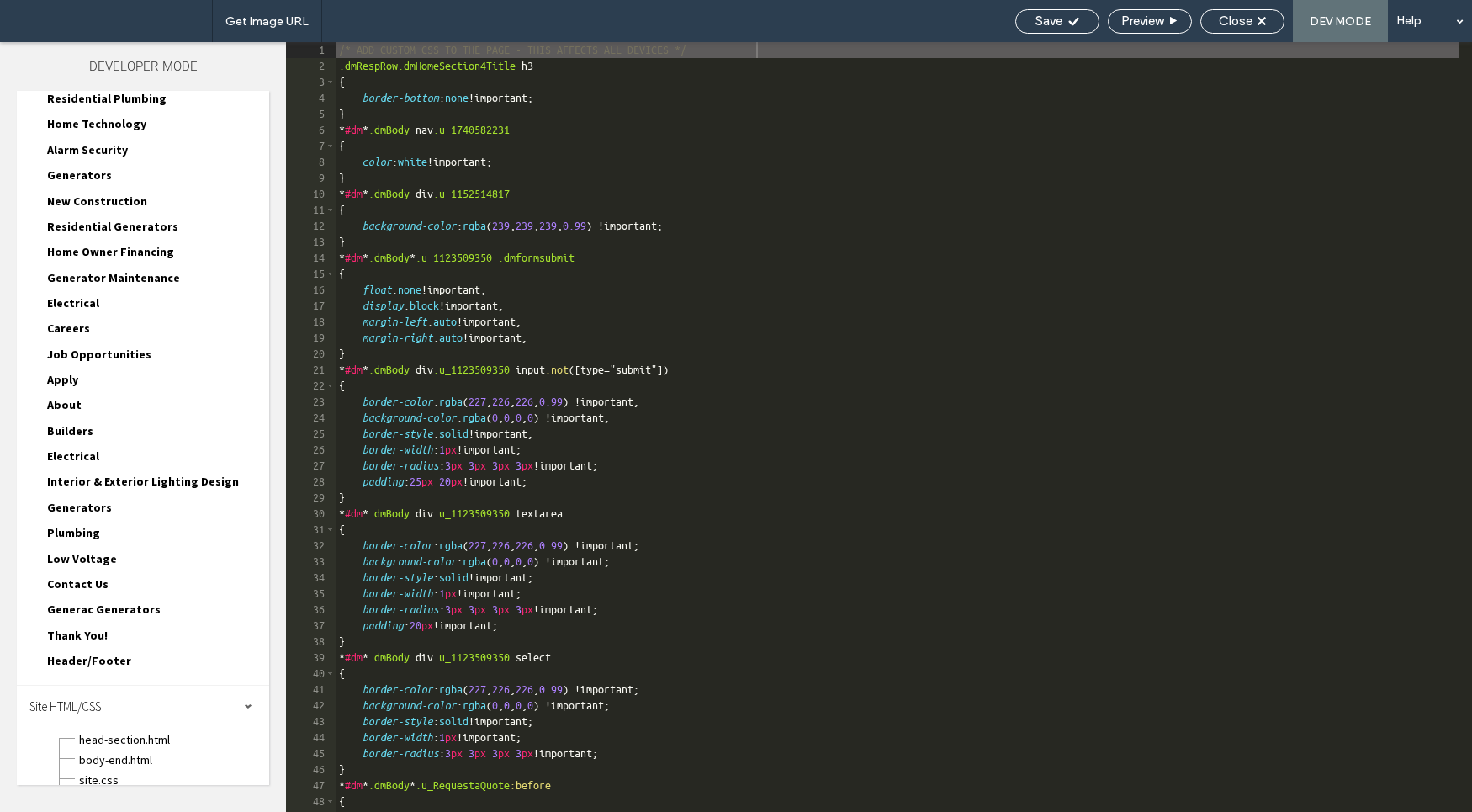
scroll to position [271, 0]
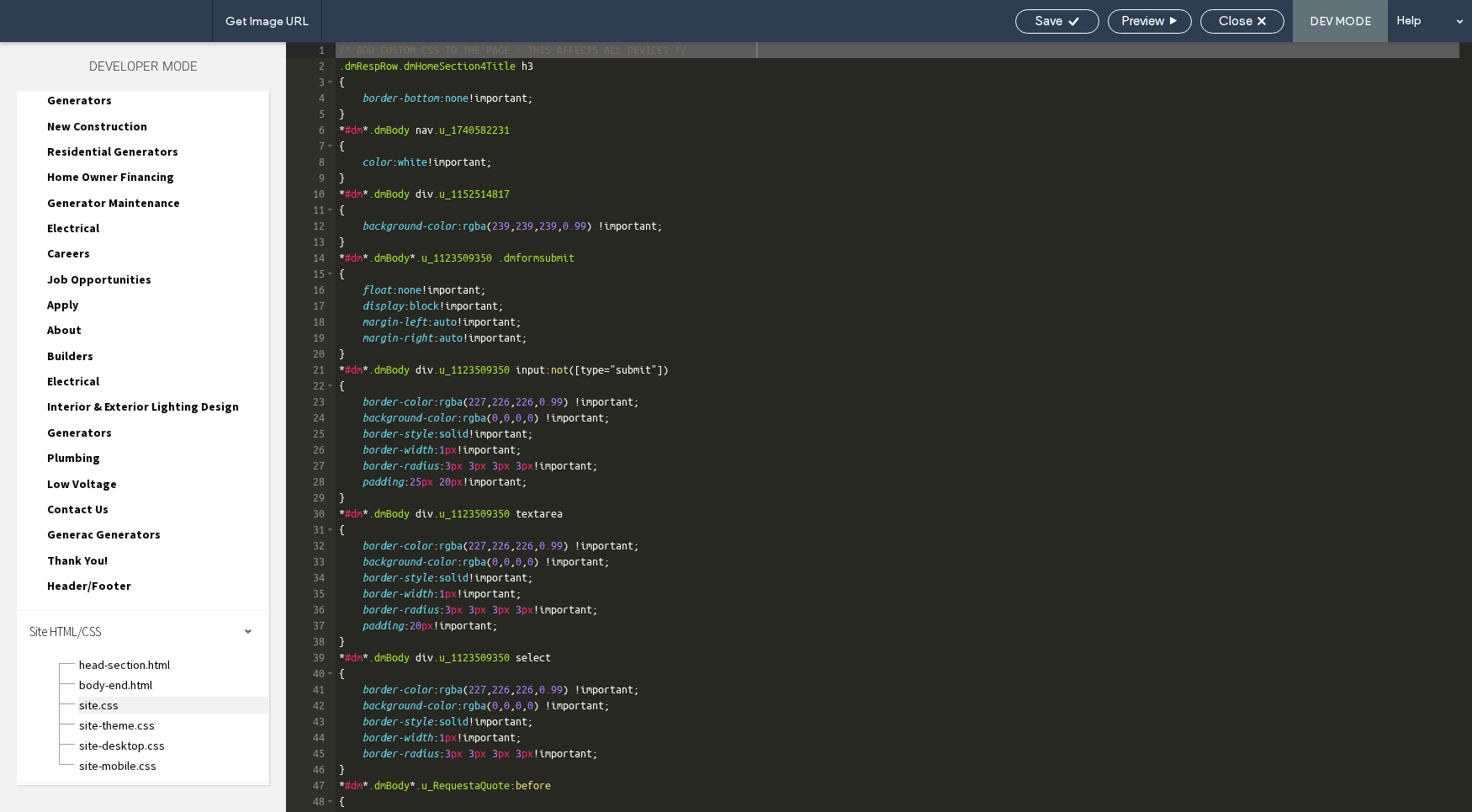
click at [123, 711] on span "site.css" at bounding box center [173, 705] width 191 height 17
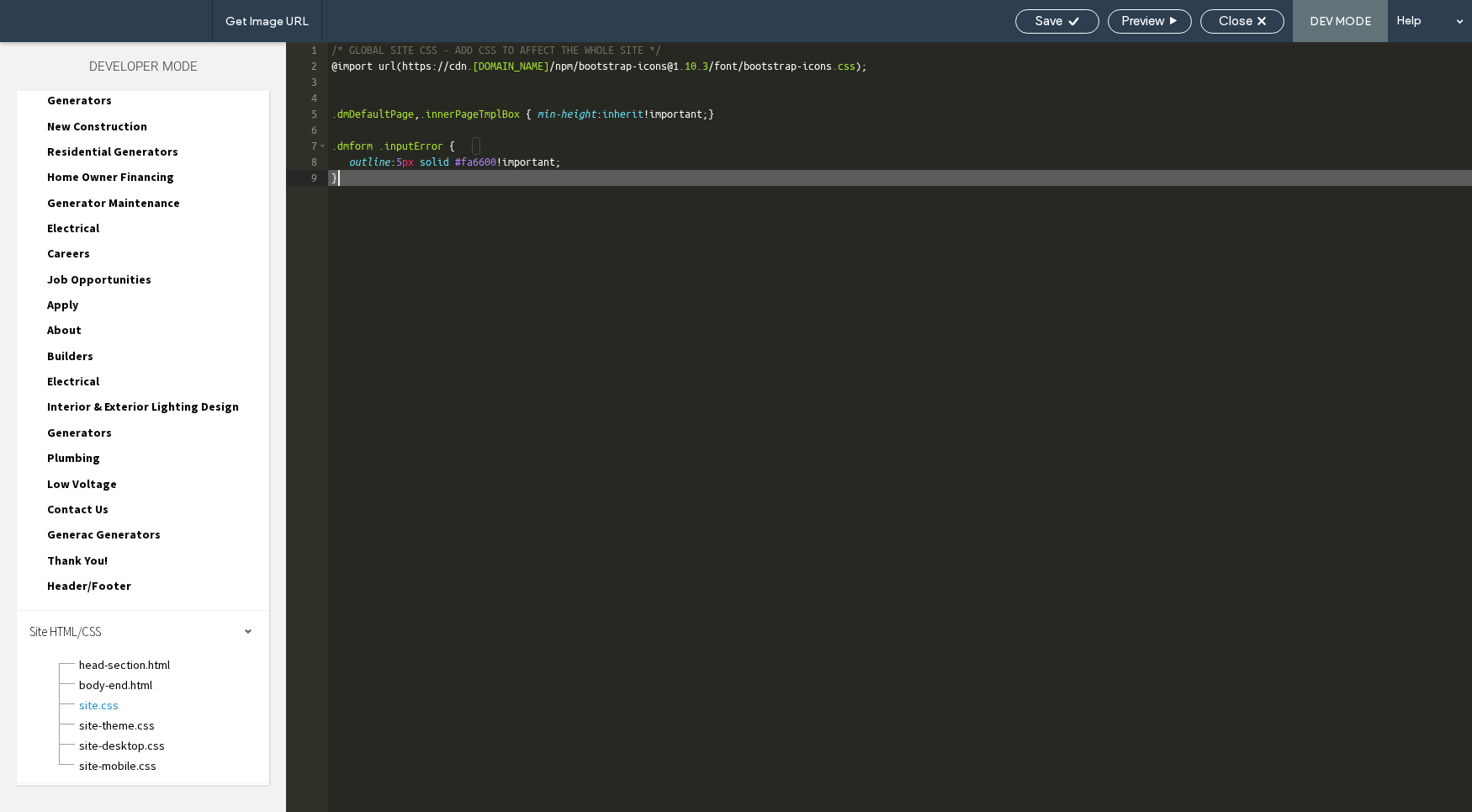
click at [388, 261] on div "/* GLOBAL SITE CSS - ADD CSS TO AFFECT THE WHOLE SITE */ @ import url ( https :…" at bounding box center [900, 442] width 1144 height 801
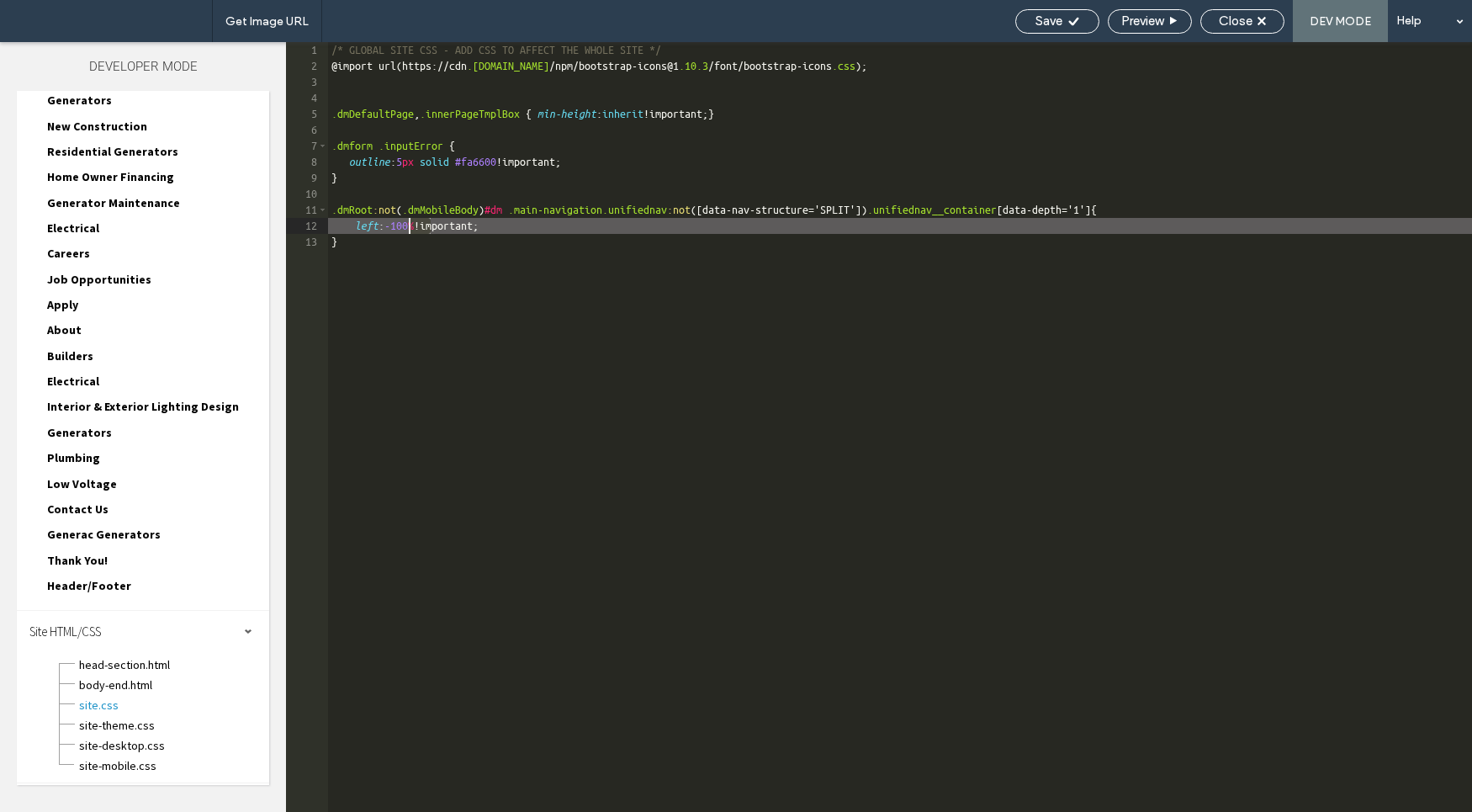
drag, startPoint x: 430, startPoint y: 227, endPoint x: 411, endPoint y: 228, distance: 19.0
click at [411, 228] on div "/* GLOBAL SITE CSS - ADD CSS TO AFFECT THE WHOLE SITE */ @ import url ( https :…" at bounding box center [900, 442] width 1144 height 801
type textarea "**"
click at [1068, 21] on use at bounding box center [1073, 21] width 10 height 8
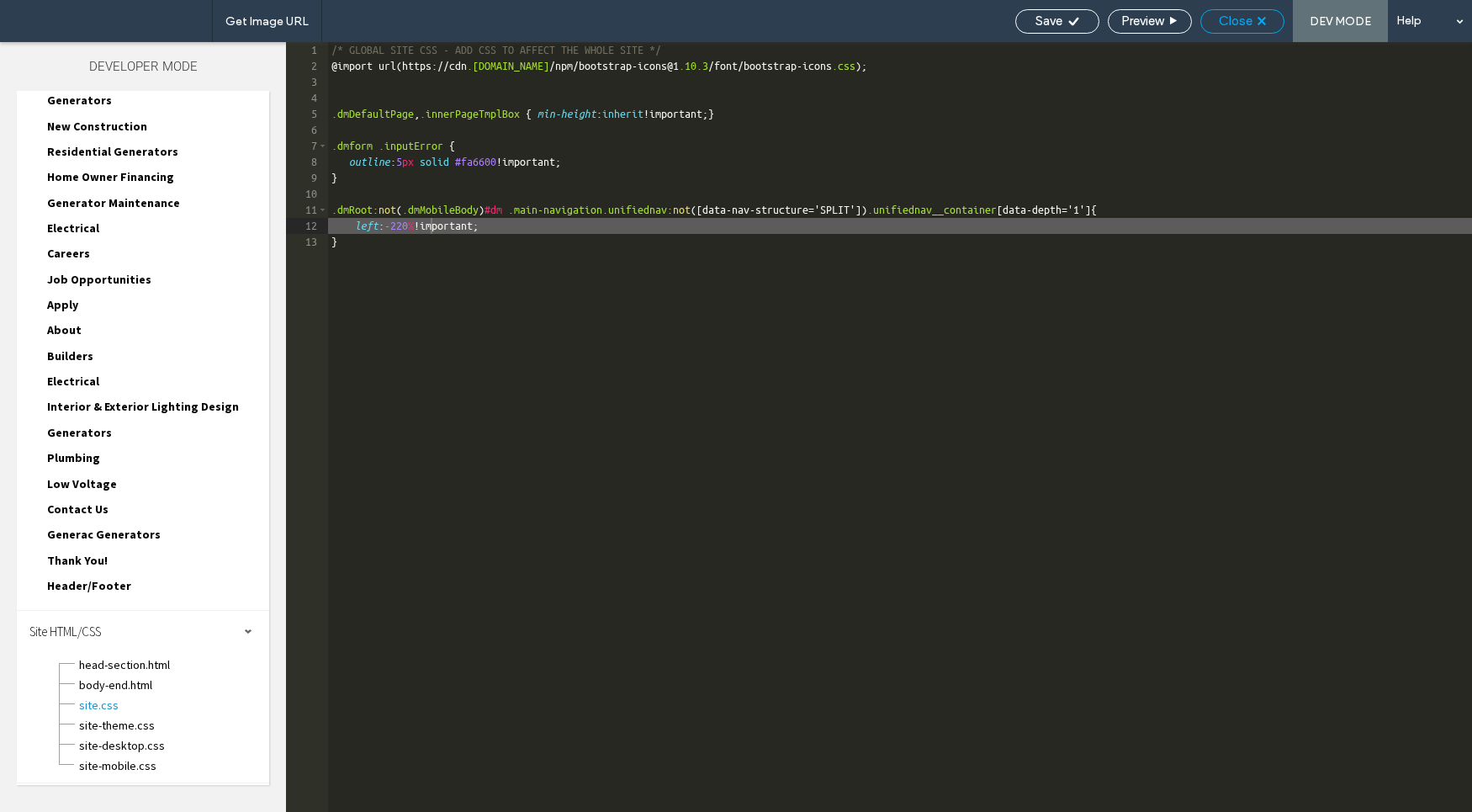
click at [1231, 14] on span "Close" at bounding box center [1236, 21] width 34 height 15
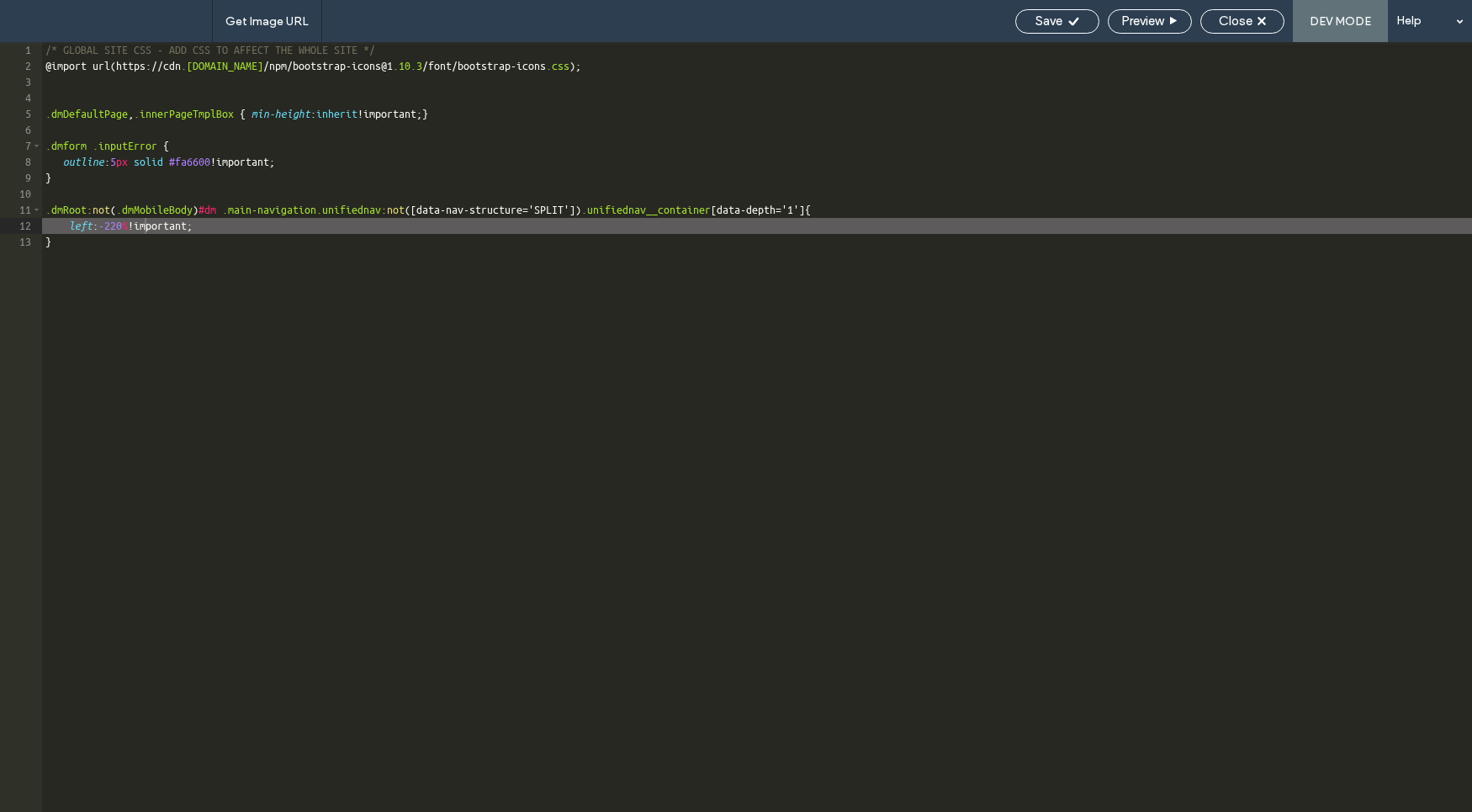
scroll to position [229, 0]
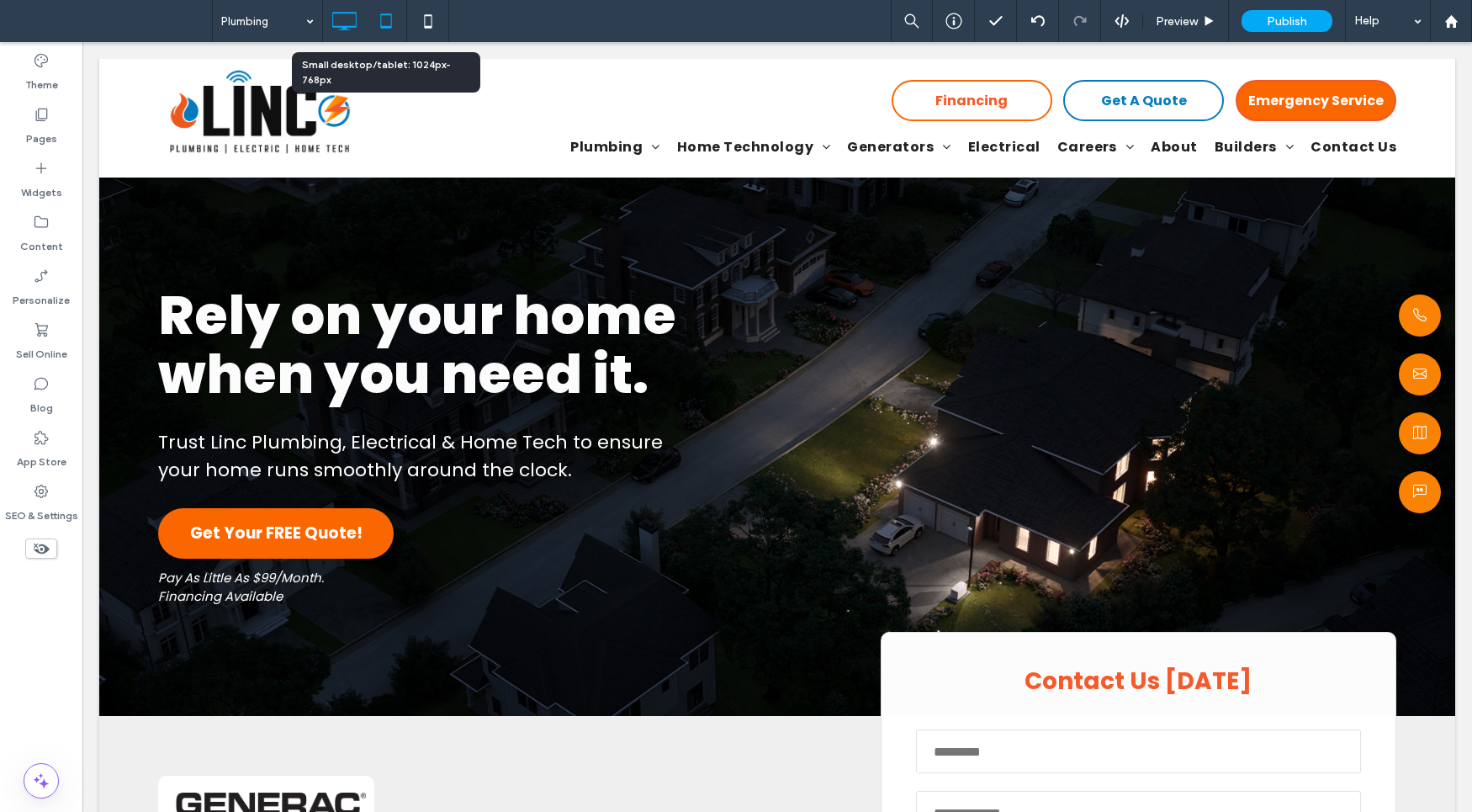
click at [383, 22] on icon at bounding box center [386, 21] width 34 height 34
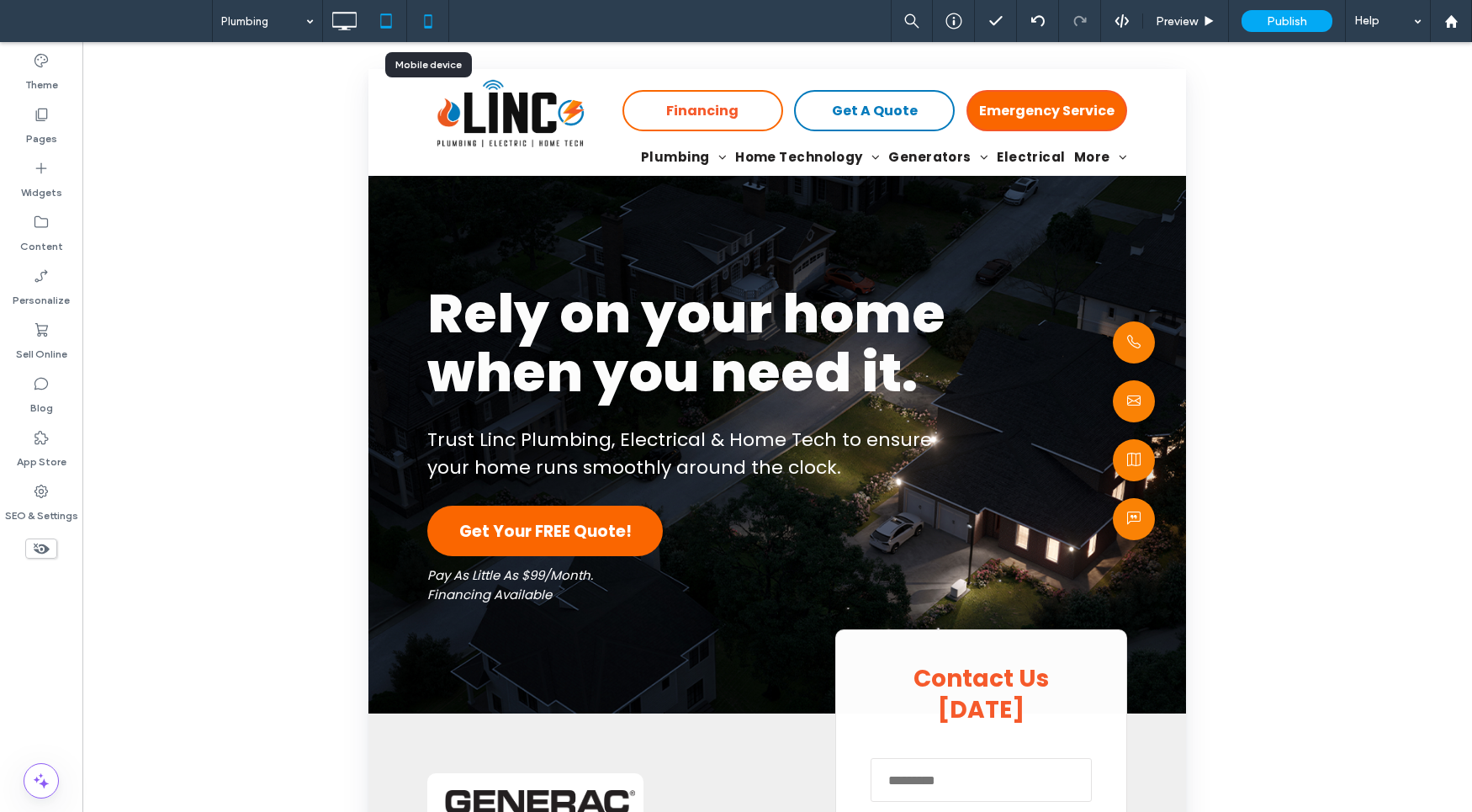
click at [431, 19] on icon at bounding box center [428, 21] width 34 height 34
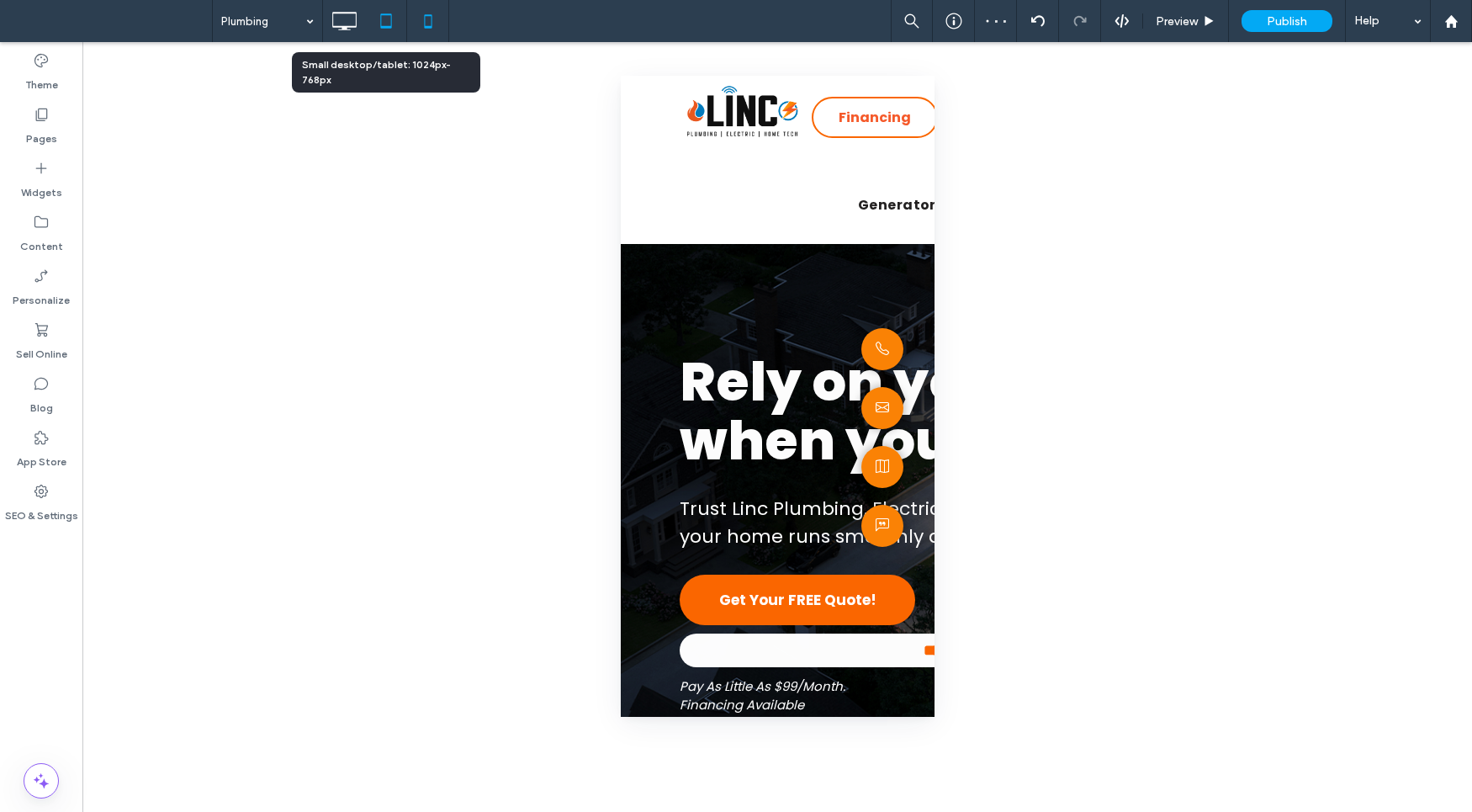
click at [386, 21] on icon at bounding box center [386, 21] width 34 height 34
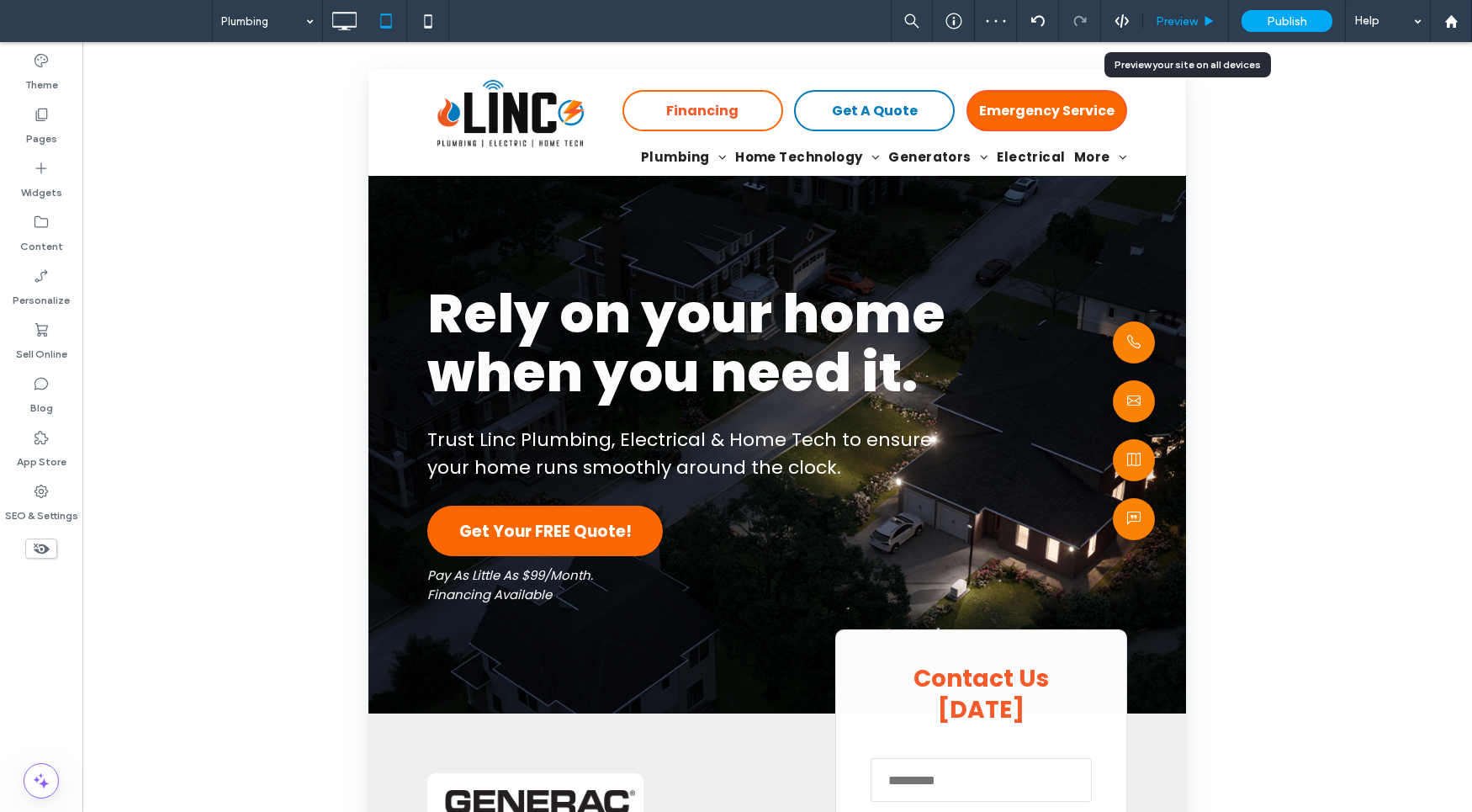
click at [1165, 30] on div "Preview" at bounding box center [1186, 21] width 86 height 42
click at [437, 31] on icon at bounding box center [428, 21] width 34 height 34
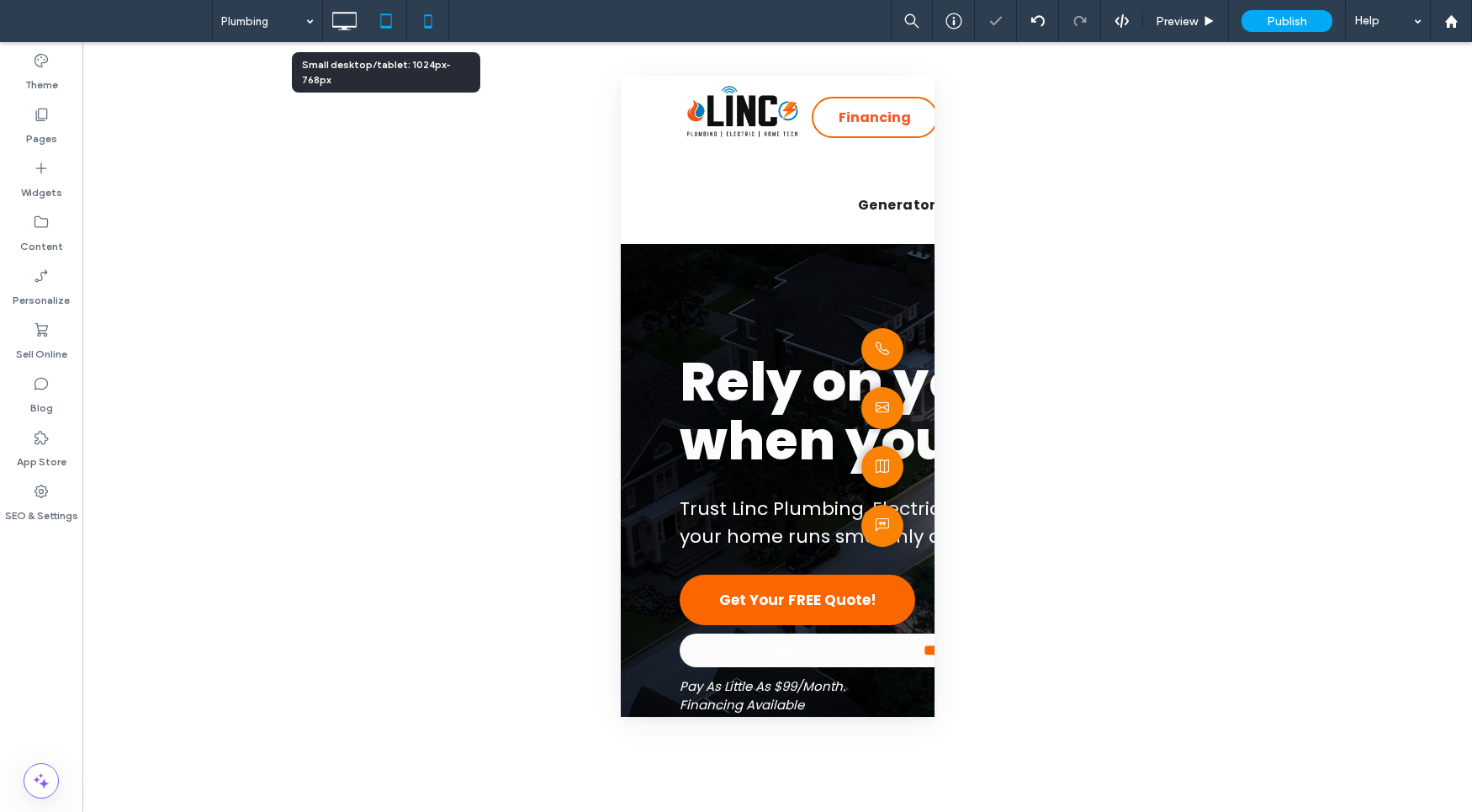
click at [381, 21] on use at bounding box center [386, 21] width 11 height 14
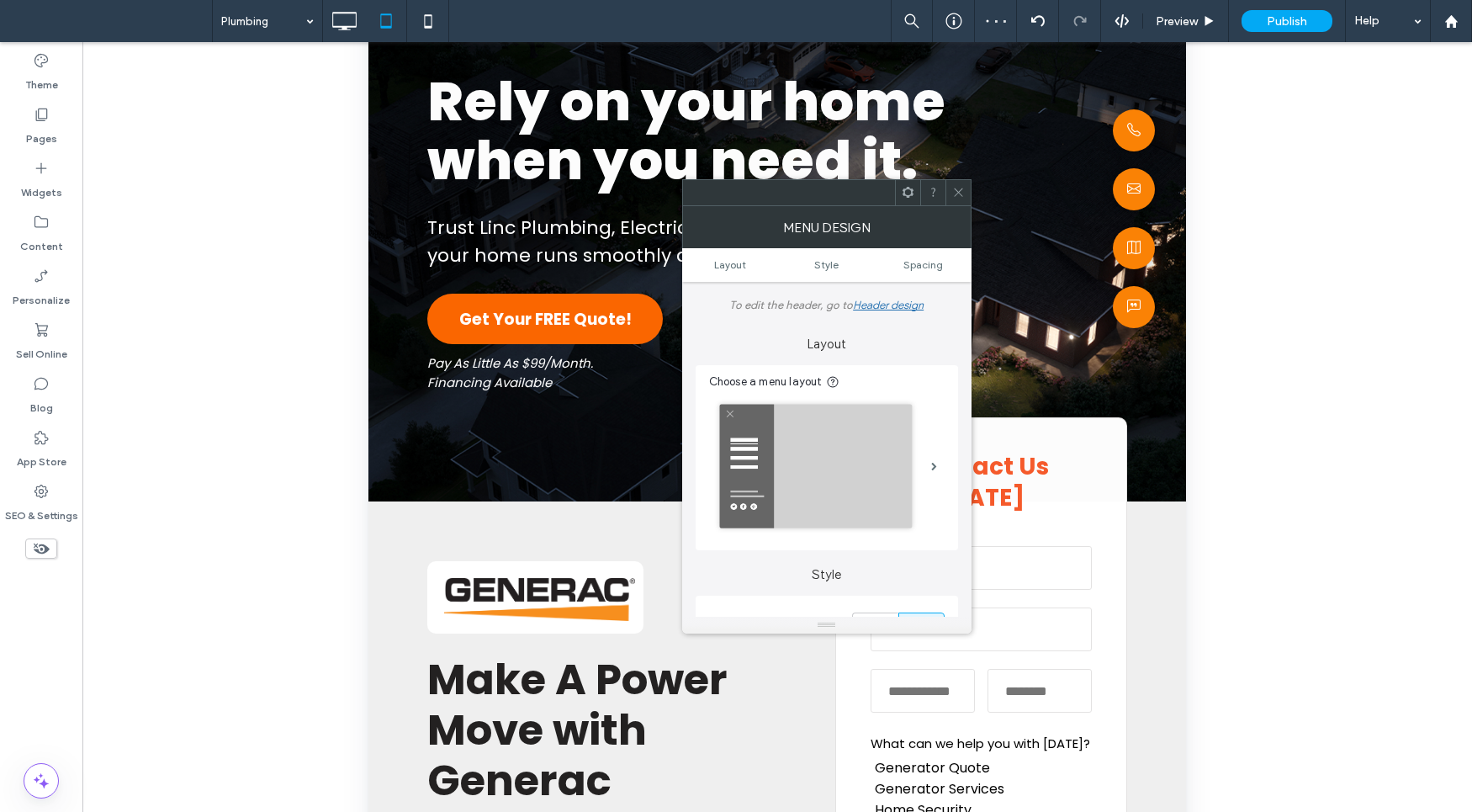
scroll to position [211, 0]
click at [966, 196] on div at bounding box center [958, 192] width 25 height 25
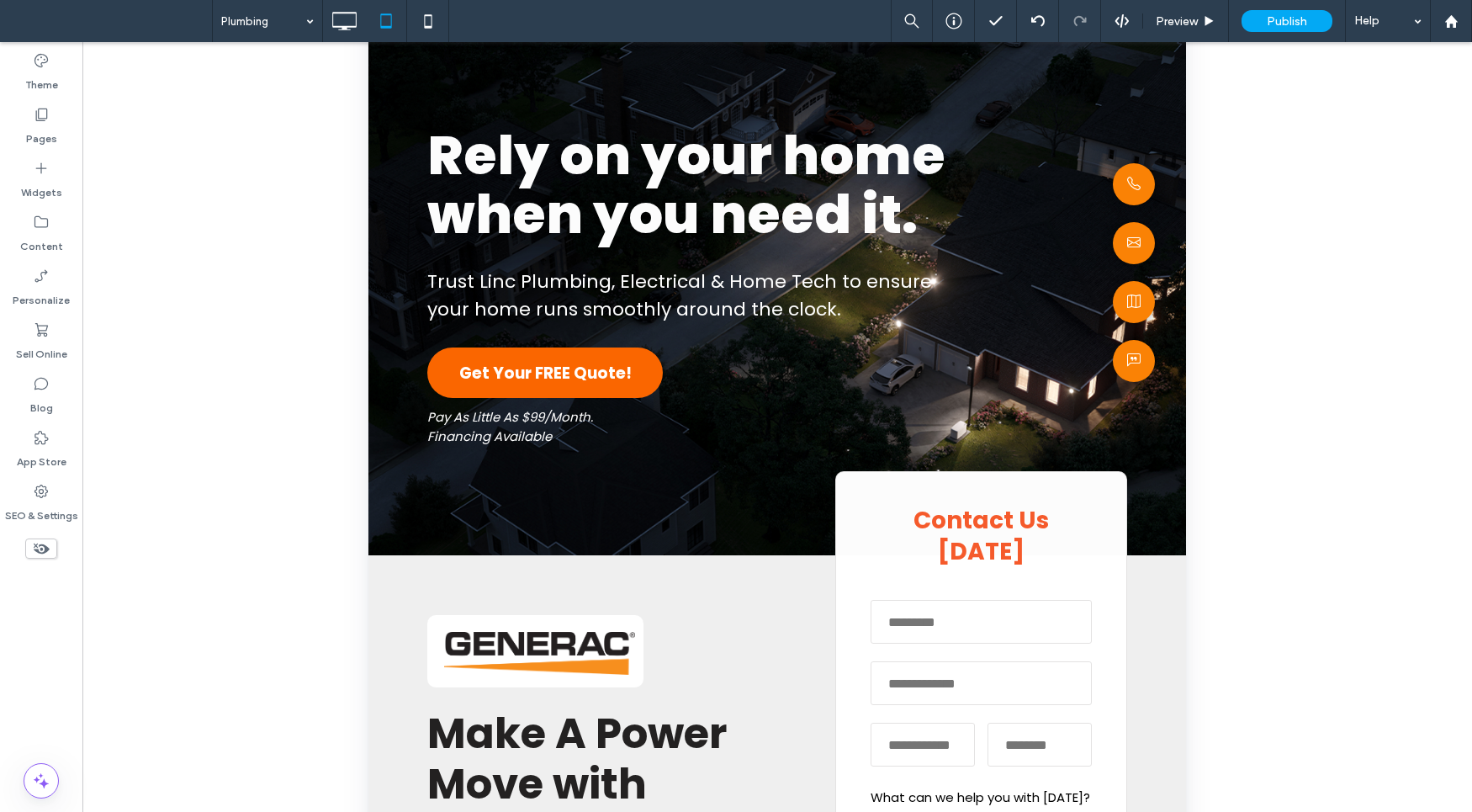
scroll to position [94, 0]
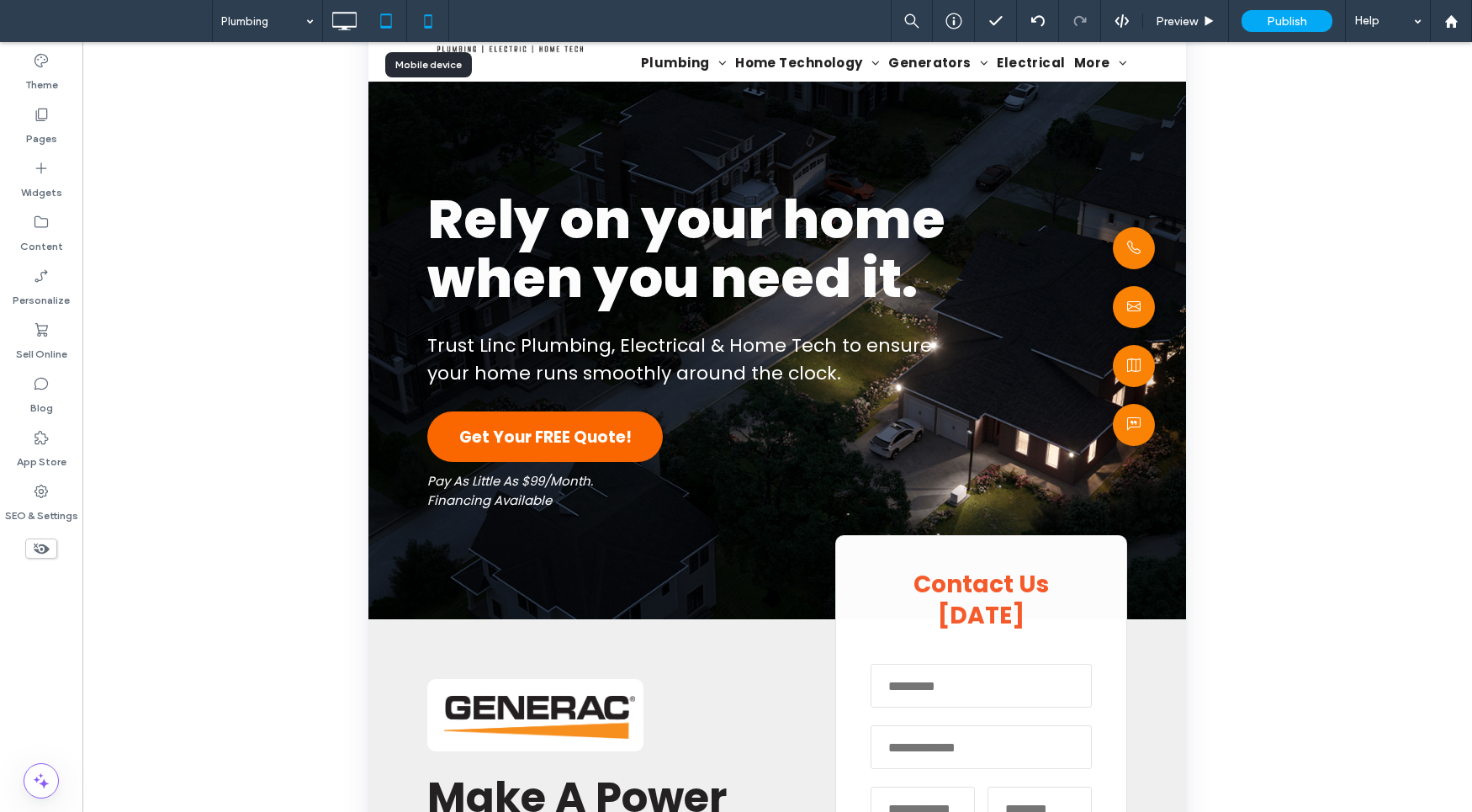
click at [432, 19] on use at bounding box center [427, 21] width 7 height 13
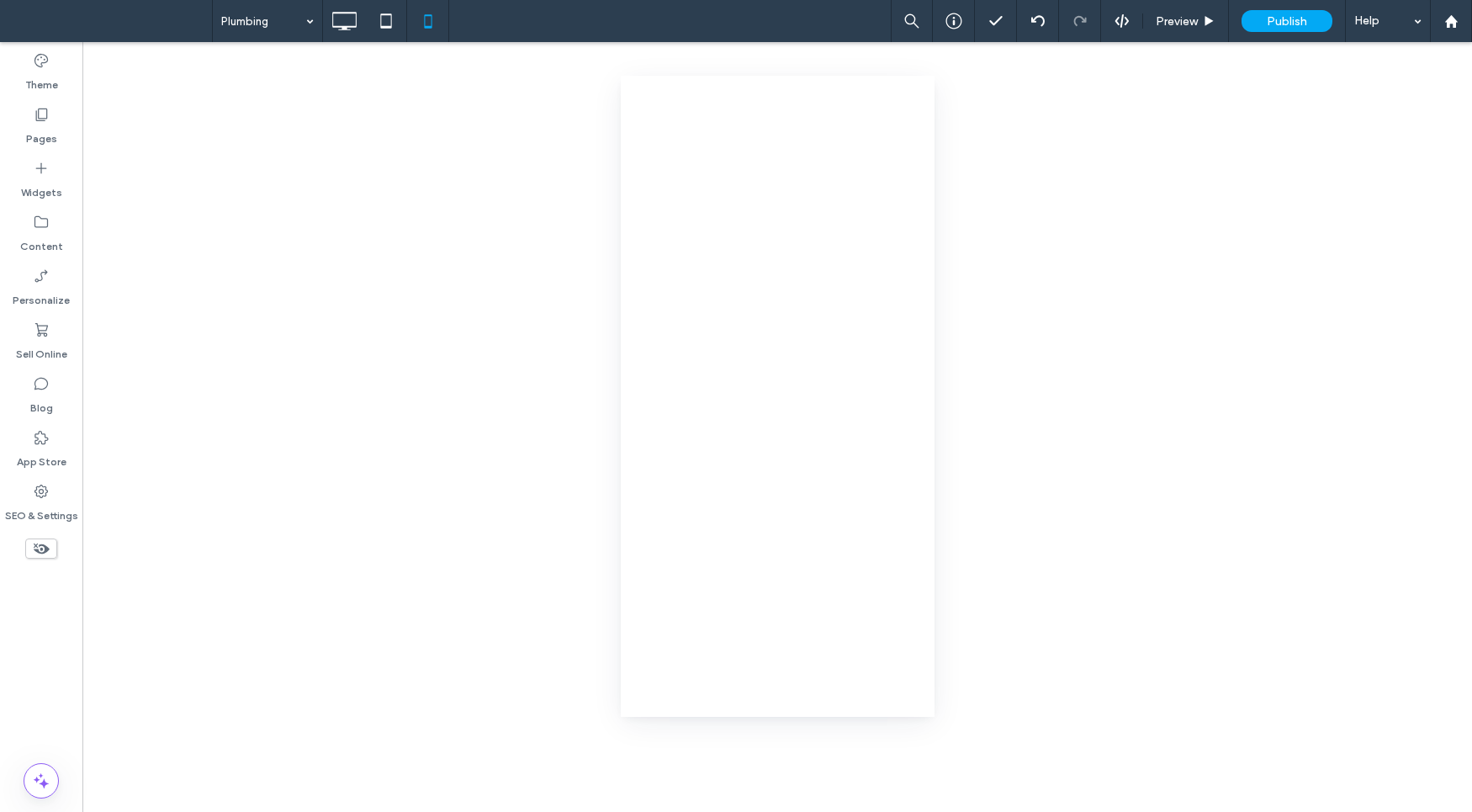
scroll to position [0, 0]
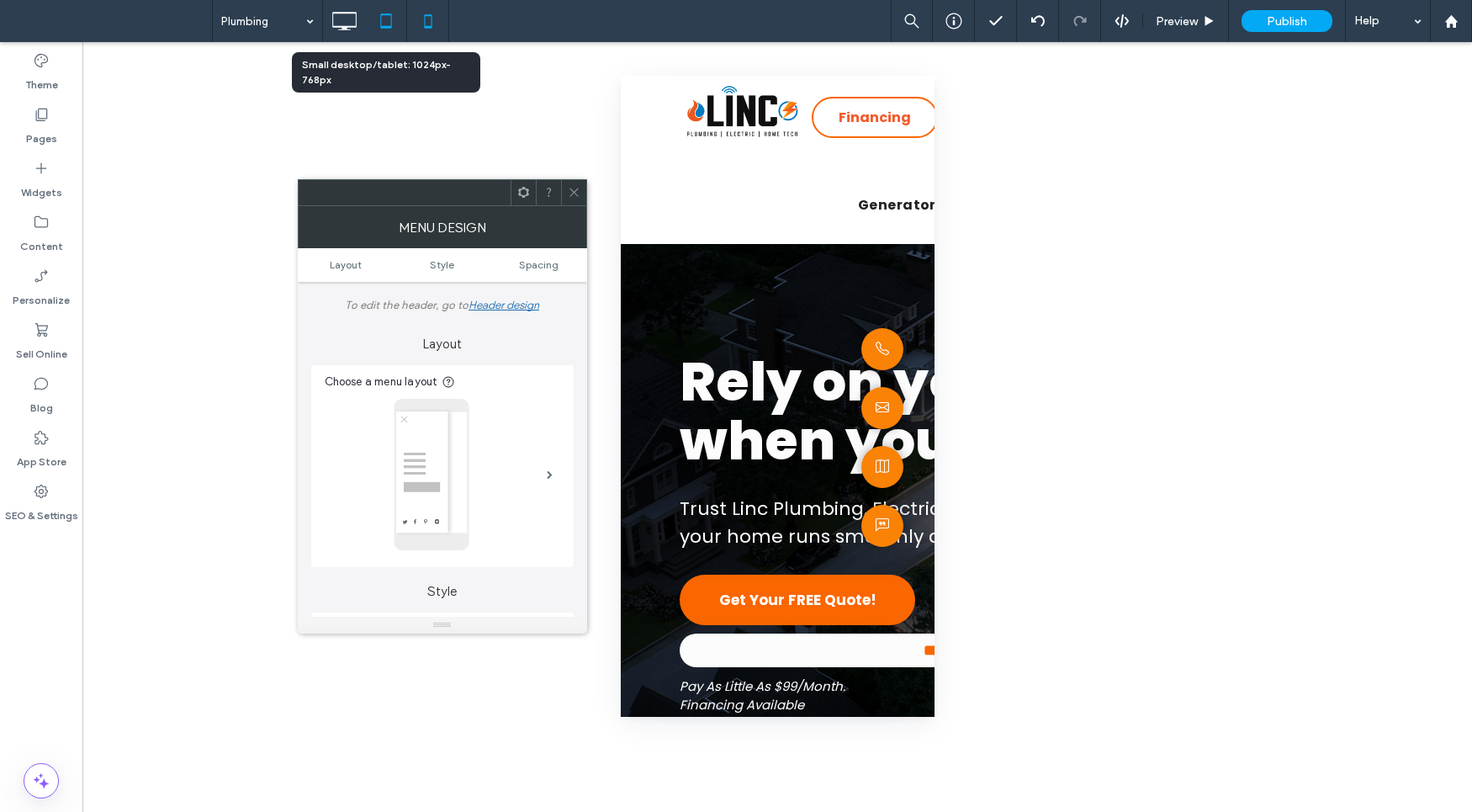
click at [392, 21] on icon at bounding box center [386, 21] width 34 height 34
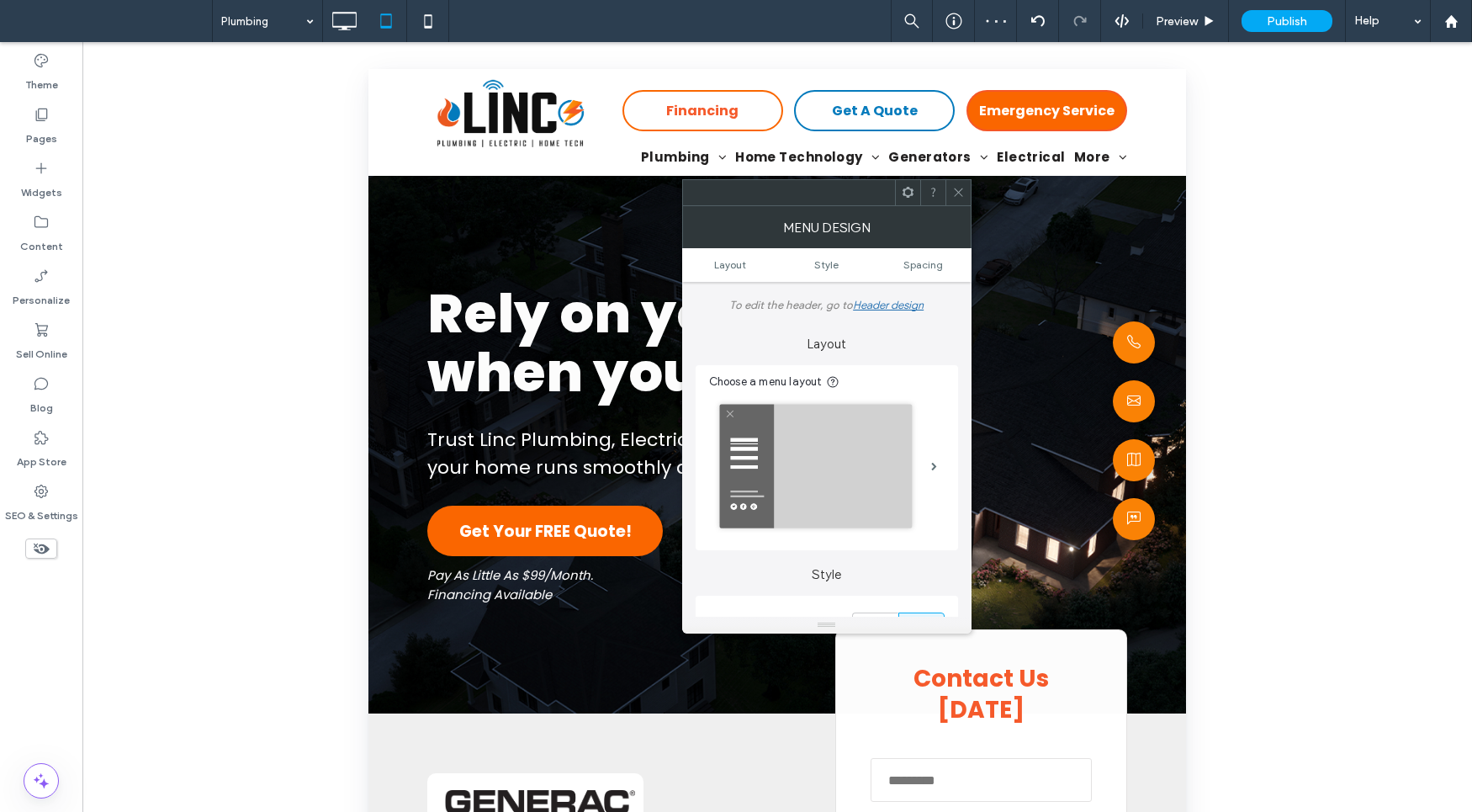
click at [952, 197] on icon at bounding box center [958, 192] width 13 height 13
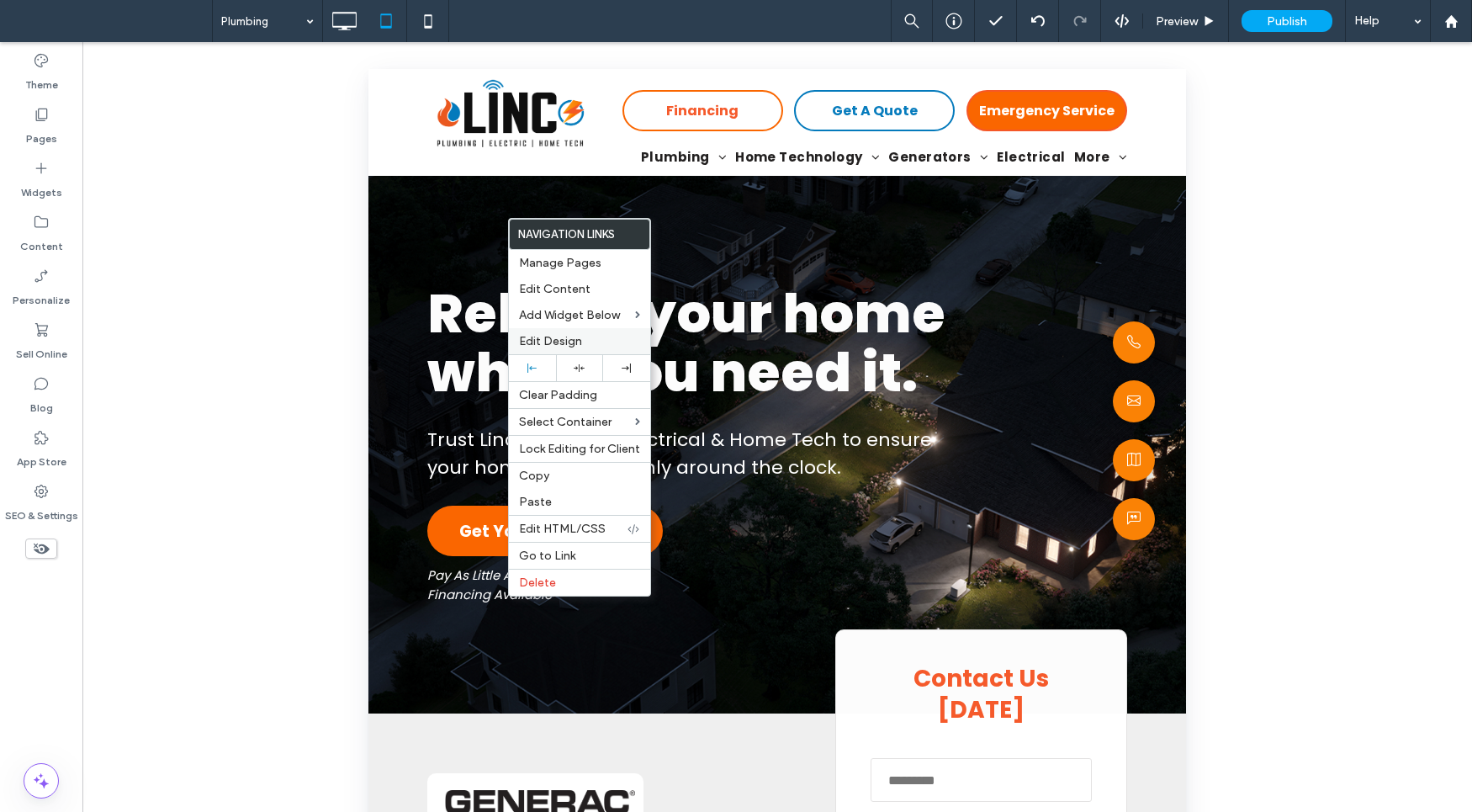
click at [600, 346] on label "Edit Design" at bounding box center [579, 341] width 121 height 14
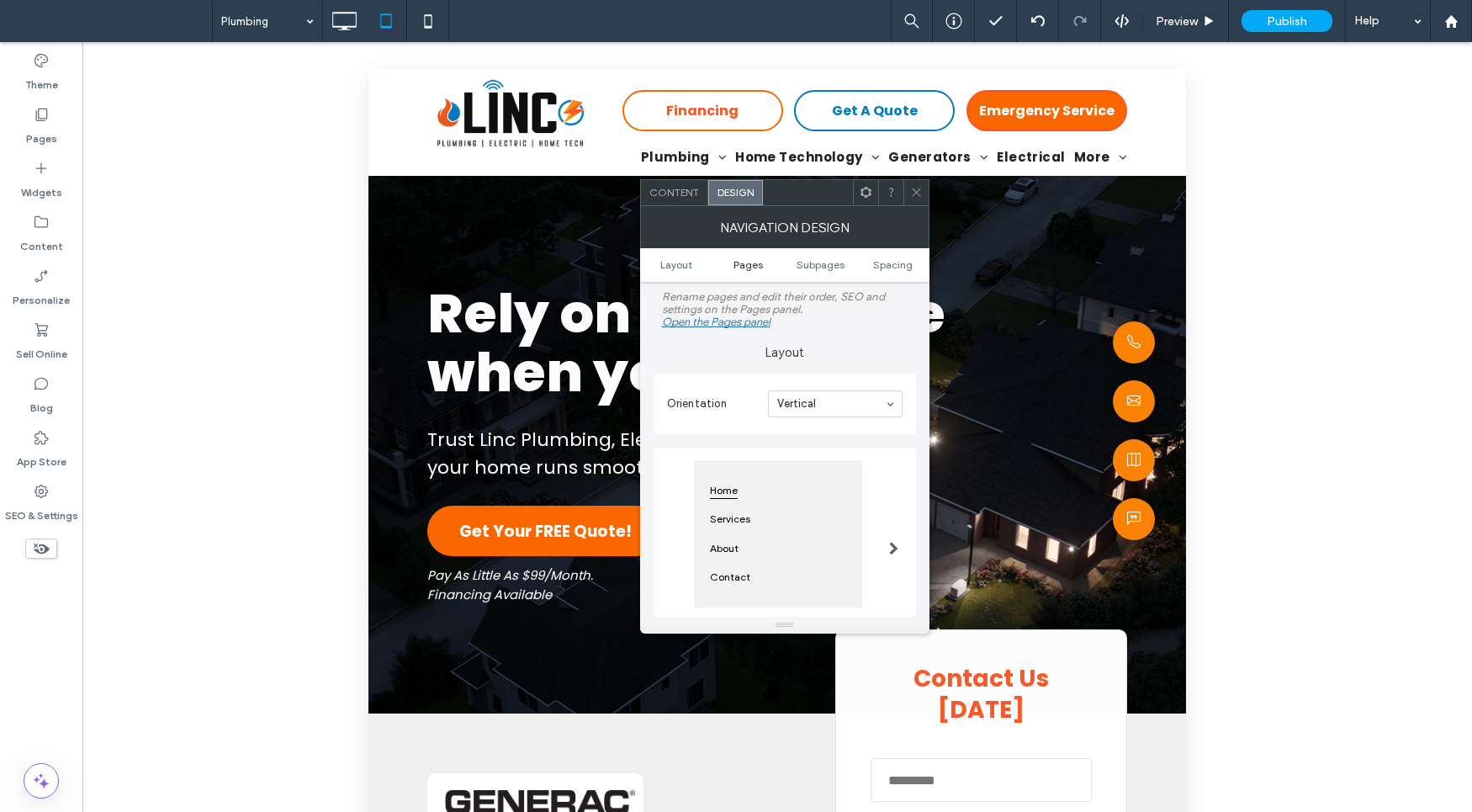
click at [759, 258] on span "Pages" at bounding box center [748, 264] width 30 height 13
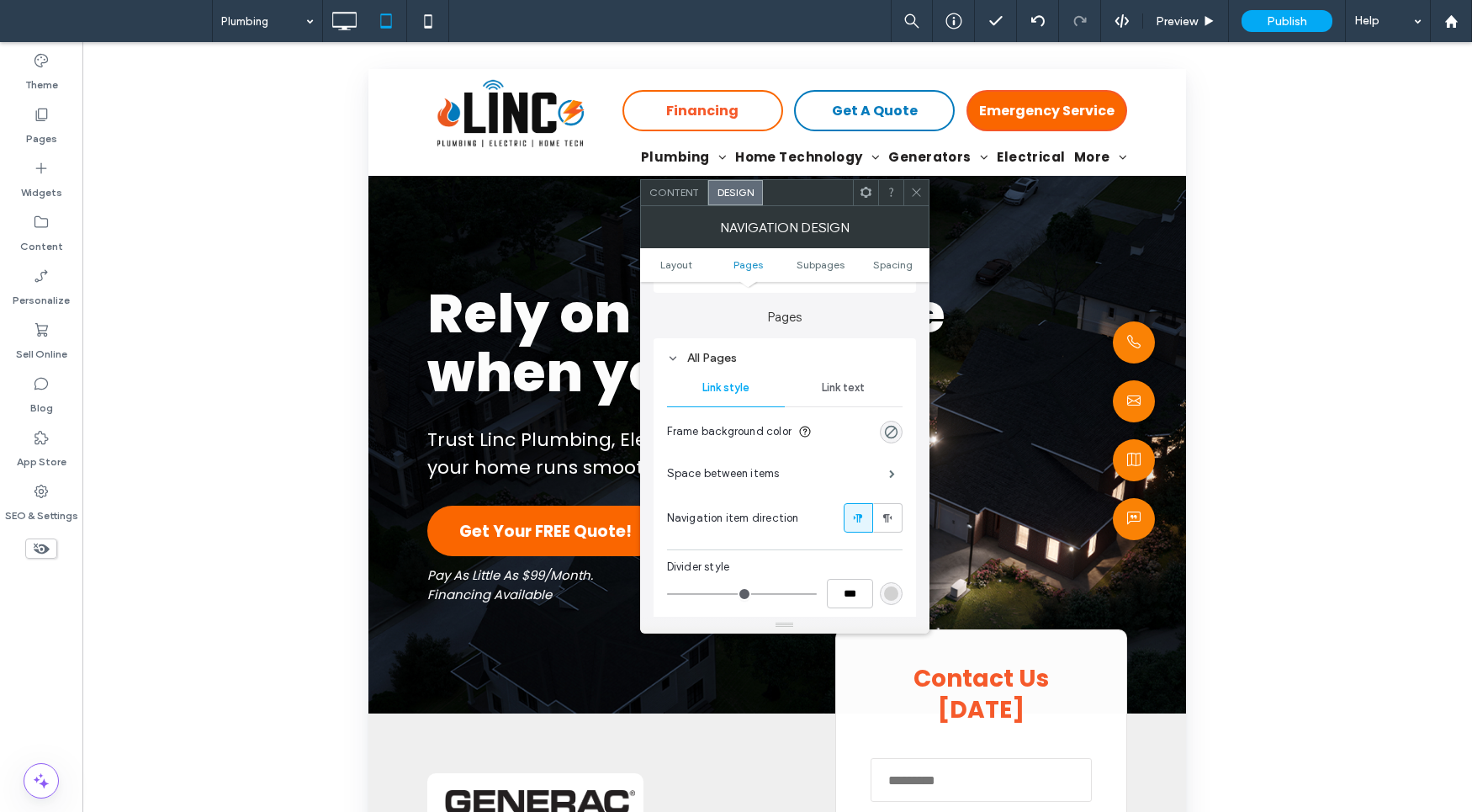
scroll to position [347, 0]
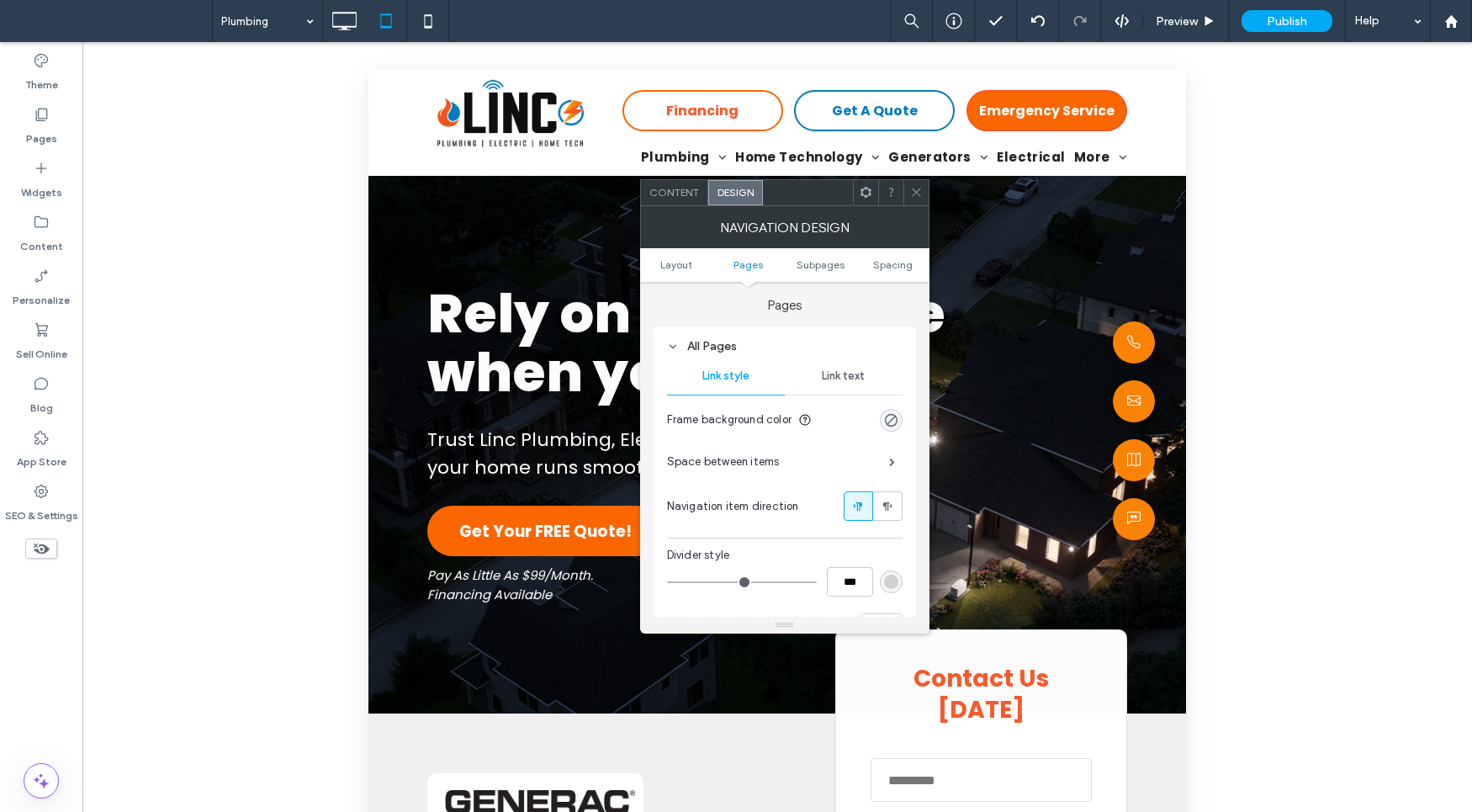
click at [733, 381] on span "Link style" at bounding box center [725, 375] width 47 height 13
click at [892, 464] on span at bounding box center [892, 461] width 6 height 8
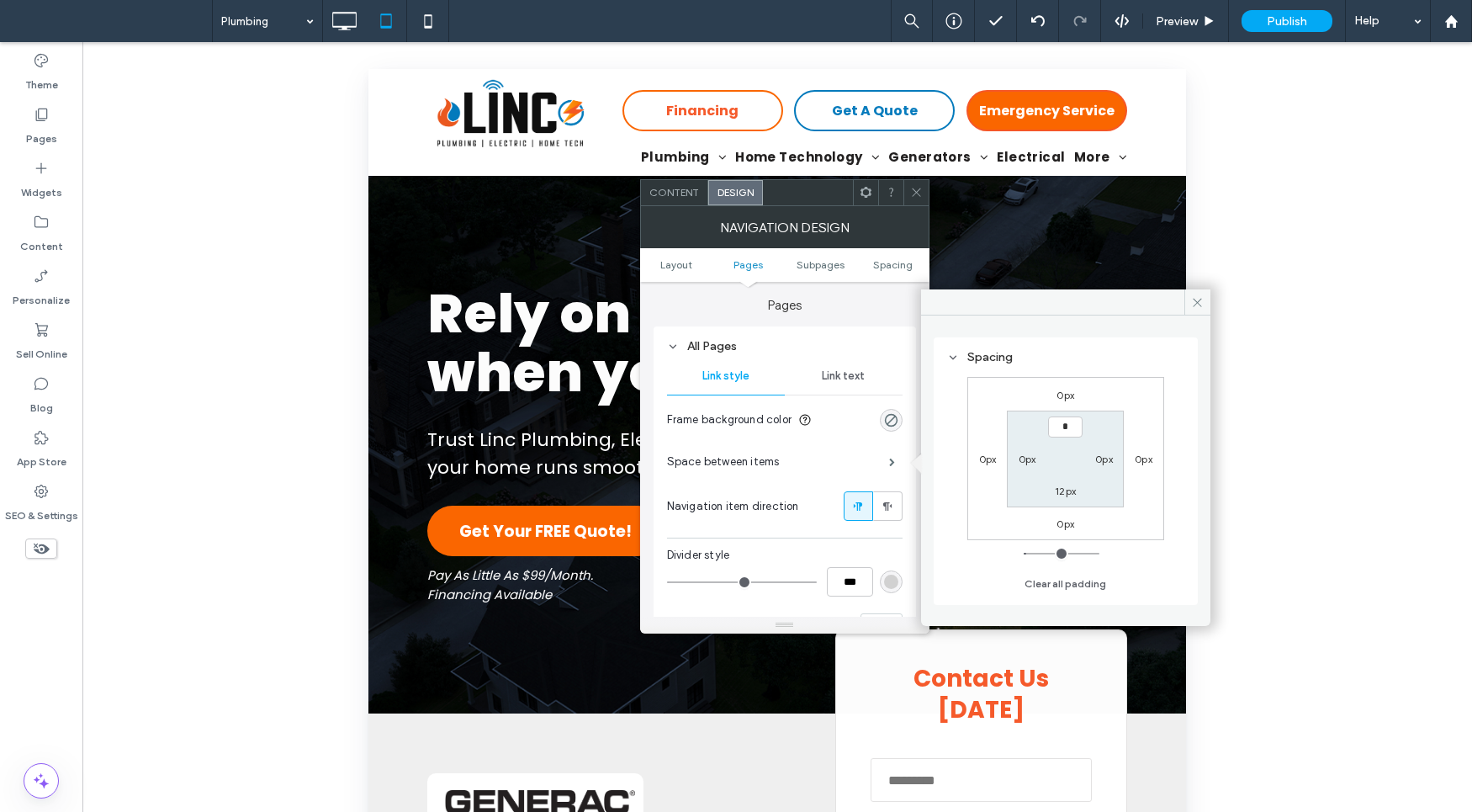
type input "***"
click at [1070, 504] on section "*** 0px 12px 0px" at bounding box center [1065, 458] width 117 height 97
click at [1074, 491] on label "12px" at bounding box center [1065, 491] width 21 height 13
type input "**"
type input "*"
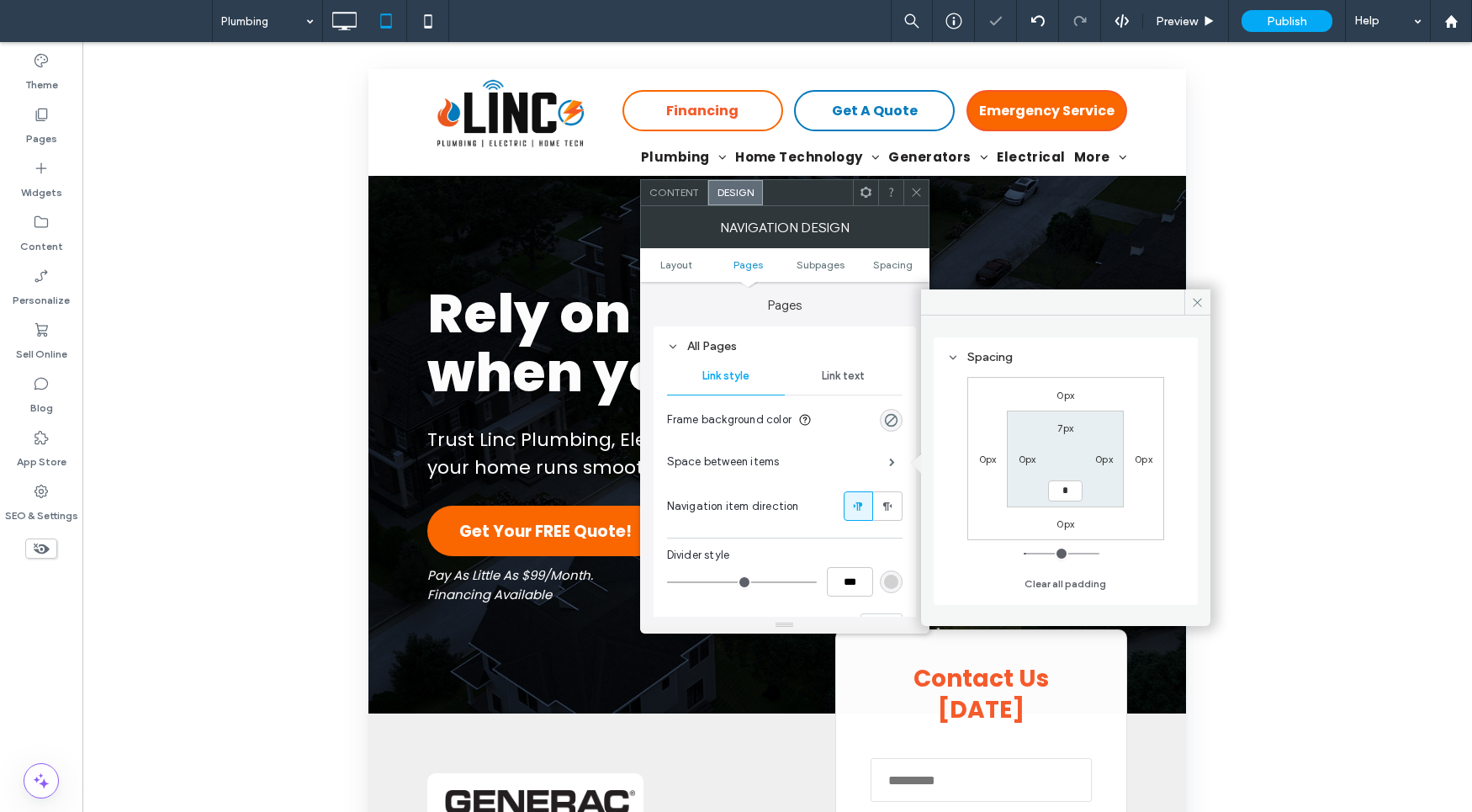
type input "*"
type input "***"
click at [1107, 452] on label "0px" at bounding box center [1104, 458] width 18 height 13
type input "*"
click at [920, 186] on icon at bounding box center [917, 192] width 13 height 13
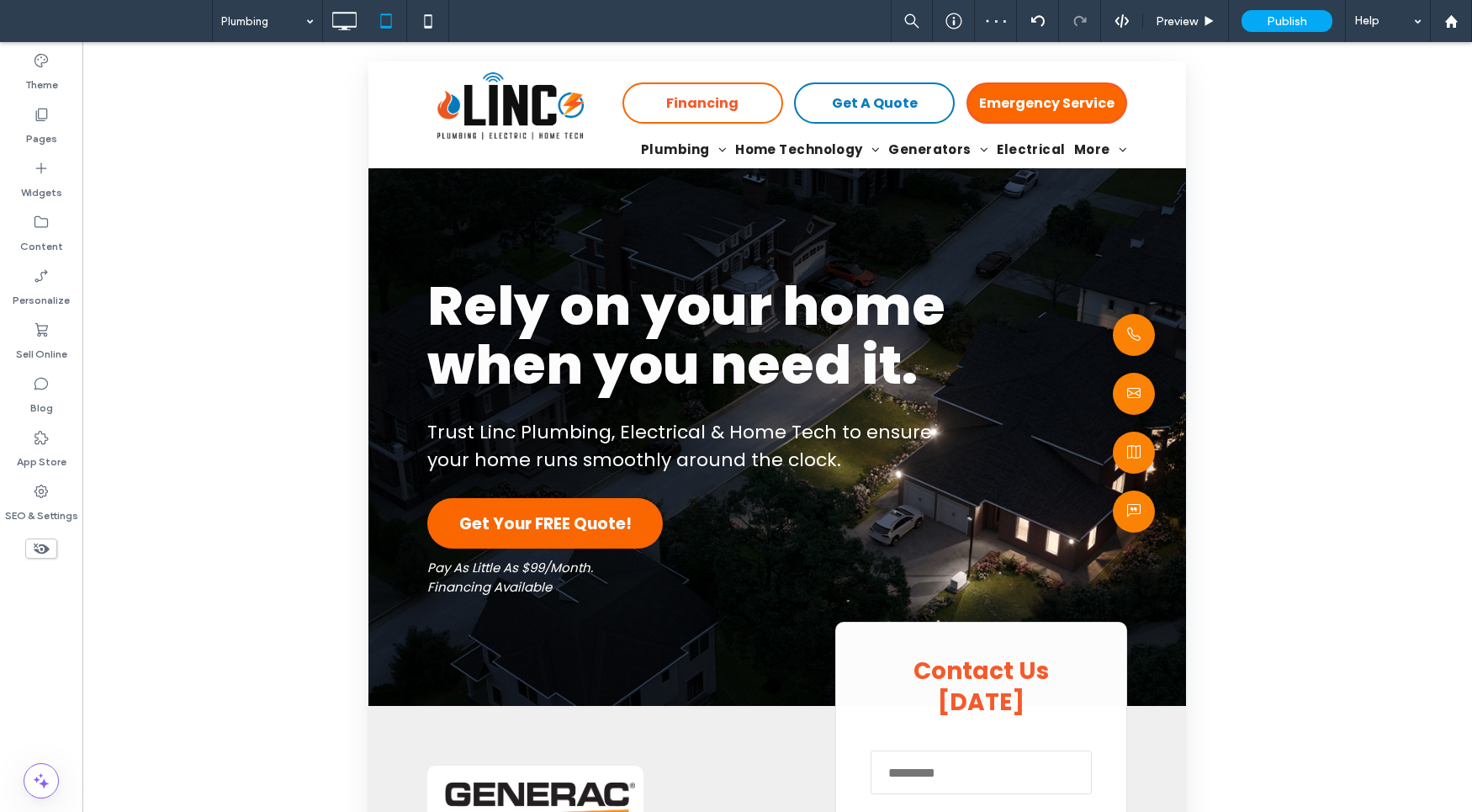
scroll to position [0, 0]
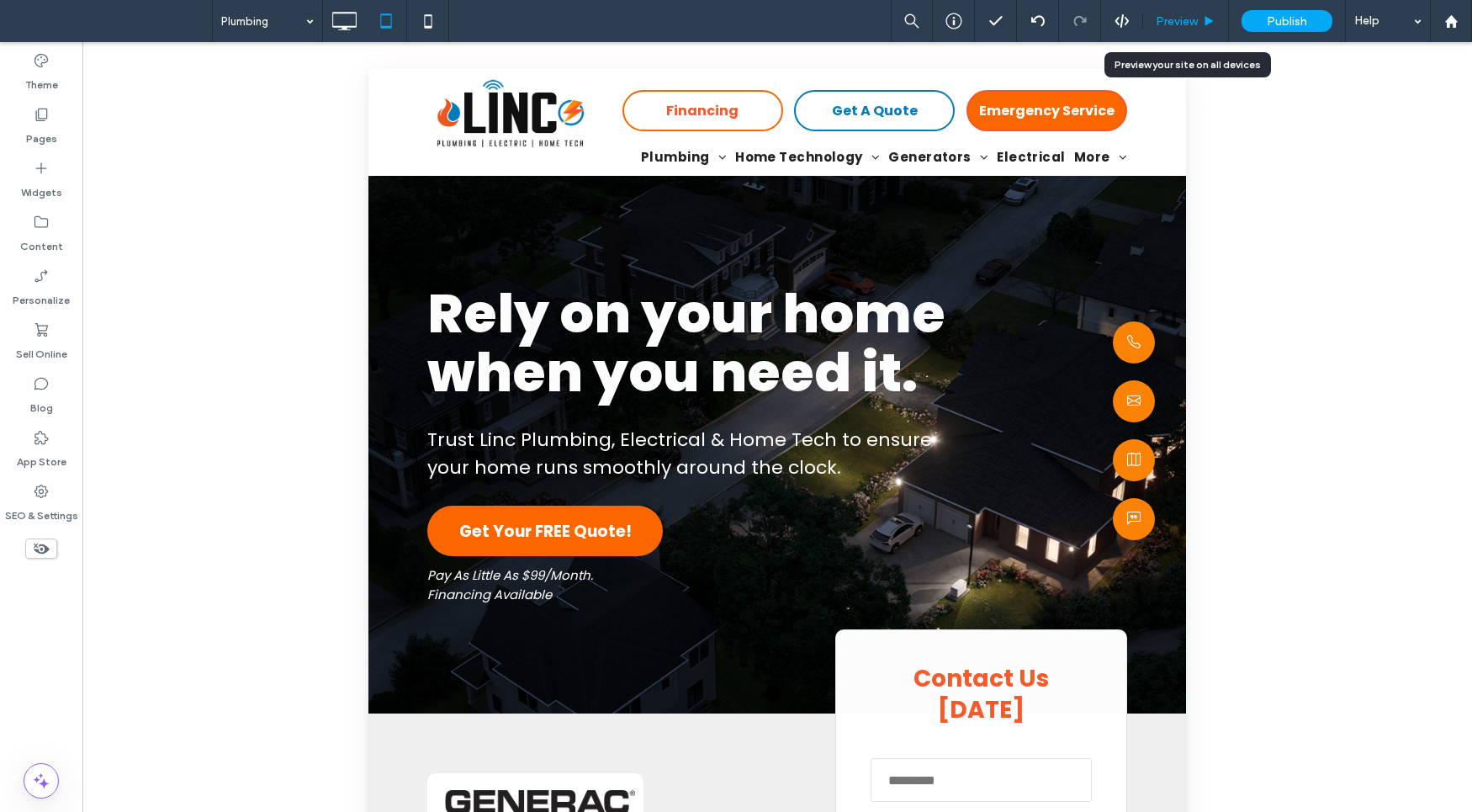
click at [1203, 26] on icon at bounding box center [1209, 21] width 13 height 13
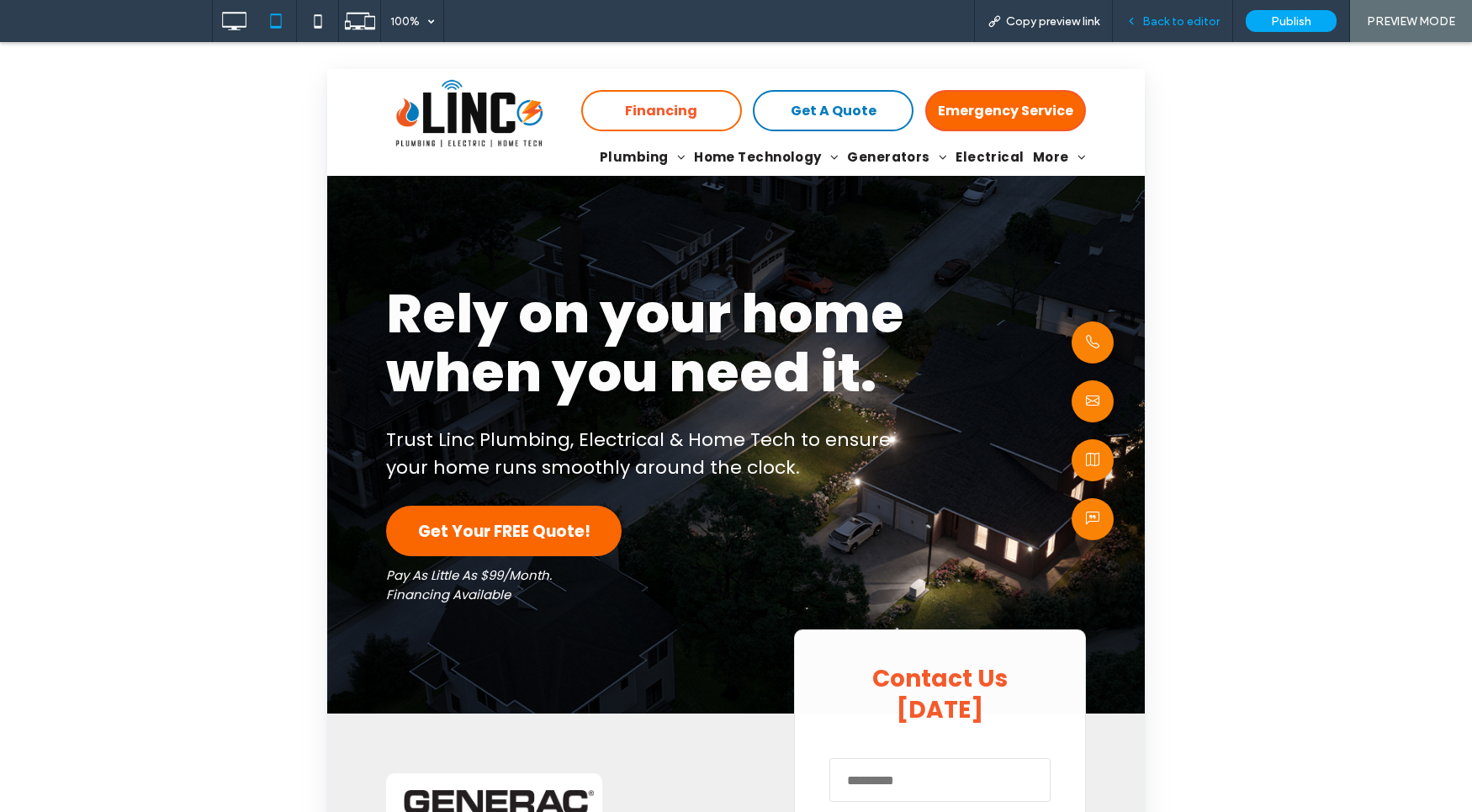
click at [1176, 5] on div "Back to editor" at bounding box center [1173, 21] width 120 height 42
click at [1143, 33] on div "Back to editor" at bounding box center [1173, 21] width 120 height 42
click at [1166, 27] on span "Back to editor" at bounding box center [1181, 21] width 77 height 14
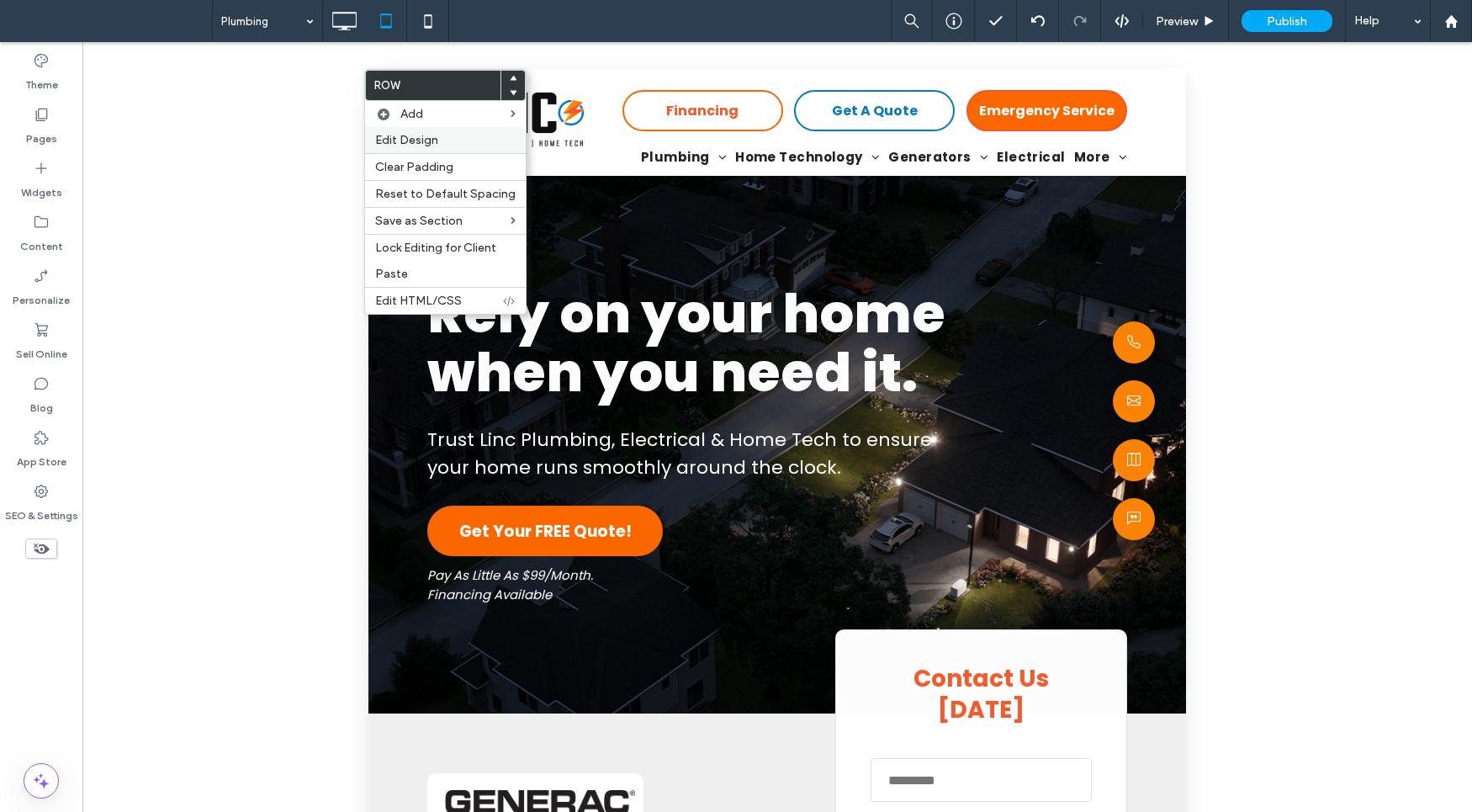
click at [425, 143] on span "Edit Design" at bounding box center [407, 140] width 63 height 14
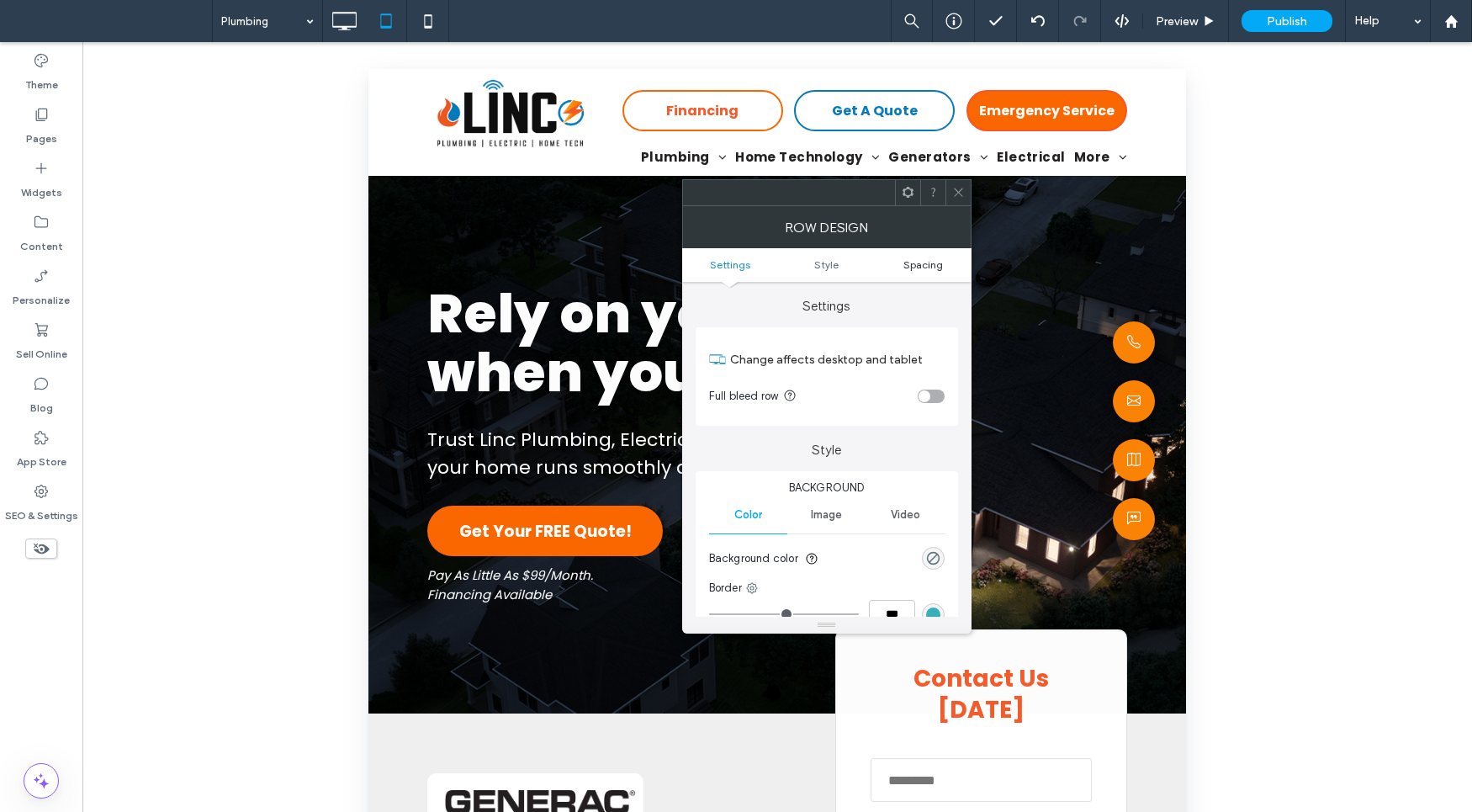
click at [939, 269] on span "Spacing" at bounding box center [923, 264] width 39 height 13
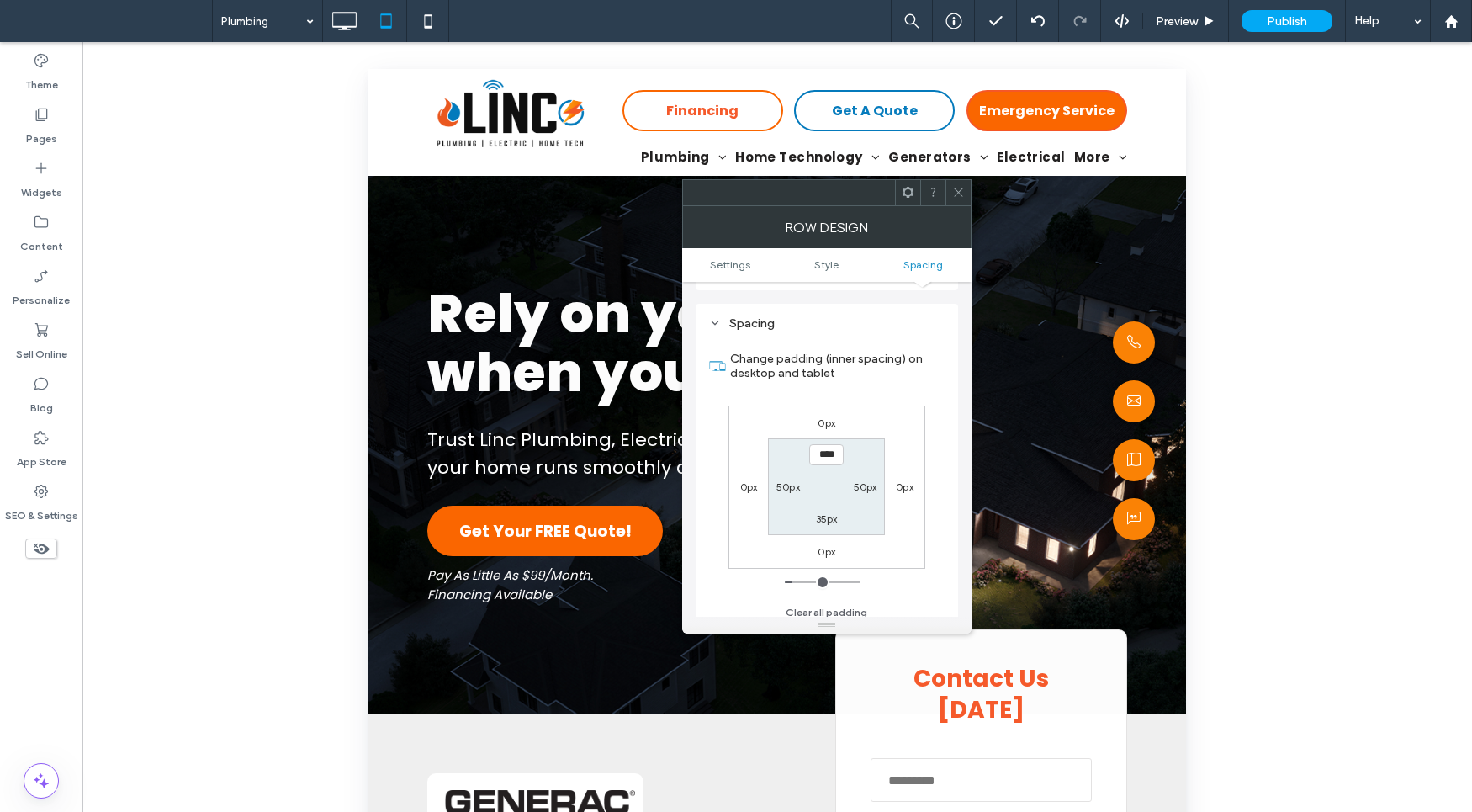
scroll to position [423, 0]
click at [792, 479] on label "50px" at bounding box center [788, 478] width 23 height 13
type input "**"
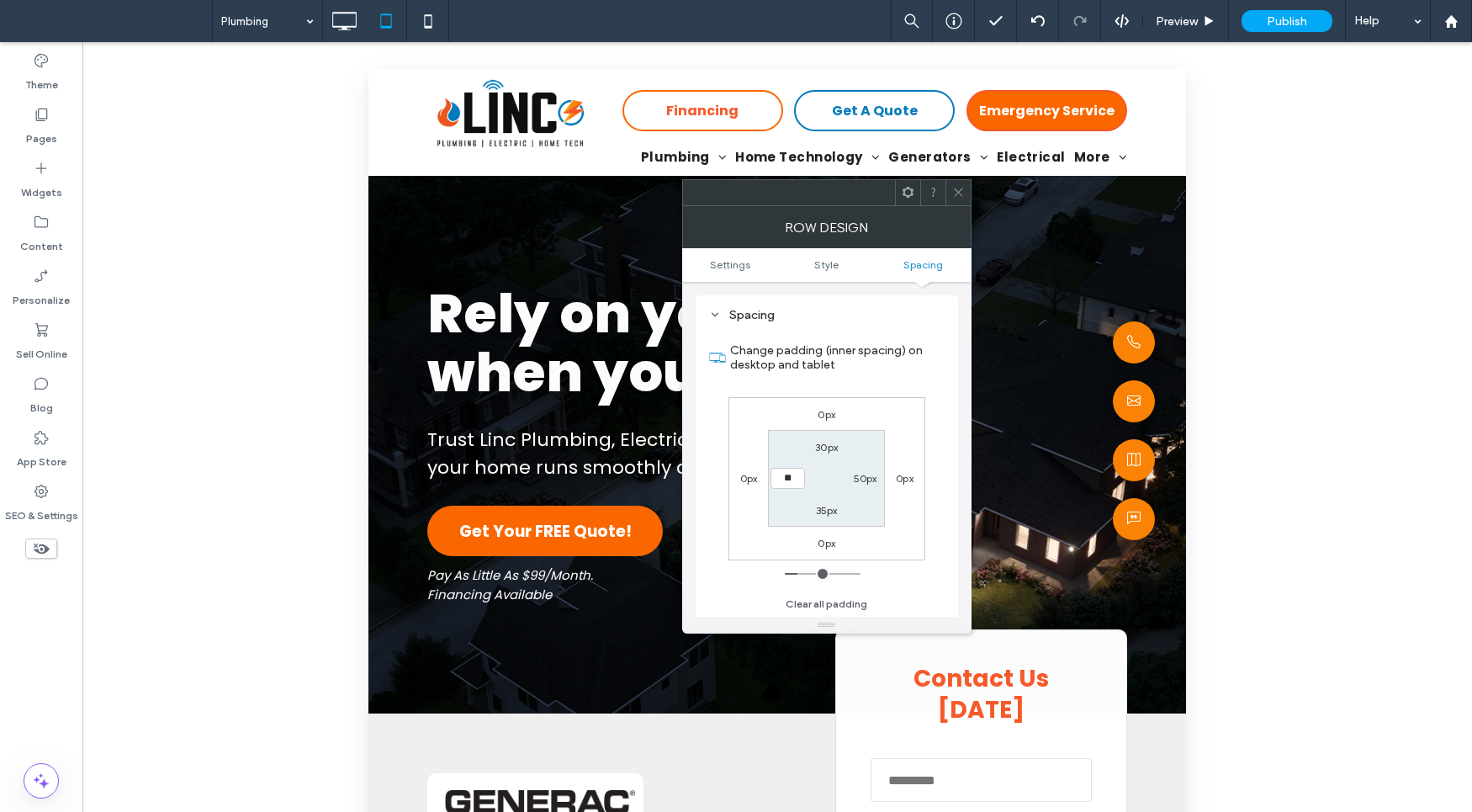
type input "****"
click at [863, 481] on label "50px" at bounding box center [866, 478] width 23 height 13
click at [789, 476] on label "15px" at bounding box center [788, 478] width 21 height 13
type input "**"
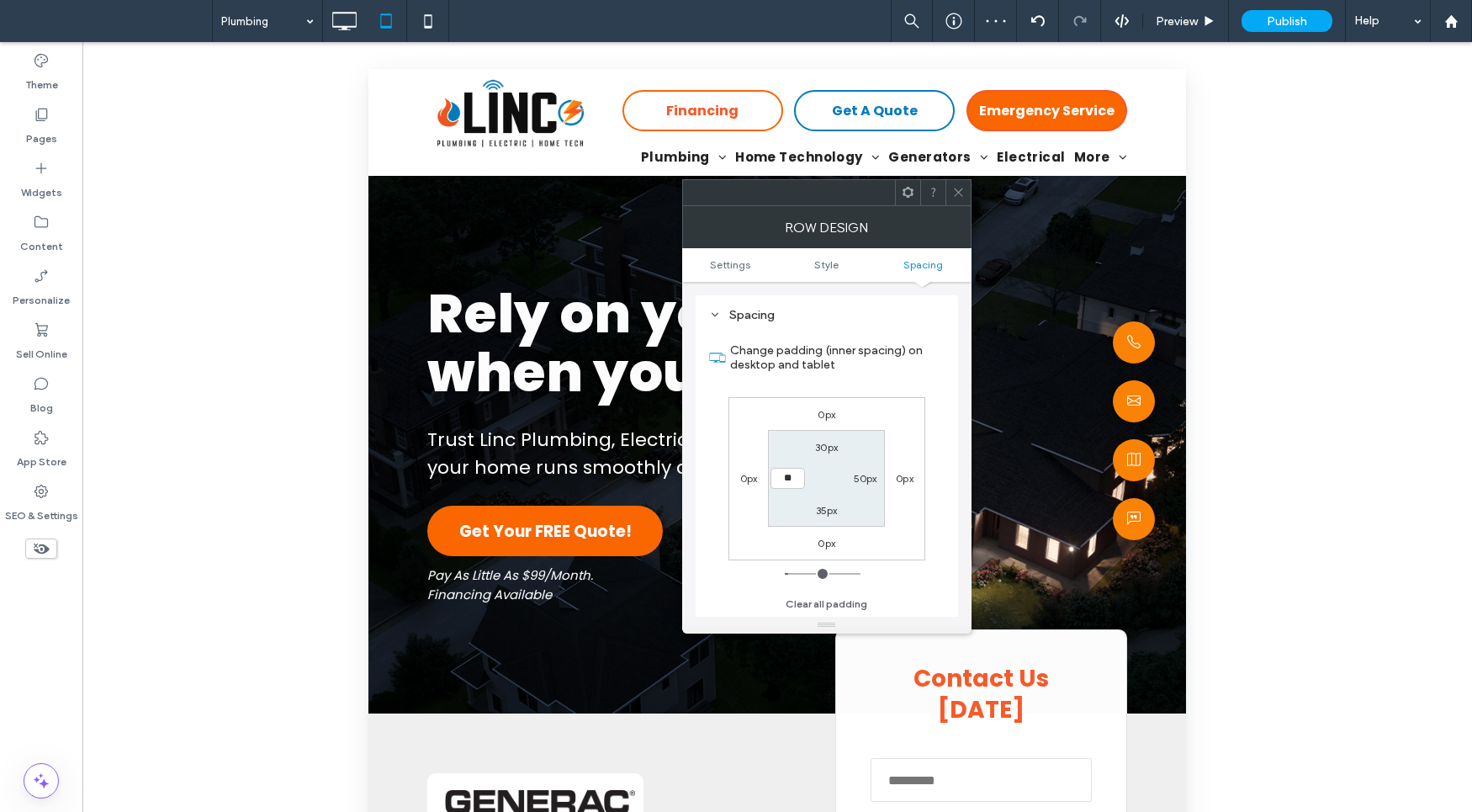
type input "**"
type input "****"
click at [859, 477] on label "50px" at bounding box center [866, 478] width 23 height 13
type input "**"
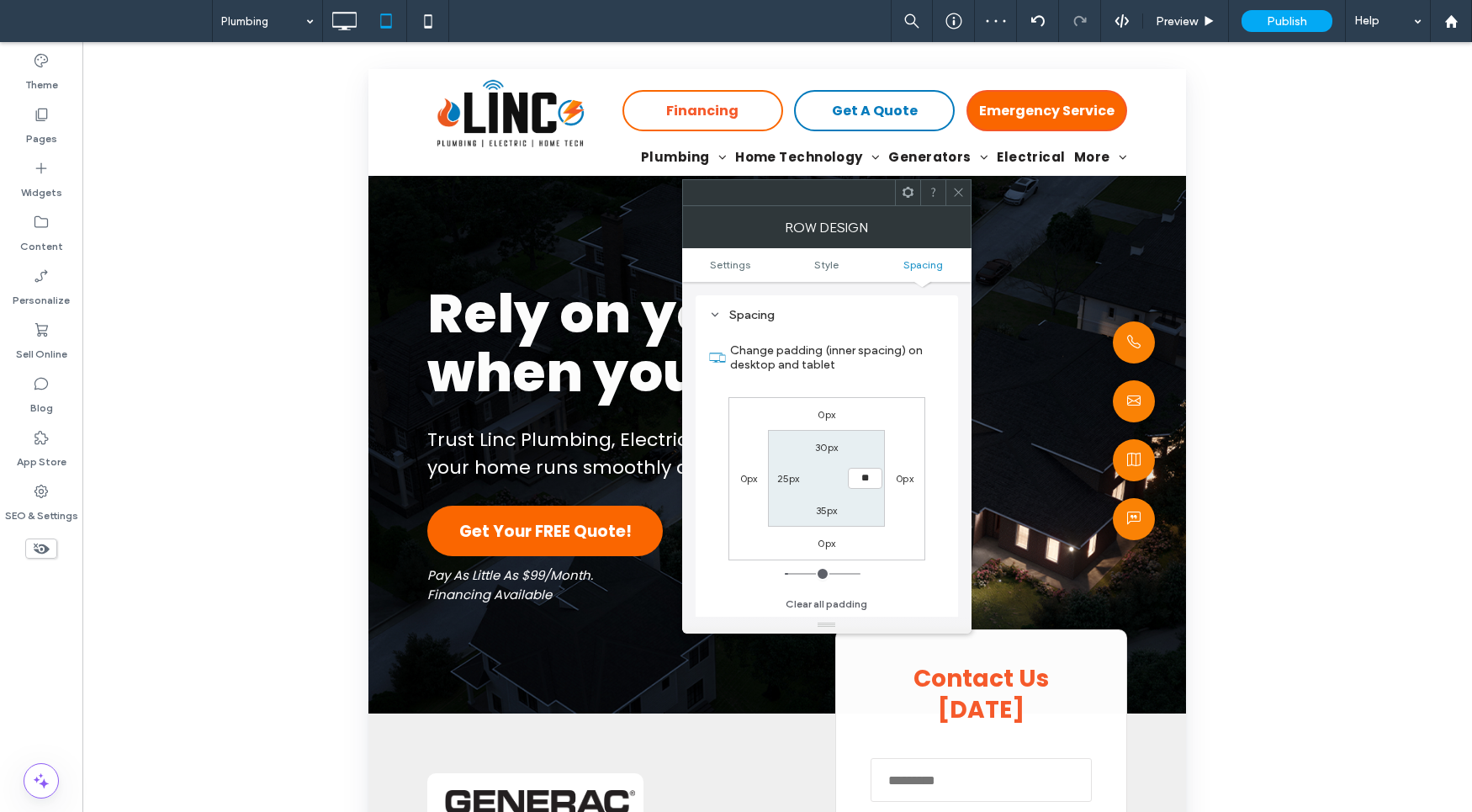
type input "**"
type input "****"
click at [833, 517] on div "35px" at bounding box center [826, 509] width 21 height 17
click at [816, 506] on label "35px" at bounding box center [826, 510] width 21 height 13
click at [784, 479] on label "25px" at bounding box center [788, 478] width 22 height 13
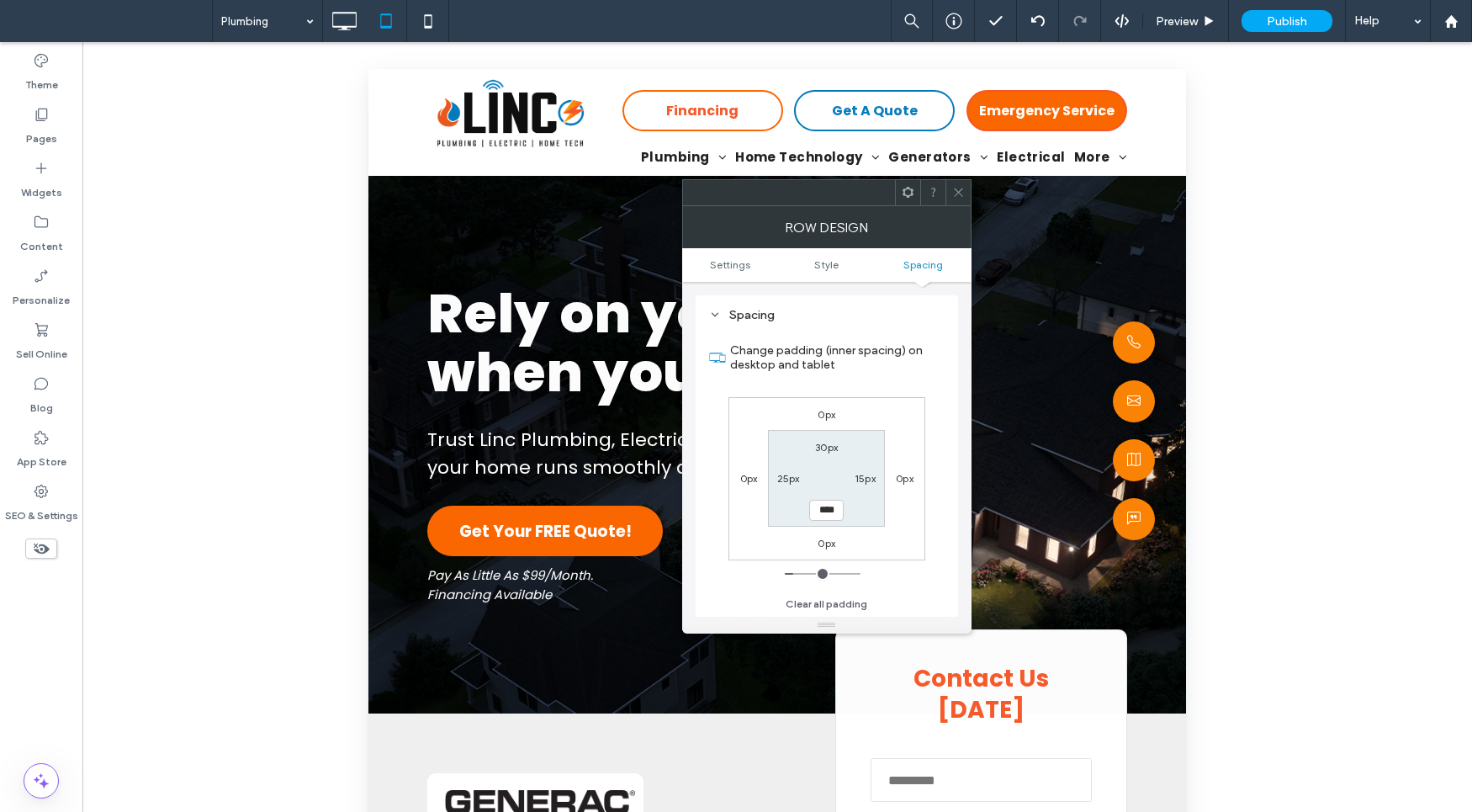
type input "**"
type input "****"
click at [827, 511] on label "35px" at bounding box center [826, 510] width 21 height 13
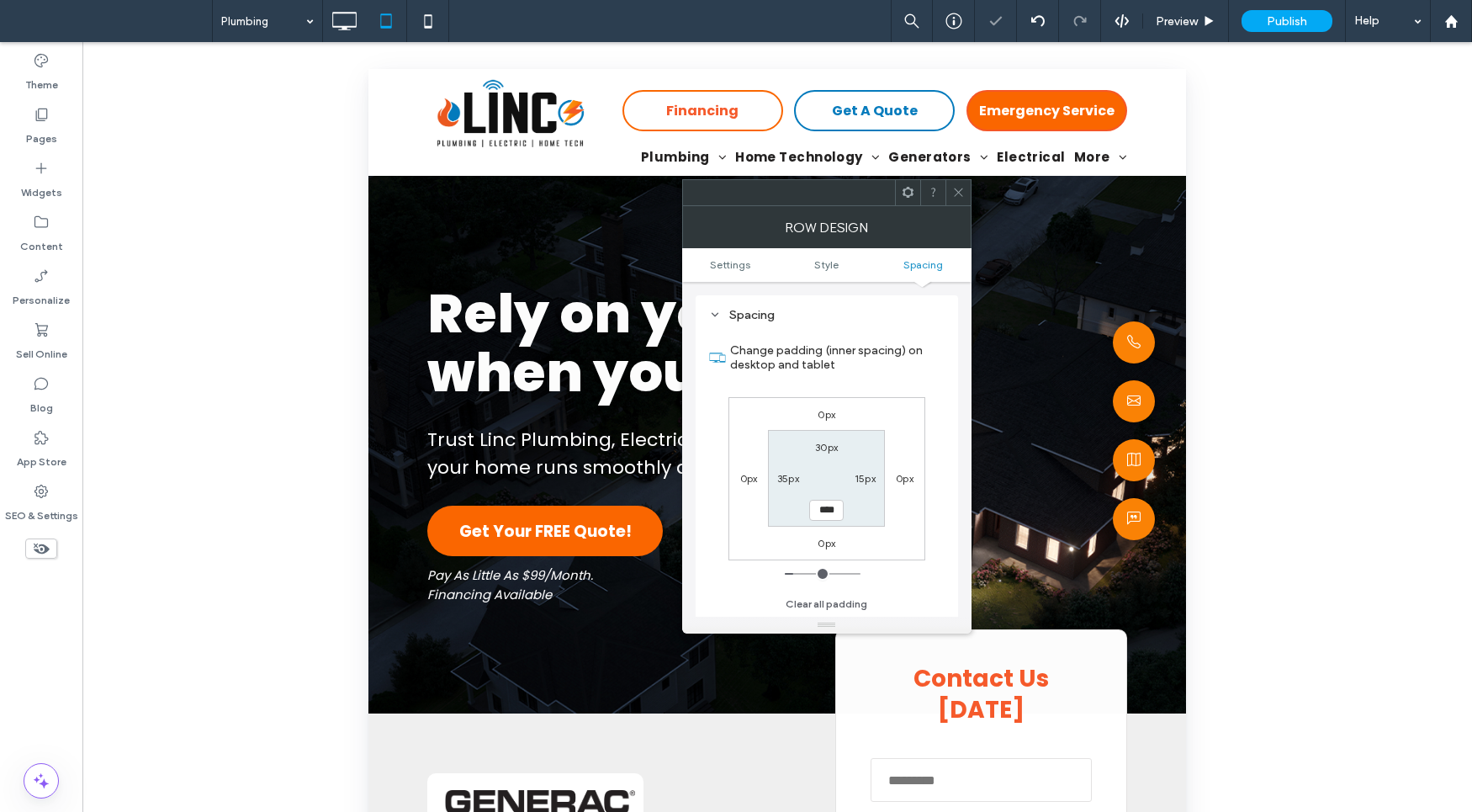
click at [967, 193] on div at bounding box center [958, 192] width 25 height 25
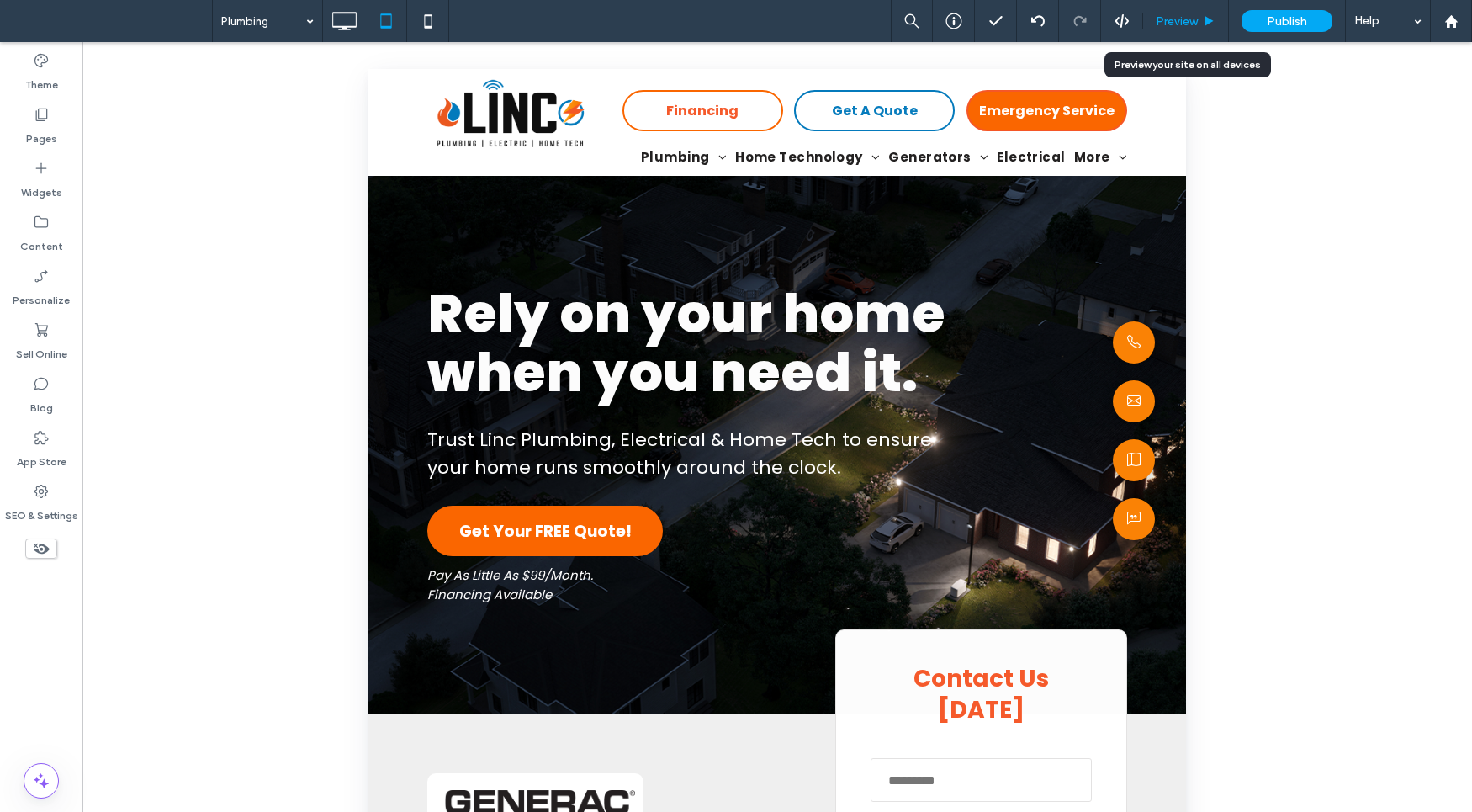
click at [1183, 33] on div "Preview" at bounding box center [1186, 21] width 86 height 42
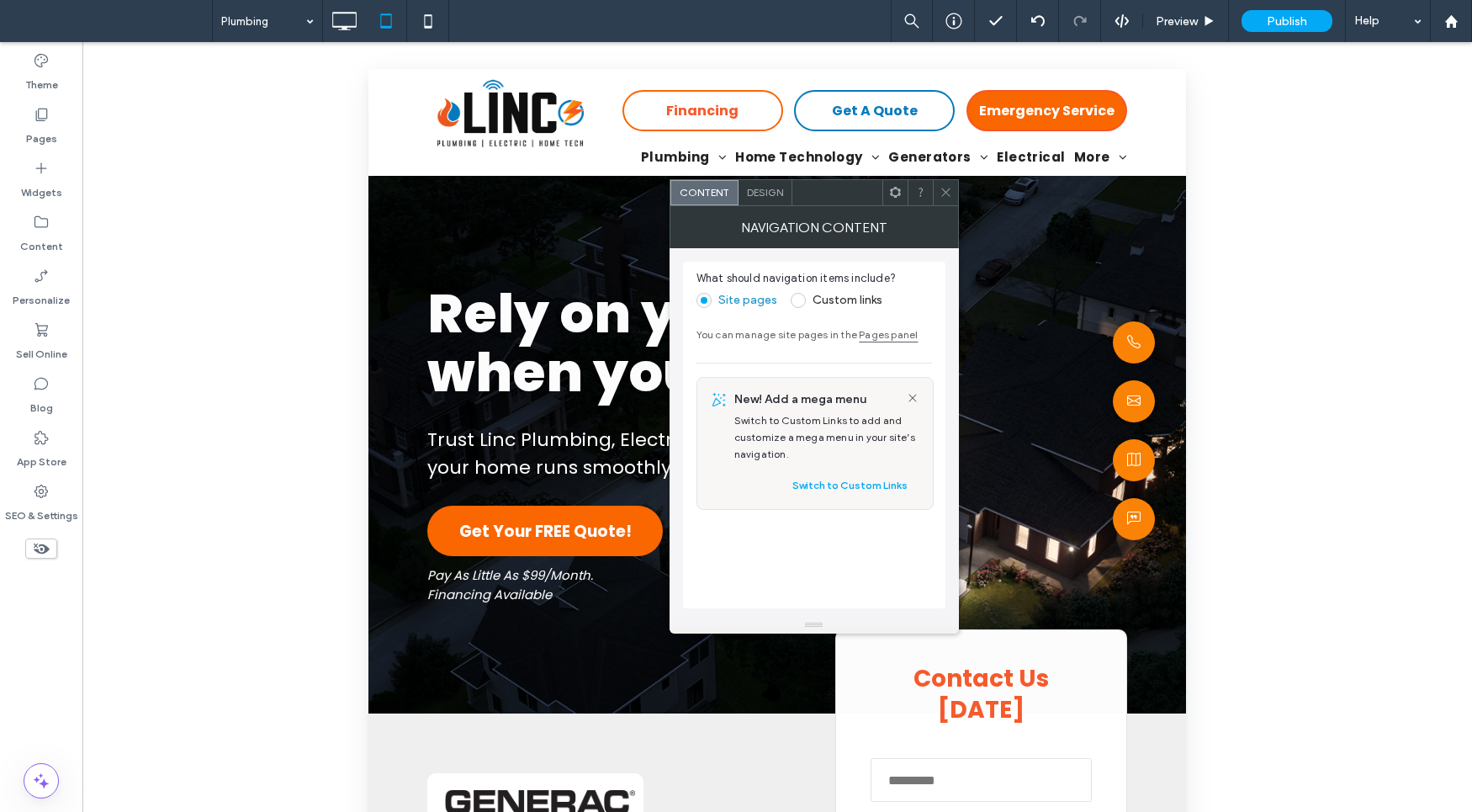
click at [948, 200] on span at bounding box center [946, 192] width 13 height 25
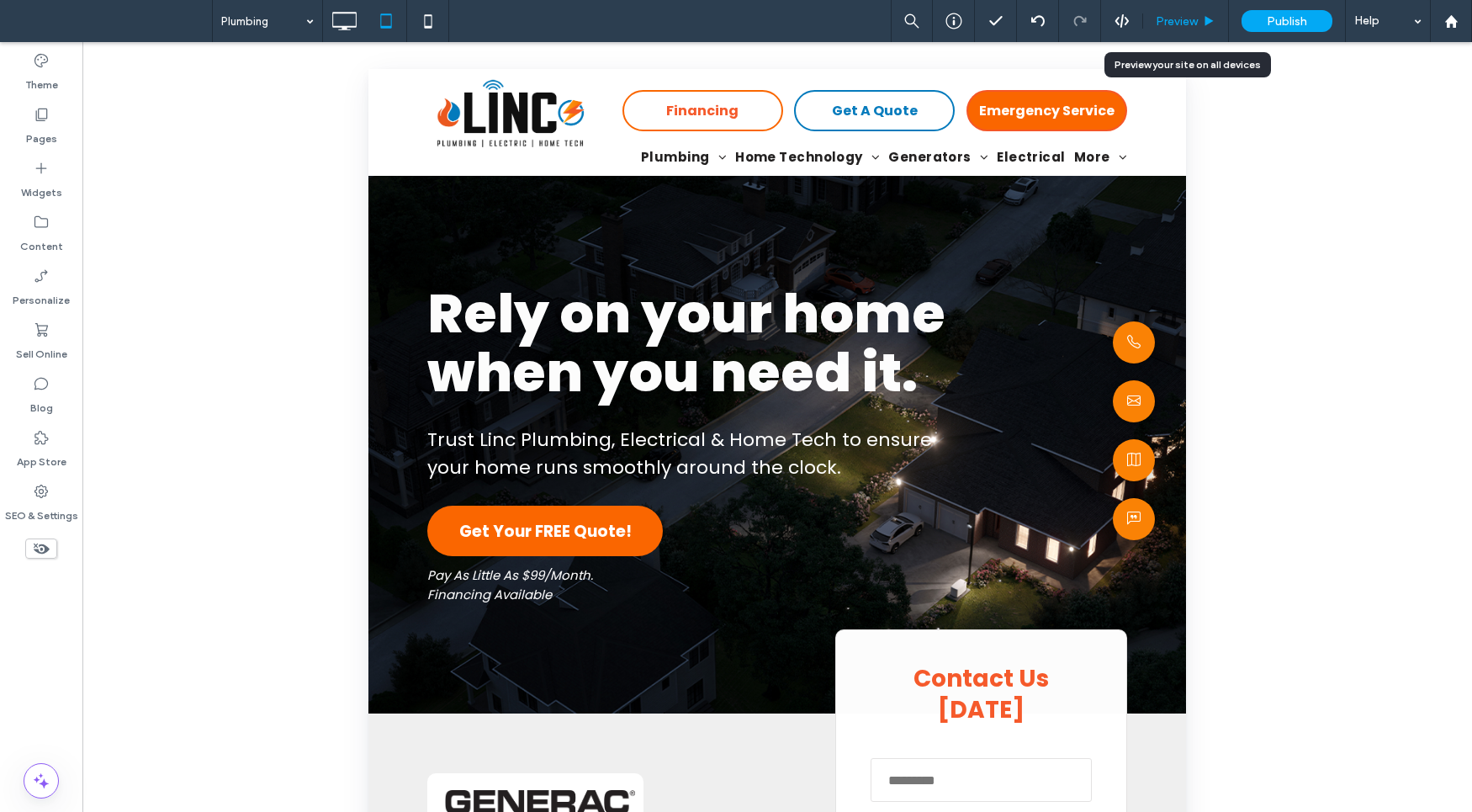
click at [1190, 22] on span "Preview" at bounding box center [1177, 21] width 42 height 14
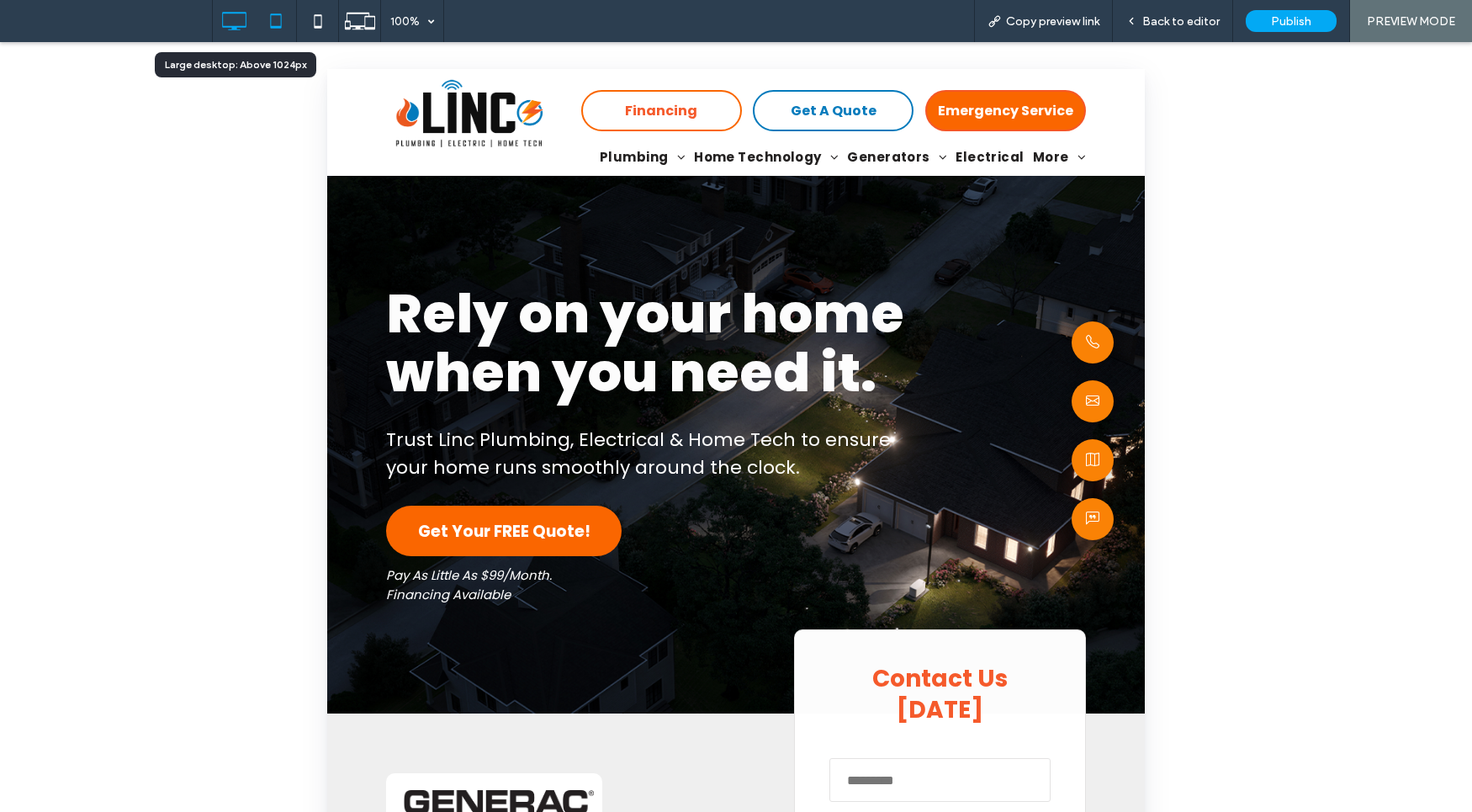
click at [228, 21] on icon at bounding box center [234, 21] width 34 height 34
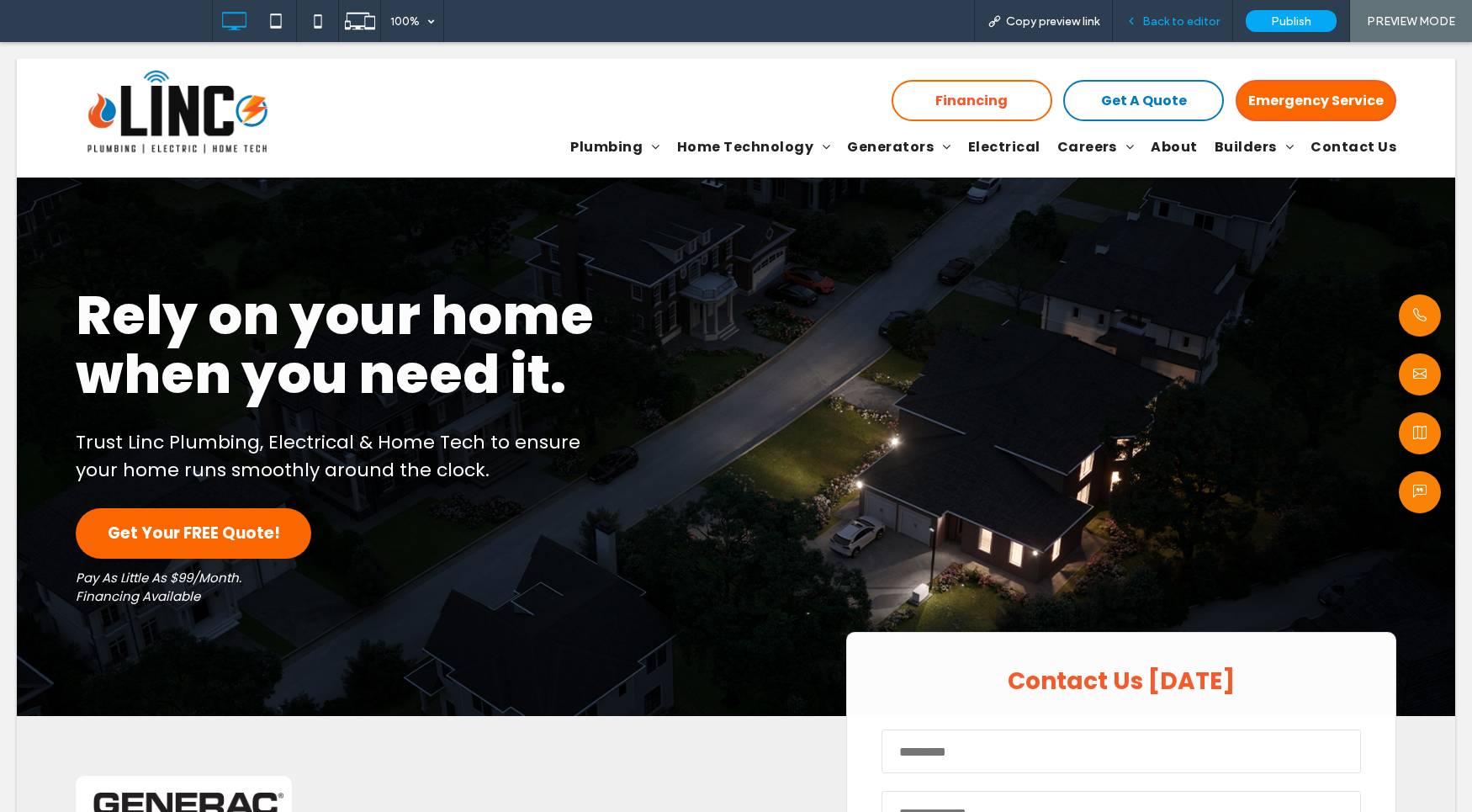
click at [1185, 37] on div "Back to editor" at bounding box center [1173, 21] width 120 height 42
click at [1175, 12] on div "Back to editor" at bounding box center [1173, 21] width 120 height 42
click at [1169, 18] on span "Back to editor" at bounding box center [1181, 21] width 77 height 14
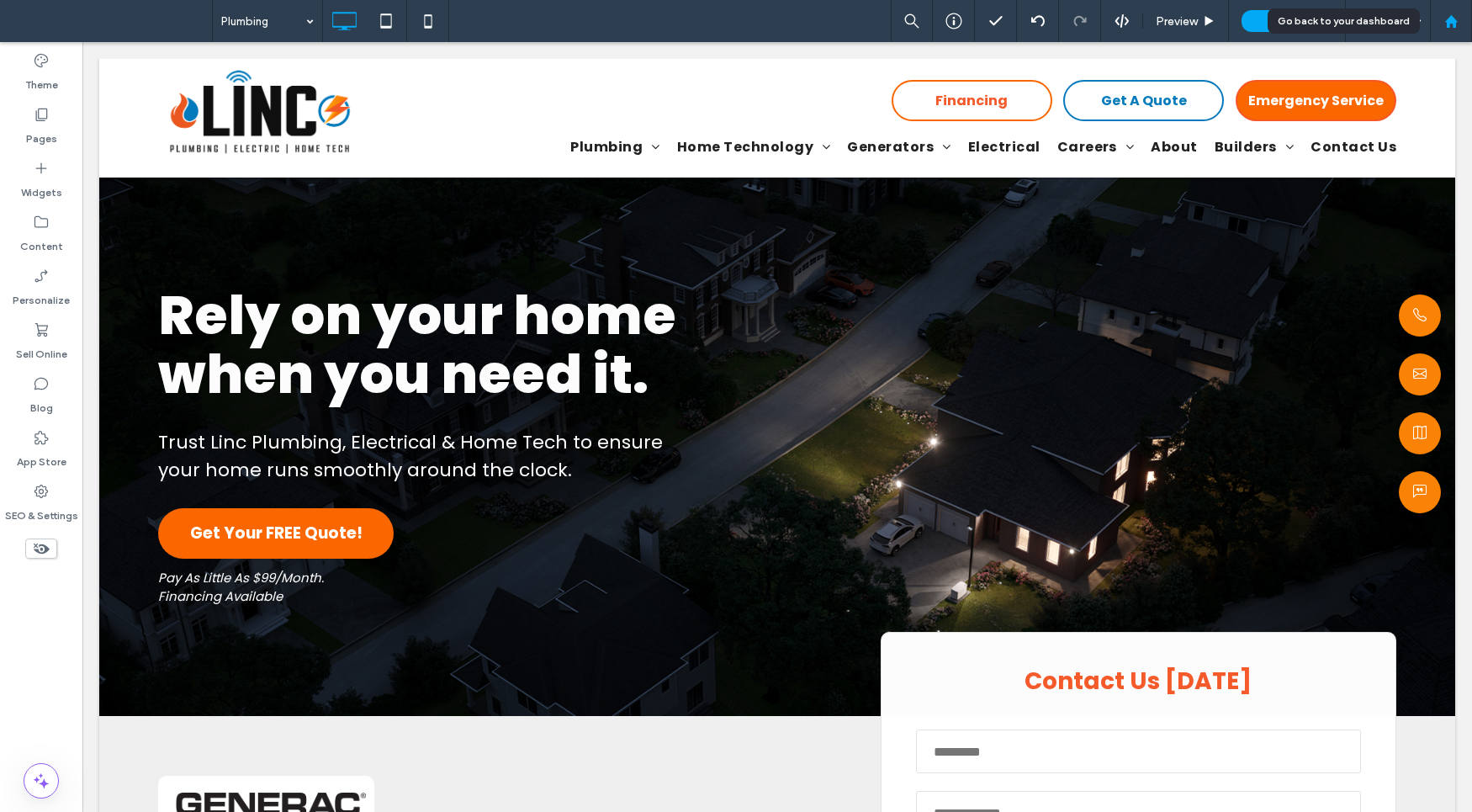
click at [1452, 21] on use at bounding box center [1451, 21] width 13 height 13
